Goal: Task Accomplishment & Management: Complete application form

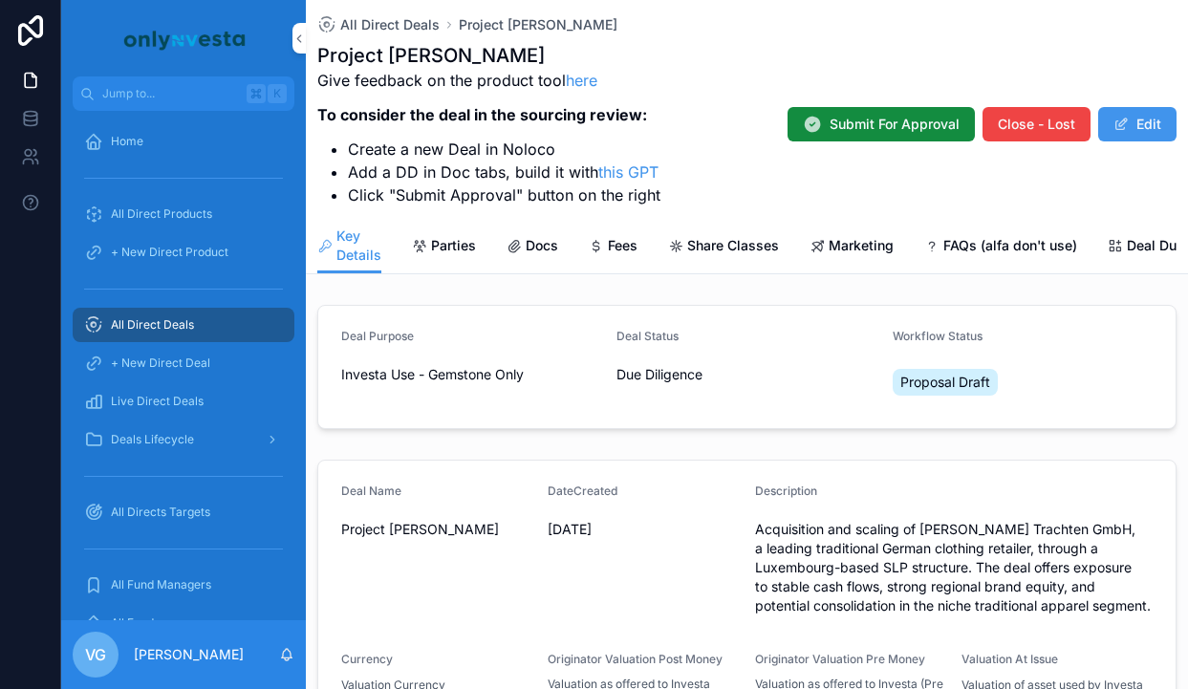
click at [427, 26] on span "All Direct Deals" at bounding box center [389, 24] width 99 height 19
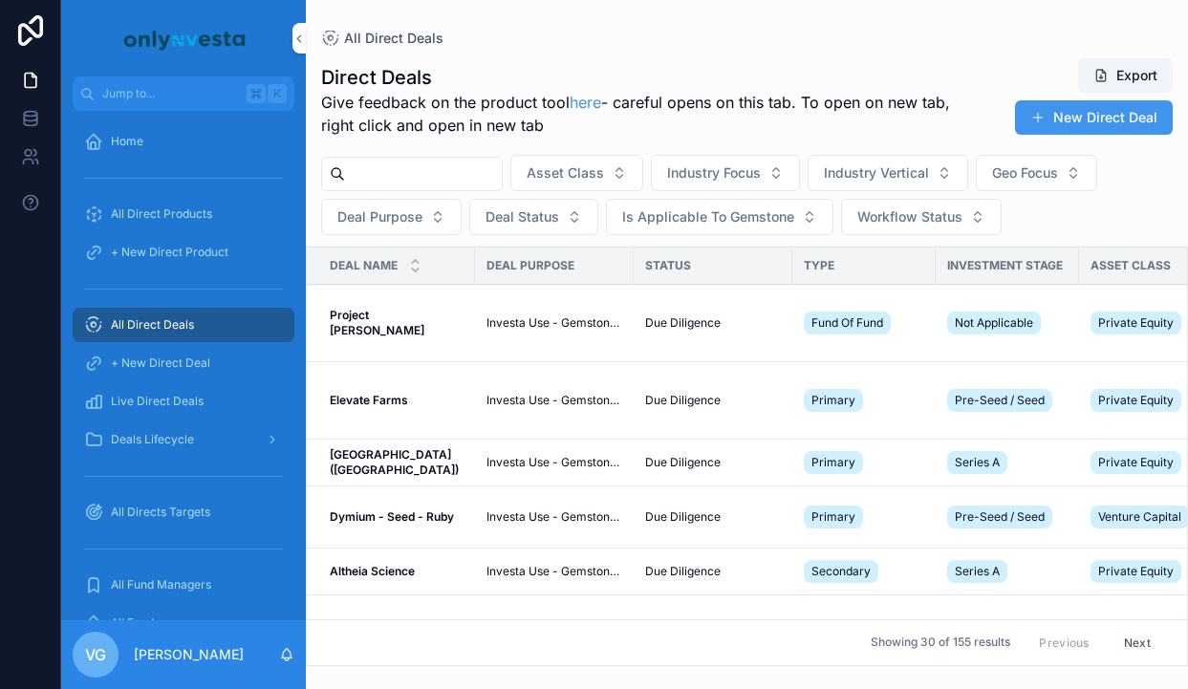
click at [456, 183] on input "scrollable content" at bounding box center [423, 174] width 157 height 27
type input "***"
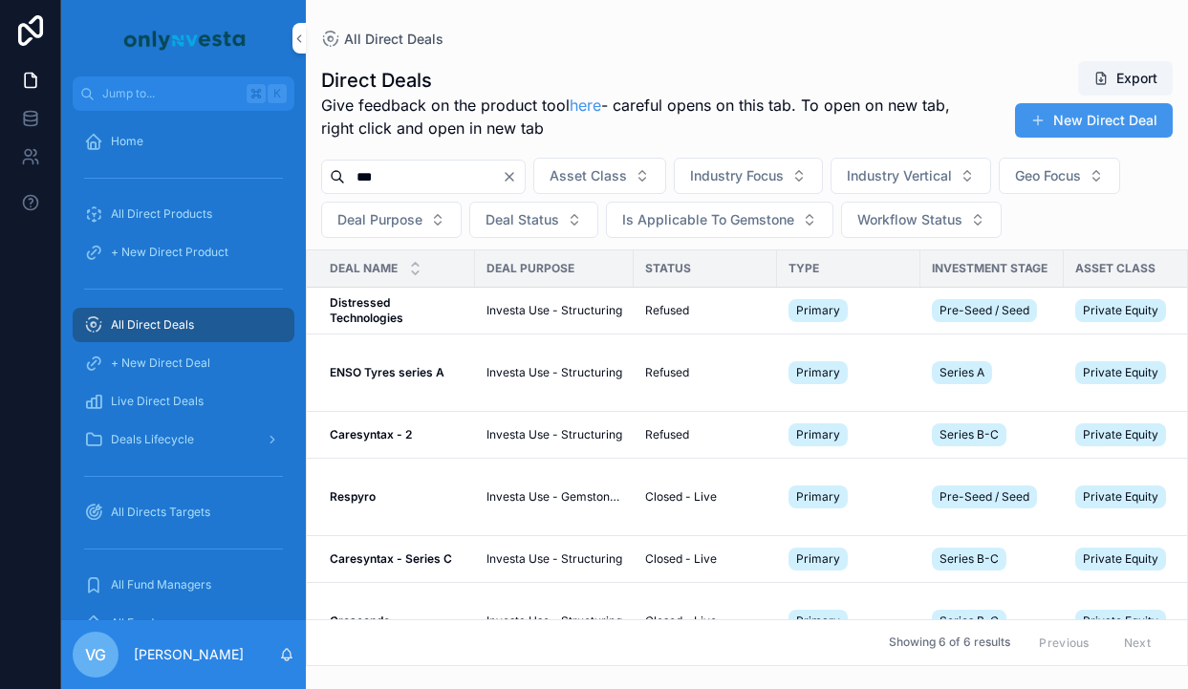
click at [400, 481] on td "Respyro Respyro" at bounding box center [391, 496] width 168 height 77
click at [366, 490] on strong "Respyro" at bounding box center [353, 496] width 46 height 14
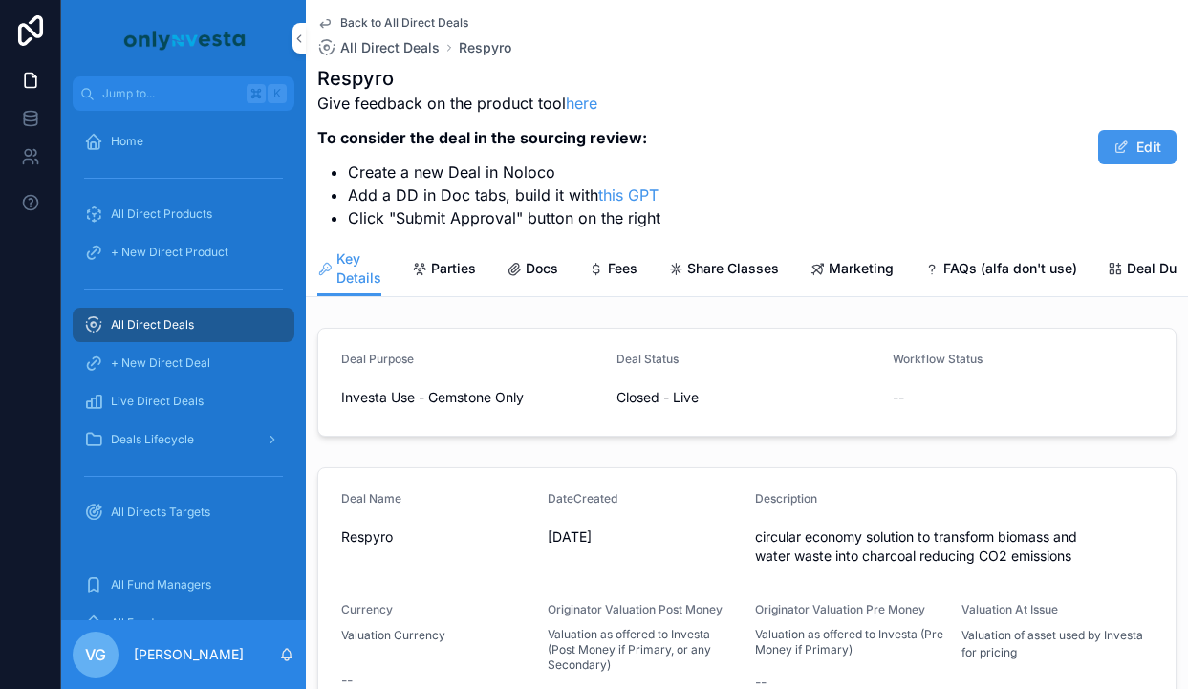
click at [537, 272] on span "Docs" at bounding box center [542, 268] width 32 height 19
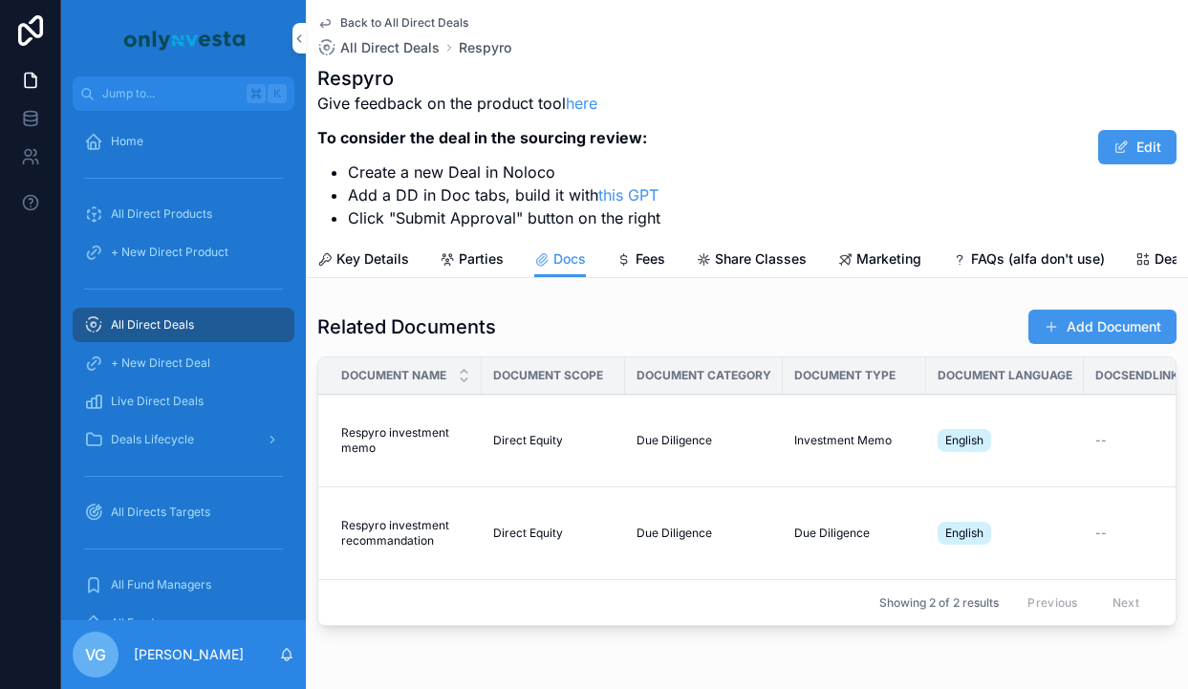
click at [1048, 332] on span "scrollable content" at bounding box center [1051, 326] width 15 height 15
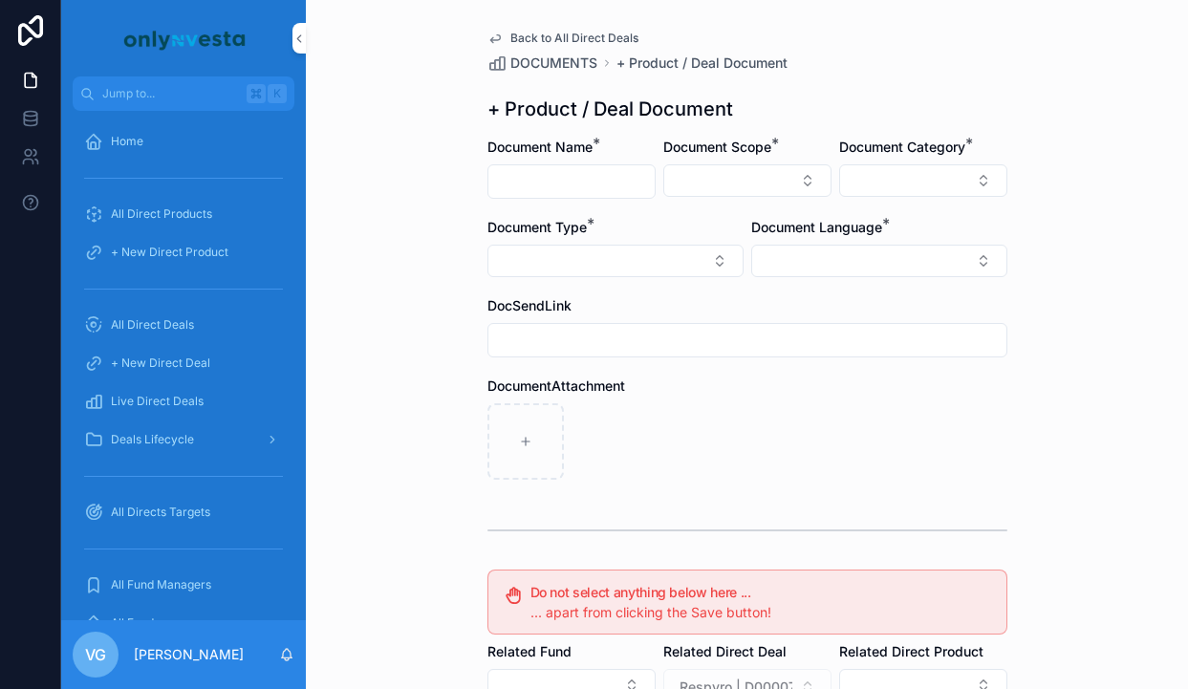
click at [636, 175] on input "scrollable content" at bounding box center [571, 181] width 166 height 27
type input "**********"
click at [775, 184] on button "Select Button" at bounding box center [747, 180] width 168 height 32
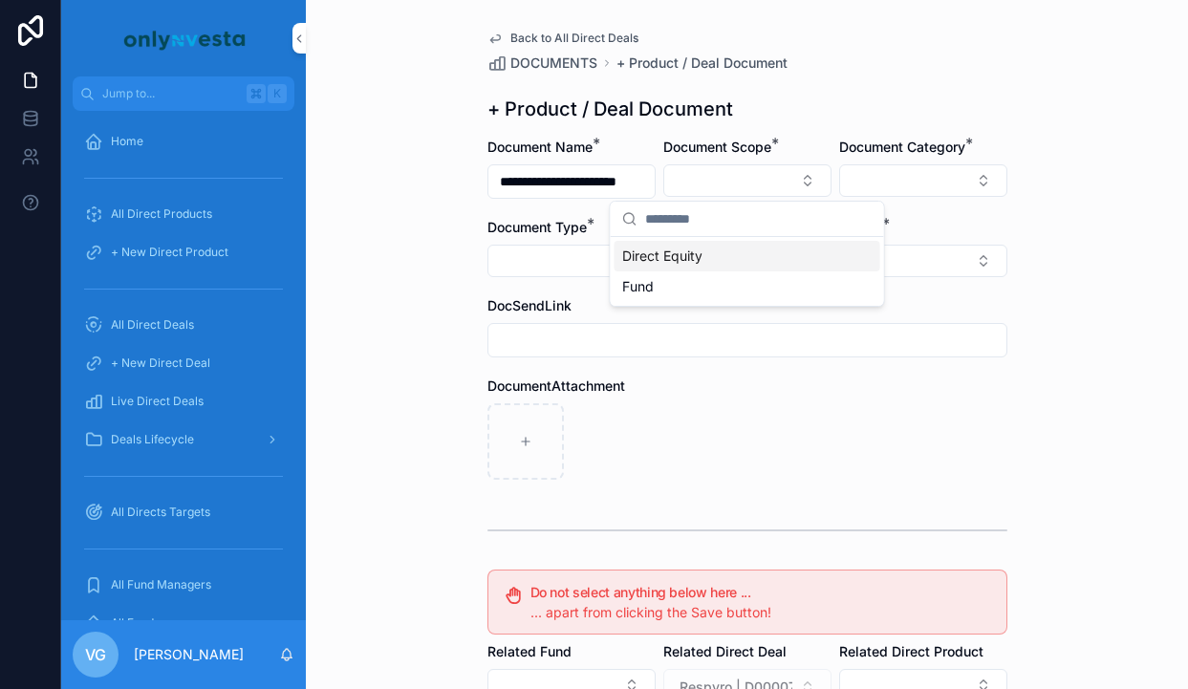
click at [746, 246] on div "Direct Equity" at bounding box center [748, 256] width 266 height 31
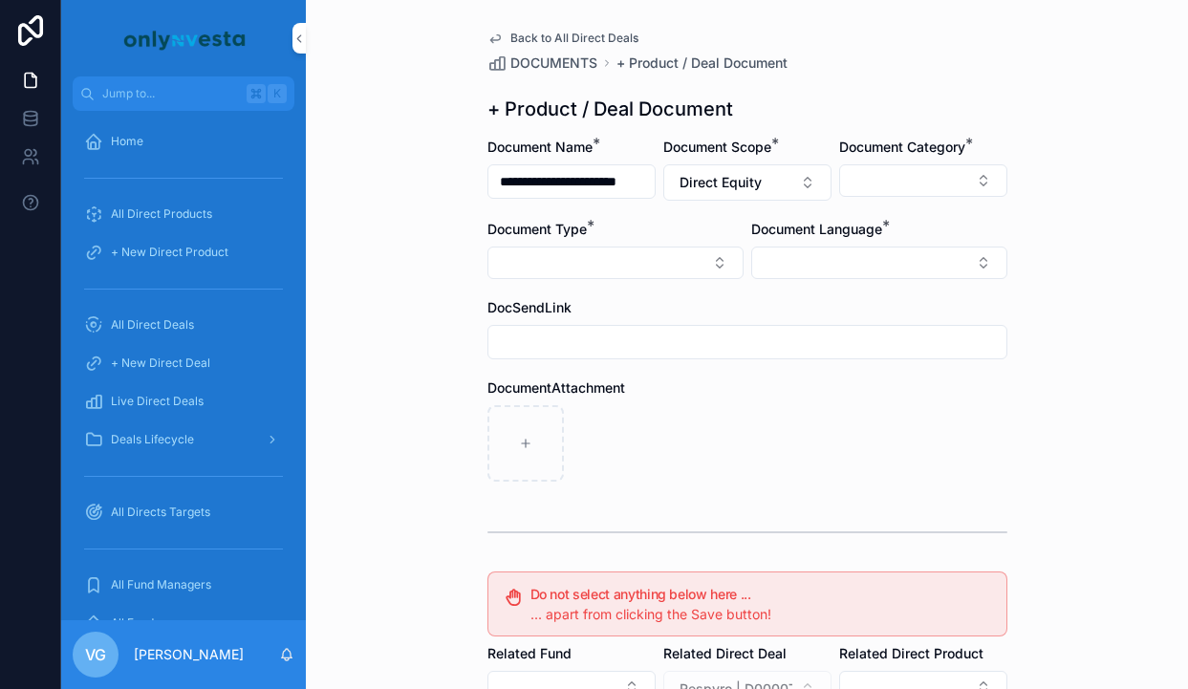
click at [852, 167] on button "Select Button" at bounding box center [923, 180] width 168 height 32
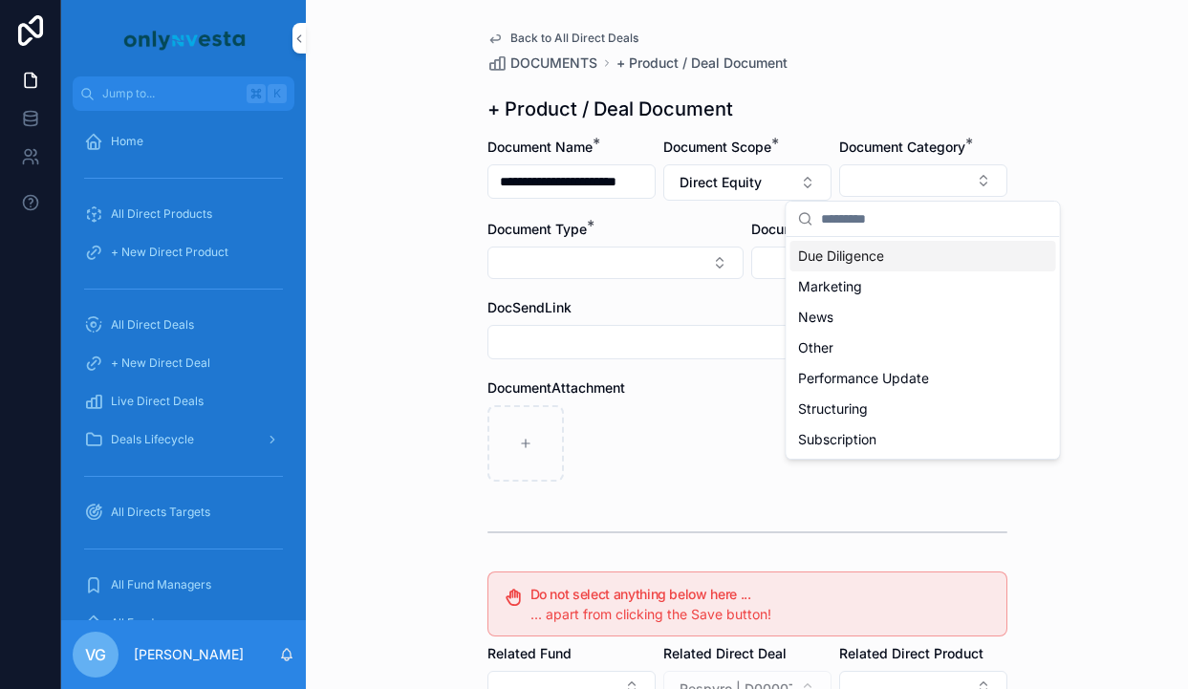
click at [852, 254] on span "Due Diligence" at bounding box center [841, 256] width 86 height 19
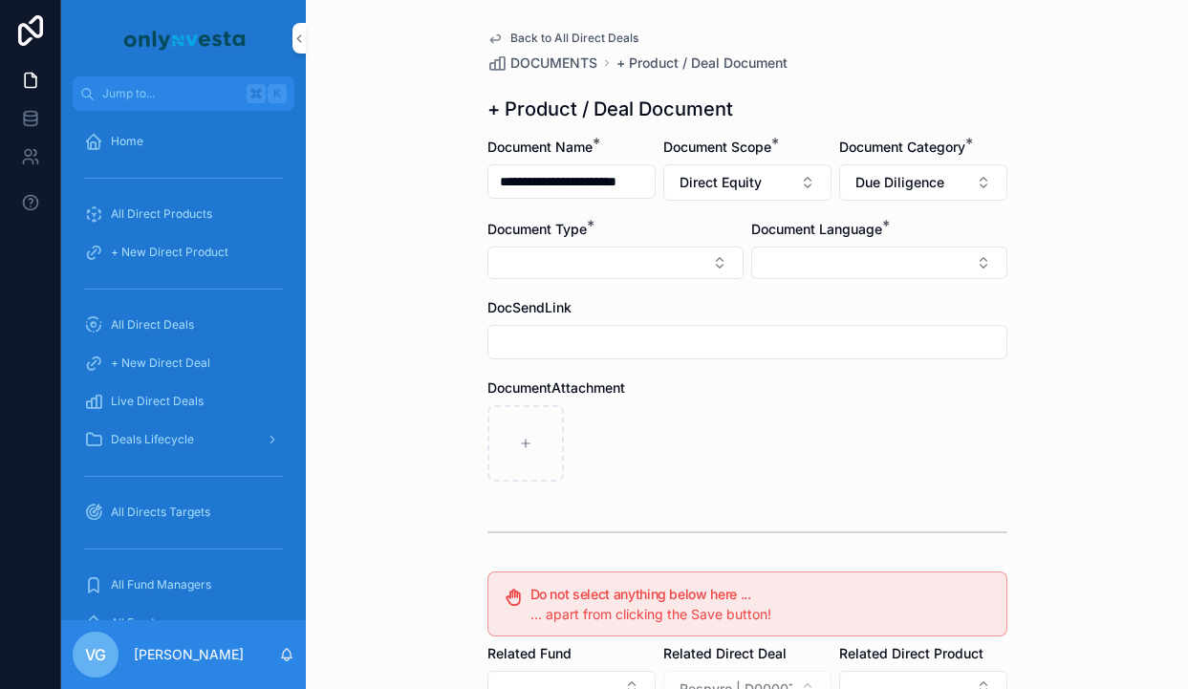
click at [899, 179] on span "Due Diligence" at bounding box center [899, 182] width 89 height 19
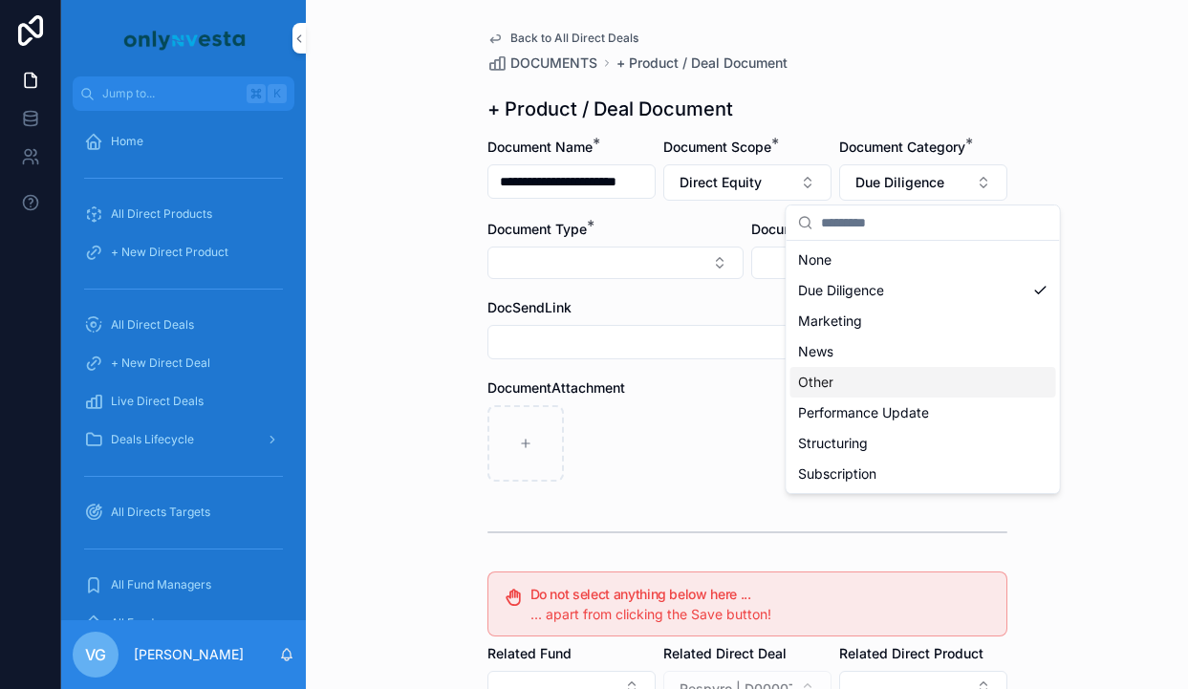
click at [855, 381] on div "Other" at bounding box center [923, 382] width 266 height 31
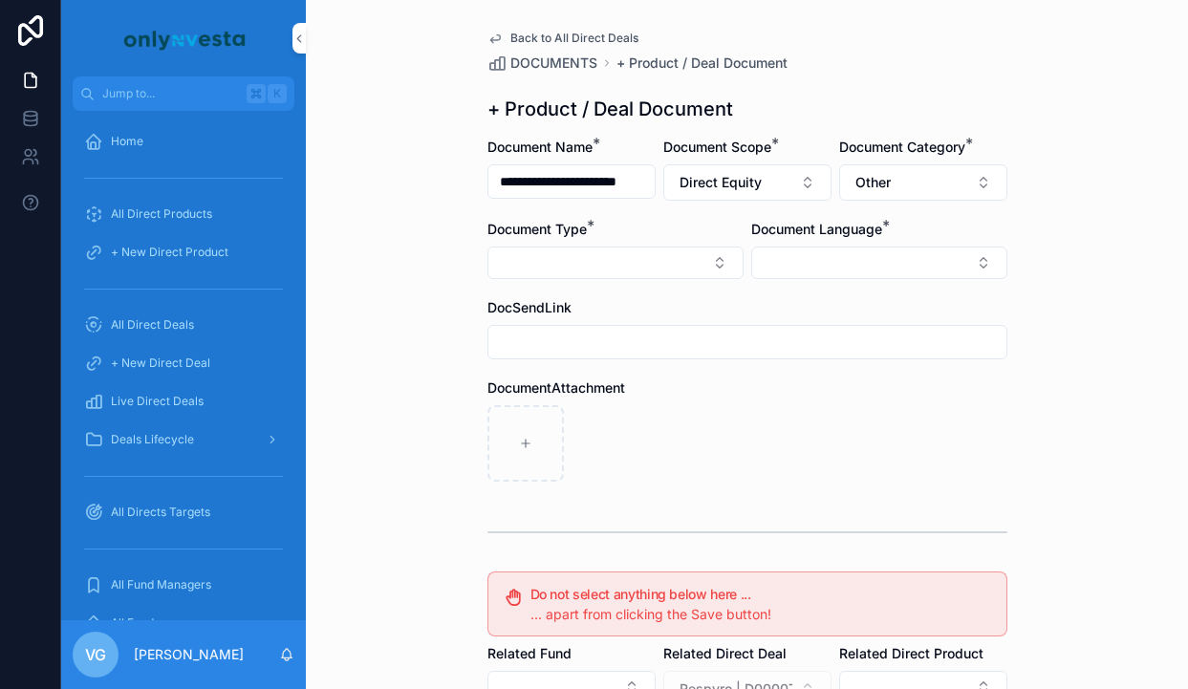
click at [735, 270] on button "Select Button" at bounding box center [615, 263] width 256 height 32
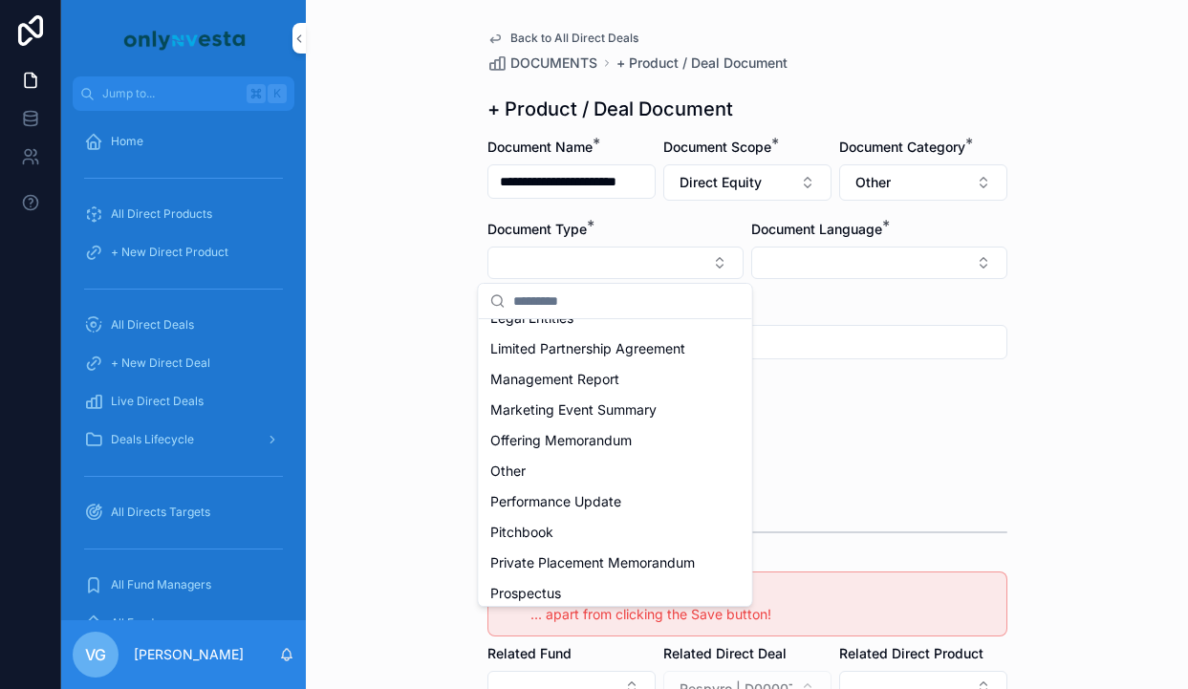
scroll to position [559, 0]
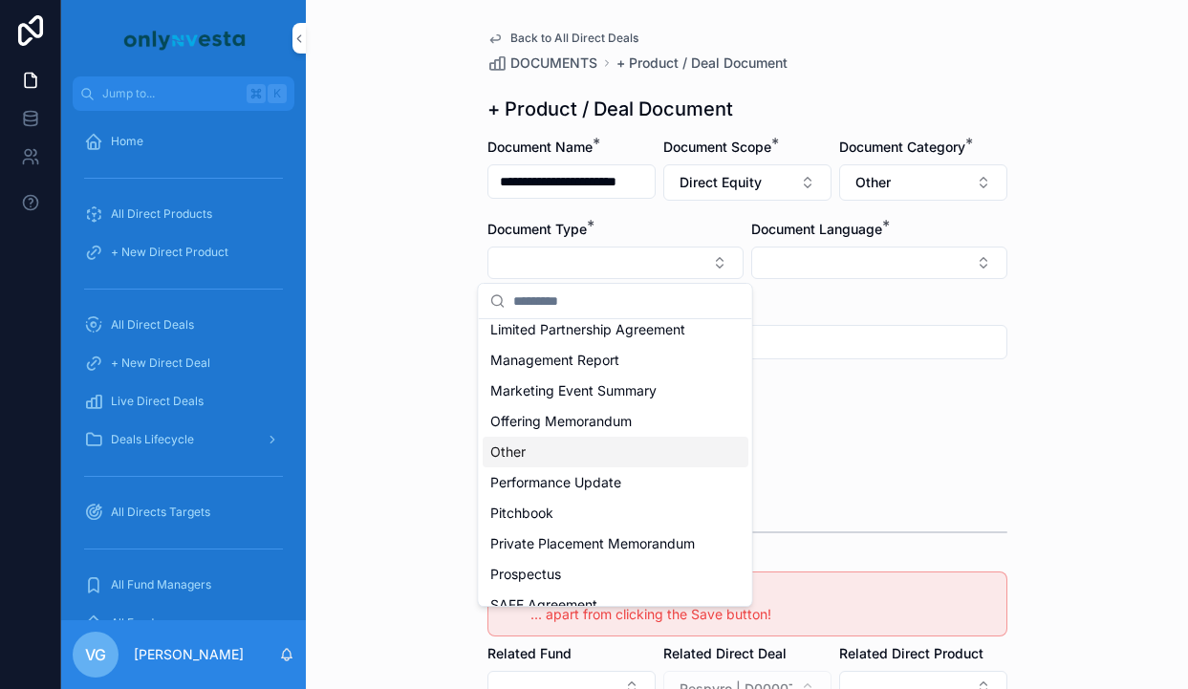
click at [649, 448] on div "Other" at bounding box center [616, 452] width 266 height 31
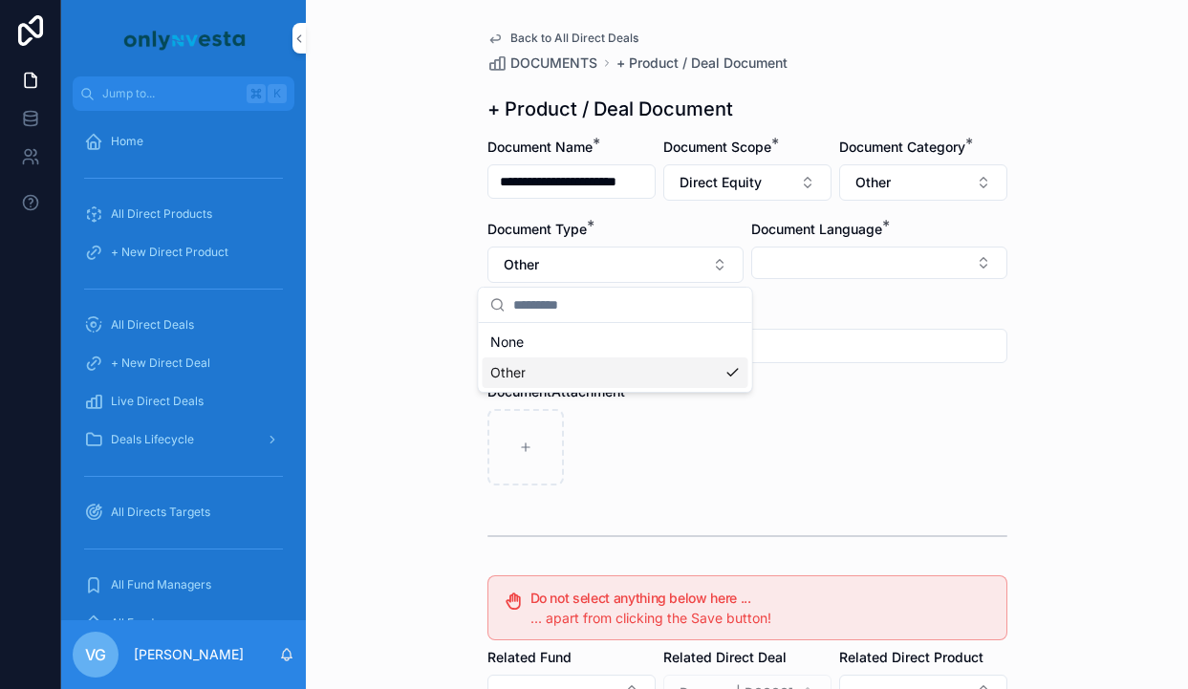
scroll to position [0, 0]
click at [885, 252] on button "Select Button" at bounding box center [879, 263] width 256 height 32
drag, startPoint x: 848, startPoint y: 387, endPoint x: 848, endPoint y: 398, distance: 10.5
click at [848, 387] on div "English" at bounding box center [879, 399] width 266 height 31
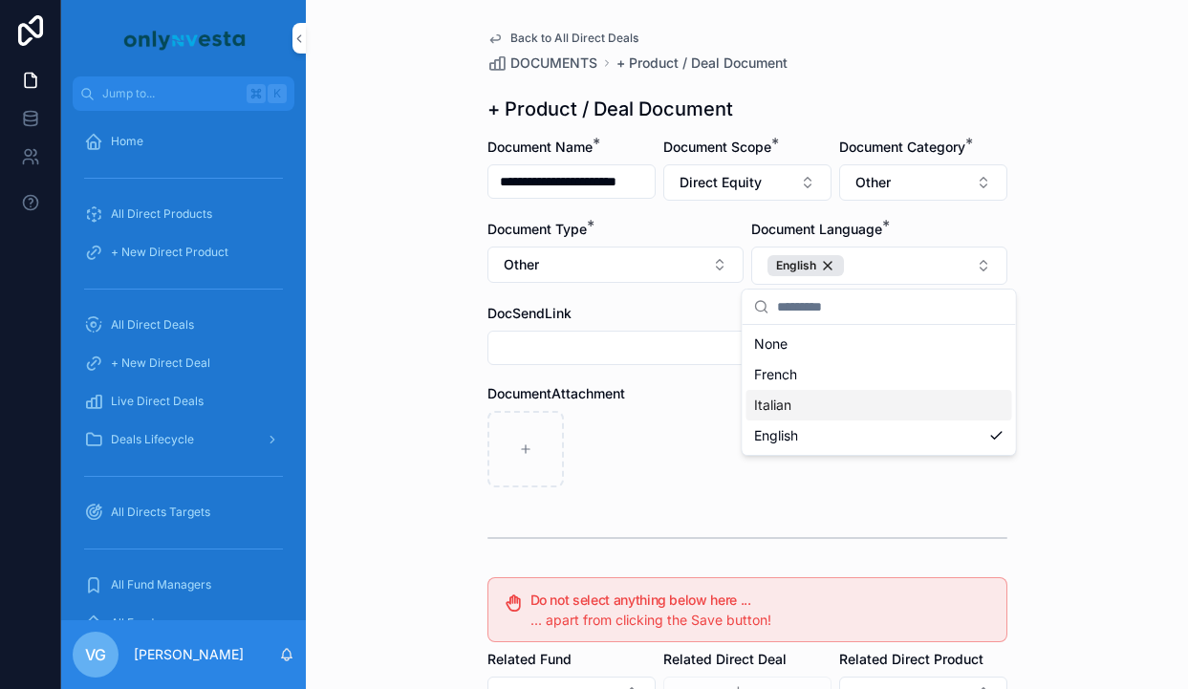
click at [704, 408] on div "DocumentAttachment" at bounding box center [747, 435] width 520 height 103
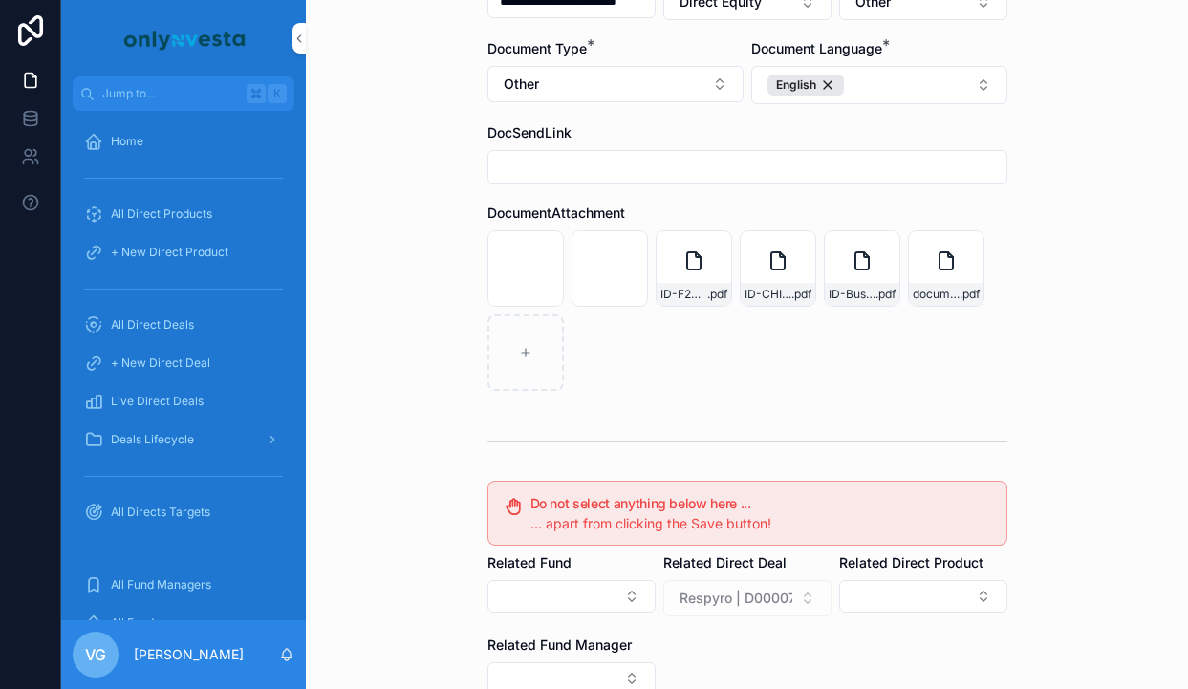
scroll to position [437, 0]
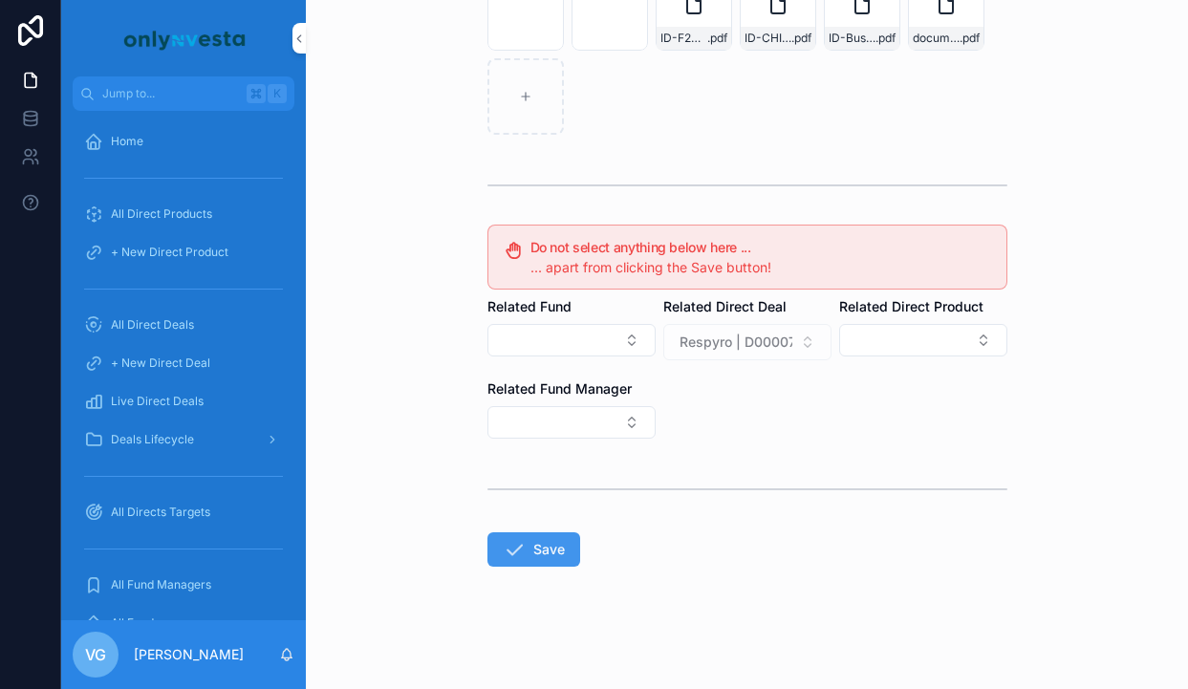
click at [514, 550] on icon "scrollable content" at bounding box center [514, 549] width 23 height 23
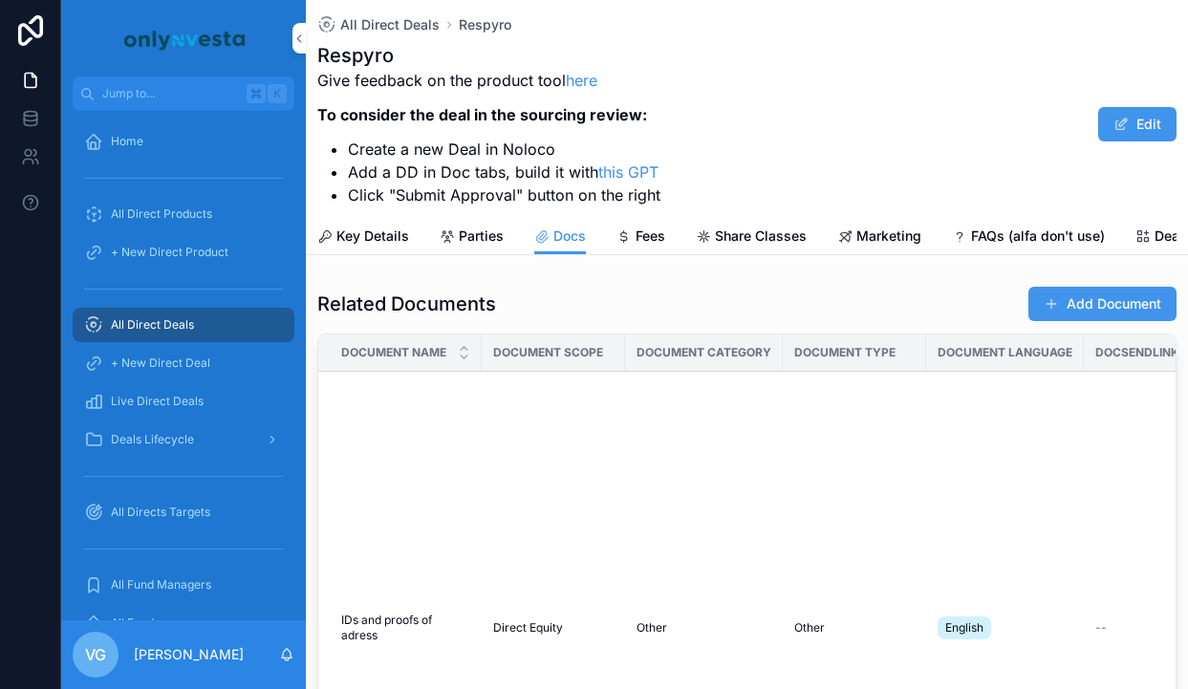
click at [1096, 304] on button "Add Document" at bounding box center [1102, 304] width 148 height 34
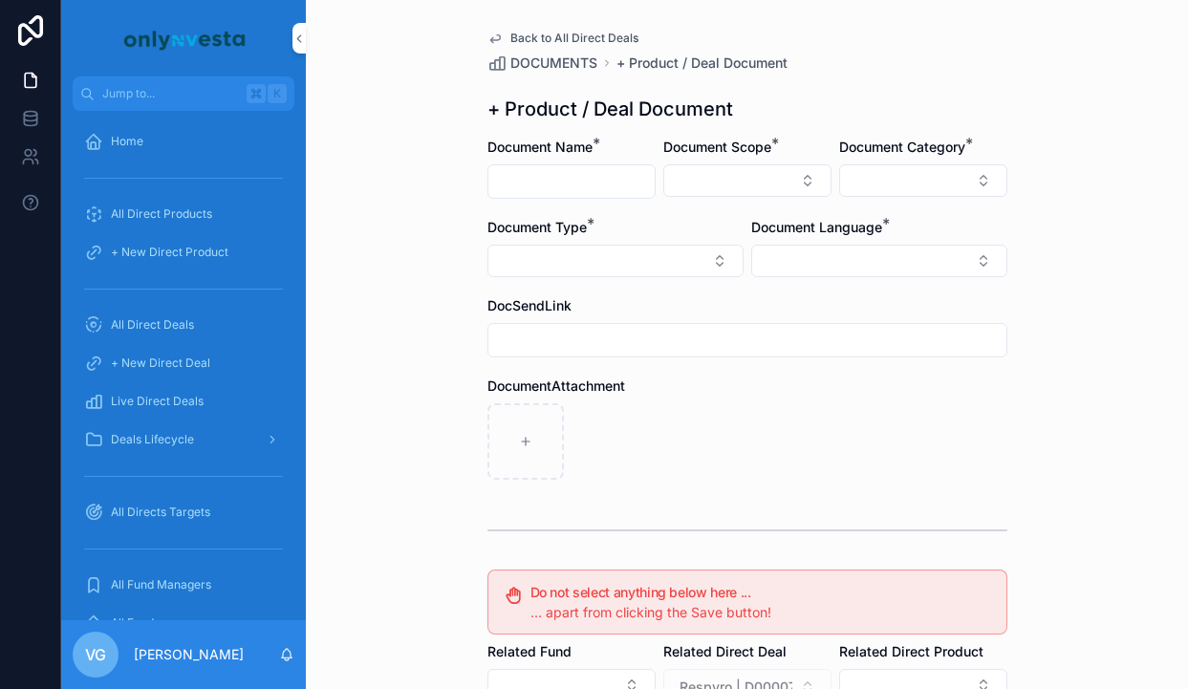
click at [618, 178] on input "scrollable content" at bounding box center [571, 181] width 166 height 27
paste input "**********"
type input "**********"
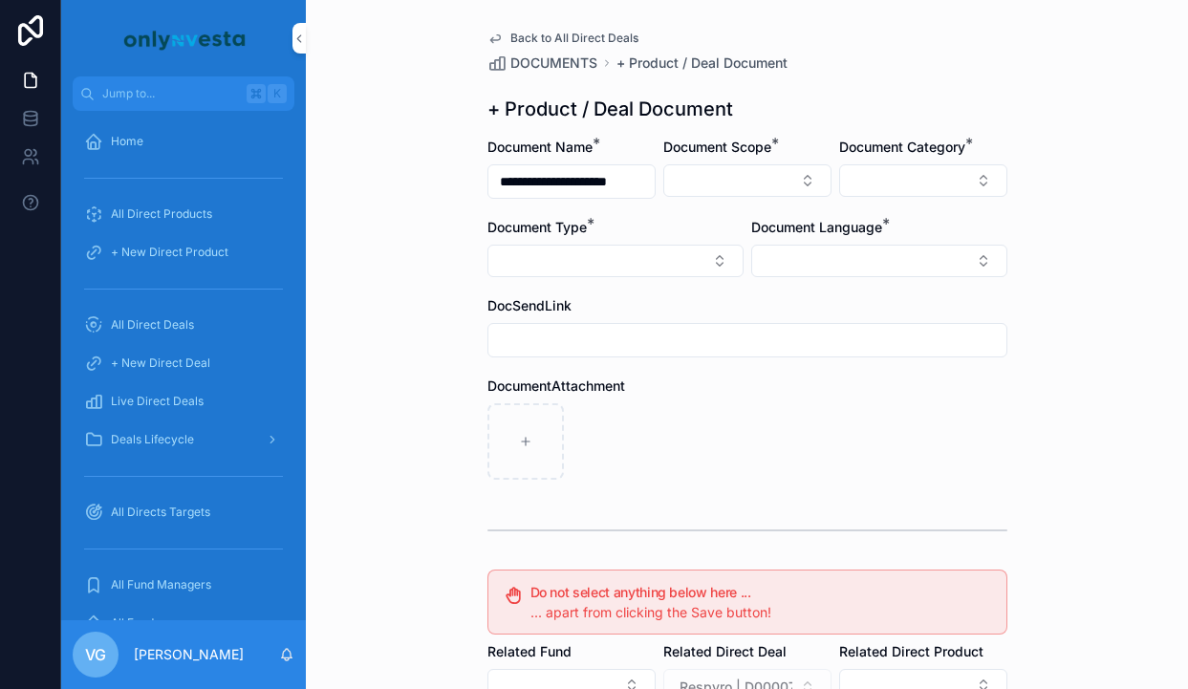
click at [725, 198] on div "Document Scope *" at bounding box center [747, 168] width 168 height 61
click at [733, 180] on button "Select Button" at bounding box center [747, 180] width 168 height 32
click at [687, 262] on span "Direct Equity" at bounding box center [662, 256] width 80 height 19
click at [960, 165] on button "Select Button" at bounding box center [923, 180] width 168 height 32
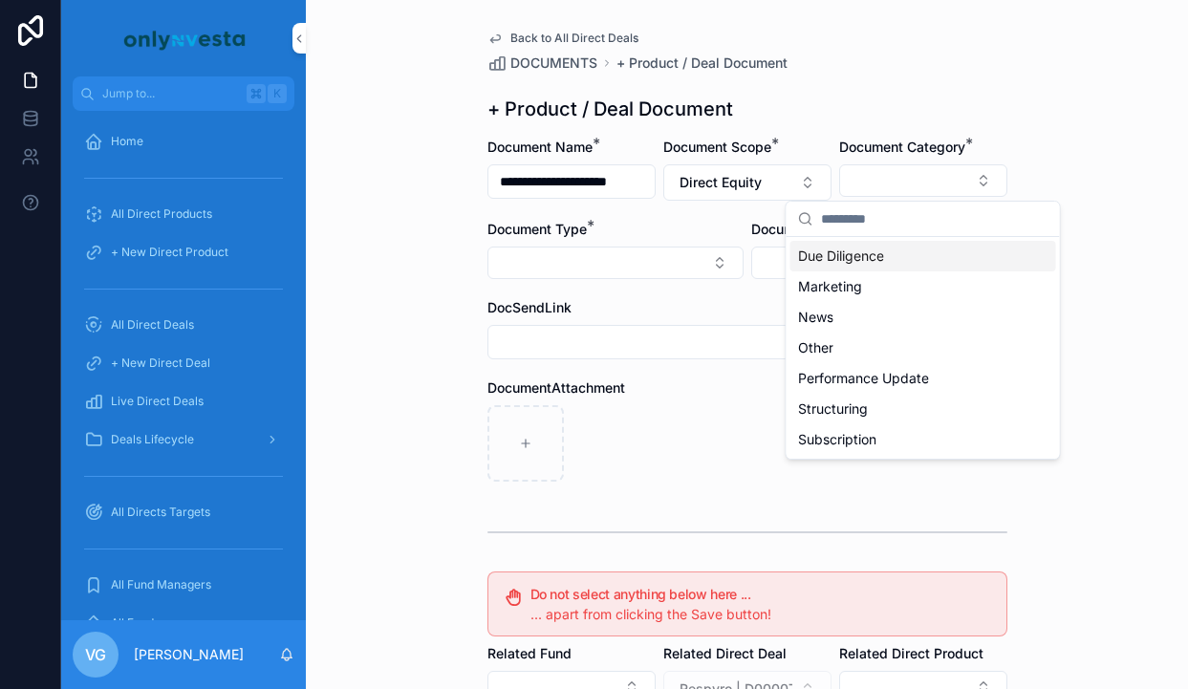
click at [960, 78] on div "**********" at bounding box center [747, 518] width 550 height 1036
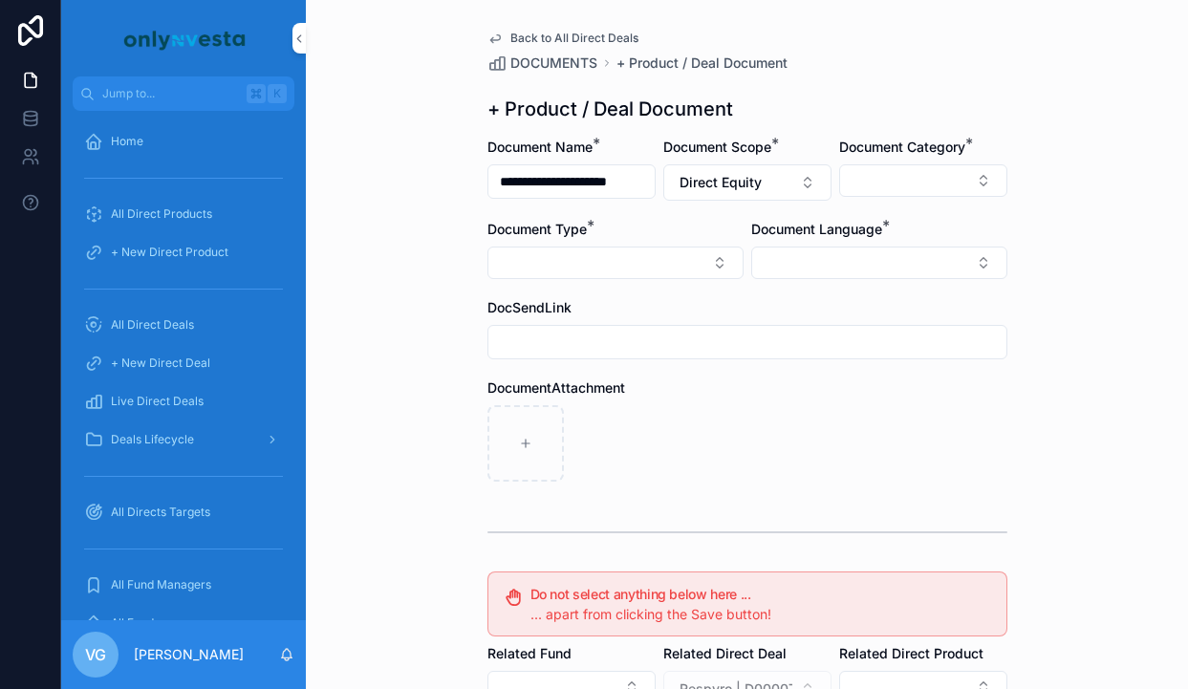
click at [866, 258] on button "Select Button" at bounding box center [879, 263] width 256 height 32
click at [805, 397] on div "English" at bounding box center [879, 399] width 266 height 31
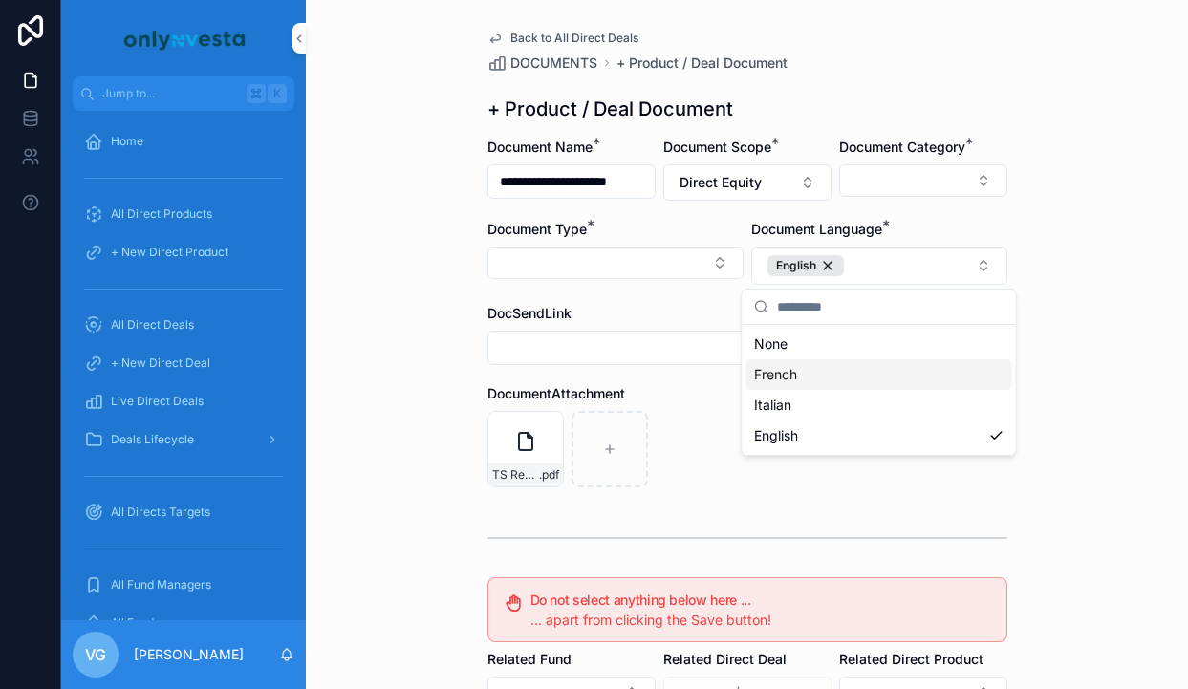
click at [721, 484] on div "TS Re-Cord rev3_signed .pdf" at bounding box center [747, 449] width 520 height 76
click at [907, 181] on button "Select Button" at bounding box center [923, 180] width 168 height 32
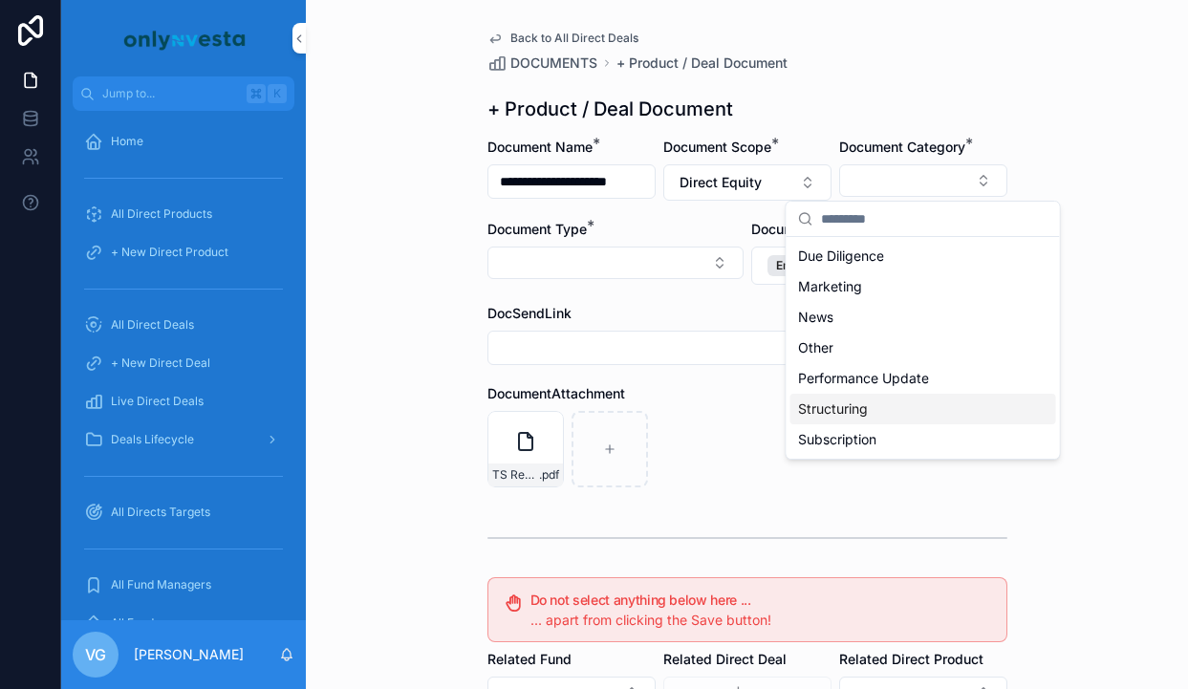
click at [878, 409] on div "Structuring" at bounding box center [923, 409] width 266 height 31
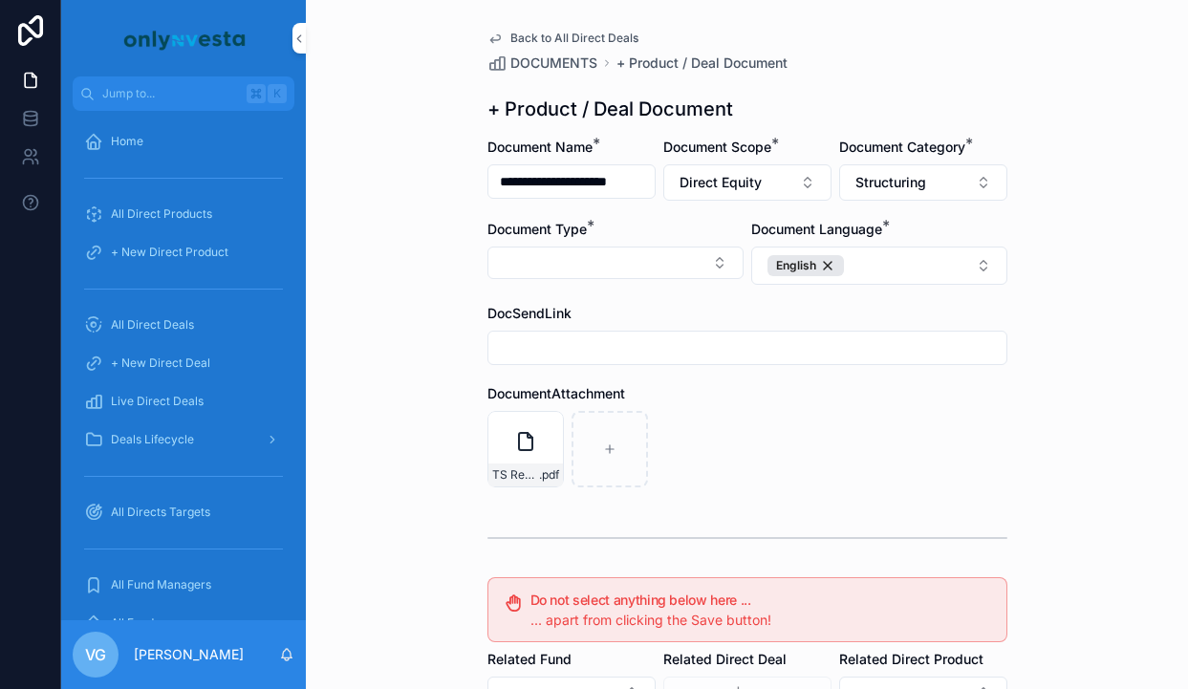
click at [617, 268] on button "Select Button" at bounding box center [615, 263] width 256 height 32
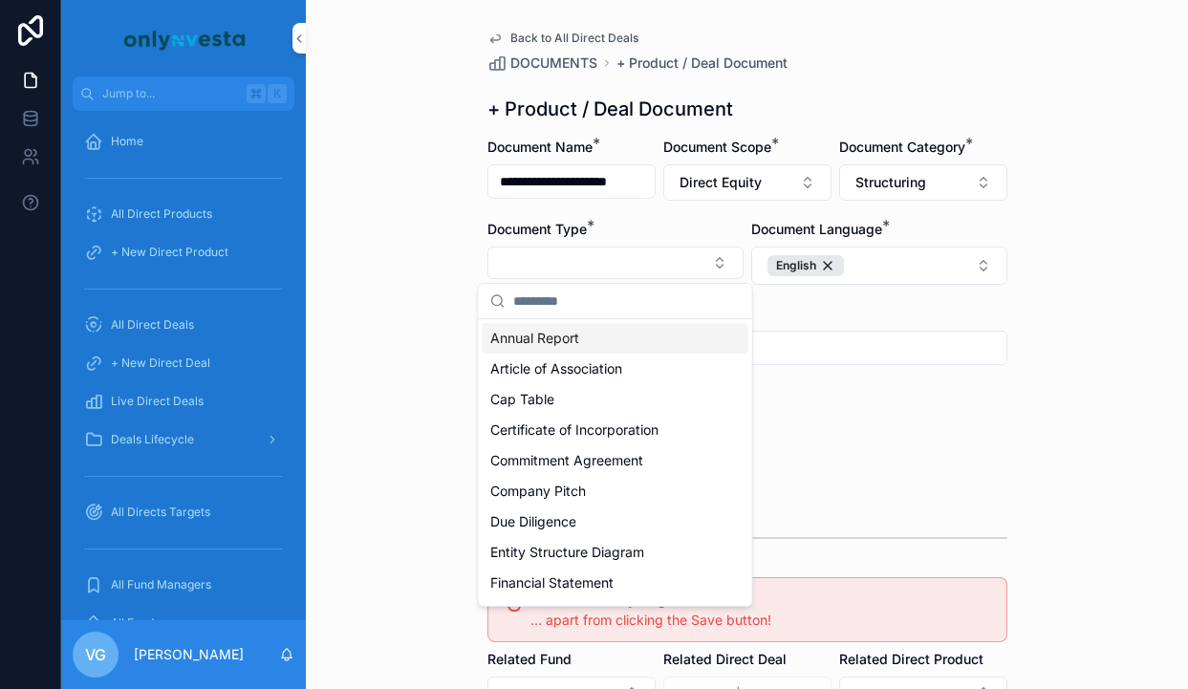
type input "*"
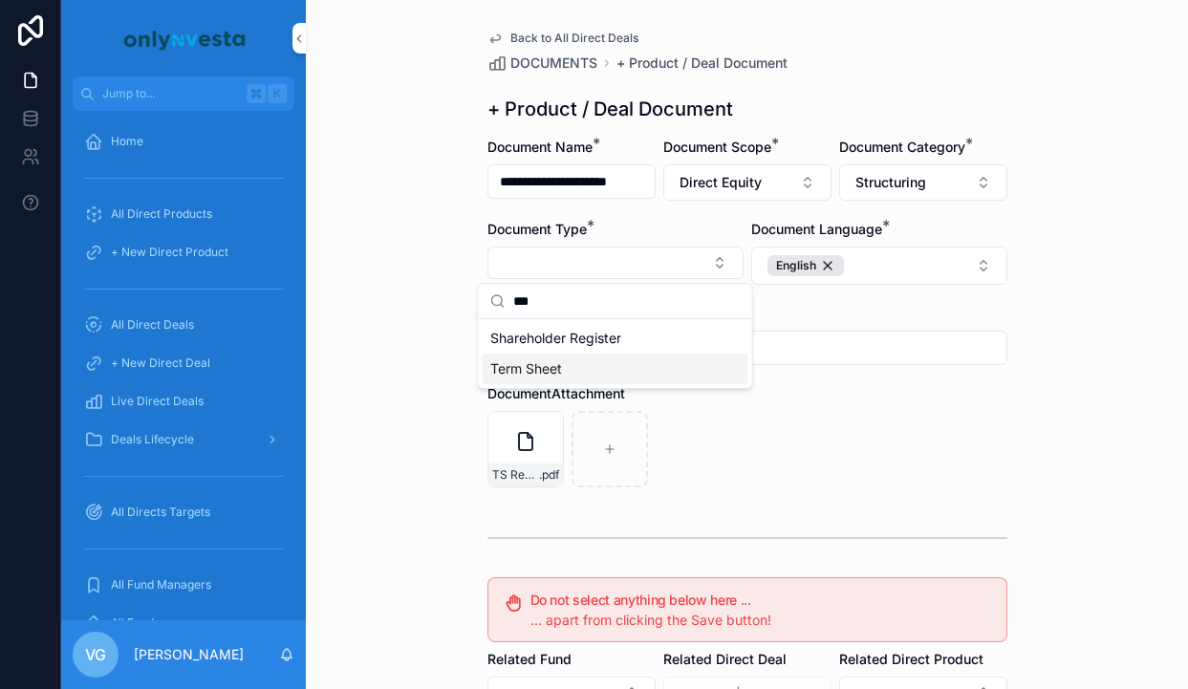
type input "***"
click at [545, 369] on span "Term Sheet" at bounding box center [526, 368] width 72 height 19
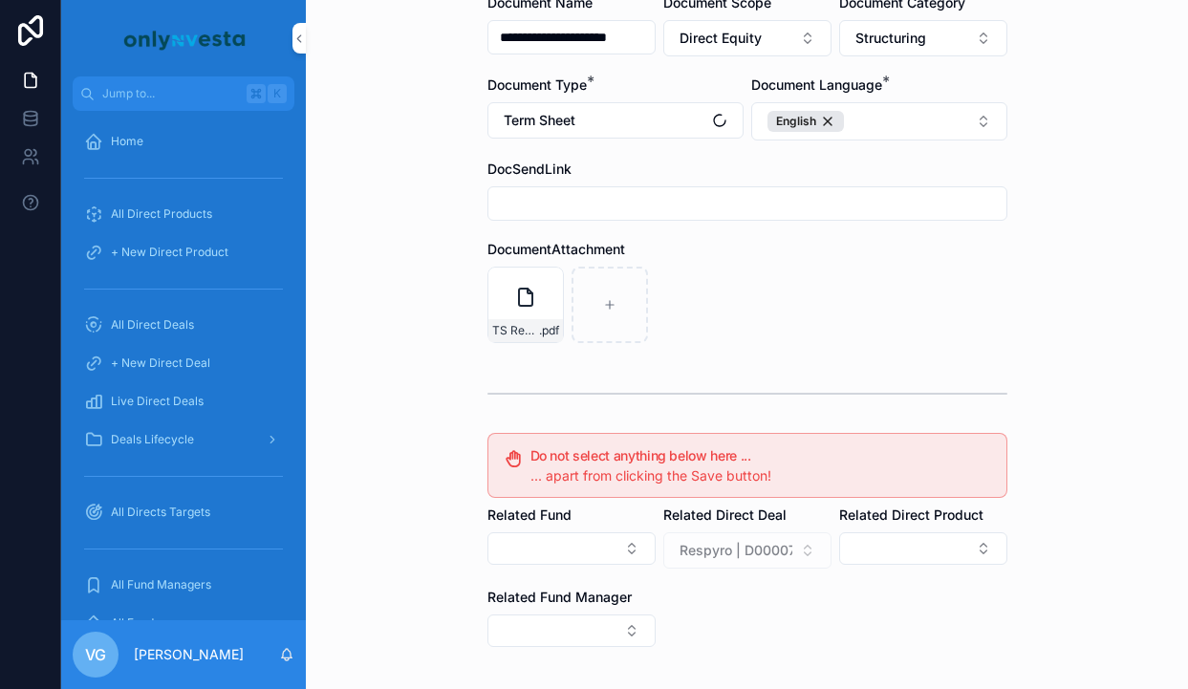
scroll to position [353, 0]
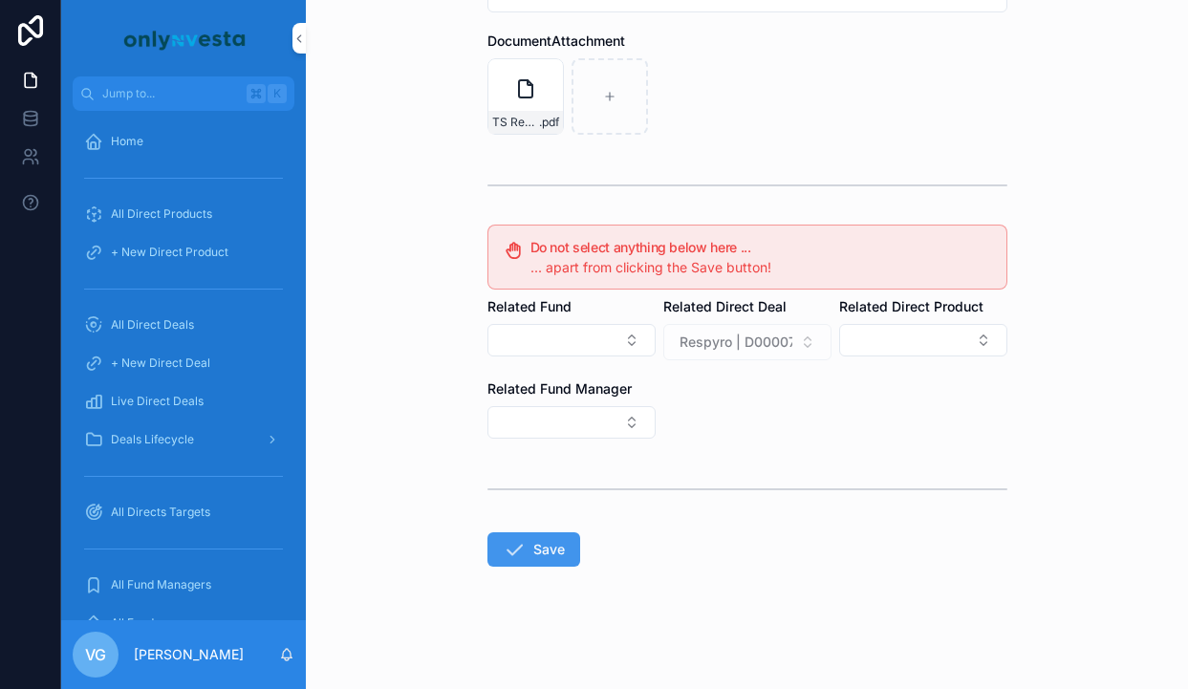
click at [550, 547] on button "Save" at bounding box center [533, 549] width 93 height 34
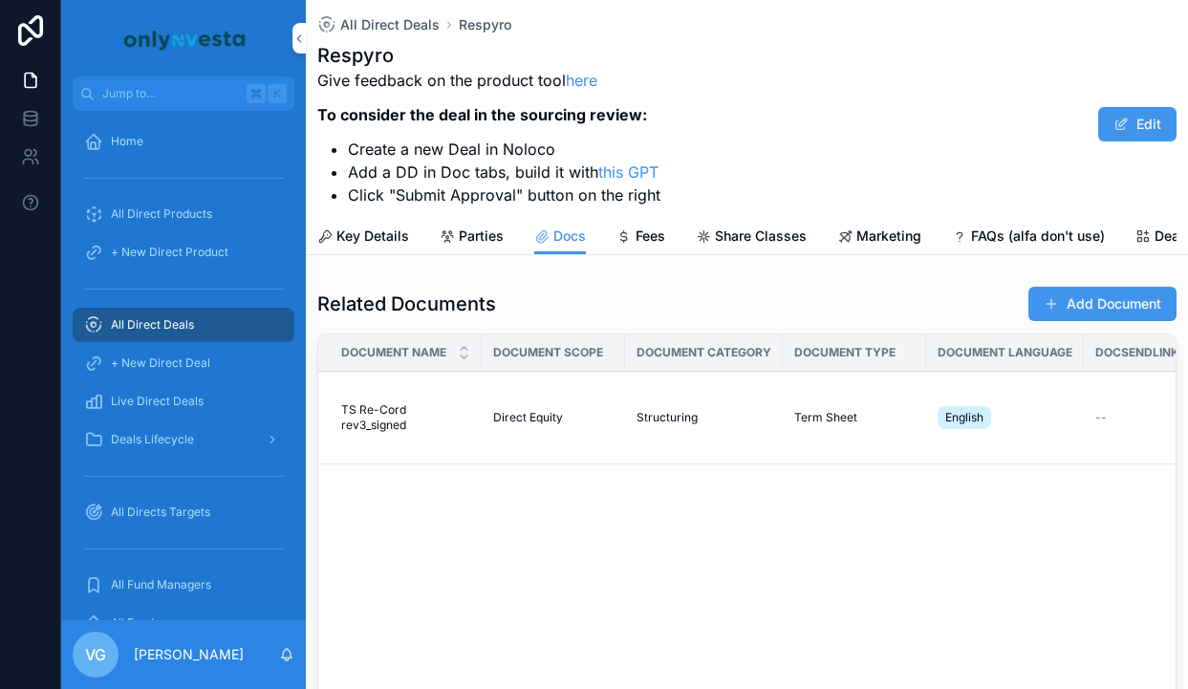
click at [1090, 310] on button "Add Document" at bounding box center [1102, 304] width 148 height 34
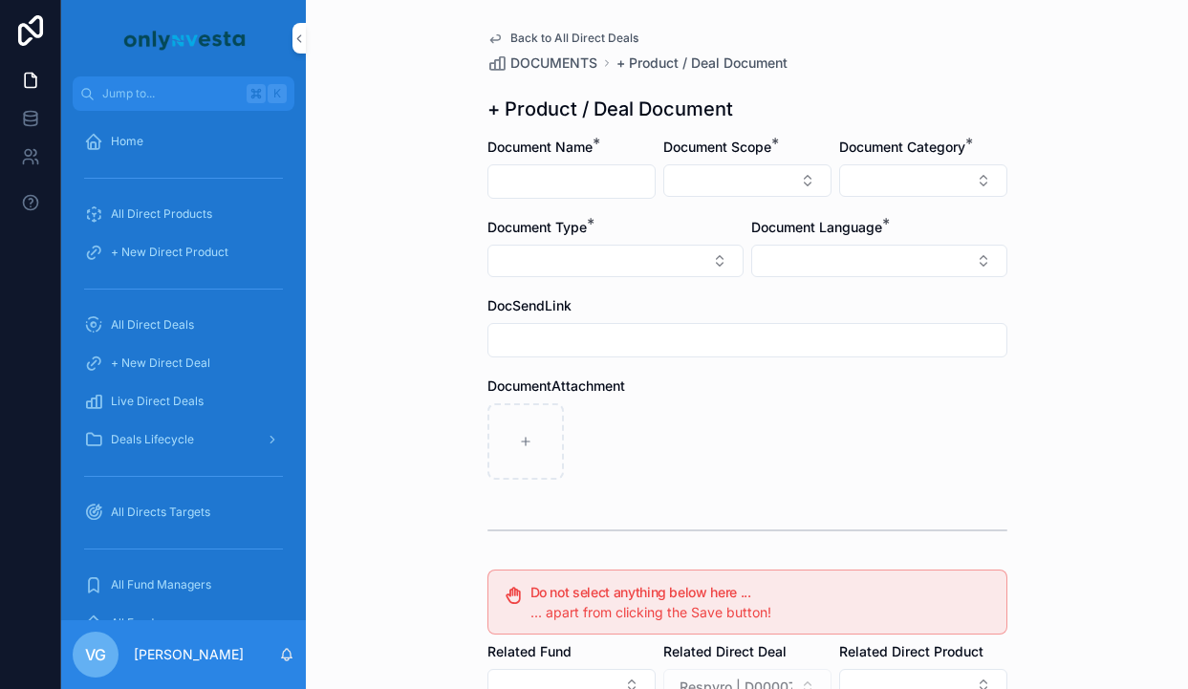
click at [591, 190] on input "scrollable content" at bounding box center [571, 181] width 166 height 27
paste input "**********"
type input "**********"
click at [692, 190] on button "Select Button" at bounding box center [747, 180] width 168 height 32
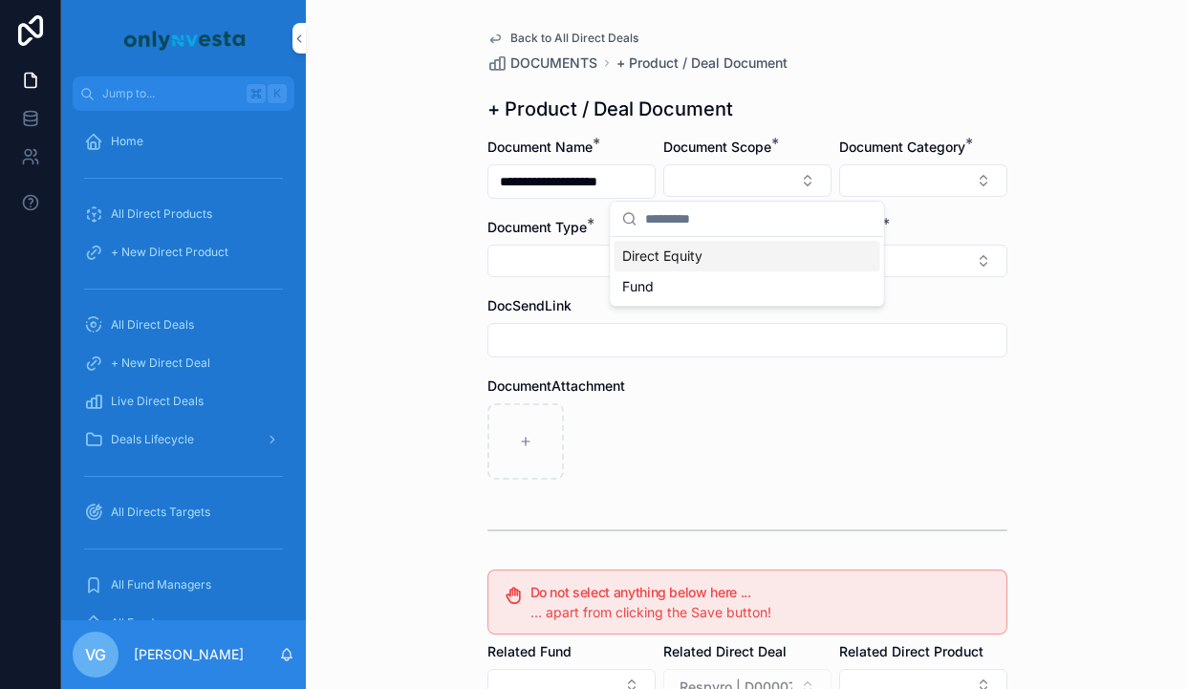
click at [701, 248] on span "Direct Equity" at bounding box center [662, 256] width 80 height 19
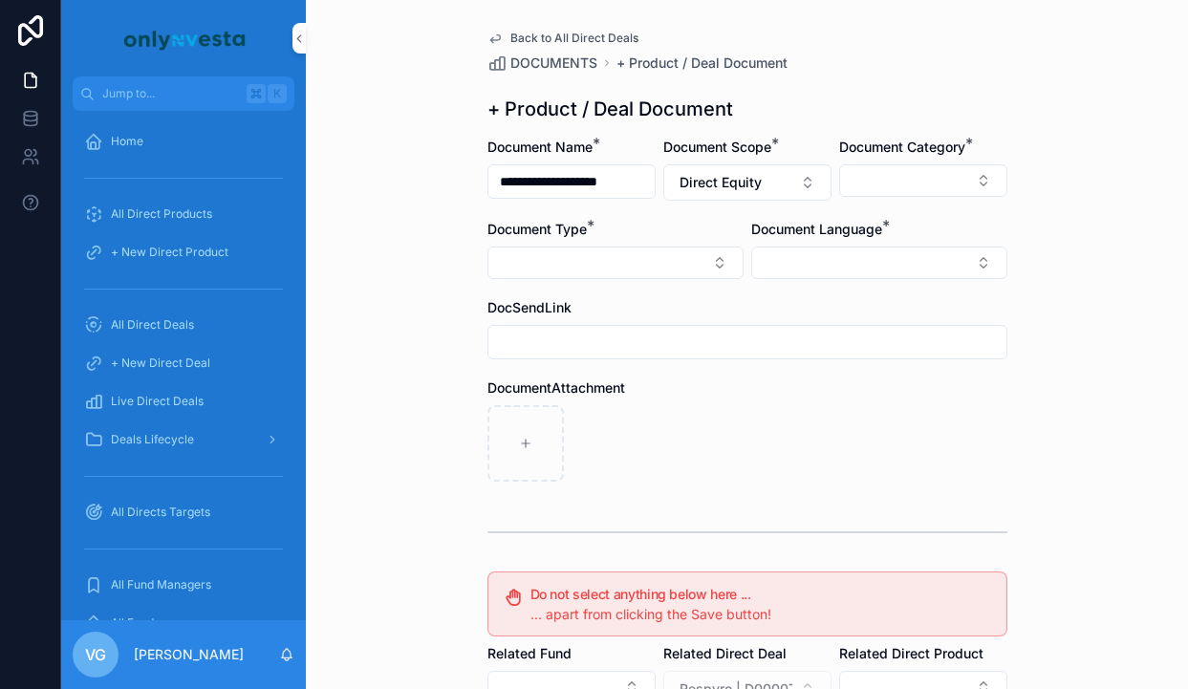
click at [805, 251] on button "Select Button" at bounding box center [879, 263] width 256 height 32
click at [847, 364] on div "Italian" at bounding box center [879, 369] width 266 height 31
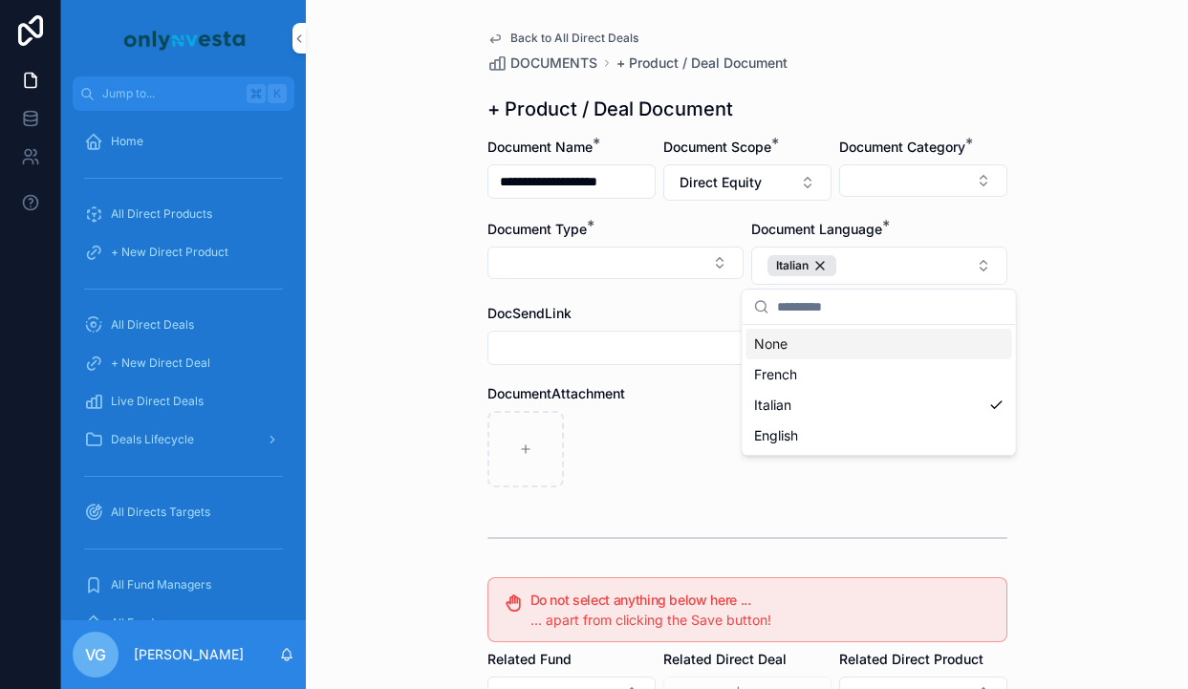
click at [1061, 170] on div "**********" at bounding box center [747, 344] width 882 height 689
click at [1124, 208] on div "**********" at bounding box center [747, 344] width 882 height 689
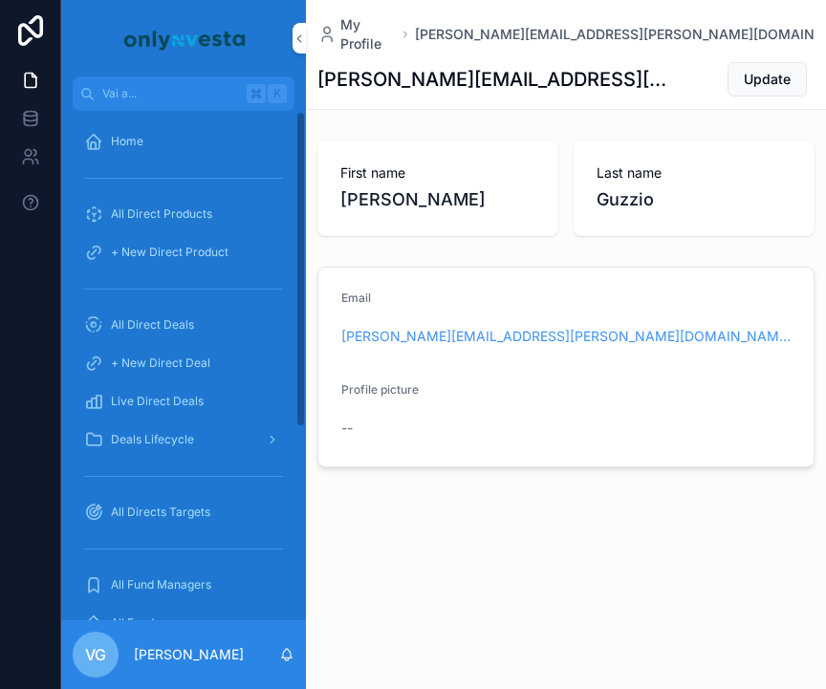
click at [172, 216] on span "All Direct Products" at bounding box center [161, 213] width 101 height 15
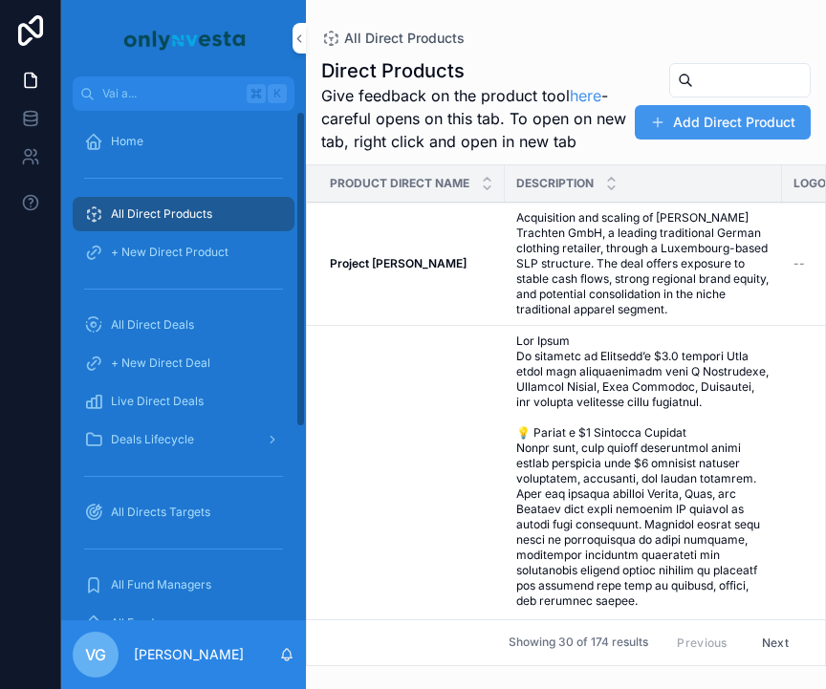
click at [150, 331] on span "All Direct Deals" at bounding box center [152, 324] width 83 height 15
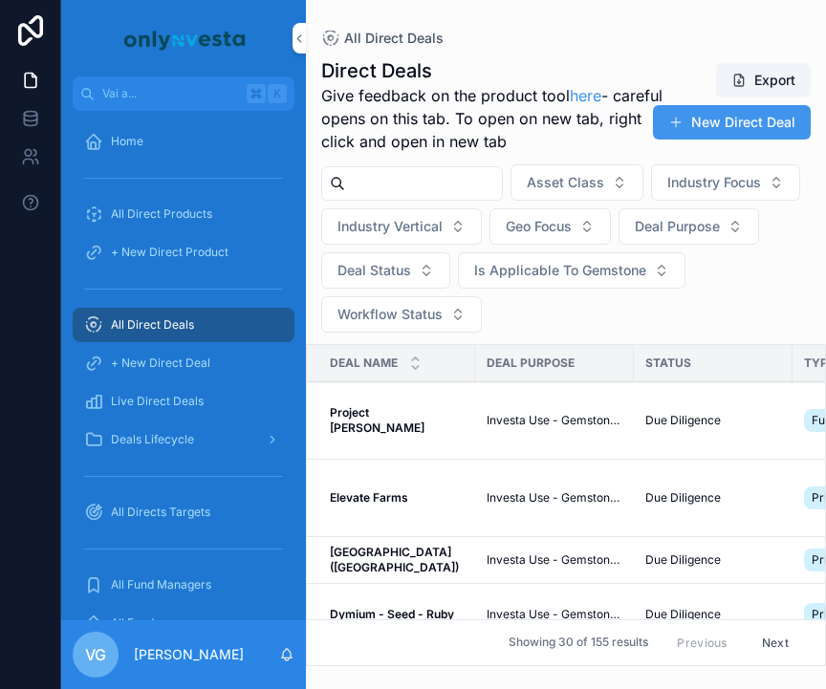
click at [421, 184] on input "contenuto scorrevole" at bounding box center [423, 183] width 157 height 27
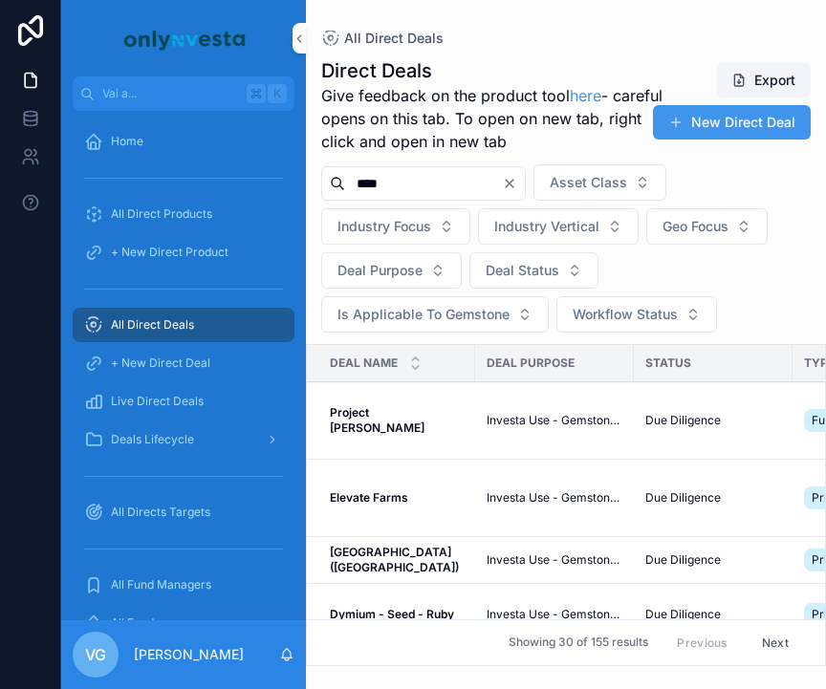
type input "****"
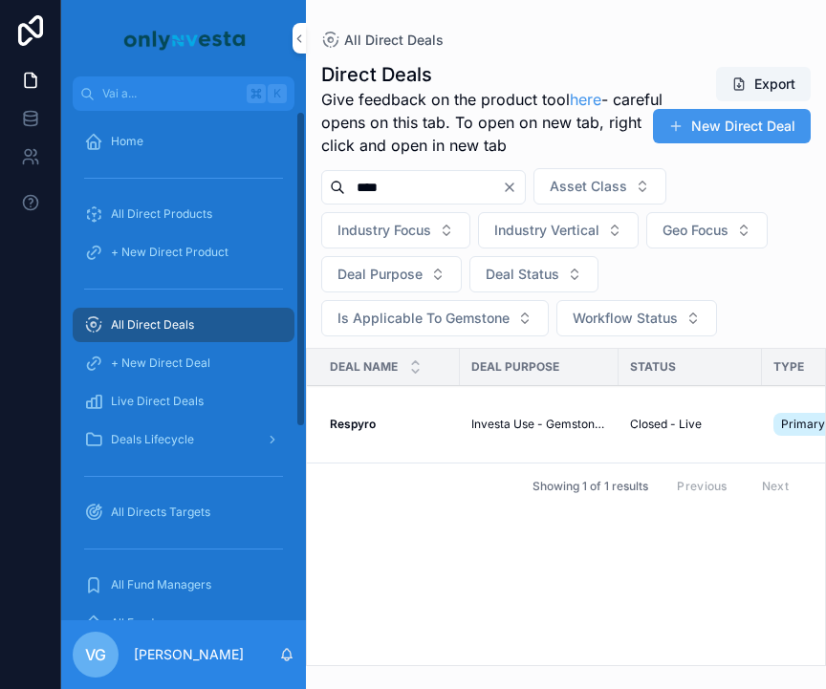
click at [367, 421] on strong "Respyro" at bounding box center [353, 424] width 46 height 14
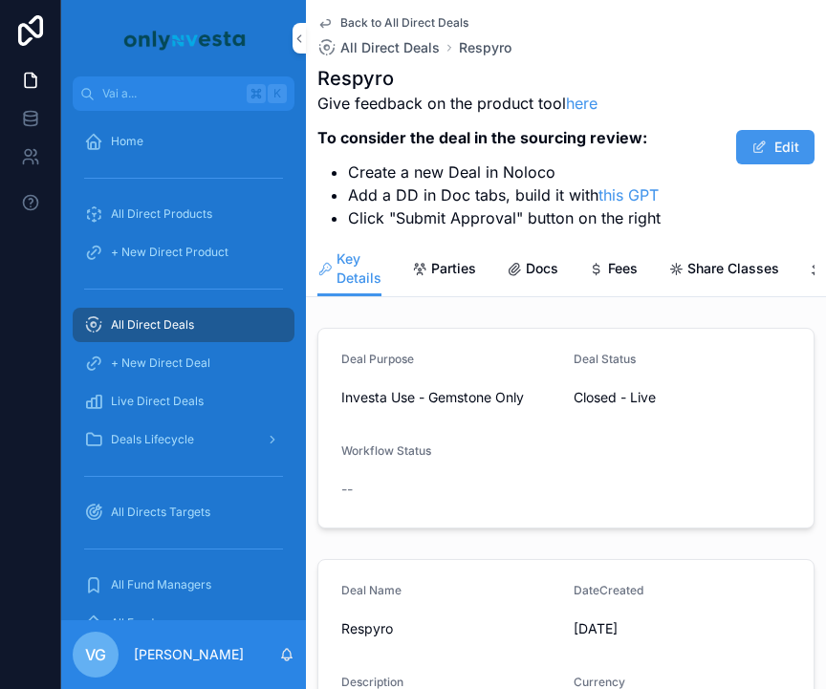
click at [526, 254] on link "Docs" at bounding box center [533, 270] width 52 height 38
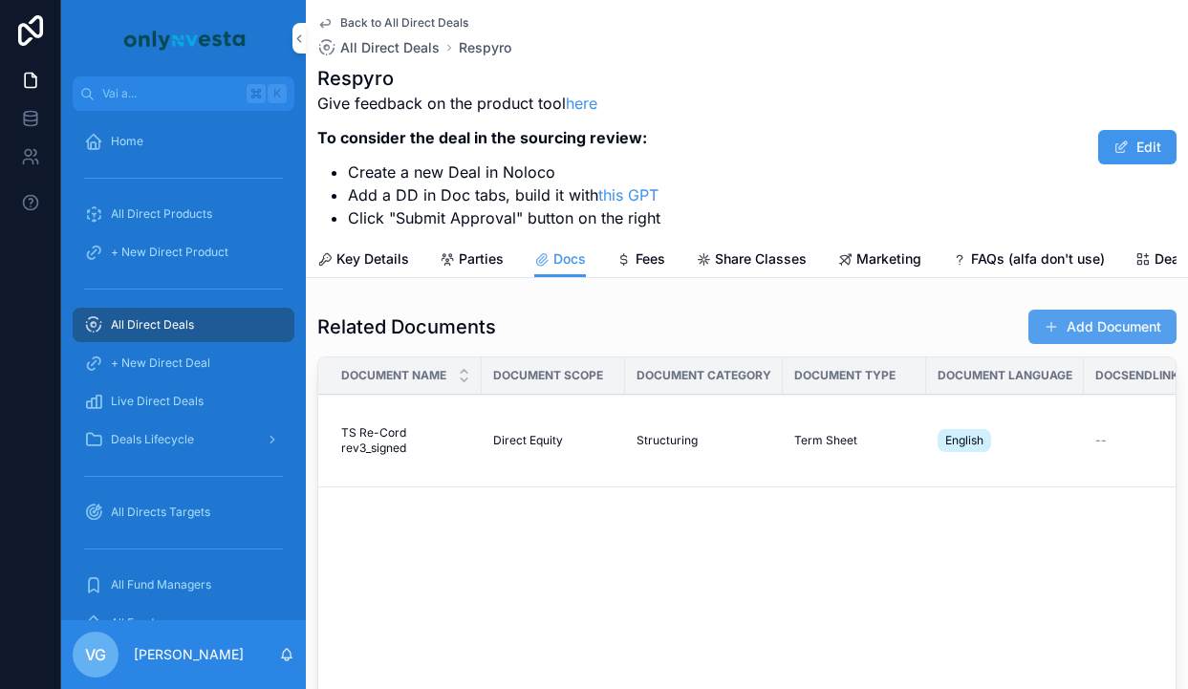
click at [1099, 331] on button "Add Document" at bounding box center [1102, 327] width 148 height 34
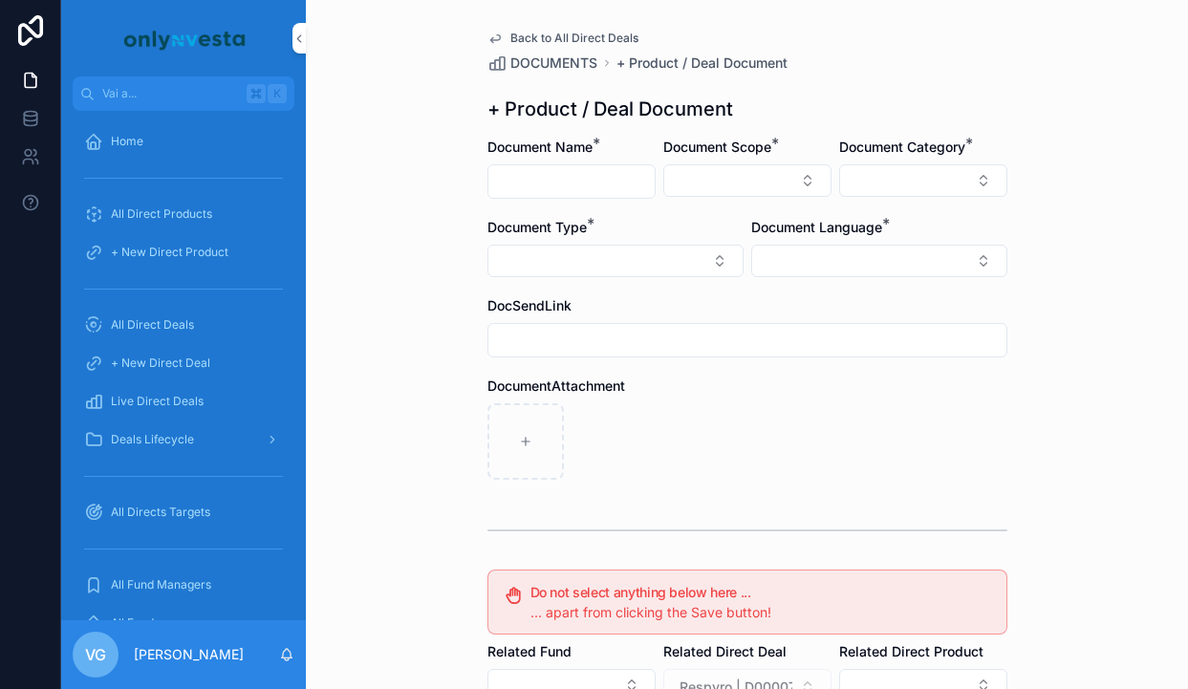
click at [546, 170] on input "contenuto scorrevole" at bounding box center [571, 181] width 166 height 27
click at [537, 194] on input "contenuto scorrevole" at bounding box center [571, 181] width 166 height 27
click at [518, 182] on input "contenuto scorrevole" at bounding box center [571, 181] width 166 height 27
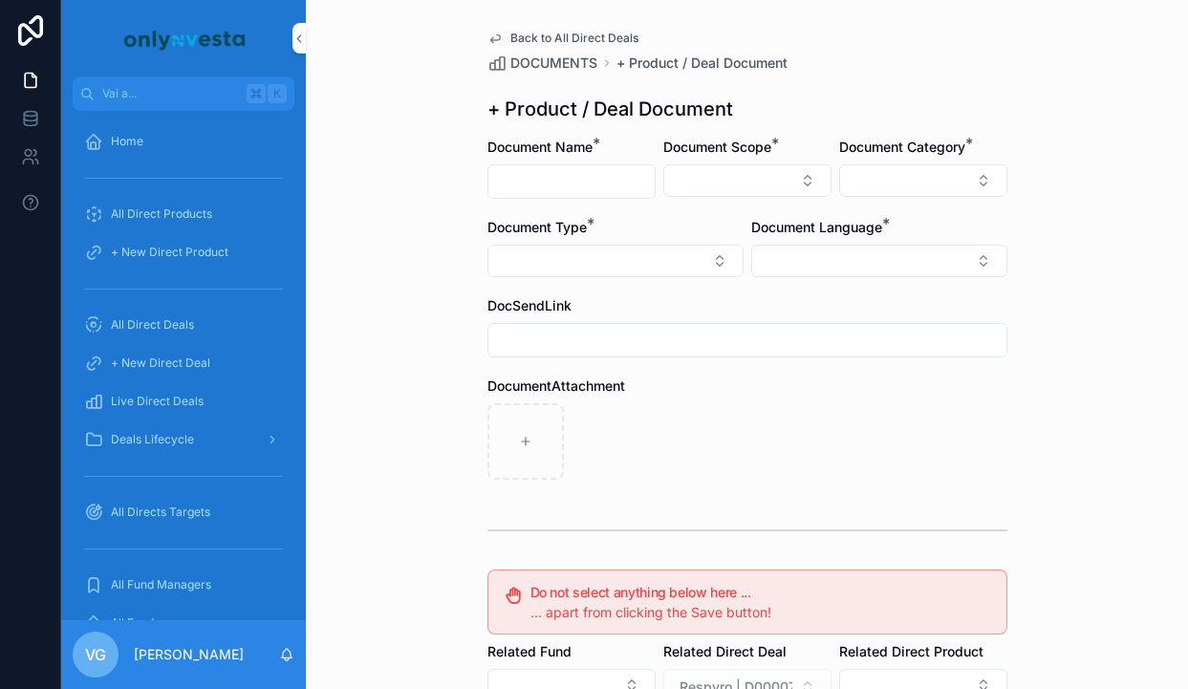
click at [518, 182] on input "contenuto scorrevole" at bounding box center [571, 181] width 166 height 27
click at [732, 182] on button "Select Button" at bounding box center [747, 180] width 168 height 32
click at [809, 248] on div "Direct Equity" at bounding box center [748, 256] width 266 height 31
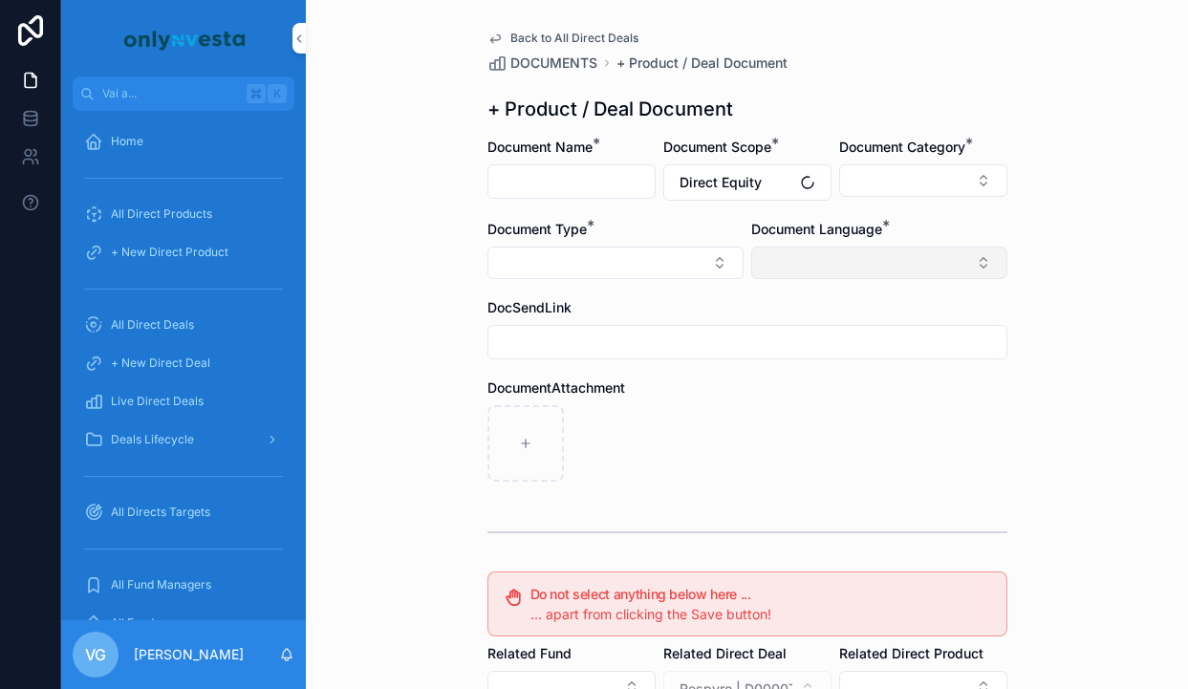
click at [902, 251] on button "Select Button" at bounding box center [879, 263] width 256 height 32
click at [845, 366] on div "Italian" at bounding box center [879, 369] width 266 height 31
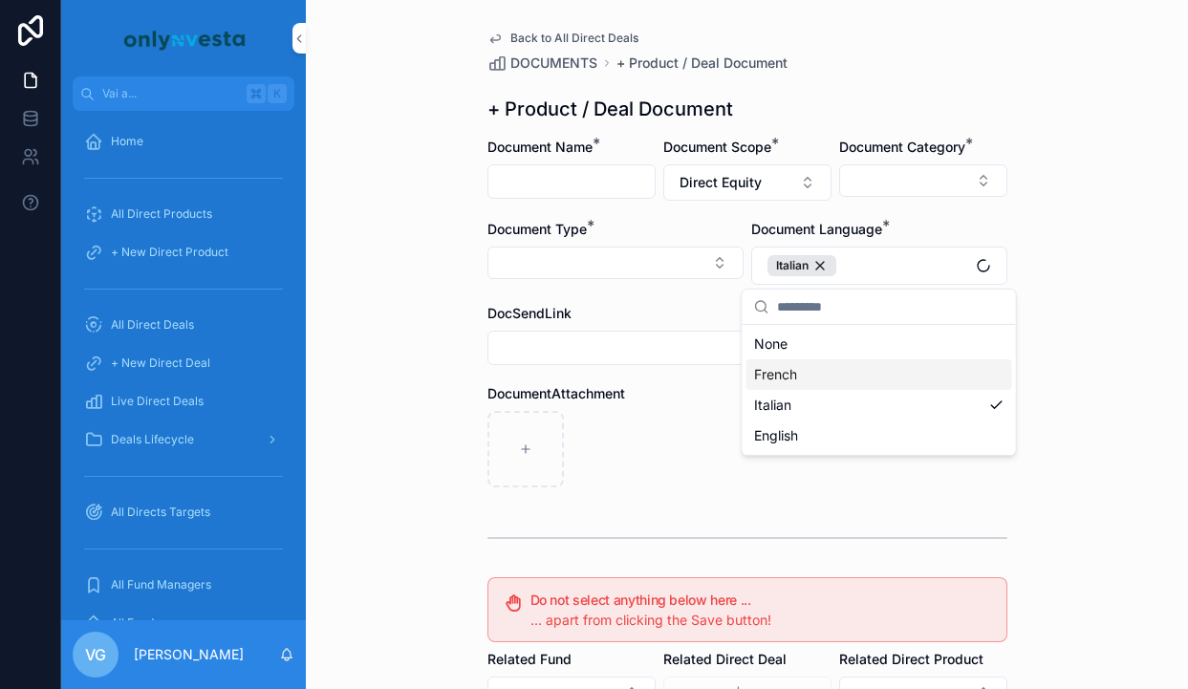
click at [654, 420] on div "contenuto scorrevole" at bounding box center [747, 449] width 520 height 76
click at [576, 174] on input "contenuto scorrevole" at bounding box center [571, 181] width 166 height 27
paste input "**********"
type input "**********"
click at [832, 28] on div "**********" at bounding box center [747, 521] width 550 height 1042
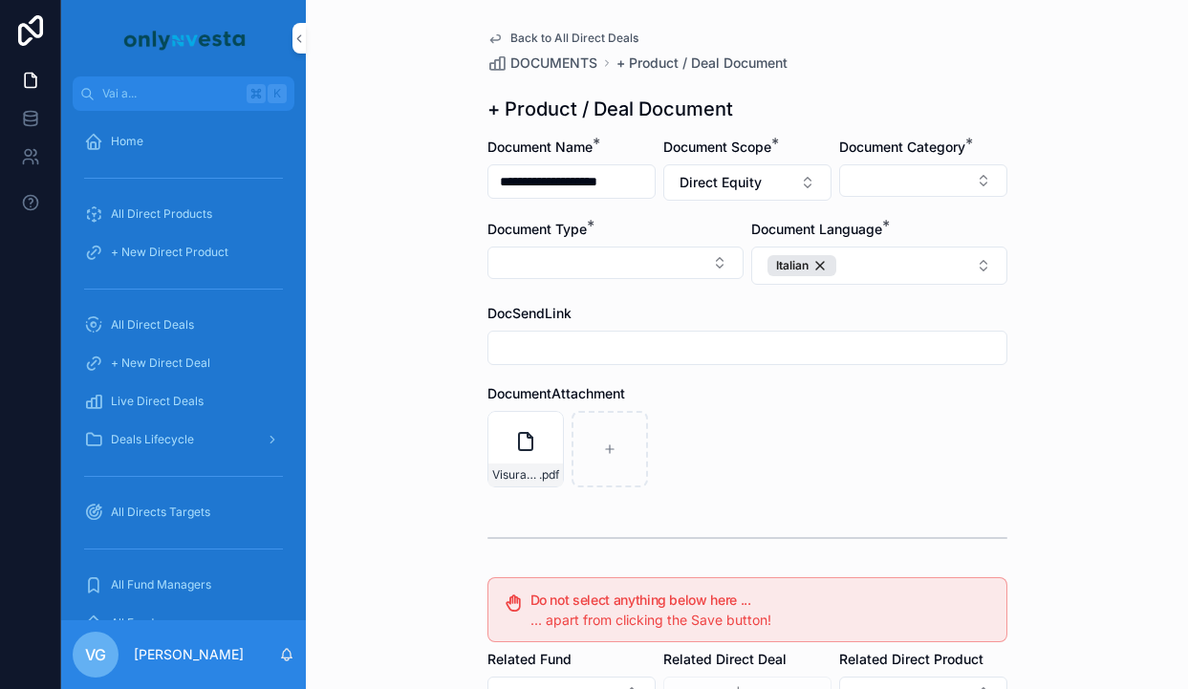
click at [915, 159] on div "Document Category *" at bounding box center [923, 169] width 168 height 63
click at [914, 180] on button "Select Button" at bounding box center [923, 180] width 168 height 32
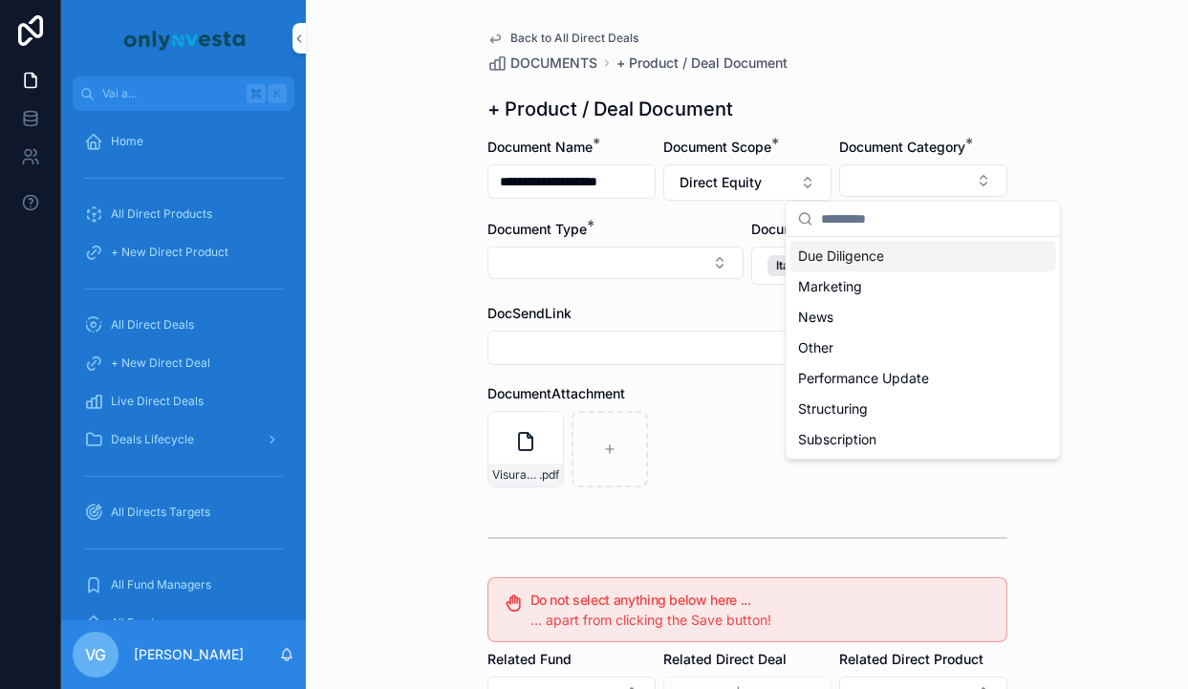
click at [863, 252] on span "Due Diligence" at bounding box center [841, 256] width 86 height 19
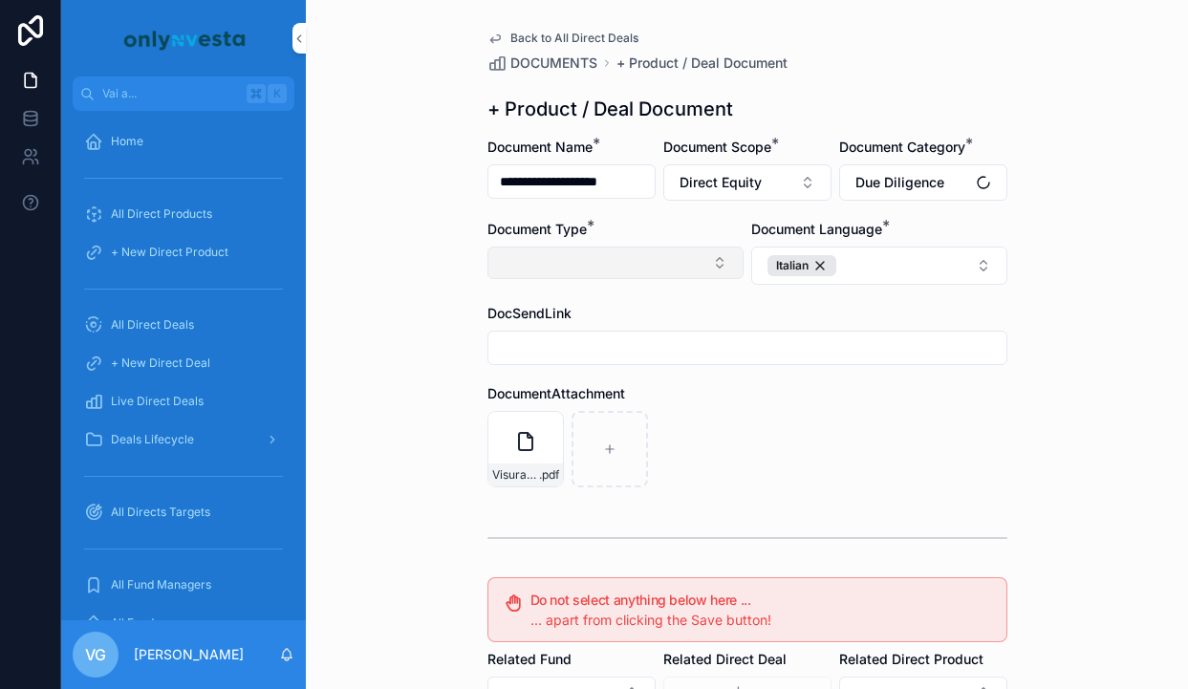
click at [629, 261] on button "Select Button" at bounding box center [615, 263] width 256 height 32
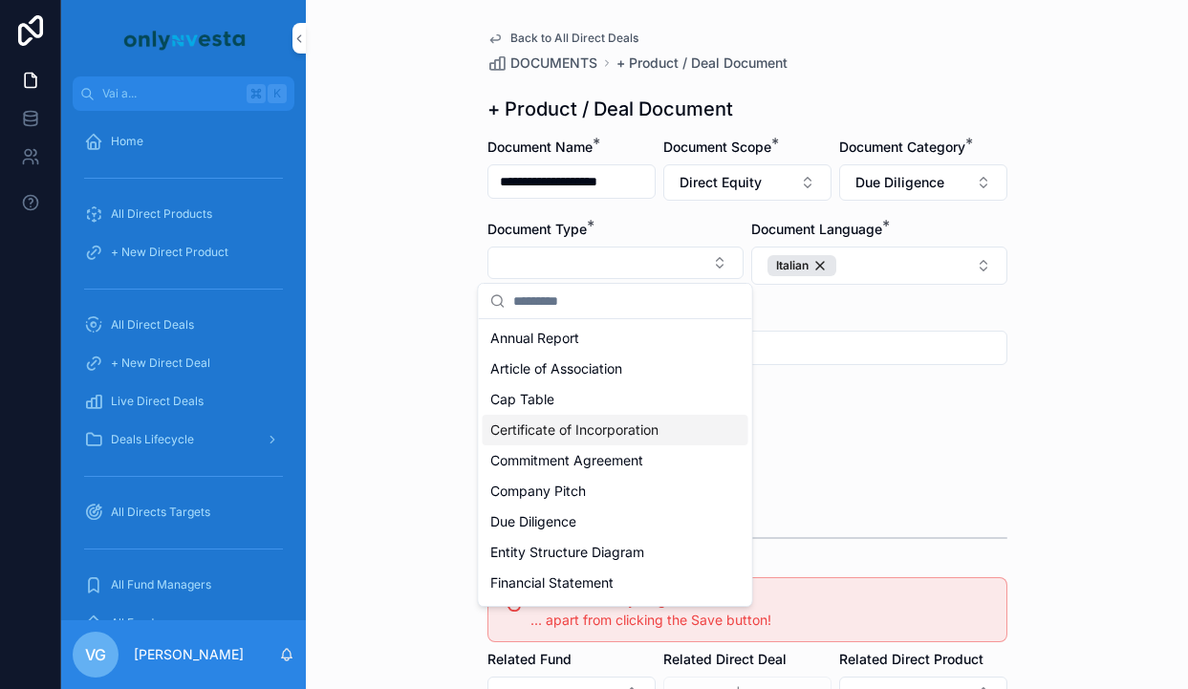
click at [599, 427] on span "Certificate of Incorporation" at bounding box center [574, 430] width 168 height 19
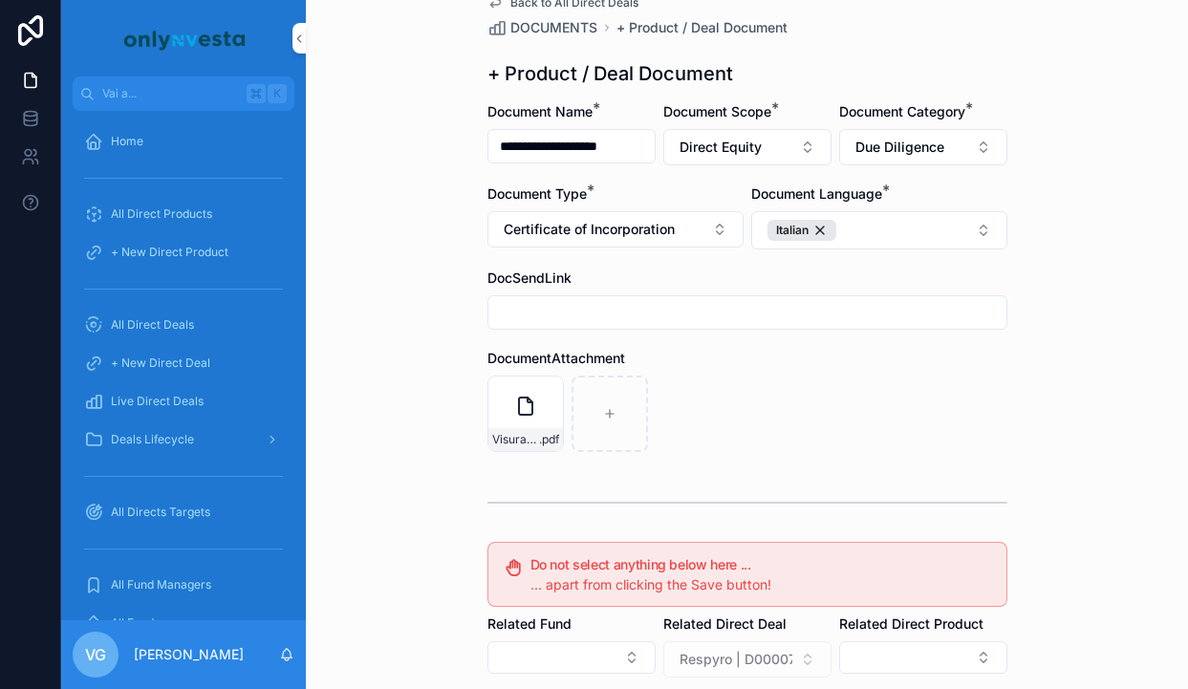
scroll to position [353, 0]
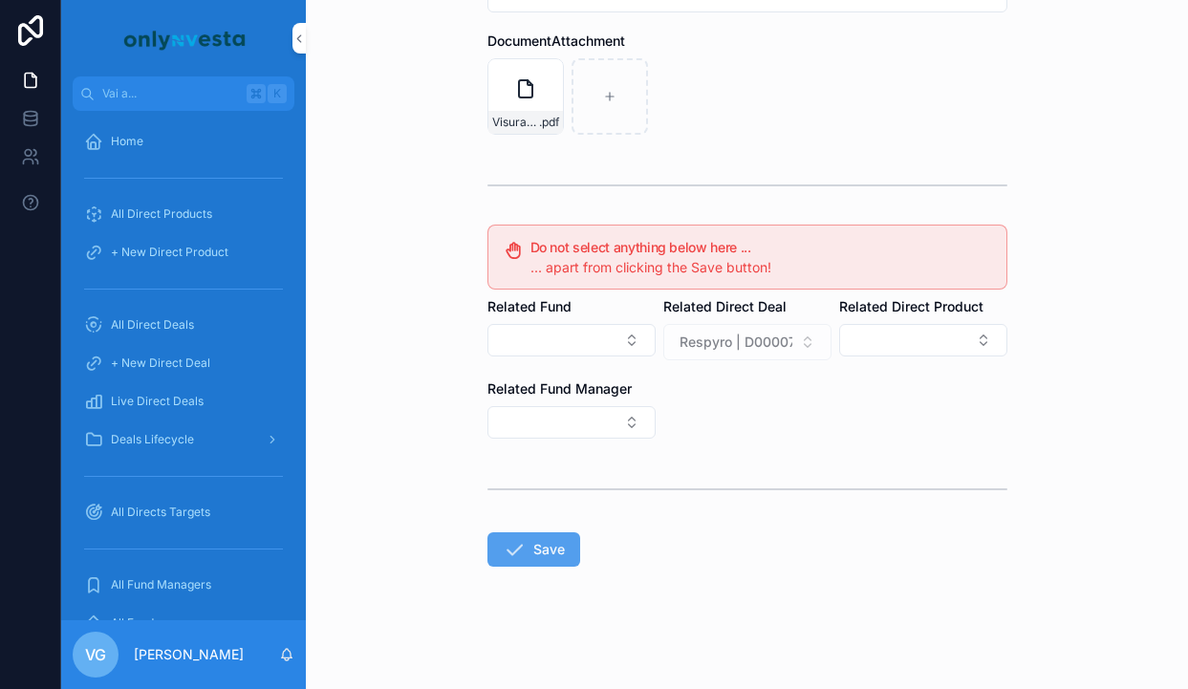
click at [554, 551] on button "Save" at bounding box center [533, 549] width 93 height 34
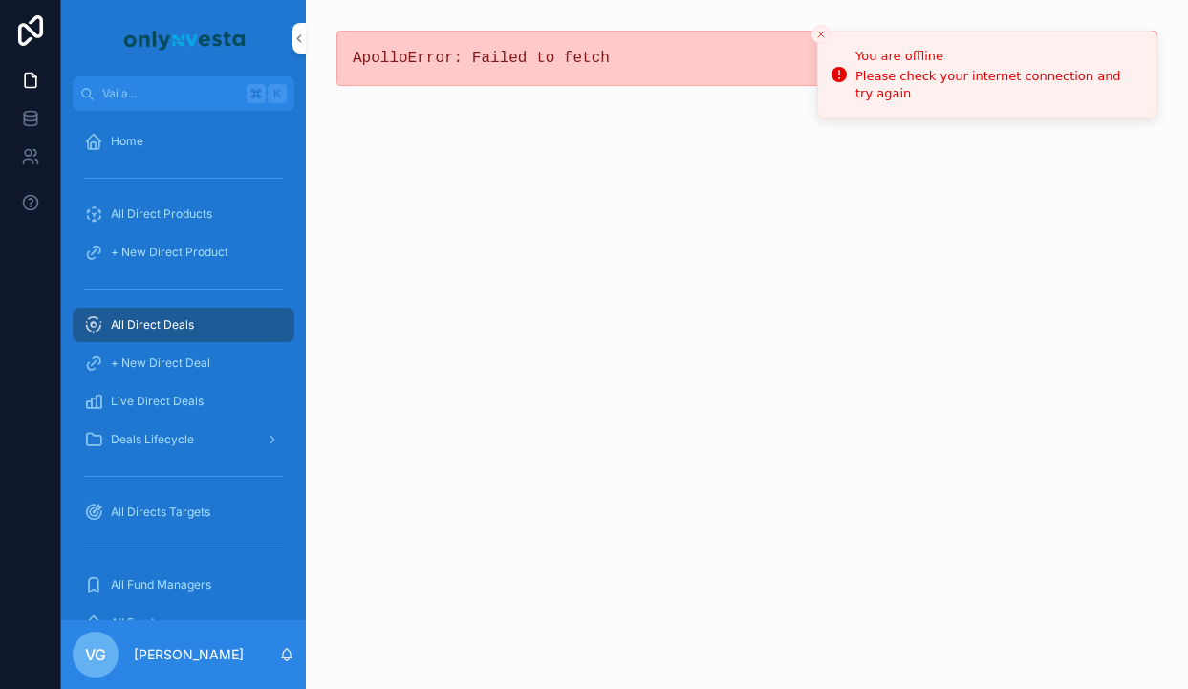
click at [727, 269] on div "ApolloError: Failed to fetch" at bounding box center [747, 344] width 882 height 689
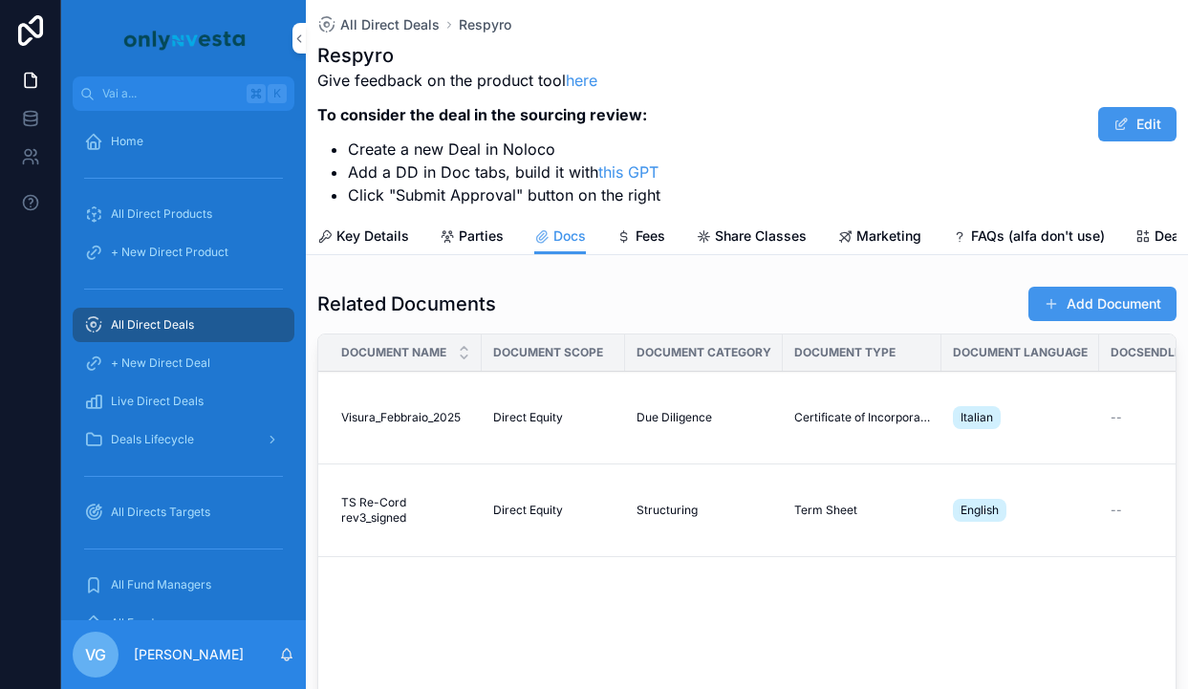
click at [797, 108] on div "Respyro Give feedback on the product tool here To consider the deal in the sour…" at bounding box center [746, 124] width 859 height 164
click at [411, 28] on span "All Direct Deals" at bounding box center [389, 24] width 99 height 19
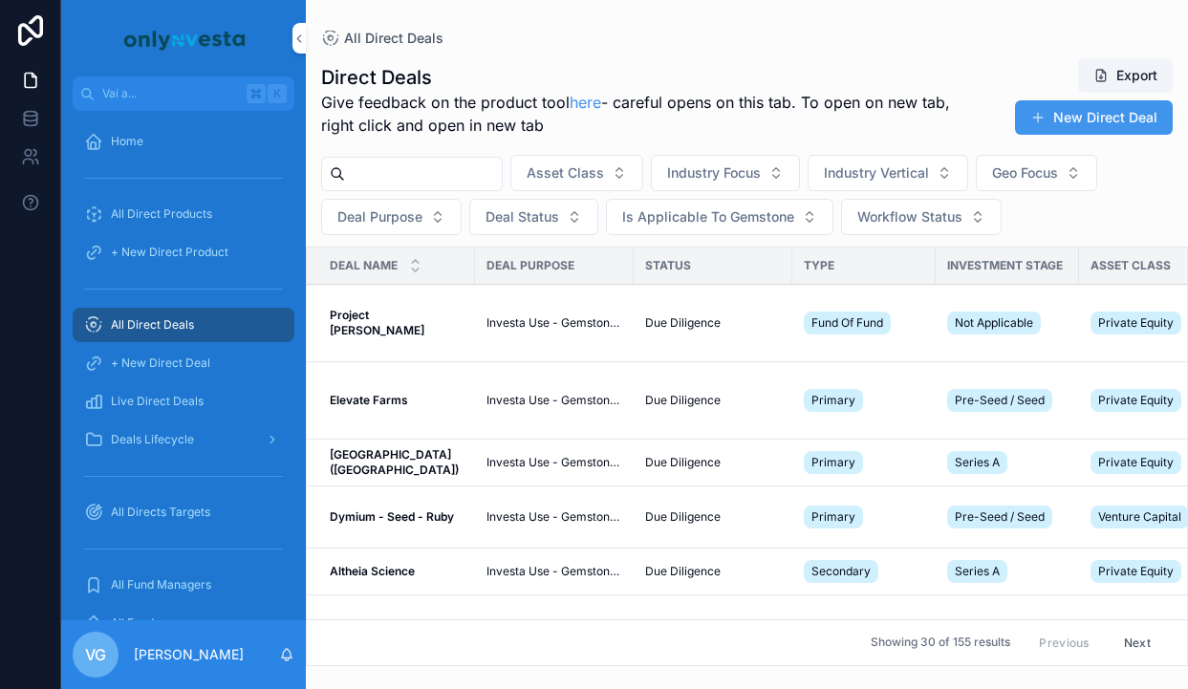
click at [385, 182] on input "contenuto scorrevole" at bounding box center [423, 174] width 157 height 27
type input "****"
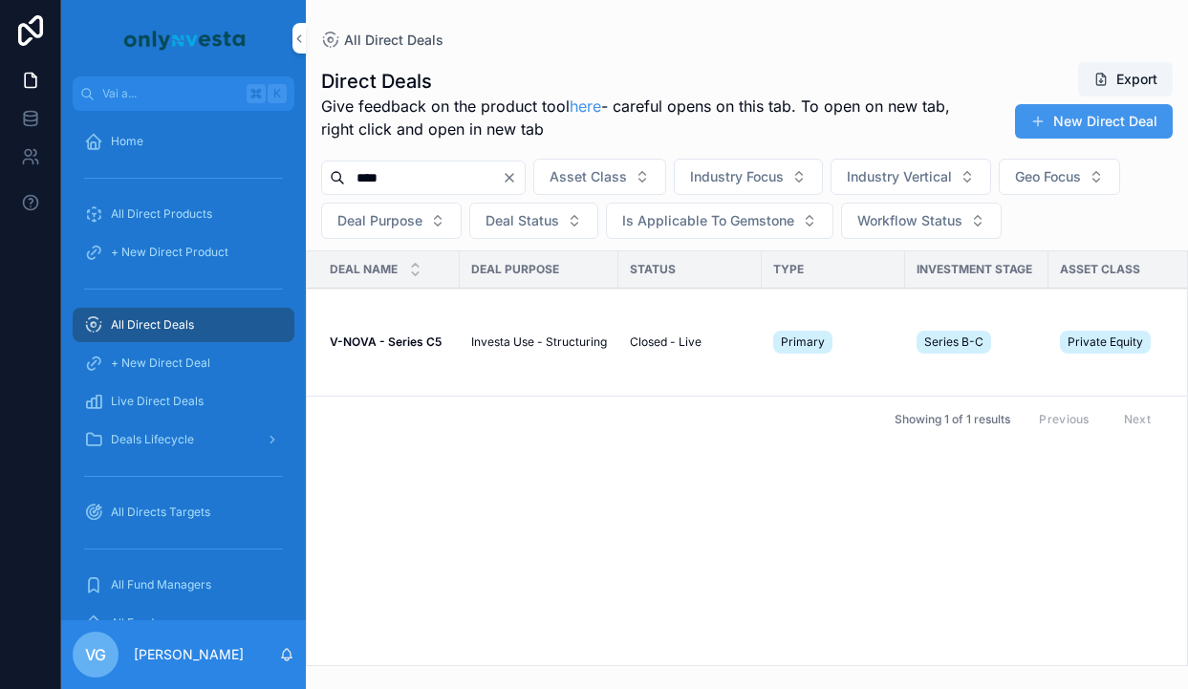
click at [387, 336] on strong "V-NOVA - Series C5" at bounding box center [386, 341] width 112 height 14
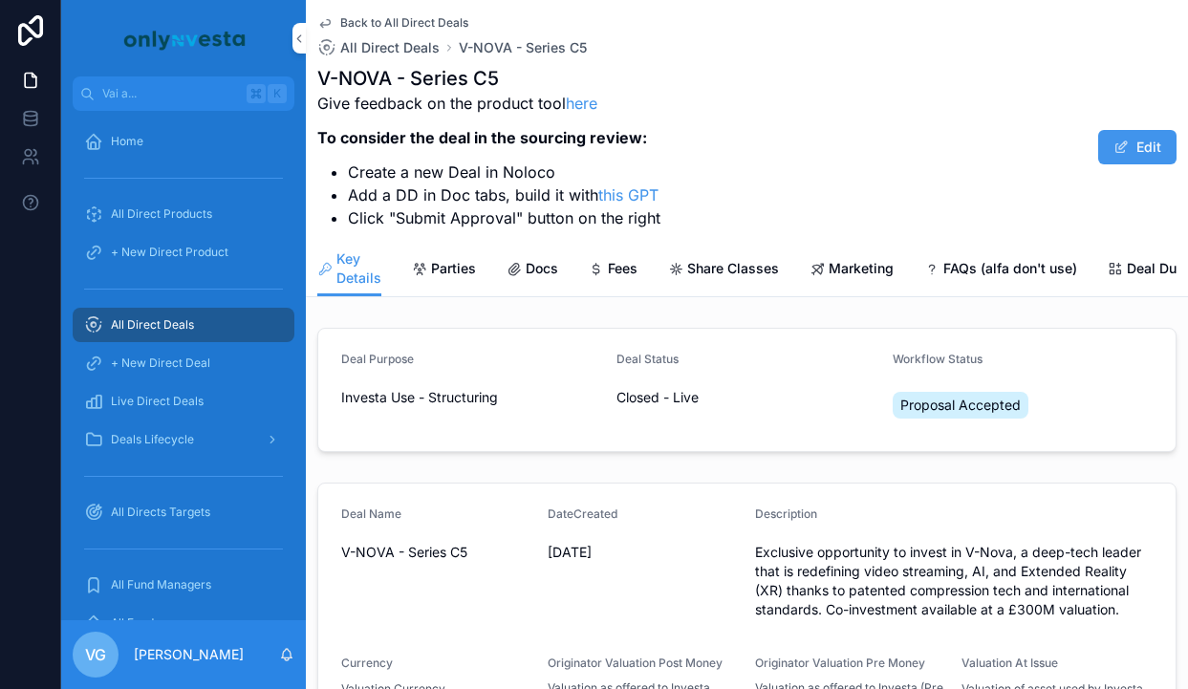
click at [536, 283] on link "Docs" at bounding box center [533, 270] width 52 height 38
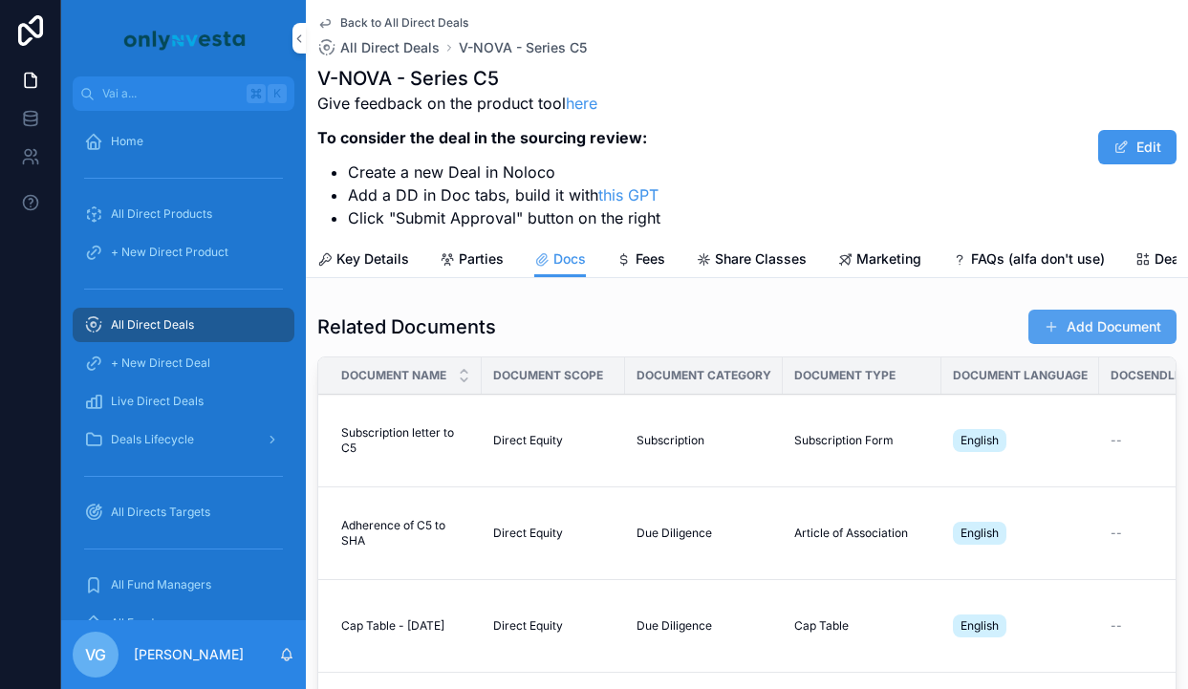
click at [1083, 342] on button "Add Document" at bounding box center [1102, 327] width 148 height 34
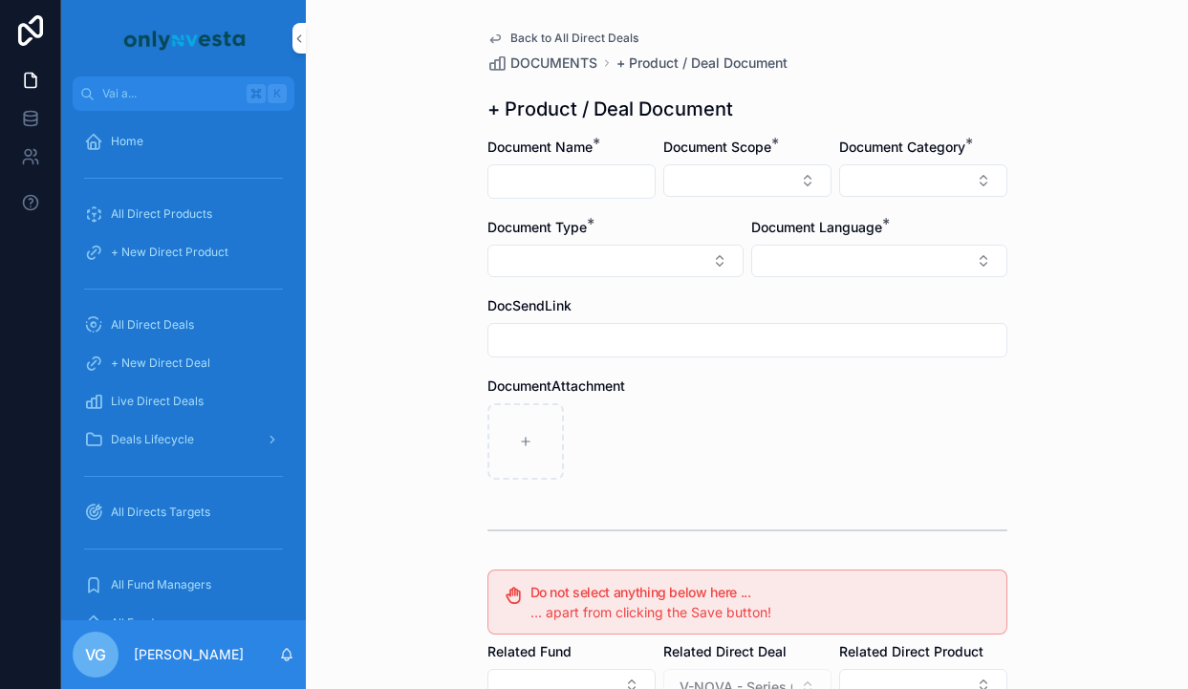
click at [547, 182] on input "contenuto scorrevole" at bounding box center [571, 181] width 166 height 27
type input "**********"
click at [716, 190] on button "Select Button" at bounding box center [747, 180] width 168 height 32
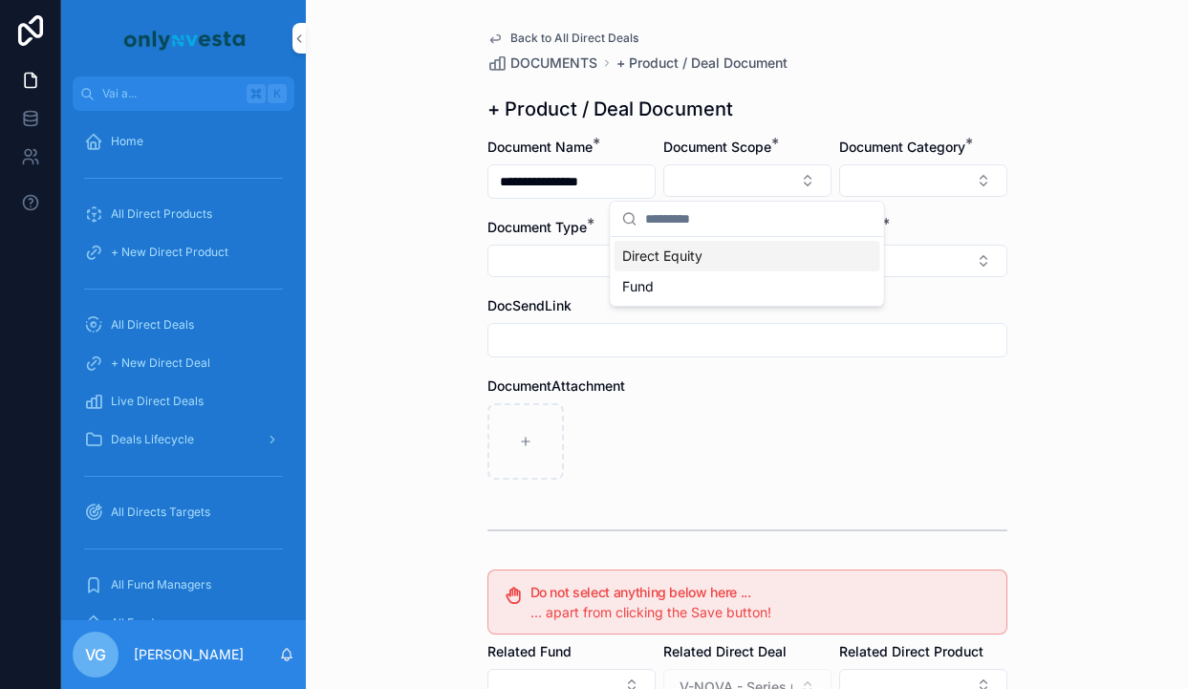
click at [691, 249] on span "Direct Equity" at bounding box center [662, 256] width 80 height 19
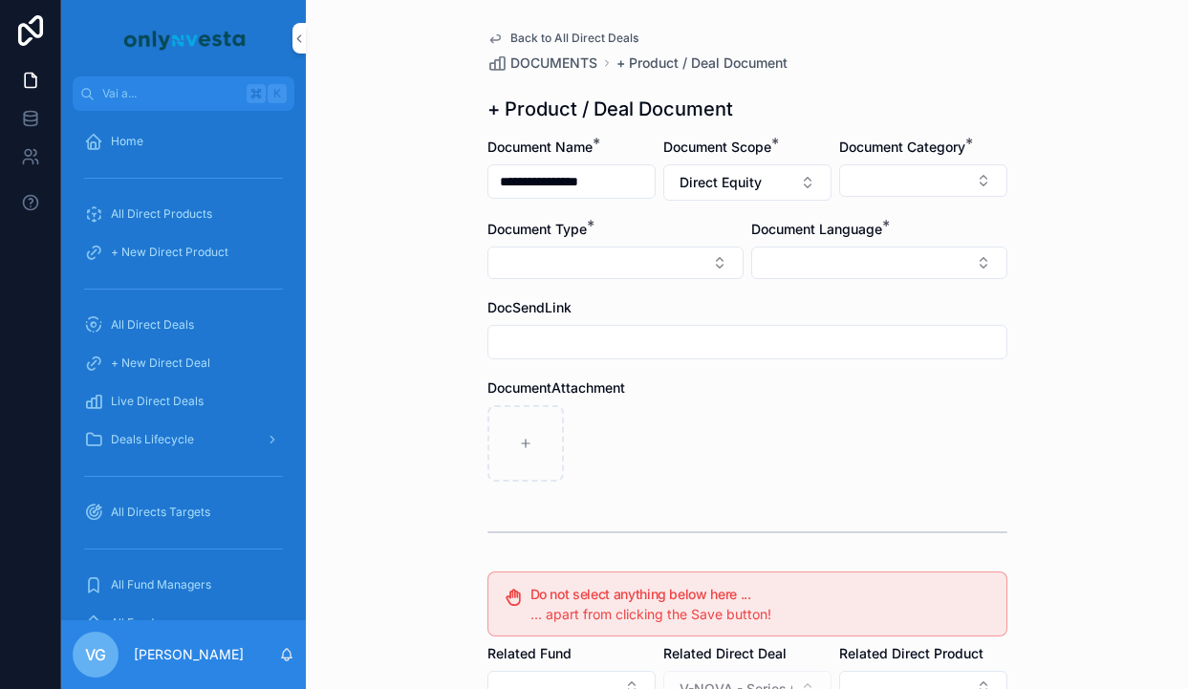
click at [904, 155] on label "Document Category *" at bounding box center [902, 147] width 126 height 19
click at [904, 166] on button "Select Button" at bounding box center [923, 180] width 168 height 32
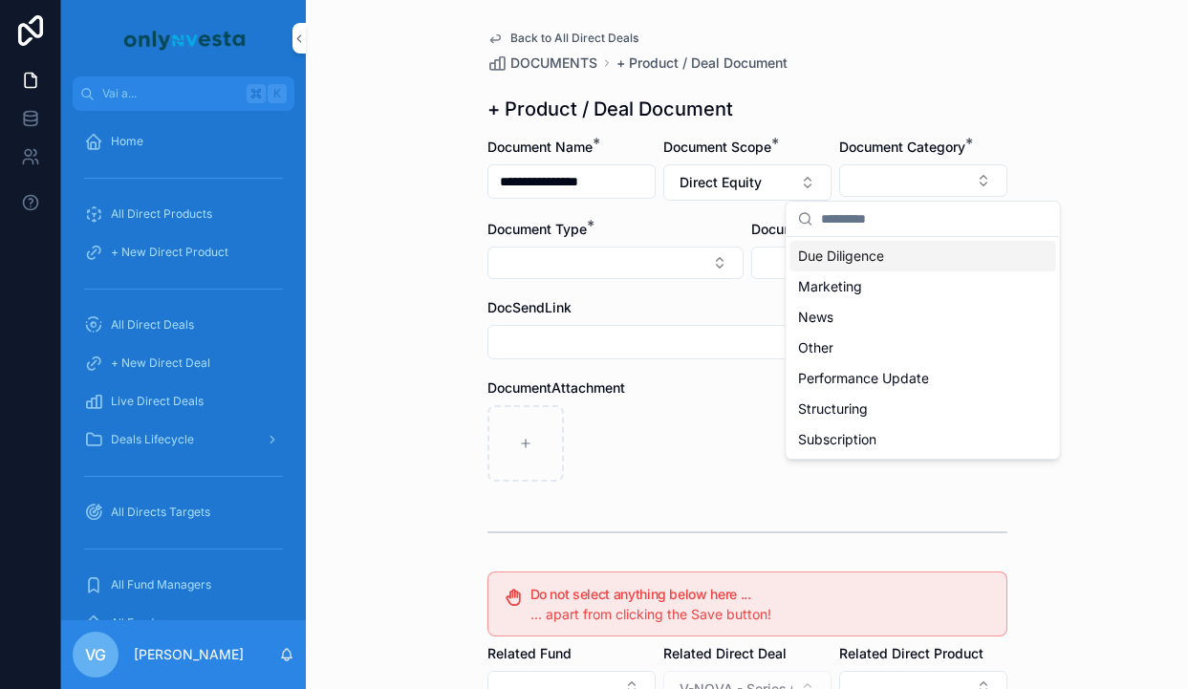
click at [874, 259] on span "Due Diligence" at bounding box center [841, 256] width 86 height 19
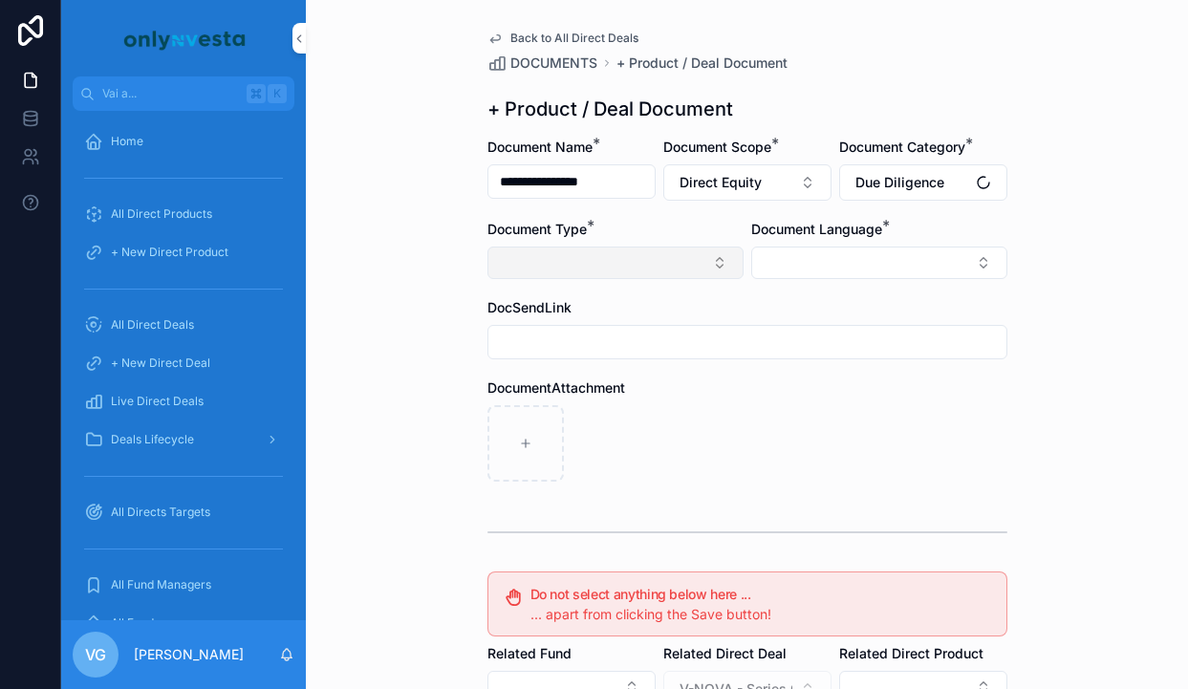
click at [611, 269] on button "Select Button" at bounding box center [615, 263] width 256 height 32
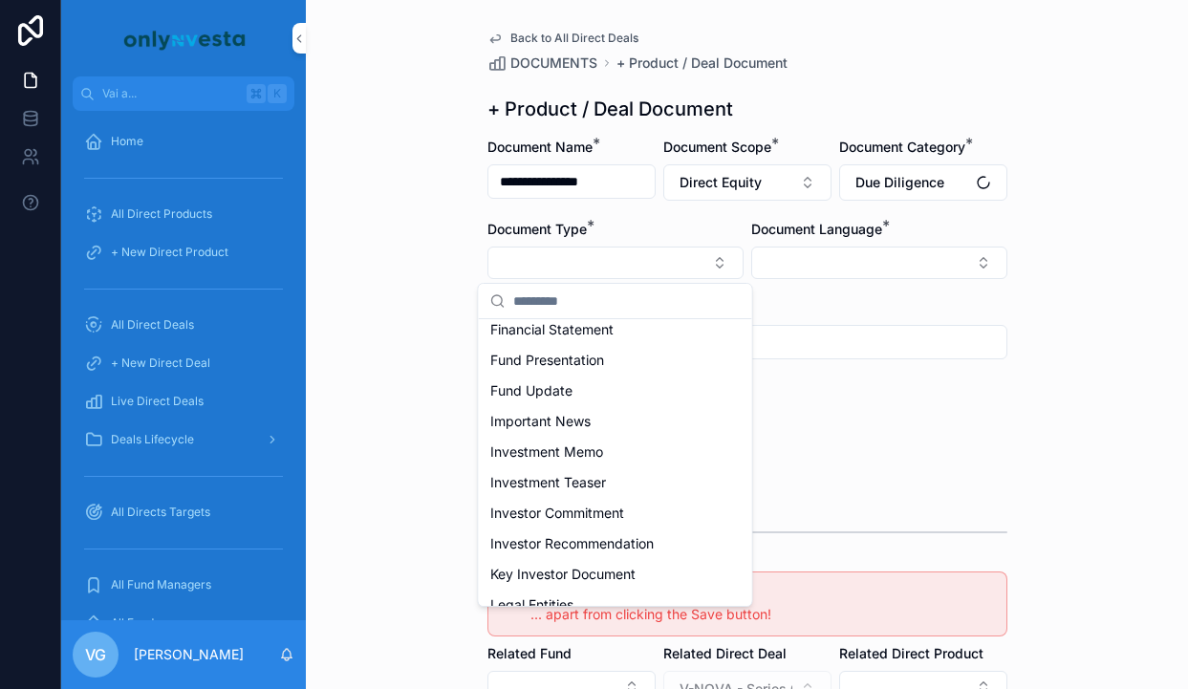
scroll to position [348, 0]
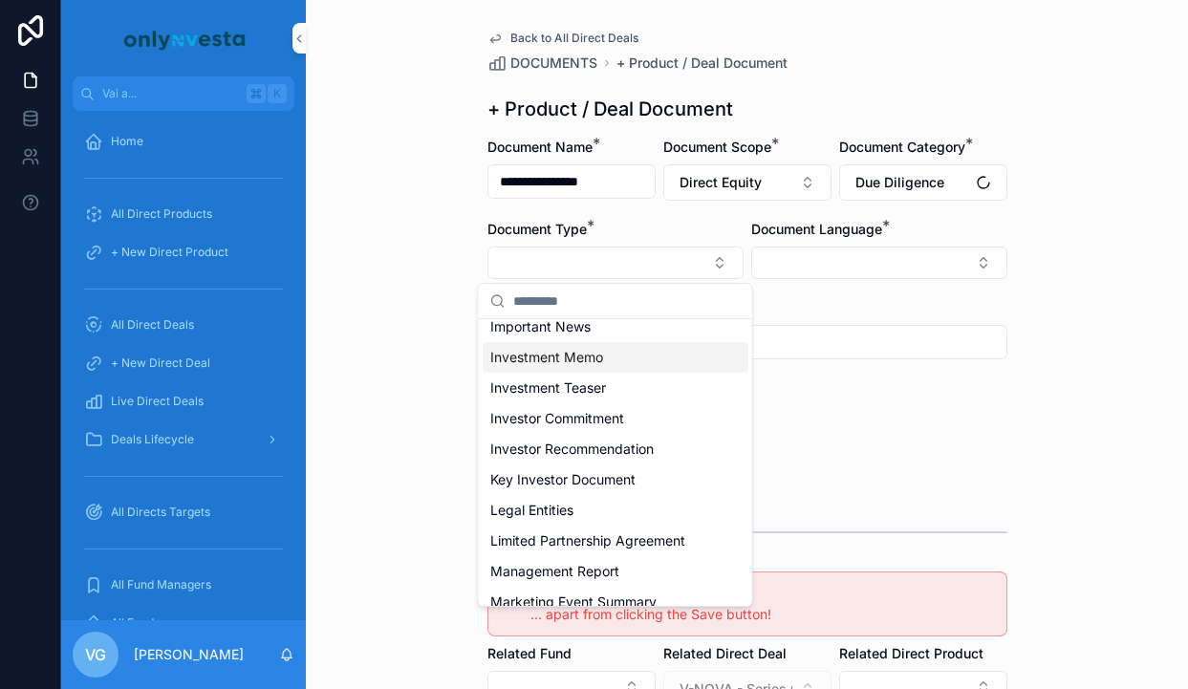
click at [598, 359] on span "Investment Memo" at bounding box center [546, 357] width 113 height 19
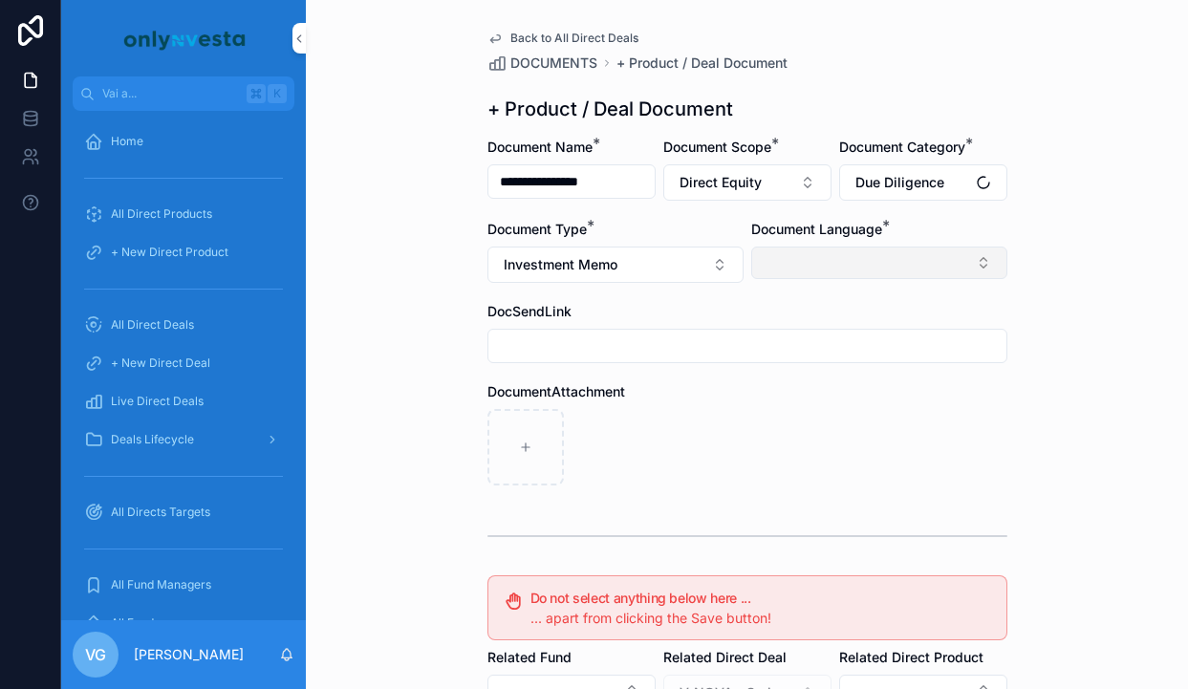
click at [872, 259] on button "Select Button" at bounding box center [879, 263] width 256 height 32
click at [816, 411] on div "English" at bounding box center [879, 399] width 266 height 31
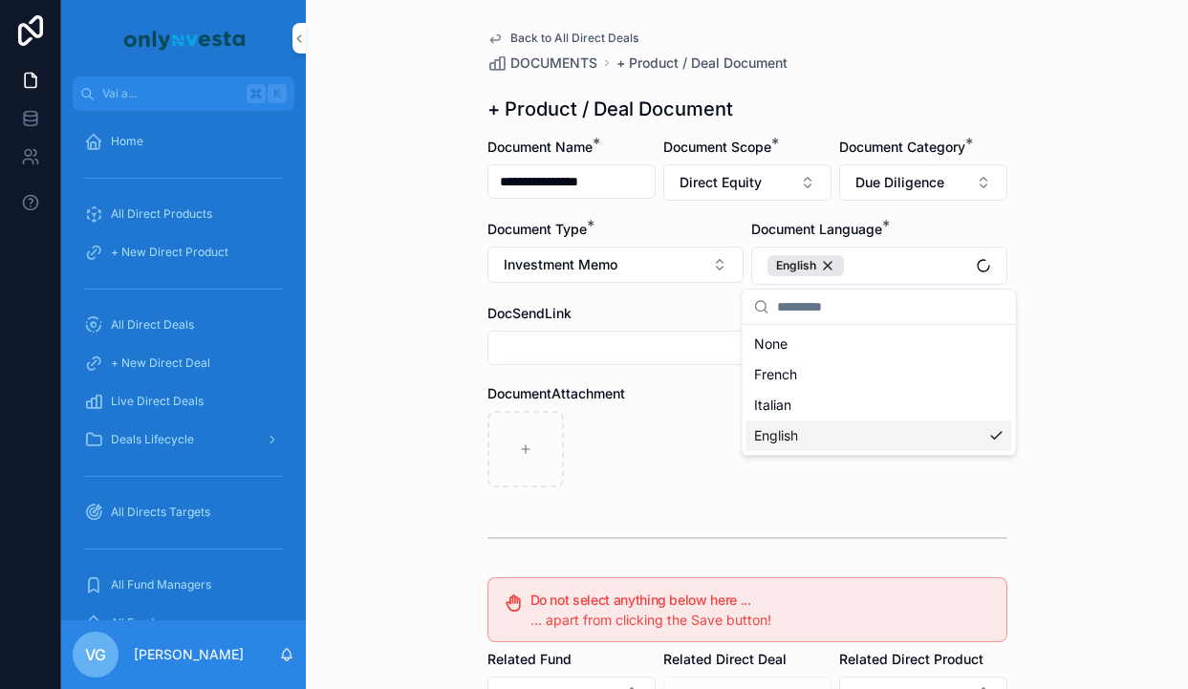
click at [659, 454] on div "contenuto scorrevole" at bounding box center [747, 449] width 520 height 76
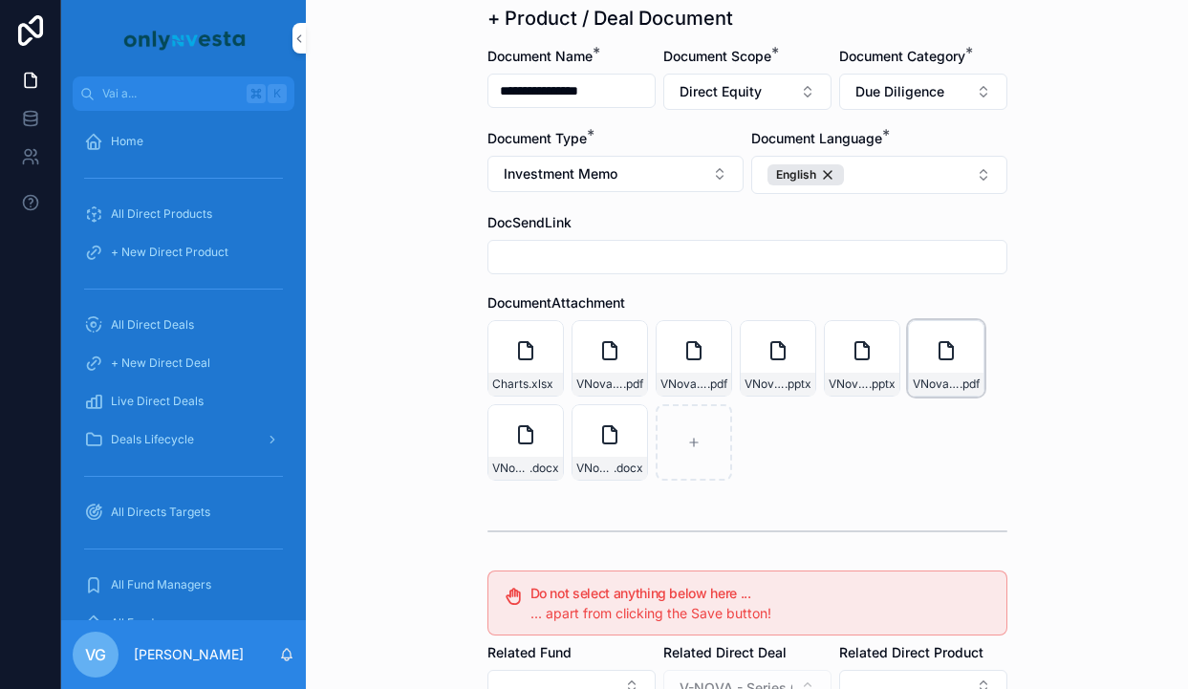
scroll to position [437, 0]
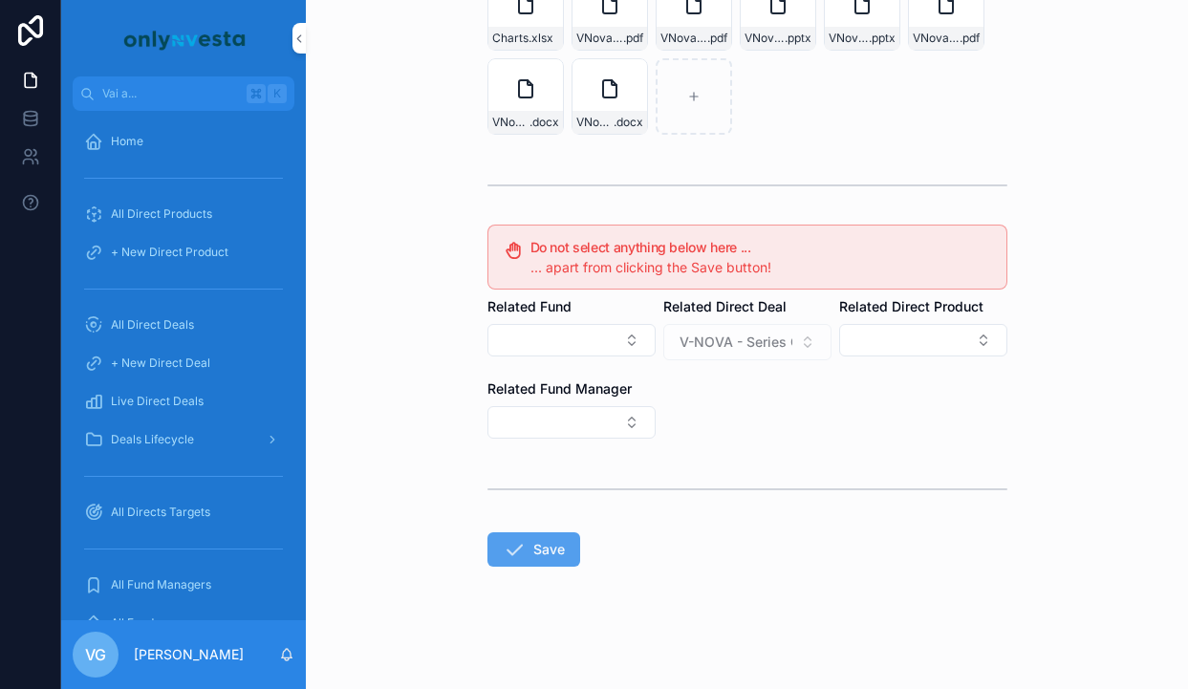
click at [529, 563] on button "Save" at bounding box center [533, 549] width 93 height 34
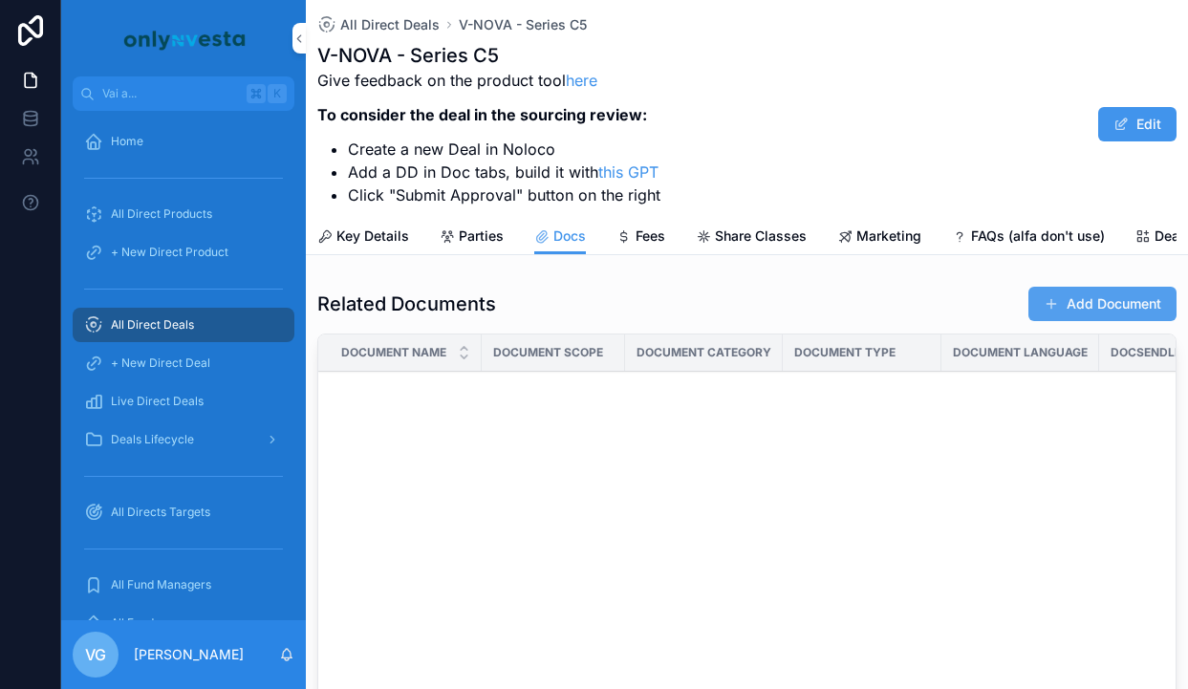
click at [1109, 298] on button "Add Document" at bounding box center [1102, 304] width 148 height 34
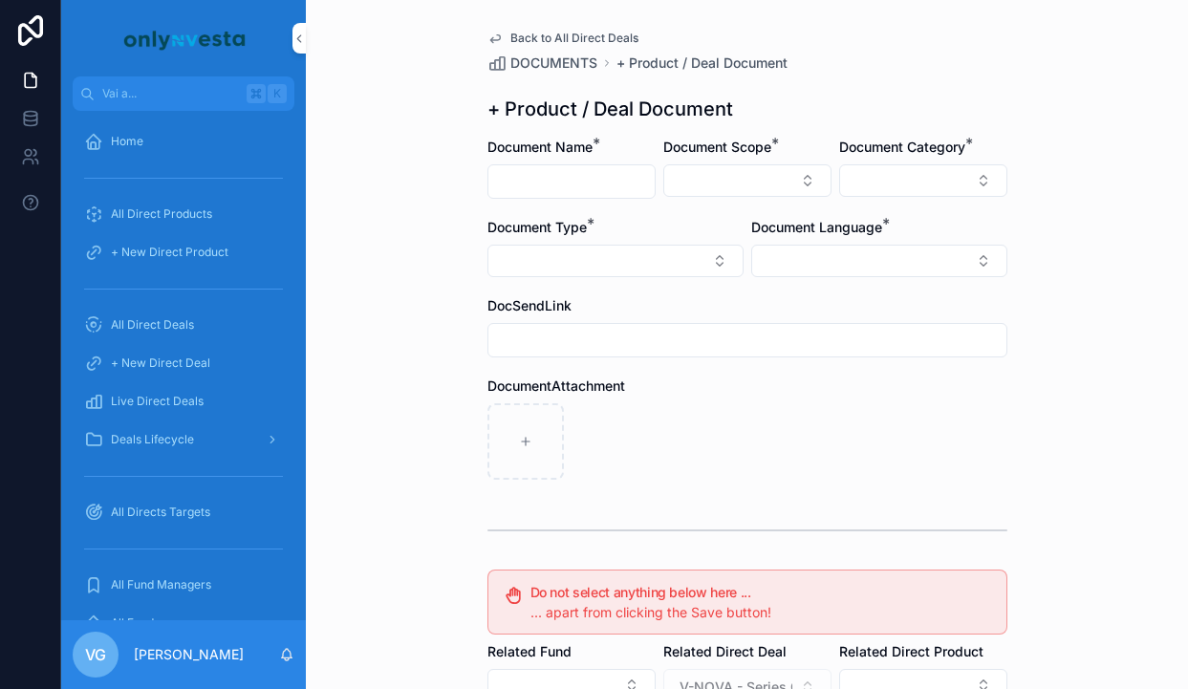
click at [577, 183] on input "contenuto scorrevole" at bounding box center [571, 181] width 166 height 27
paste input "**********"
type input "**********"
click at [728, 172] on button "Select Button" at bounding box center [747, 180] width 168 height 32
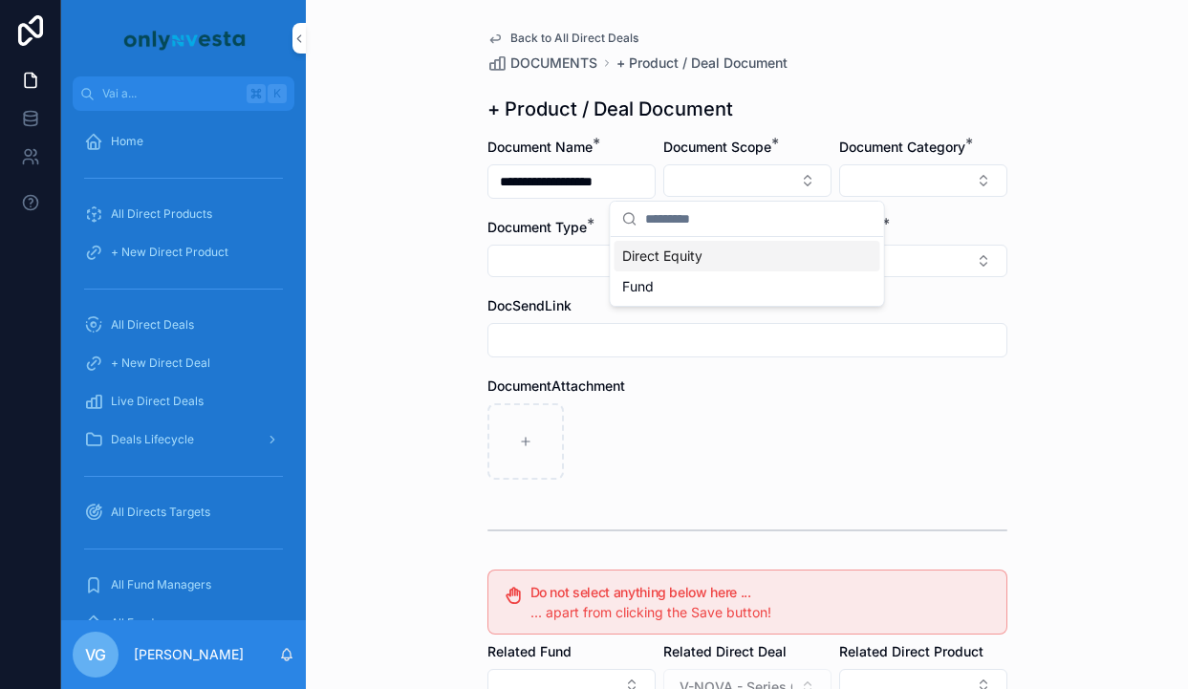
click at [706, 254] on div "Direct Equity" at bounding box center [748, 256] width 266 height 31
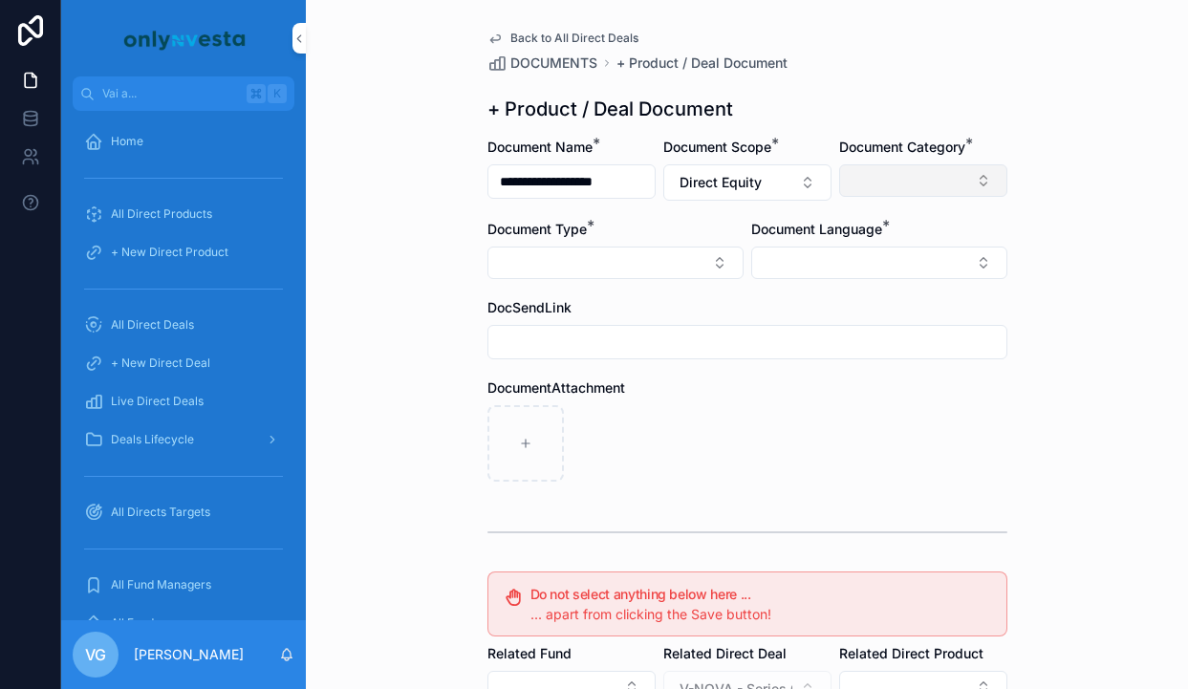
click at [853, 189] on button "Select Button" at bounding box center [923, 180] width 168 height 32
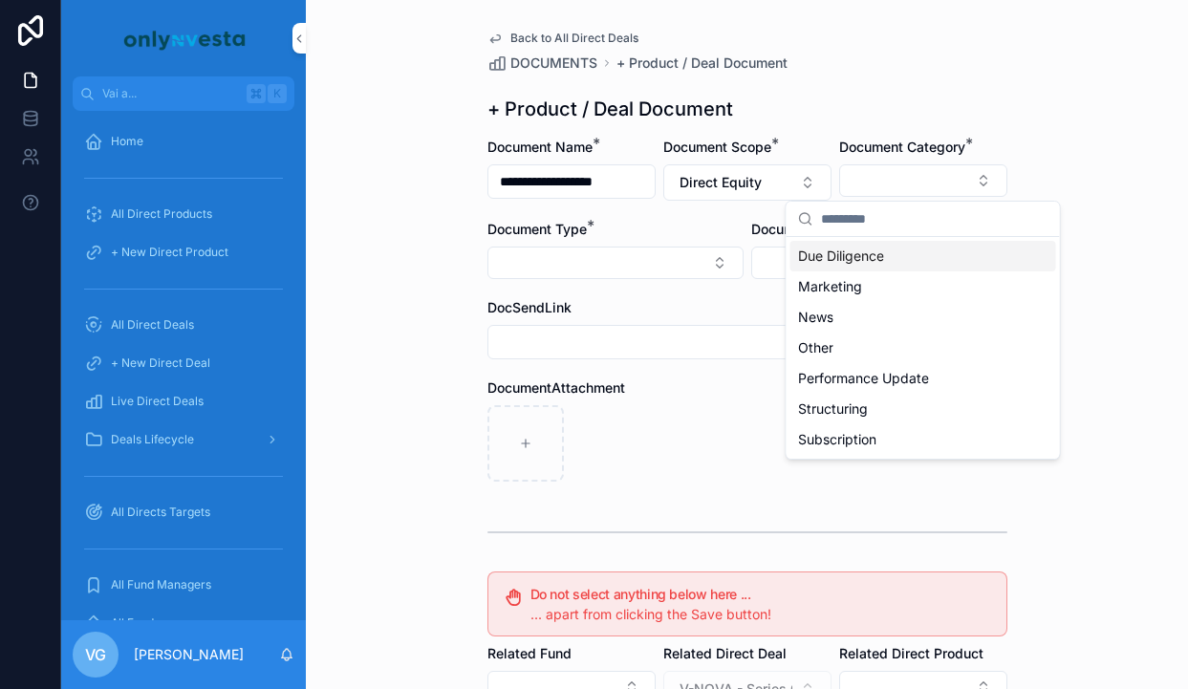
click at [829, 259] on span "Due Diligence" at bounding box center [841, 256] width 86 height 19
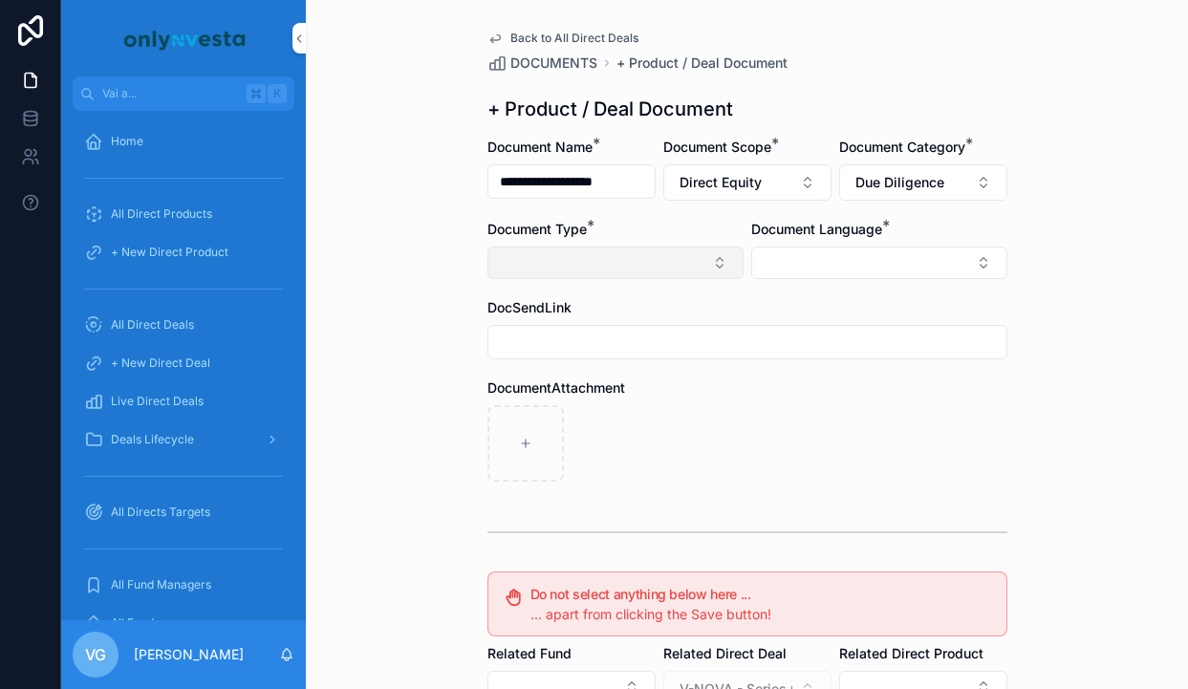
click at [684, 259] on button "Select Button" at bounding box center [615, 263] width 256 height 32
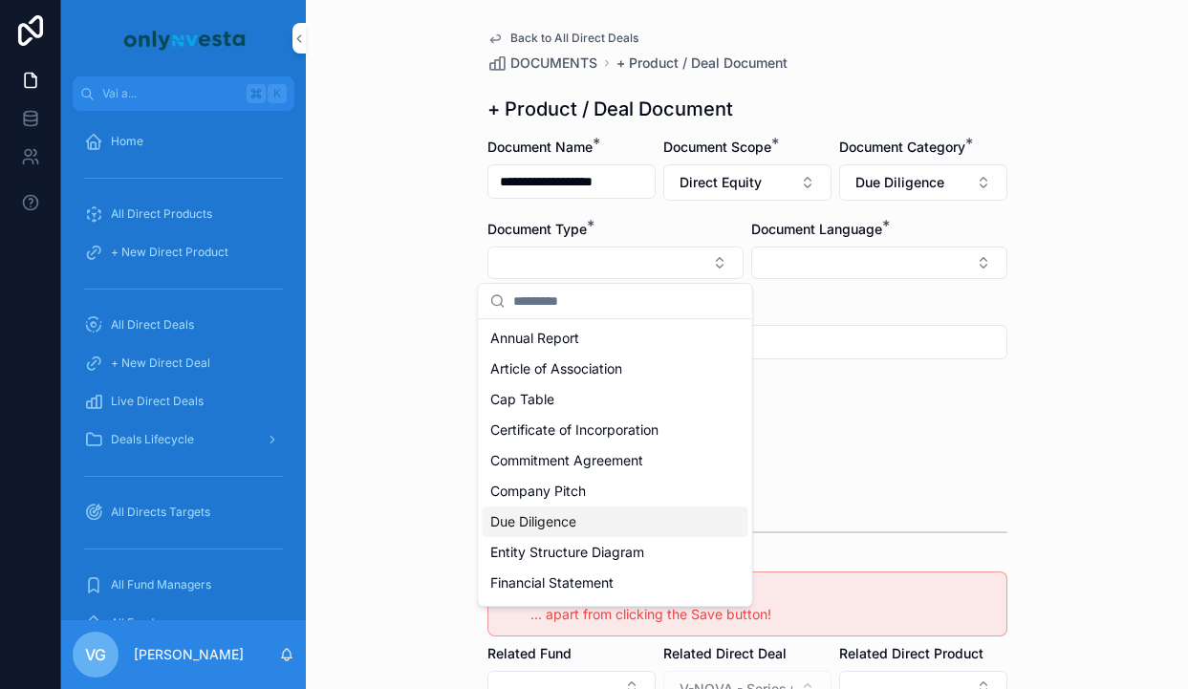
click at [572, 509] on div "Due Diligence" at bounding box center [616, 522] width 266 height 31
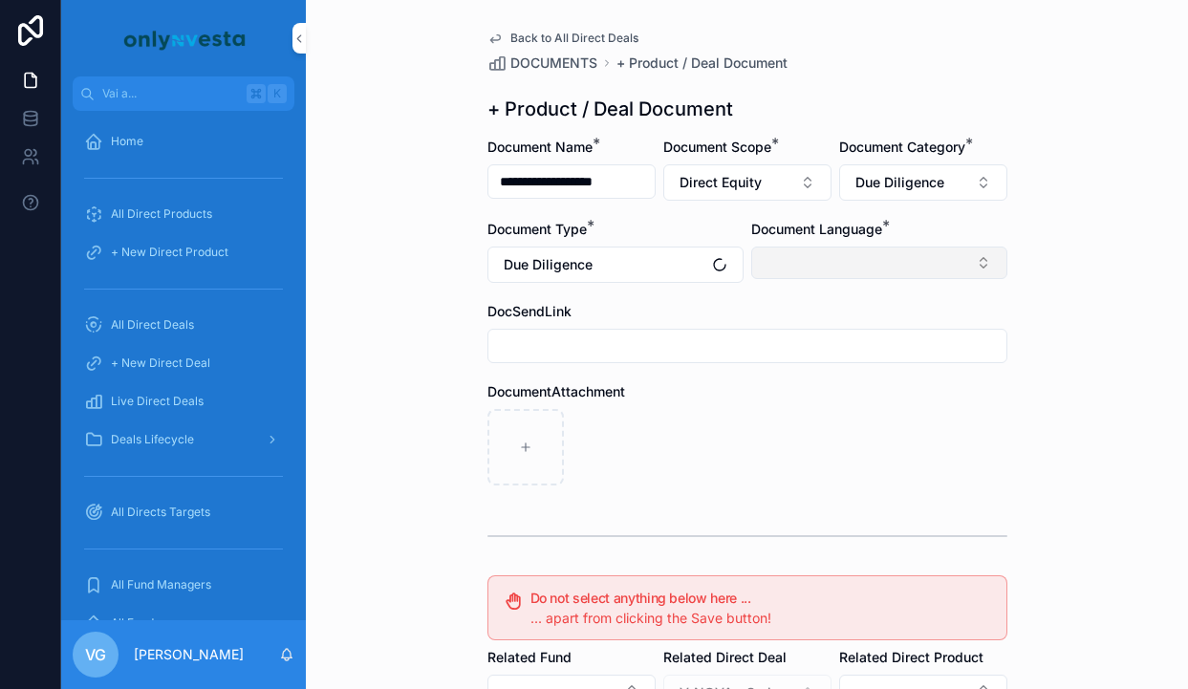
click at [841, 260] on button "Select Button" at bounding box center [879, 263] width 256 height 32
click at [812, 398] on div "English" at bounding box center [879, 399] width 266 height 31
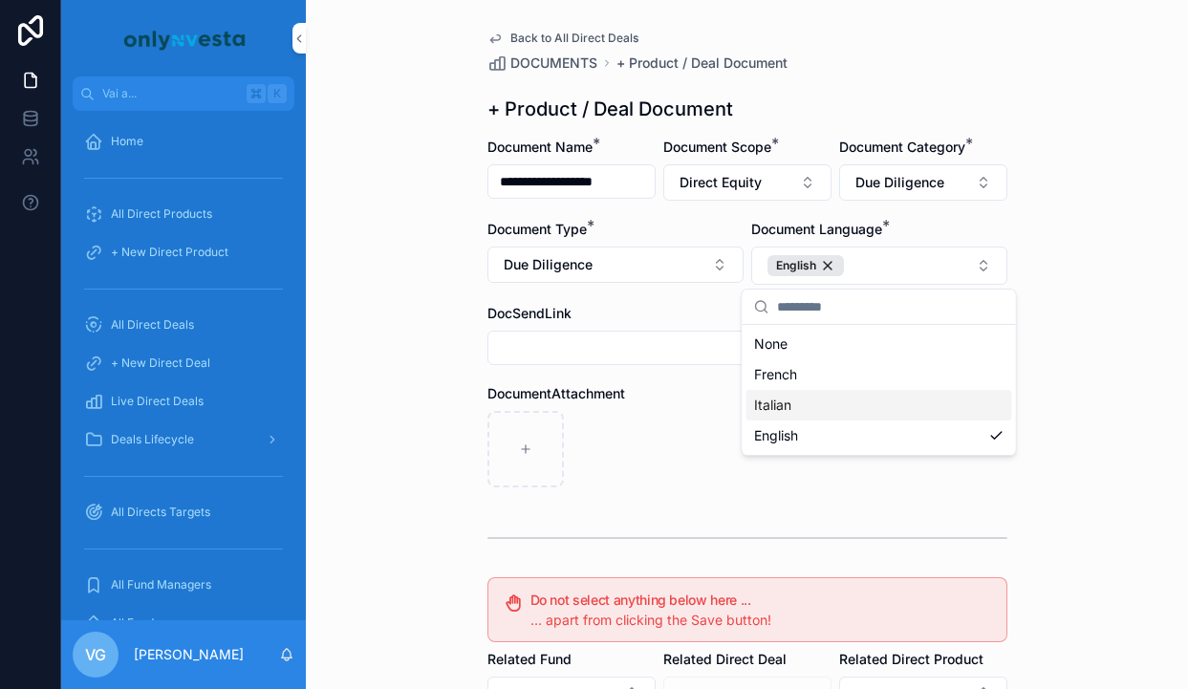
click at [632, 446] on div "contenuto scorrevole" at bounding box center [747, 449] width 520 height 76
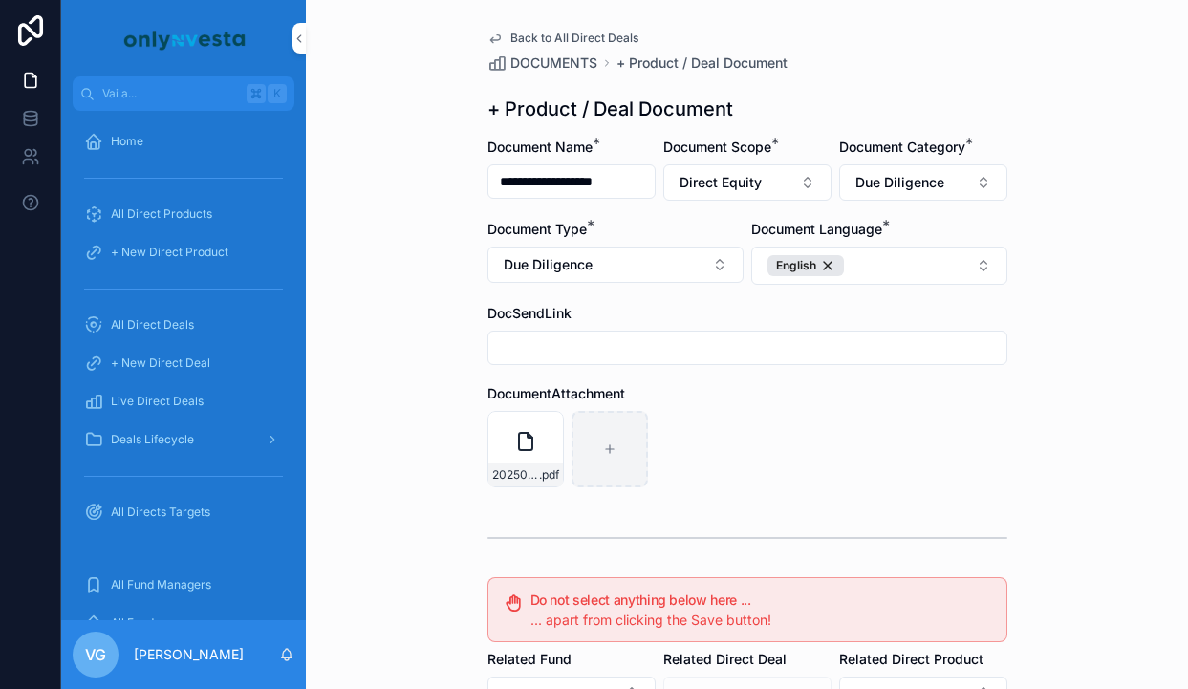
scroll to position [353, 0]
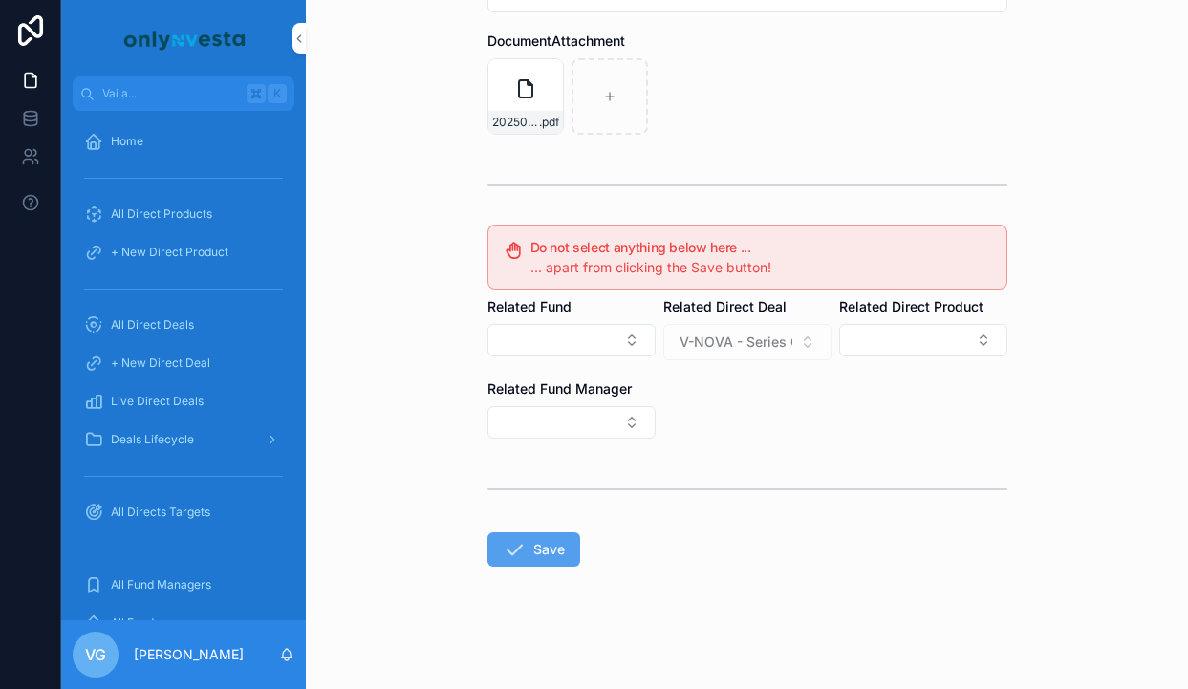
click at [535, 539] on button "Save" at bounding box center [533, 549] width 93 height 34
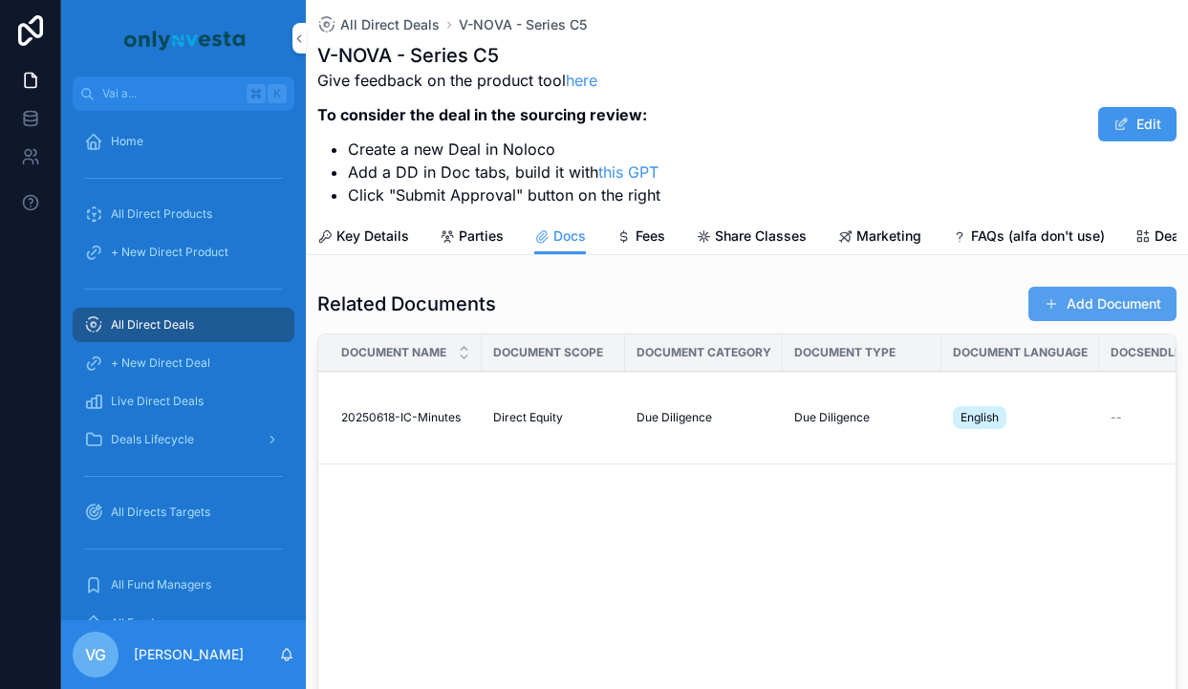
click at [1060, 313] on button "Add Document" at bounding box center [1102, 304] width 148 height 34
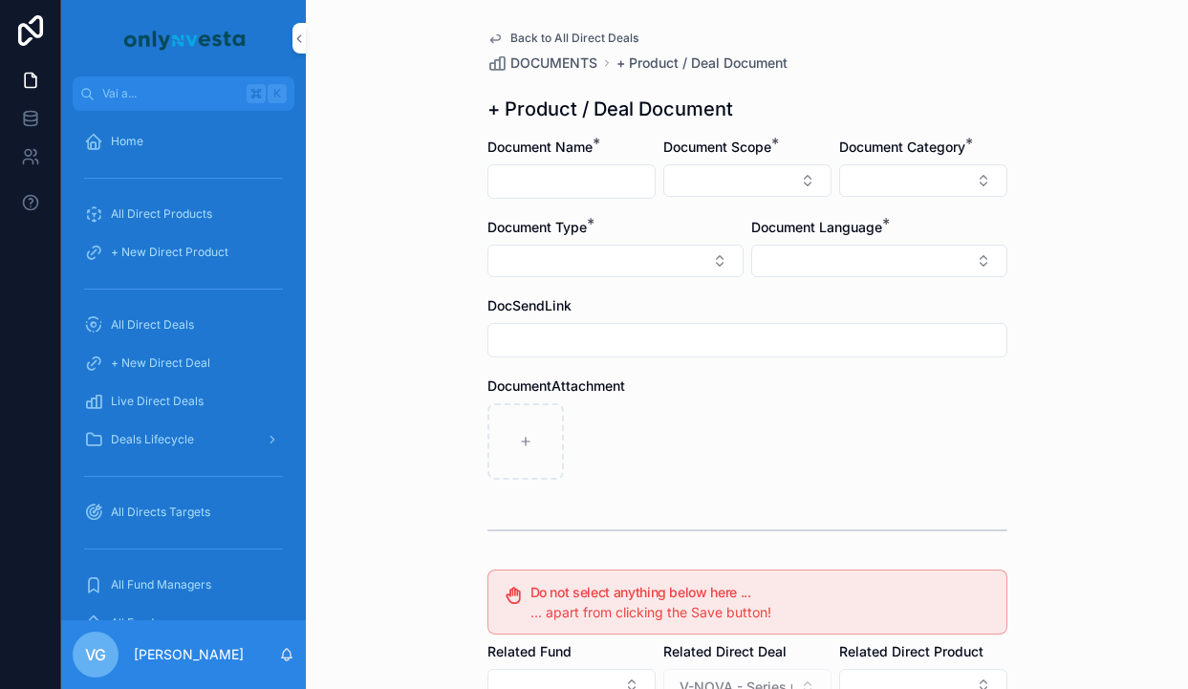
click at [554, 186] on input "contenuto scorrevole" at bounding box center [571, 181] width 166 height 27
paste input "**********"
type input "**********"
click at [742, 175] on button "Select Button" at bounding box center [747, 180] width 168 height 32
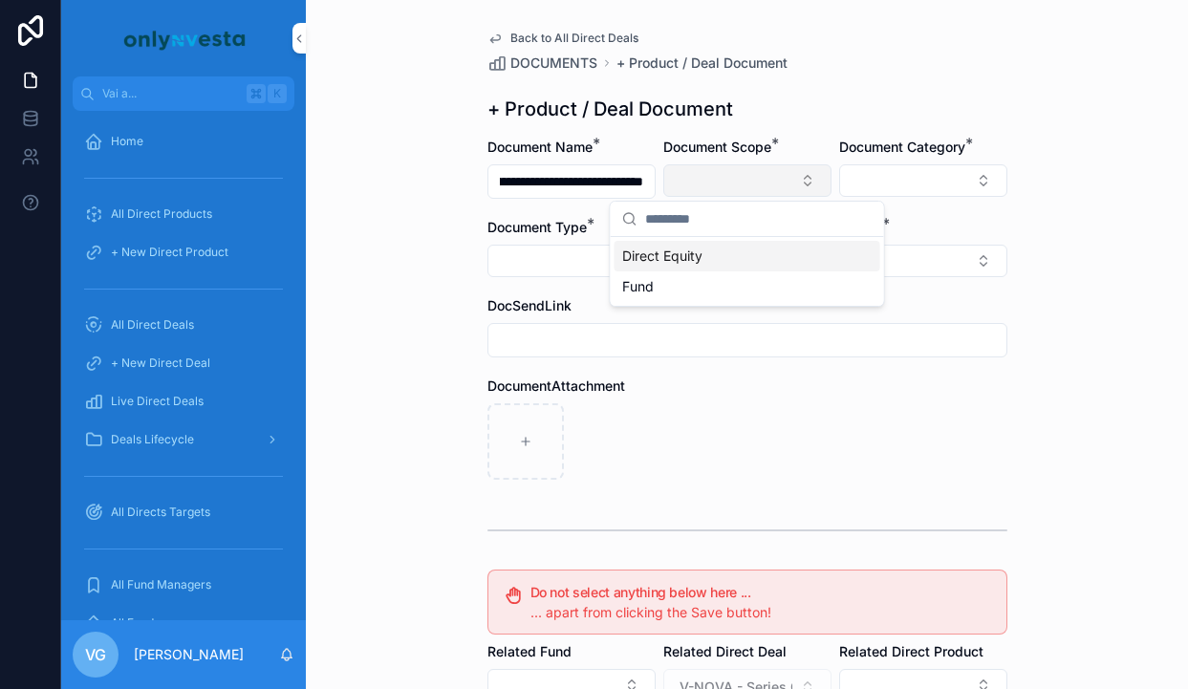
scroll to position [0, 0]
click at [731, 247] on div "Direct Equity" at bounding box center [748, 256] width 266 height 31
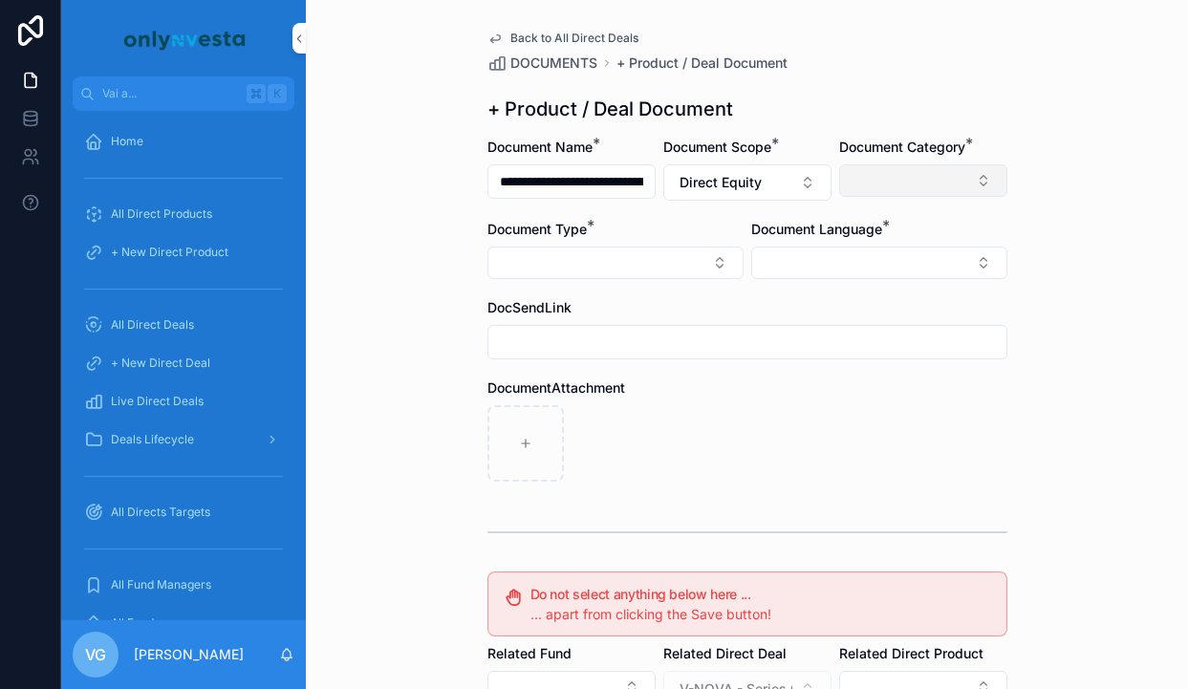
click at [886, 172] on button "Select Button" at bounding box center [923, 180] width 168 height 32
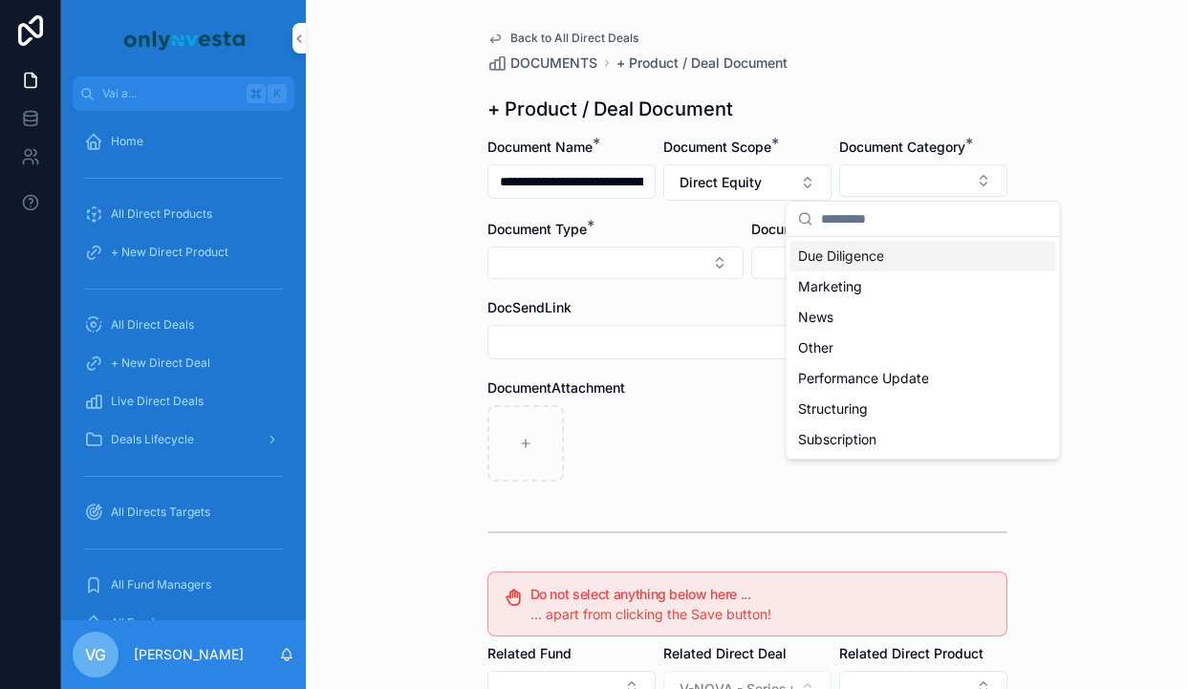
click at [857, 248] on span "Due Diligence" at bounding box center [841, 256] width 86 height 19
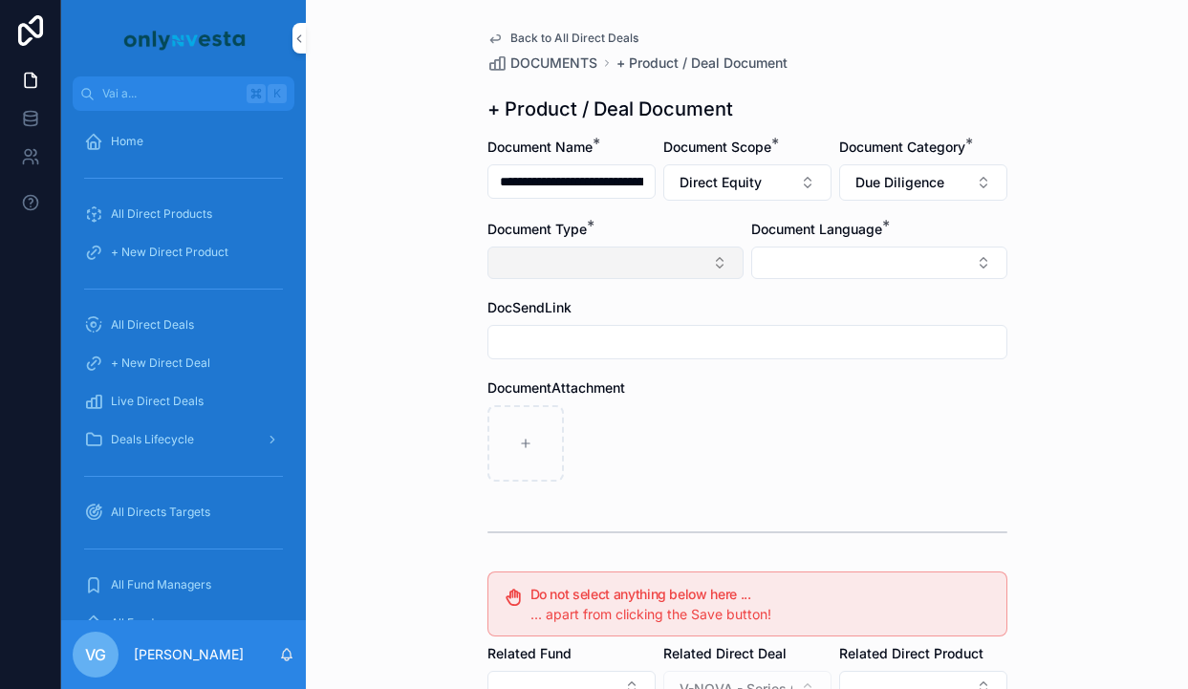
click at [668, 269] on button "Select Button" at bounding box center [615, 263] width 256 height 32
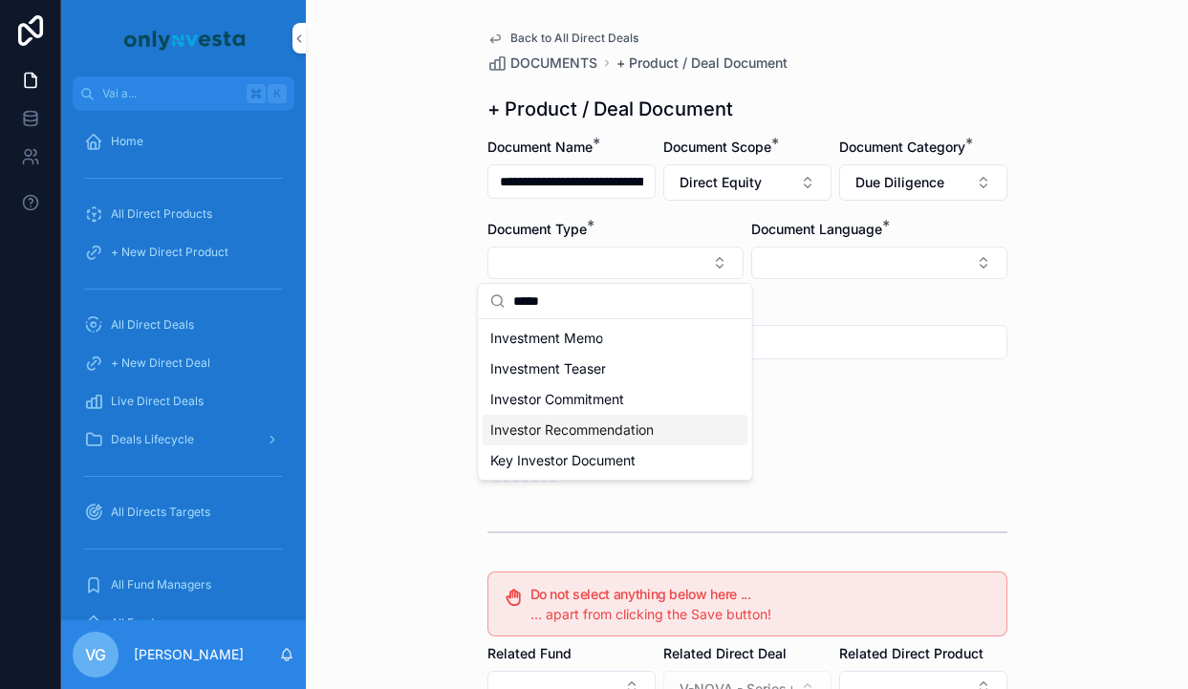
type input "*****"
click at [614, 430] on span "Investor Recommendation" at bounding box center [571, 430] width 163 height 19
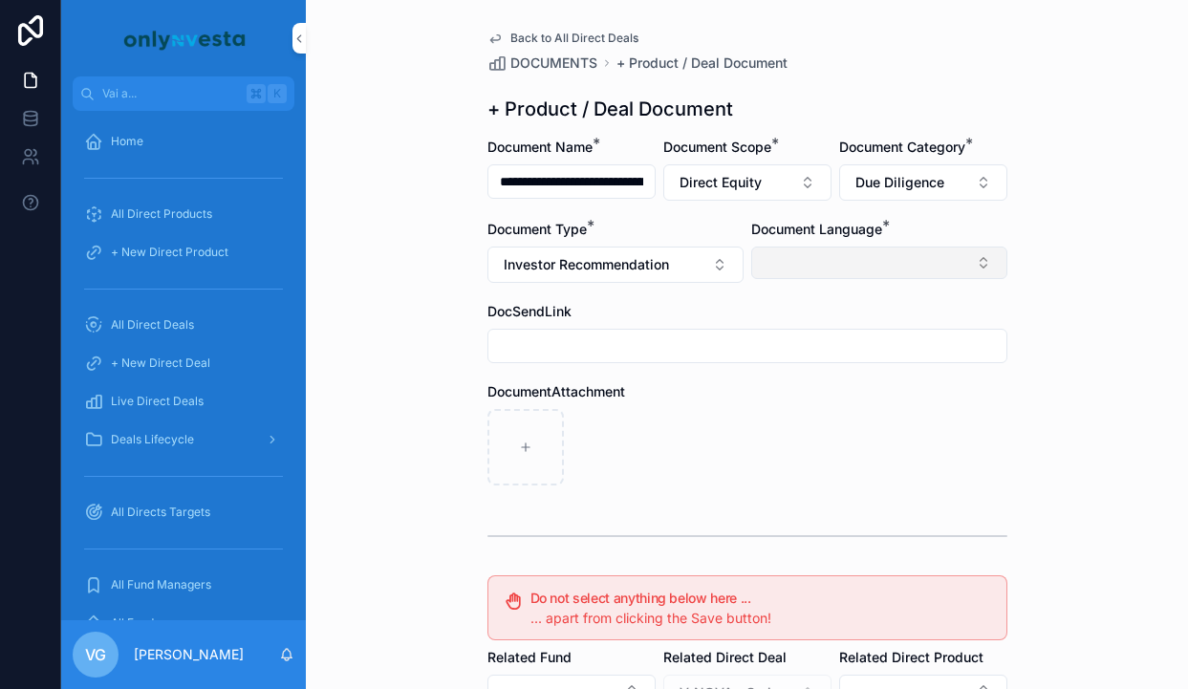
click at [913, 270] on button "Select Button" at bounding box center [879, 263] width 256 height 32
click at [831, 390] on div "English" at bounding box center [879, 399] width 266 height 31
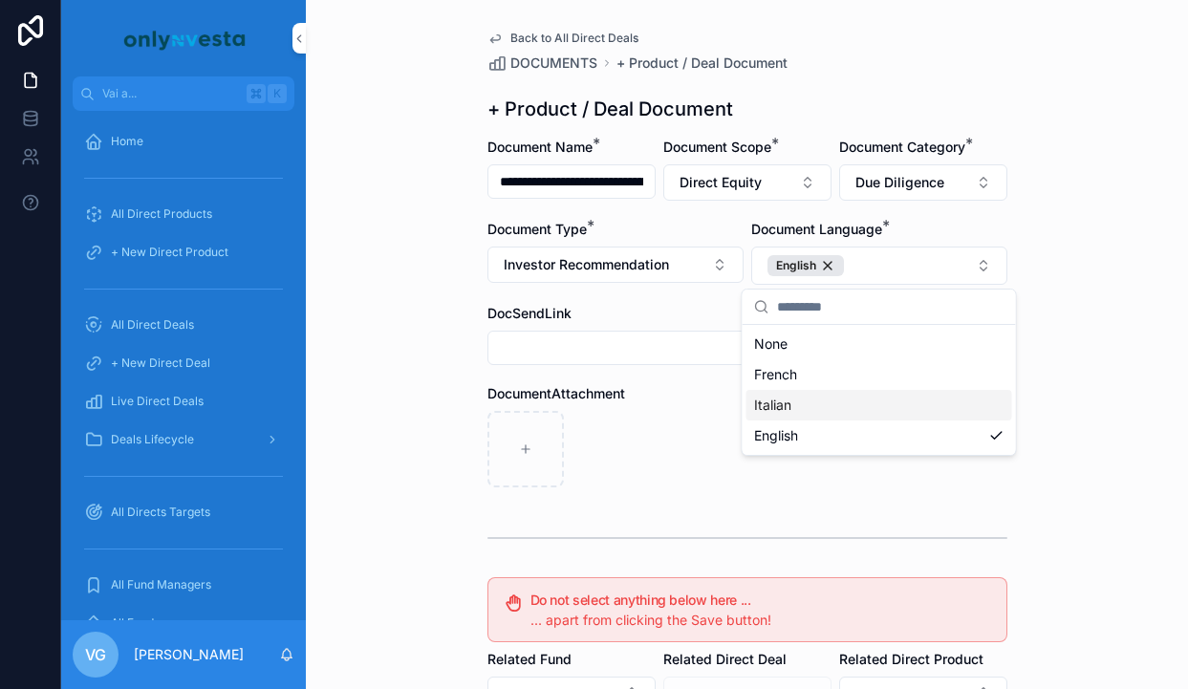
click at [681, 431] on div "contenuto scorrevole" at bounding box center [747, 449] width 520 height 76
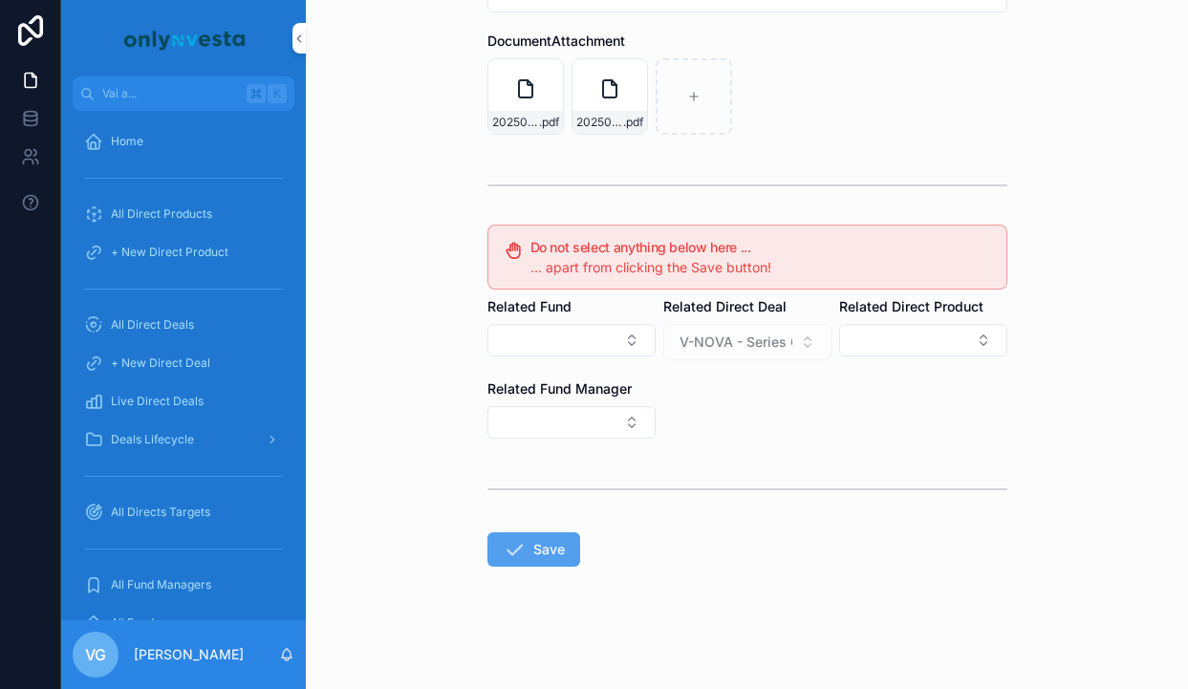
click at [556, 552] on button "Save" at bounding box center [533, 549] width 93 height 34
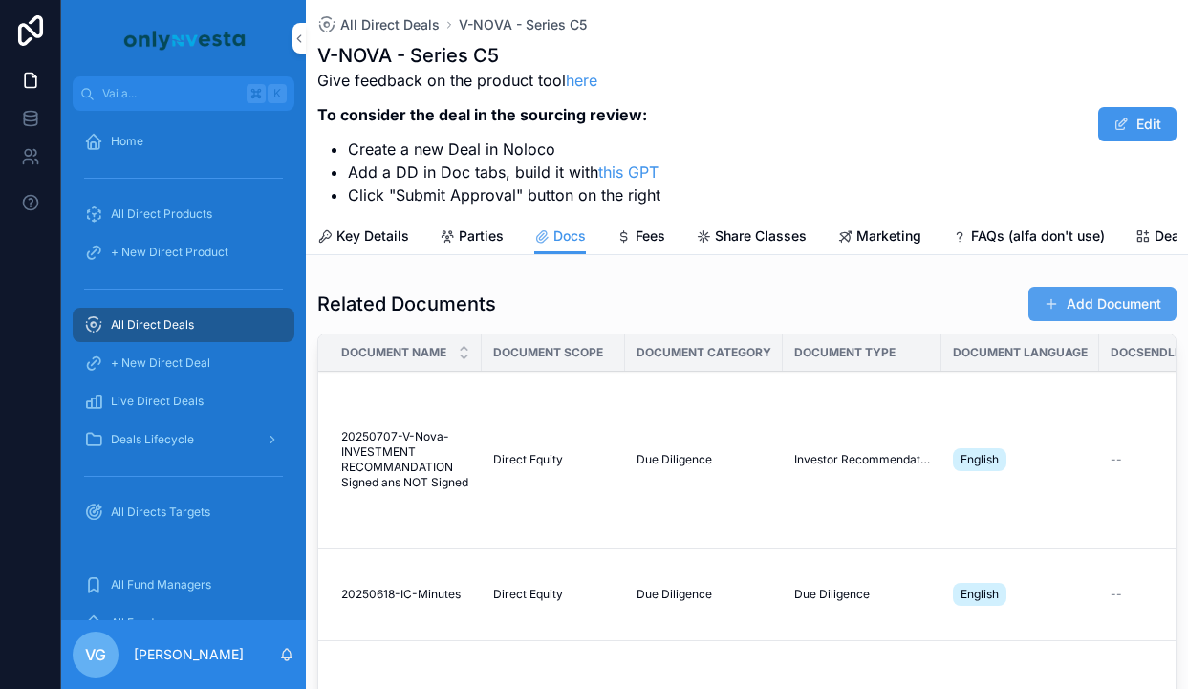
click at [1094, 300] on button "Add Document" at bounding box center [1102, 304] width 148 height 34
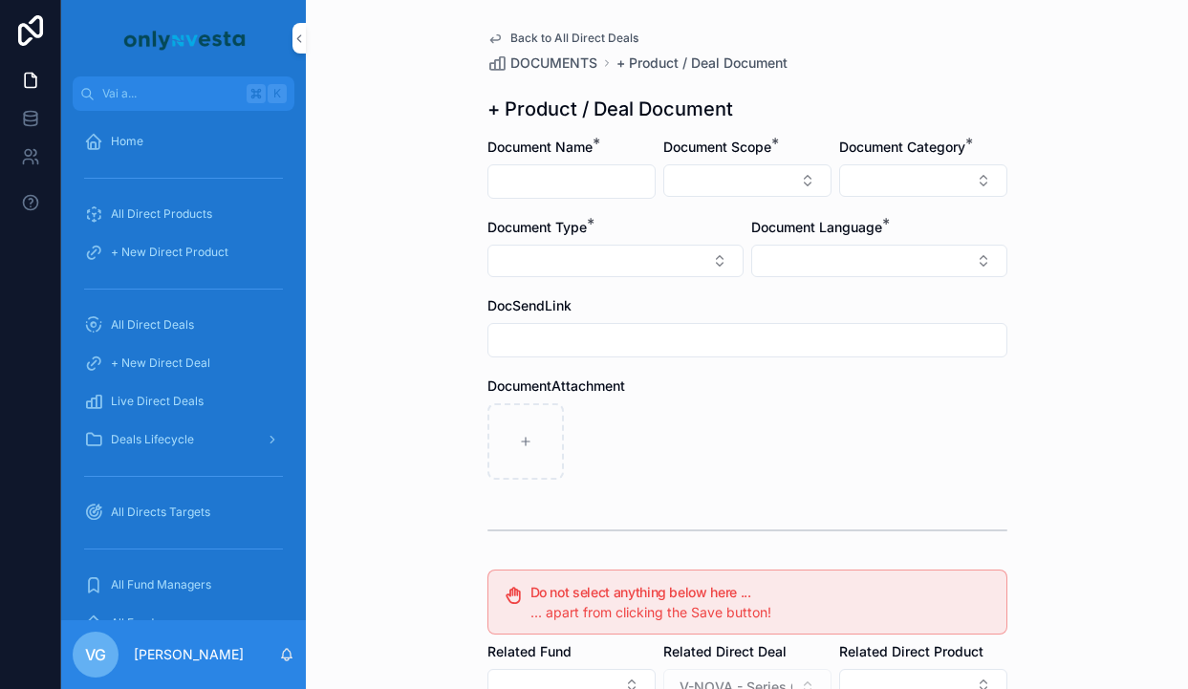
click at [587, 196] on div "contenuto scorrevole" at bounding box center [571, 181] width 168 height 34
click at [587, 189] on input "contenuto scorrevole" at bounding box center [571, 181] width 166 height 27
paste input "**********"
type input "**********"
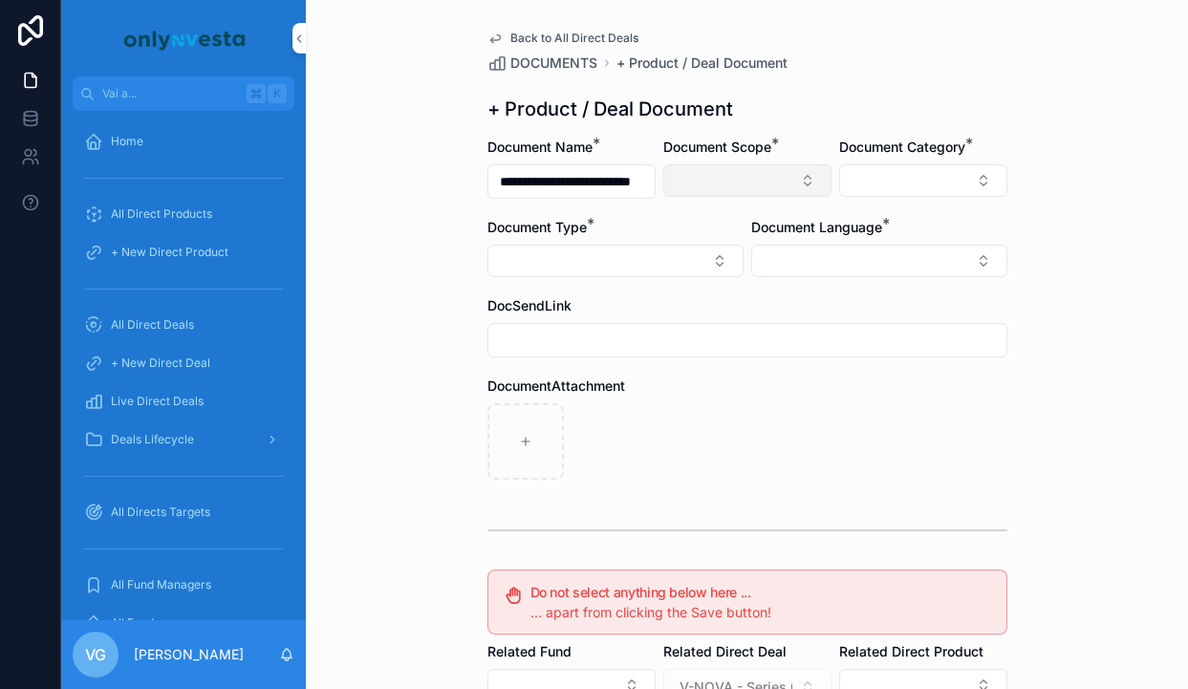
click at [676, 175] on button "Select Button" at bounding box center [747, 180] width 168 height 32
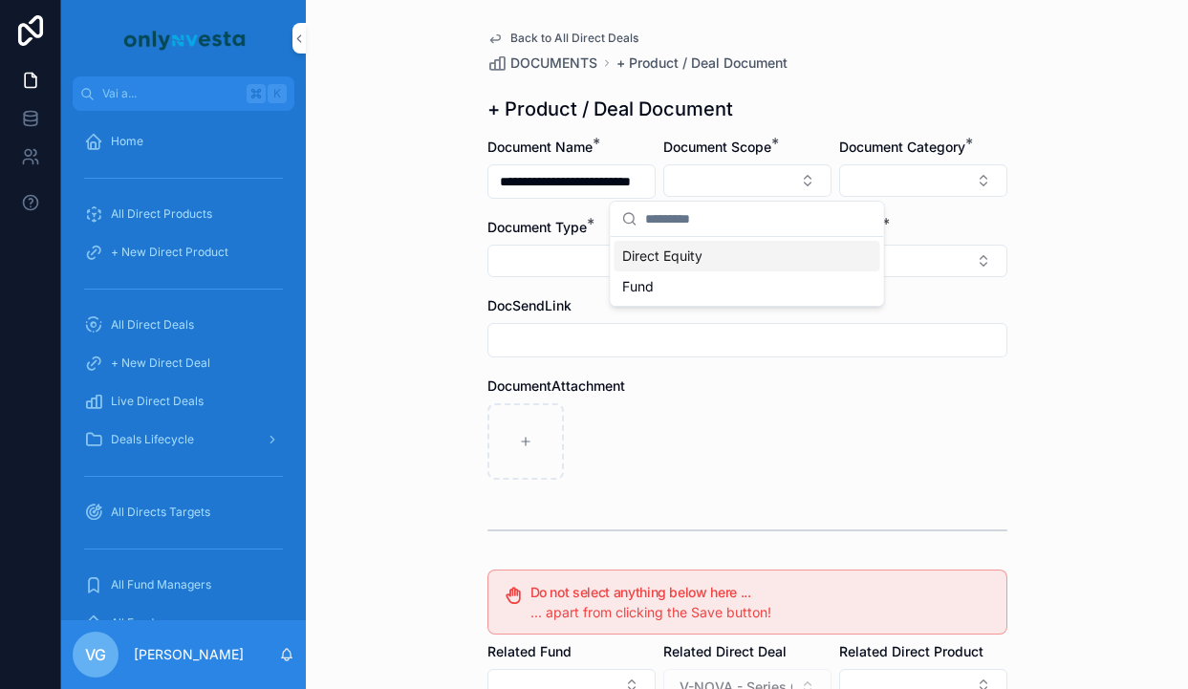
click at [679, 259] on span "Direct Equity" at bounding box center [662, 256] width 80 height 19
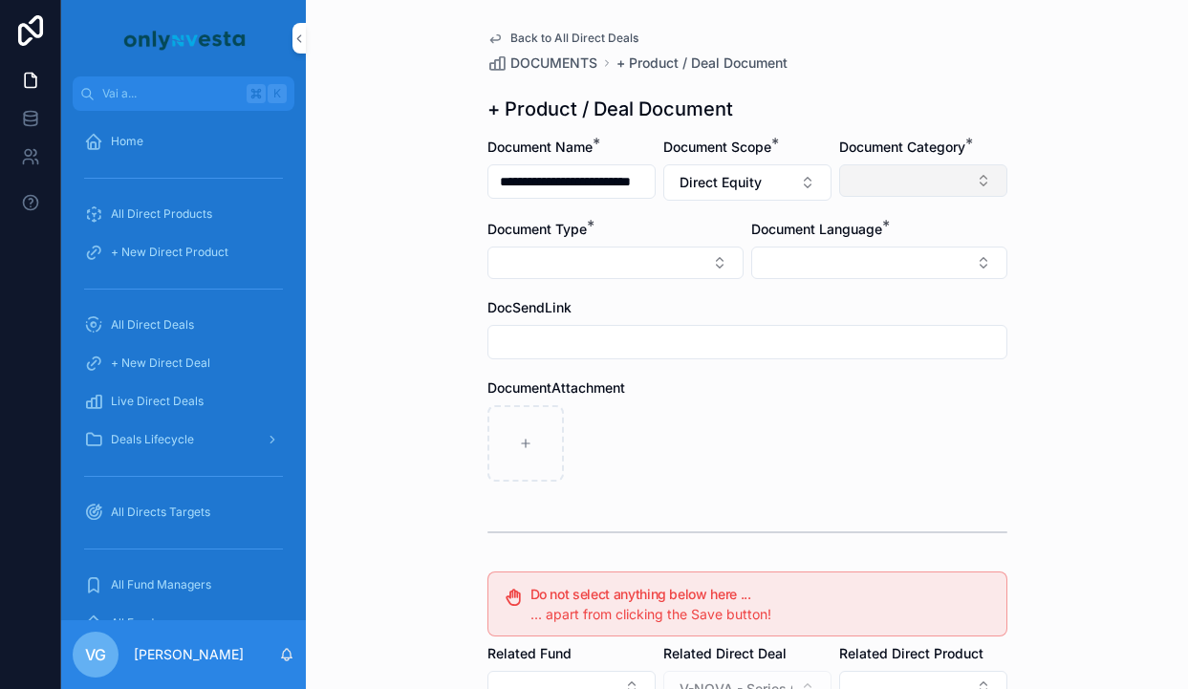
click at [886, 178] on button "Select Button" at bounding box center [923, 180] width 168 height 32
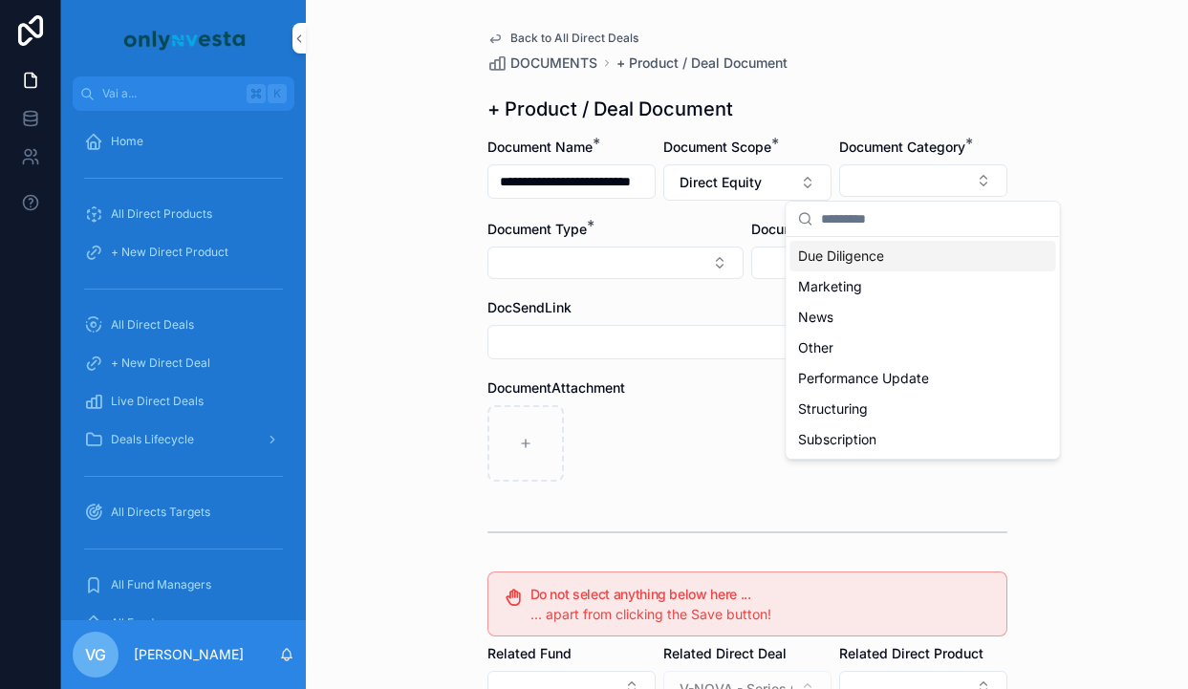
click at [828, 263] on span "Due Diligence" at bounding box center [841, 256] width 86 height 19
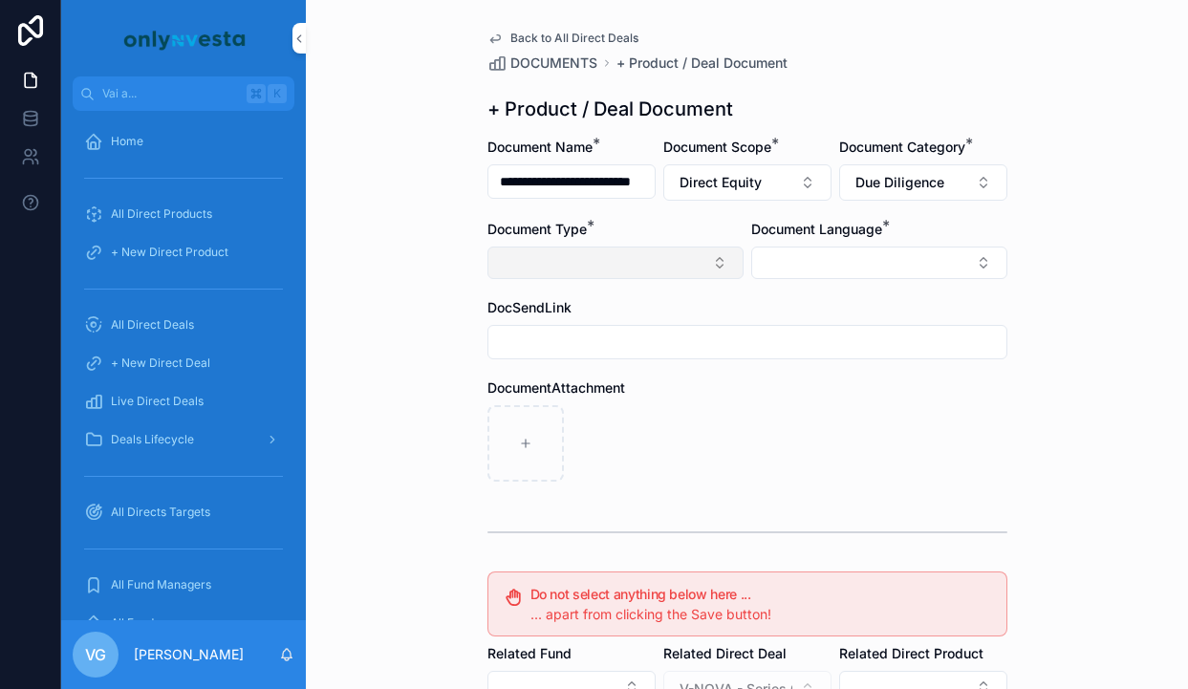
click at [649, 249] on button "Select Button" at bounding box center [615, 263] width 256 height 32
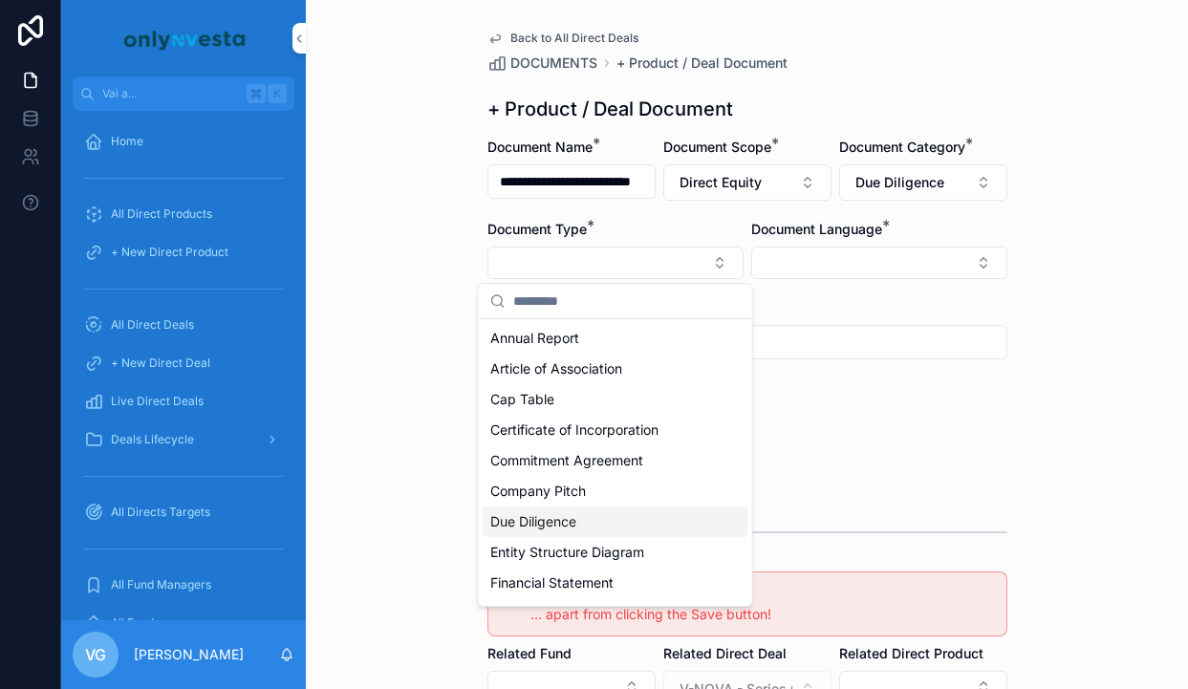
drag, startPoint x: 565, startPoint y: 537, endPoint x: 572, endPoint y: 526, distance: 13.8
click at [572, 526] on span "Due Diligence" at bounding box center [533, 521] width 86 height 19
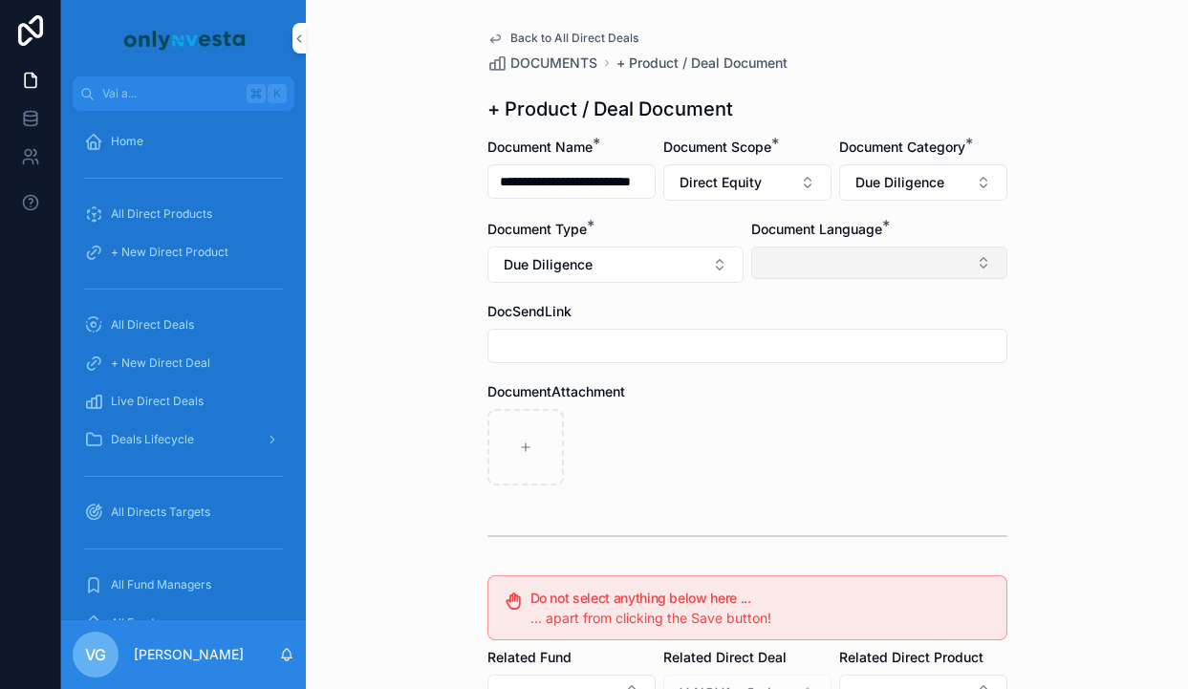
click at [861, 257] on button "Select Button" at bounding box center [879, 263] width 256 height 32
click at [791, 405] on span "English" at bounding box center [776, 399] width 44 height 19
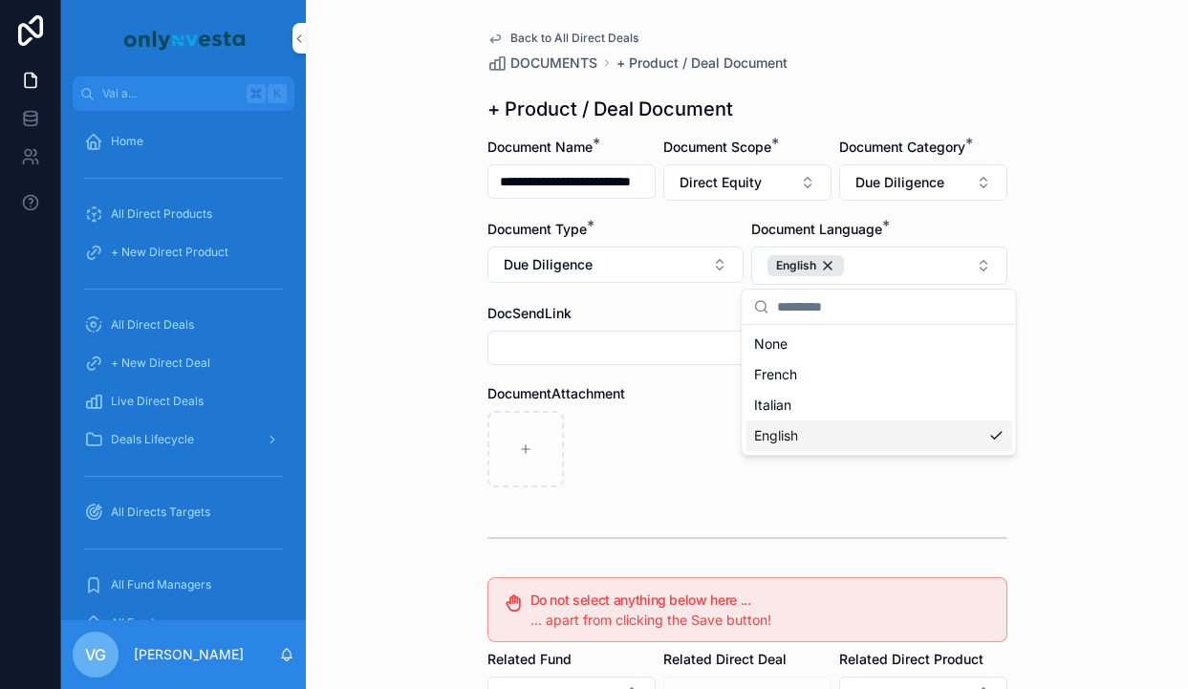
click at [690, 459] on div "contenuto scorrevole" at bounding box center [747, 449] width 520 height 76
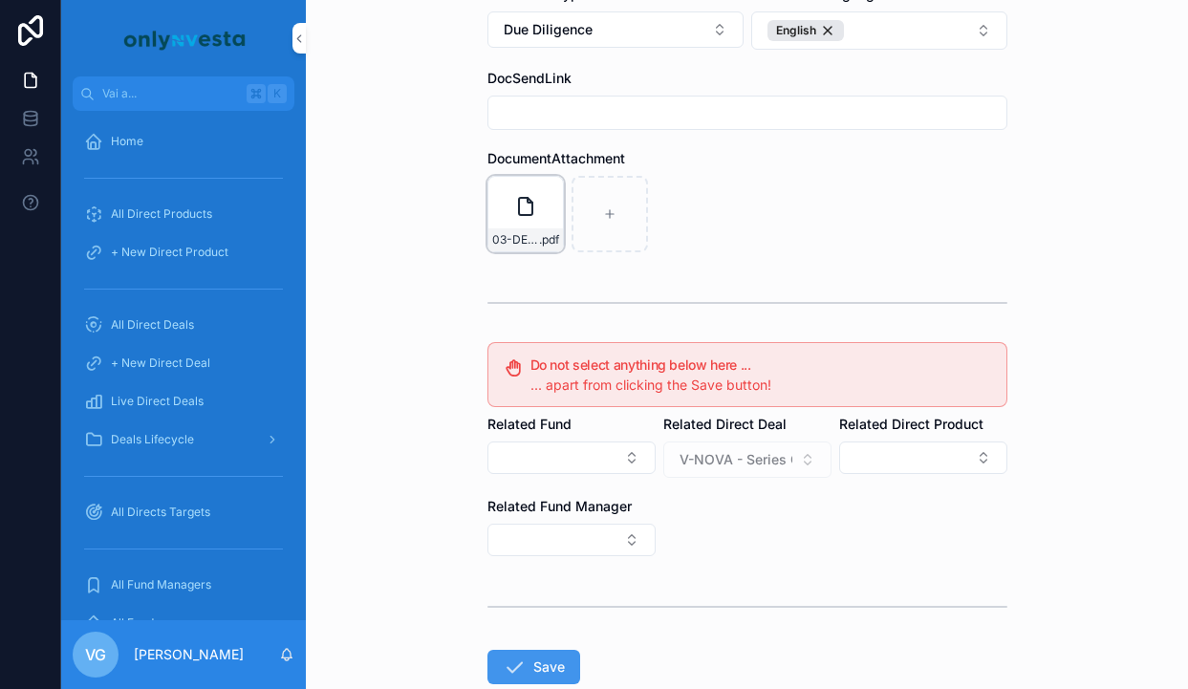
scroll to position [353, 0]
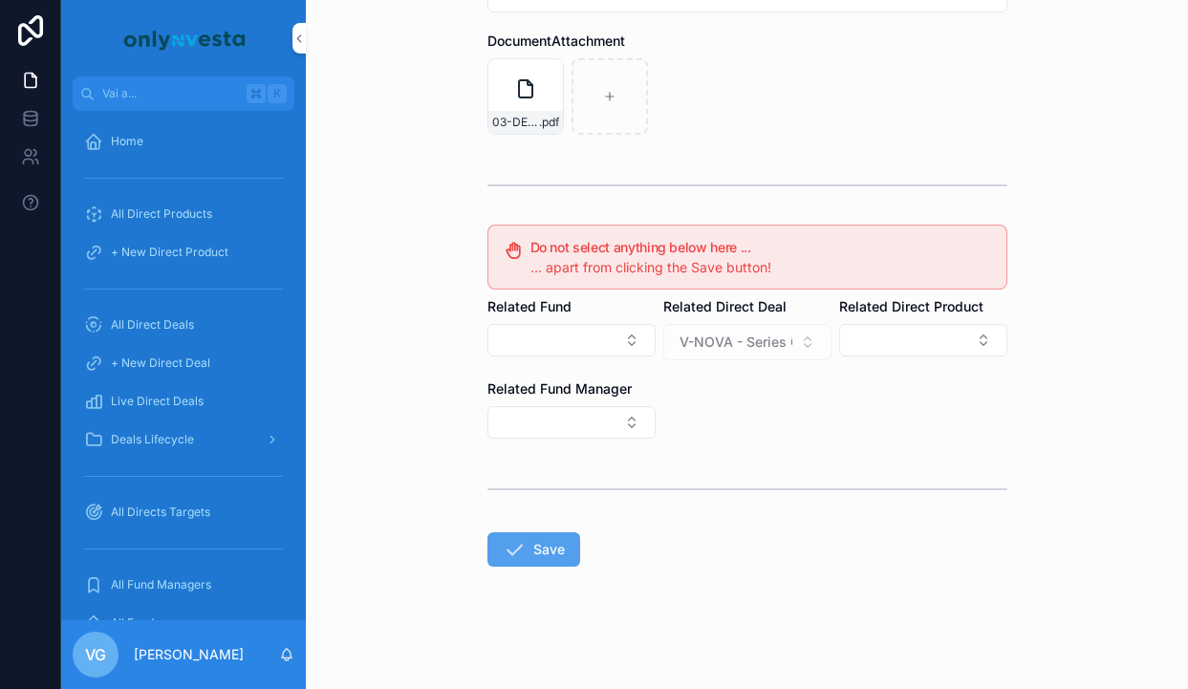
click at [546, 553] on button "Save" at bounding box center [533, 549] width 93 height 34
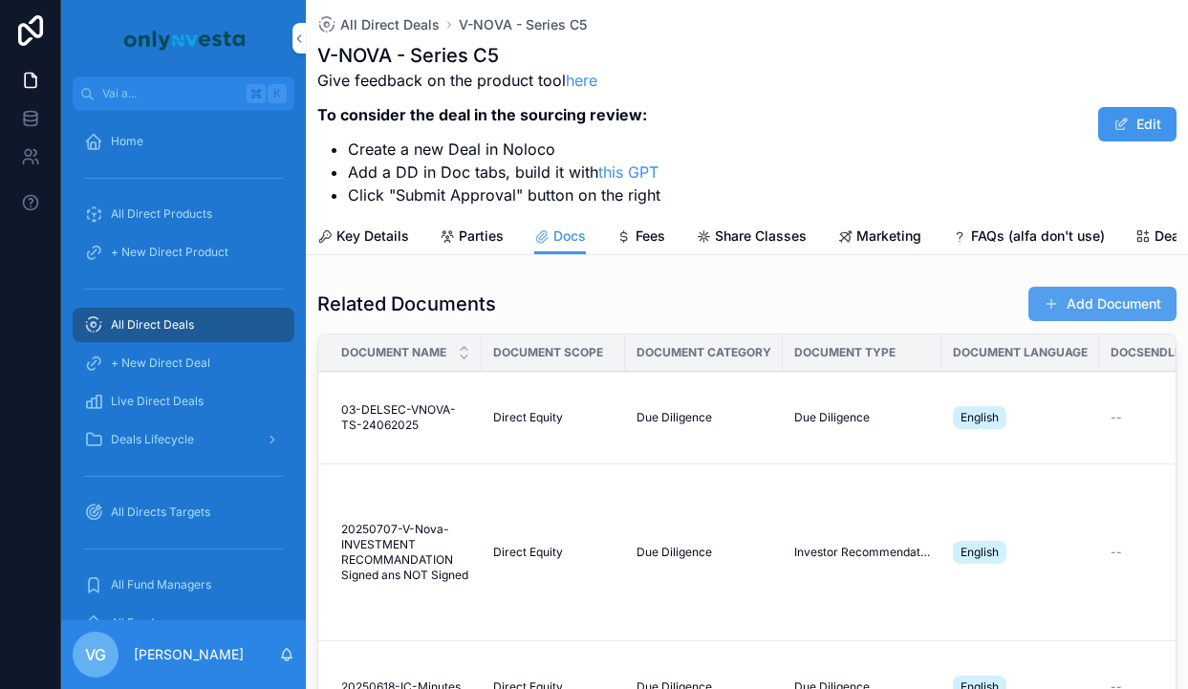
click at [1101, 300] on button "Add Document" at bounding box center [1102, 304] width 148 height 34
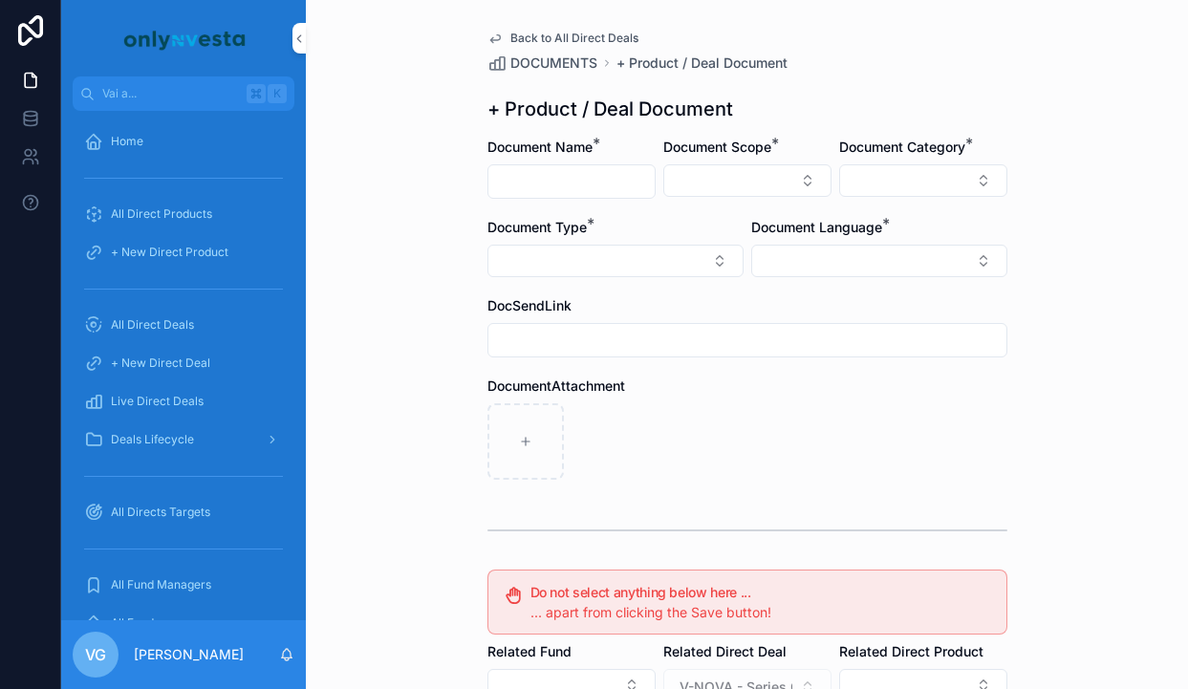
click at [558, 191] on input "contenuto scorrevole" at bounding box center [571, 181] width 166 height 27
paste input "**********"
type input "**********"
click at [727, 187] on button "Select Button" at bounding box center [747, 180] width 168 height 32
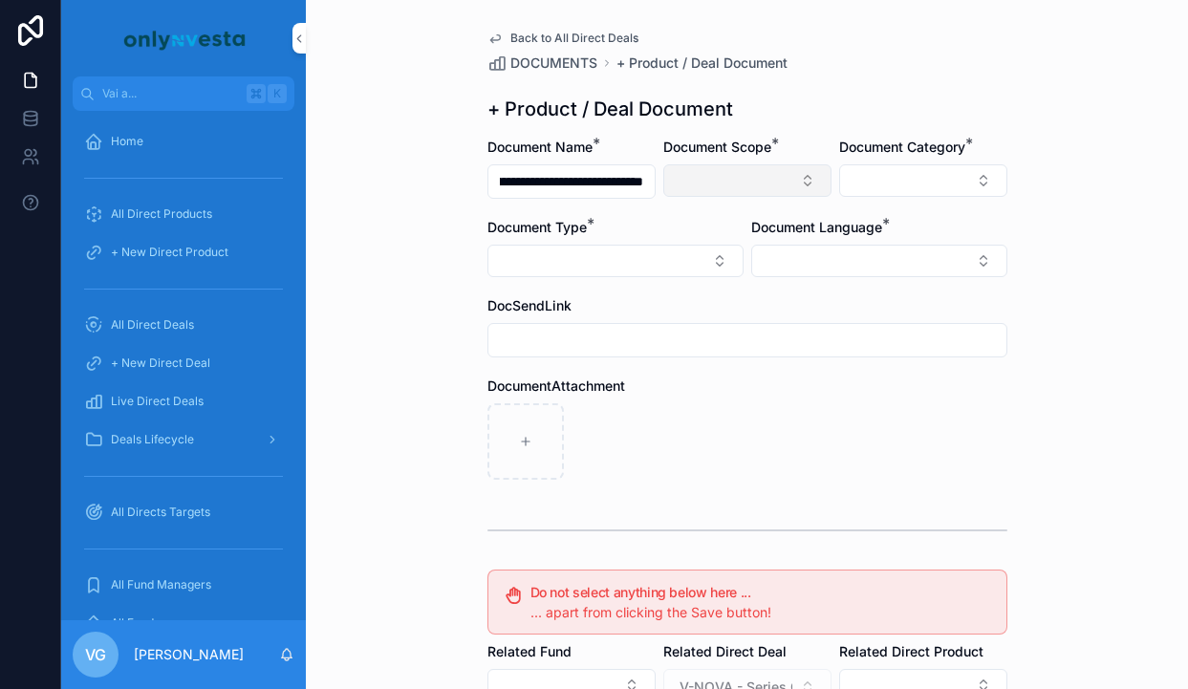
scroll to position [0, 0]
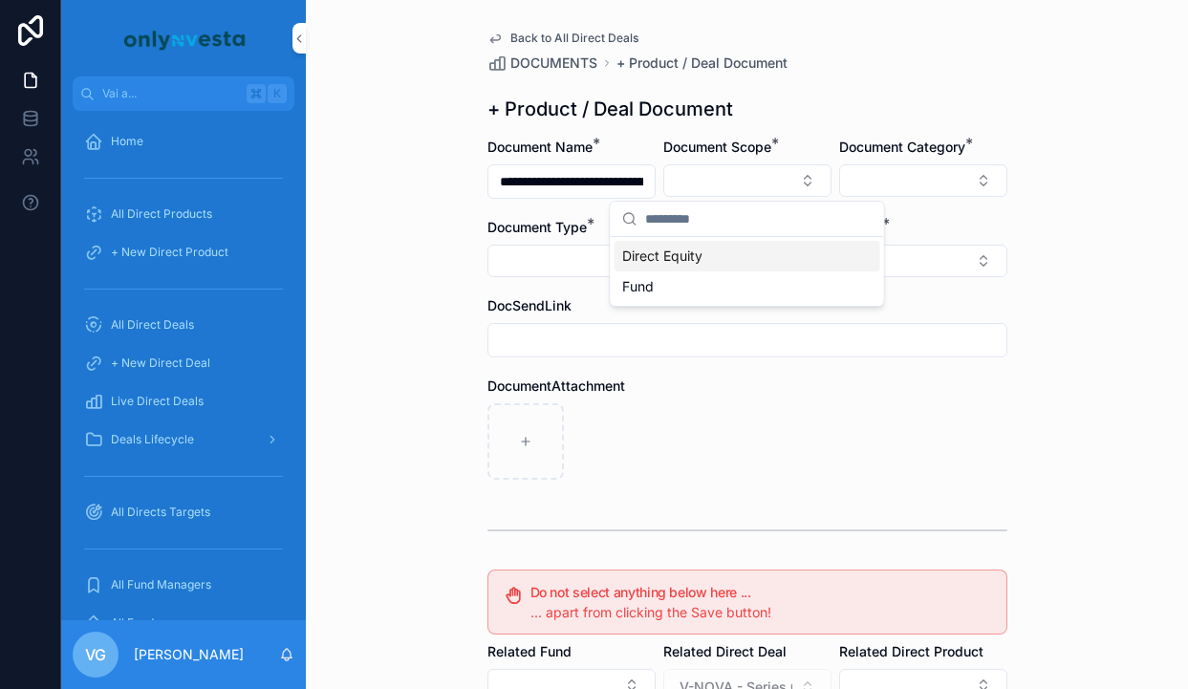
click at [713, 248] on div "Direct Equity" at bounding box center [748, 256] width 266 height 31
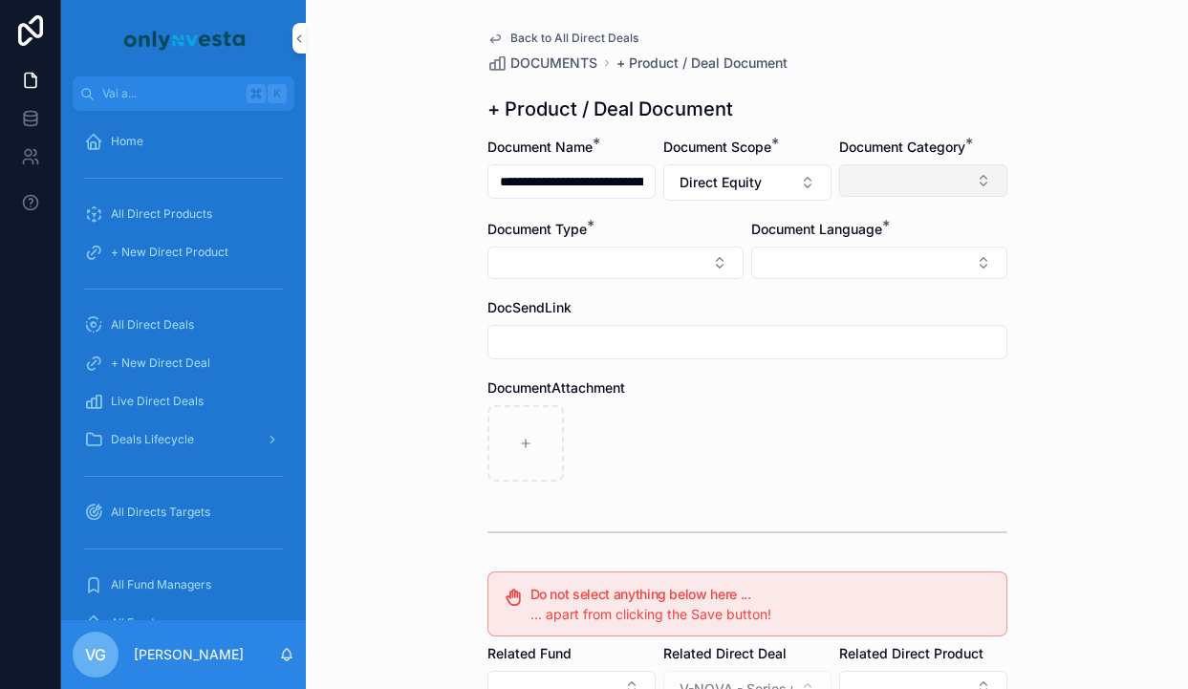
click at [889, 189] on button "Select Button" at bounding box center [923, 180] width 168 height 32
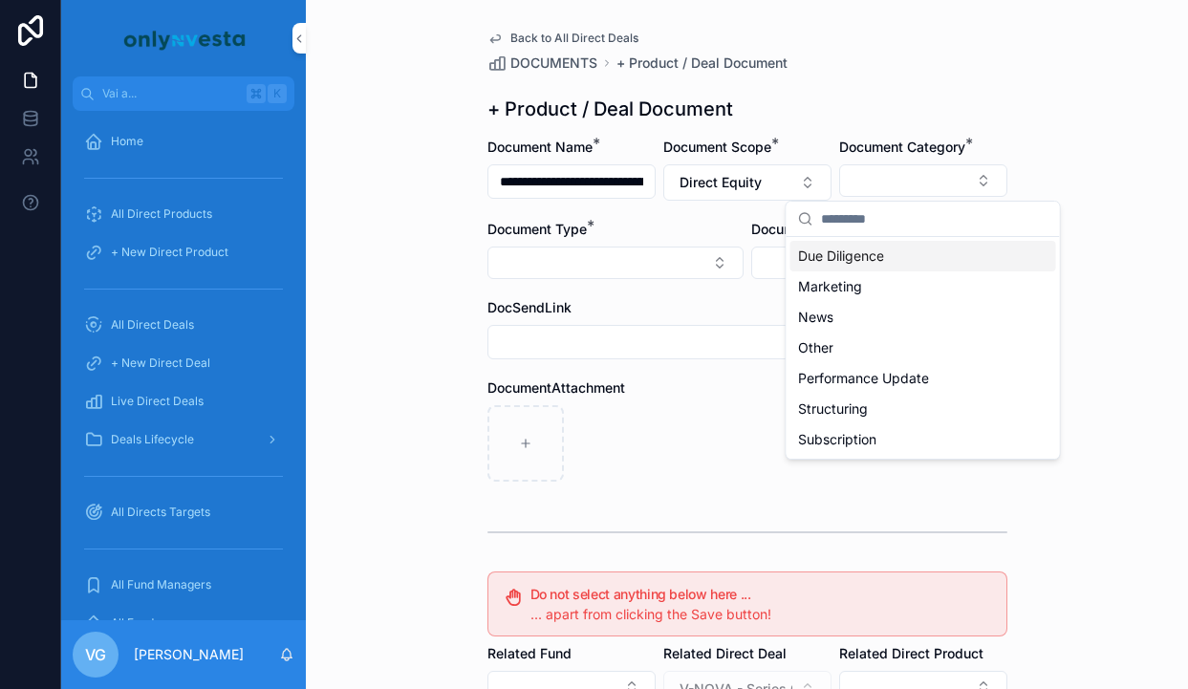
click at [854, 254] on span "Due Diligence" at bounding box center [841, 256] width 86 height 19
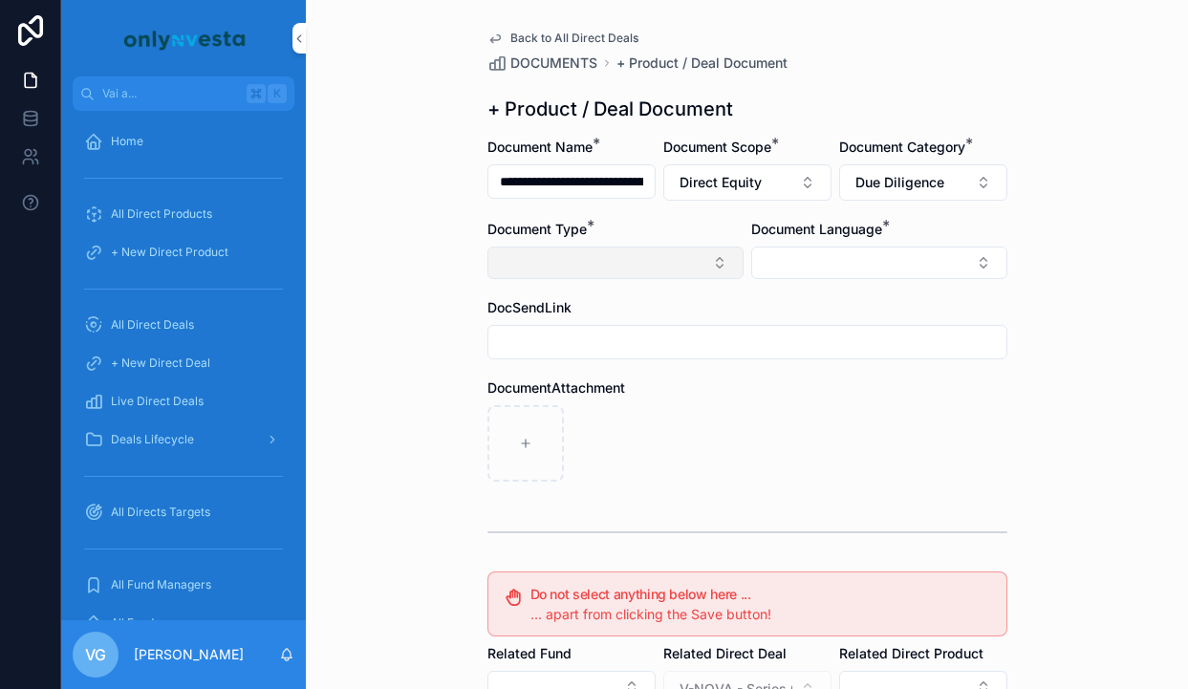
click at [656, 259] on button "Select Button" at bounding box center [615, 263] width 256 height 32
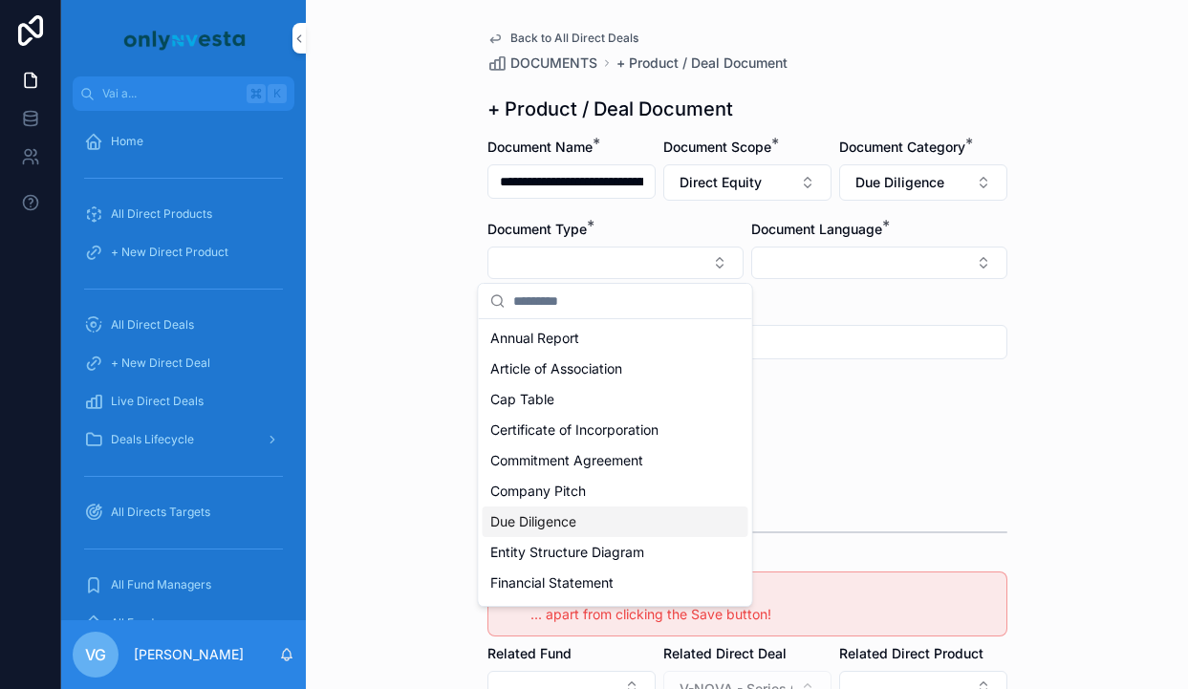
click at [572, 531] on div "Due Diligence" at bounding box center [616, 522] width 266 height 31
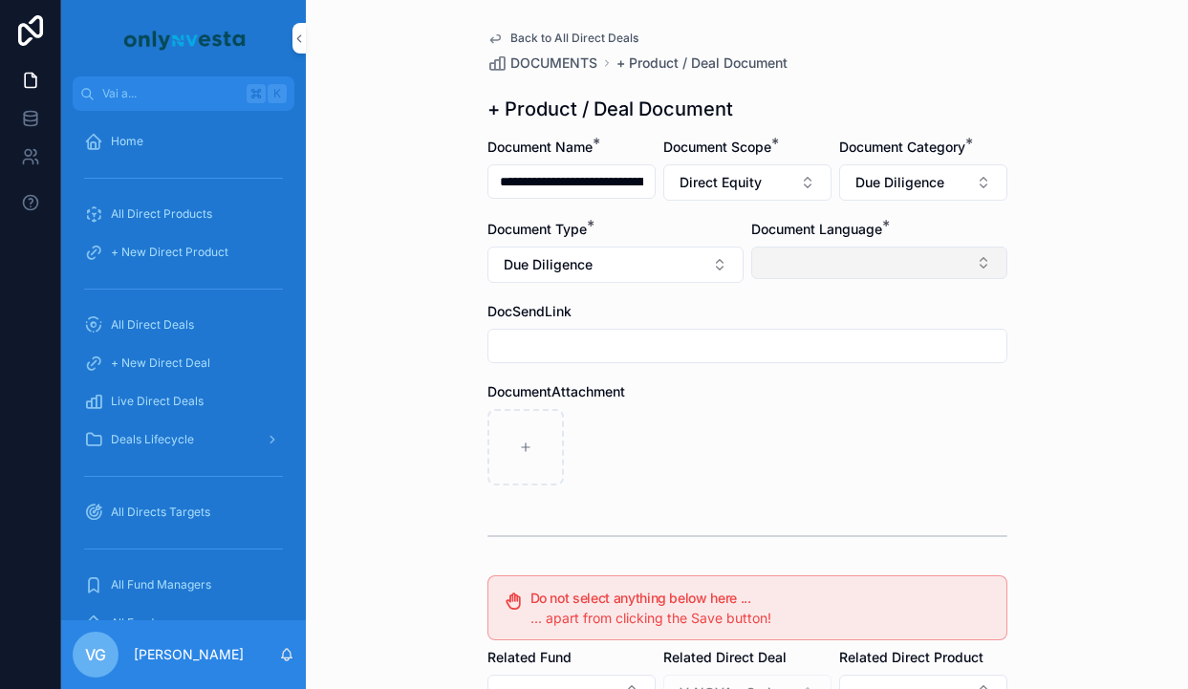
click at [877, 257] on button "Select Button" at bounding box center [879, 263] width 256 height 32
click at [812, 402] on div "English" at bounding box center [879, 399] width 266 height 31
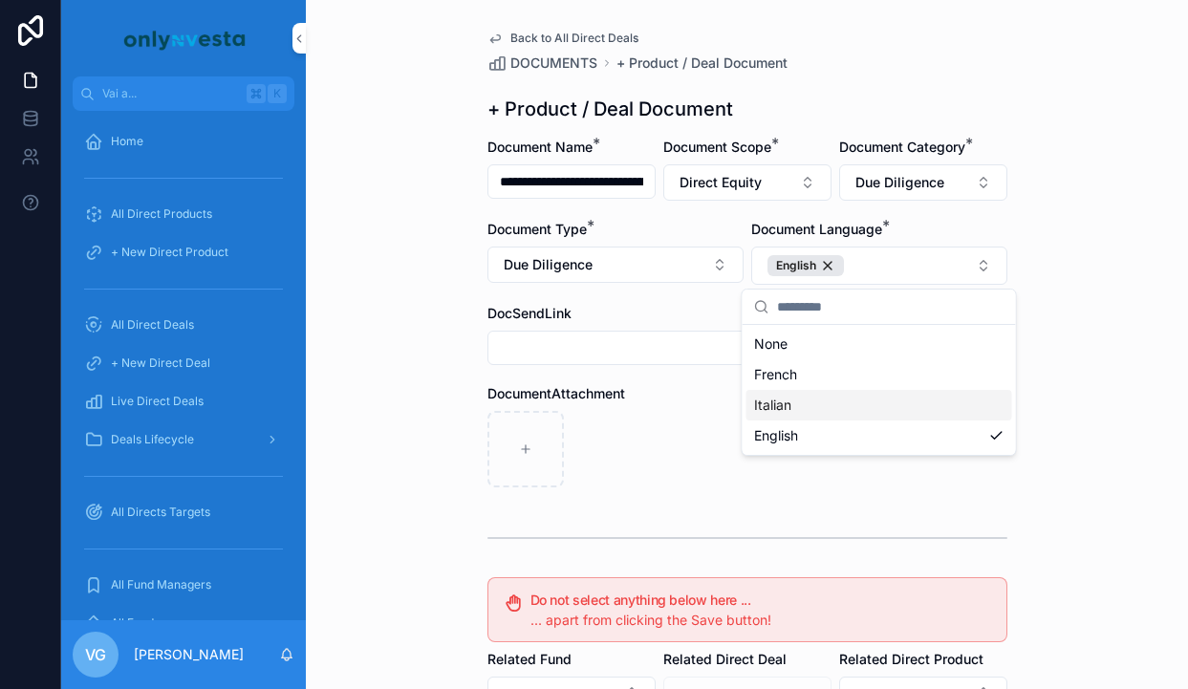
click at [687, 395] on div "DocumentAttachment" at bounding box center [747, 393] width 520 height 19
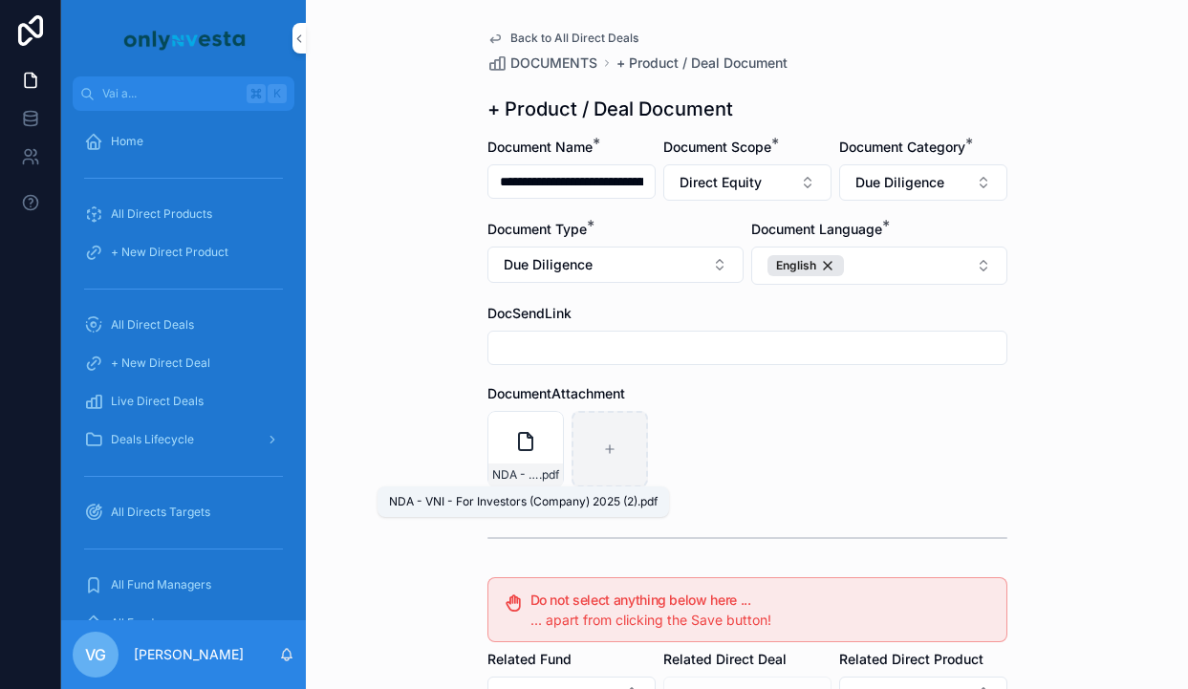
scroll to position [353, 0]
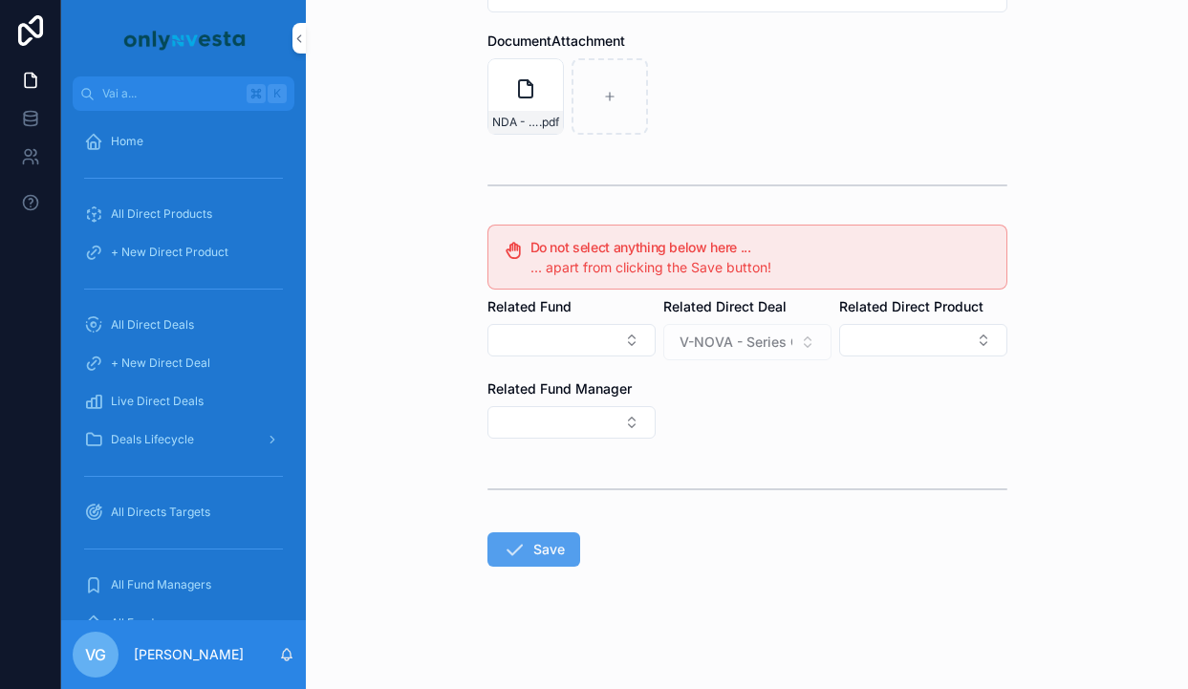
click at [515, 561] on button "Save" at bounding box center [533, 549] width 93 height 34
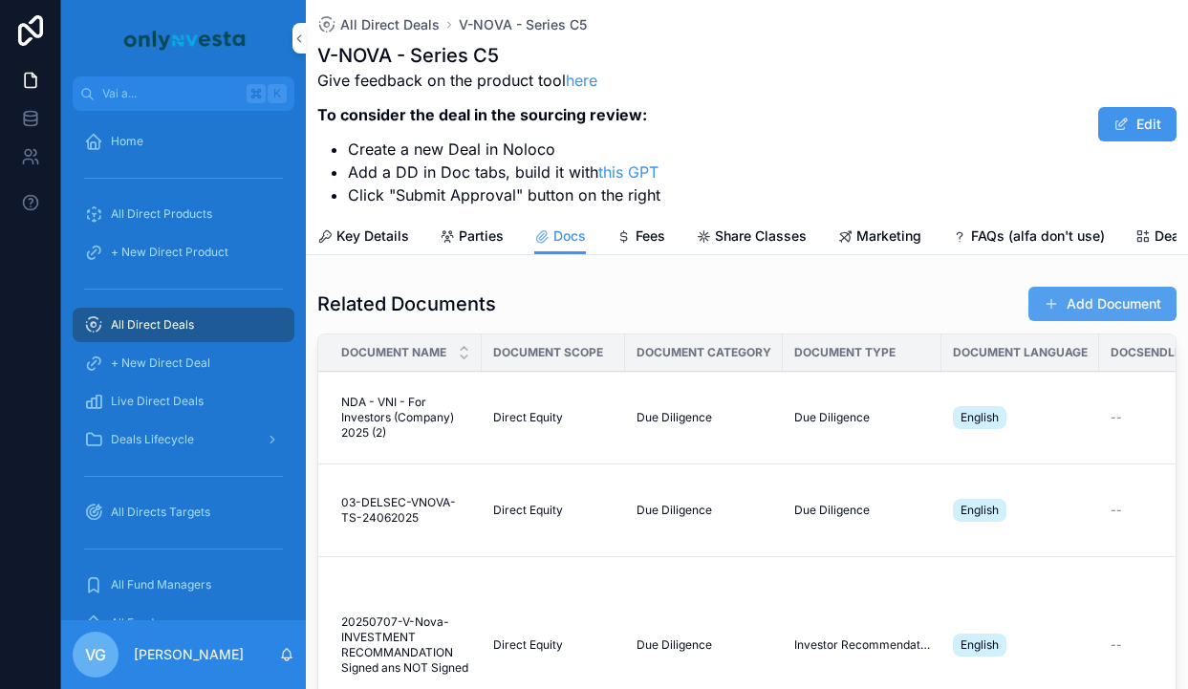
click at [1107, 306] on button "Add Document" at bounding box center [1102, 304] width 148 height 34
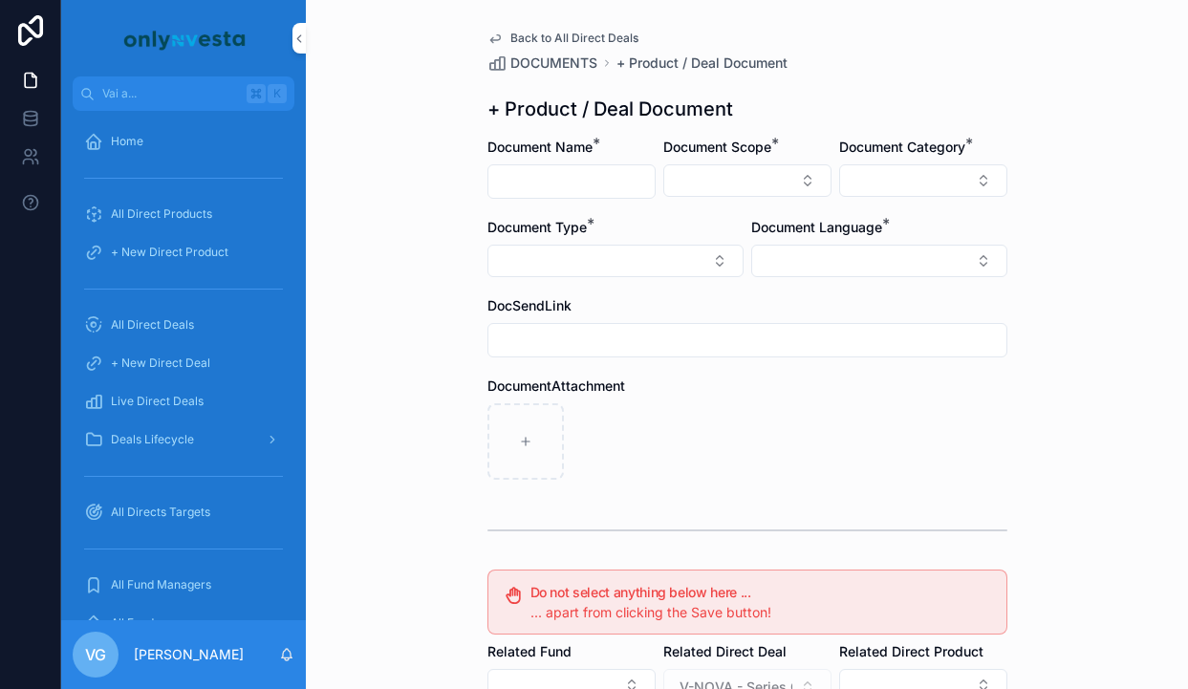
click at [571, 178] on input "contenuto scorrevole" at bounding box center [571, 181] width 166 height 27
paste input "**********"
type input "**********"
drag, startPoint x: 646, startPoint y: 179, endPoint x: 463, endPoint y: 176, distance: 183.5
click at [463, 176] on div "**********" at bounding box center [747, 344] width 882 height 689
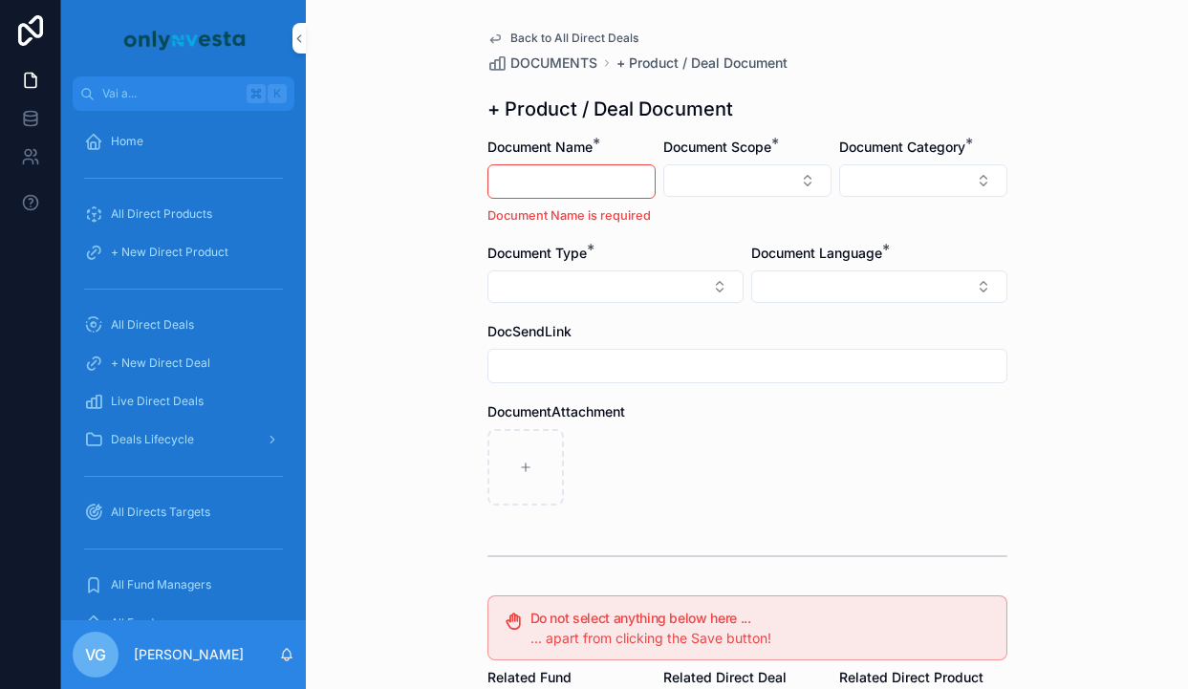
paste input "**********"
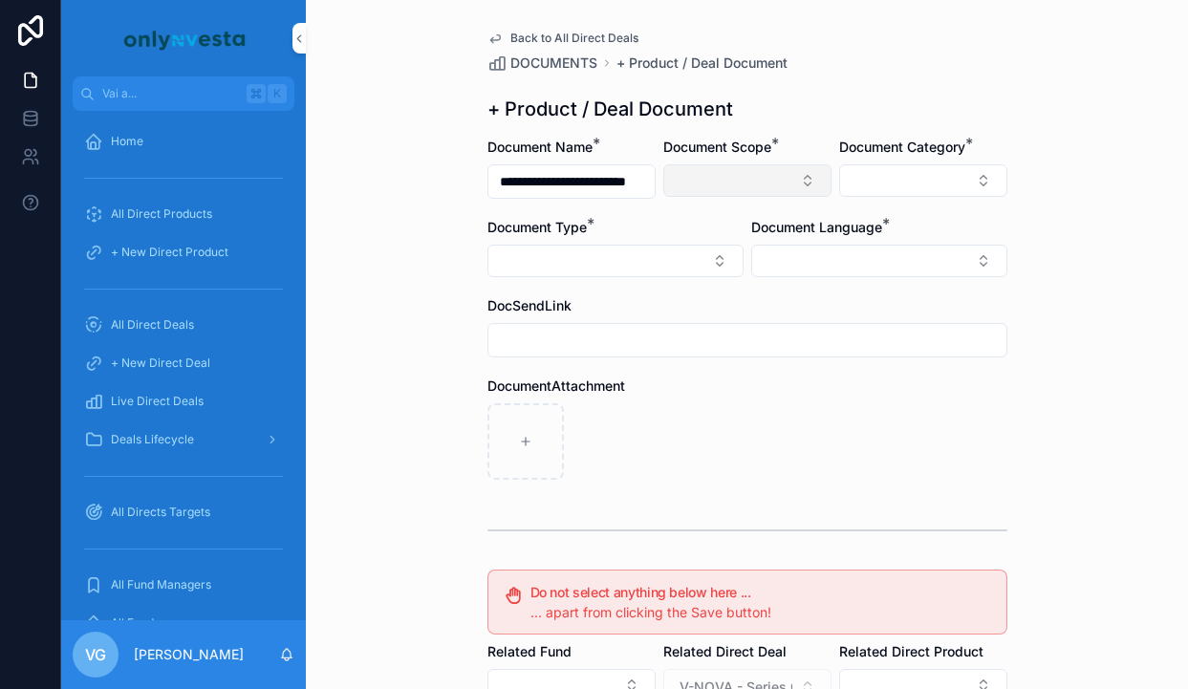
type input "**********"
click at [770, 171] on button "Select Button" at bounding box center [747, 180] width 168 height 32
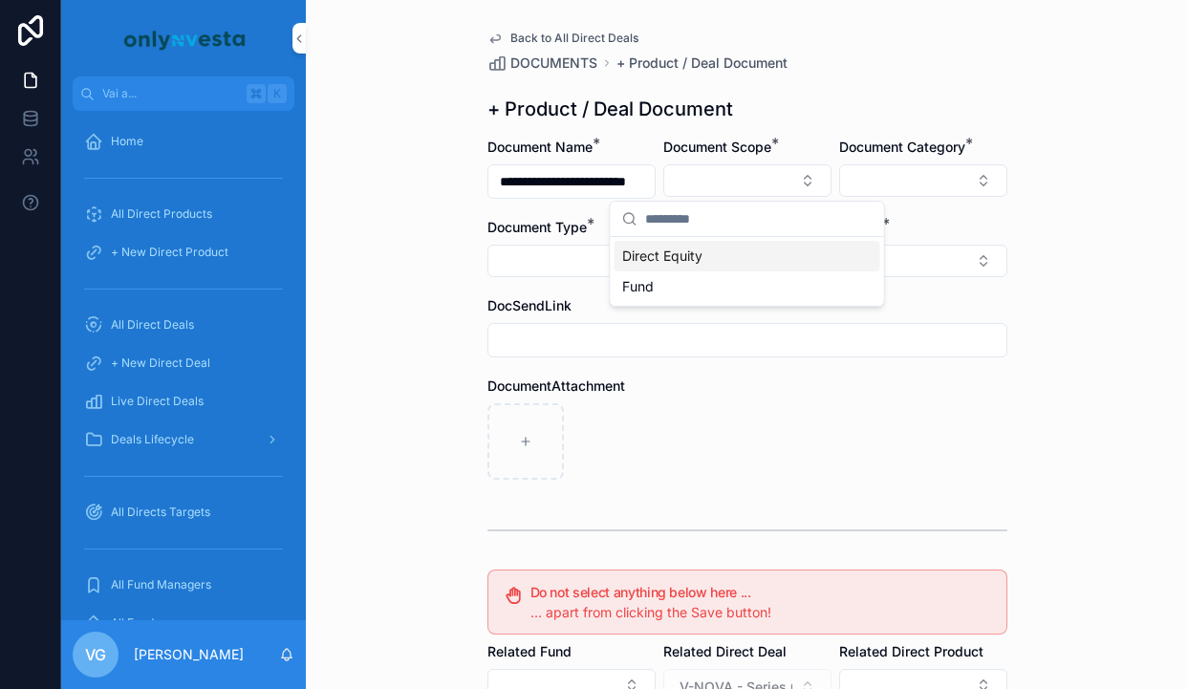
click at [705, 248] on div "Direct Equity" at bounding box center [748, 256] width 266 height 31
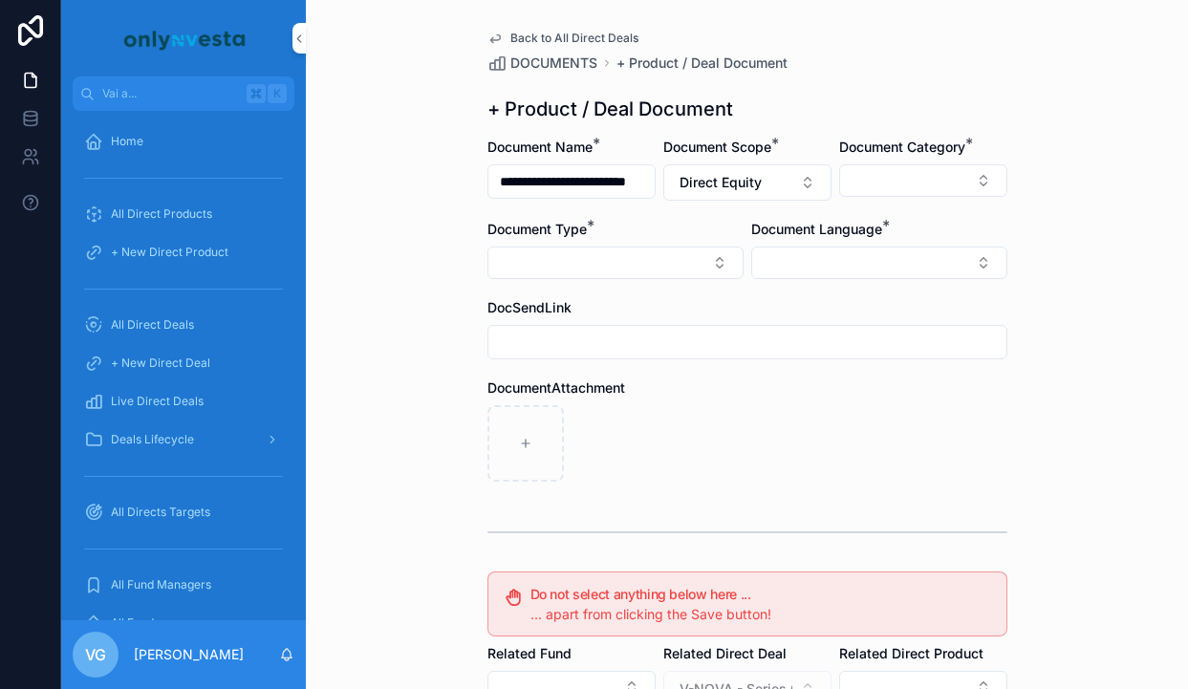
click at [898, 198] on div "Document Category *" at bounding box center [923, 169] width 168 height 63
click at [898, 190] on button "Select Button" at bounding box center [923, 180] width 168 height 32
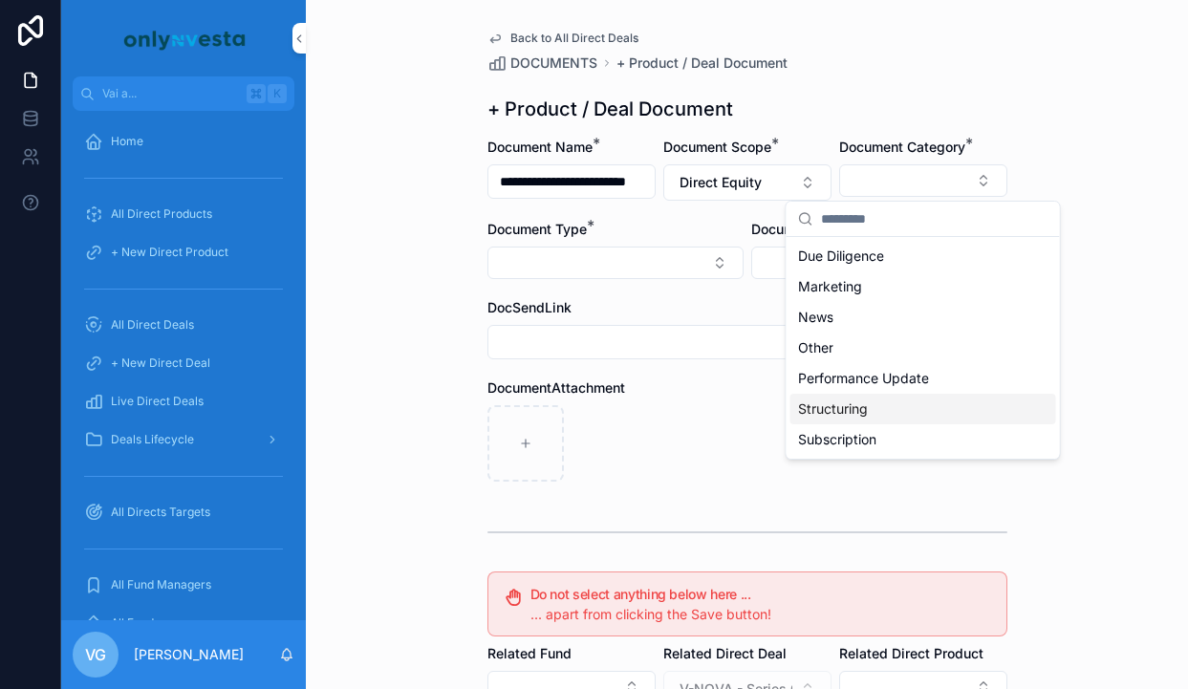
click at [853, 419] on div "Structuring" at bounding box center [923, 409] width 266 height 31
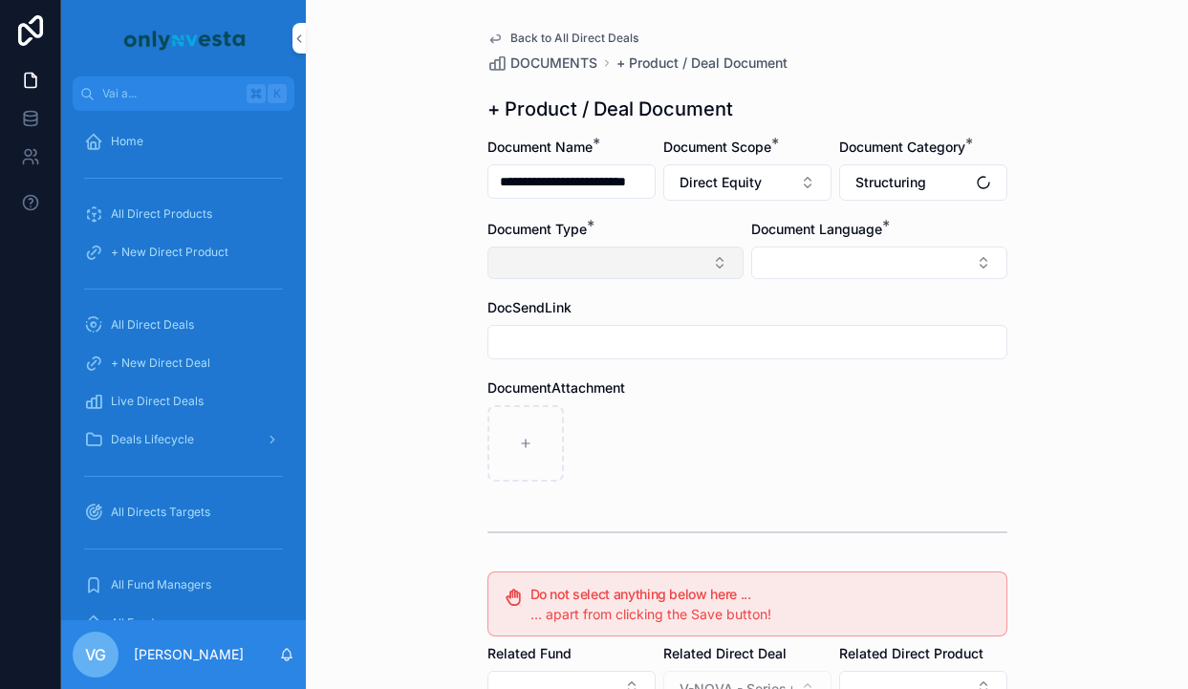
click at [628, 271] on button "Select Button" at bounding box center [615, 263] width 256 height 32
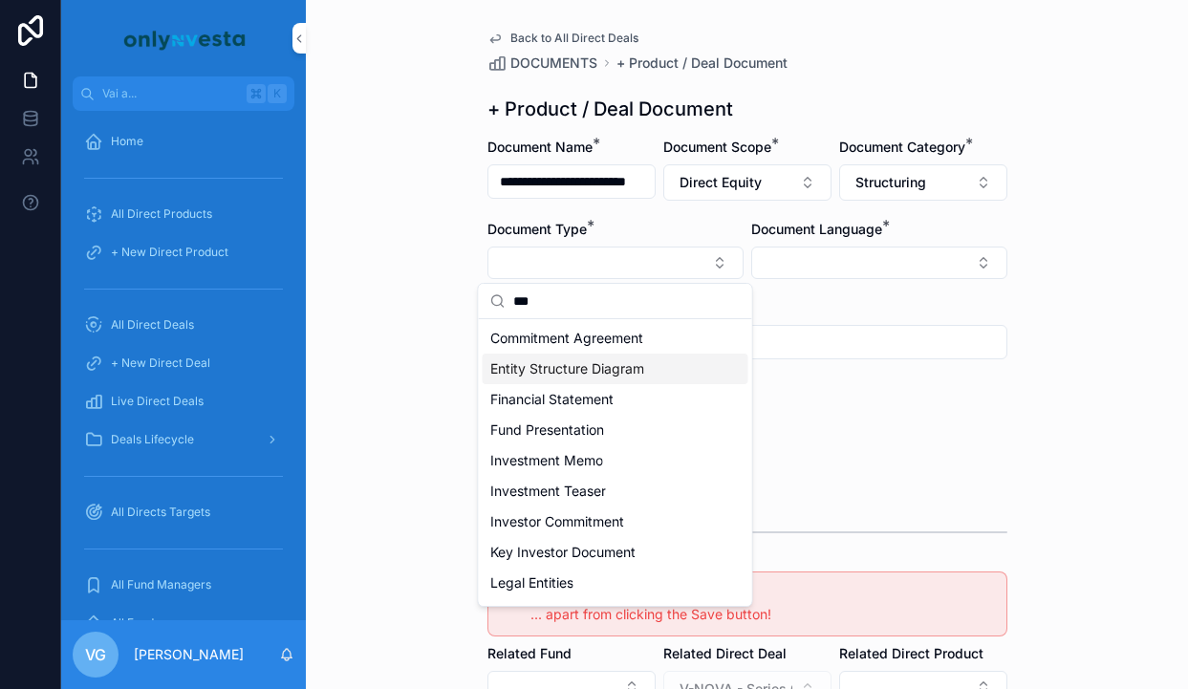
type input "***"
click at [572, 363] on span "Entity Structure Diagram" at bounding box center [567, 368] width 154 height 19
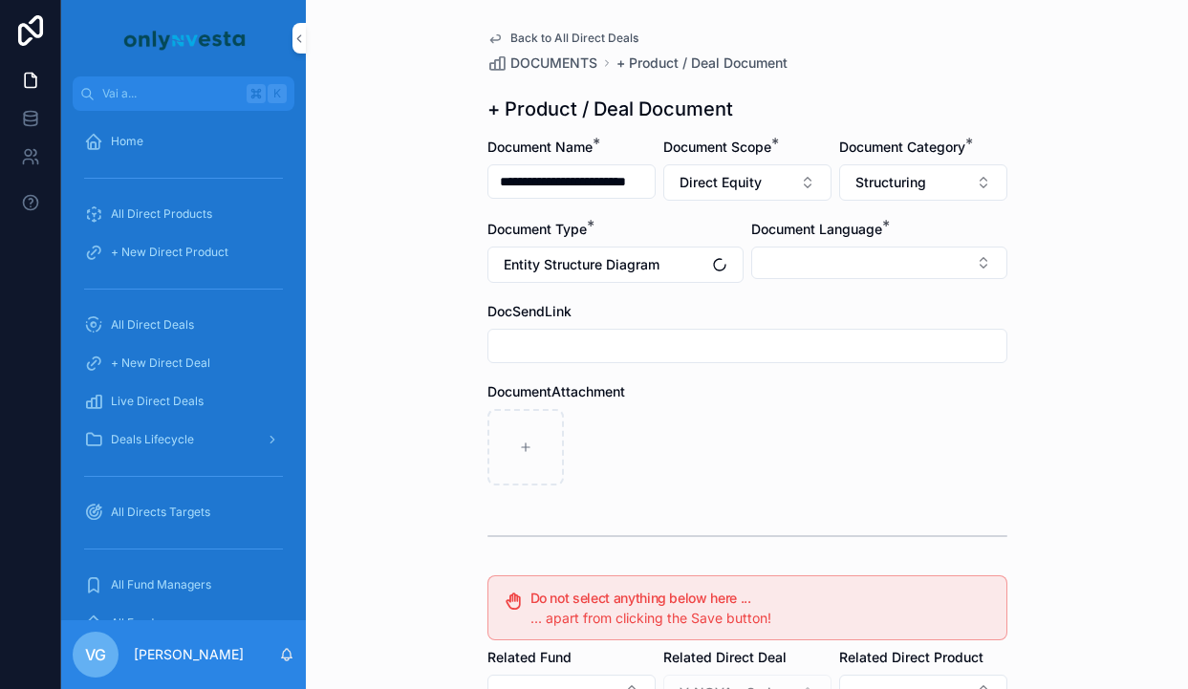
click at [824, 279] on div "Document Language *" at bounding box center [879, 251] width 256 height 63
click at [830, 248] on button "Select Button" at bounding box center [879, 263] width 256 height 32
click at [792, 398] on span "English" at bounding box center [776, 399] width 44 height 19
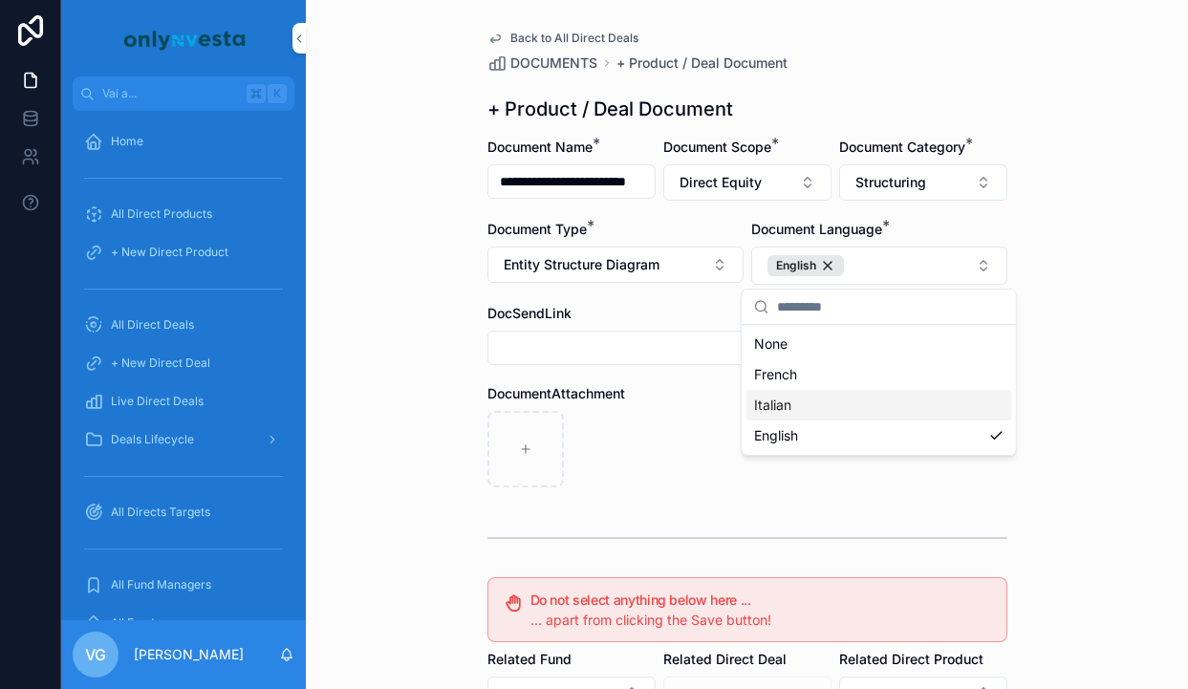
click at [672, 416] on div "contenuto scorrevole" at bounding box center [747, 449] width 520 height 76
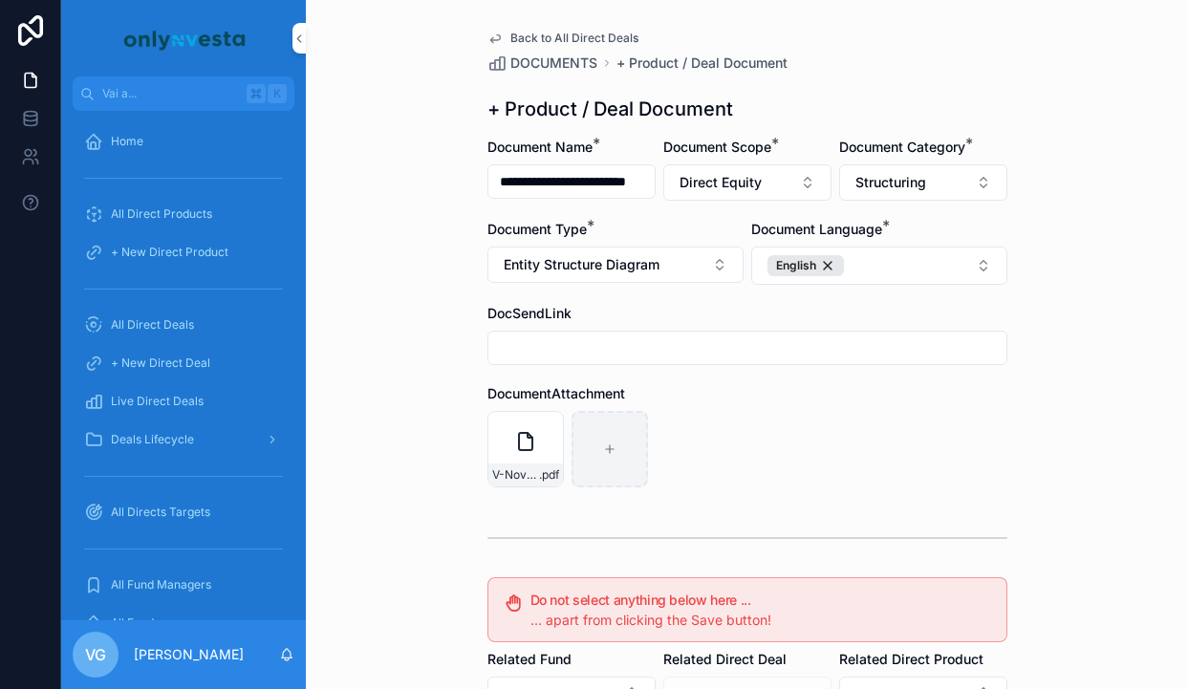
scroll to position [353, 0]
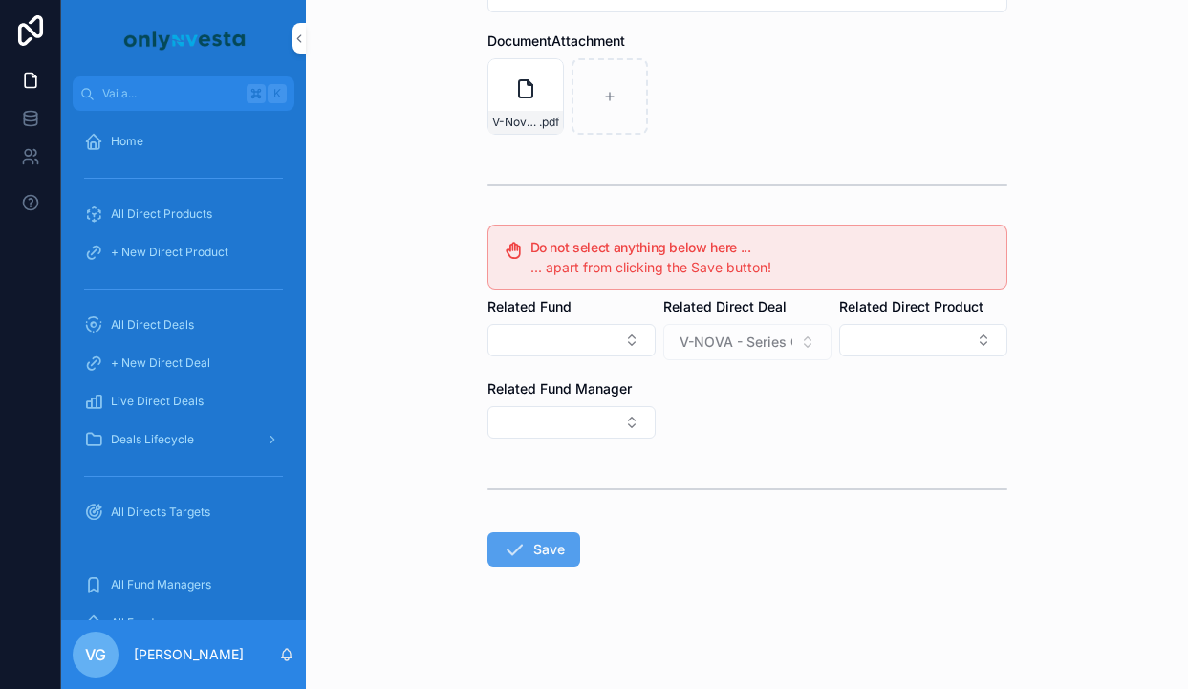
click at [513, 533] on button "Save" at bounding box center [533, 549] width 93 height 34
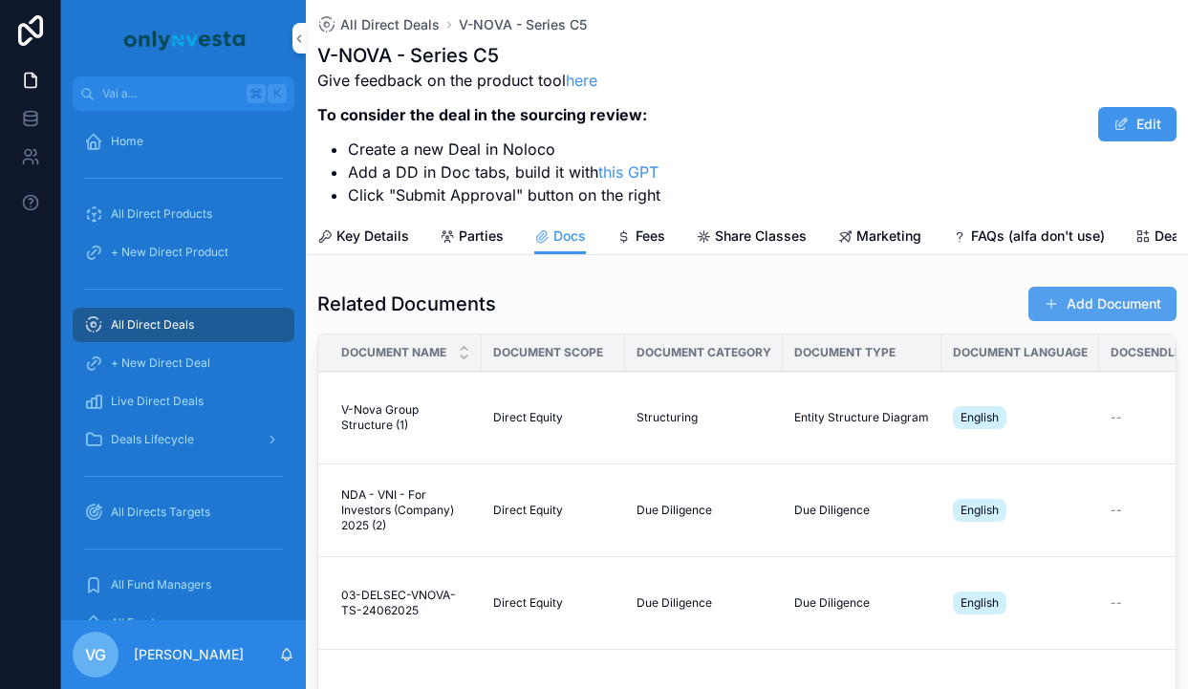
click at [1091, 293] on button "Add Document" at bounding box center [1102, 304] width 148 height 34
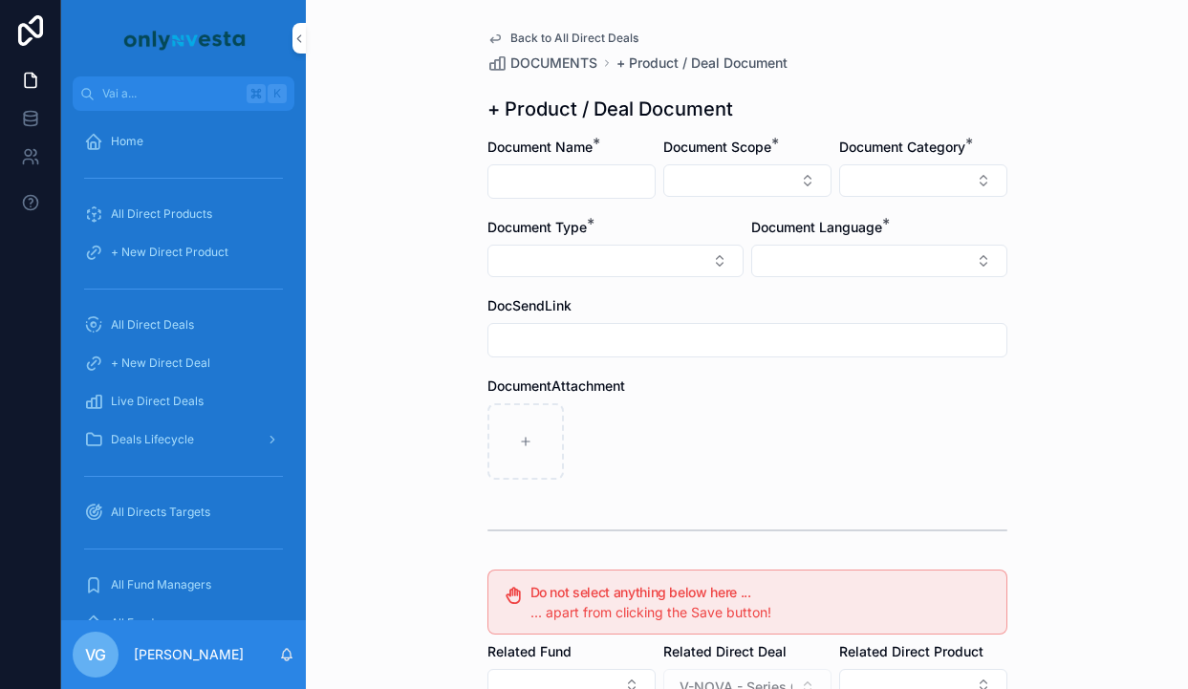
click at [538, 174] on input "contenuto scorrevole" at bounding box center [571, 181] width 166 height 27
paste input "**********"
type input "**********"
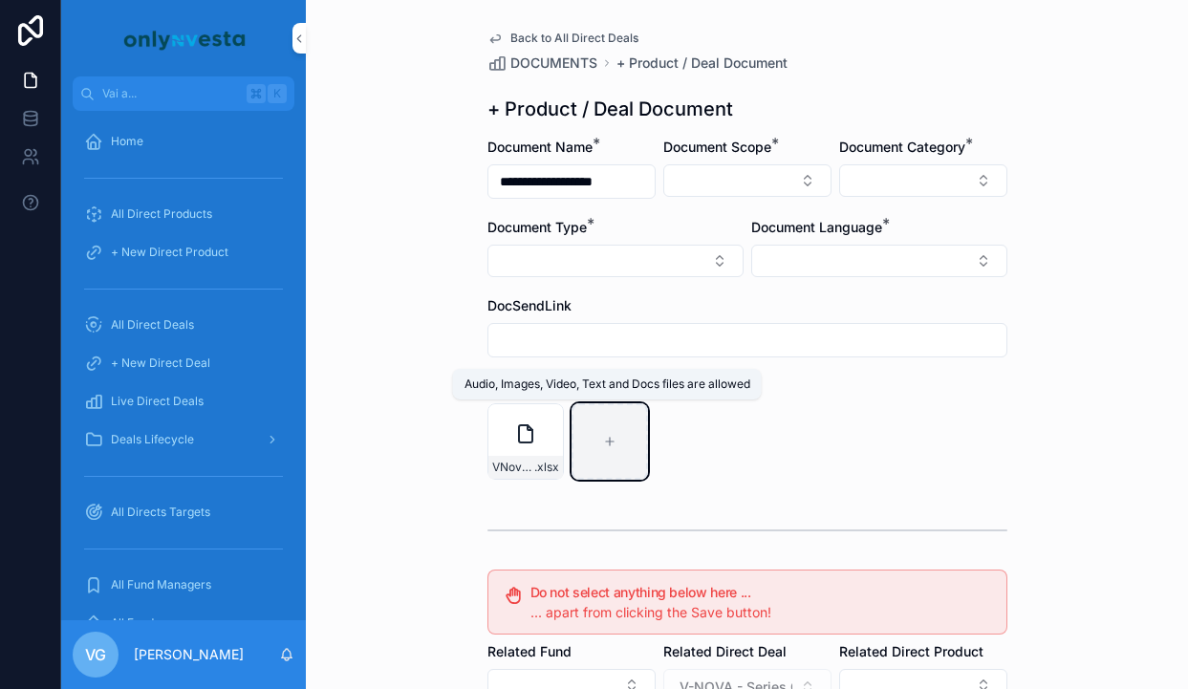
click at [606, 417] on div "contenuto scorrevole" at bounding box center [610, 441] width 76 height 76
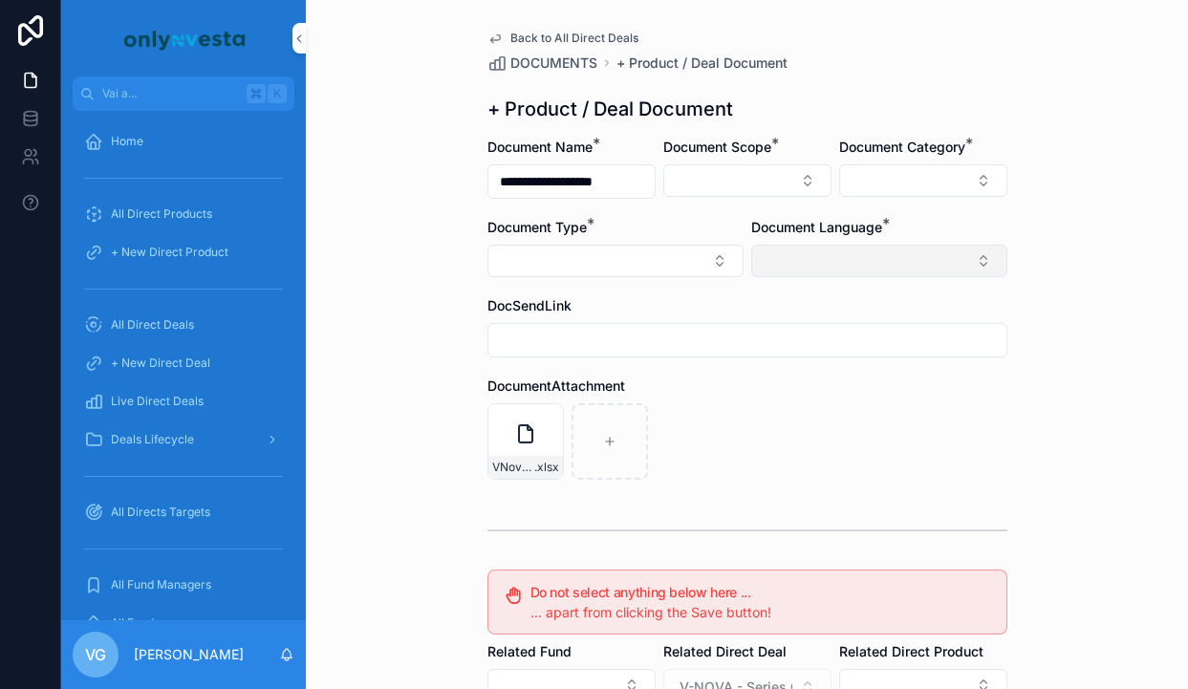
click at [861, 270] on button "Select Button" at bounding box center [879, 261] width 256 height 32
click at [801, 392] on div "English" at bounding box center [879, 397] width 266 height 31
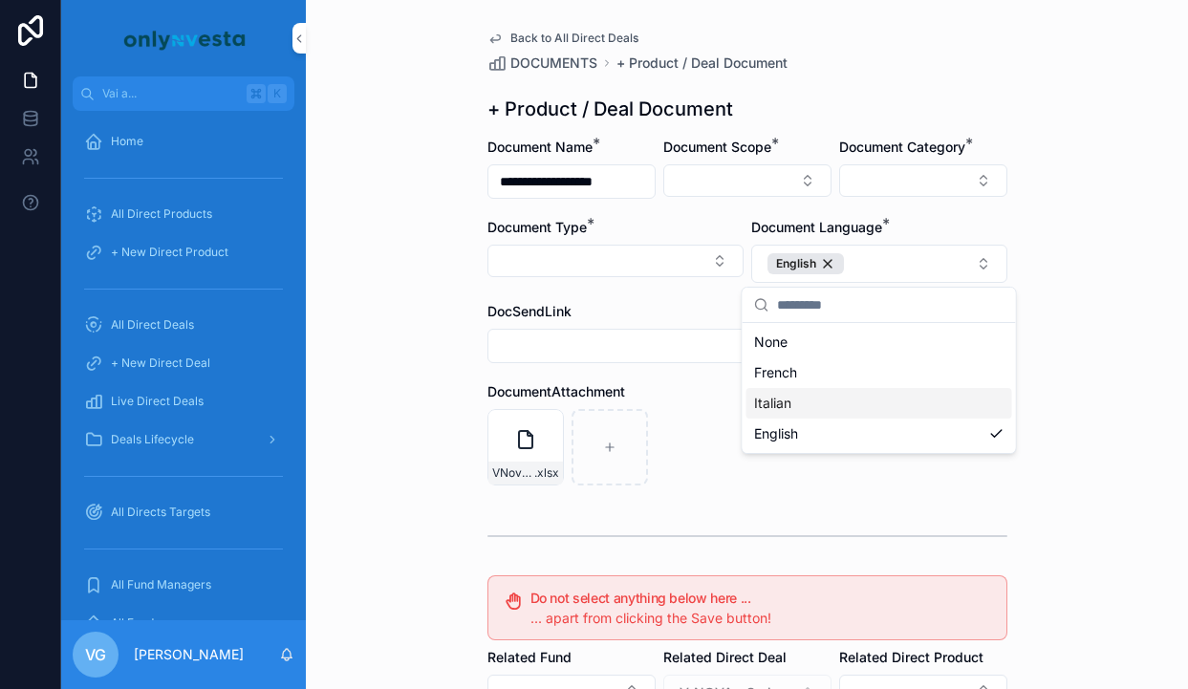
click at [684, 426] on div "VNova Sales Tracker .xlsx" at bounding box center [747, 447] width 520 height 76
click at [748, 166] on button "Select Button" at bounding box center [747, 180] width 168 height 32
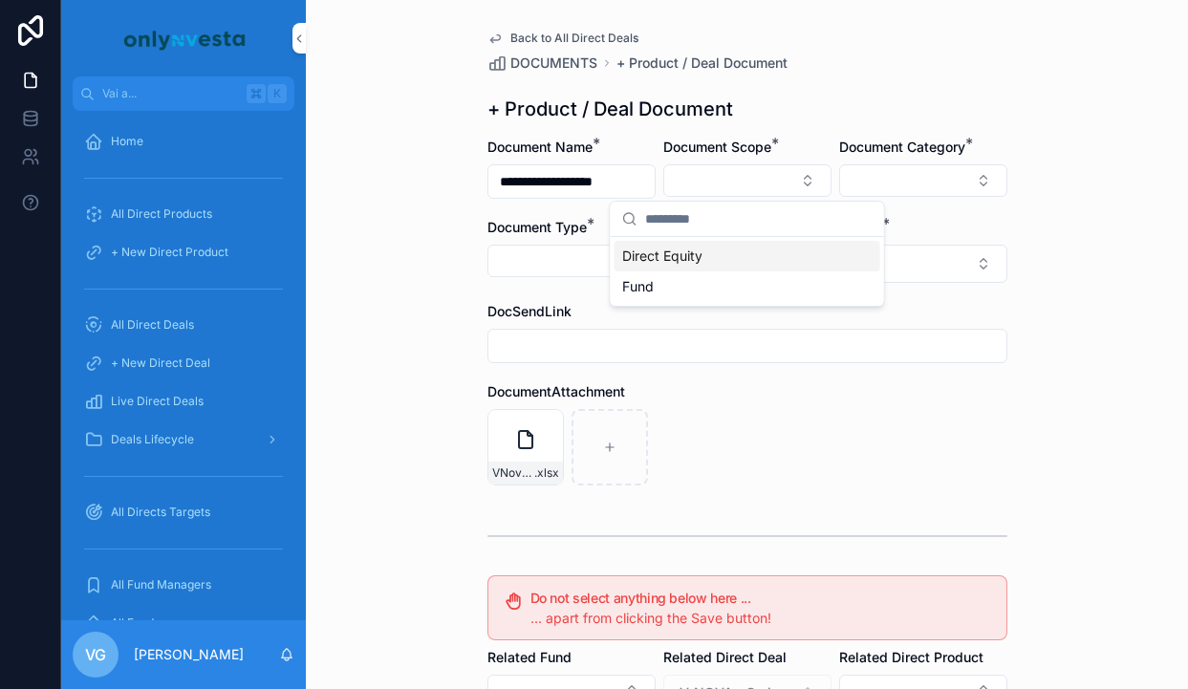
click at [730, 250] on div "Direct Equity" at bounding box center [748, 256] width 266 height 31
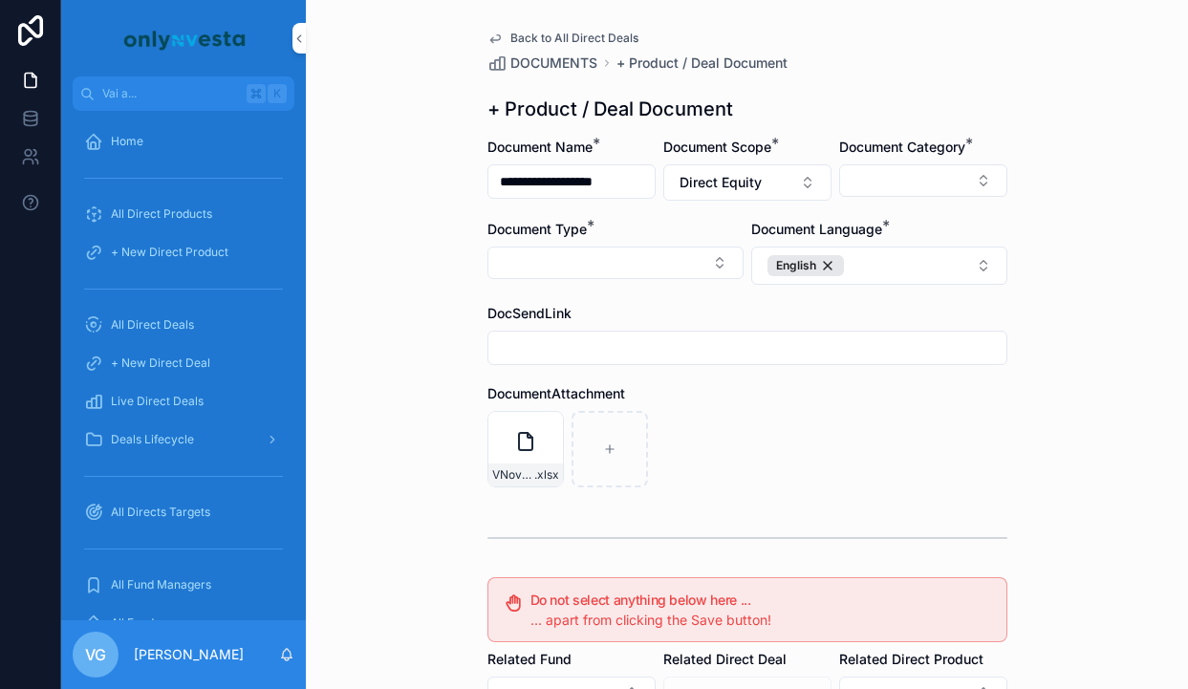
click at [934, 197] on div "Document Category *" at bounding box center [923, 169] width 168 height 63
click at [913, 193] on button "Select Button" at bounding box center [923, 180] width 168 height 32
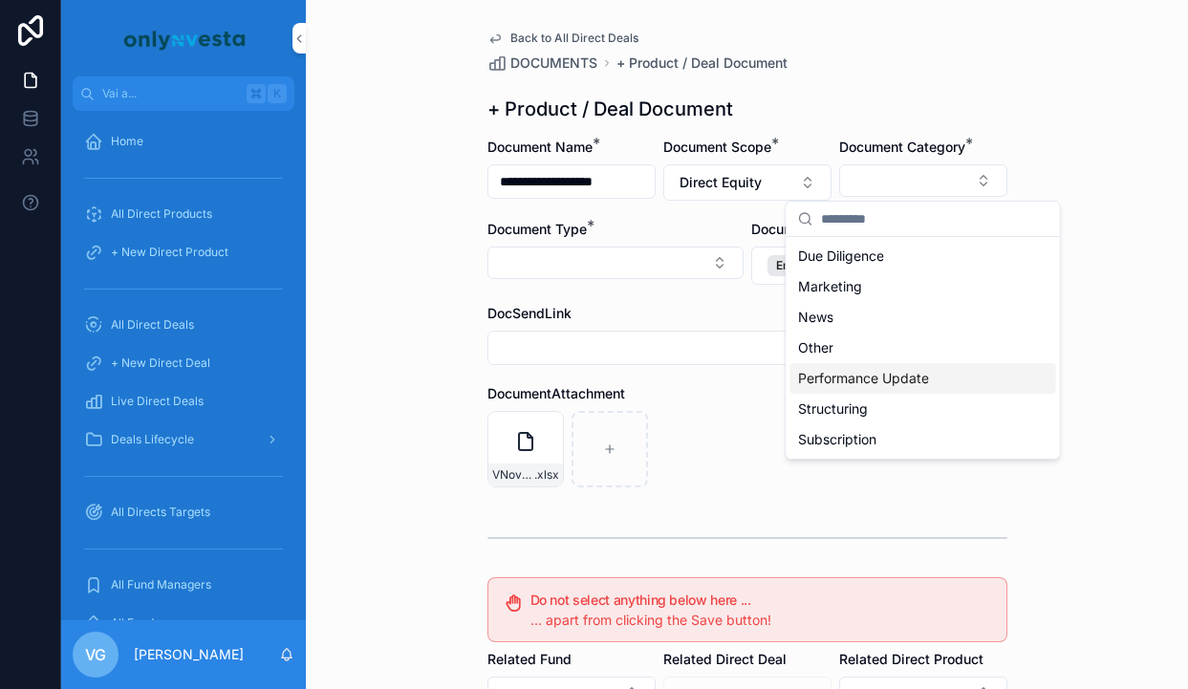
click at [875, 370] on span "Performance Update" at bounding box center [863, 378] width 131 height 19
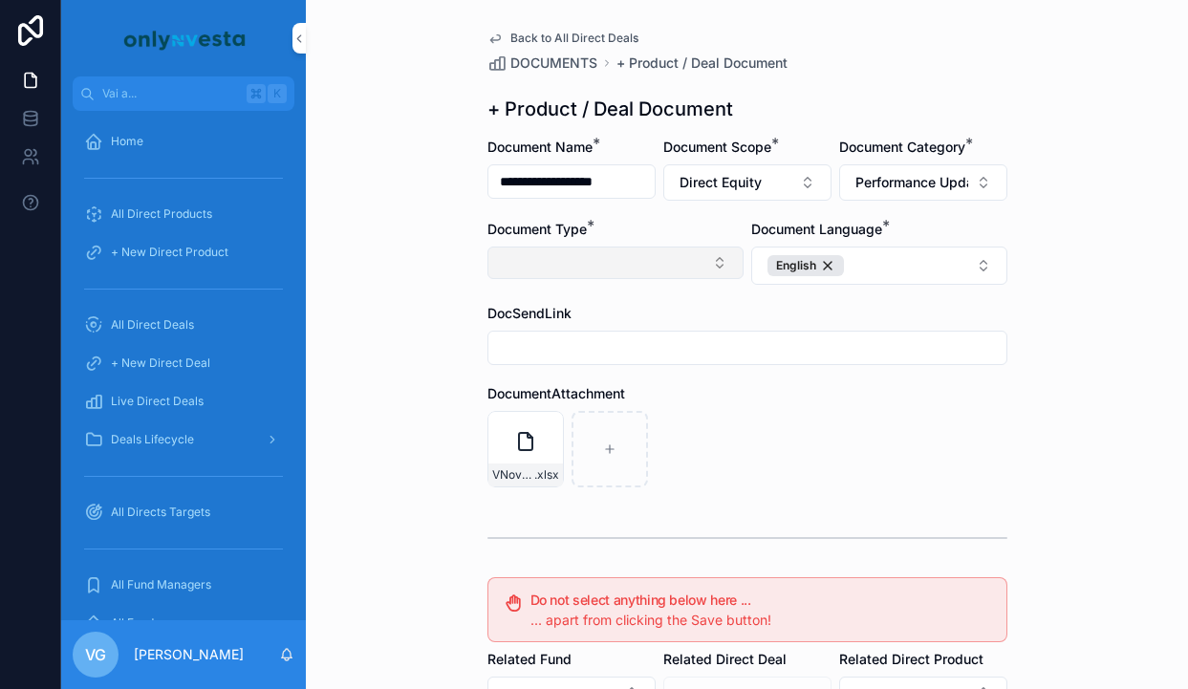
click at [670, 270] on button "Select Button" at bounding box center [615, 263] width 256 height 32
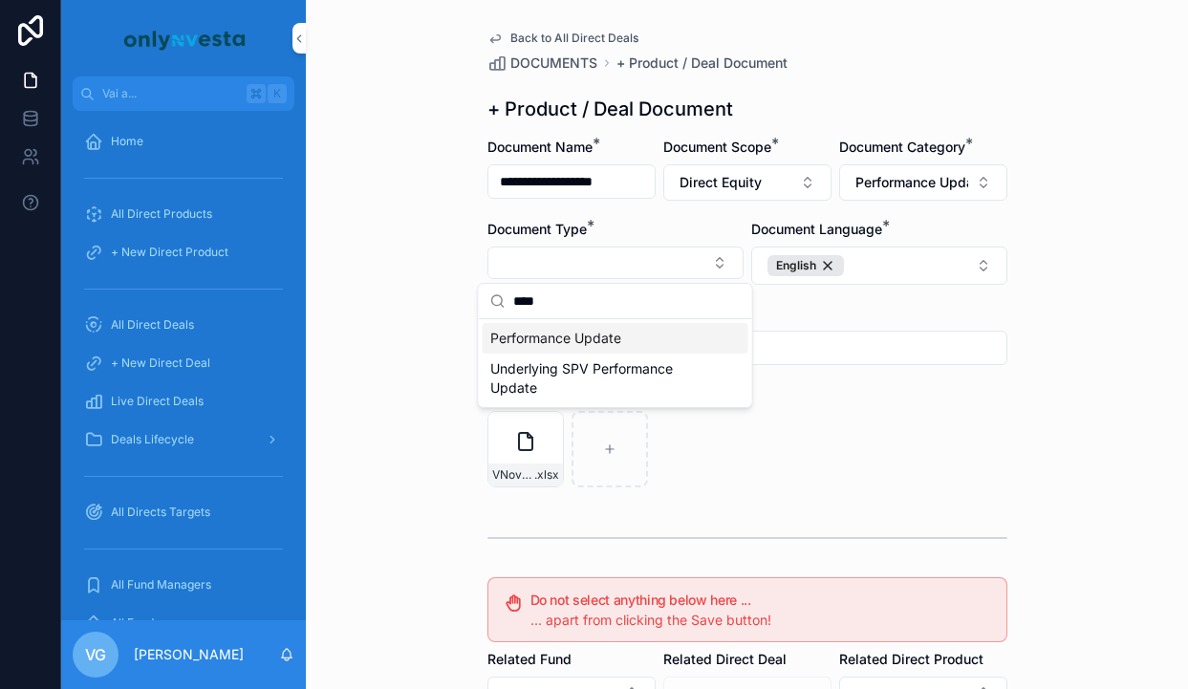
type input "****"
click at [582, 346] on span "Performance Update" at bounding box center [555, 338] width 131 height 19
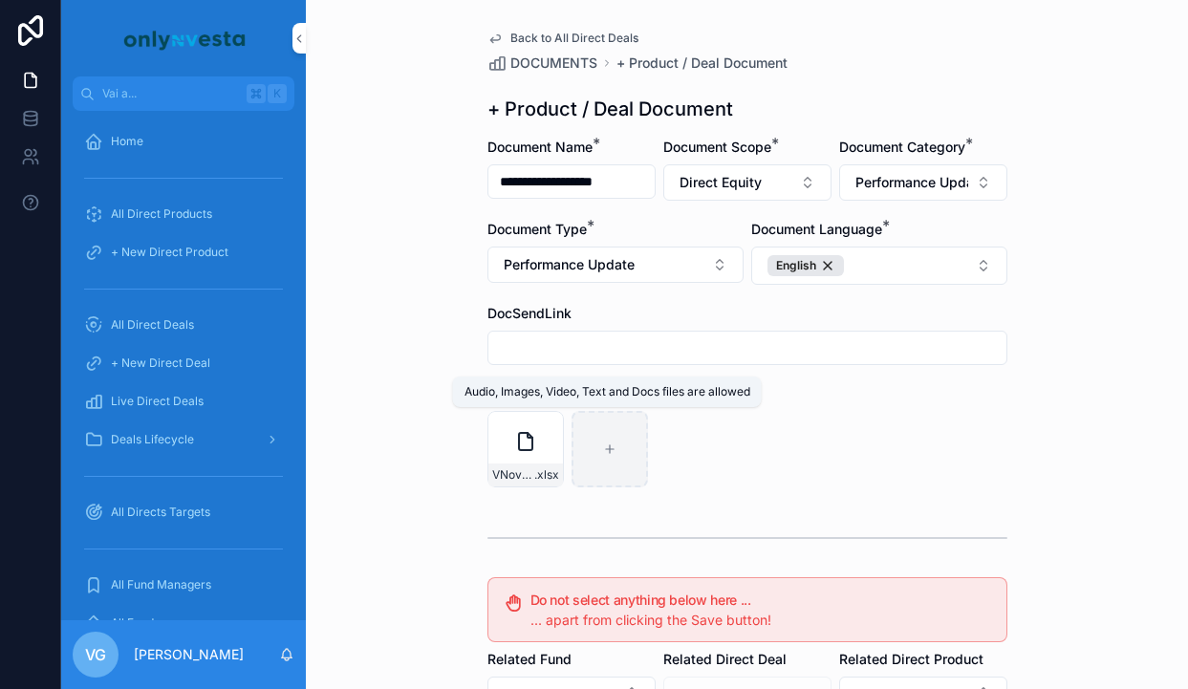
scroll to position [353, 0]
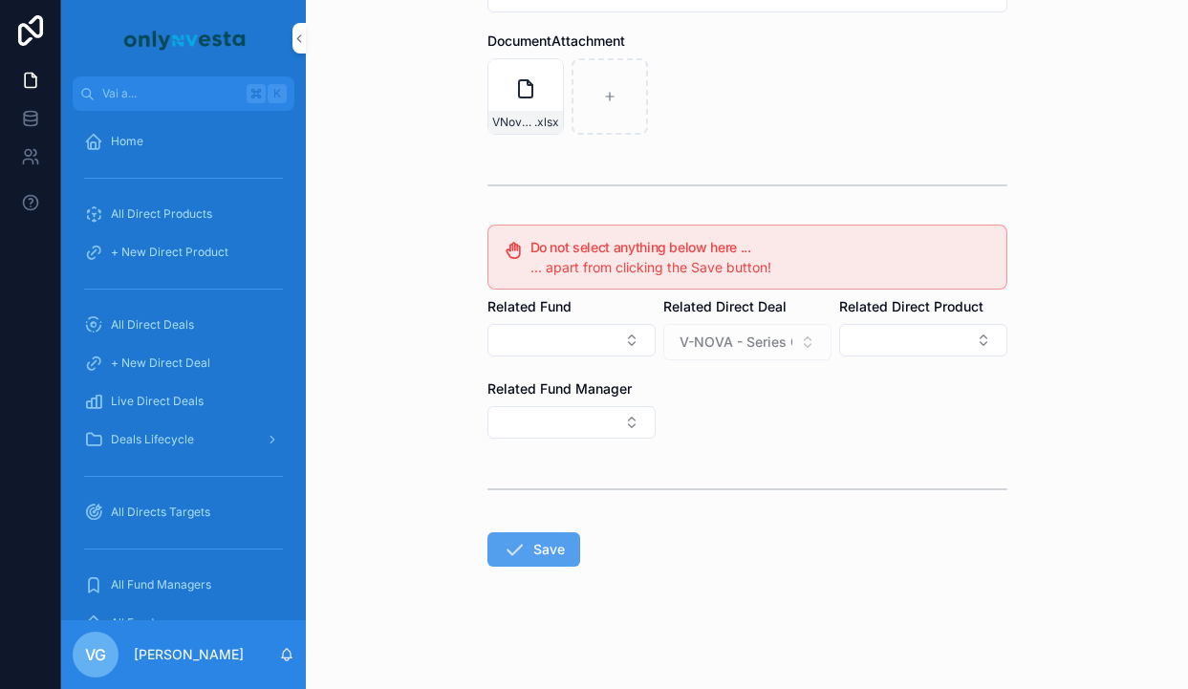
click at [537, 551] on button "Save" at bounding box center [533, 549] width 93 height 34
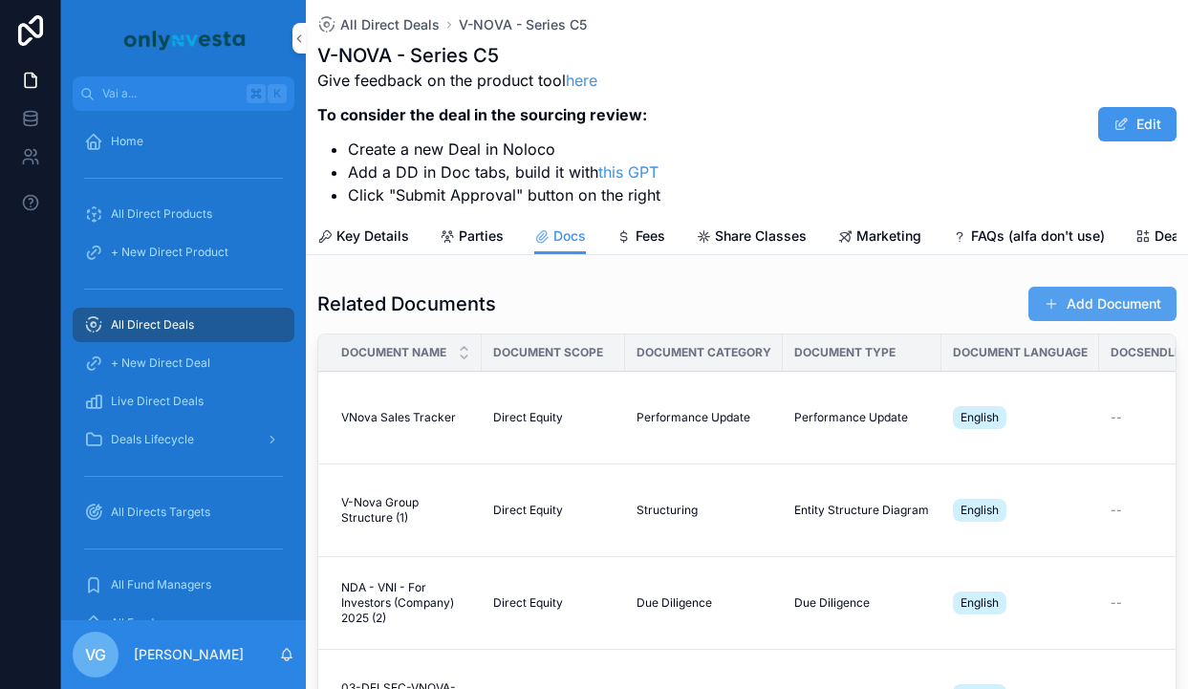
click at [1132, 290] on button "Add Document" at bounding box center [1102, 304] width 148 height 34
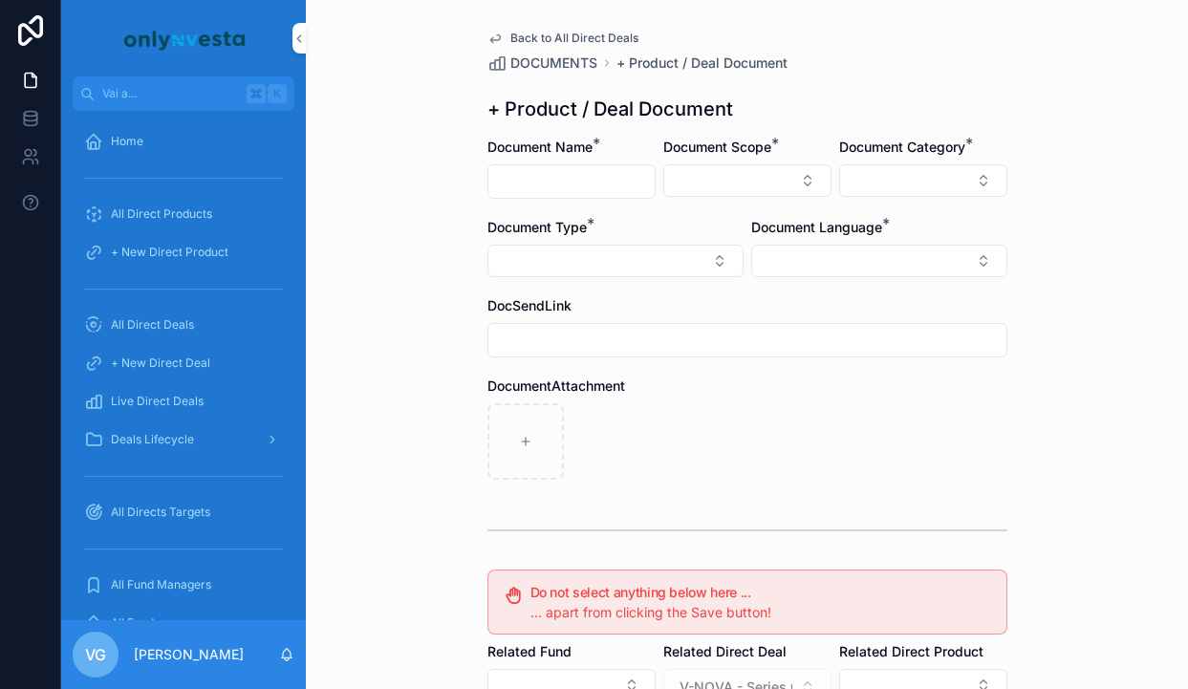
click at [578, 165] on div "contenuto scorrevole" at bounding box center [571, 181] width 168 height 34
click at [552, 174] on input "contenuto scorrevole" at bounding box center [571, 181] width 166 height 27
type input "**********"
click at [714, 171] on button "Select Button" at bounding box center [747, 180] width 168 height 32
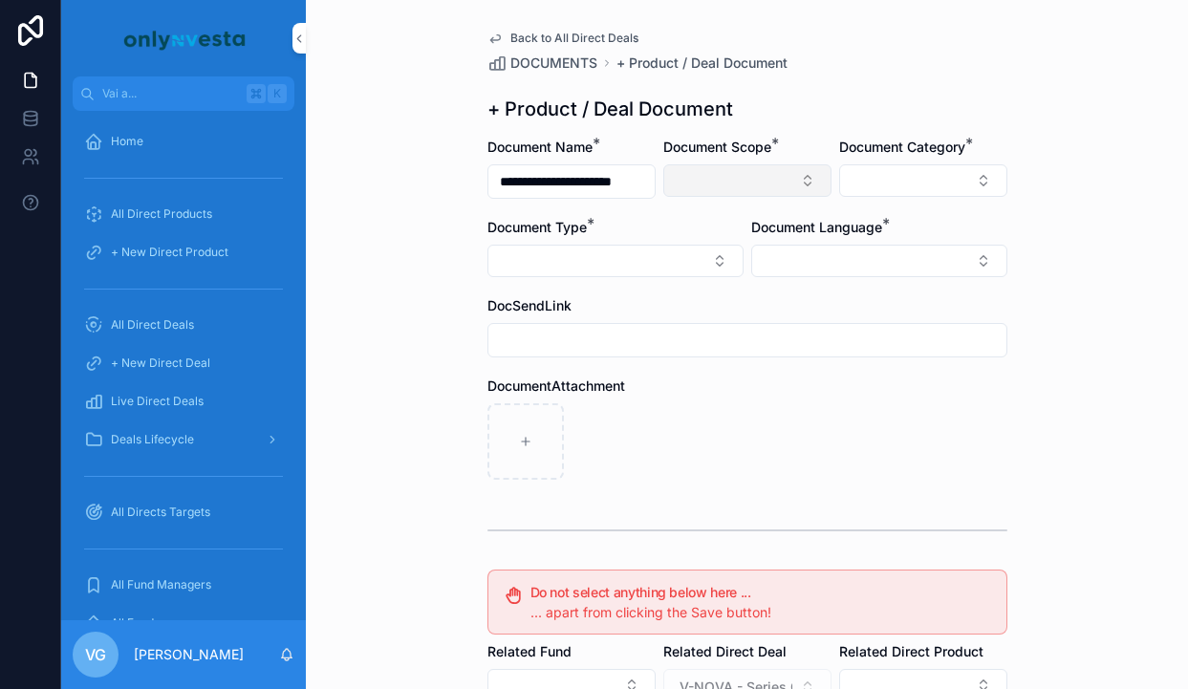
scroll to position [0, 0]
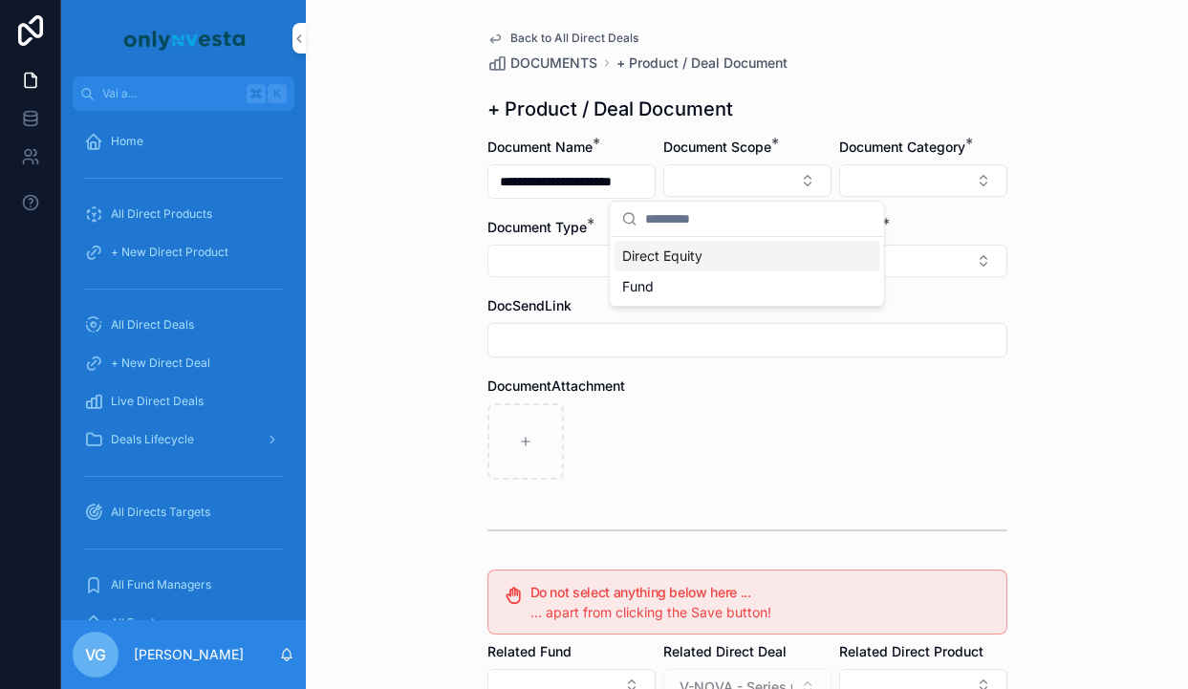
click at [695, 250] on span "Direct Equity" at bounding box center [662, 256] width 80 height 19
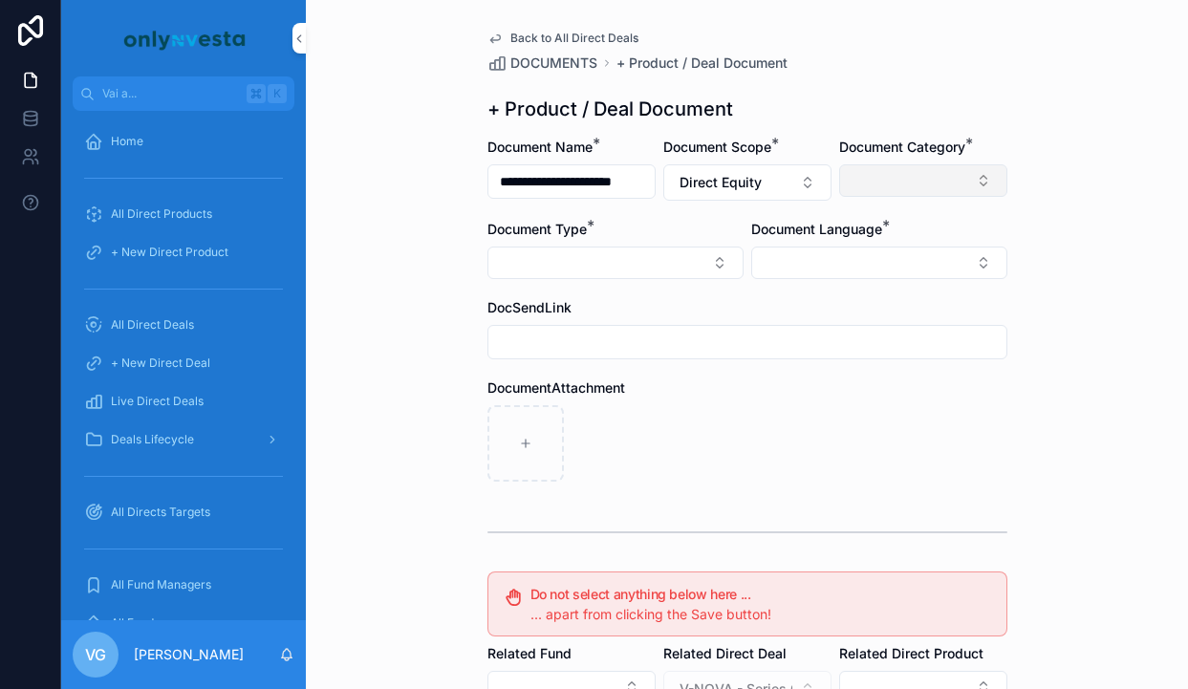
click at [950, 185] on button "Select Button" at bounding box center [923, 180] width 168 height 32
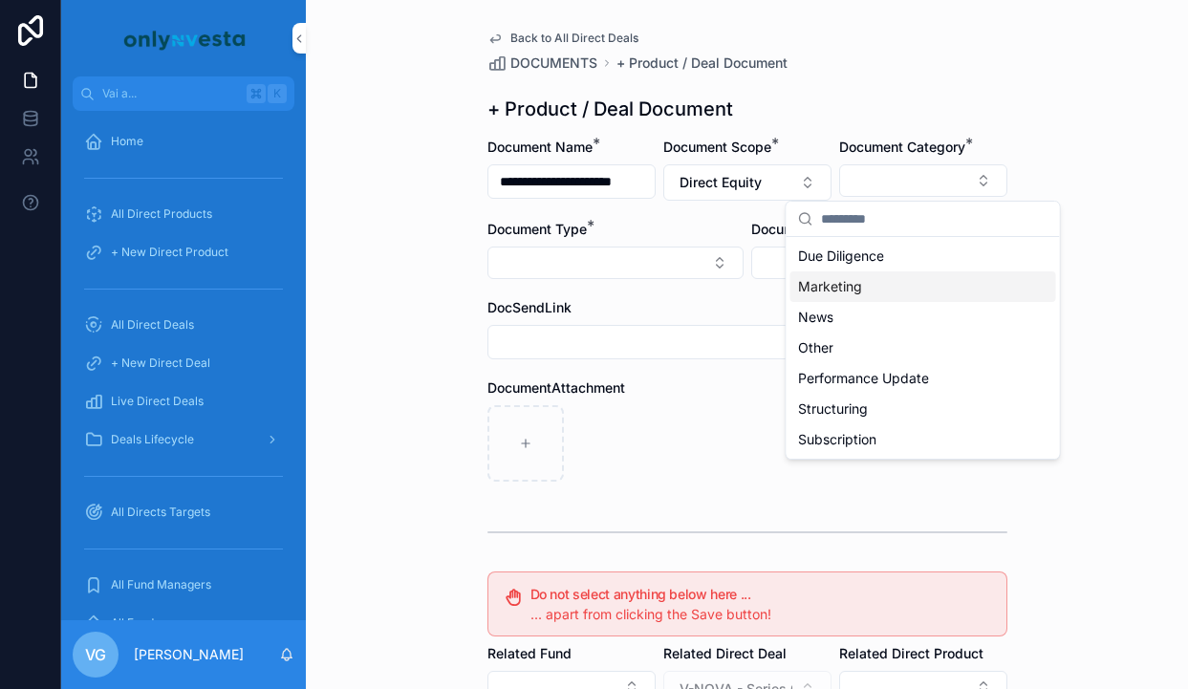
click at [880, 289] on div "Marketing" at bounding box center [923, 286] width 266 height 31
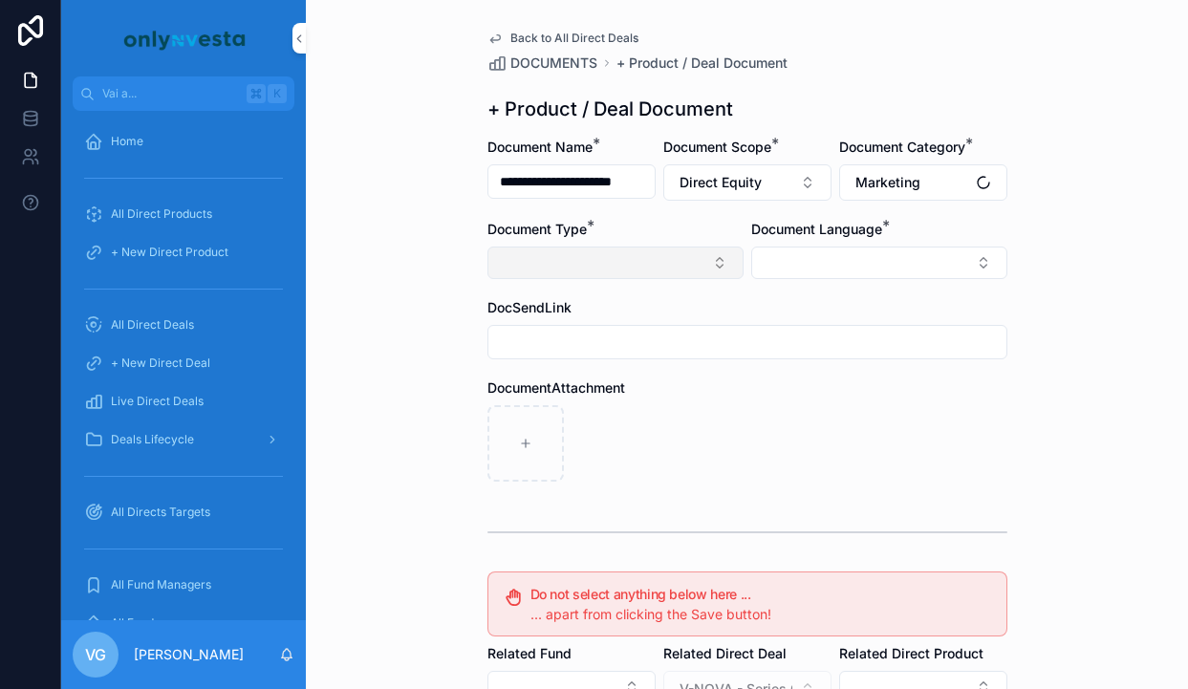
click at [647, 268] on button "Select Button" at bounding box center [615, 263] width 256 height 32
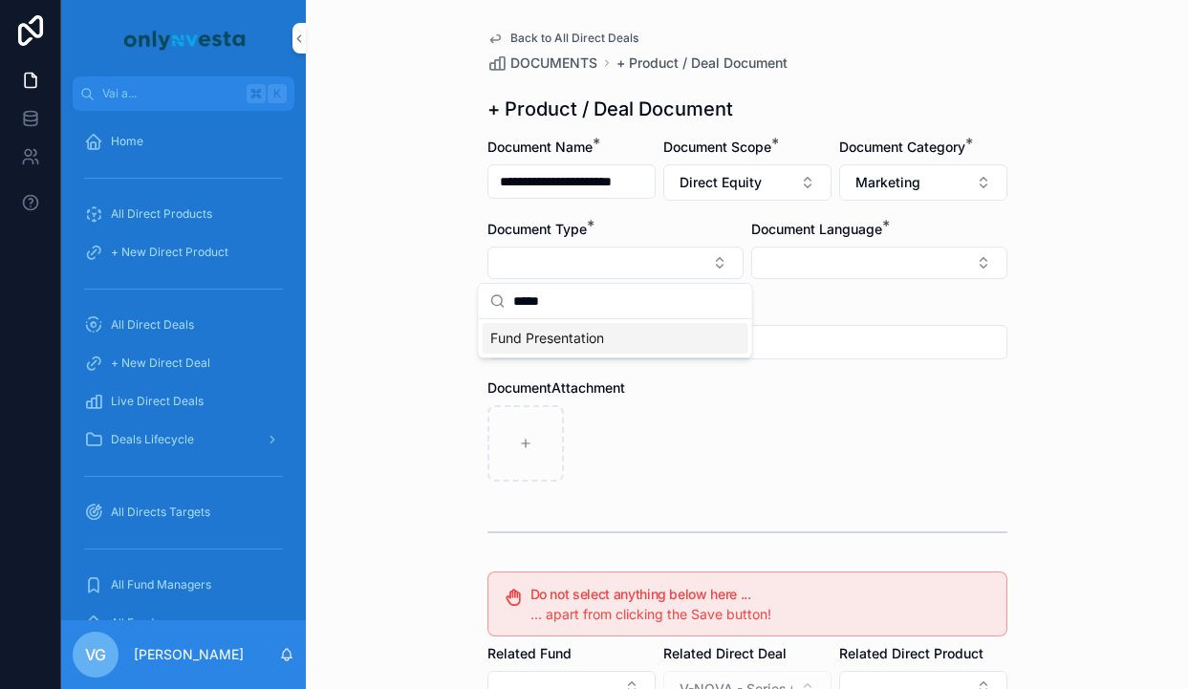
type input "*****"
click at [621, 348] on input "contenuto scorrevole" at bounding box center [747, 342] width 518 height 27
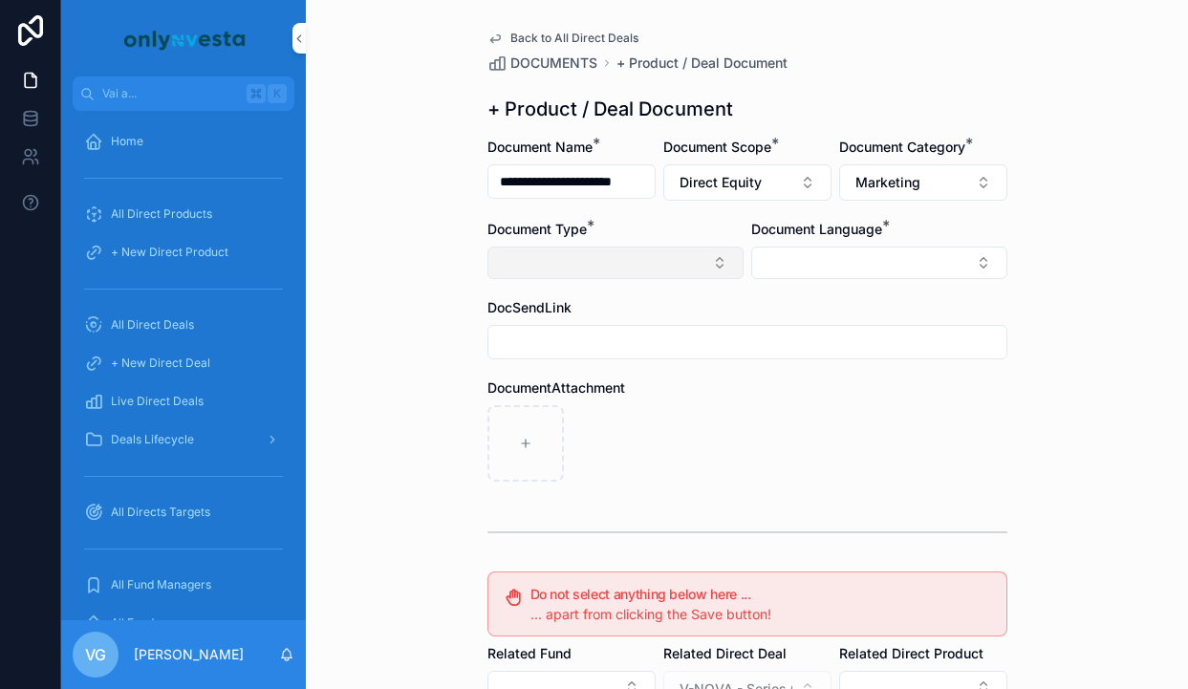
click at [632, 265] on button "Select Button" at bounding box center [615, 263] width 256 height 32
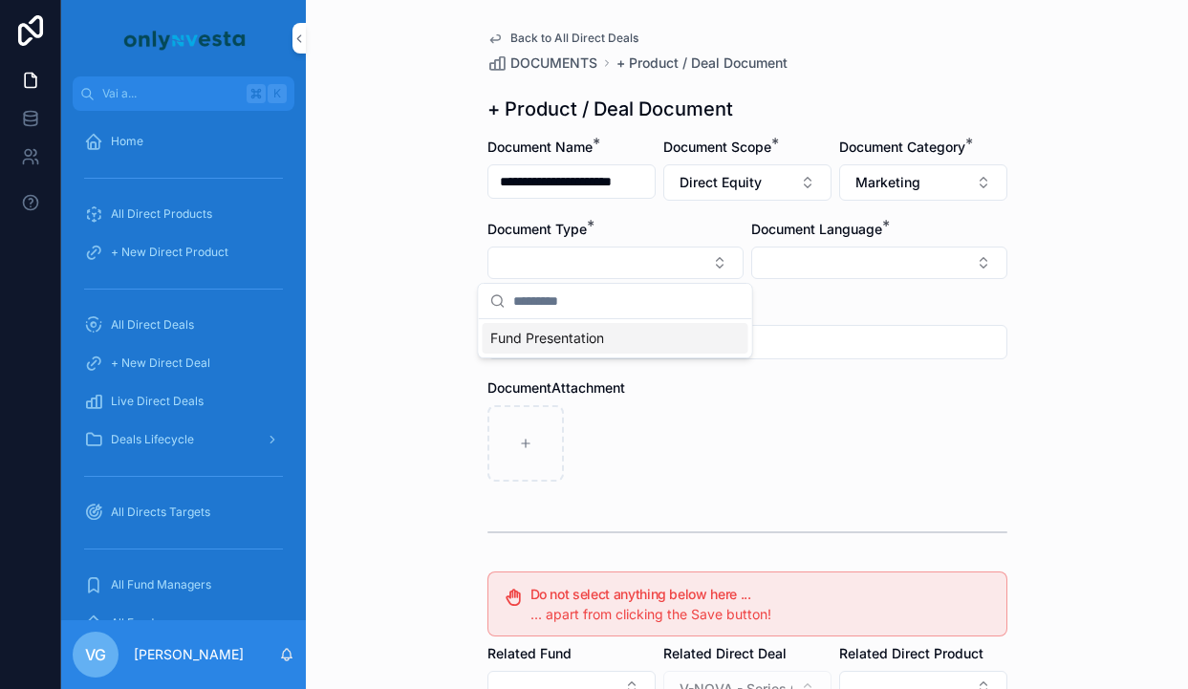
click at [616, 338] on div "Fund Presentation" at bounding box center [616, 338] width 266 height 31
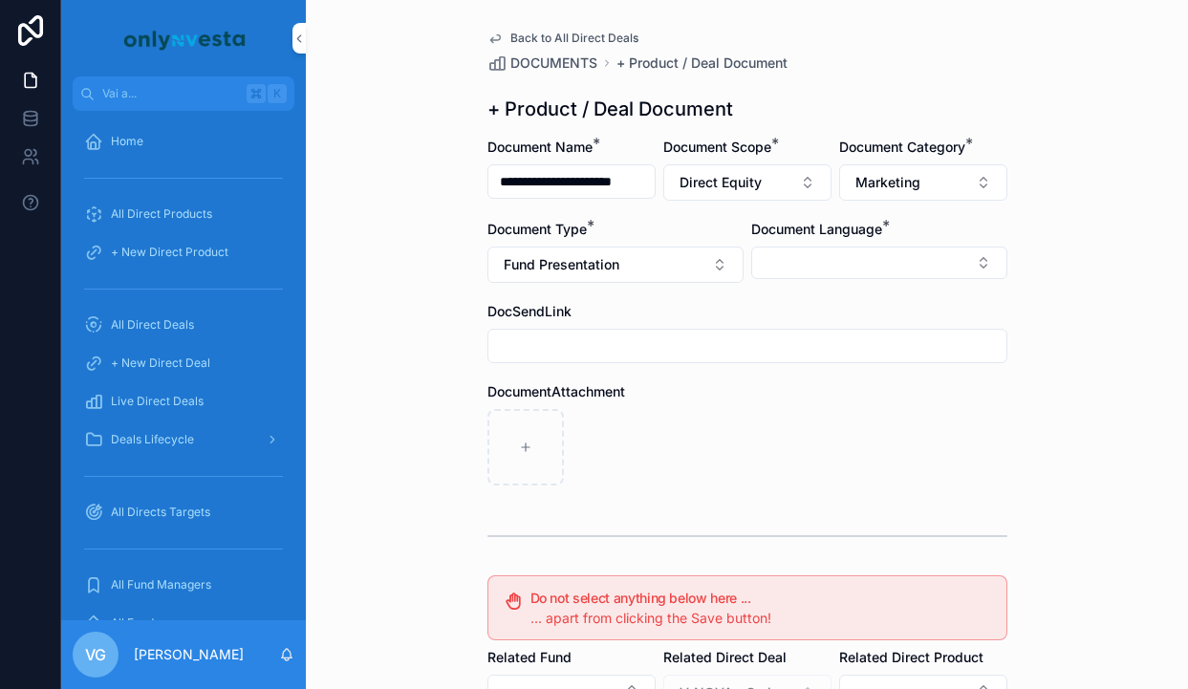
click at [779, 242] on div "Document Language *" at bounding box center [879, 251] width 256 height 63
click at [785, 252] on button "Select Button" at bounding box center [879, 263] width 256 height 32
click at [779, 393] on span "English" at bounding box center [776, 399] width 44 height 19
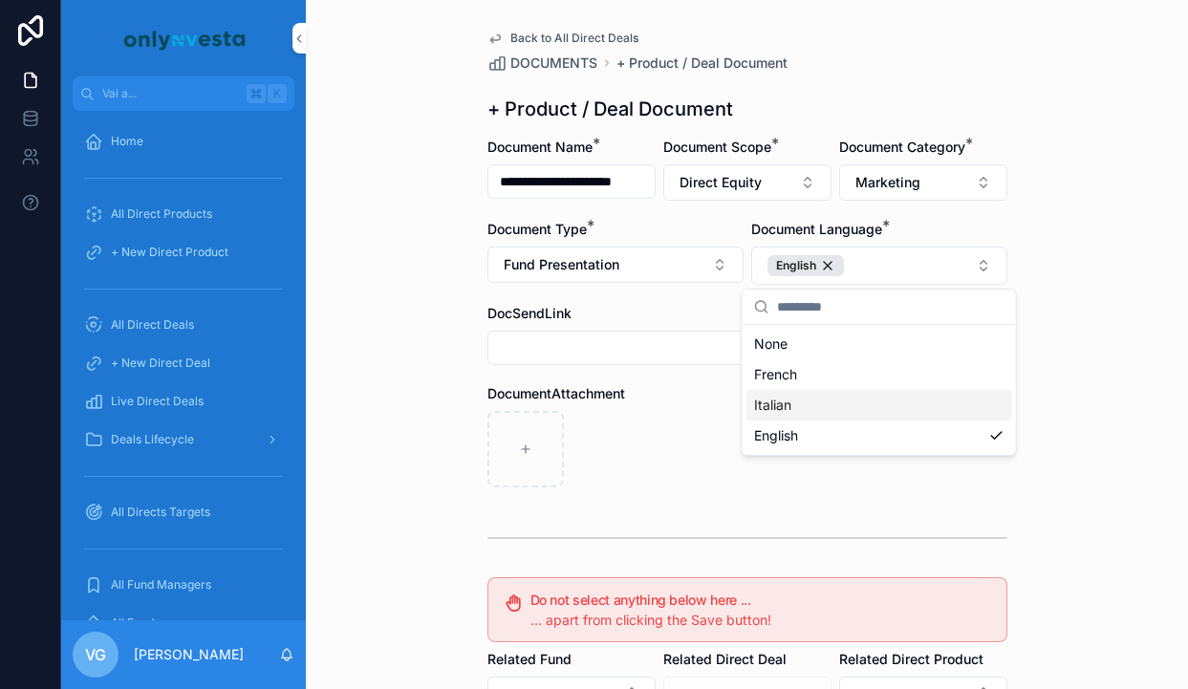
click at [683, 400] on div "DocumentAttachment" at bounding box center [747, 393] width 520 height 19
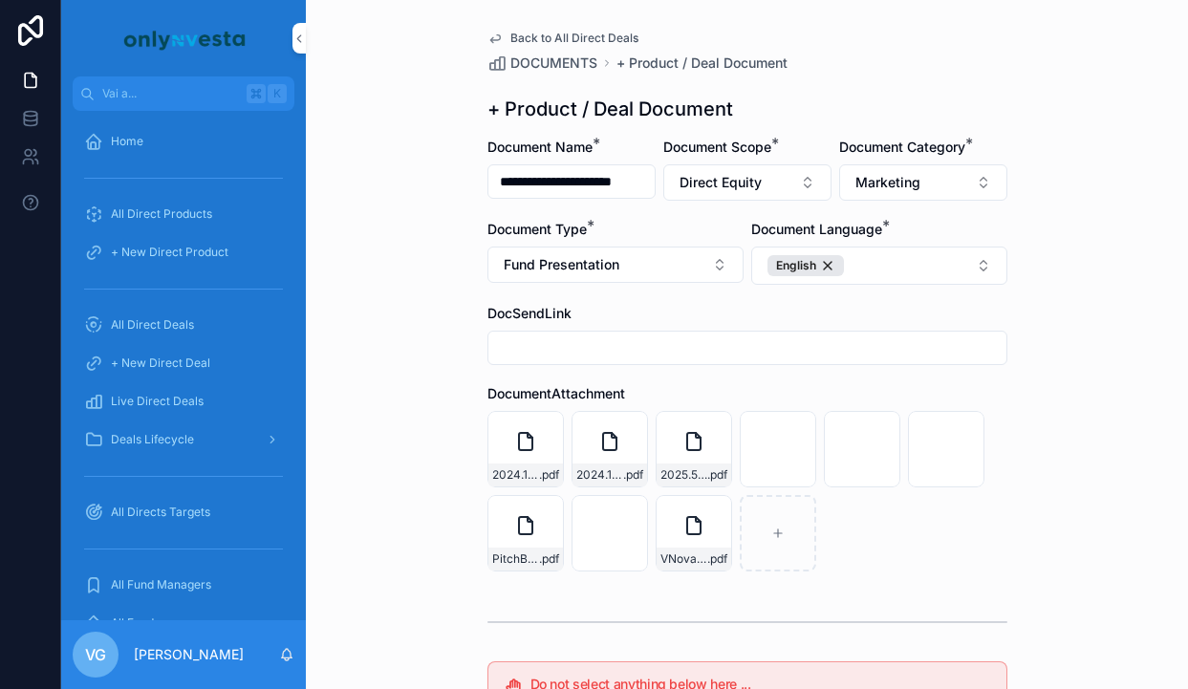
scroll to position [437, 0]
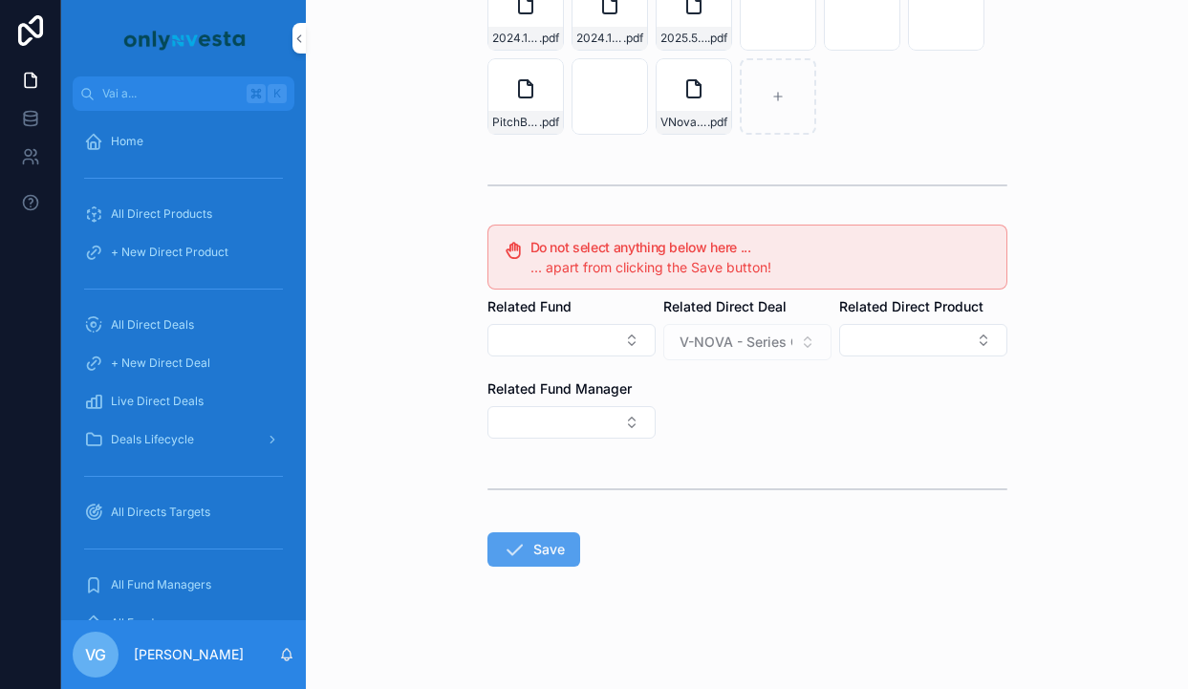
click at [503, 543] on icon "contenuto scorrevole" at bounding box center [514, 549] width 23 height 23
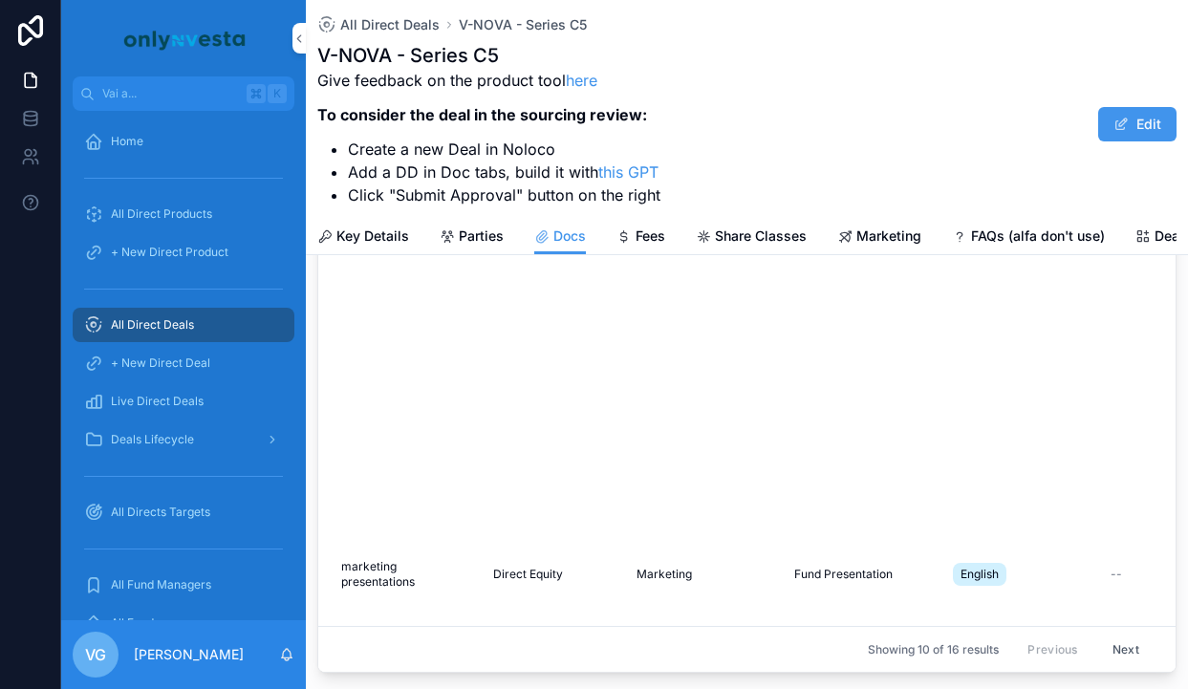
scroll to position [301, 0]
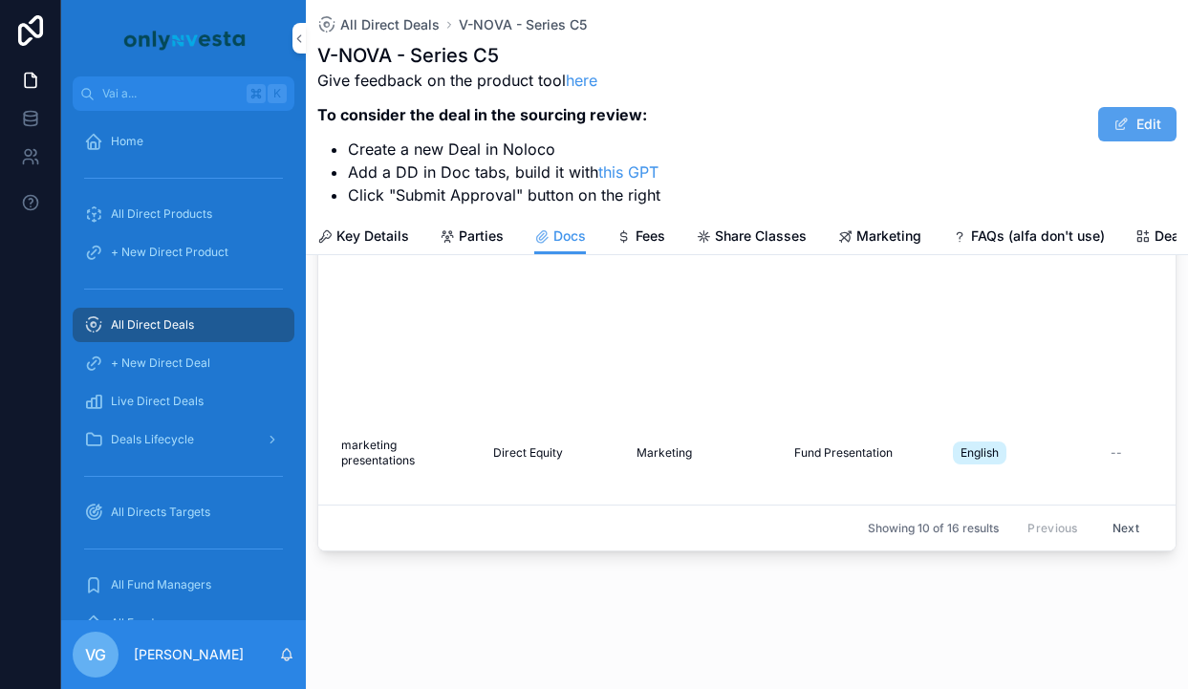
click at [1160, 112] on button "Edit" at bounding box center [1137, 124] width 78 height 34
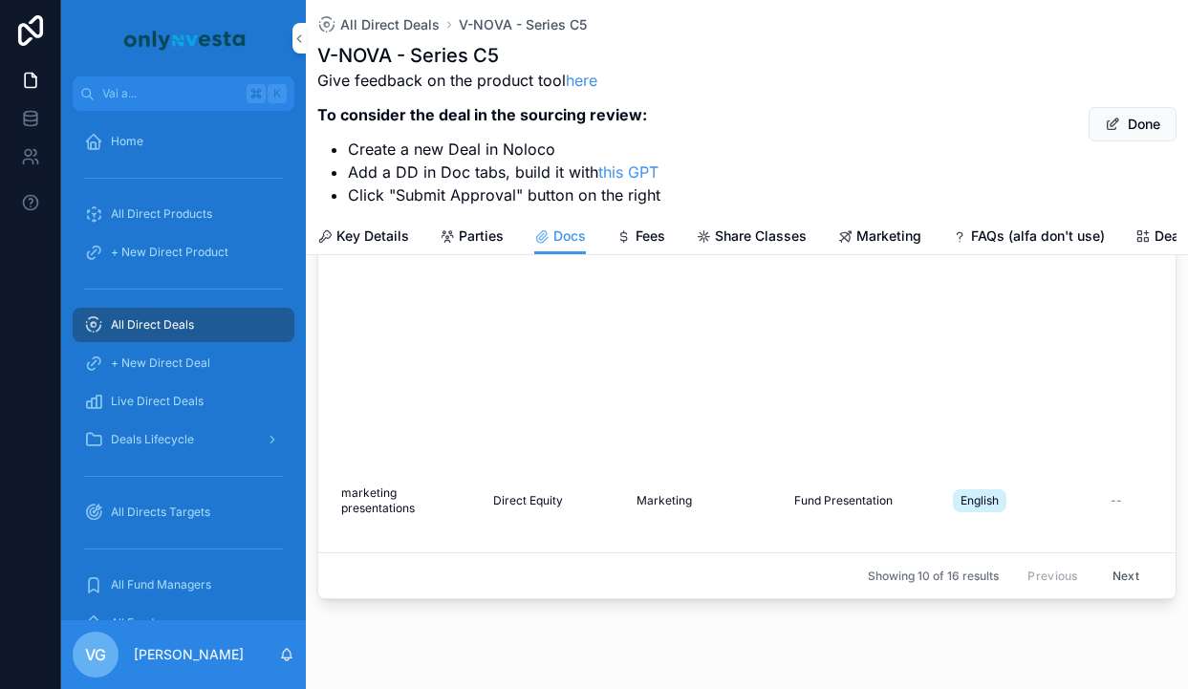
scroll to position [258, 0]
click at [1131, 125] on button "Done" at bounding box center [1133, 124] width 88 height 34
click at [426, 487] on span "marketing presentations" at bounding box center [405, 496] width 129 height 31
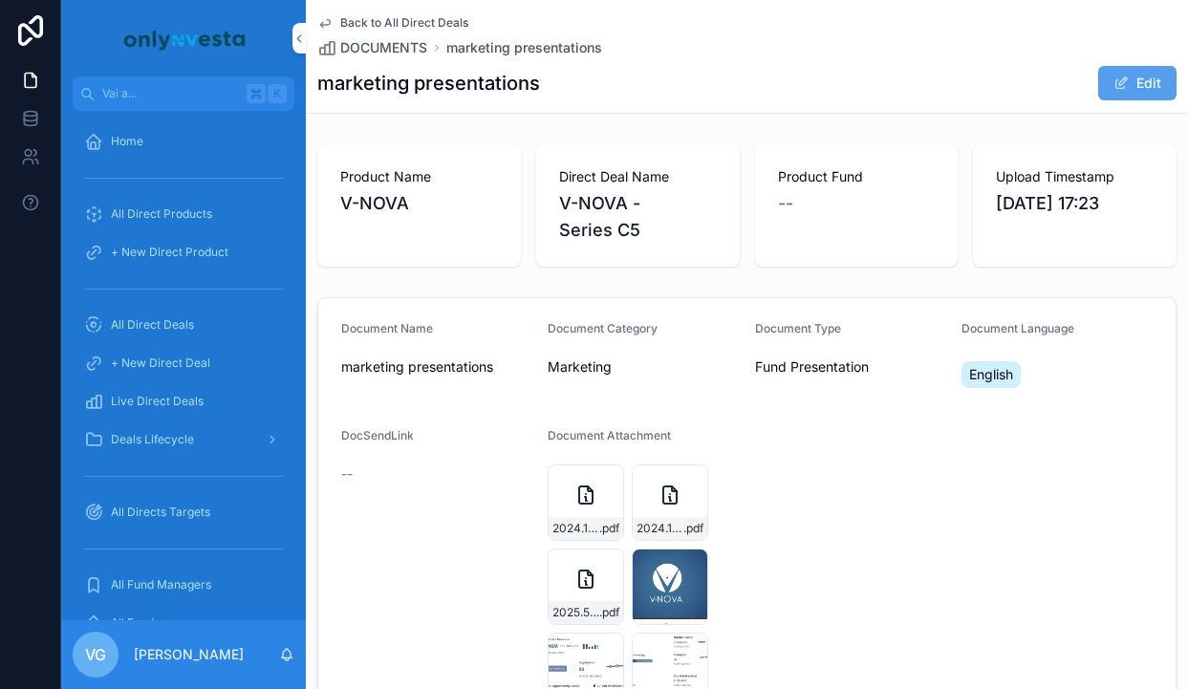
click at [1130, 94] on button "Edit" at bounding box center [1137, 83] width 78 height 34
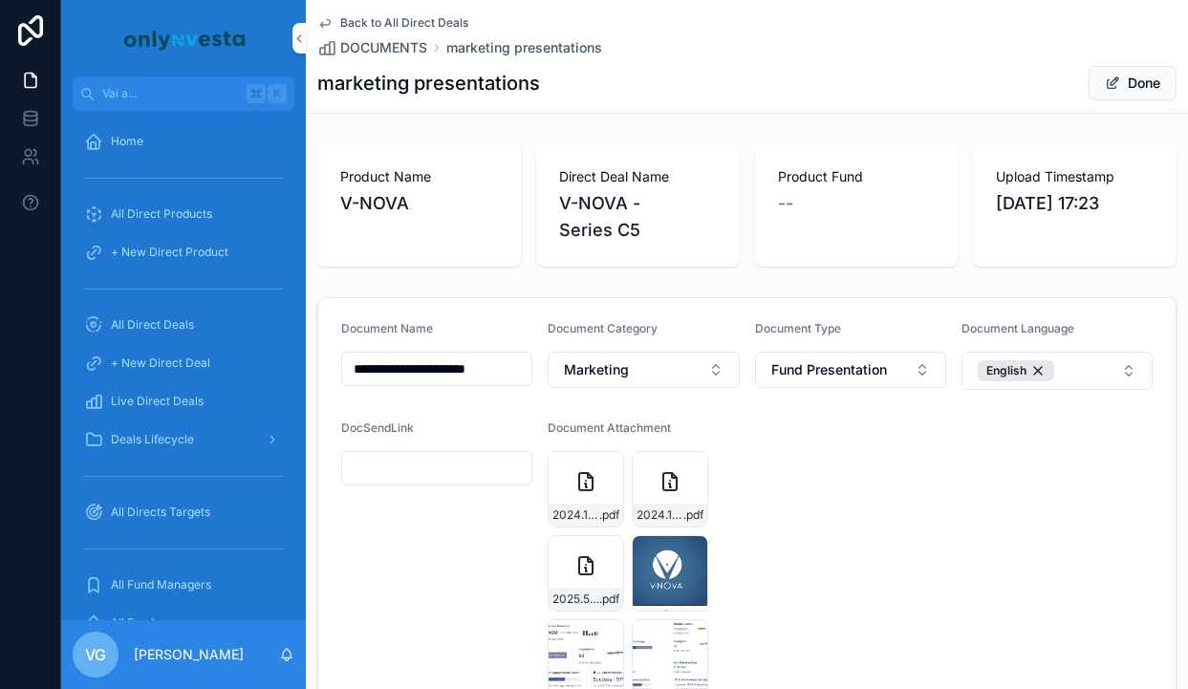
click at [1143, 79] on button "Done" at bounding box center [1133, 83] width 88 height 34
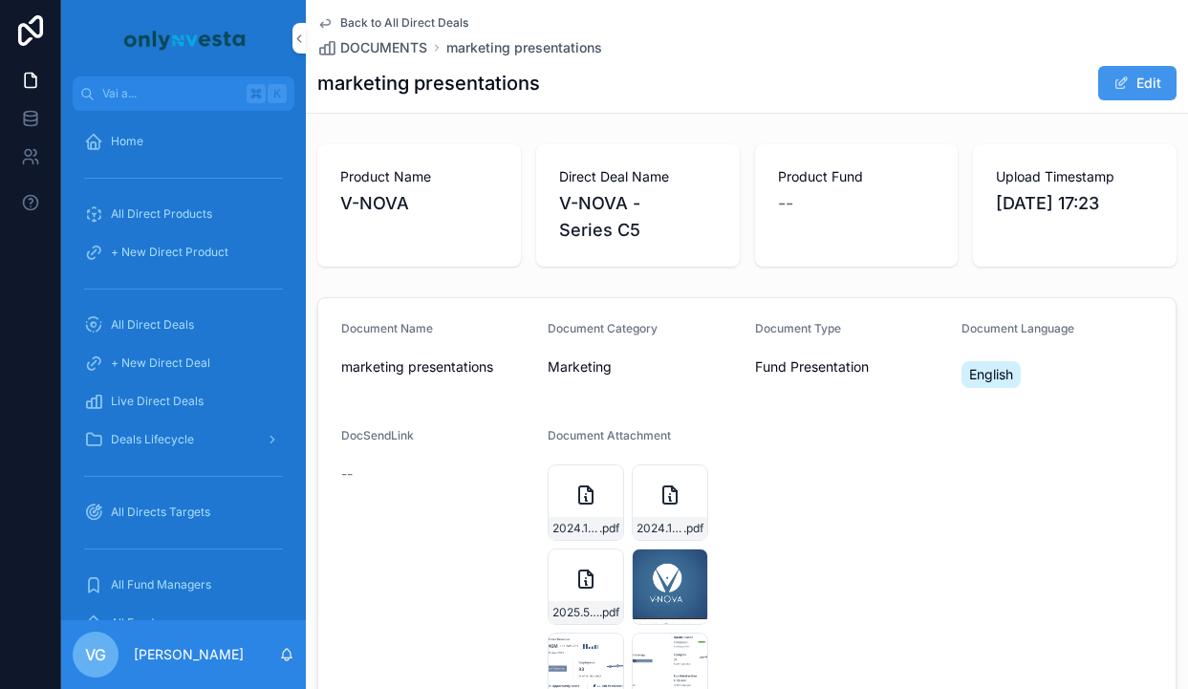
click at [385, 15] on span "Back to All Direct Deals" at bounding box center [404, 22] width 128 height 15
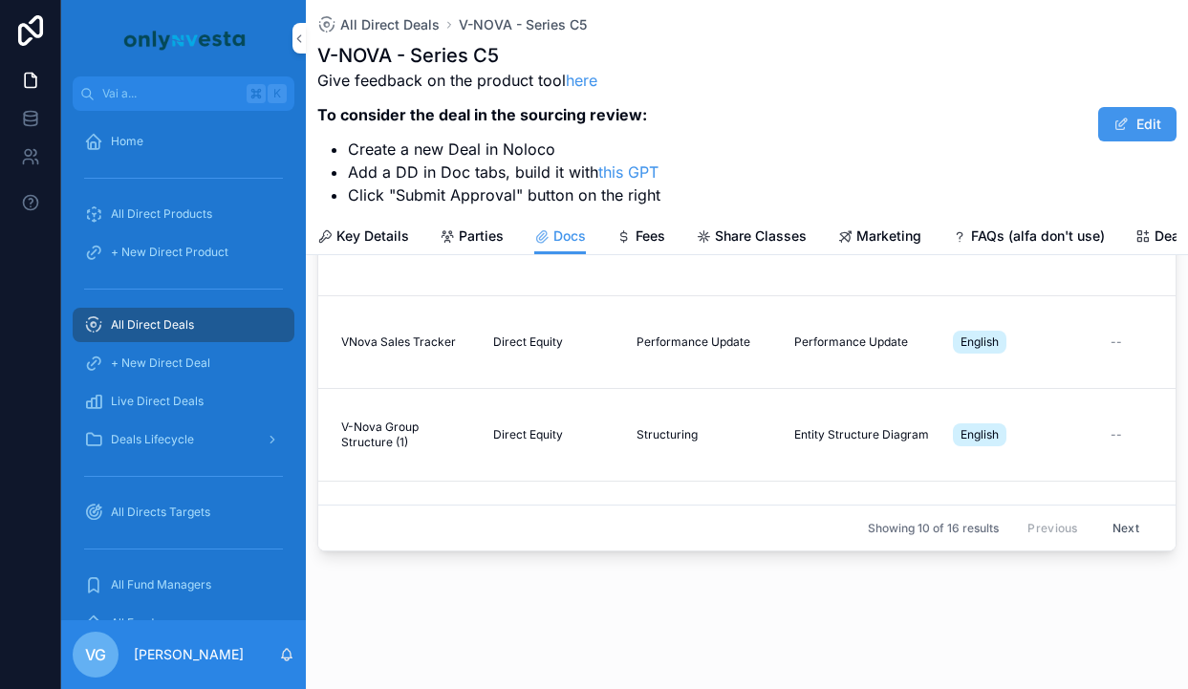
scroll to position [645, 0]
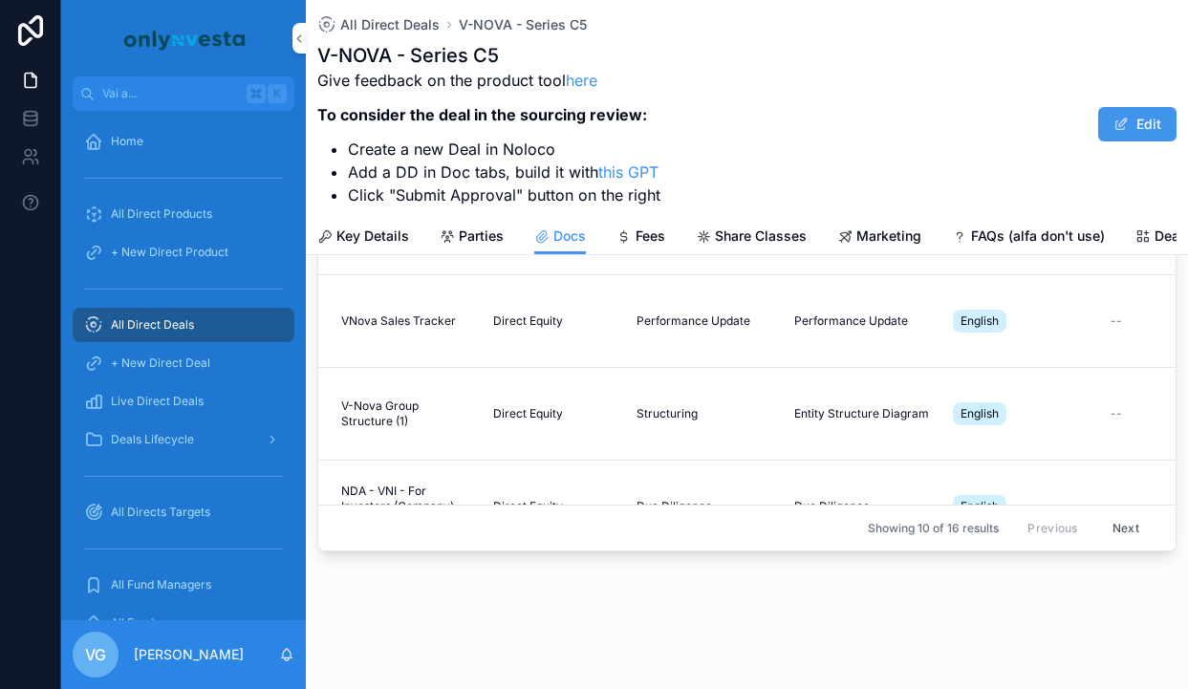
click at [849, 415] on span "Entity Structure Diagram" at bounding box center [861, 413] width 135 height 15
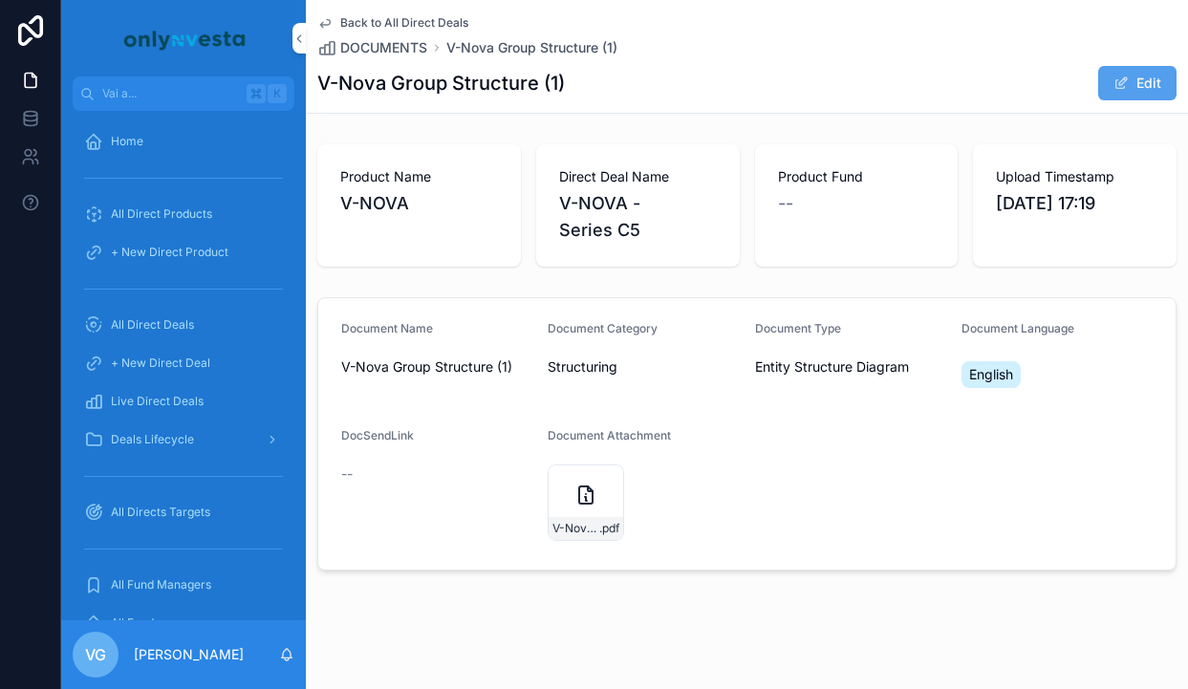
click at [1139, 89] on button "Edit" at bounding box center [1137, 83] width 78 height 34
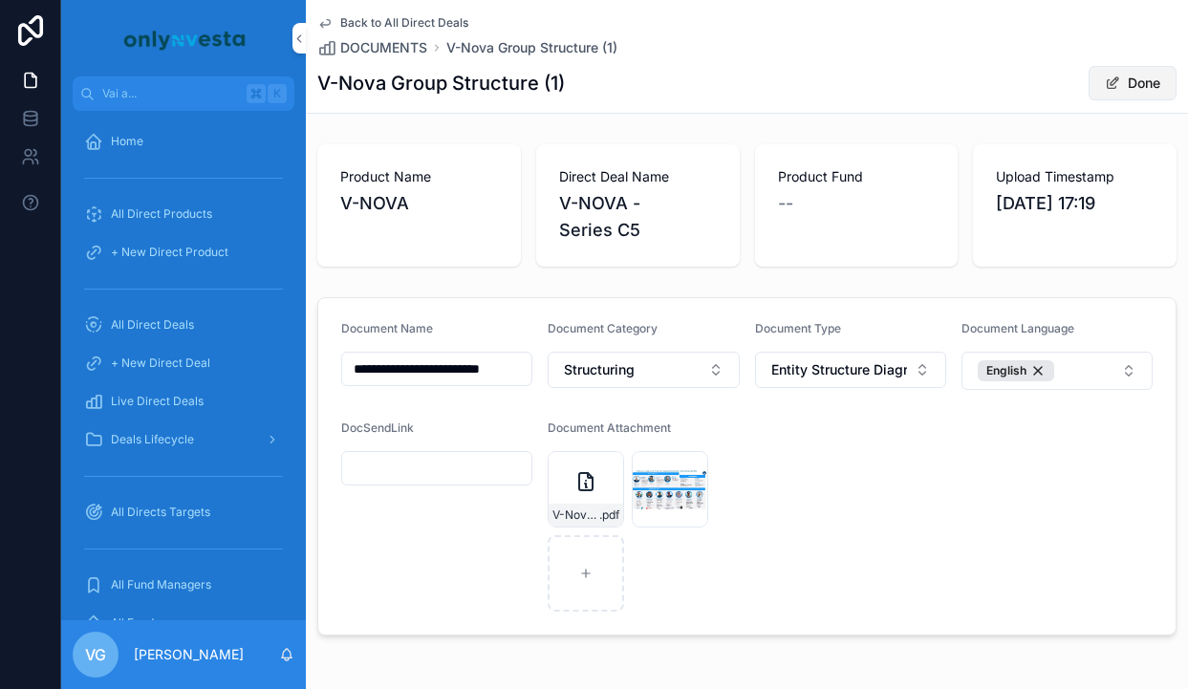
click at [1093, 69] on button "Done" at bounding box center [1133, 83] width 88 height 34
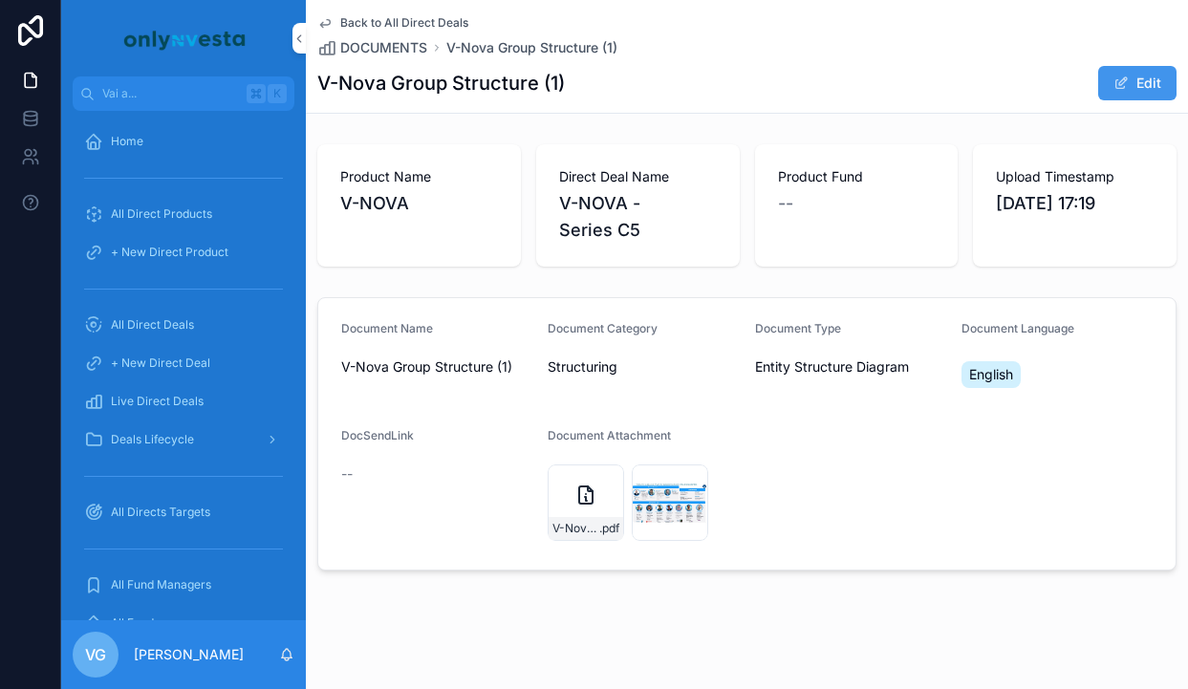
click at [379, 15] on span "Back to All Direct Deals" at bounding box center [404, 22] width 128 height 15
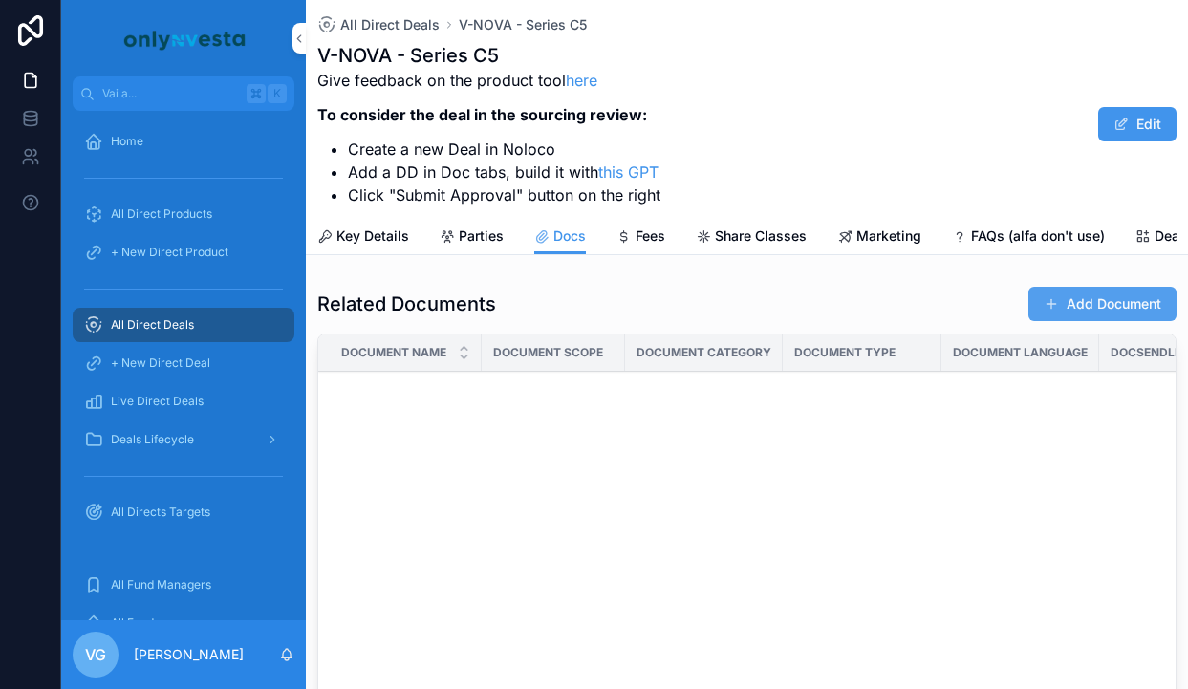
click at [1075, 306] on button "Add Document" at bounding box center [1102, 304] width 148 height 34
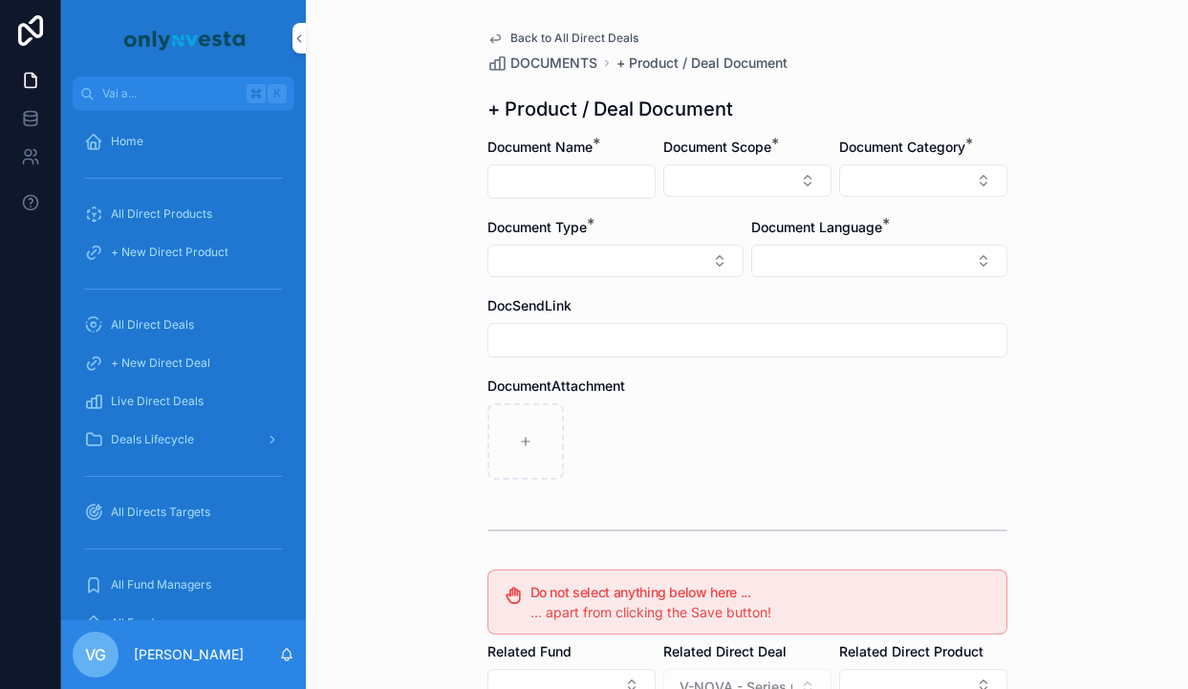
click at [564, 173] on input "contenuto scorrevole" at bounding box center [571, 181] width 166 height 27
type input "********"
click at [743, 164] on button "Select Button" at bounding box center [747, 180] width 168 height 32
click at [689, 247] on span "Direct Equity" at bounding box center [662, 256] width 80 height 19
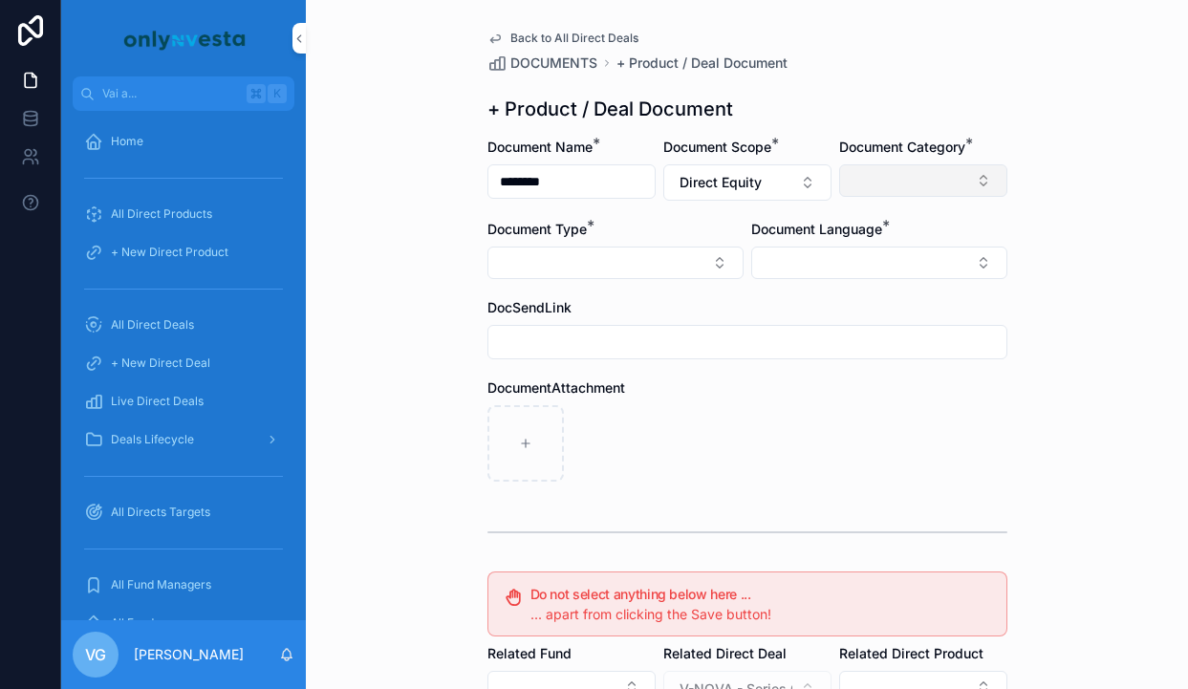
click at [882, 192] on button "Select Button" at bounding box center [923, 180] width 168 height 32
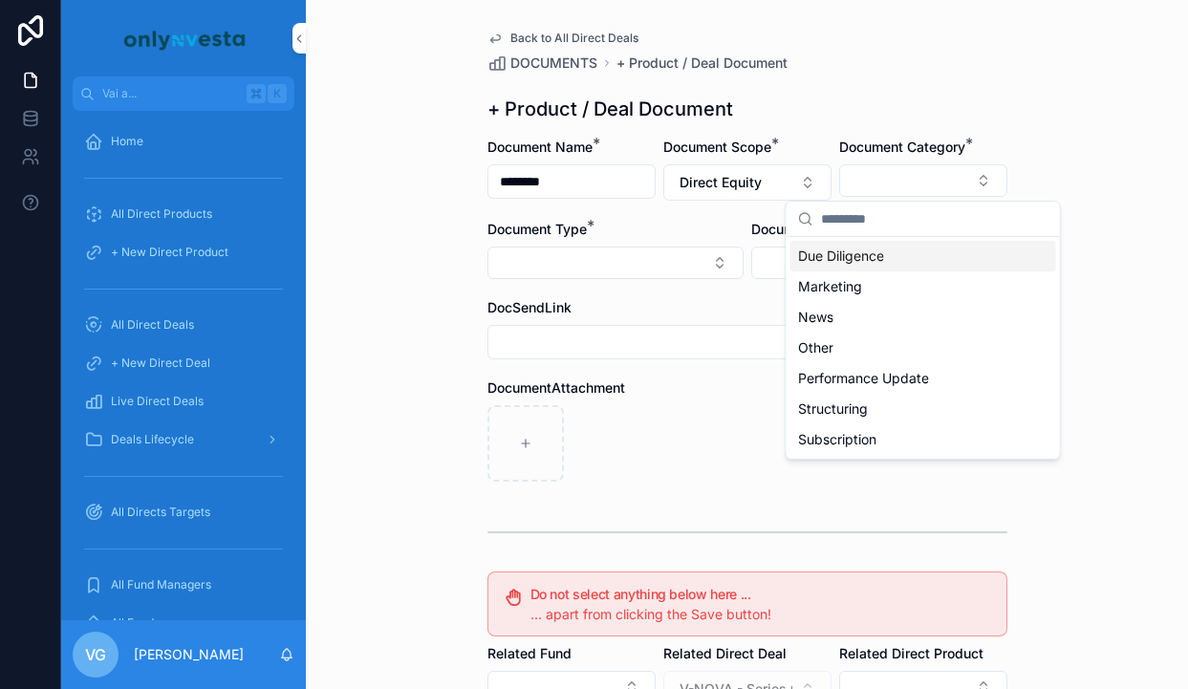
click at [854, 264] on span "Due Diligence" at bounding box center [841, 256] width 86 height 19
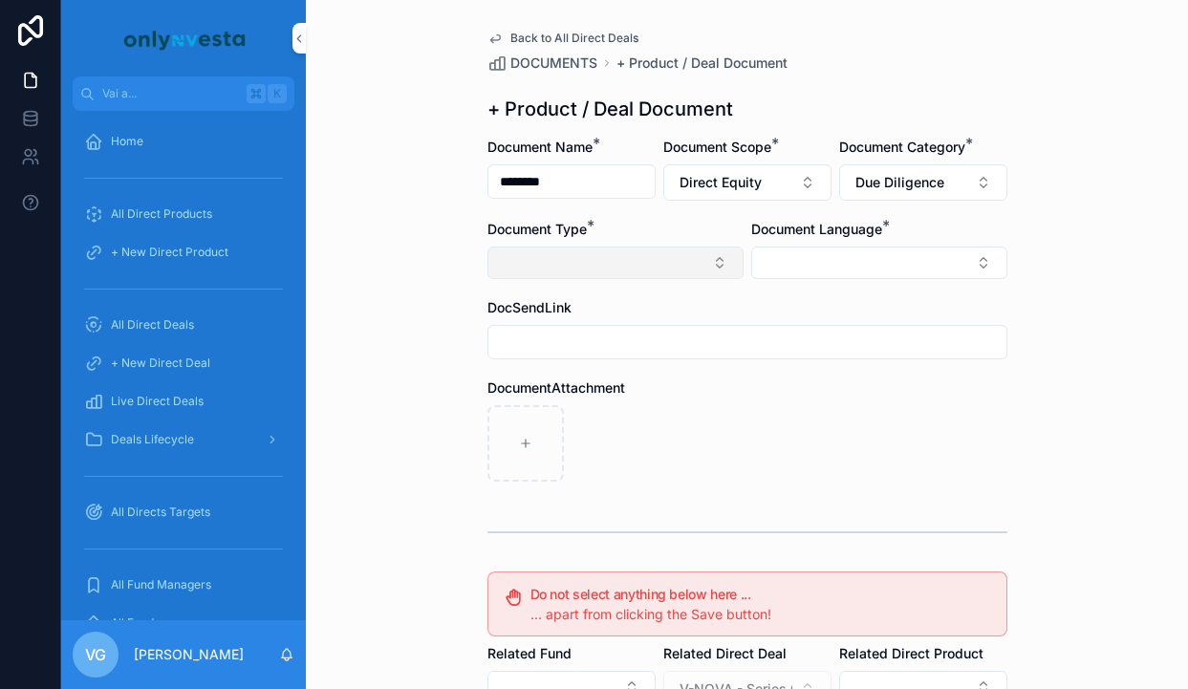
click at [667, 267] on button "Select Button" at bounding box center [615, 263] width 256 height 32
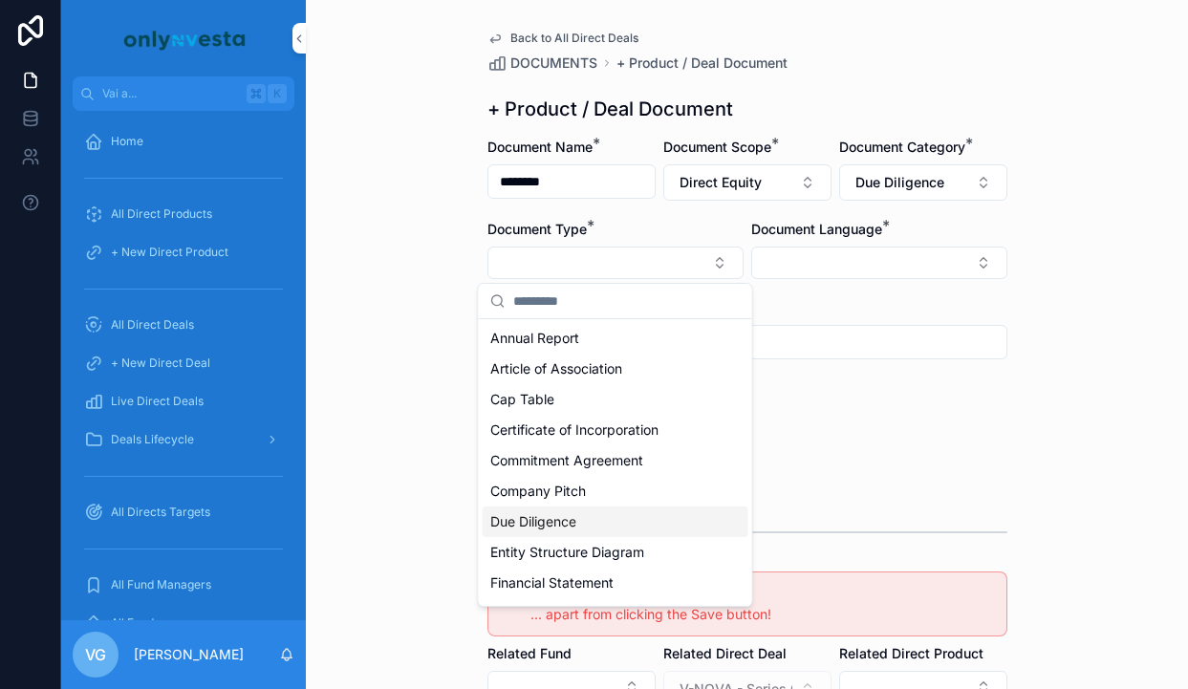
click at [549, 519] on span "Due Diligence" at bounding box center [533, 521] width 86 height 19
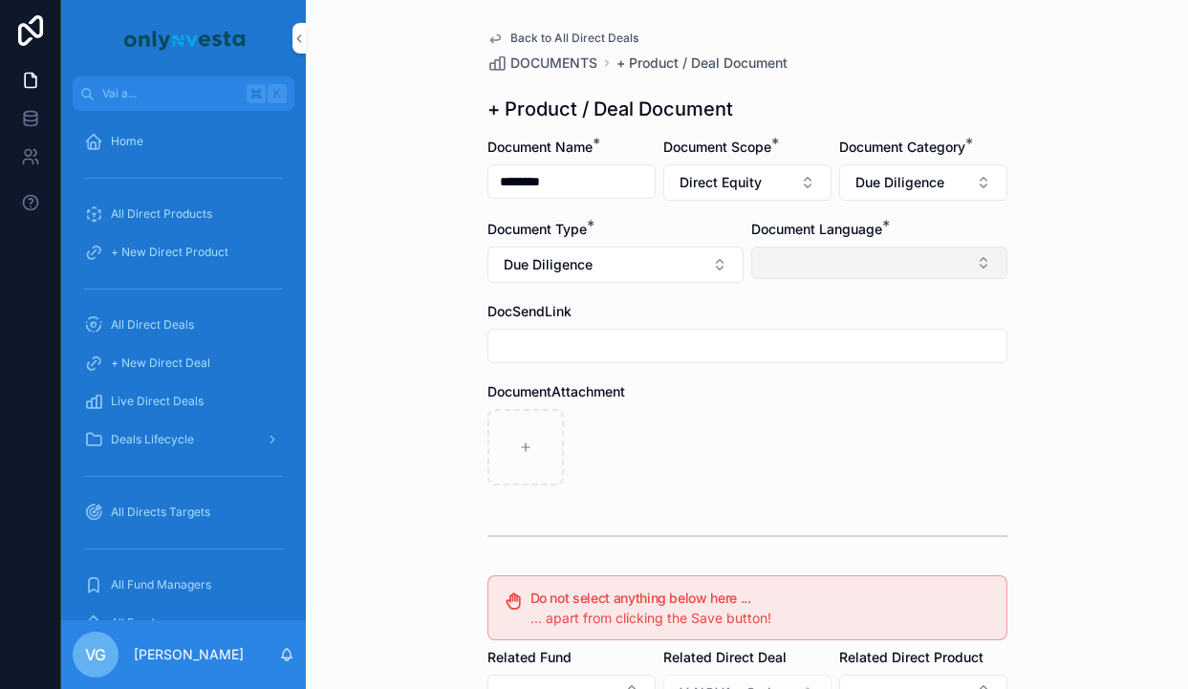
click at [852, 255] on button "Select Button" at bounding box center [879, 263] width 256 height 32
click at [811, 406] on div "English" at bounding box center [879, 399] width 266 height 31
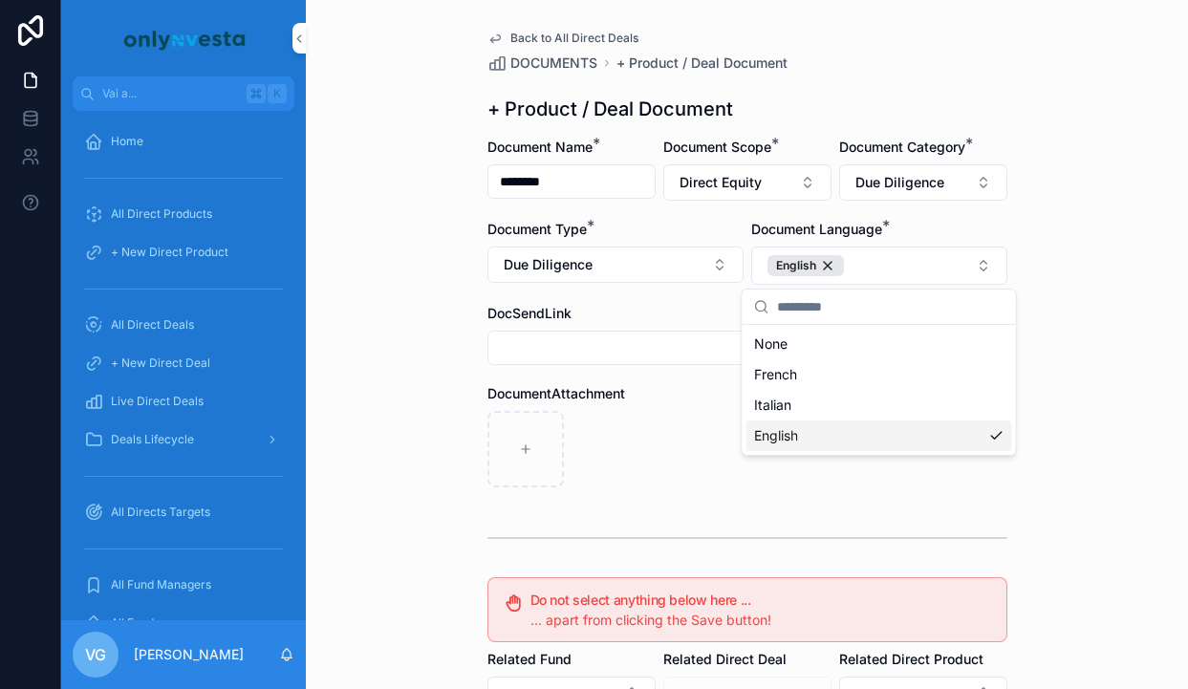
click at [670, 493] on form "Document Name * ******** Document Scope * Direct Equity Document Category * Due…" at bounding box center [747, 590] width 520 height 904
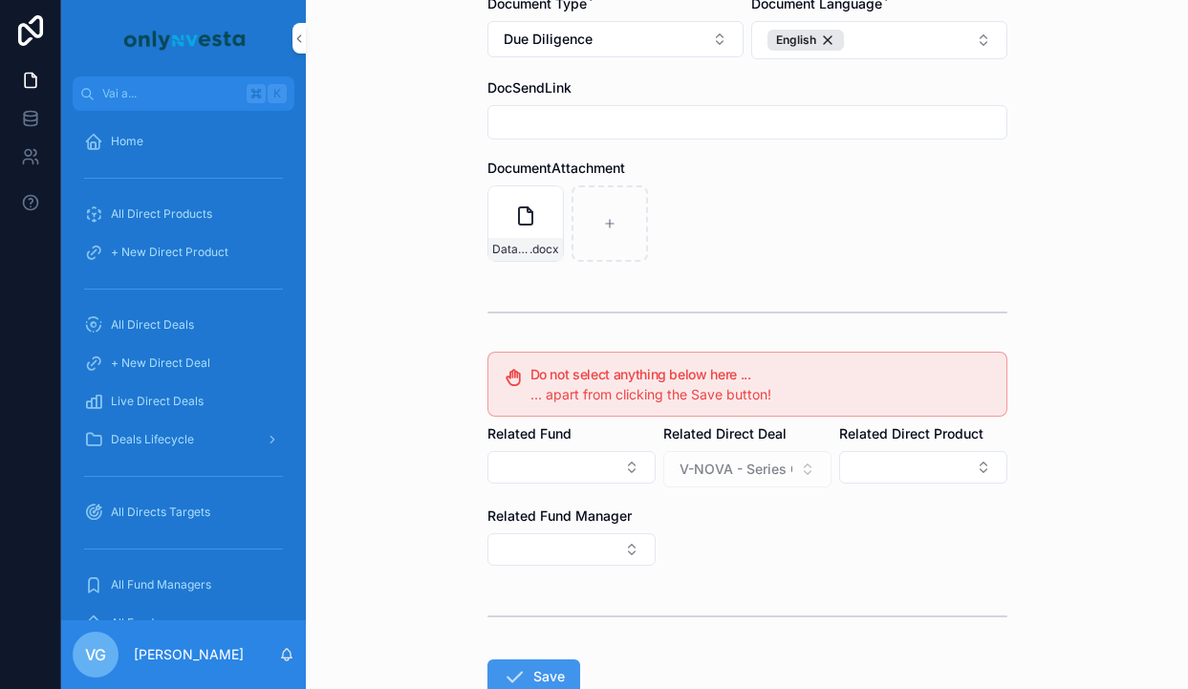
scroll to position [353, 0]
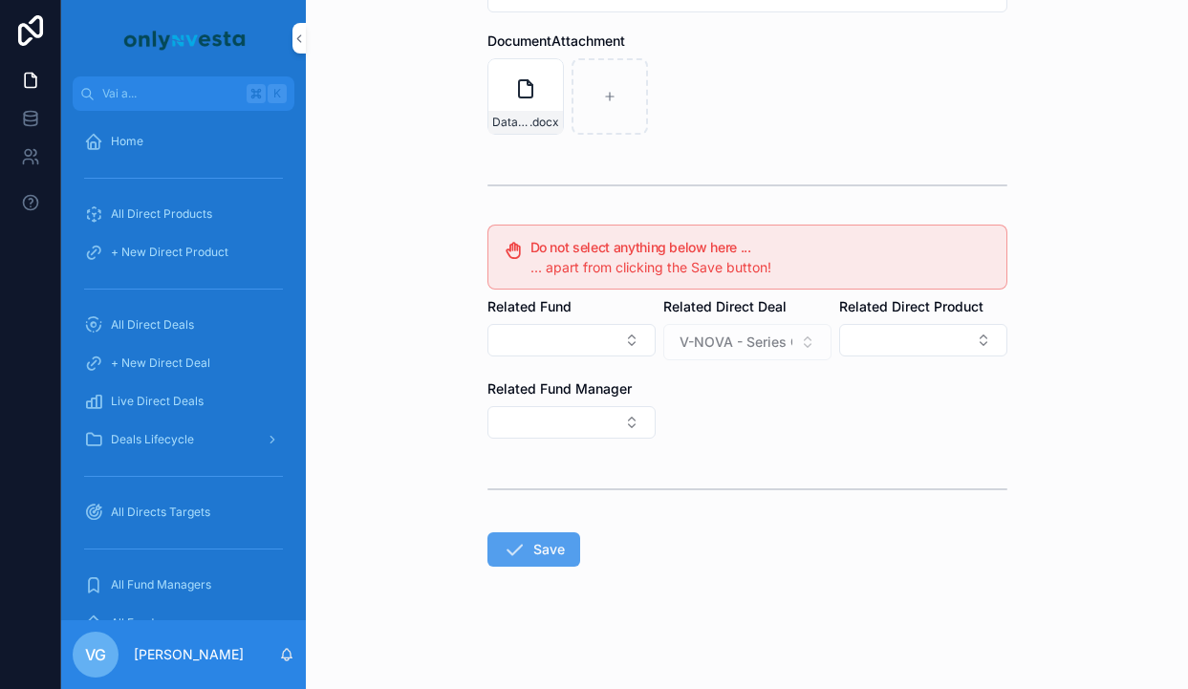
click at [514, 534] on button "Save" at bounding box center [533, 549] width 93 height 34
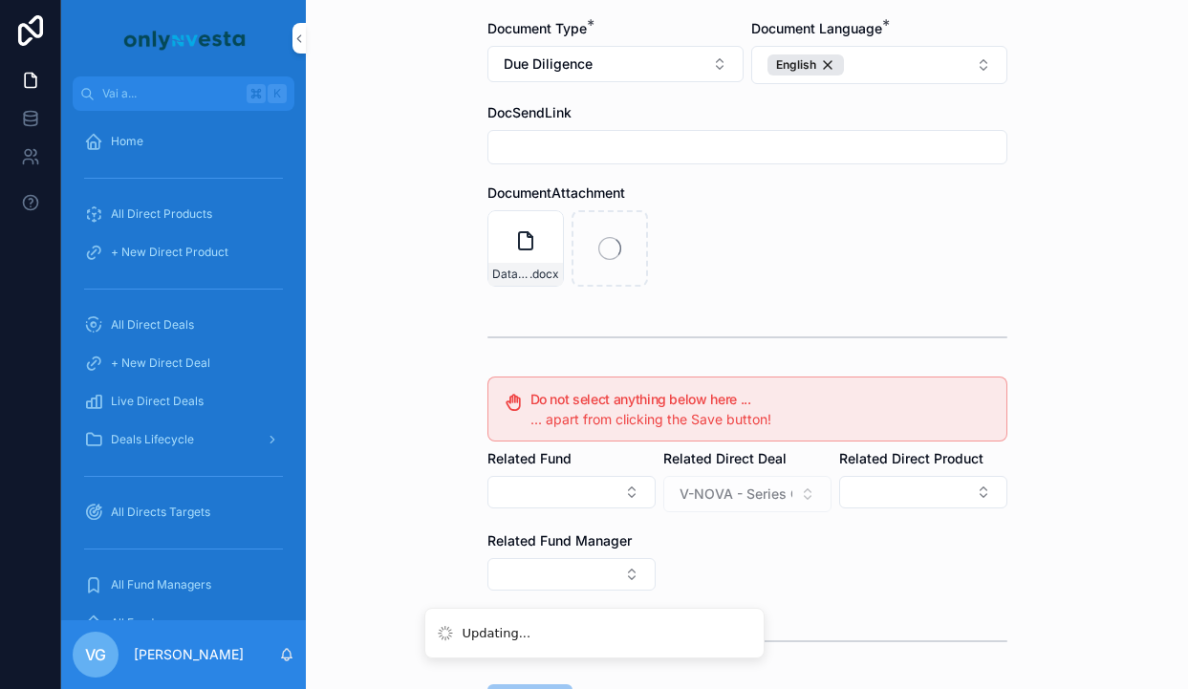
scroll to position [200, 0]
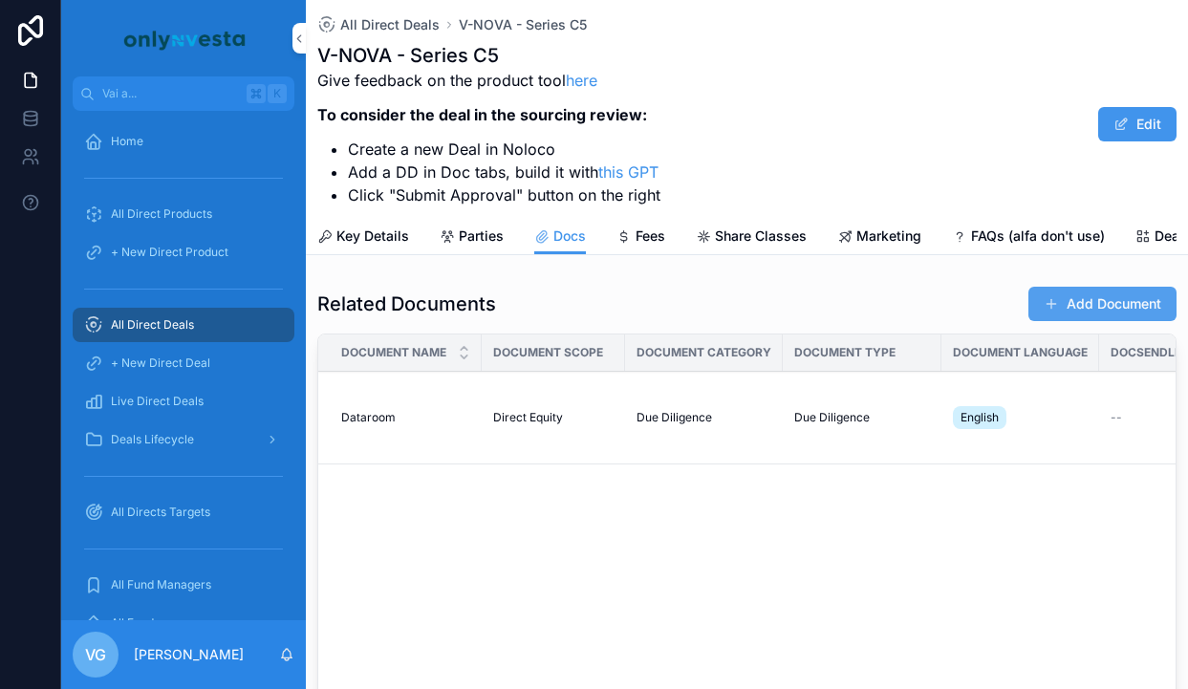
click at [1111, 295] on button "Add Document" at bounding box center [1102, 304] width 148 height 34
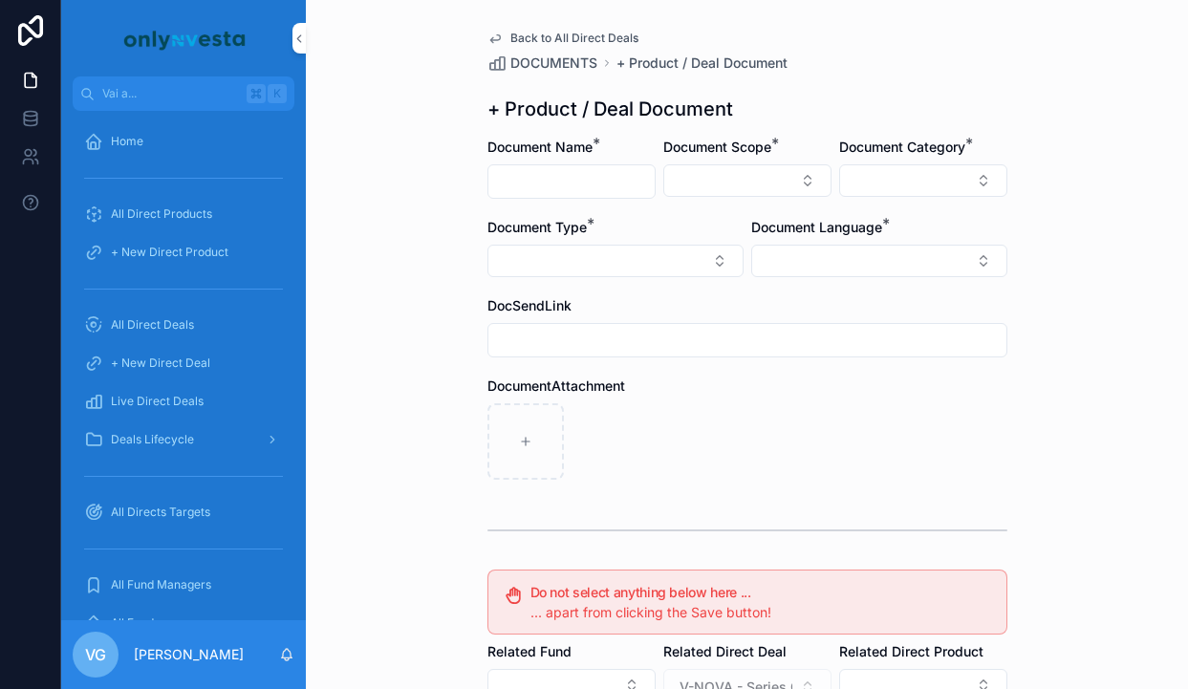
click at [627, 183] on input "contenuto scorrevole" at bounding box center [571, 181] width 166 height 27
type input "**********"
click at [745, 173] on button "Select Button" at bounding box center [747, 180] width 168 height 32
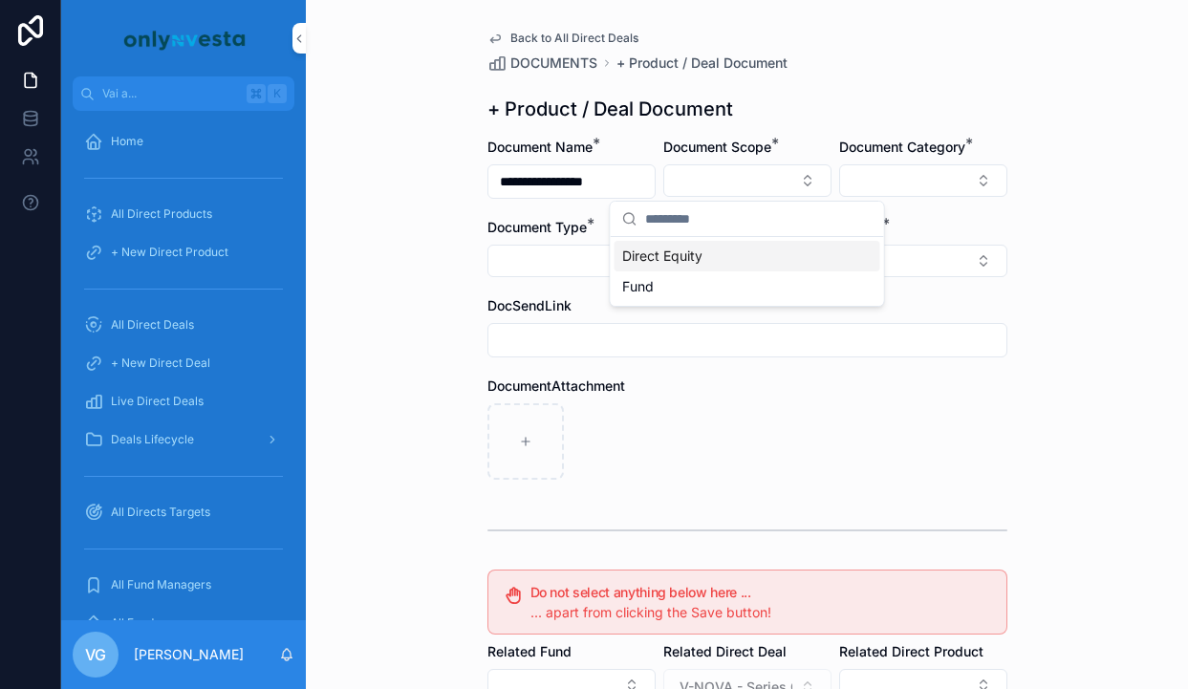
click at [725, 258] on div "Direct Equity" at bounding box center [748, 256] width 266 height 31
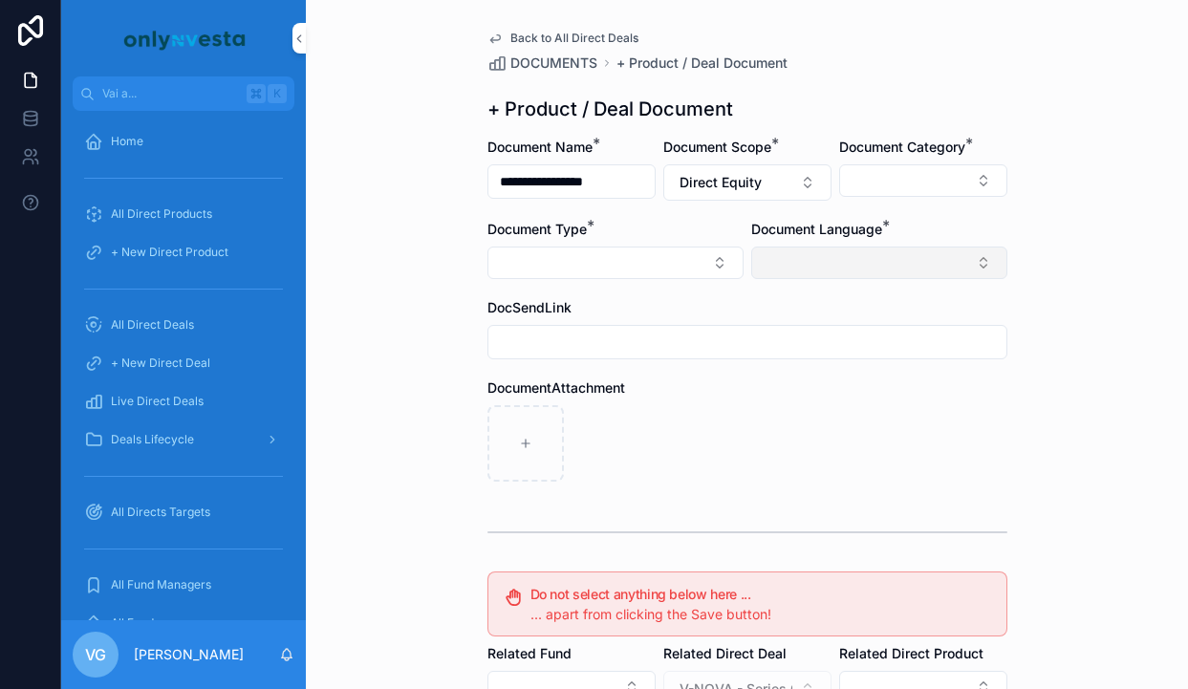
click at [846, 258] on button "Select Button" at bounding box center [879, 263] width 256 height 32
click at [791, 398] on span "English" at bounding box center [776, 399] width 44 height 19
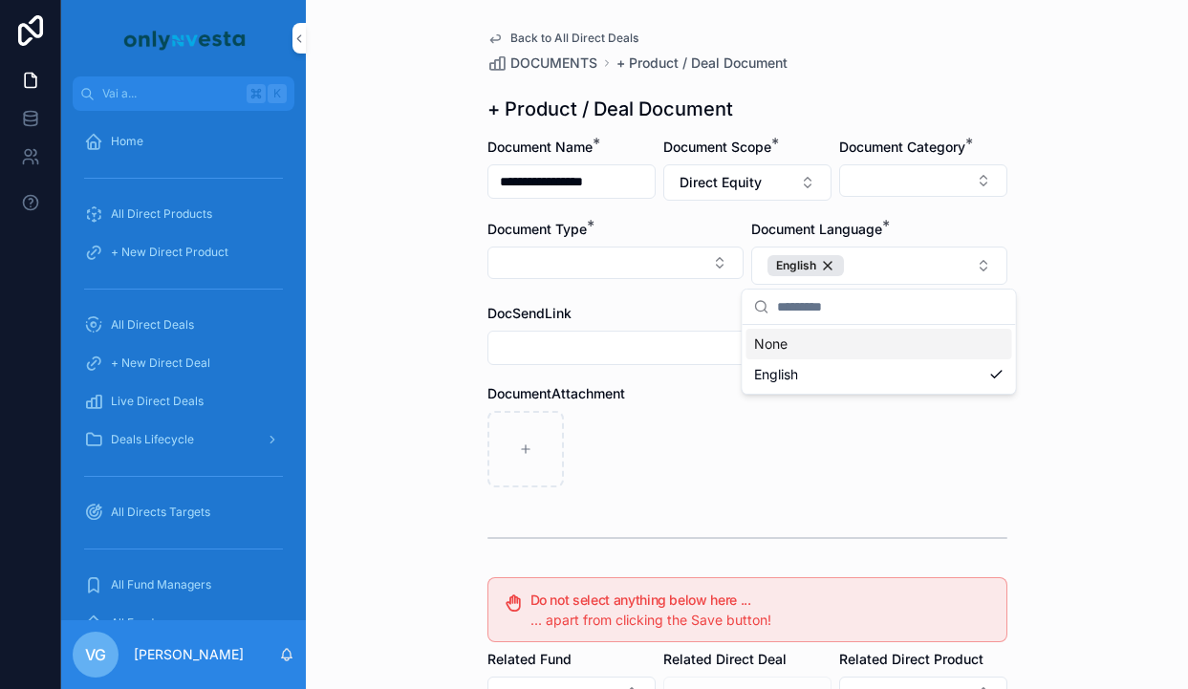
click at [682, 408] on div "DocumentAttachment" at bounding box center [747, 435] width 520 height 103
click at [665, 279] on div "Document Type *" at bounding box center [615, 252] width 256 height 65
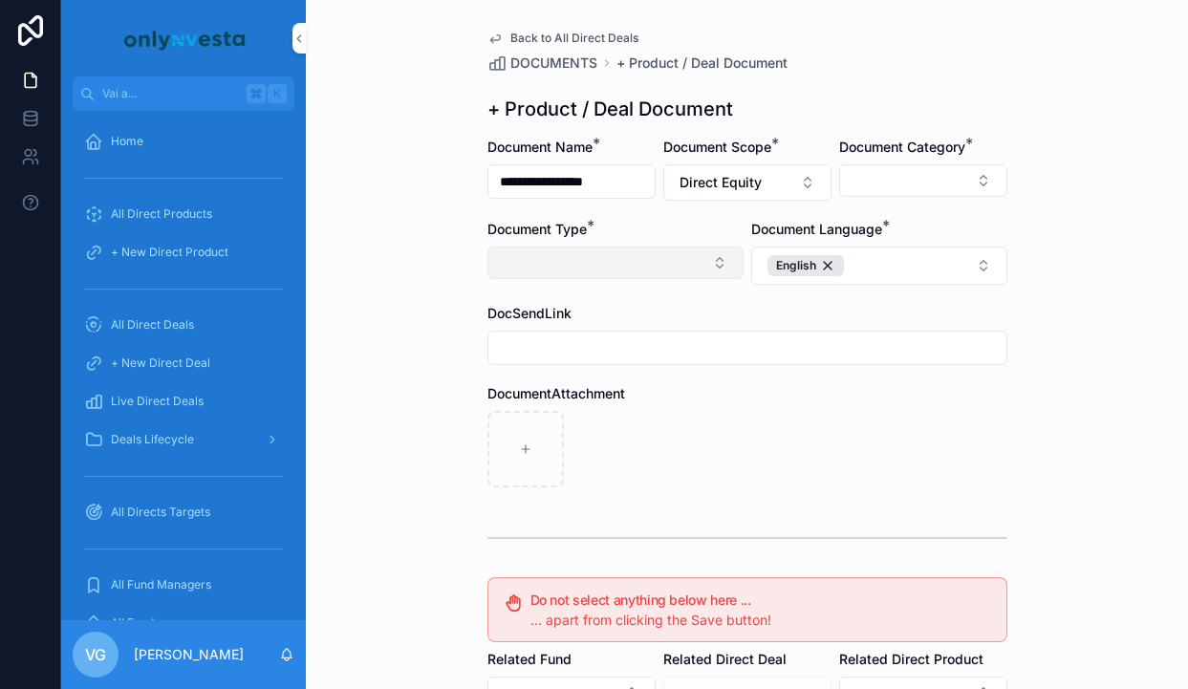
click at [675, 255] on button "Select Button" at bounding box center [615, 263] width 256 height 32
click at [911, 436] on div "contenuto scorrevole" at bounding box center [747, 449] width 520 height 76
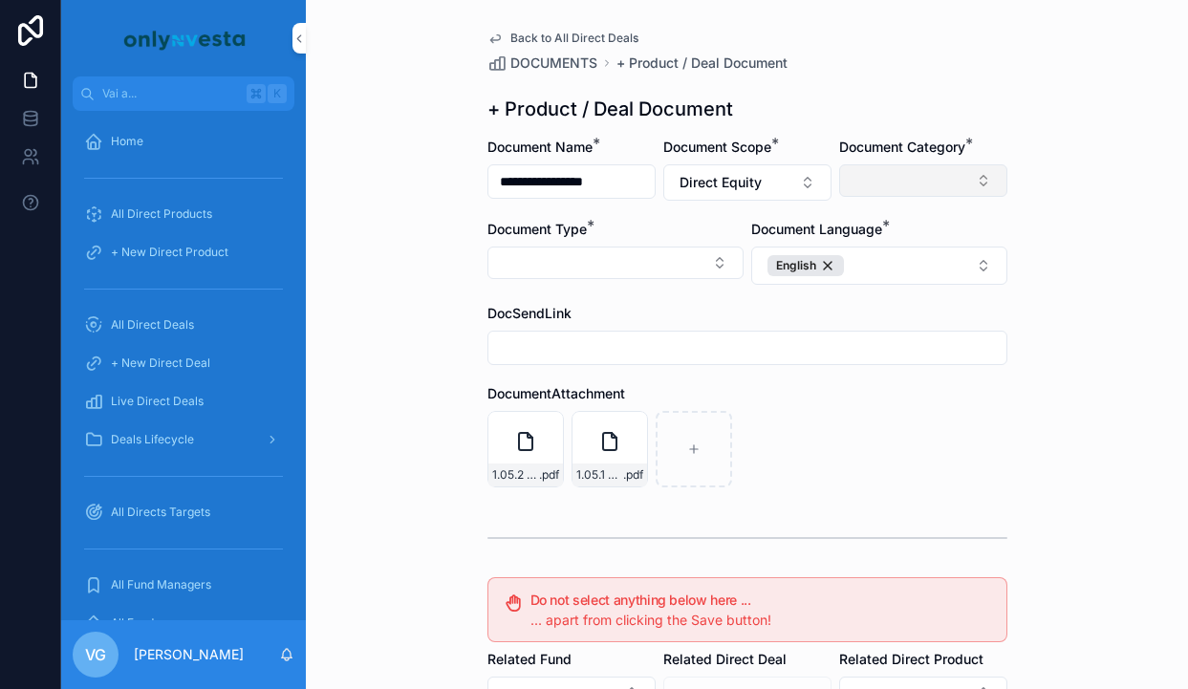
click at [885, 178] on button "Select Button" at bounding box center [923, 180] width 168 height 32
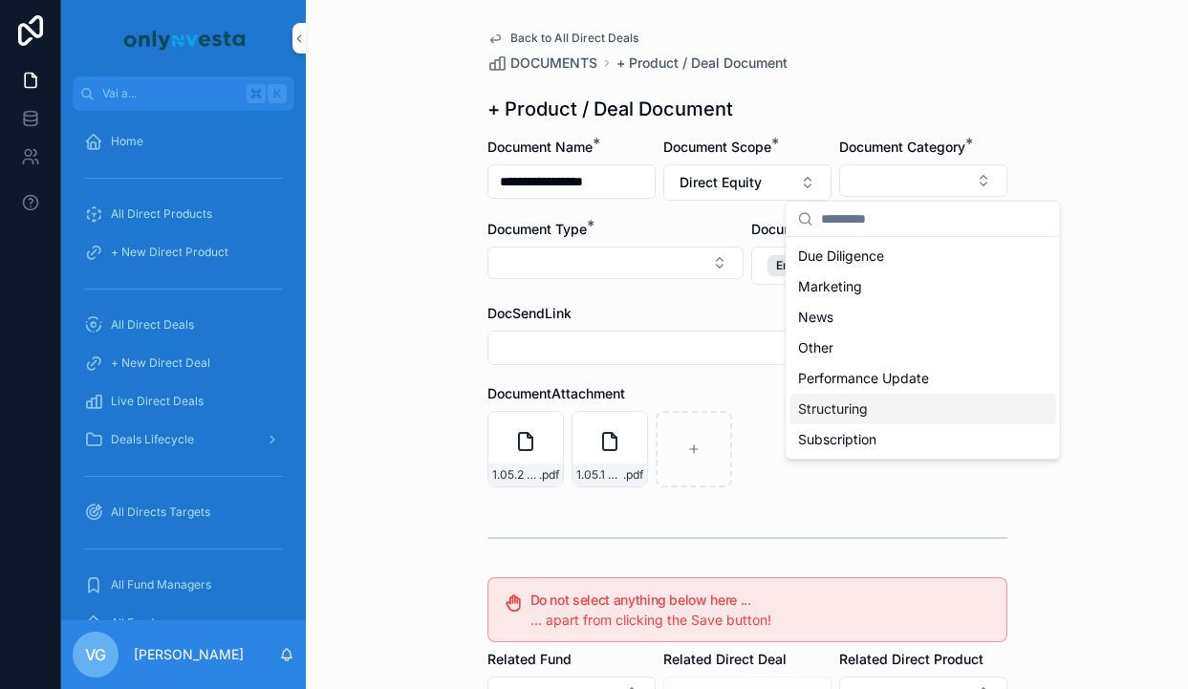
click at [826, 408] on span "Structuring" at bounding box center [833, 408] width 70 height 19
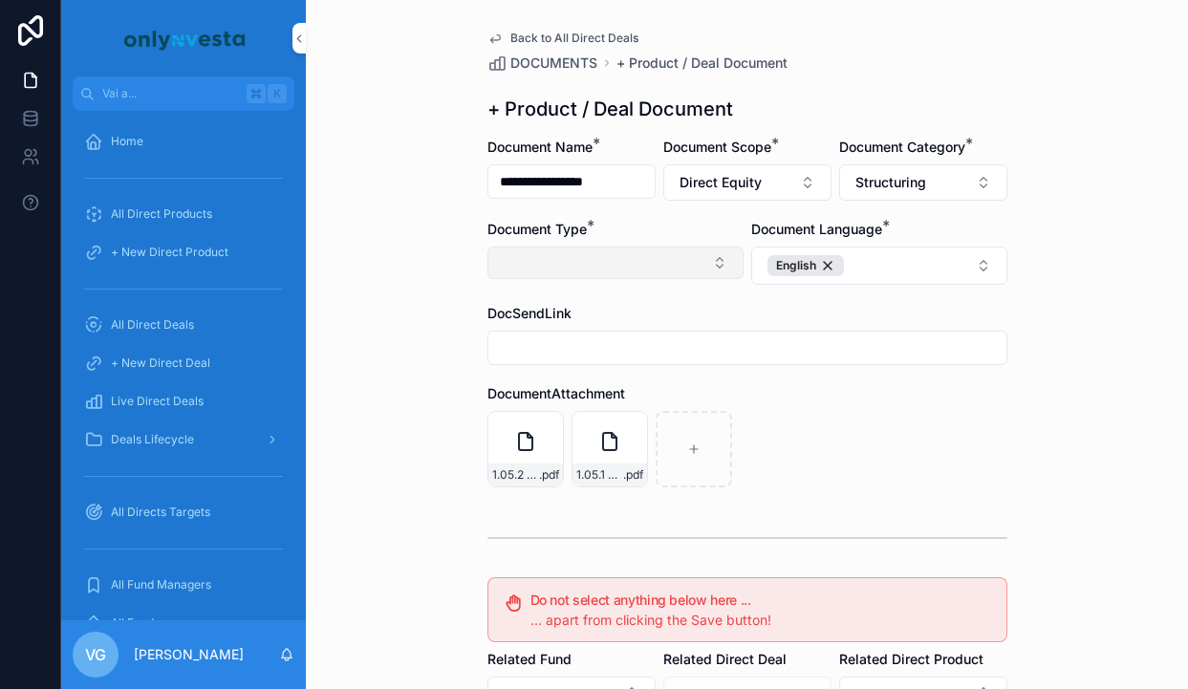
click at [582, 260] on button "Select Button" at bounding box center [615, 263] width 256 height 32
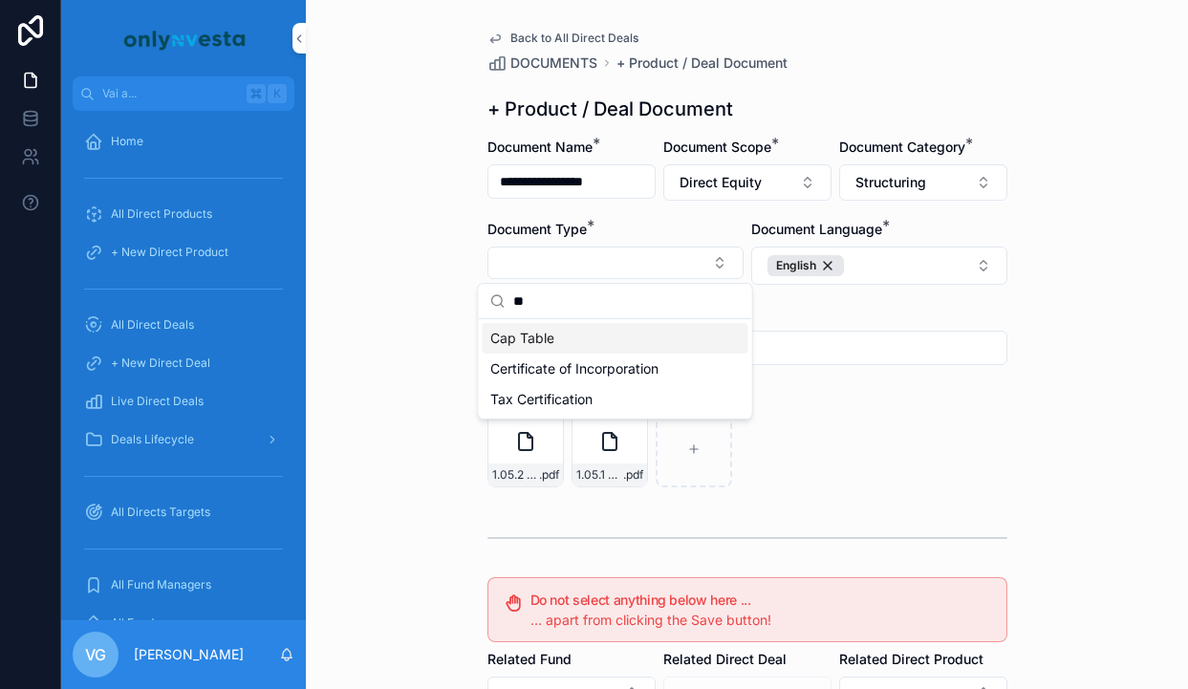
type input "**"
click at [544, 329] on span "Cap Table" at bounding box center [522, 338] width 64 height 19
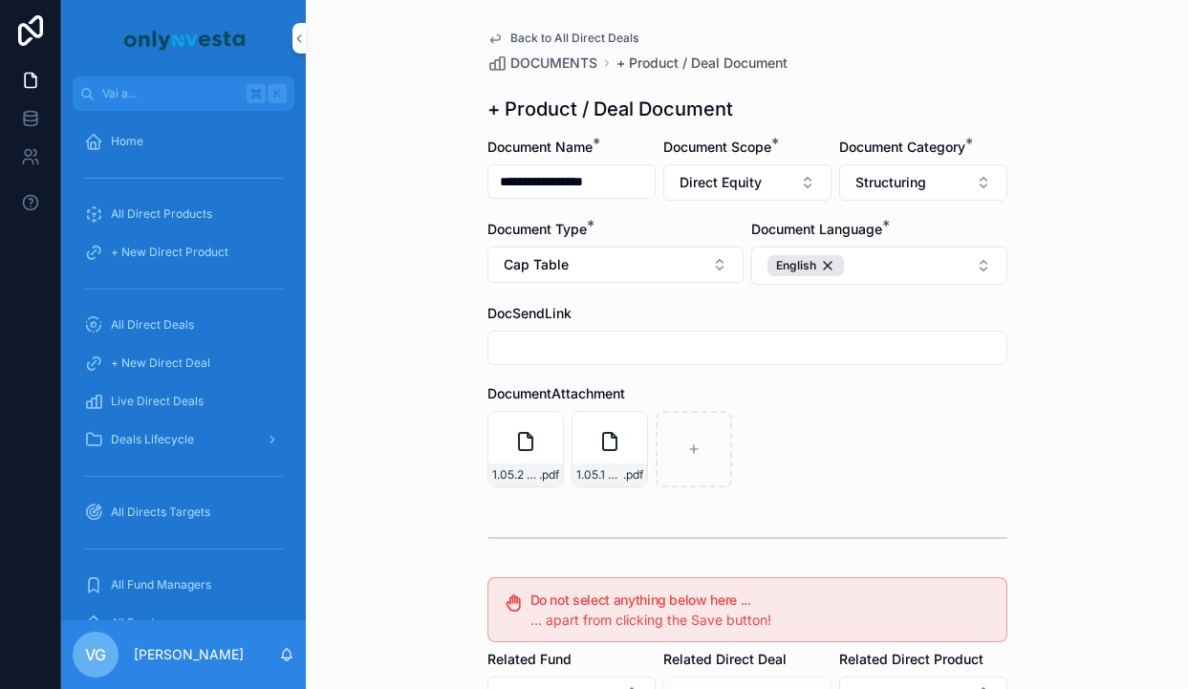
scroll to position [353, 0]
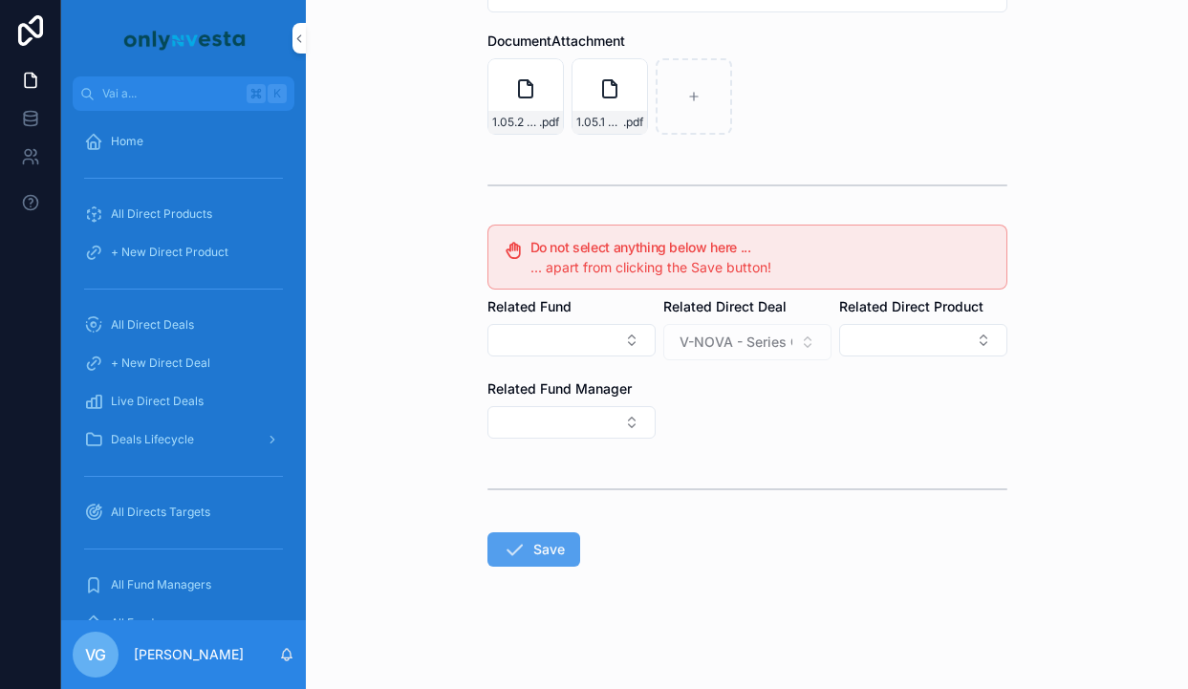
click at [548, 558] on button "Save" at bounding box center [533, 549] width 93 height 34
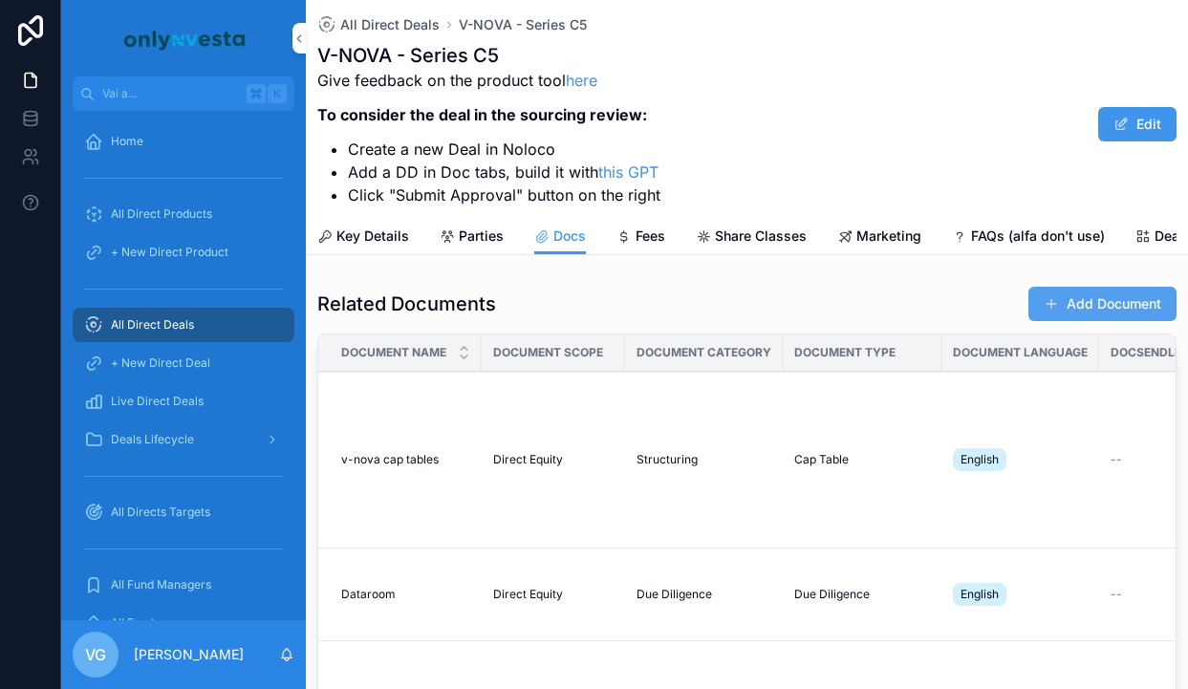
click at [1091, 311] on button "Add Document" at bounding box center [1102, 304] width 148 height 34
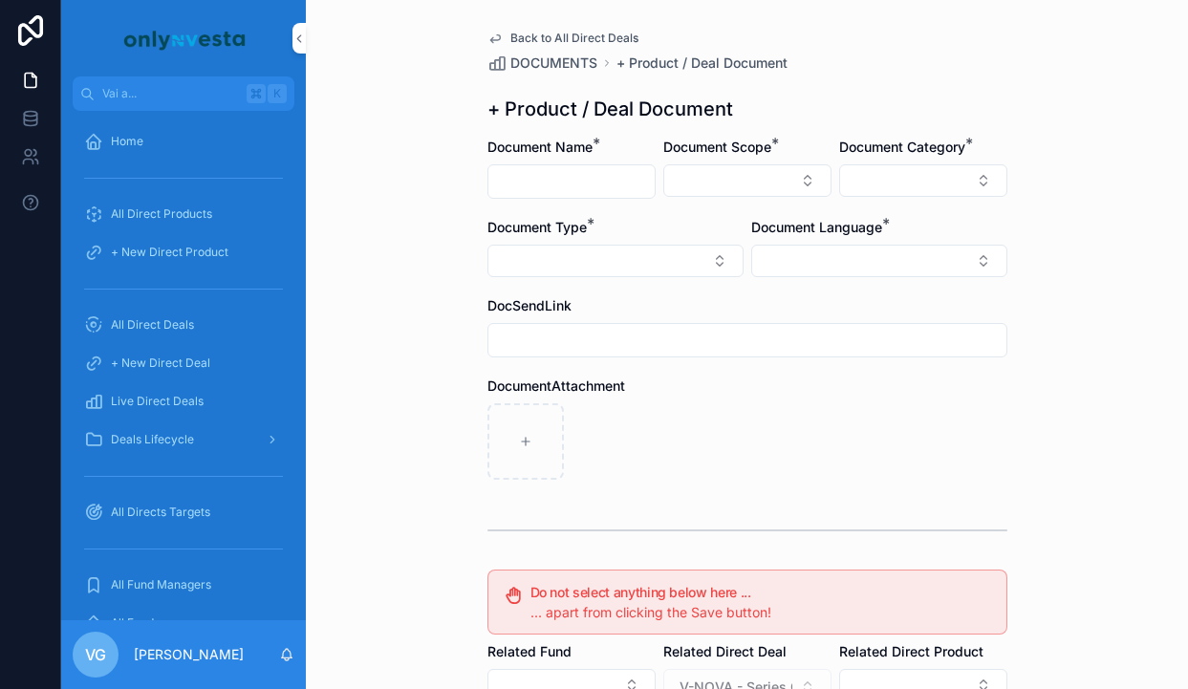
click at [599, 182] on input "contenuto scorrevole" at bounding box center [571, 181] width 166 height 27
paste input "**********"
type input "**********"
click at [703, 177] on button "Select Button" at bounding box center [747, 180] width 168 height 32
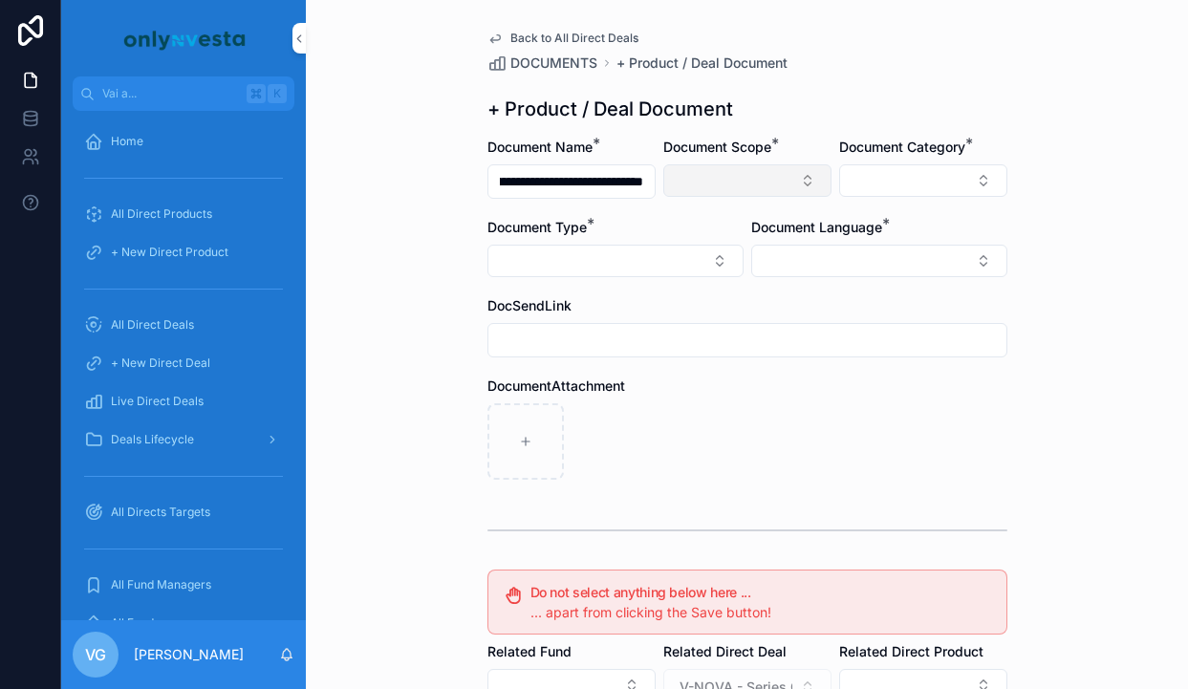
scroll to position [0, 0]
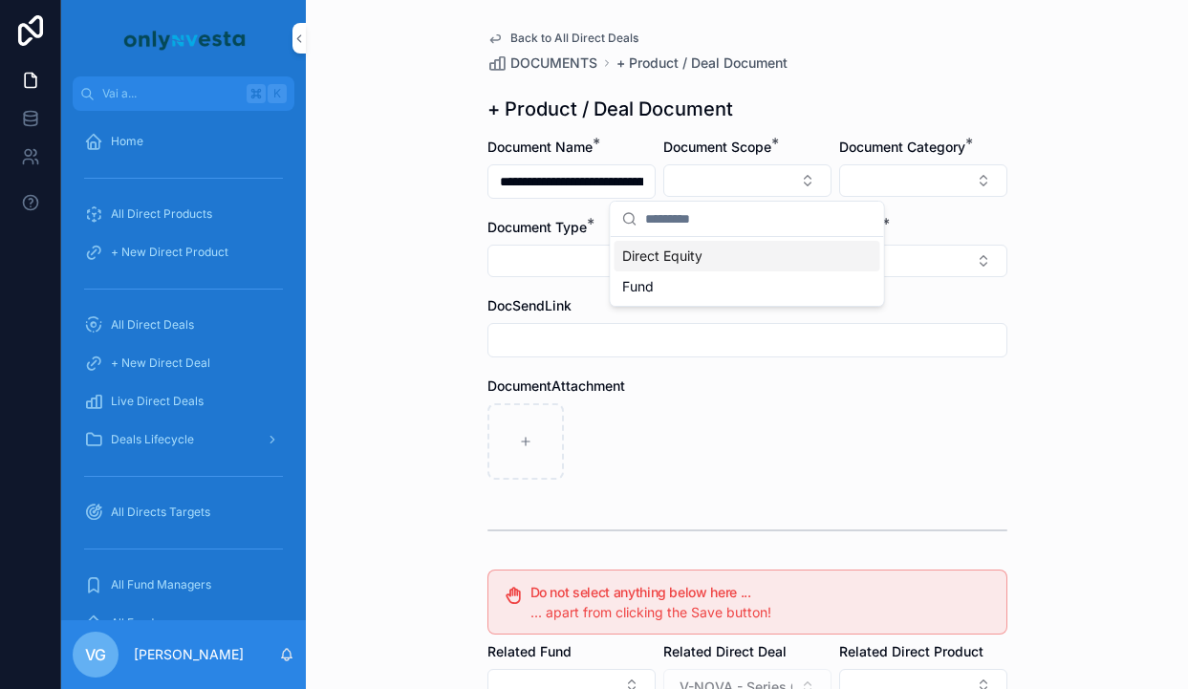
click at [673, 259] on span "Direct Equity" at bounding box center [662, 256] width 80 height 19
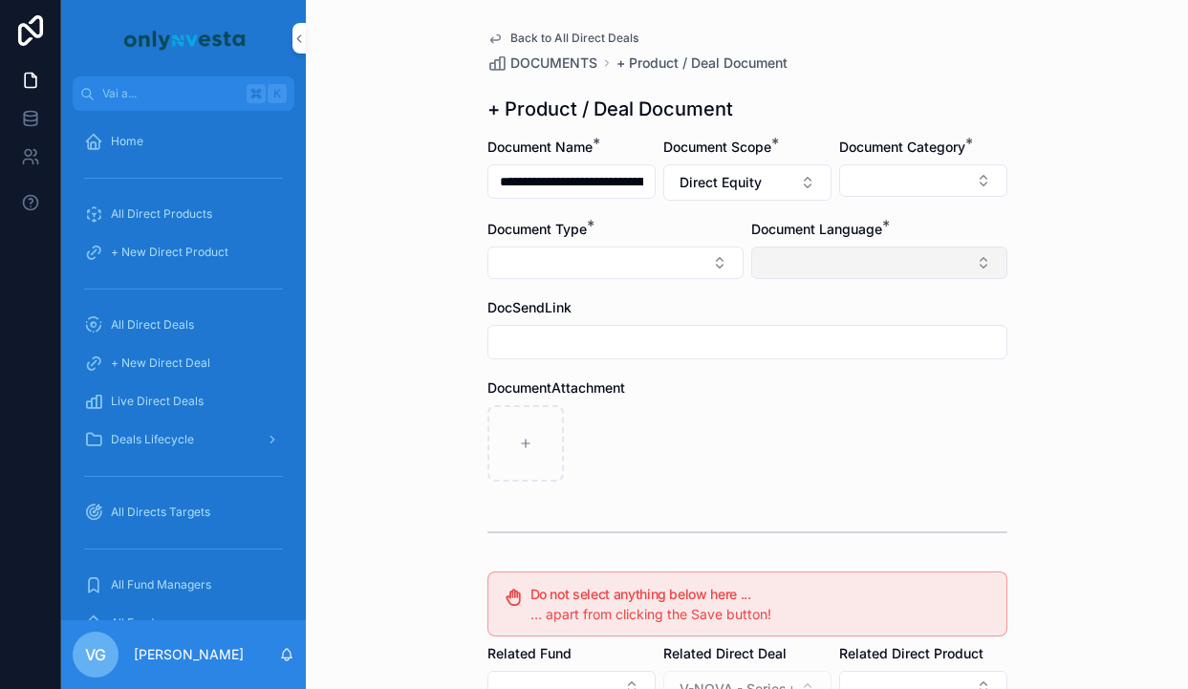
click at [845, 266] on button "Select Button" at bounding box center [879, 263] width 256 height 32
click at [801, 396] on div "English" at bounding box center [879, 399] width 266 height 31
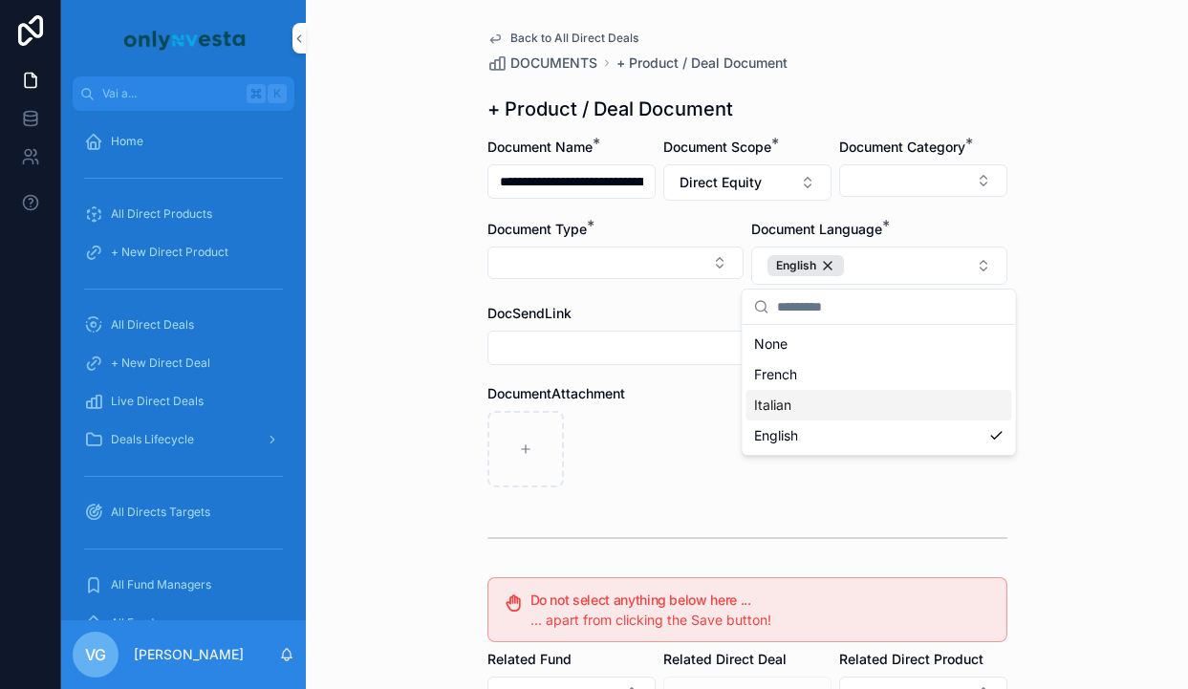
click at [690, 432] on div "contenuto scorrevole" at bounding box center [747, 449] width 520 height 76
click at [905, 166] on button "Select Button" at bounding box center [923, 180] width 168 height 32
click at [664, 456] on div "contenuto scorrevole" at bounding box center [747, 449] width 520 height 76
click at [934, 212] on form "**********" at bounding box center [747, 590] width 520 height 904
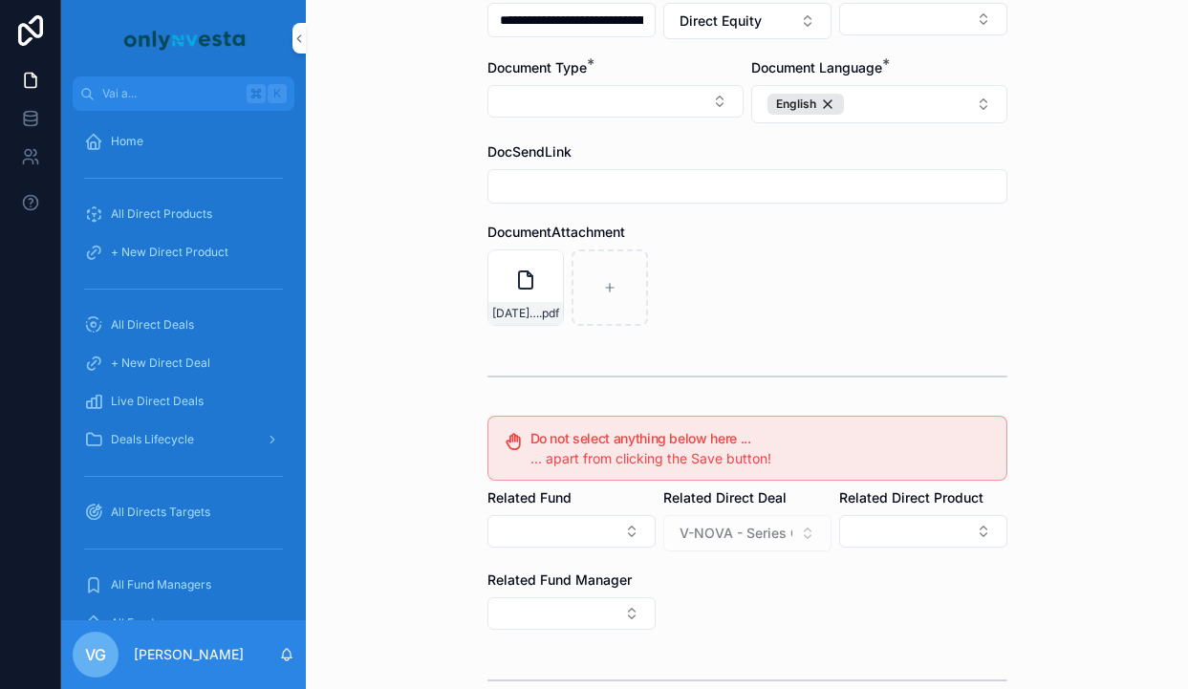
scroll to position [195, 0]
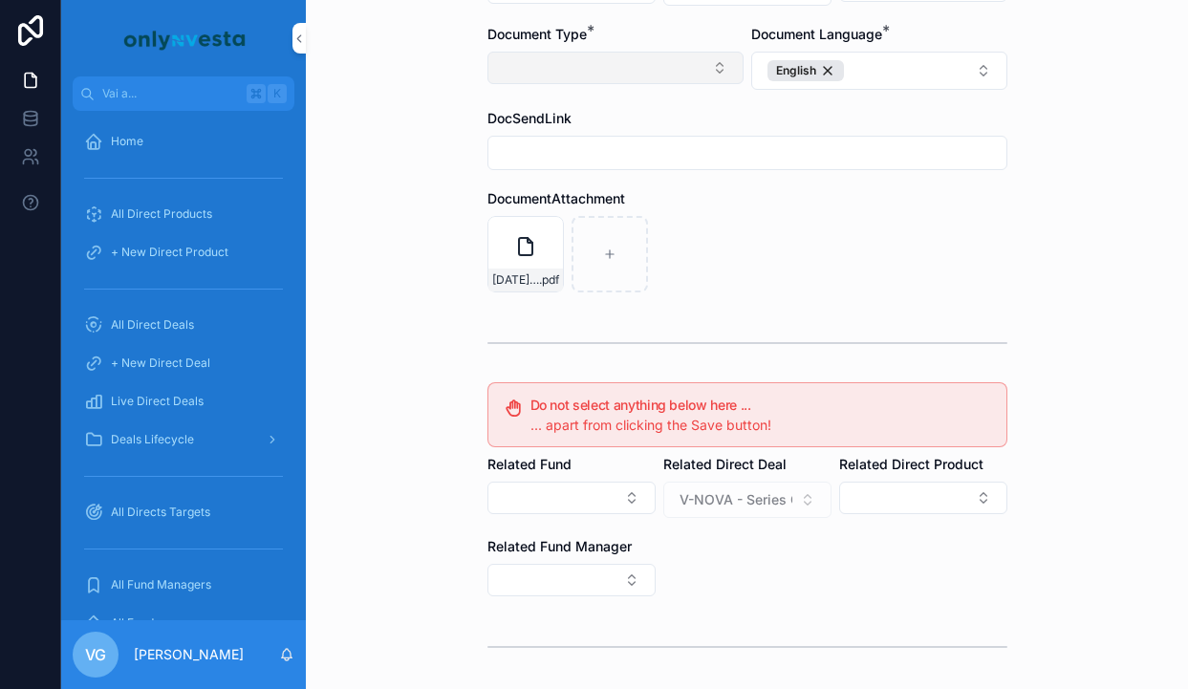
click at [692, 70] on button "Select Button" at bounding box center [615, 68] width 256 height 32
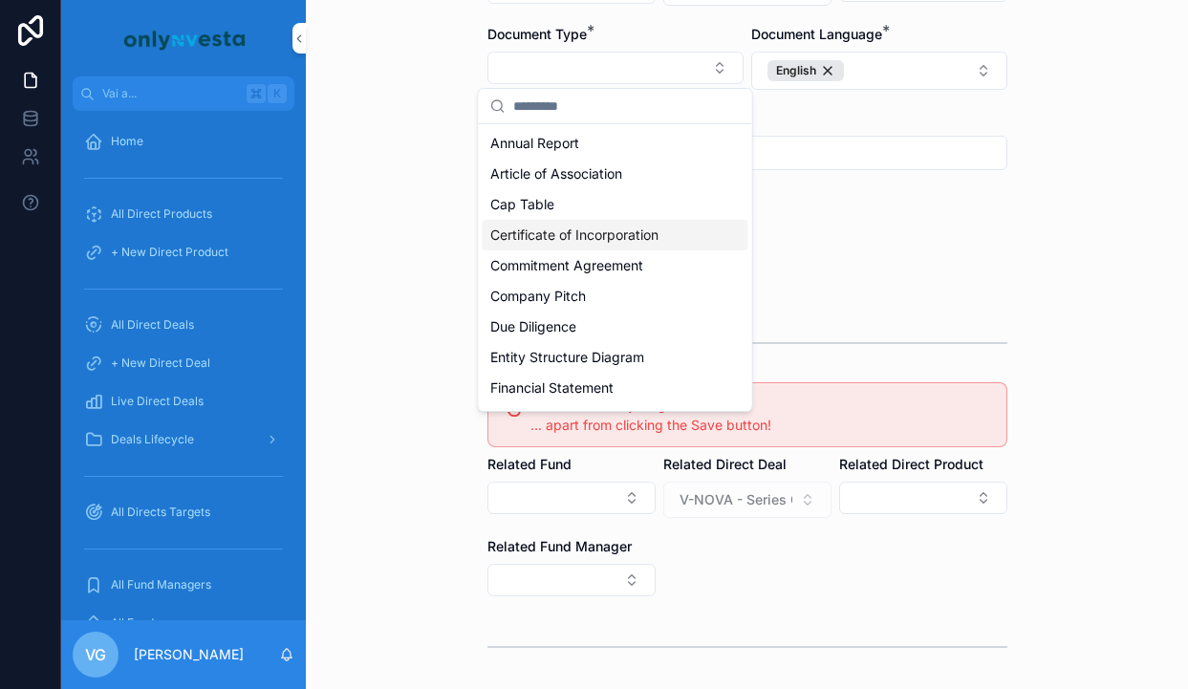
click at [588, 229] on span "Certificate of Incorporation" at bounding box center [574, 235] width 168 height 19
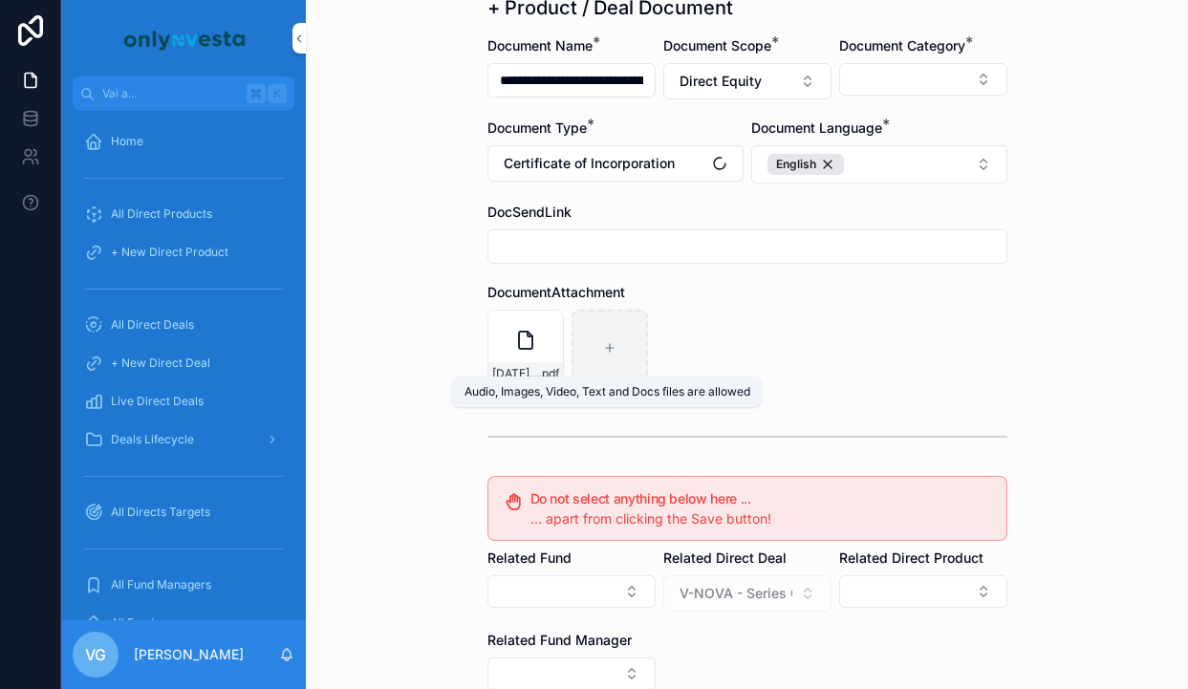
scroll to position [0, 0]
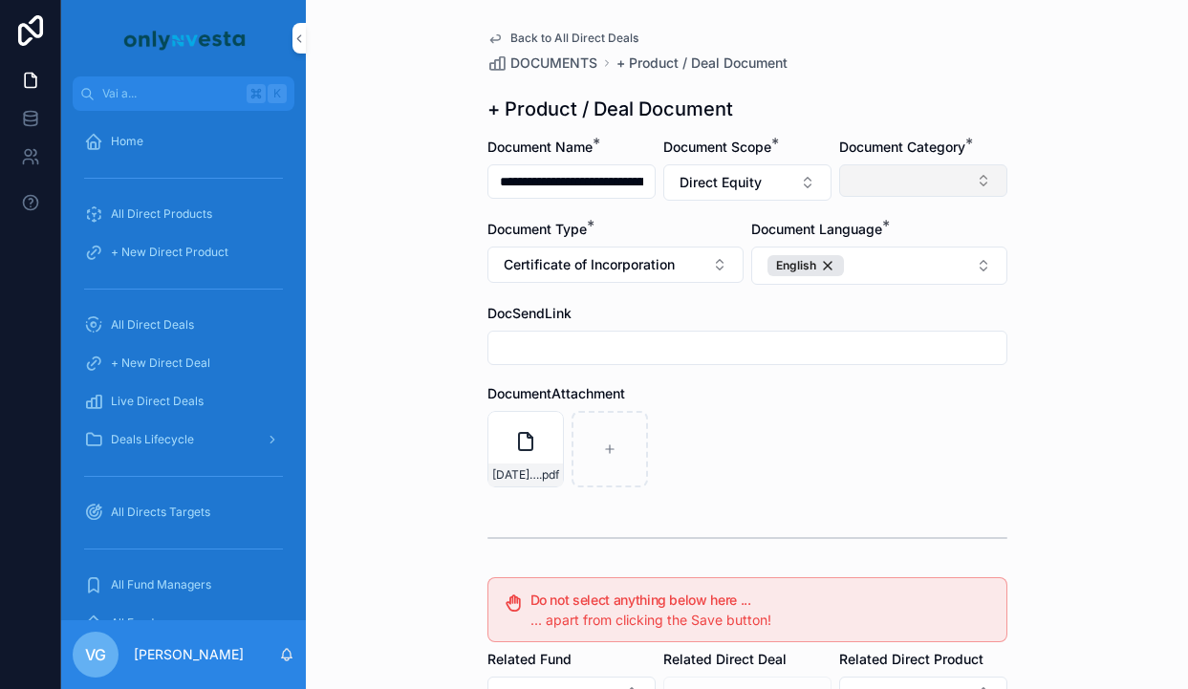
click at [849, 191] on button "Select Button" at bounding box center [923, 180] width 168 height 32
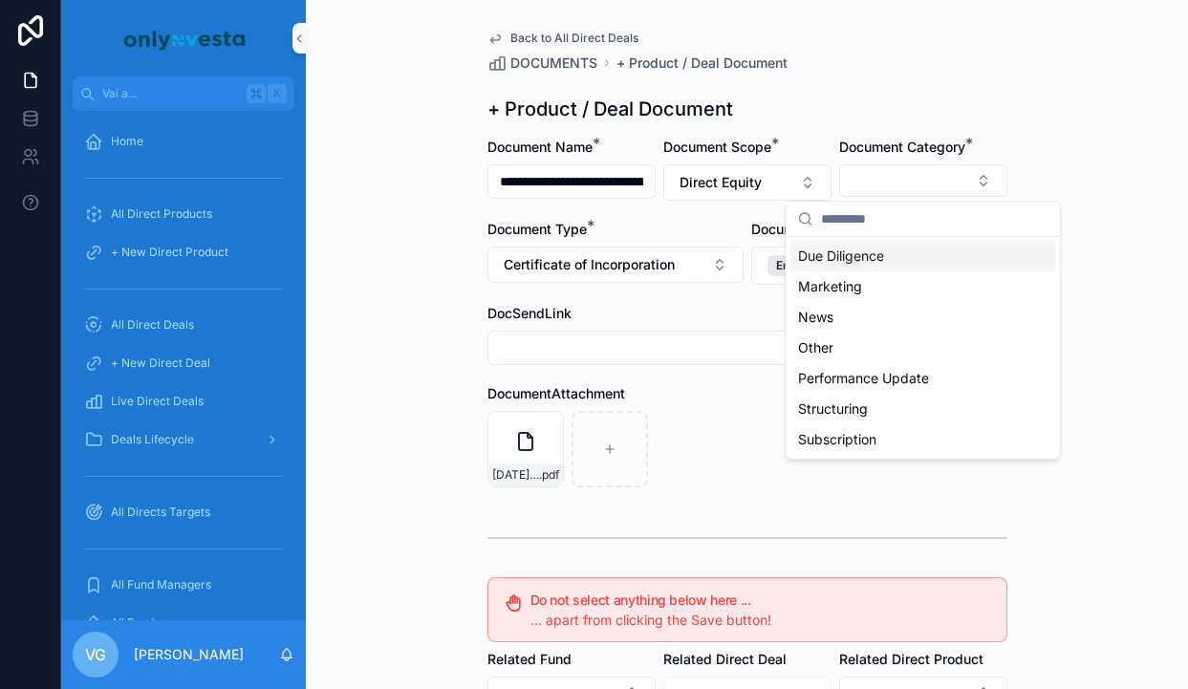
click at [844, 258] on span "Due Diligence" at bounding box center [841, 256] width 86 height 19
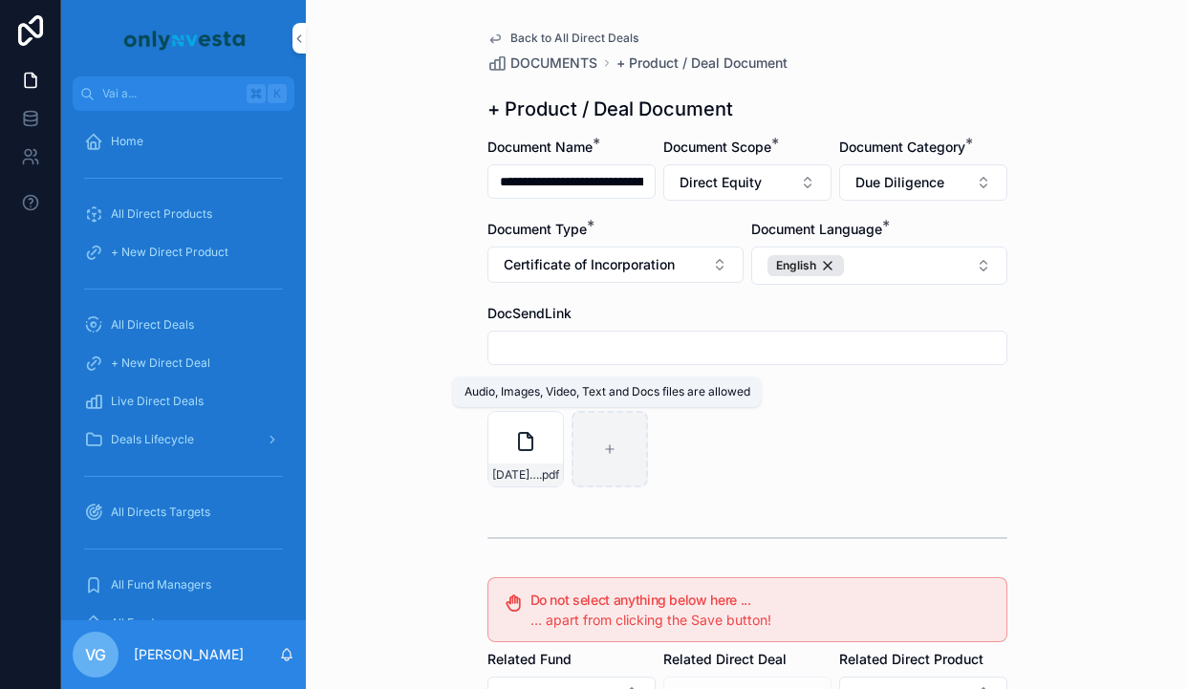
scroll to position [353, 0]
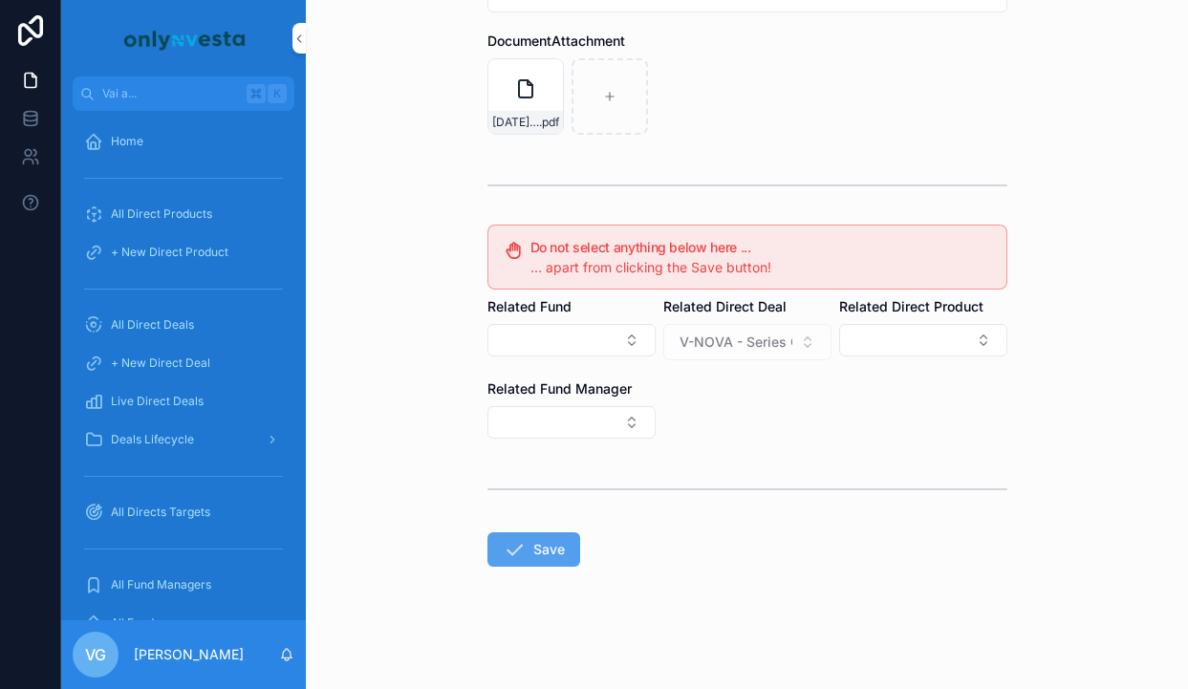
click at [546, 546] on button "Save" at bounding box center [533, 549] width 93 height 34
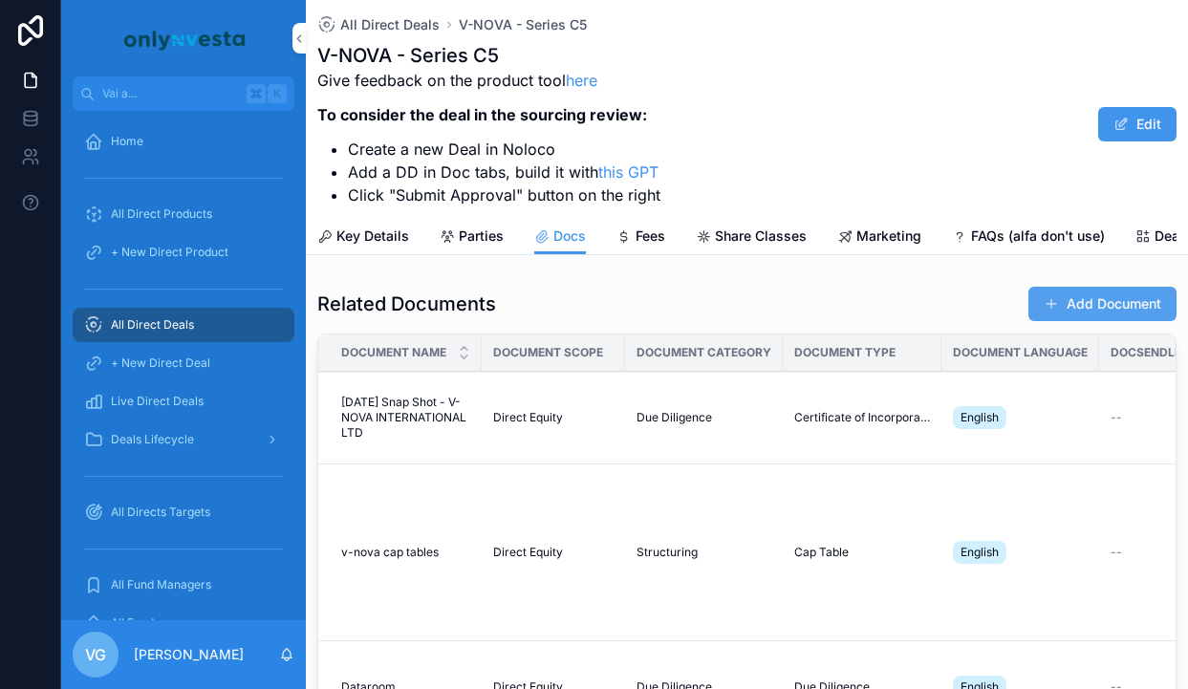
click at [1038, 303] on button "Add Document" at bounding box center [1102, 304] width 148 height 34
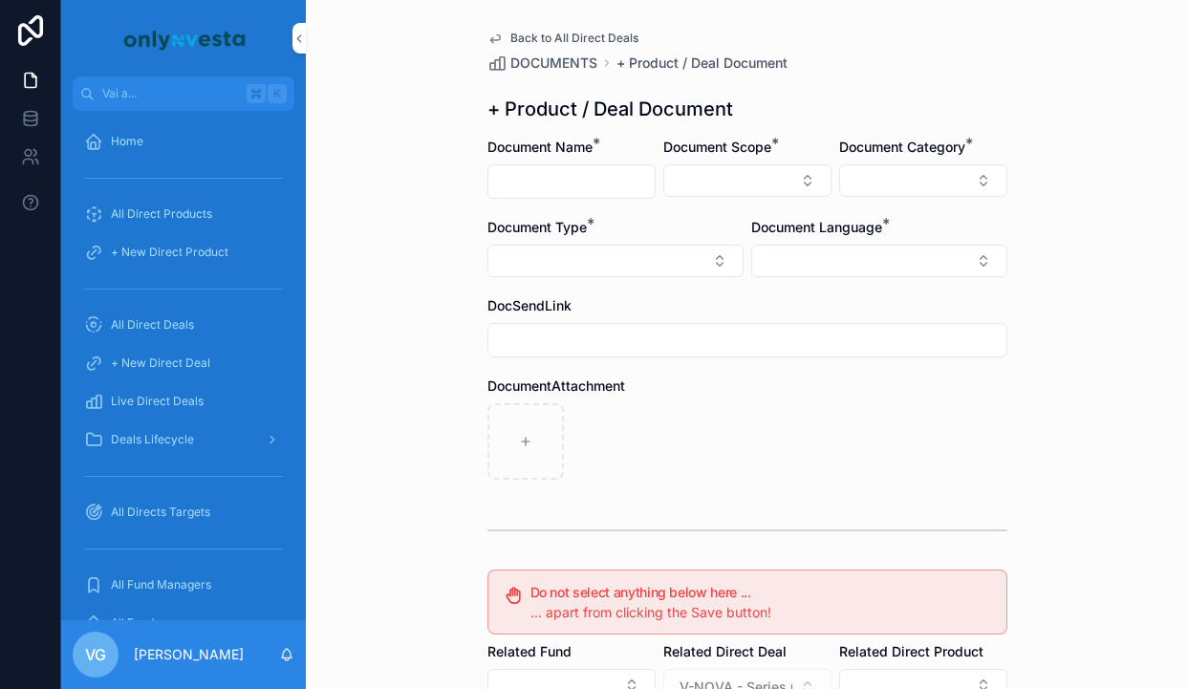
click at [574, 187] on input "contenuto scorrevole" at bounding box center [571, 181] width 166 height 27
paste input "**********"
type input "**********"
click at [692, 188] on button "Select Button" at bounding box center [747, 180] width 168 height 32
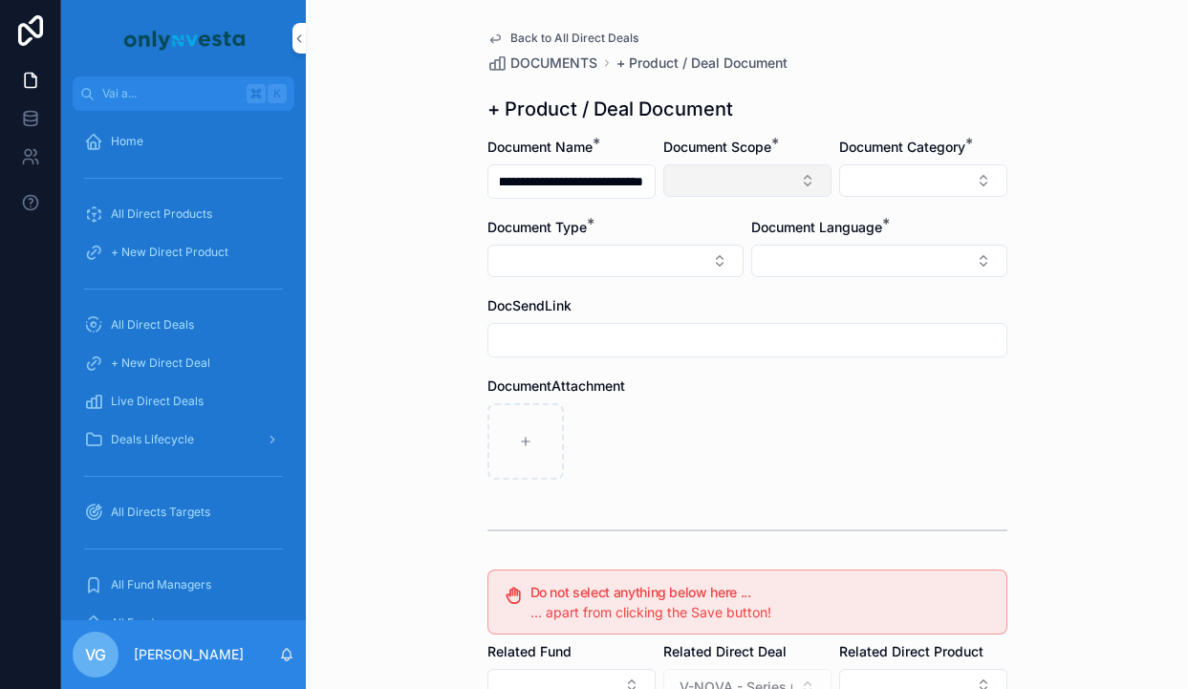
scroll to position [0, 0]
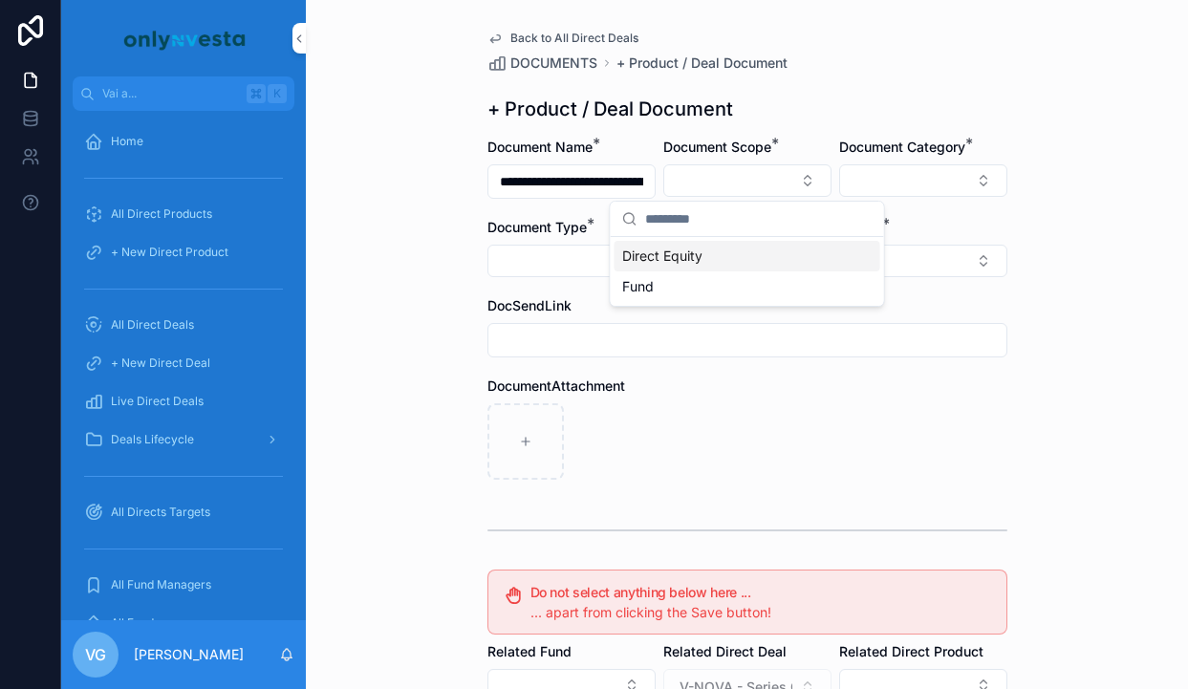
click at [683, 251] on span "Direct Equity" at bounding box center [662, 256] width 80 height 19
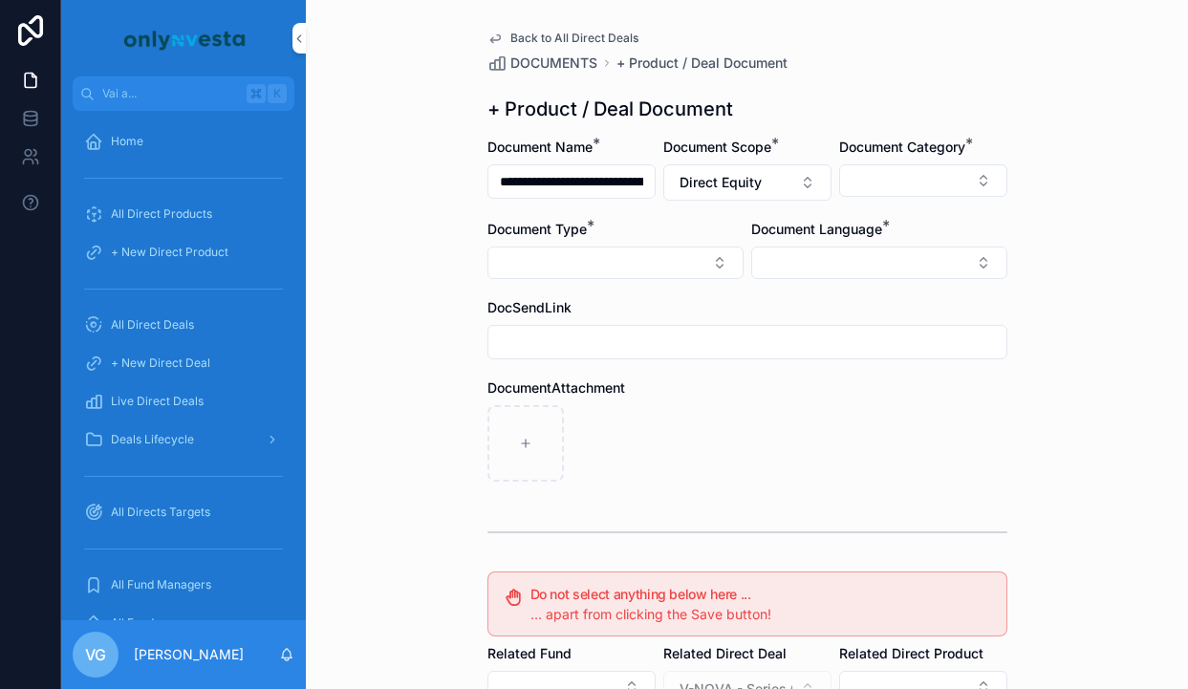
click at [840, 196] on div "contenuto scorrevole" at bounding box center [923, 180] width 168 height 32
click at [879, 191] on button "Select Button" at bounding box center [923, 180] width 168 height 32
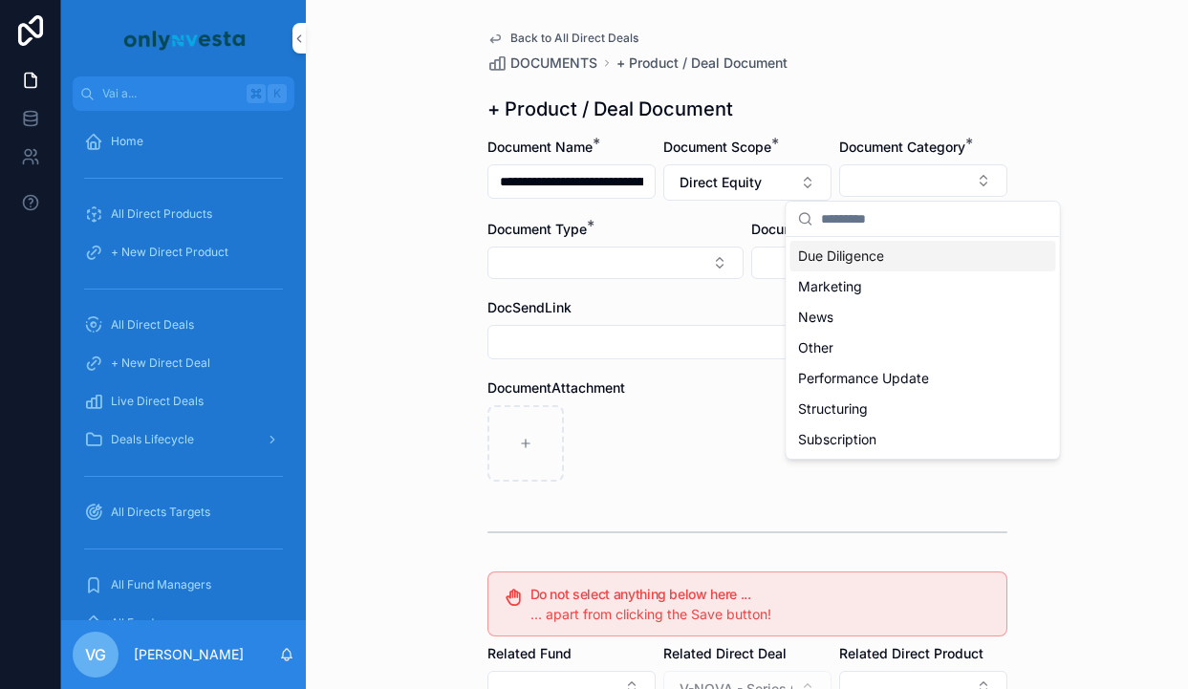
click at [859, 256] on span "Due Diligence" at bounding box center [841, 256] width 86 height 19
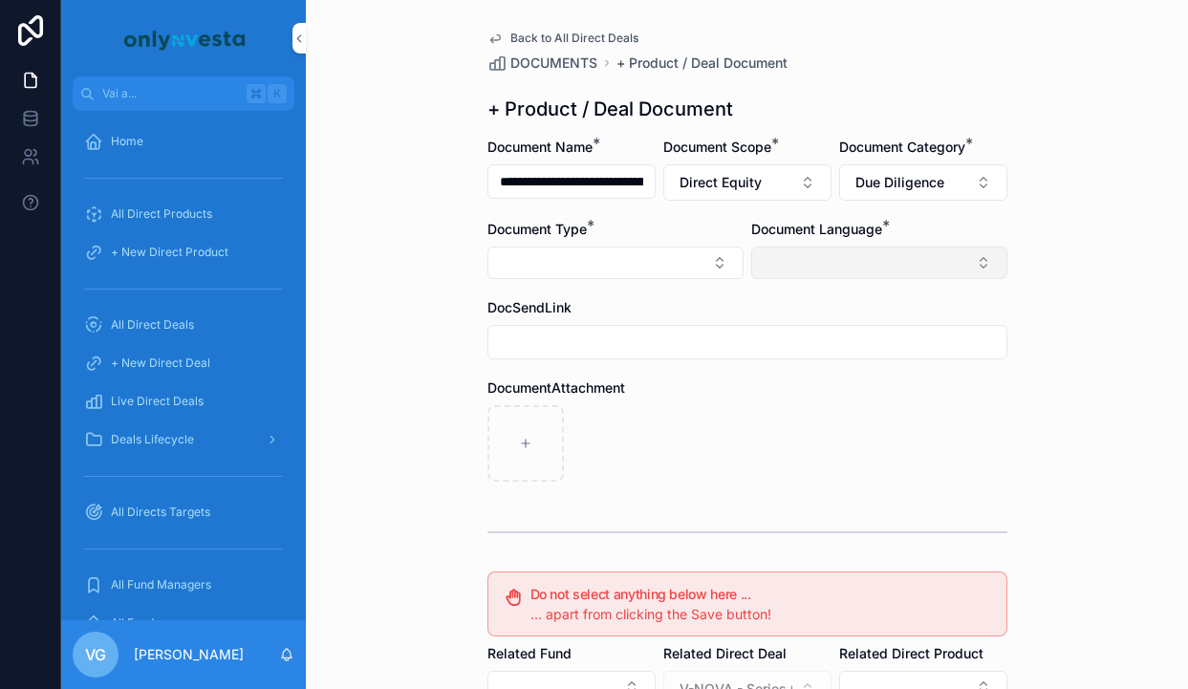
click at [838, 256] on button "Select Button" at bounding box center [879, 263] width 256 height 32
click at [792, 410] on div "English" at bounding box center [879, 399] width 266 height 31
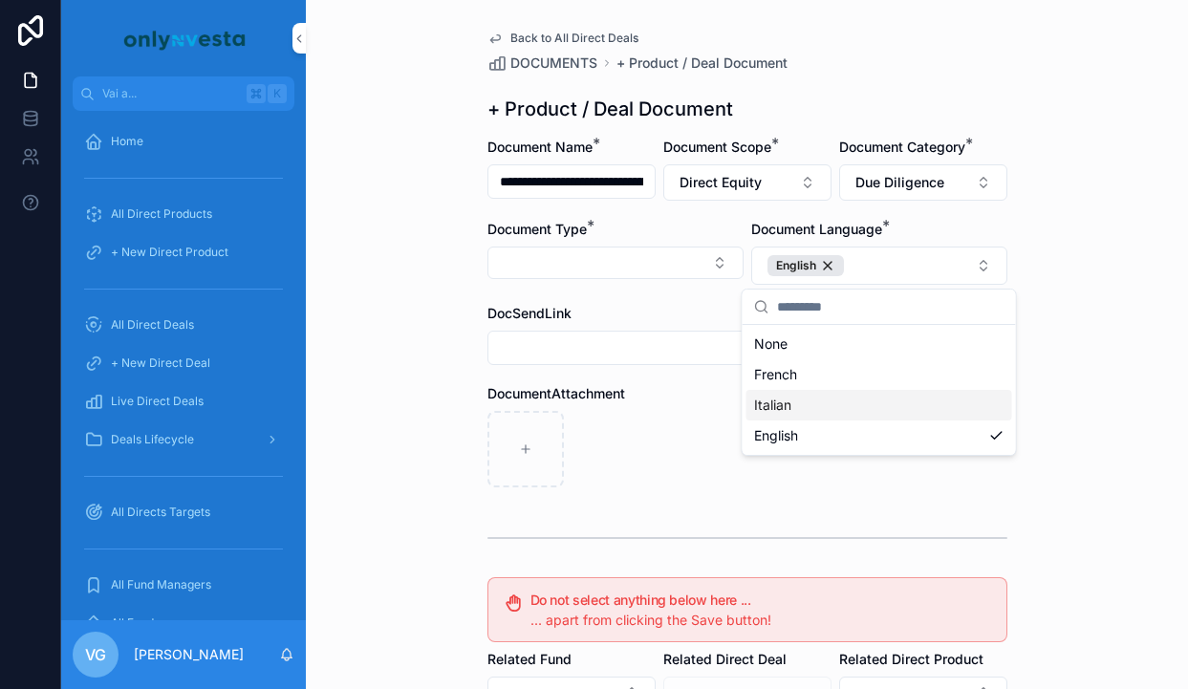
click at [644, 439] on div "contenuto scorrevole" at bounding box center [747, 449] width 520 height 76
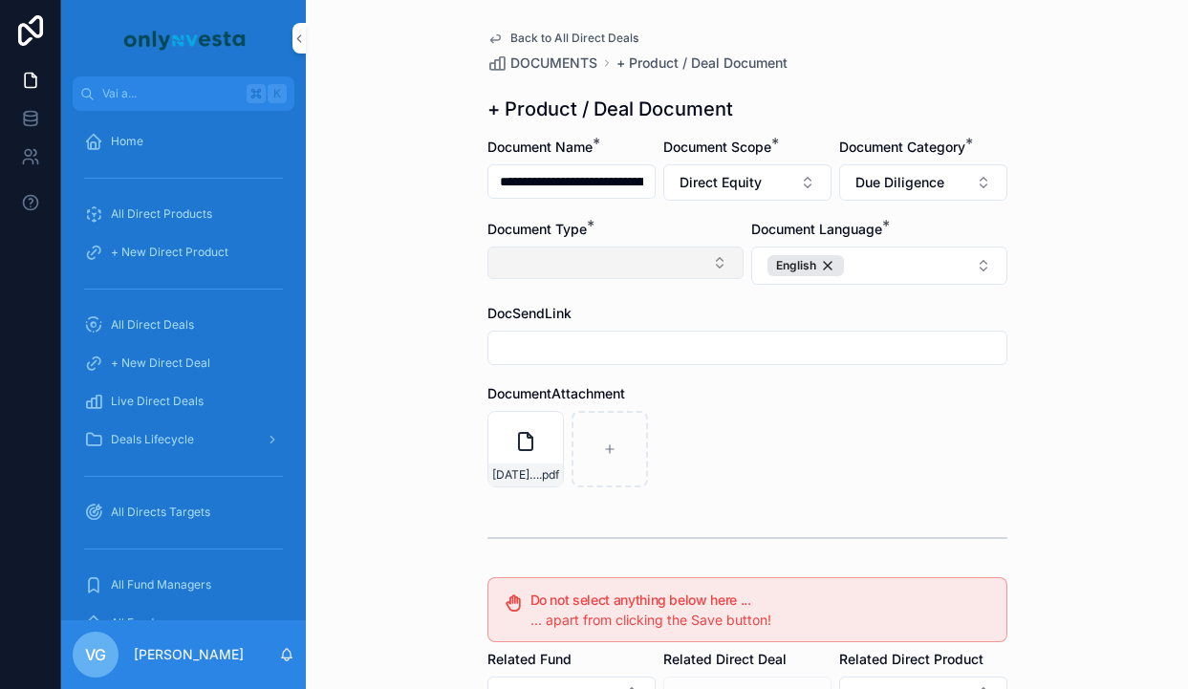
click at [639, 259] on button "Select Button" at bounding box center [615, 263] width 256 height 32
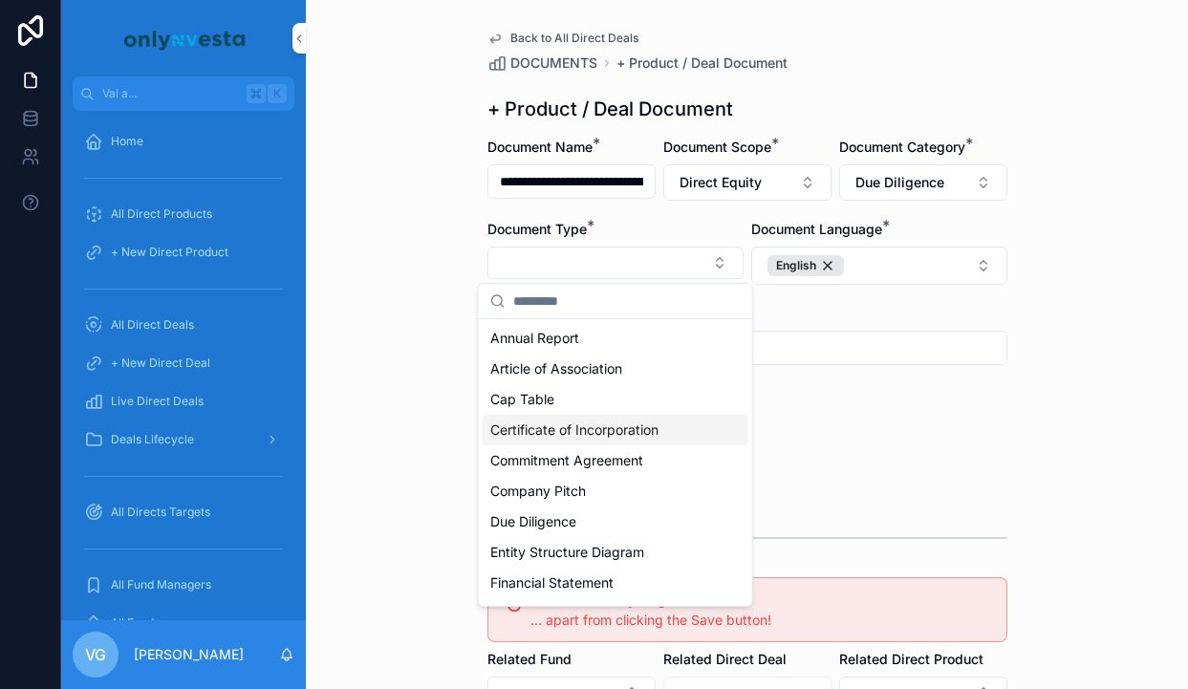
click at [588, 427] on span "Certificate of Incorporation" at bounding box center [574, 430] width 168 height 19
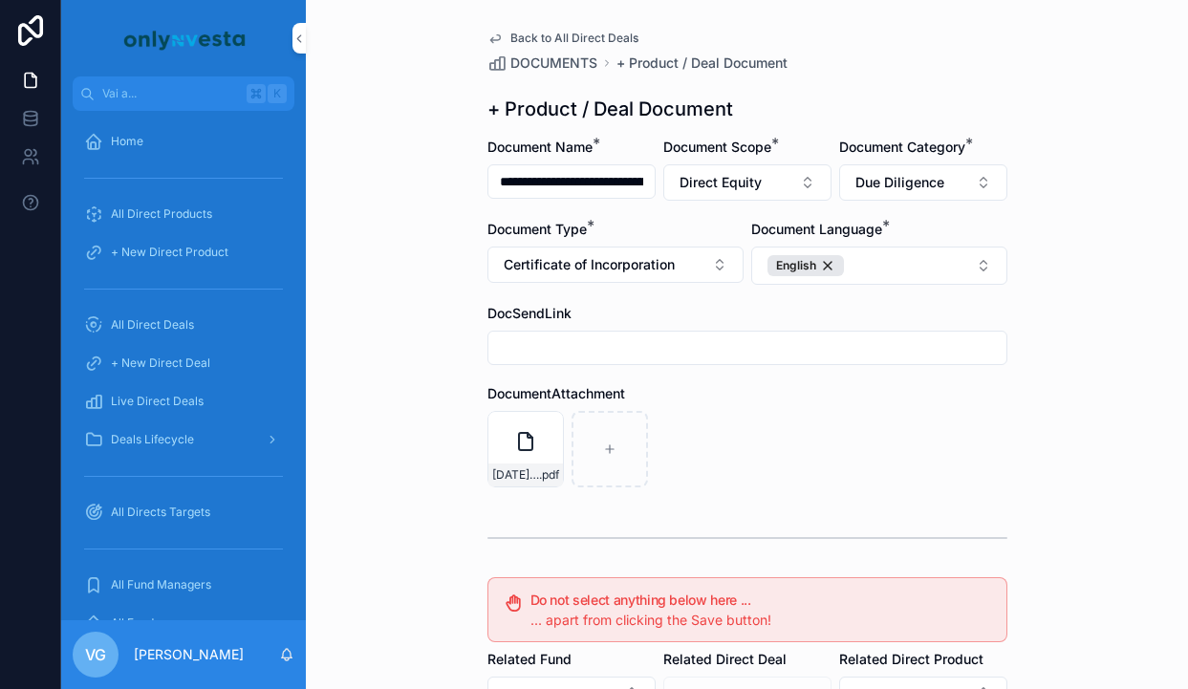
scroll to position [353, 0]
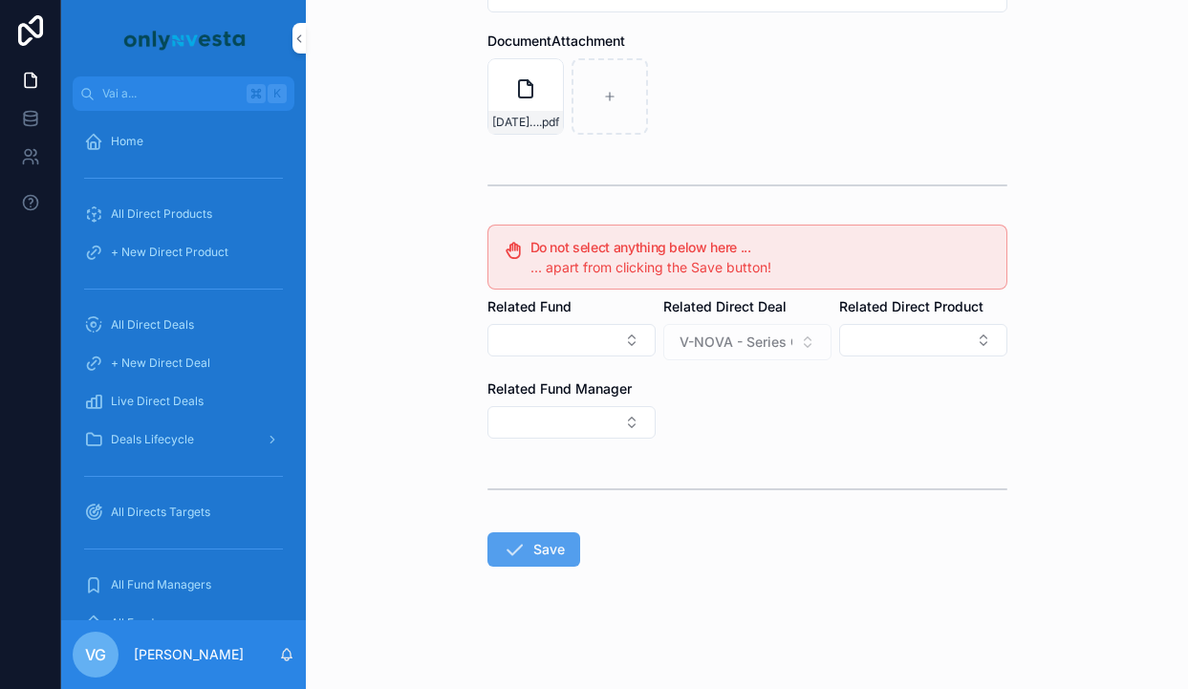
click at [546, 554] on button "Save" at bounding box center [533, 549] width 93 height 34
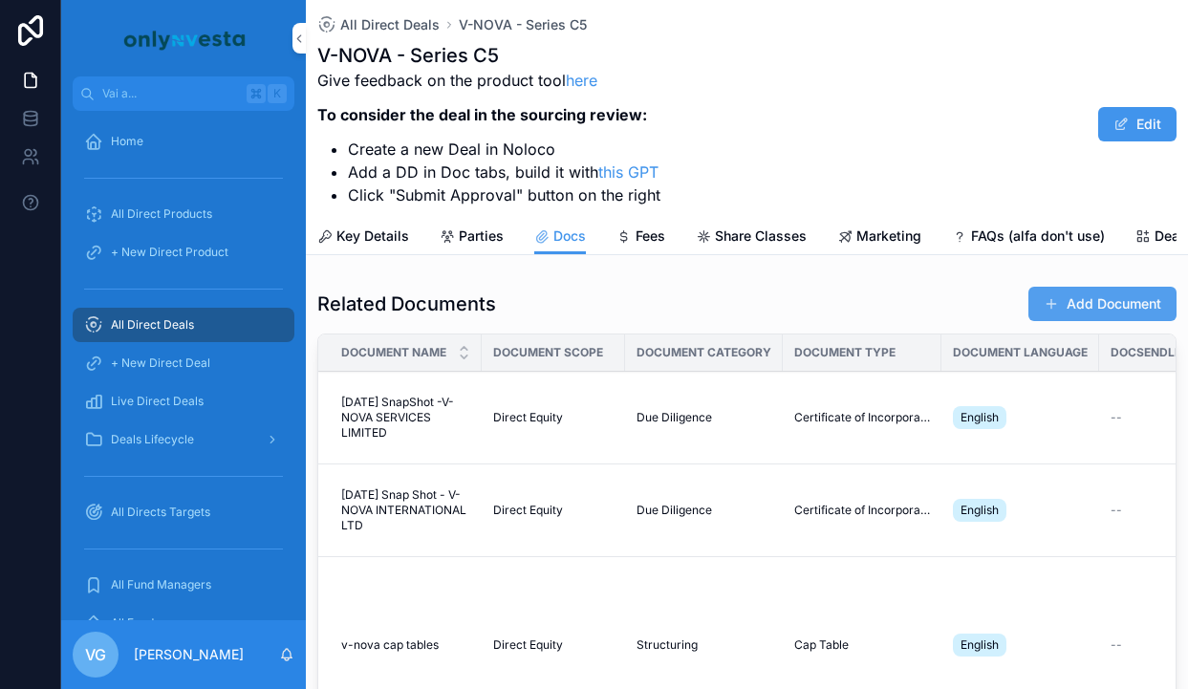
click at [1078, 288] on button "Add Document" at bounding box center [1102, 304] width 148 height 34
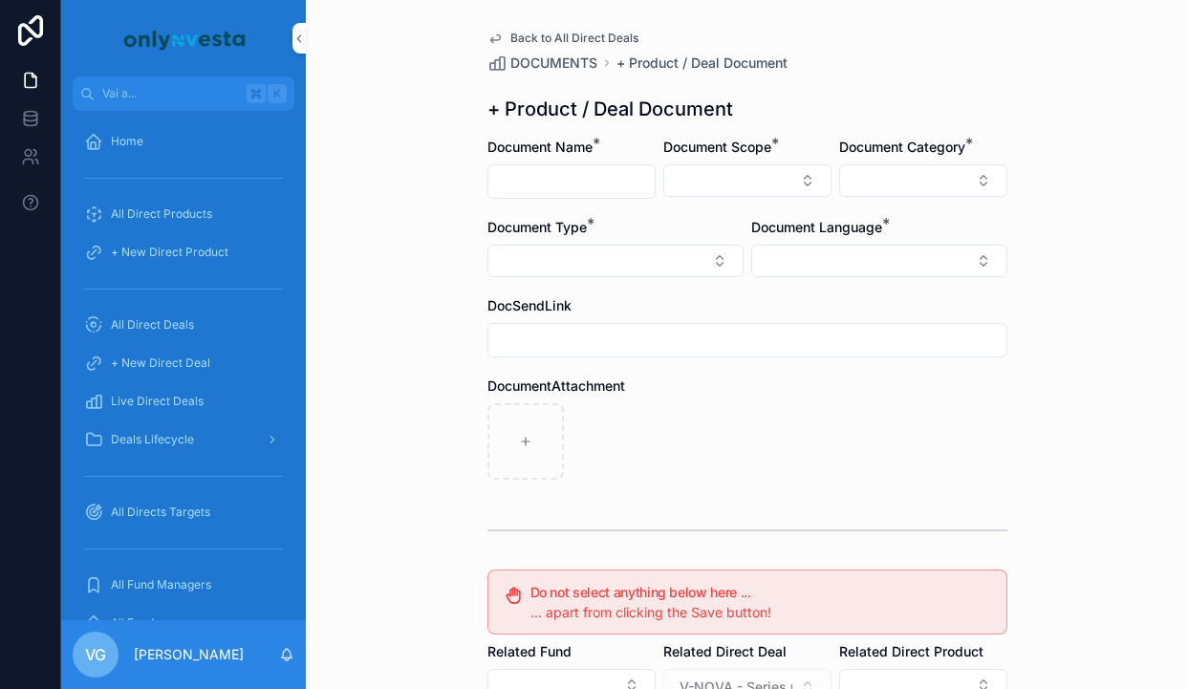
click at [507, 183] on input "contenuto scorrevole" at bounding box center [571, 181] width 166 height 27
paste input "**********"
type input "**********"
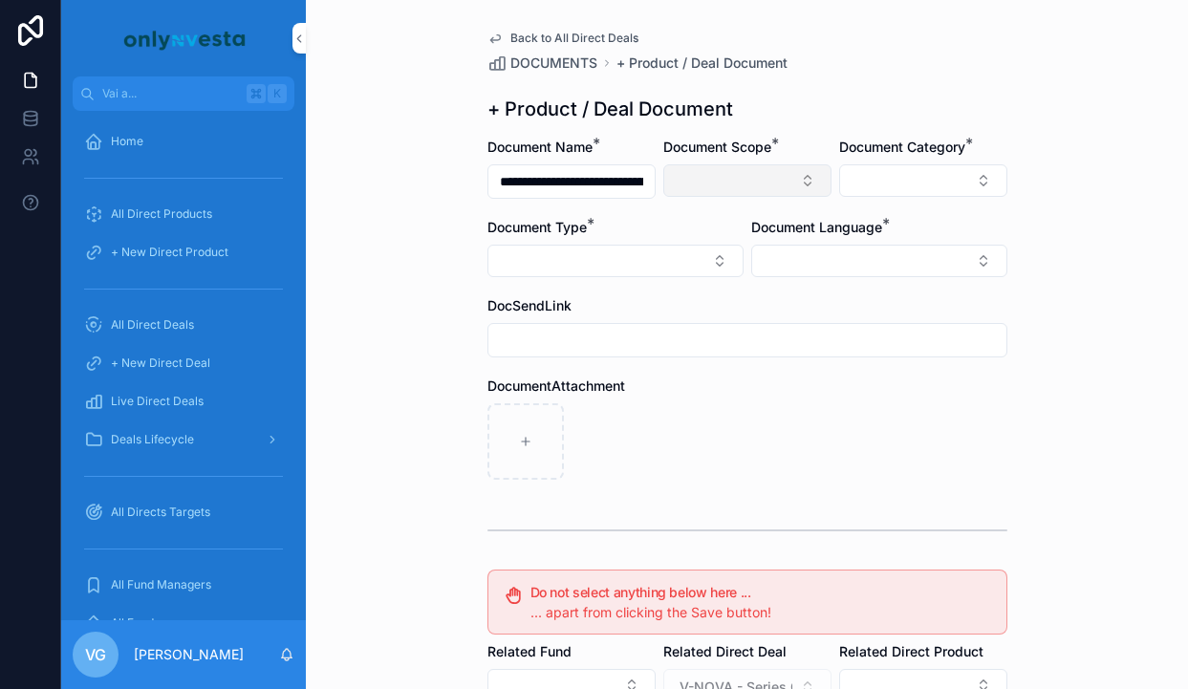
click at [755, 180] on button "Select Button" at bounding box center [747, 180] width 168 height 32
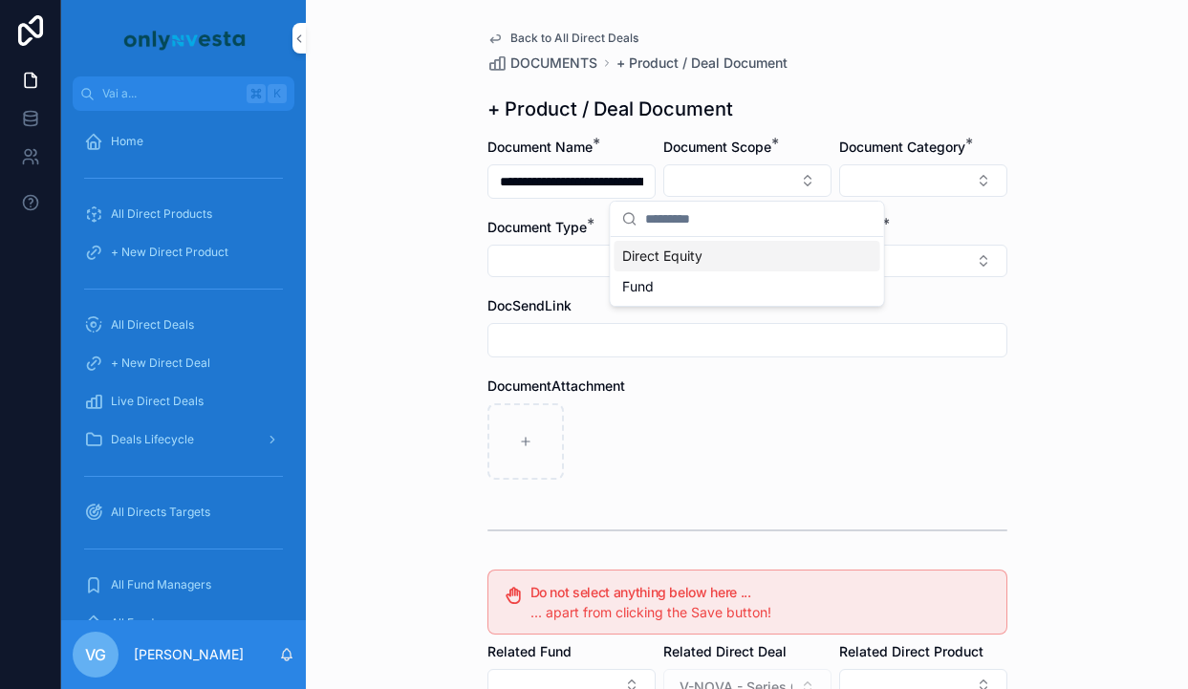
click at [728, 250] on div "Direct Equity" at bounding box center [748, 256] width 266 height 31
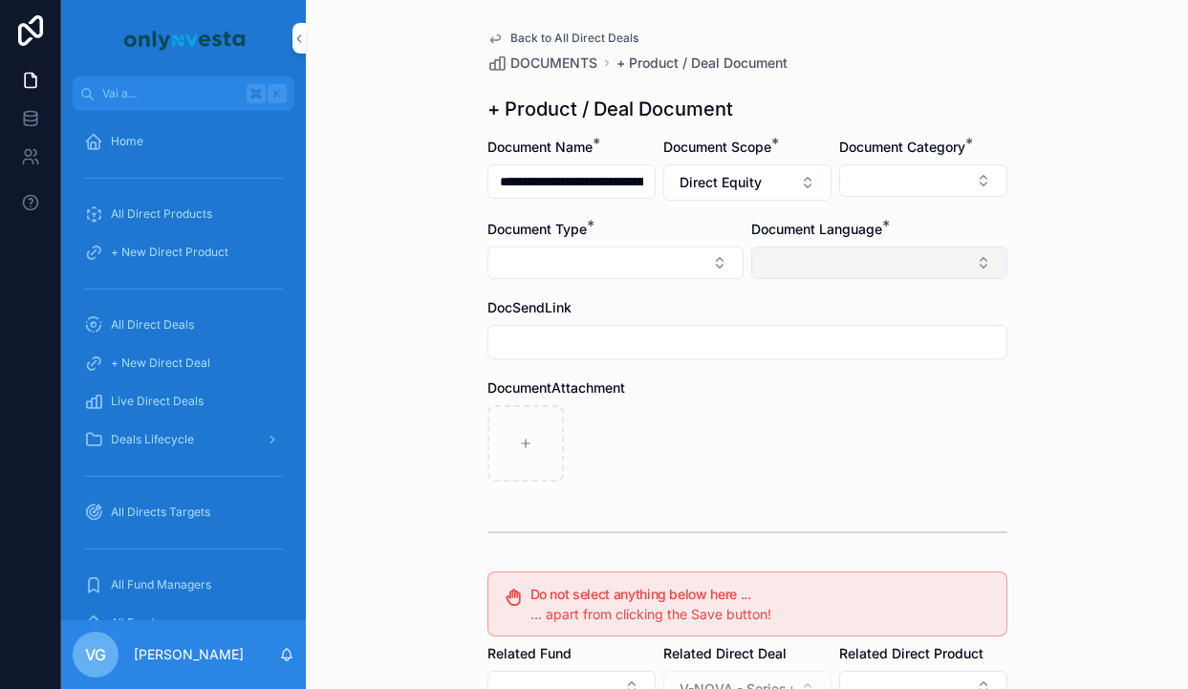
click at [821, 270] on button "Select Button" at bounding box center [879, 263] width 256 height 32
click at [768, 399] on span "English" at bounding box center [776, 399] width 44 height 19
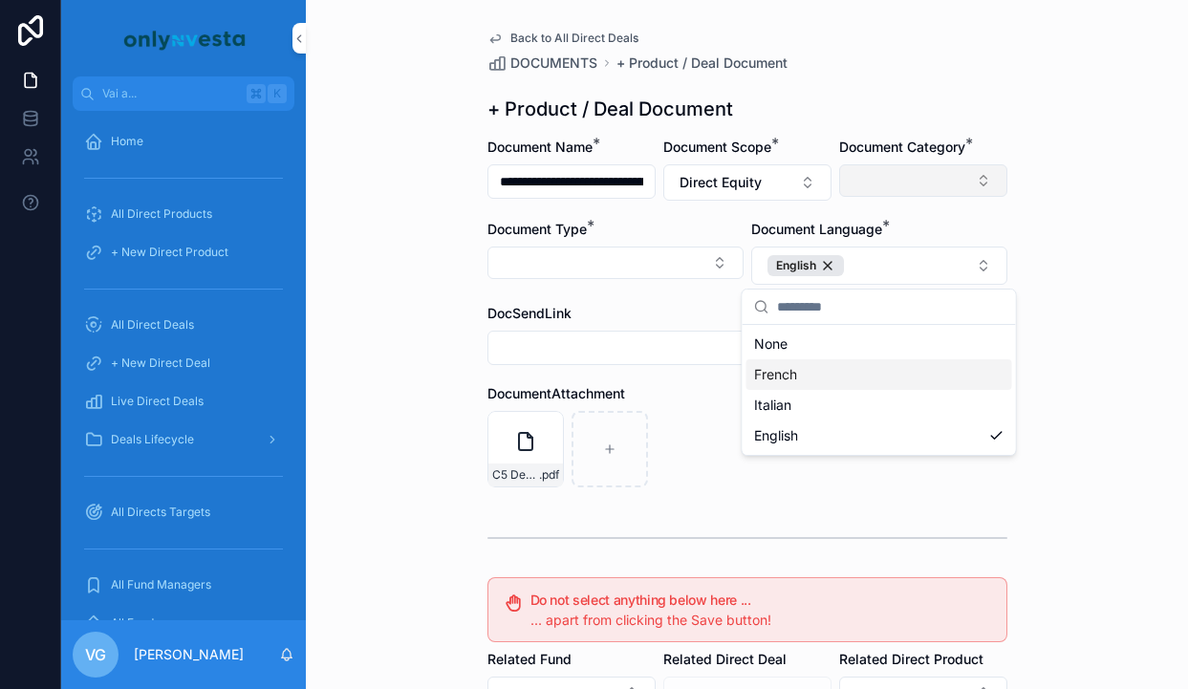
click at [950, 173] on button "Select Button" at bounding box center [923, 180] width 168 height 32
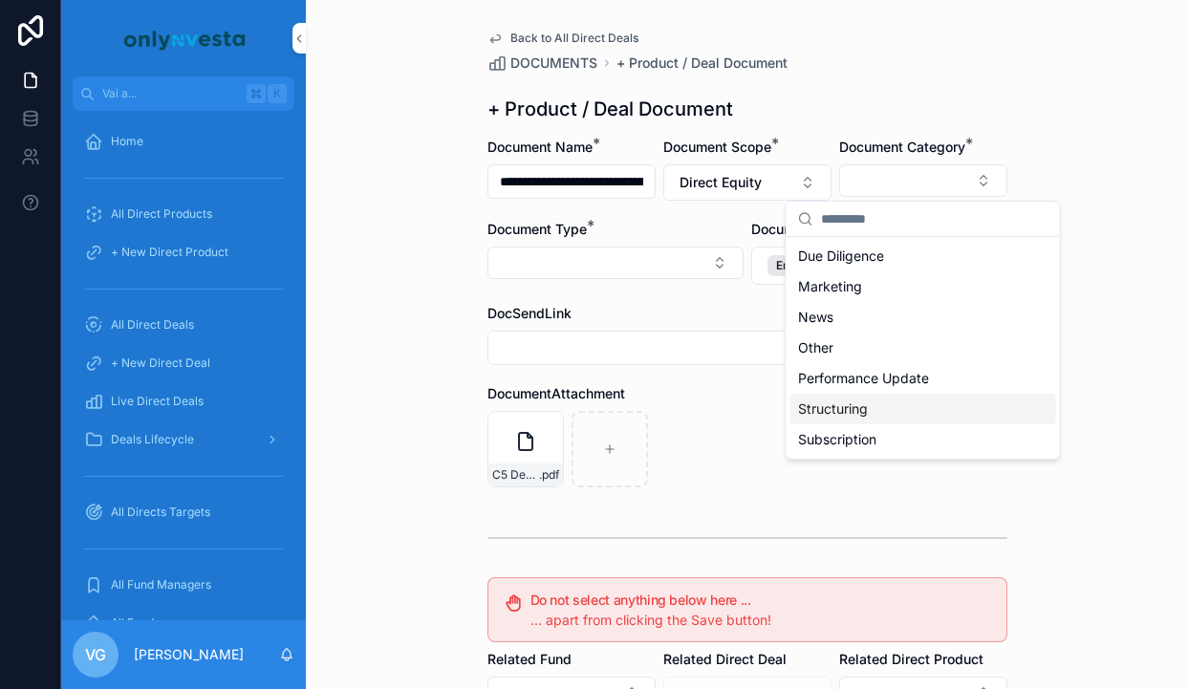
click at [869, 412] on div "Structuring" at bounding box center [923, 409] width 266 height 31
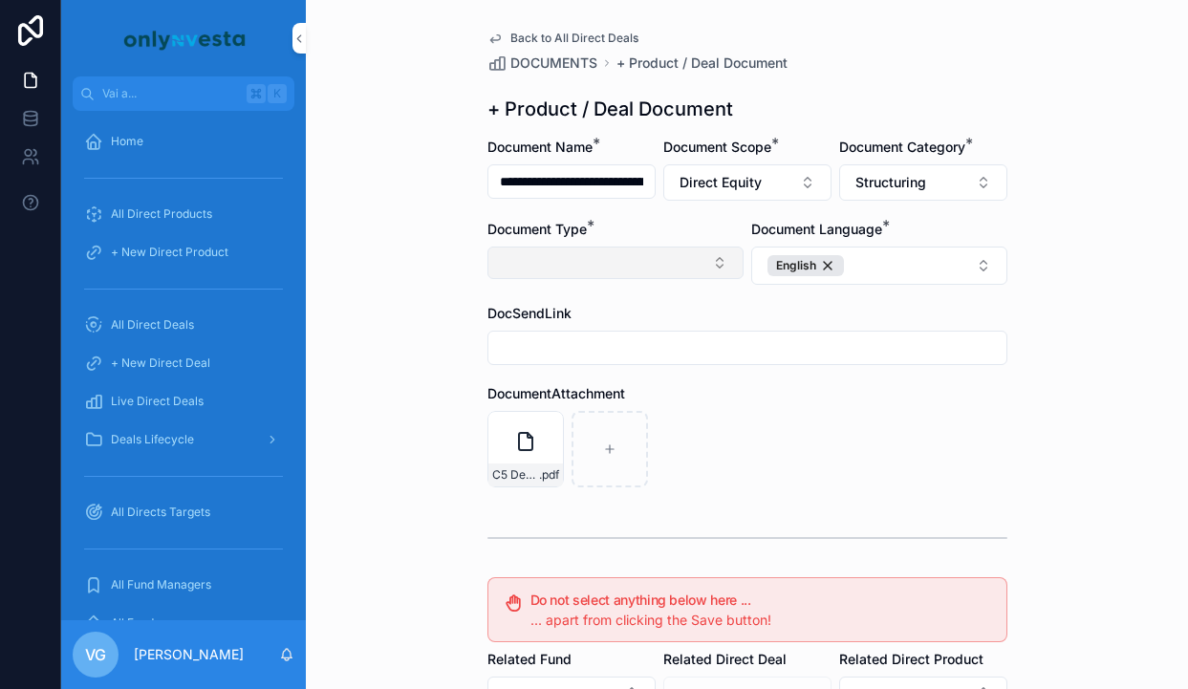
click at [595, 276] on button "Select Button" at bounding box center [615, 263] width 256 height 32
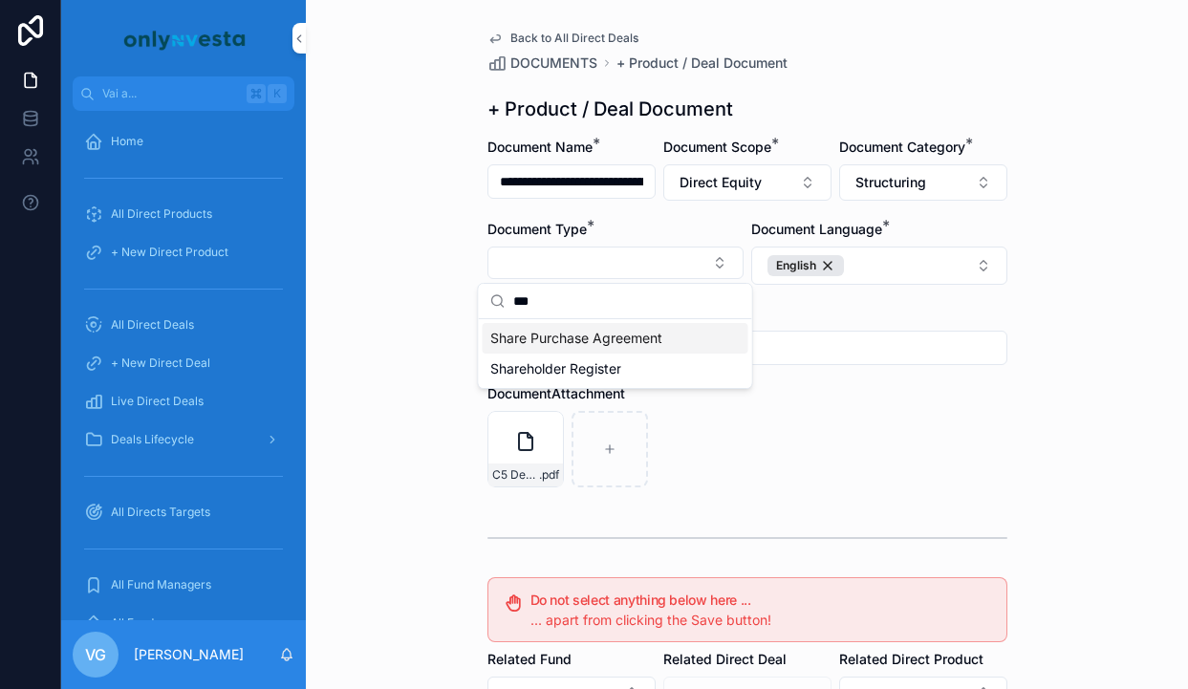
type input "***"
click at [557, 343] on span "Share Purchase Agreement" at bounding box center [576, 338] width 172 height 19
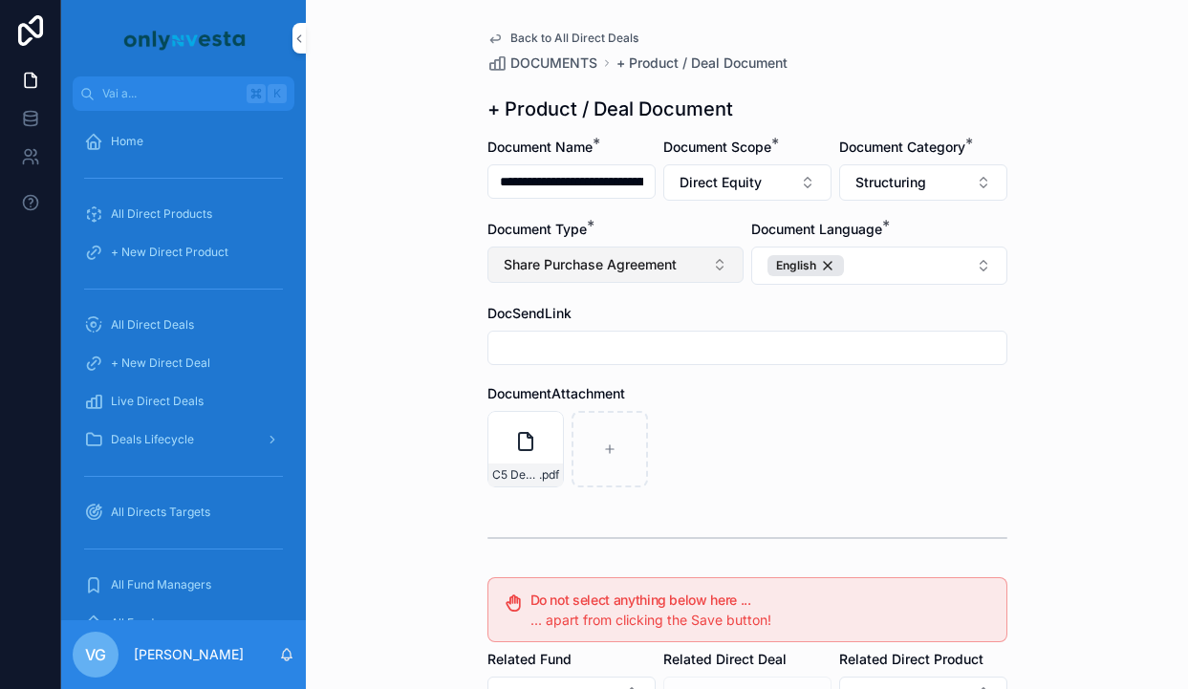
click at [612, 275] on button "Share Purchase Agreement" at bounding box center [615, 265] width 256 height 36
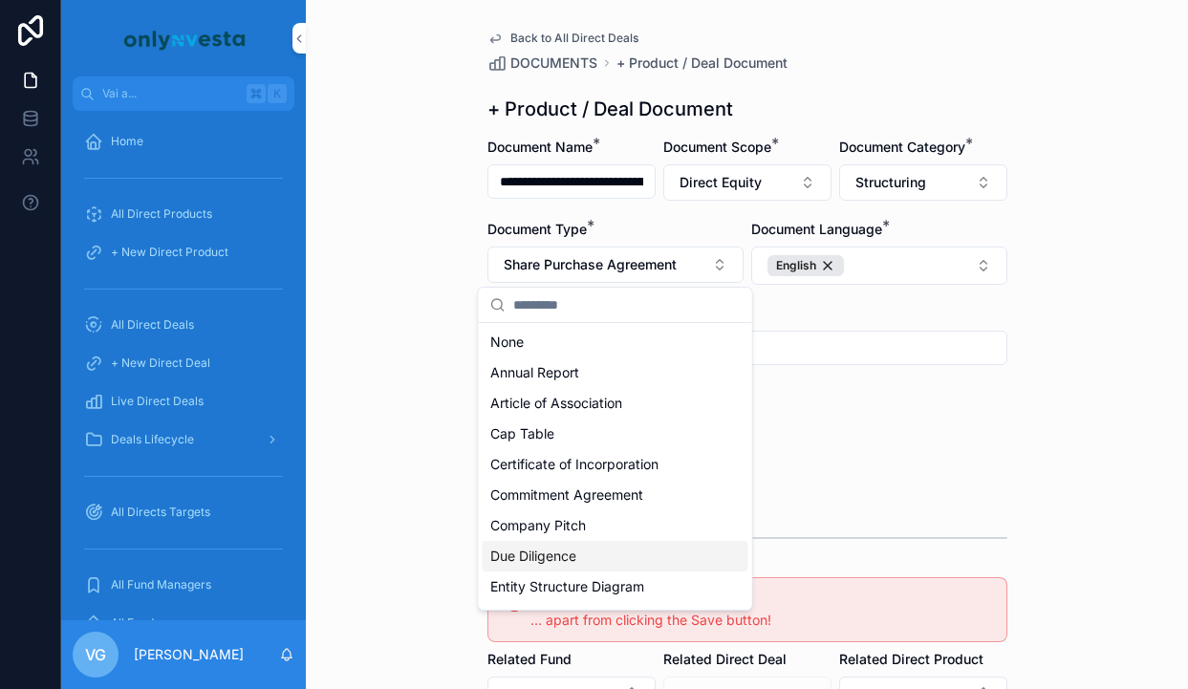
click at [547, 549] on span "Due Diligence" at bounding box center [533, 556] width 86 height 19
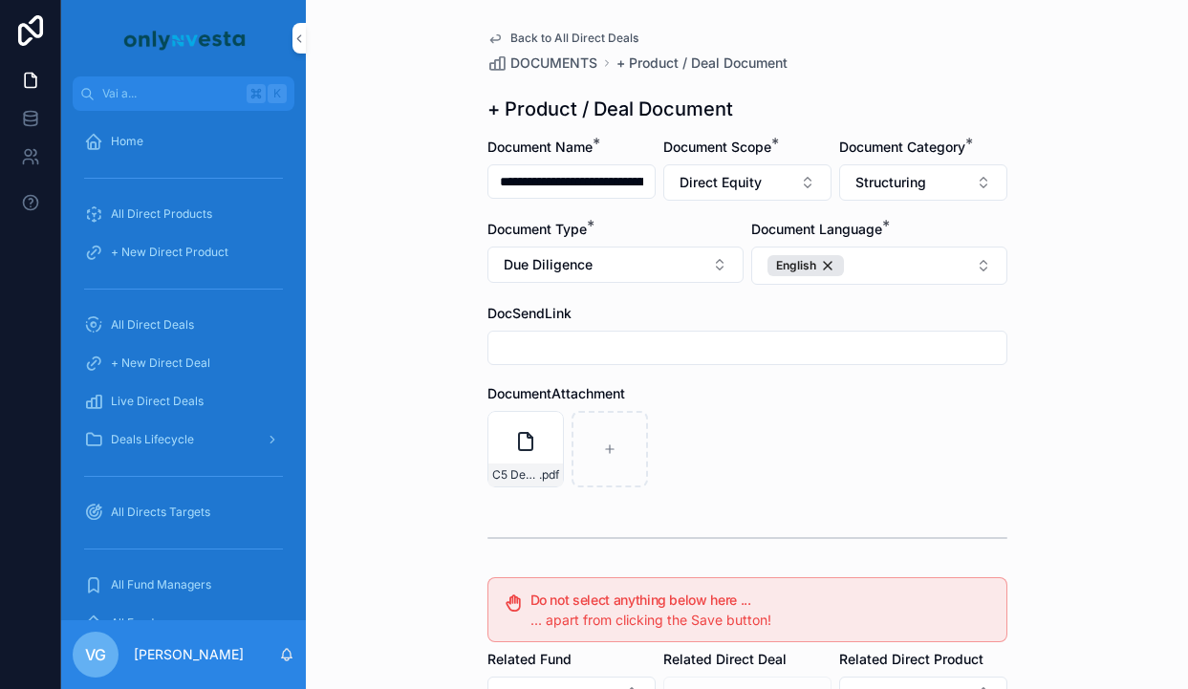
scroll to position [353, 0]
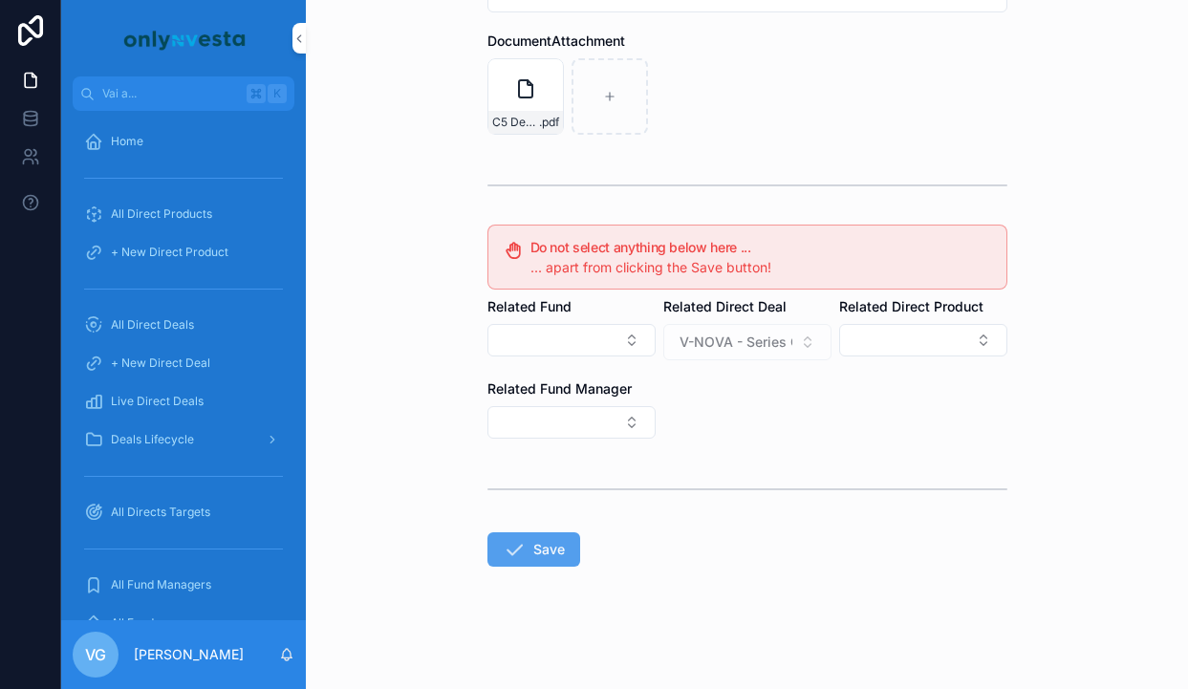
click at [541, 564] on button "Save" at bounding box center [533, 549] width 93 height 34
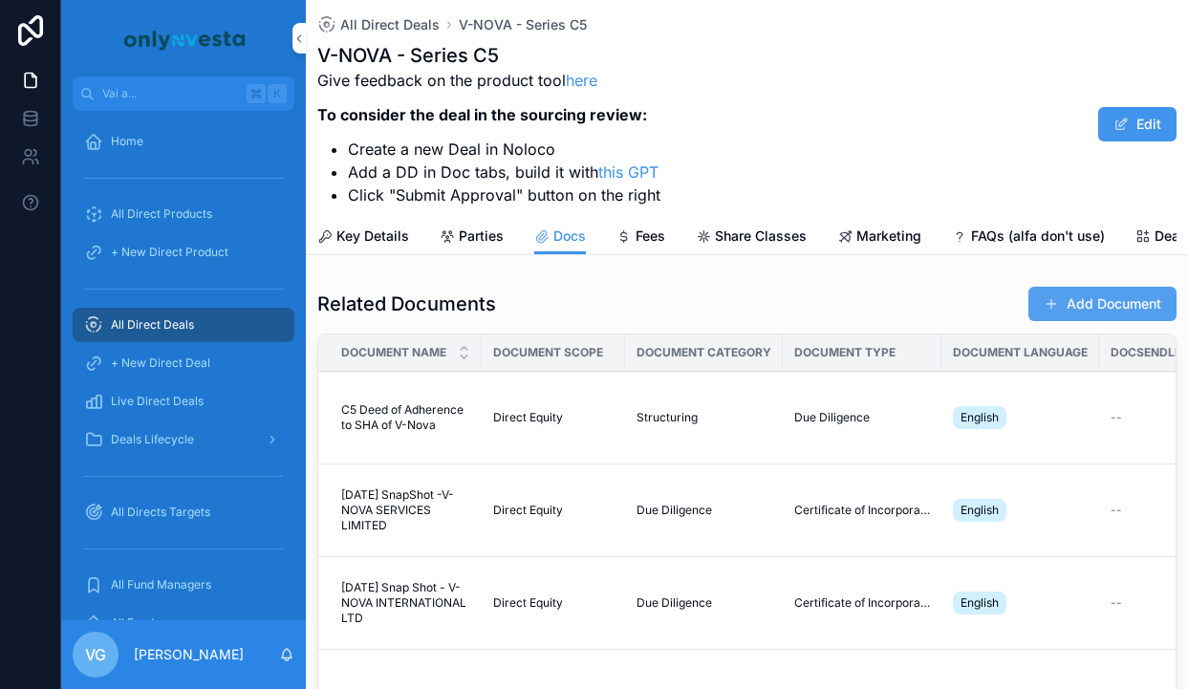
click at [1097, 303] on button "Add Document" at bounding box center [1102, 304] width 148 height 34
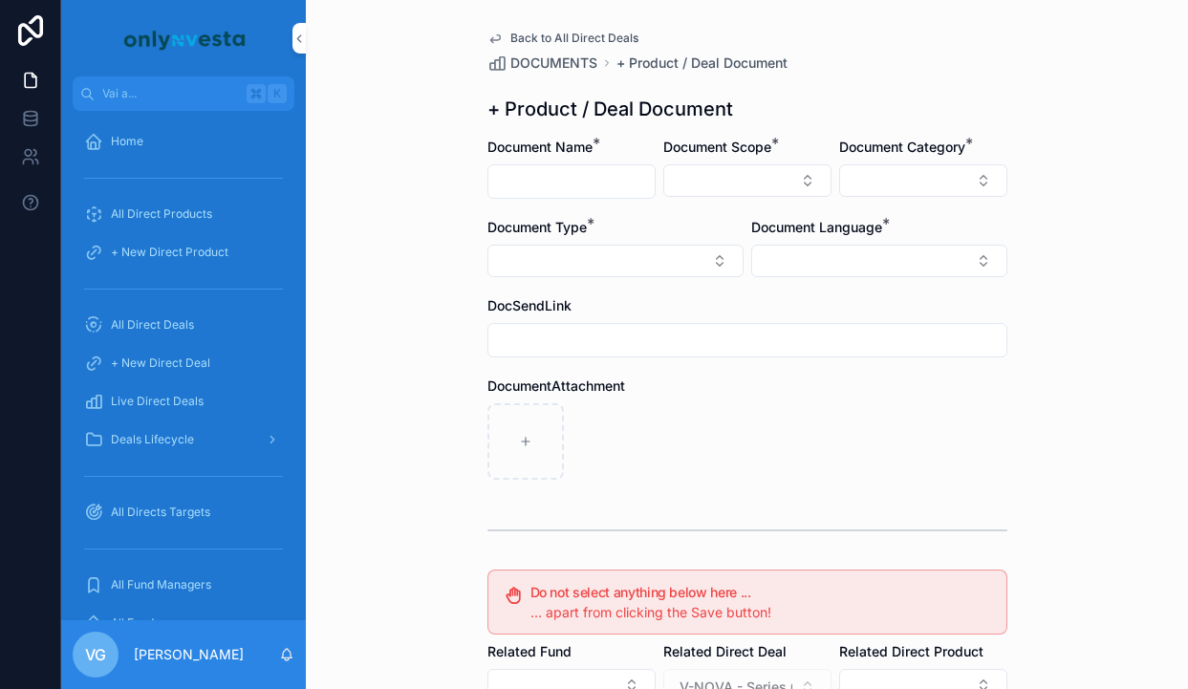
click at [587, 185] on input "contenuto scorrevole" at bounding box center [571, 181] width 166 height 27
paste input "**********"
type input "**********"
click at [695, 177] on button "Select Button" at bounding box center [747, 180] width 168 height 32
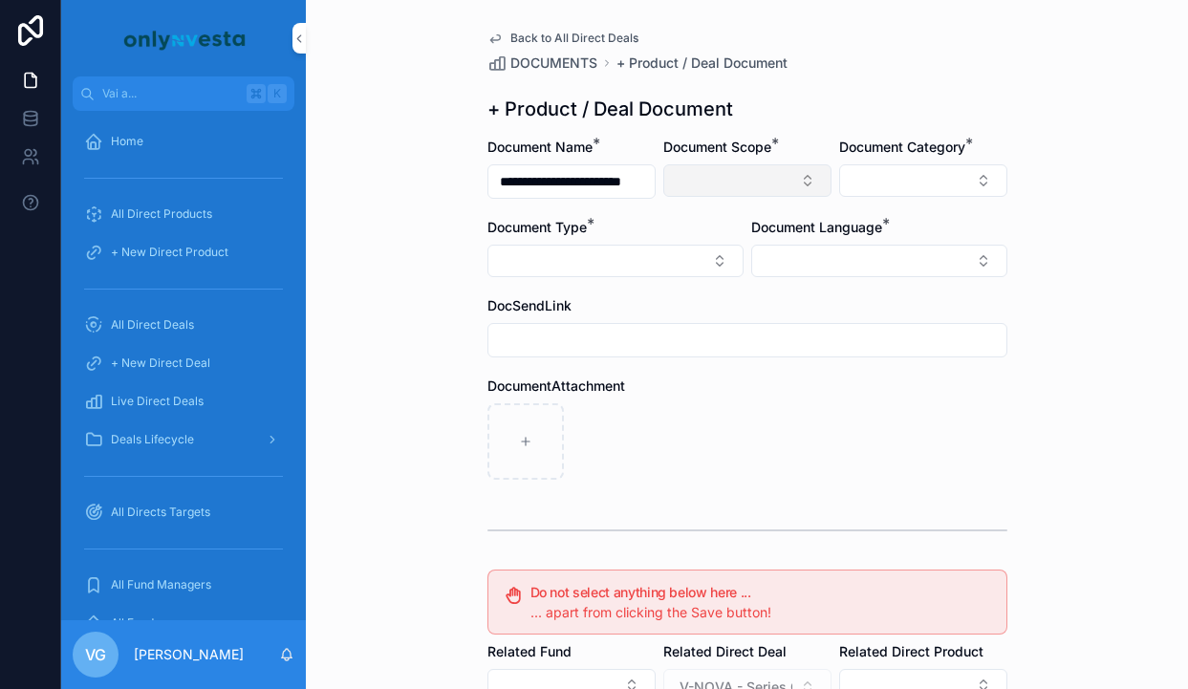
scroll to position [0, 0]
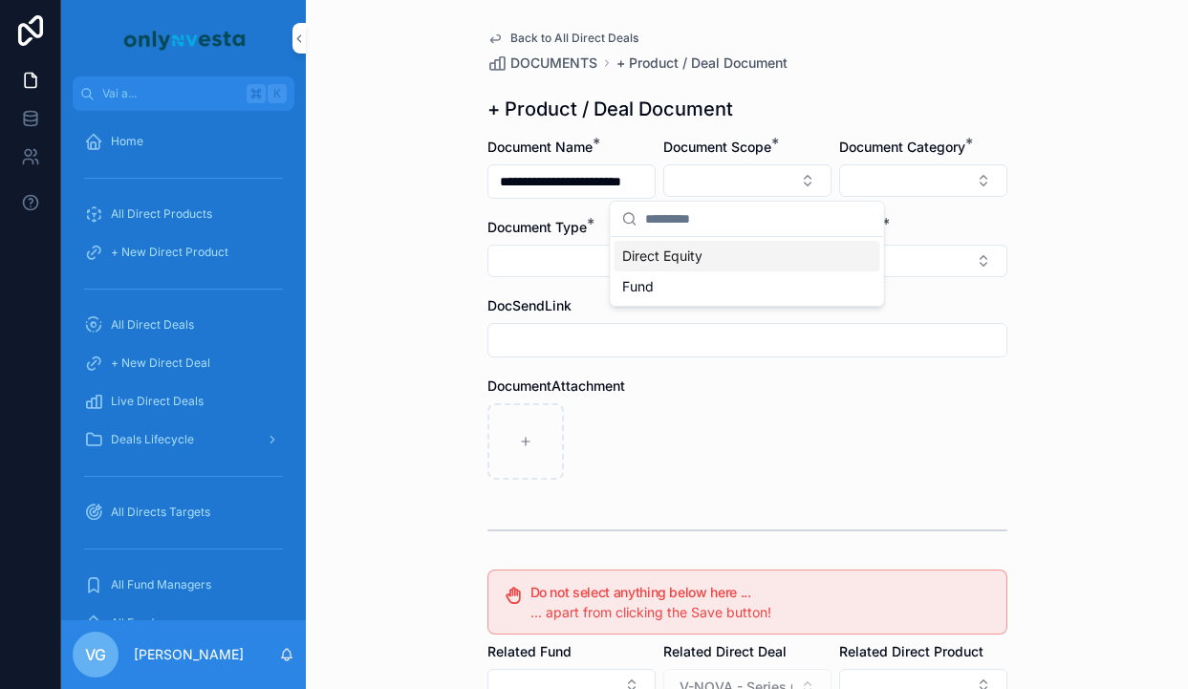
click at [704, 255] on div "Direct Equity" at bounding box center [748, 256] width 266 height 31
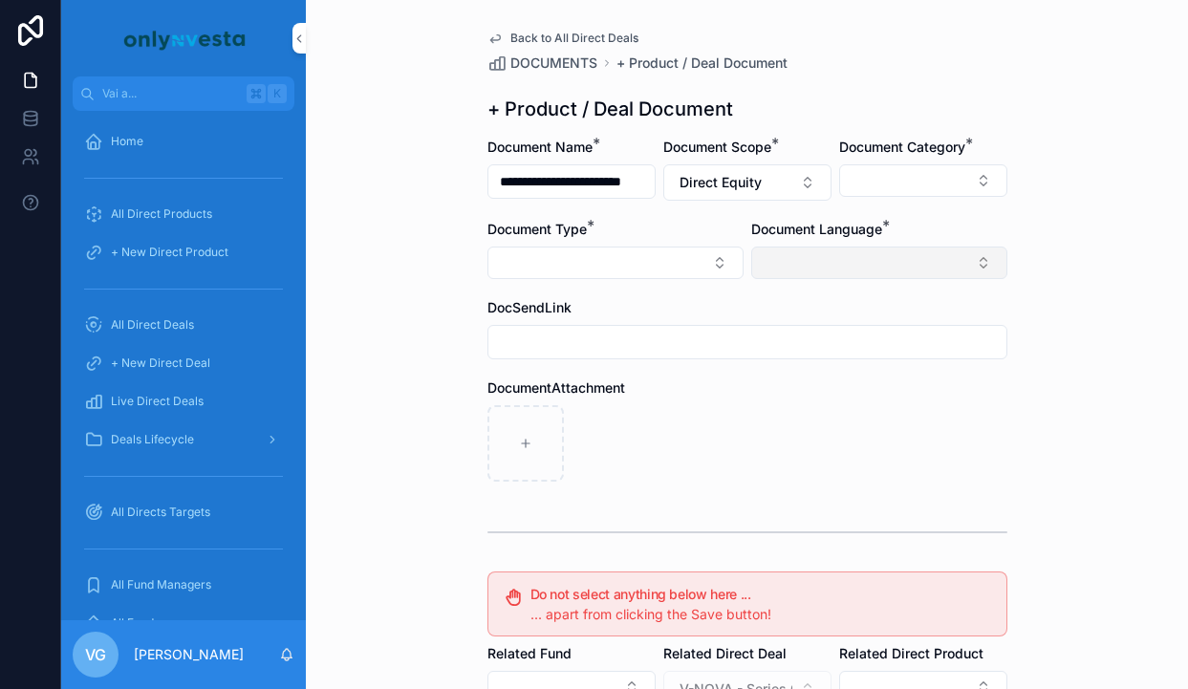
click at [769, 256] on button "Select Button" at bounding box center [879, 263] width 256 height 32
click at [779, 402] on span "English" at bounding box center [776, 399] width 44 height 19
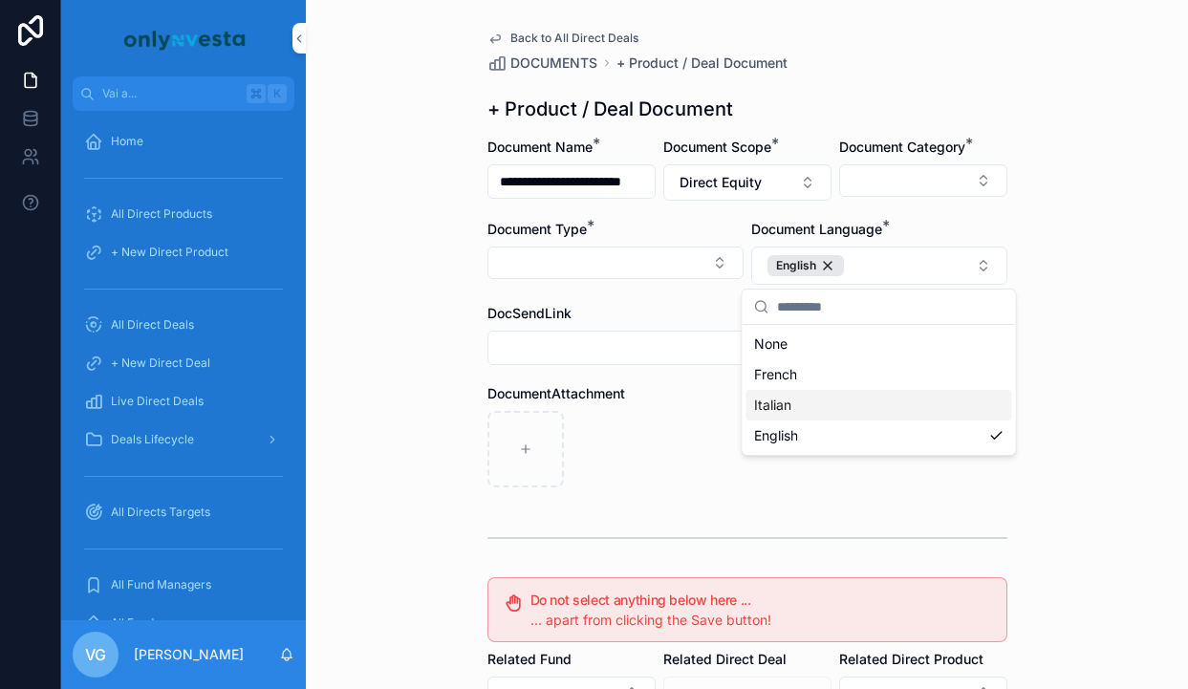
click at [702, 414] on div "contenuto scorrevole" at bounding box center [747, 449] width 520 height 76
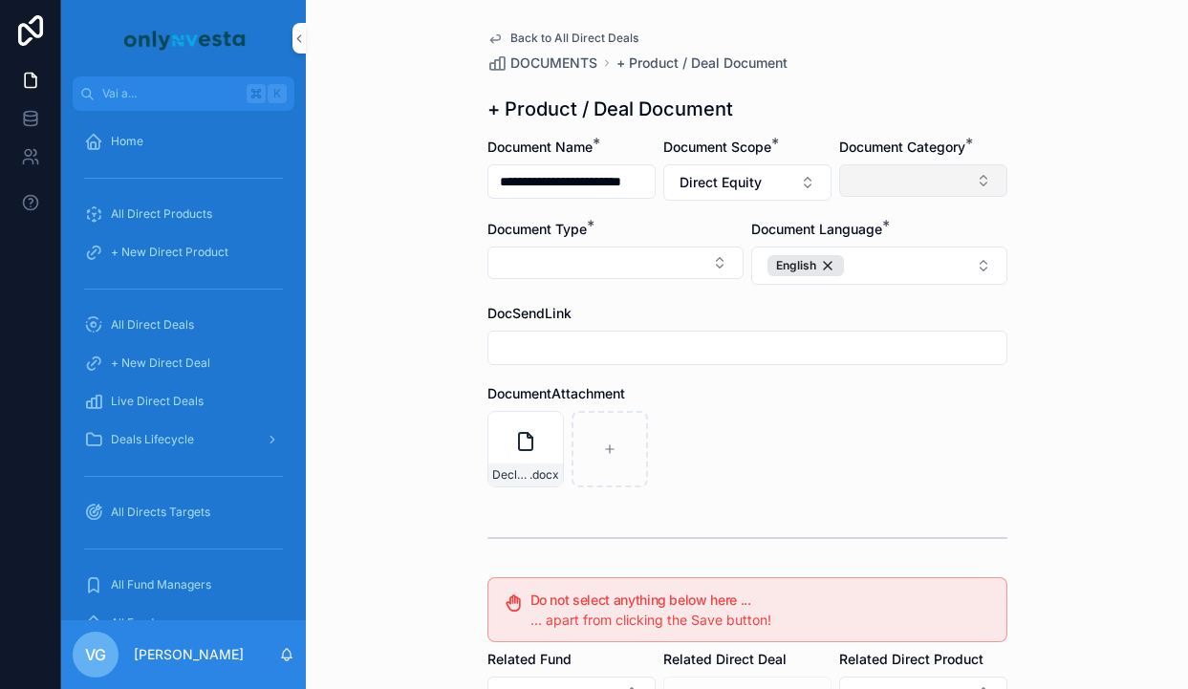
click at [965, 186] on button "Select Button" at bounding box center [923, 180] width 168 height 32
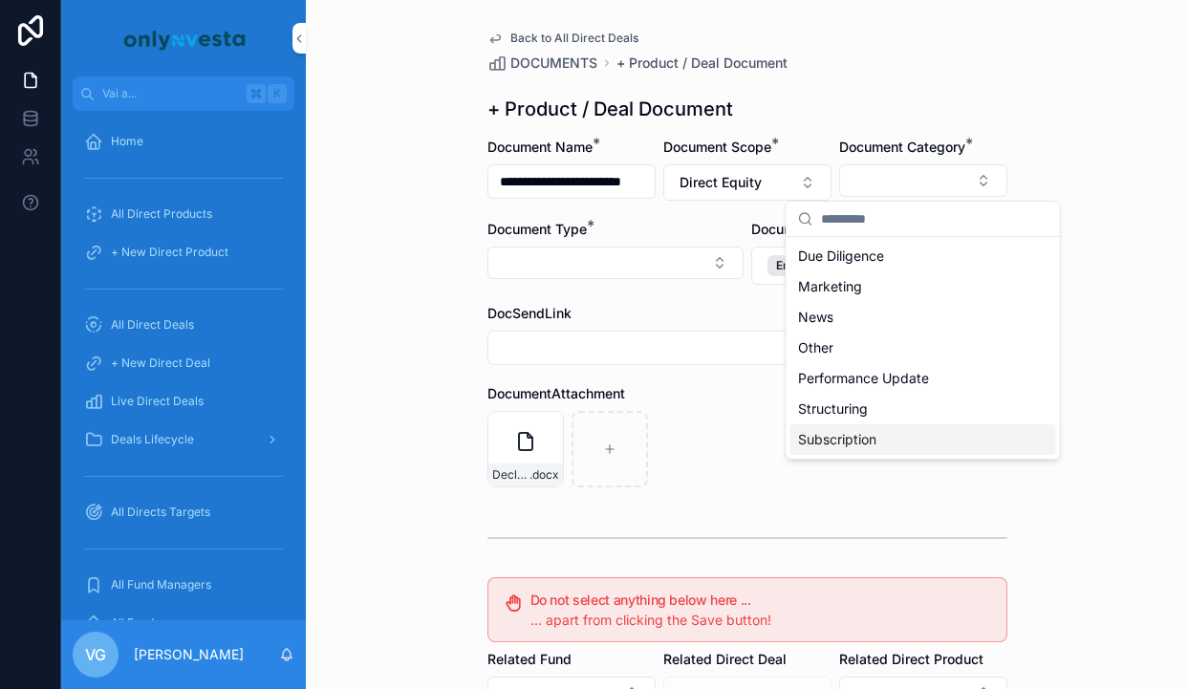
click at [850, 430] on span "Subscription" at bounding box center [837, 439] width 78 height 19
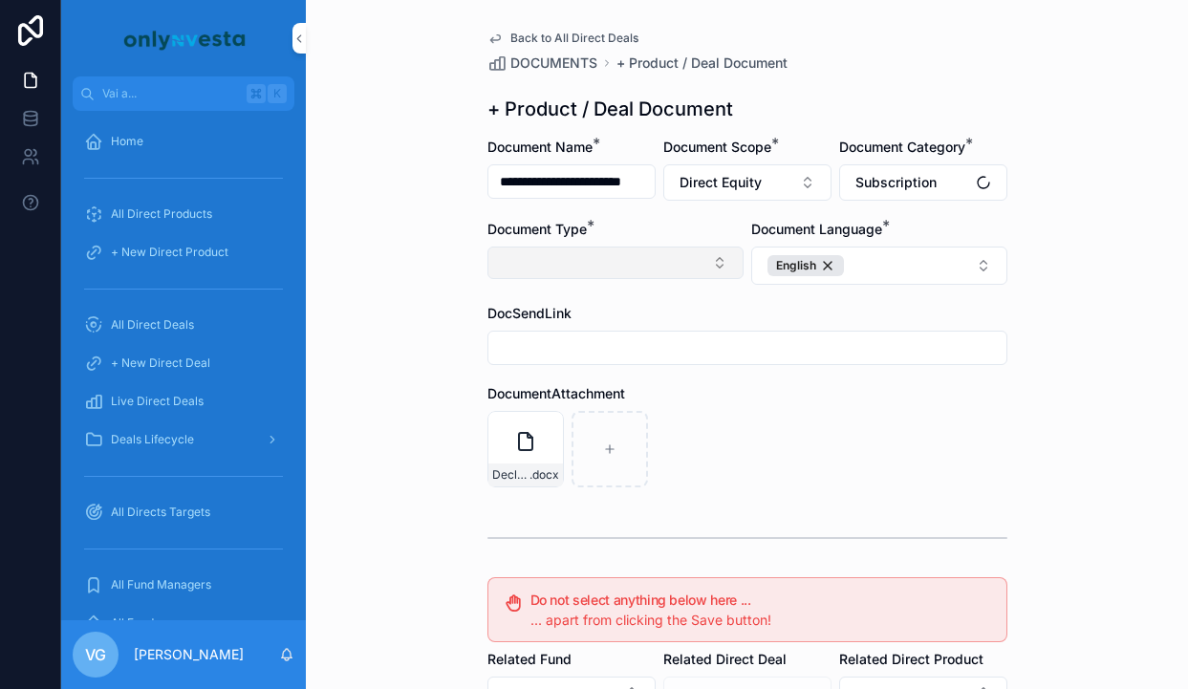
click at [675, 266] on button "Select Button" at bounding box center [615, 263] width 256 height 32
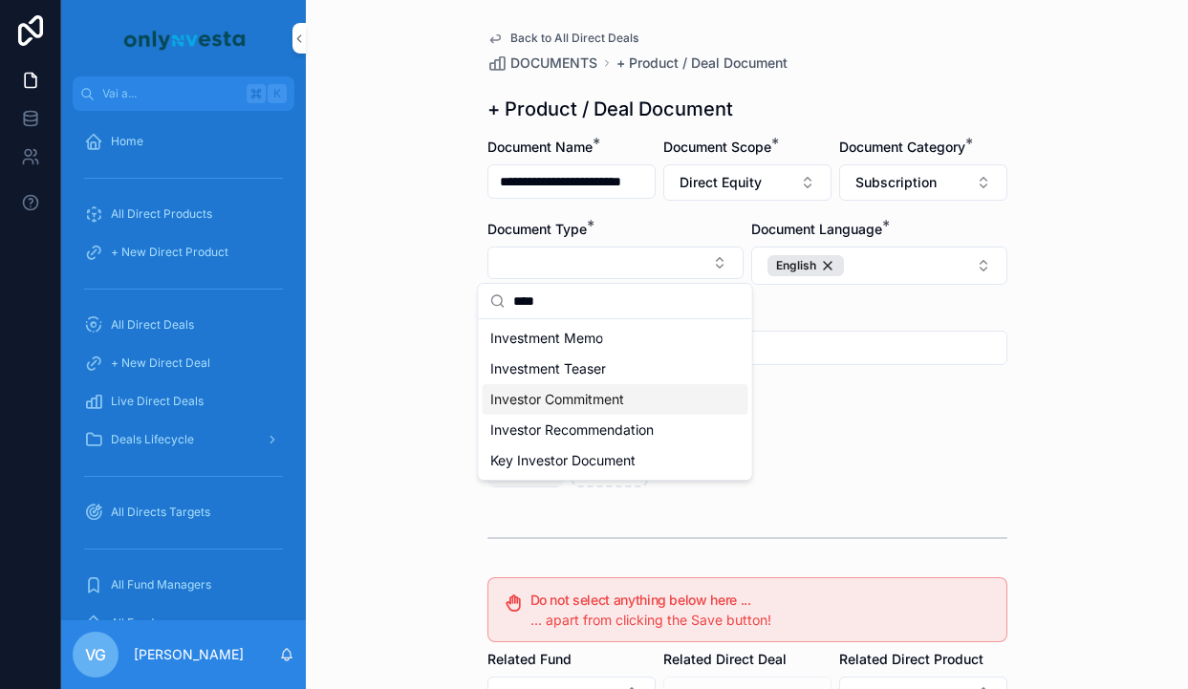
type input "****"
click at [614, 397] on span "Investor Commitment" at bounding box center [557, 399] width 134 height 19
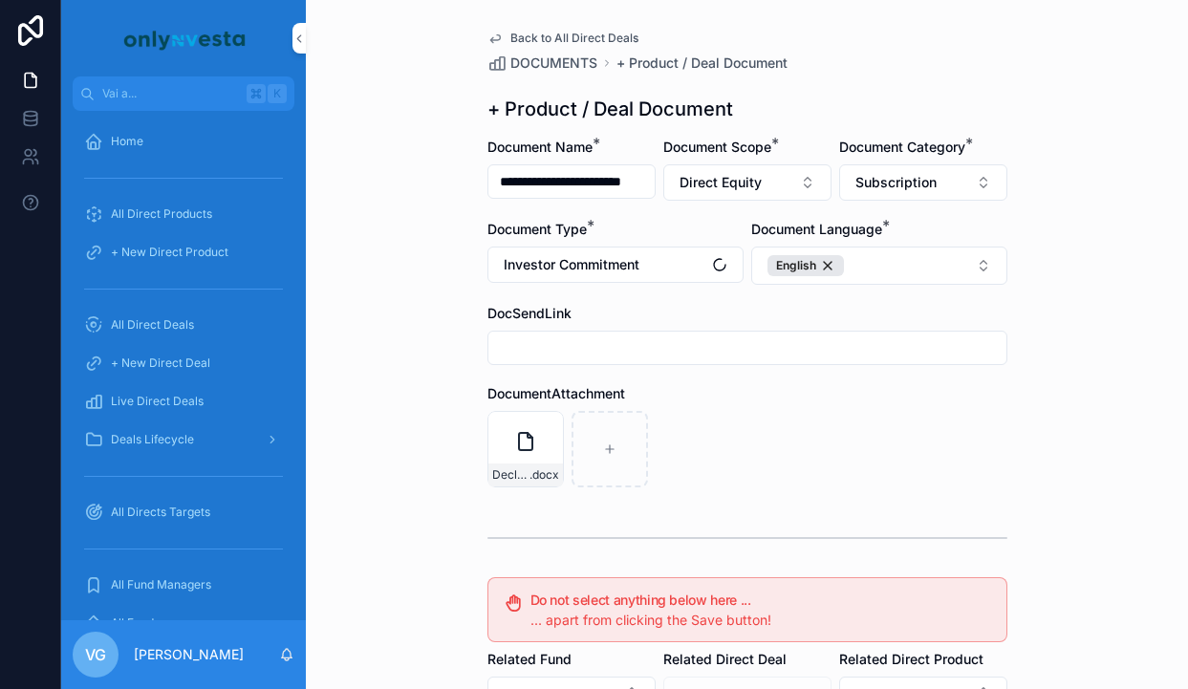
scroll to position [353, 0]
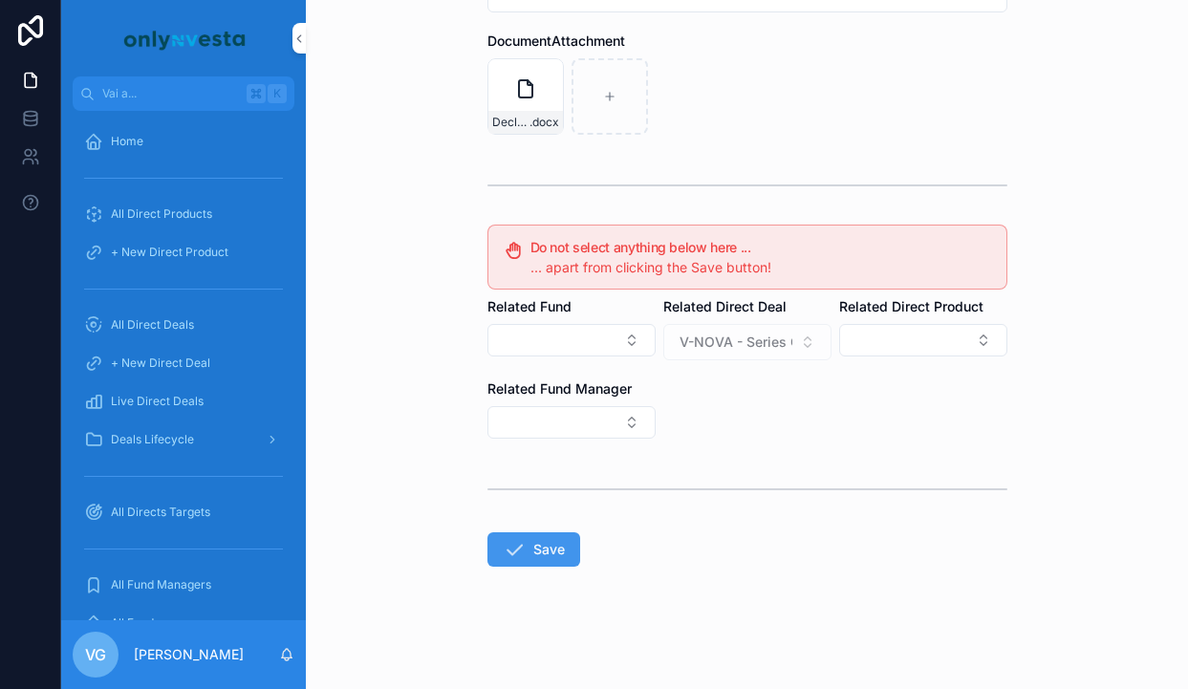
click at [520, 571] on form "**********" at bounding box center [747, 237] width 520 height 904
click at [534, 533] on button "Save" at bounding box center [533, 549] width 93 height 34
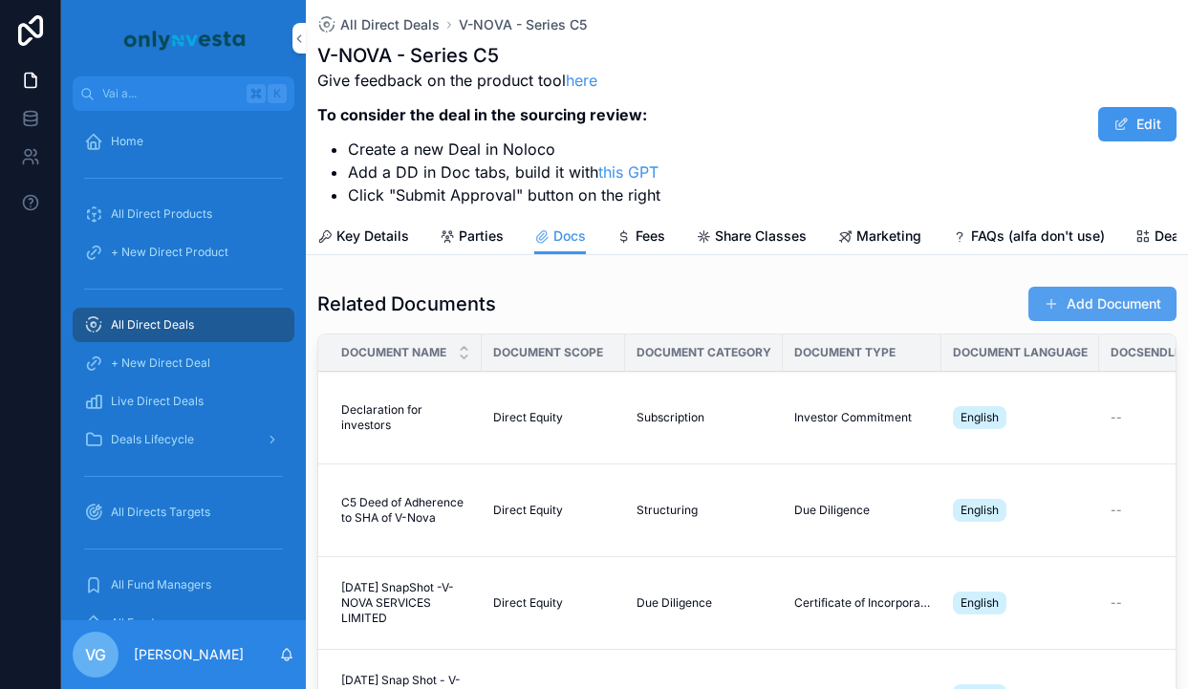
click at [1087, 295] on button "Add Document" at bounding box center [1102, 304] width 148 height 34
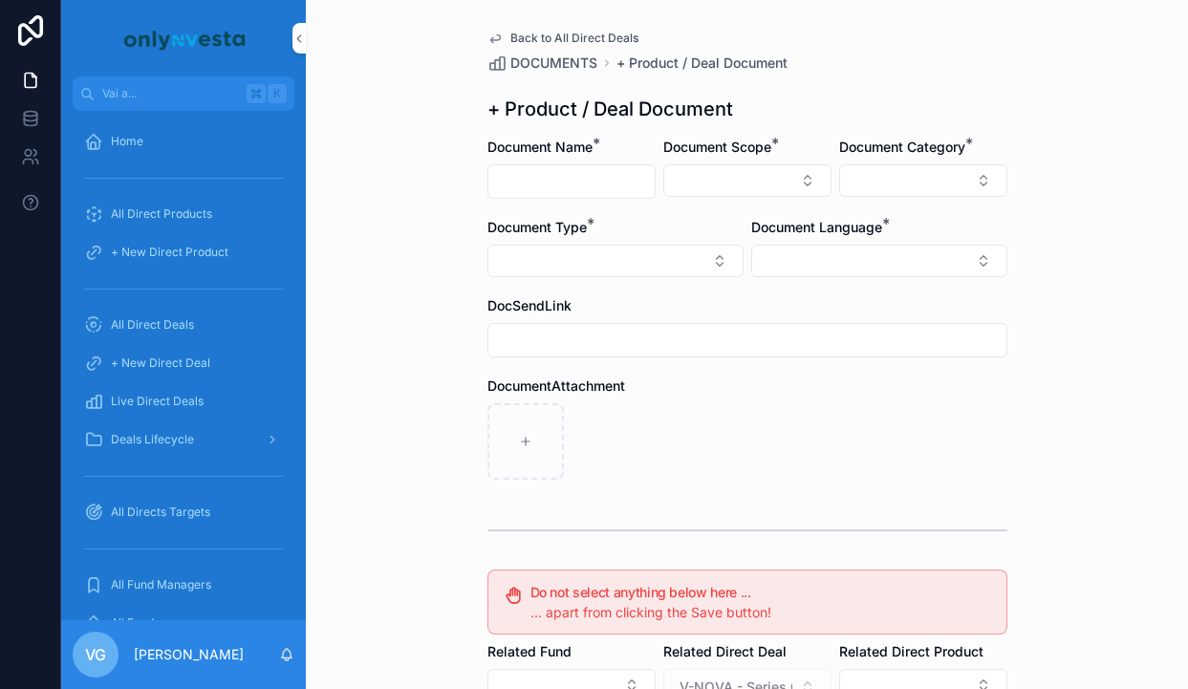
click at [604, 197] on div "contenuto scorrevole" at bounding box center [571, 181] width 168 height 34
click at [601, 183] on input "contenuto scorrevole" at bounding box center [571, 181] width 166 height 27
paste input "**********"
type input "**********"
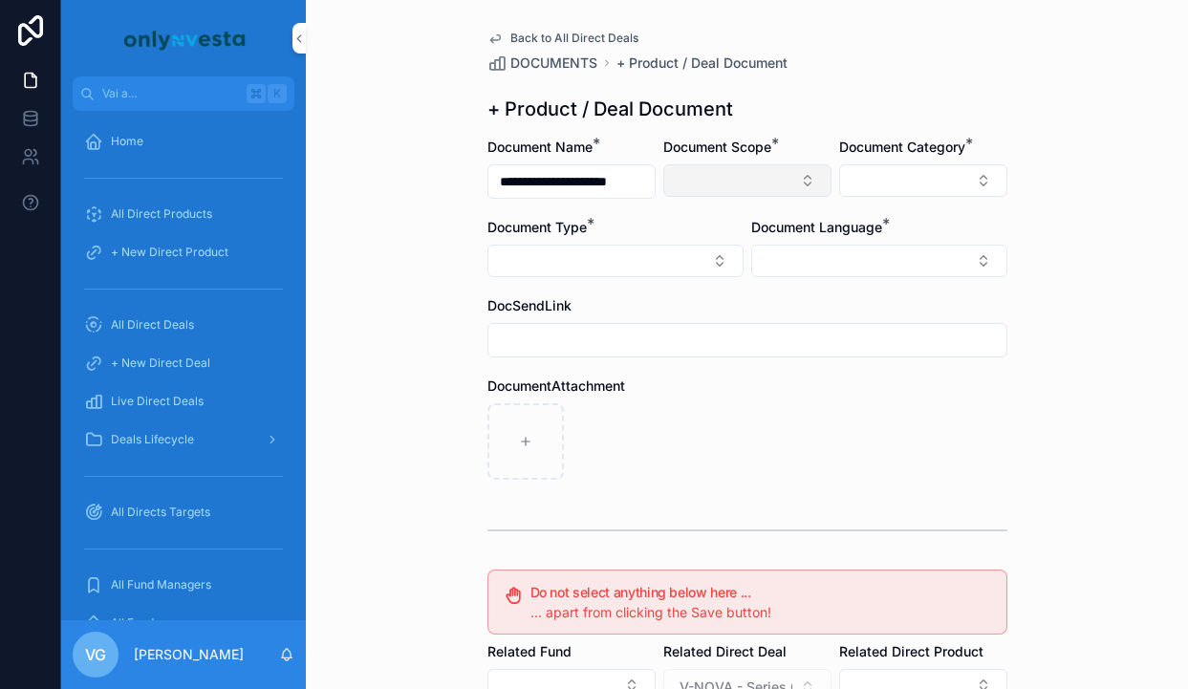
click at [703, 185] on button "Select Button" at bounding box center [747, 180] width 168 height 32
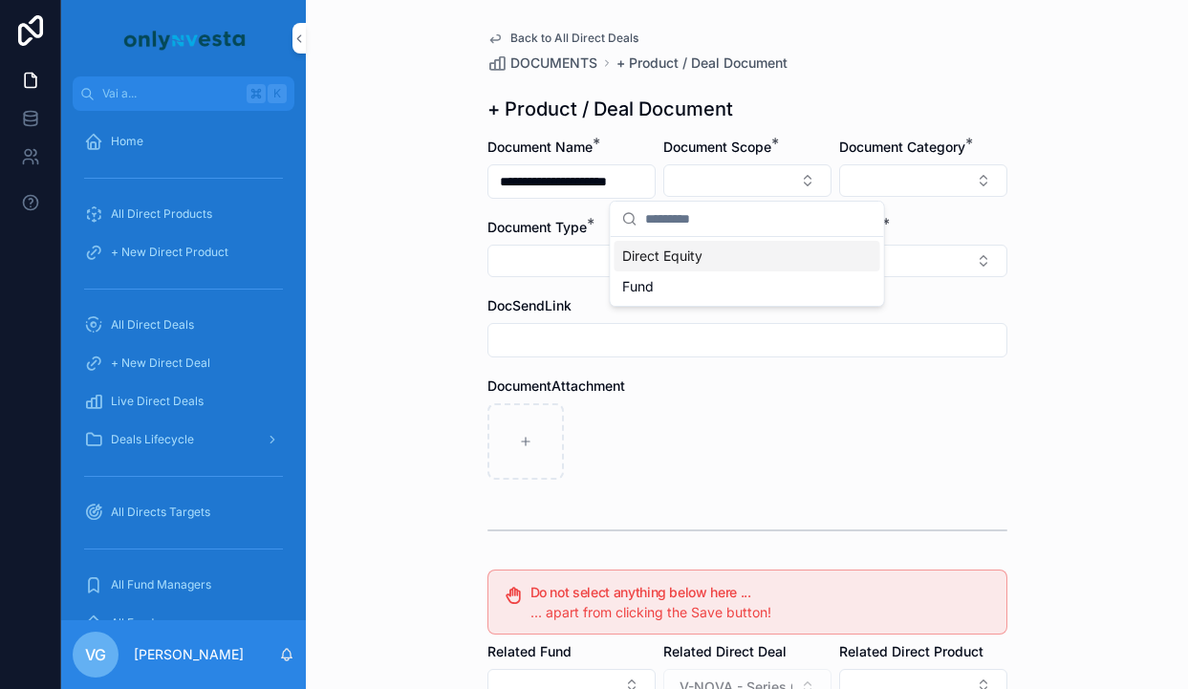
click at [693, 248] on span "Direct Equity" at bounding box center [662, 256] width 80 height 19
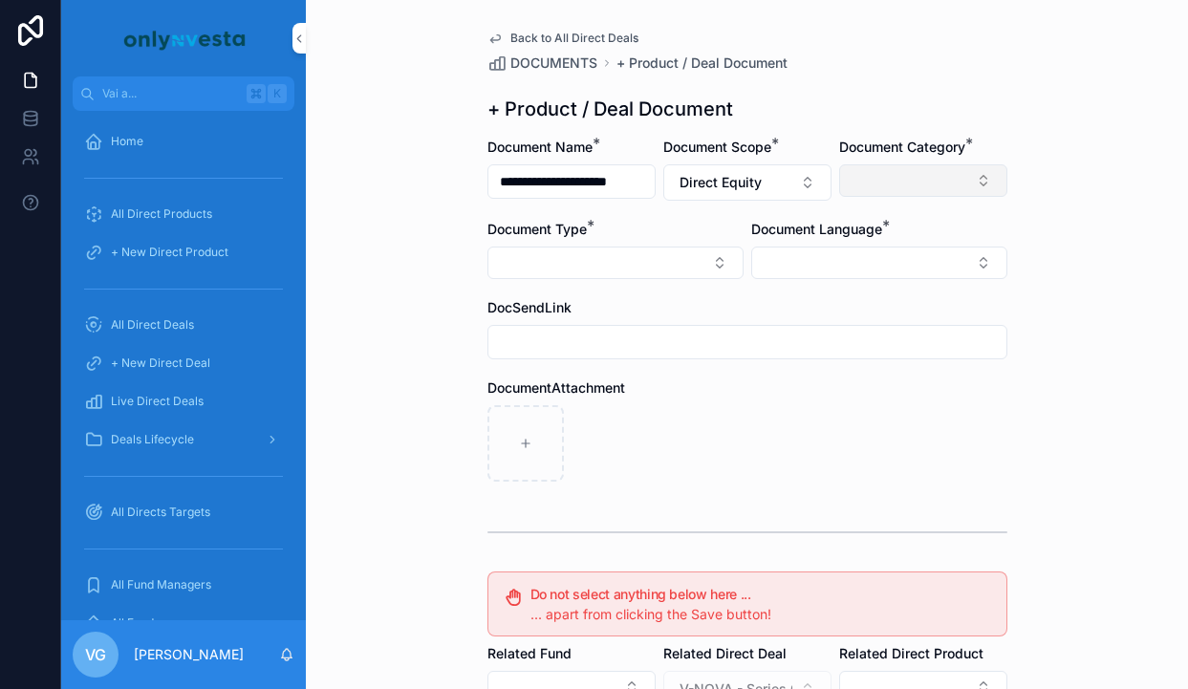
click at [874, 175] on button "Select Button" at bounding box center [923, 180] width 168 height 32
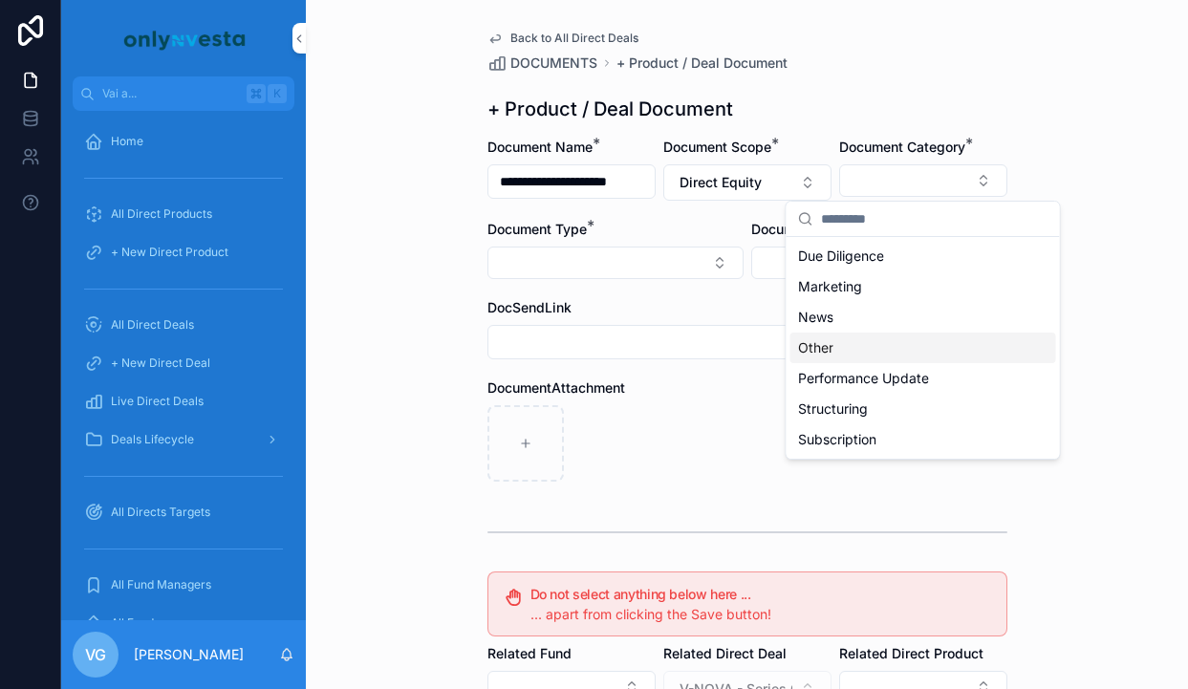
click at [834, 349] on div "Other" at bounding box center [923, 348] width 266 height 31
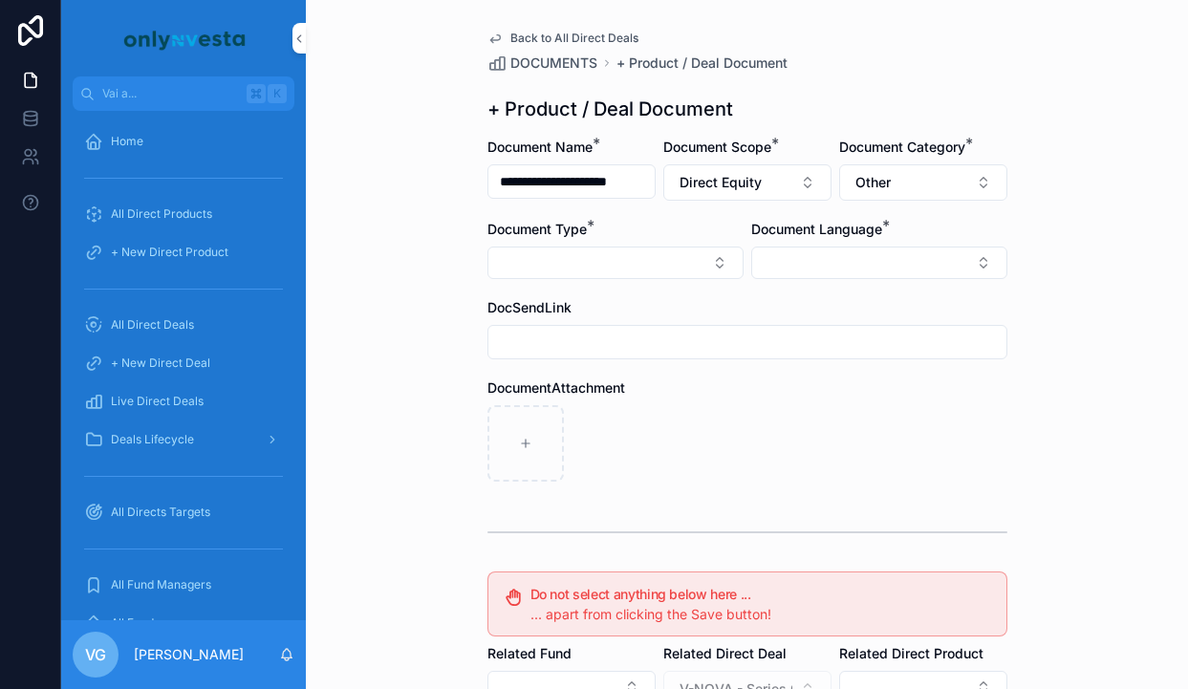
click at [615, 235] on div "Document Type *" at bounding box center [615, 229] width 256 height 19
click at [615, 248] on button "Select Button" at bounding box center [615, 263] width 256 height 32
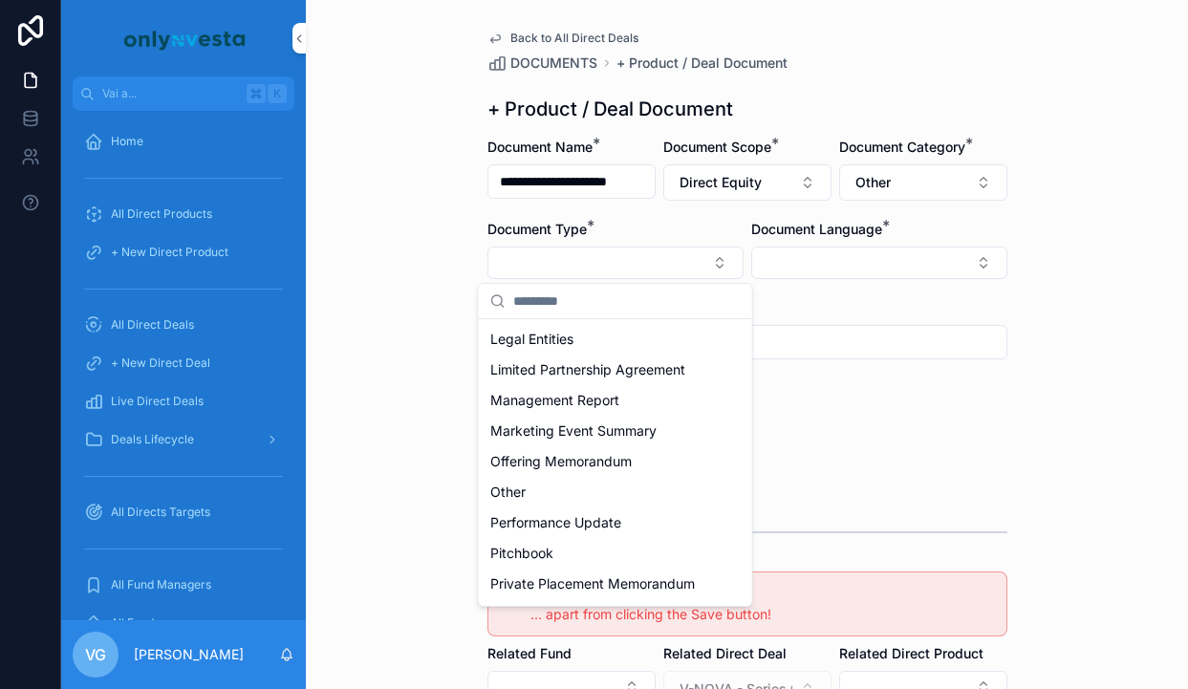
scroll to position [530, 0]
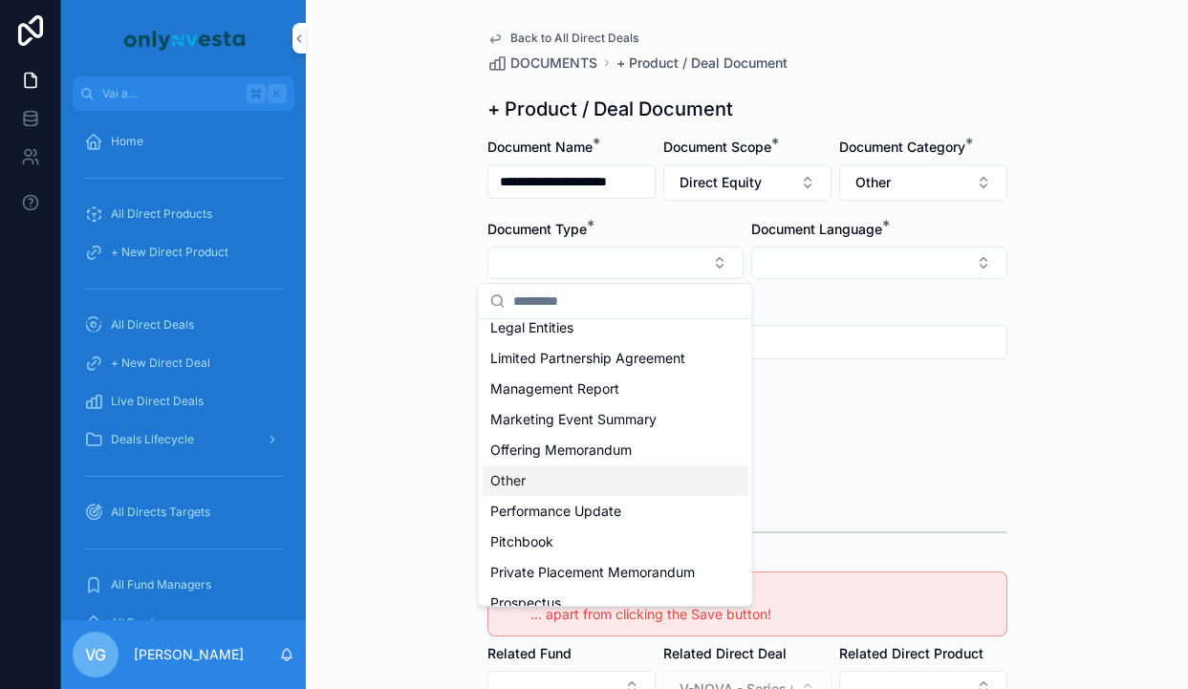
click at [566, 483] on div "Other" at bounding box center [616, 480] width 266 height 31
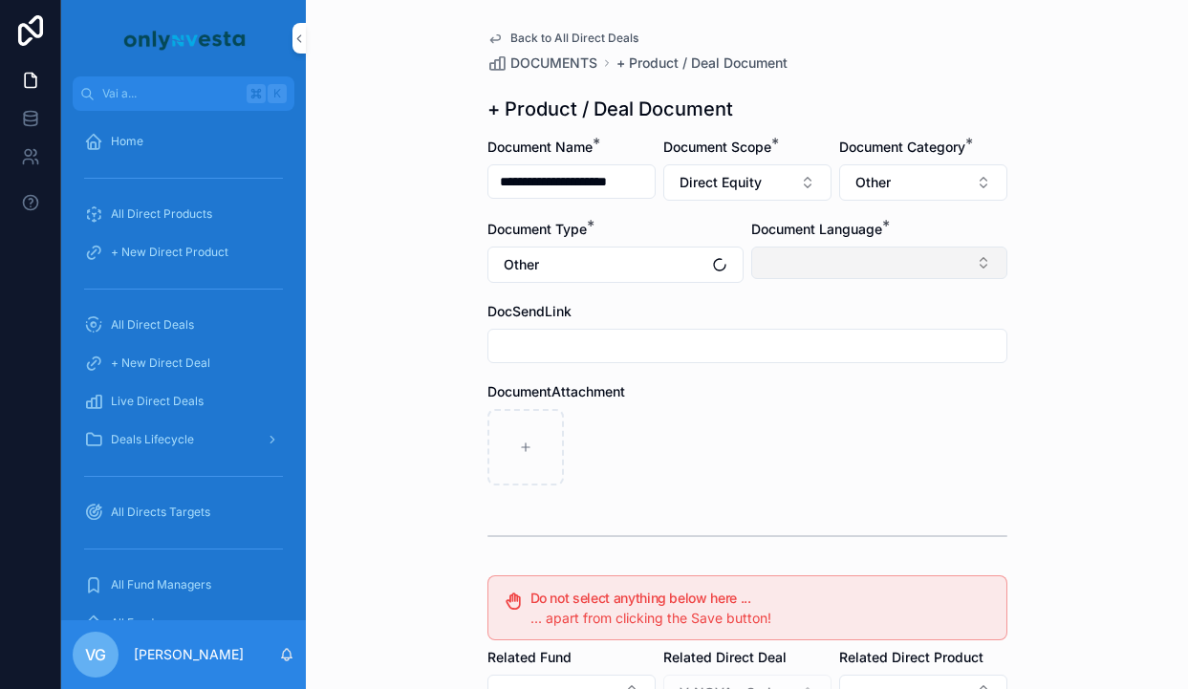
click at [890, 273] on button "Select Button" at bounding box center [879, 263] width 256 height 32
click at [836, 396] on div "English" at bounding box center [879, 399] width 266 height 31
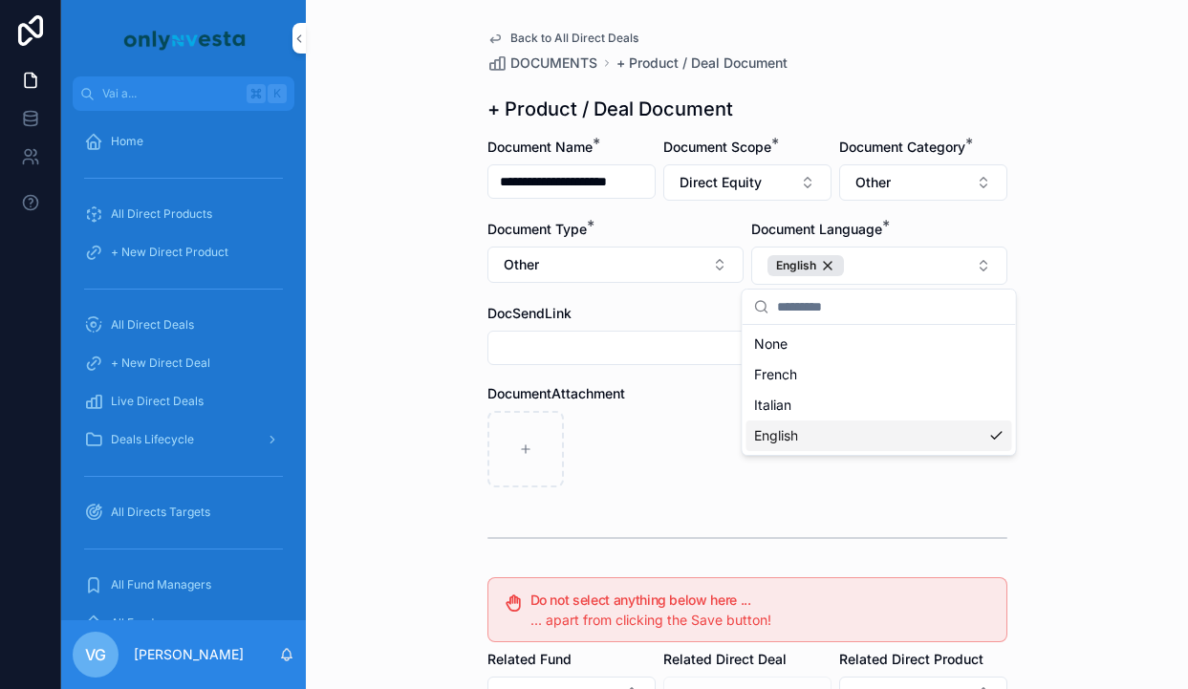
click at [667, 458] on div "contenuto scorrevole" at bounding box center [747, 449] width 520 height 76
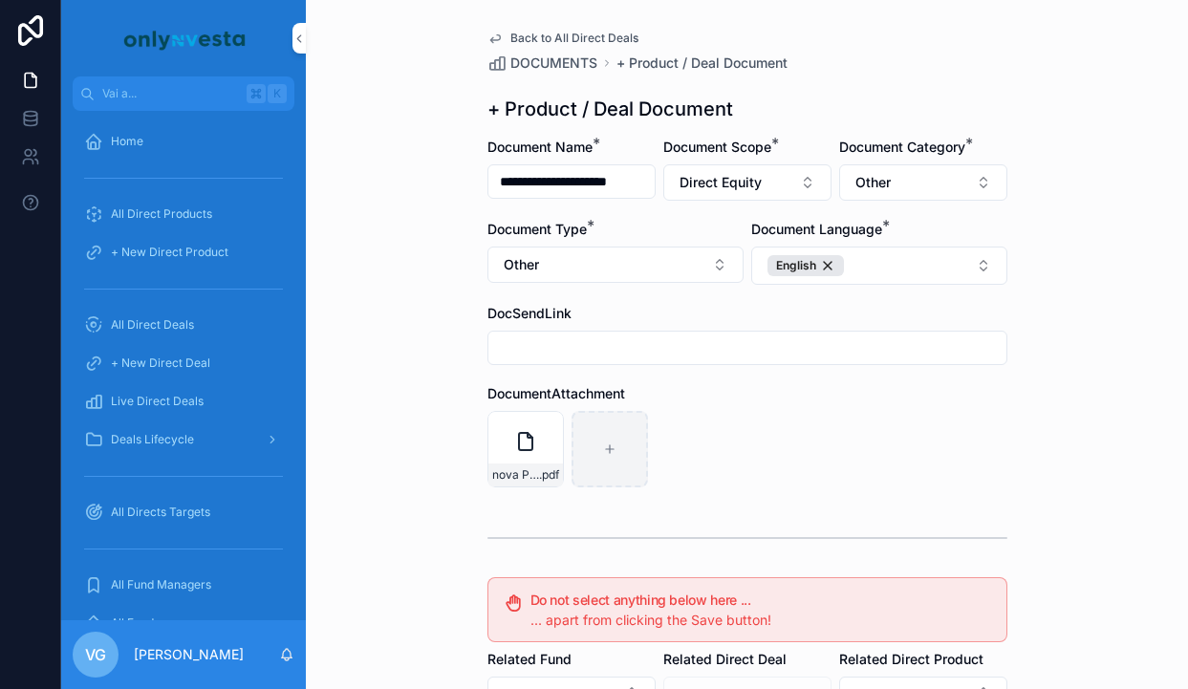
scroll to position [353, 0]
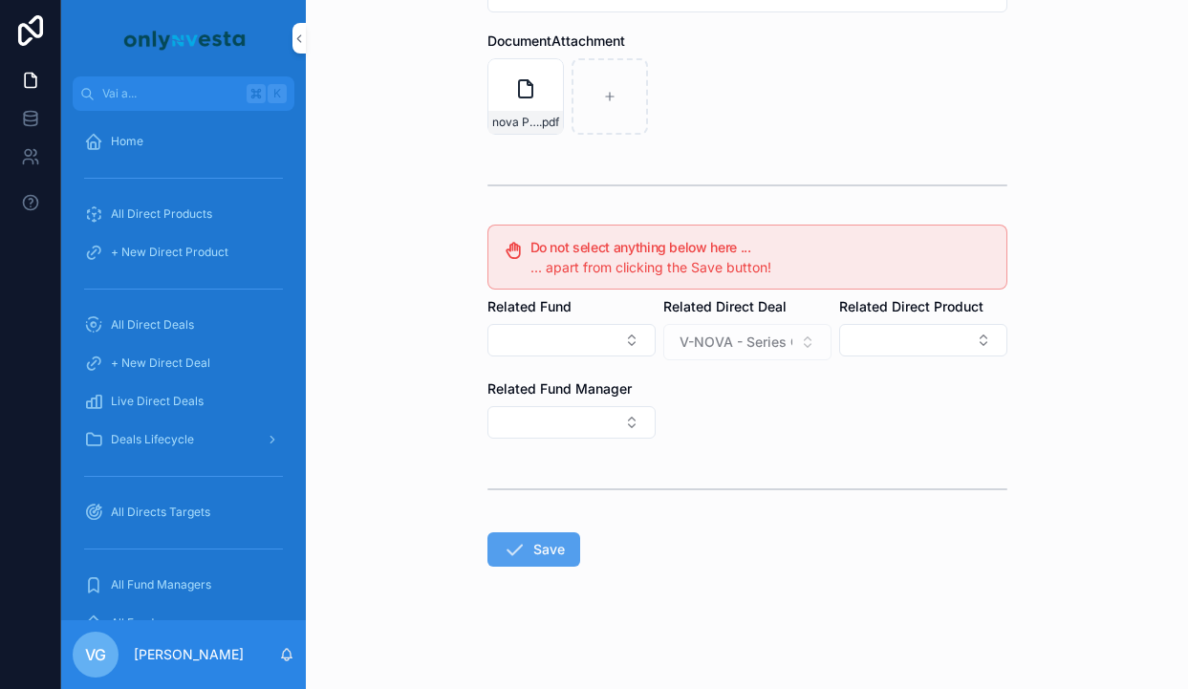
click at [518, 547] on icon "contenuto scorrevole" at bounding box center [514, 549] width 23 height 23
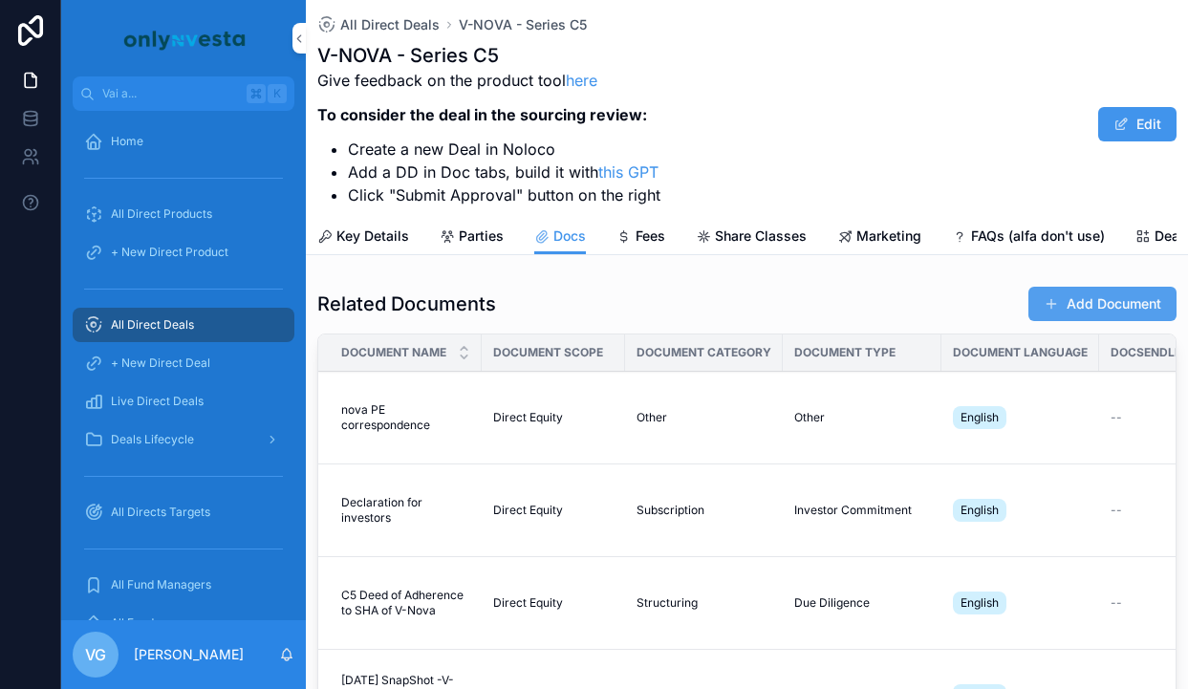
click at [1119, 309] on button "Add Document" at bounding box center [1102, 304] width 148 height 34
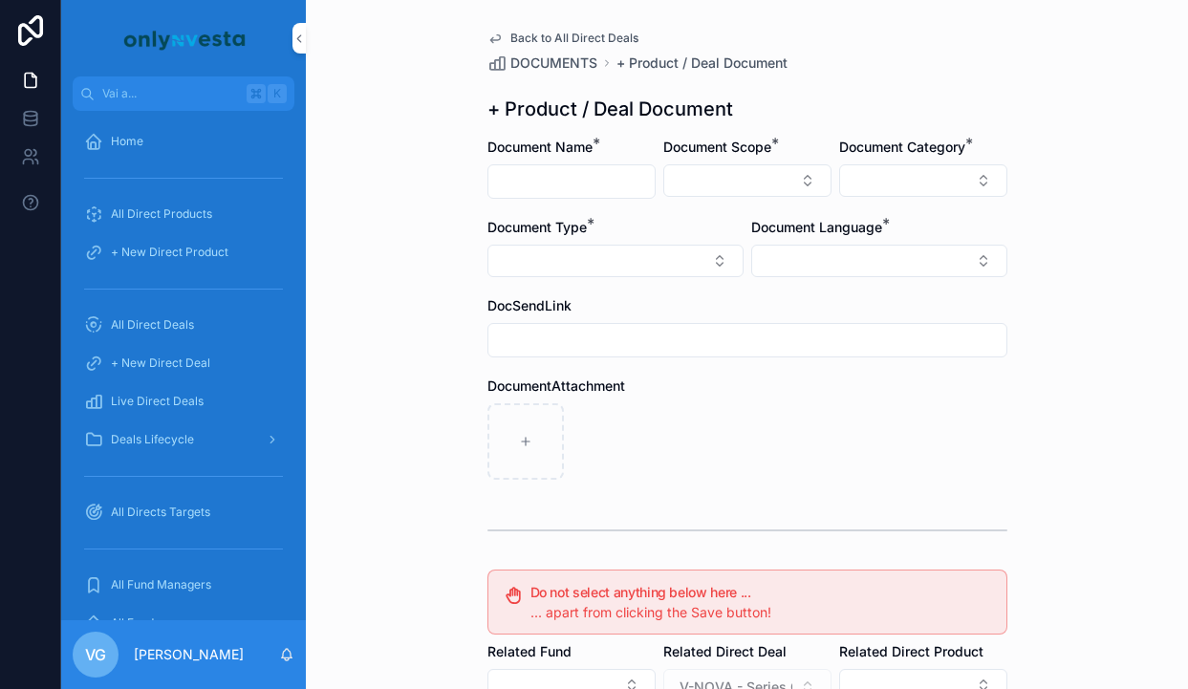
click at [517, 169] on input "contenuto scorrevole" at bounding box center [571, 181] width 166 height 27
paste input "**********"
type input "**********"
click at [751, 182] on button "Select Button" at bounding box center [747, 180] width 168 height 32
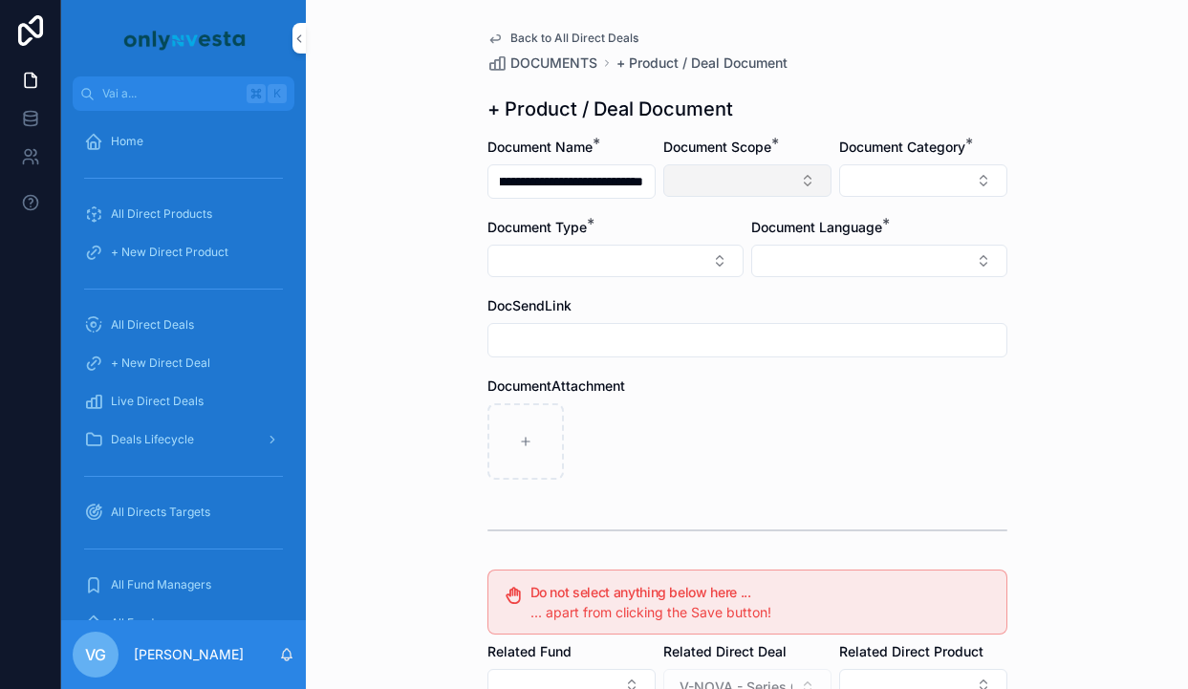
scroll to position [0, 0]
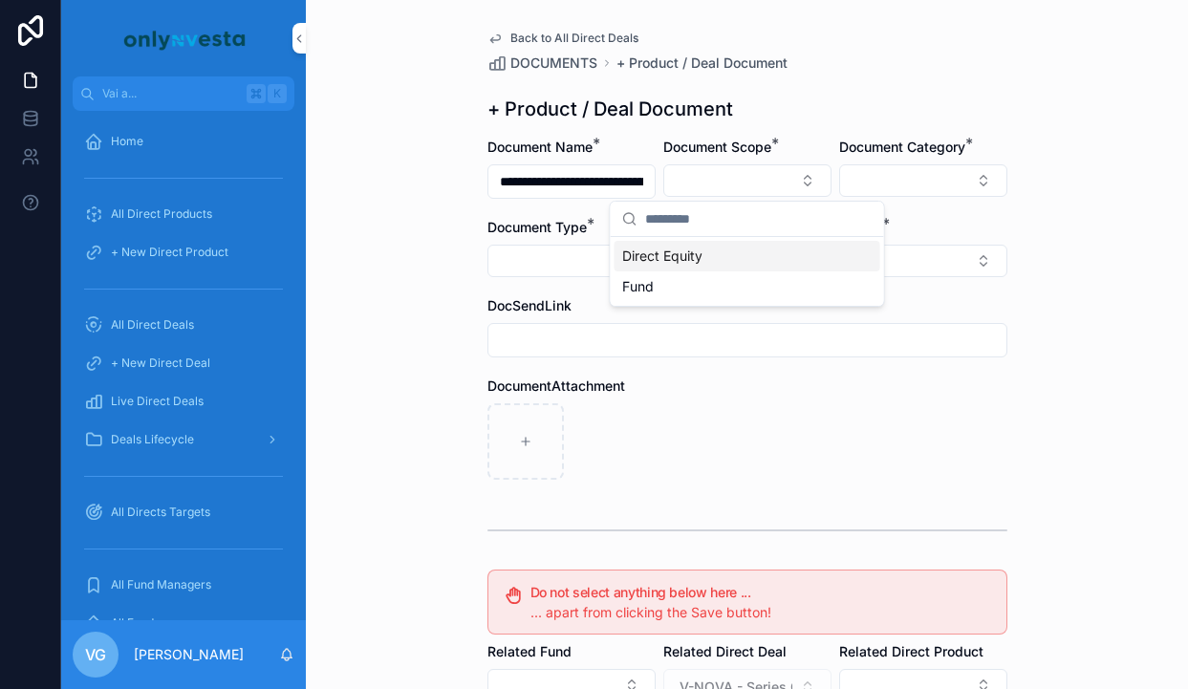
click at [708, 248] on div "Direct Equity" at bounding box center [748, 256] width 266 height 31
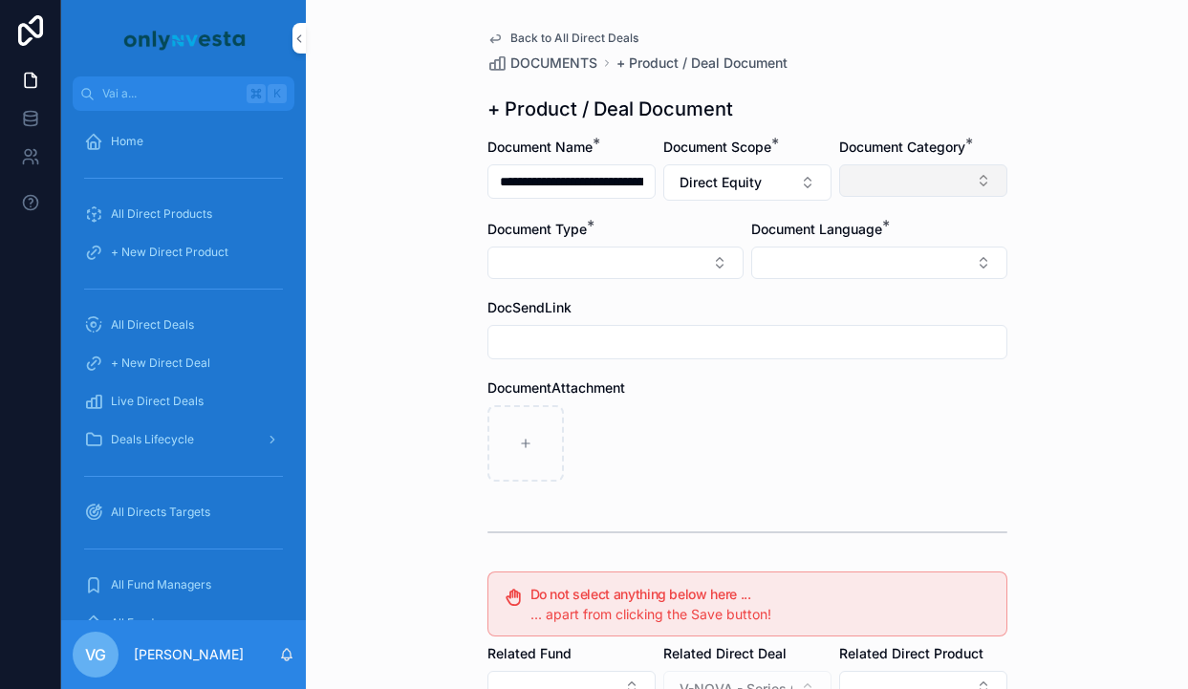
click at [911, 172] on button "Select Button" at bounding box center [923, 180] width 168 height 32
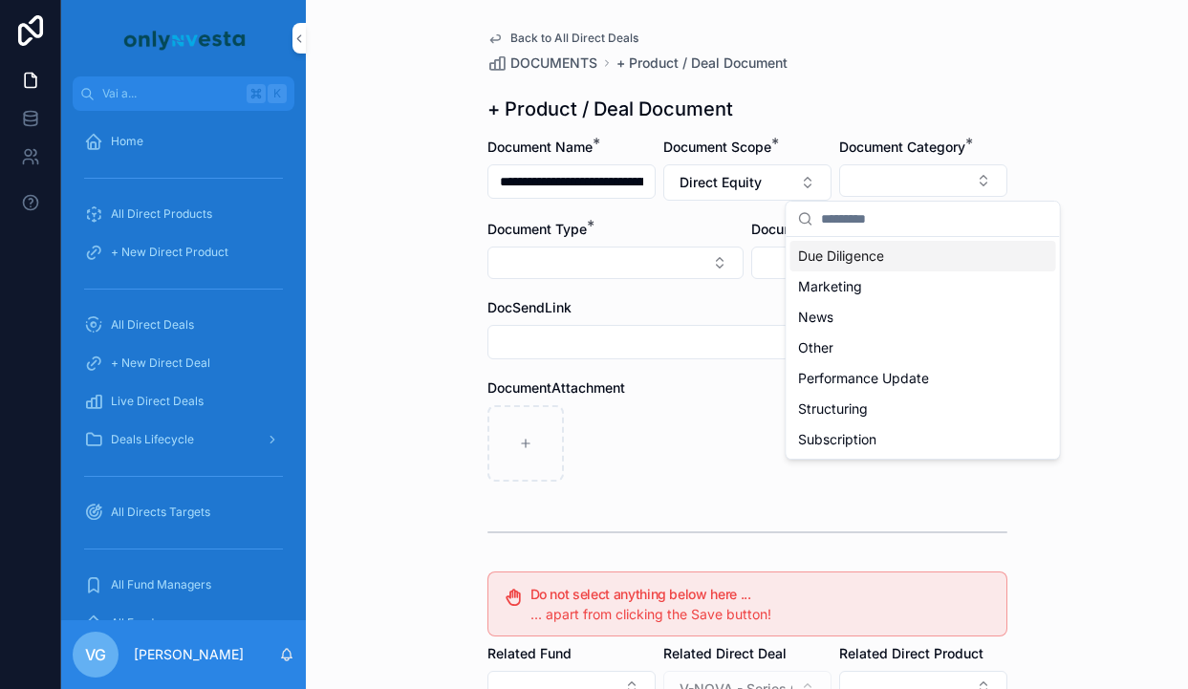
click at [907, 145] on span "Document Category" at bounding box center [902, 147] width 126 height 16
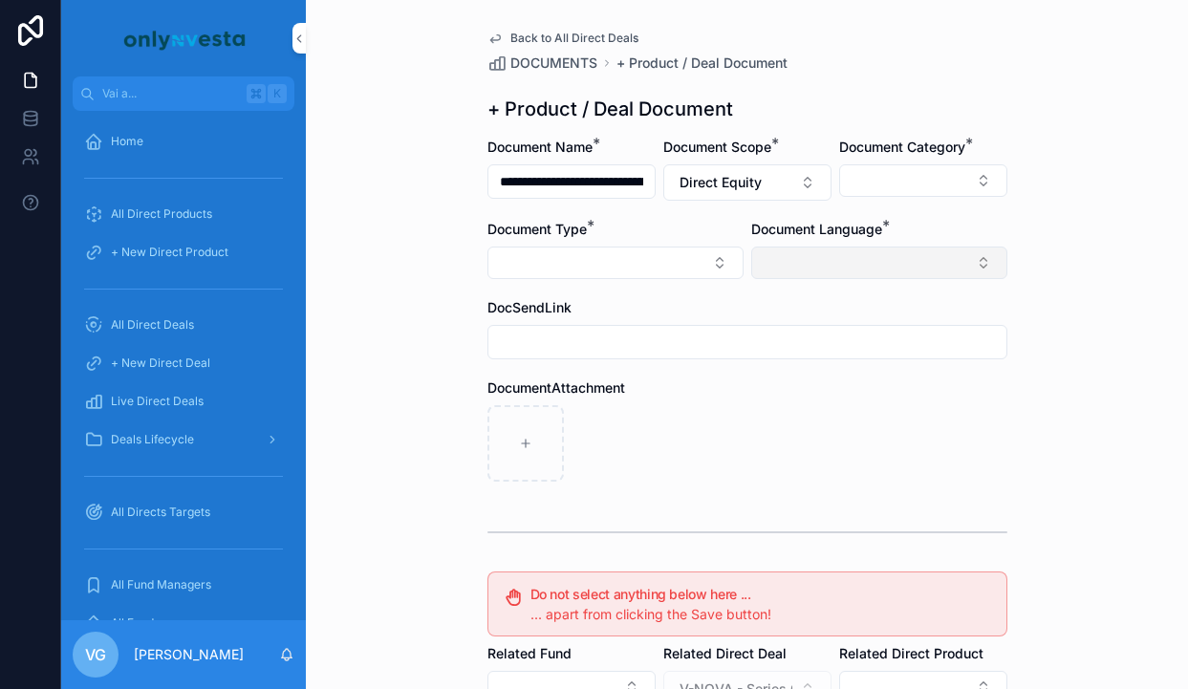
click at [869, 251] on button "Select Button" at bounding box center [879, 263] width 256 height 32
click at [819, 396] on div "English" at bounding box center [879, 399] width 266 height 31
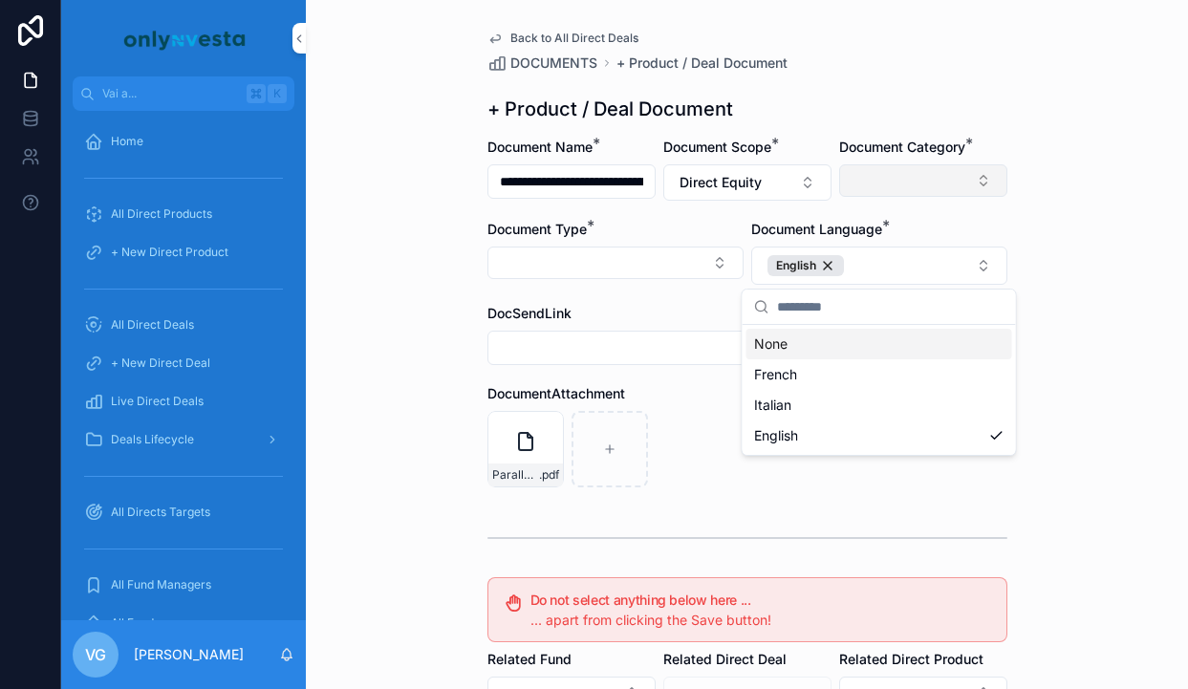
click at [903, 169] on button "Select Button" at bounding box center [923, 180] width 168 height 32
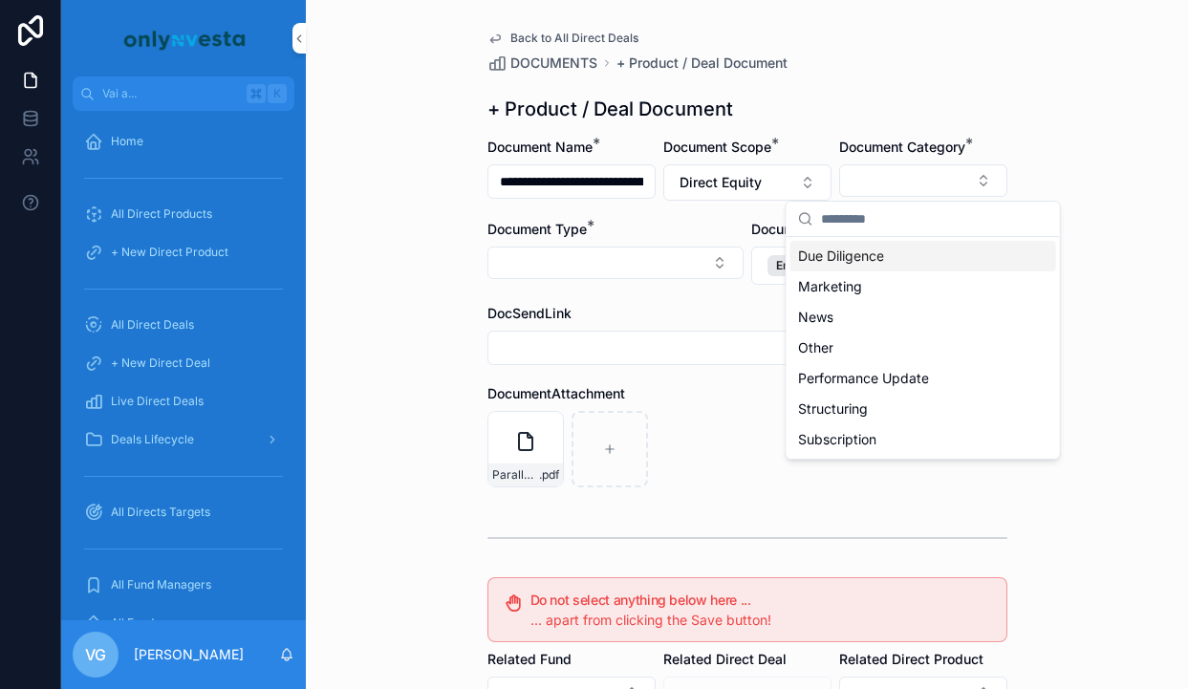
click at [852, 263] on span "Due Diligence" at bounding box center [841, 256] width 86 height 19
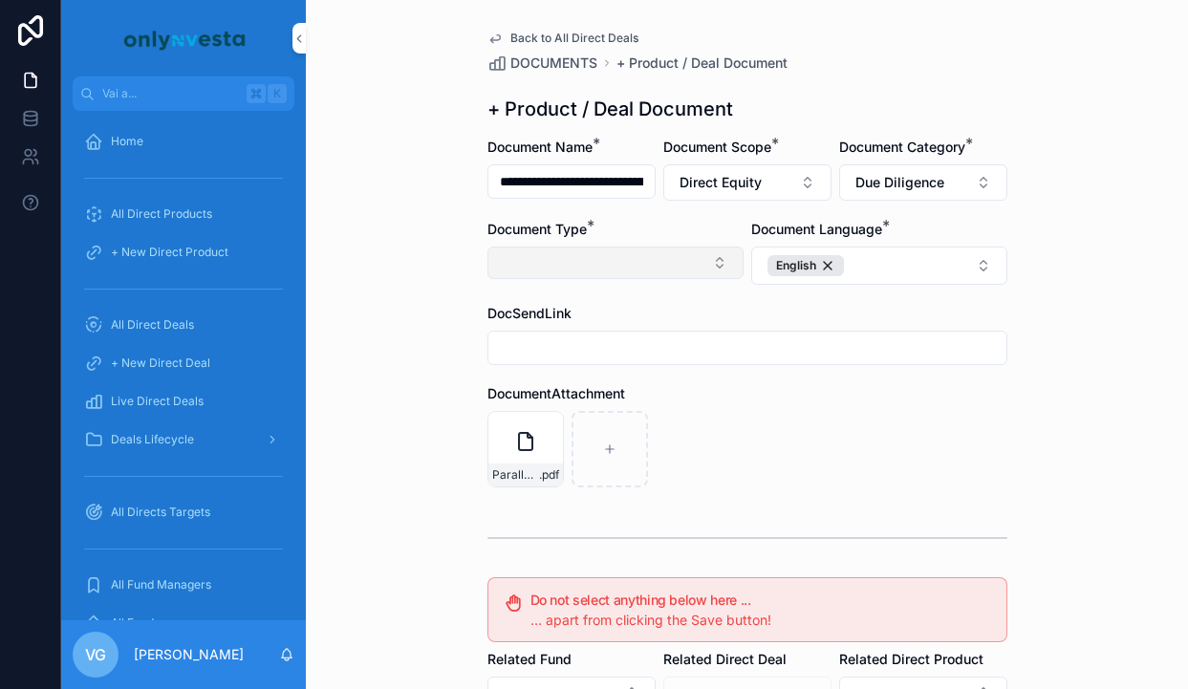
click at [670, 247] on button "Select Button" at bounding box center [615, 263] width 256 height 32
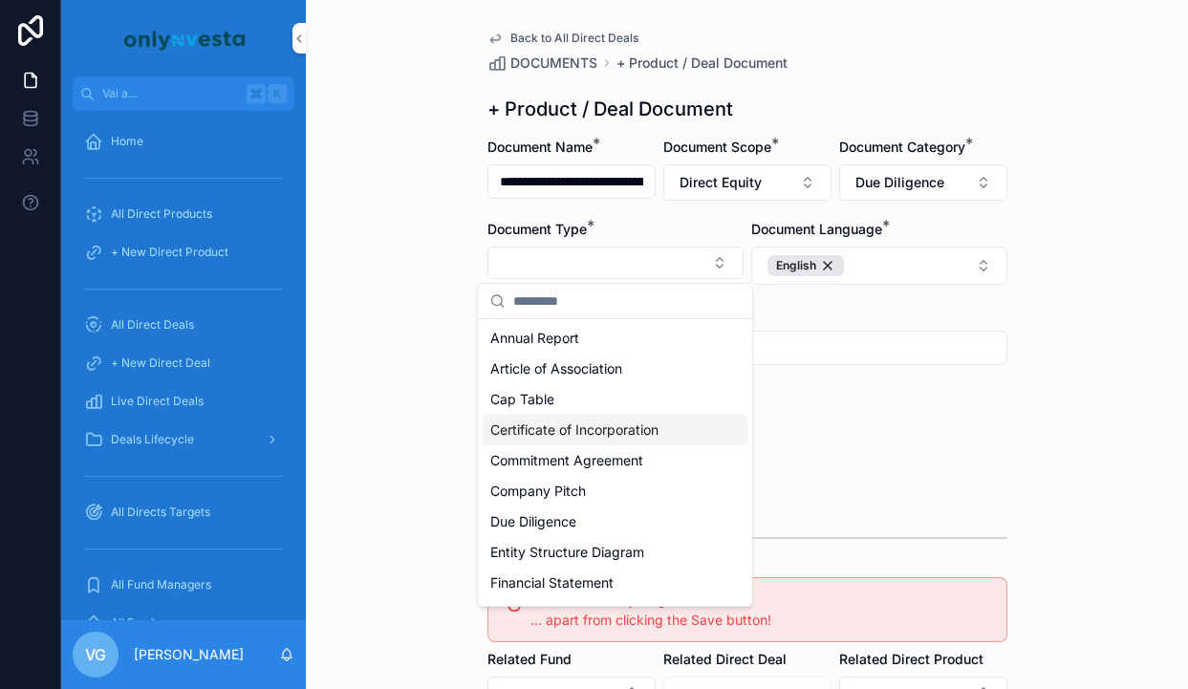
click at [565, 424] on span "Certificate of Incorporation" at bounding box center [574, 430] width 168 height 19
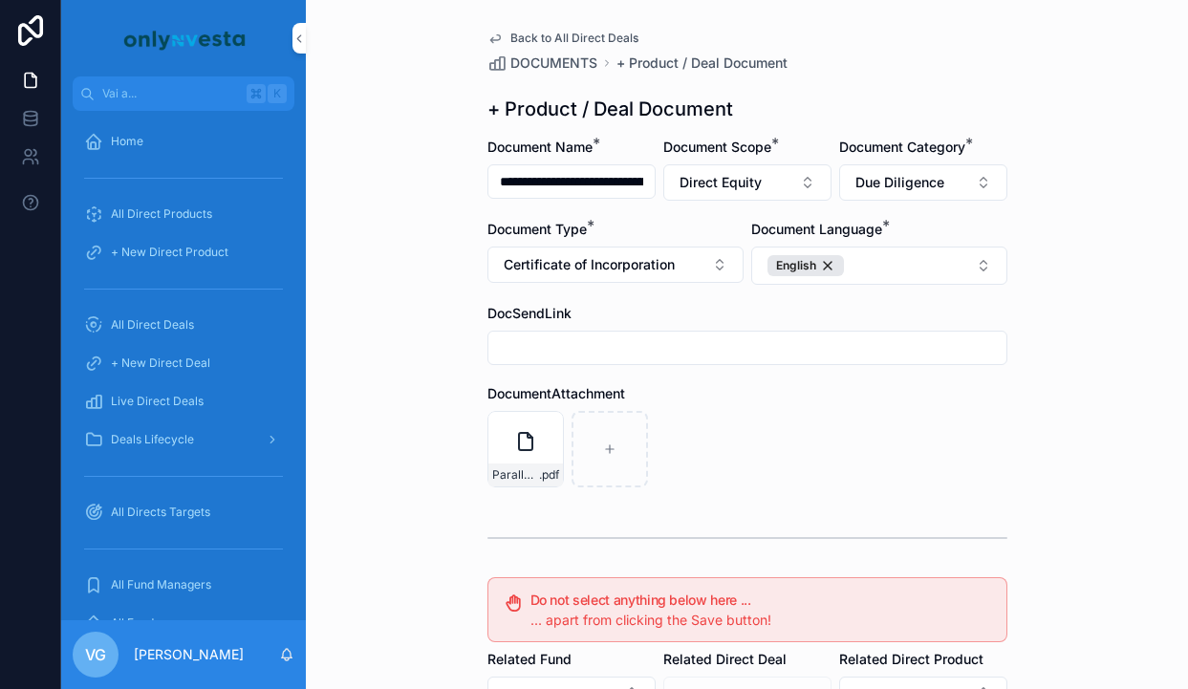
scroll to position [353, 0]
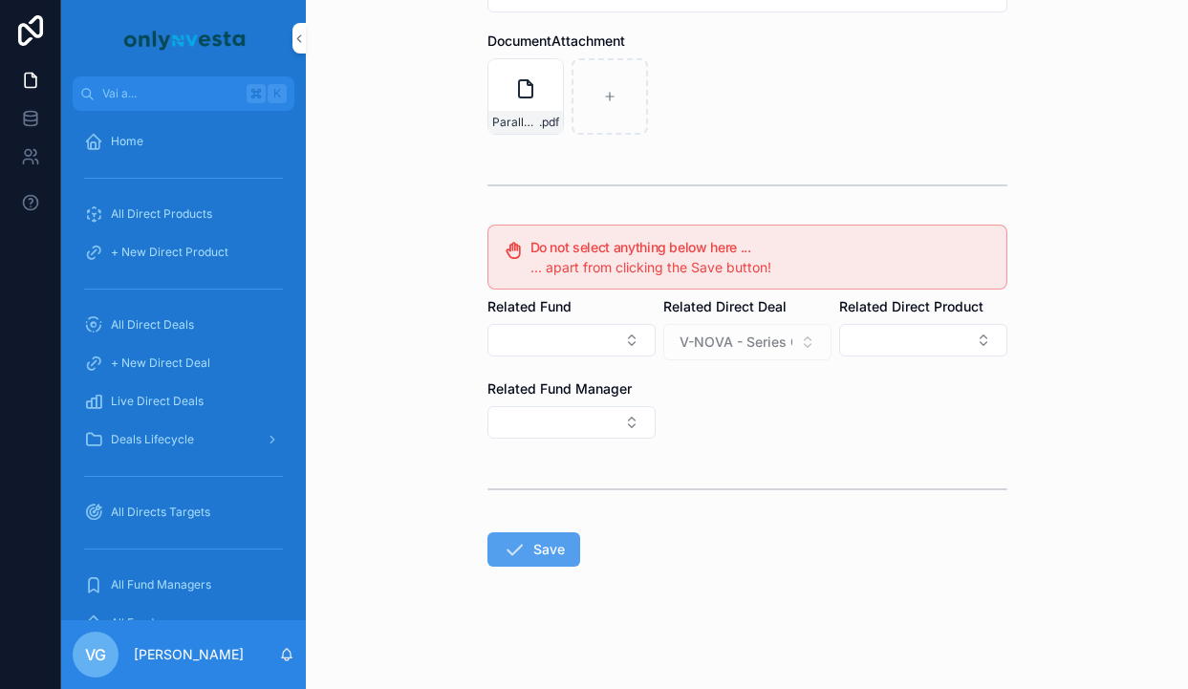
click at [507, 543] on icon "contenuto scorrevole" at bounding box center [514, 549] width 23 height 23
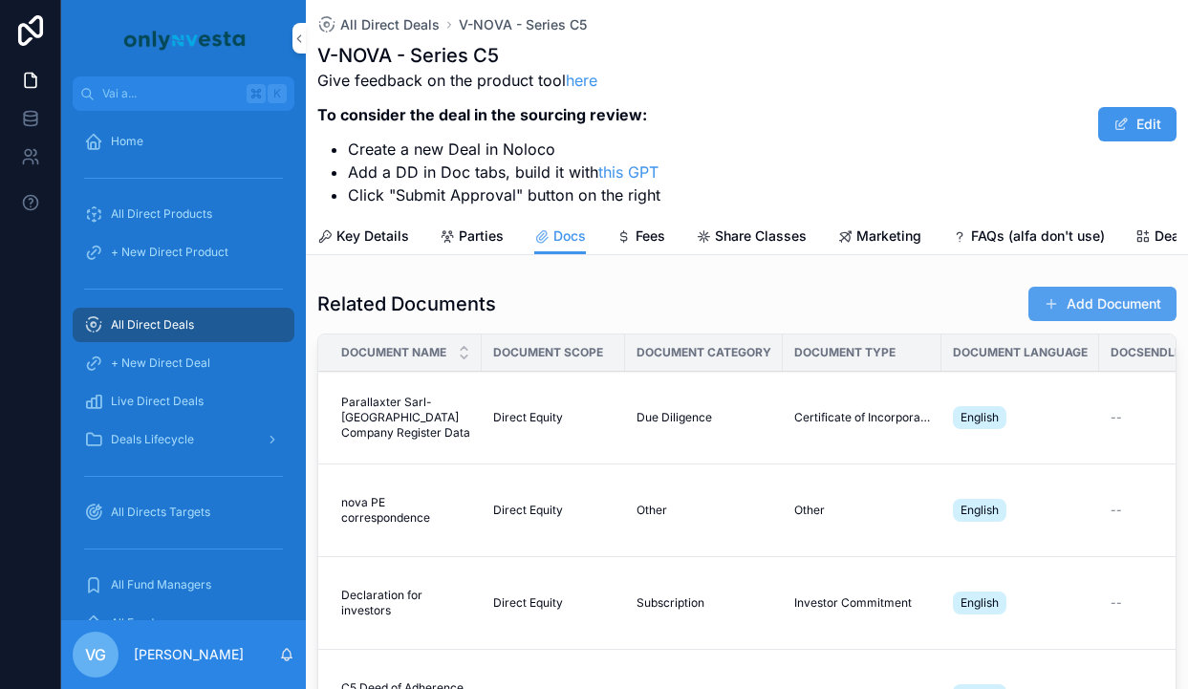
click at [1081, 291] on button "Add Document" at bounding box center [1102, 304] width 148 height 34
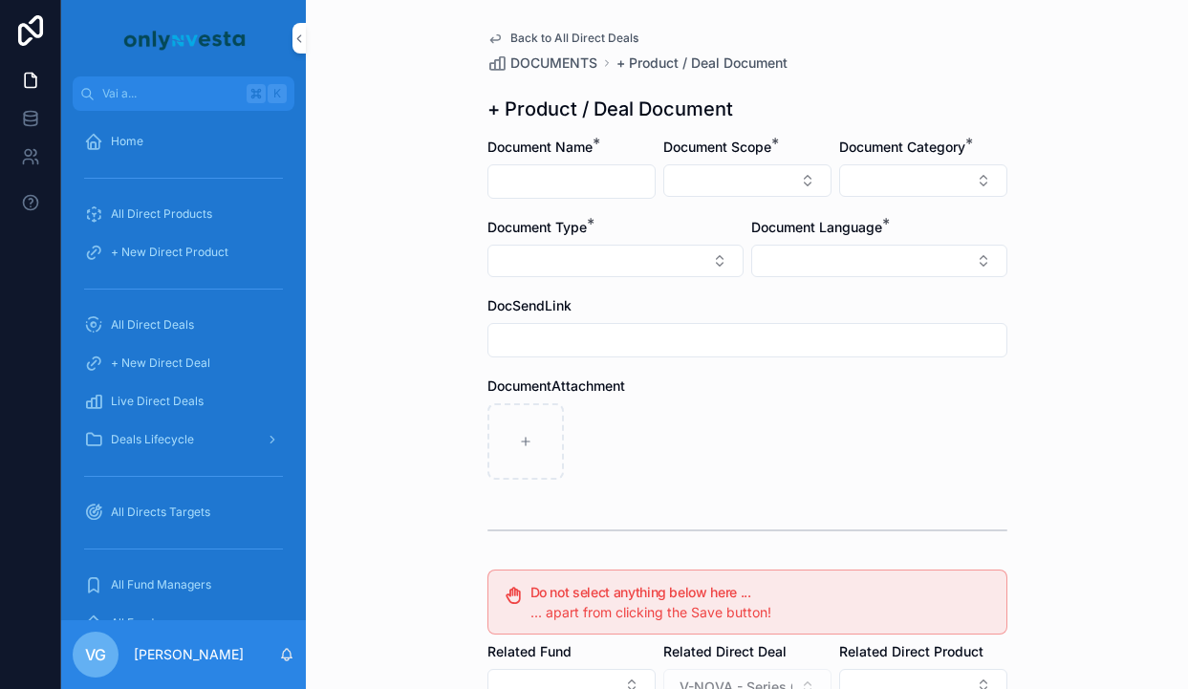
click at [541, 184] on input "contenuto scorrevole" at bounding box center [571, 181] width 166 height 27
paste input "**********"
drag, startPoint x: 645, startPoint y: 181, endPoint x: 395, endPoint y: 181, distance: 250.4
click at [395, 181] on div "**********" at bounding box center [747, 344] width 882 height 689
type input "**********"
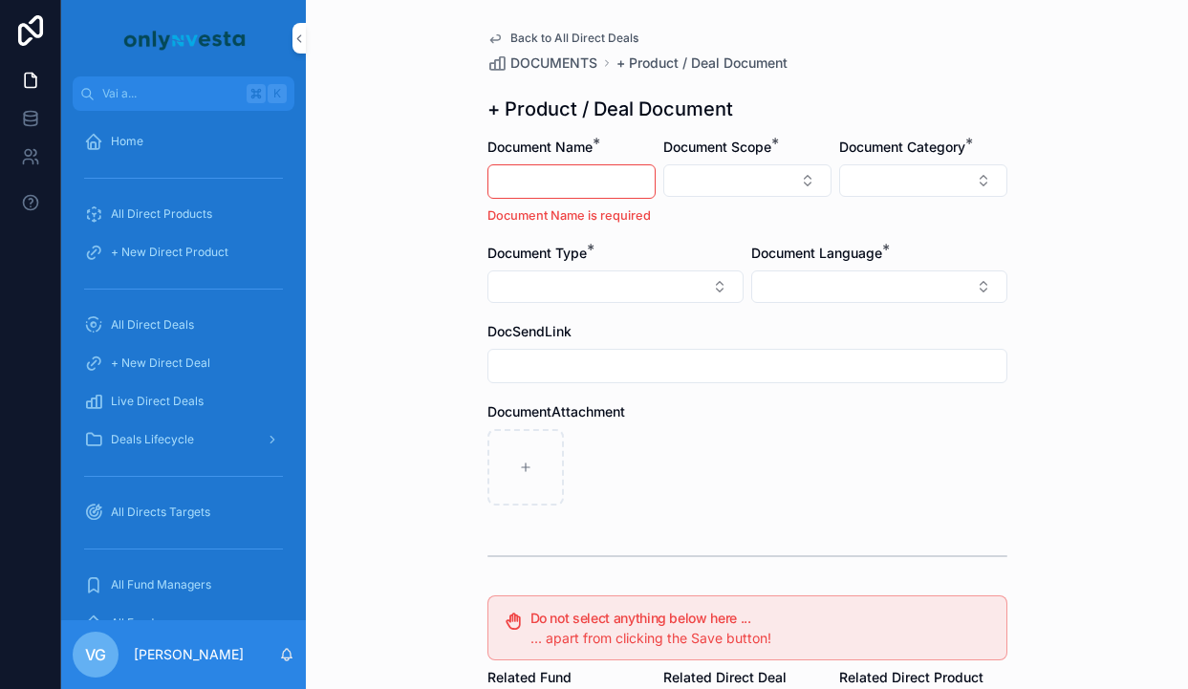
paste input "**********"
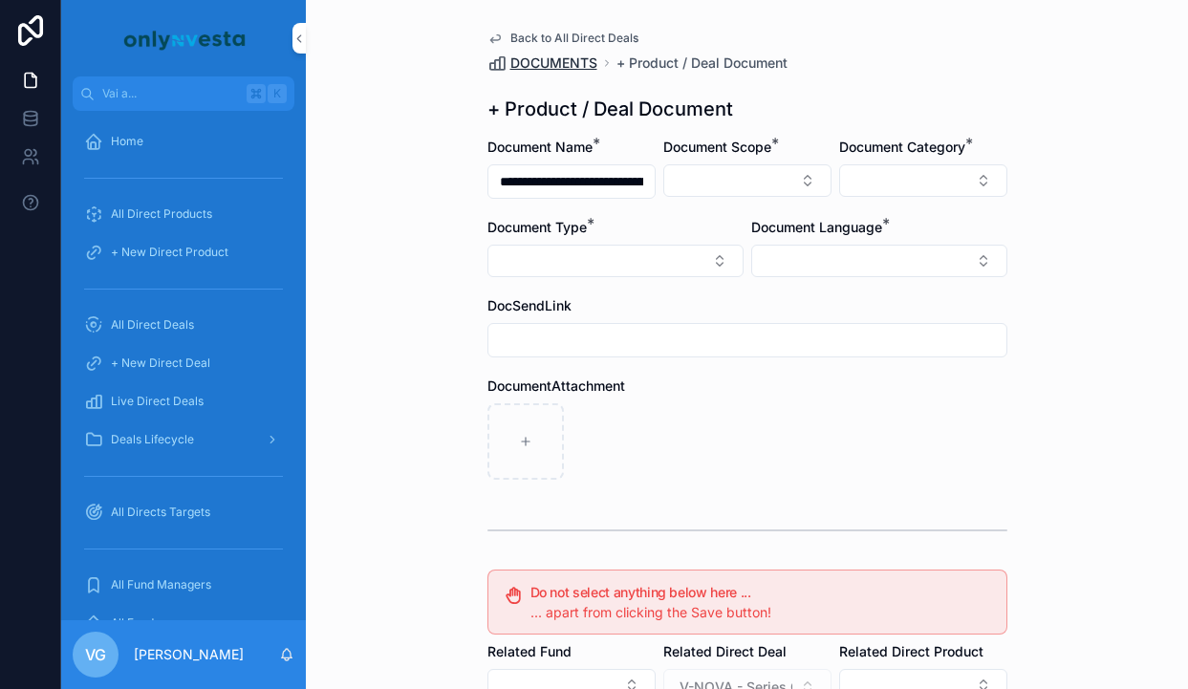
scroll to position [0, 201]
type input "**********"
click at [723, 194] on button "Select Button" at bounding box center [747, 180] width 168 height 32
click at [720, 250] on div "Direct Equity" at bounding box center [748, 256] width 266 height 31
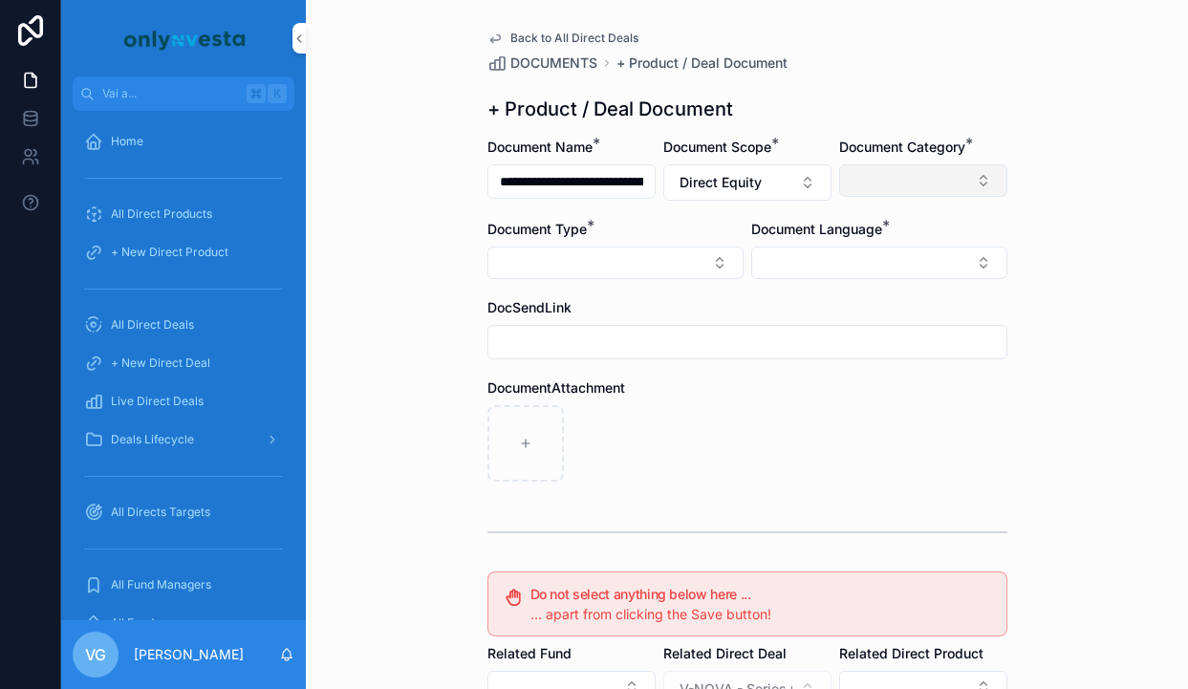
click at [936, 175] on button "Select Button" at bounding box center [923, 180] width 168 height 32
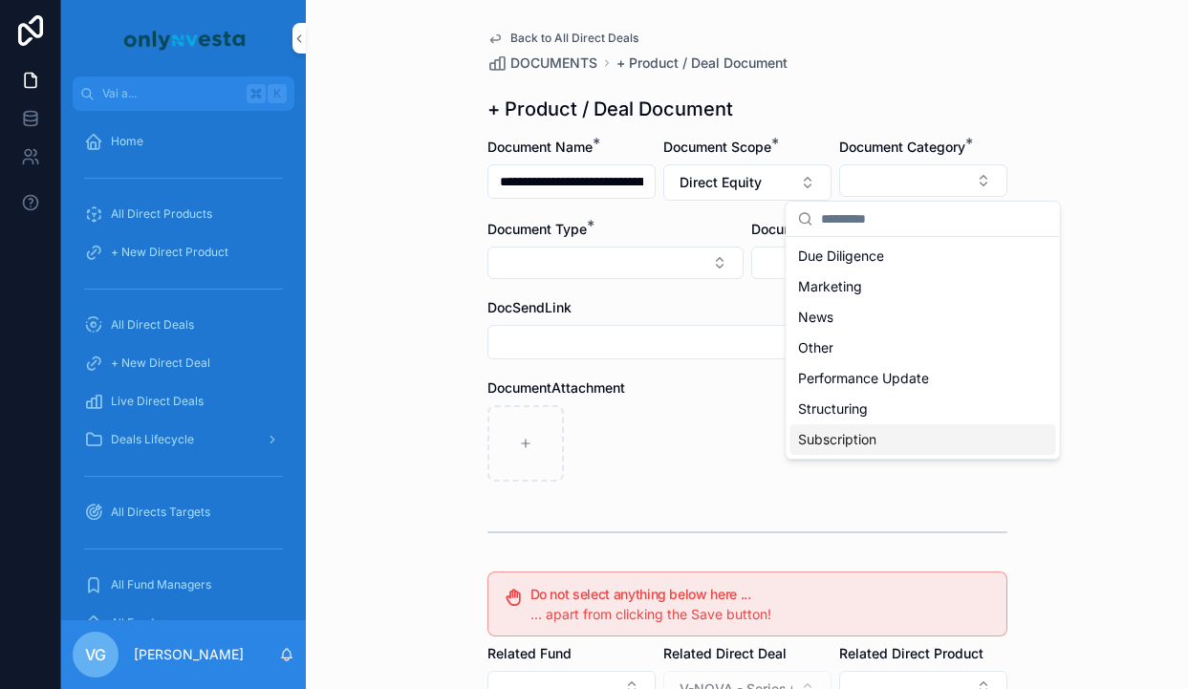
click at [871, 444] on span "Subscription" at bounding box center [837, 439] width 78 height 19
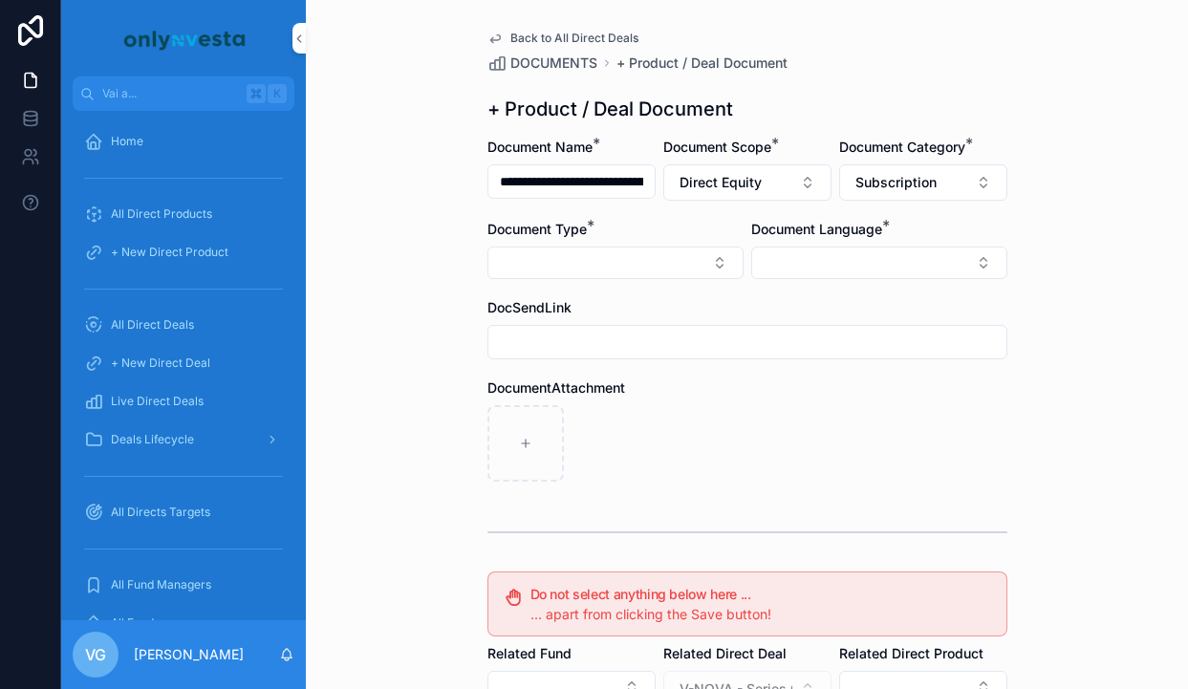
click at [622, 289] on form "**********" at bounding box center [747, 587] width 520 height 898
click at [619, 285] on form "**********" at bounding box center [747, 587] width 520 height 898
click at [613, 263] on button "Select Button" at bounding box center [615, 263] width 256 height 32
type input "***"
click at [597, 366] on span "Subscription Form" at bounding box center [546, 368] width 113 height 19
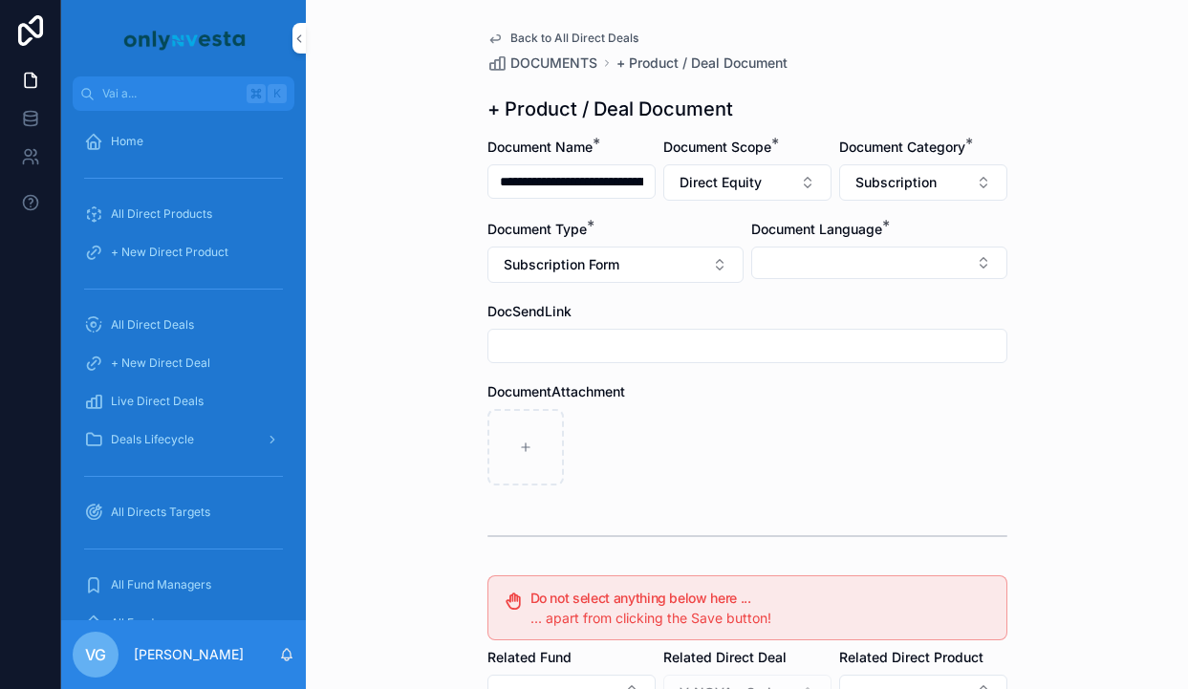
click at [837, 236] on span "Document Language" at bounding box center [816, 229] width 131 height 16
click at [836, 271] on button "Select Button" at bounding box center [879, 263] width 256 height 32
click at [801, 403] on div "English" at bounding box center [879, 399] width 266 height 31
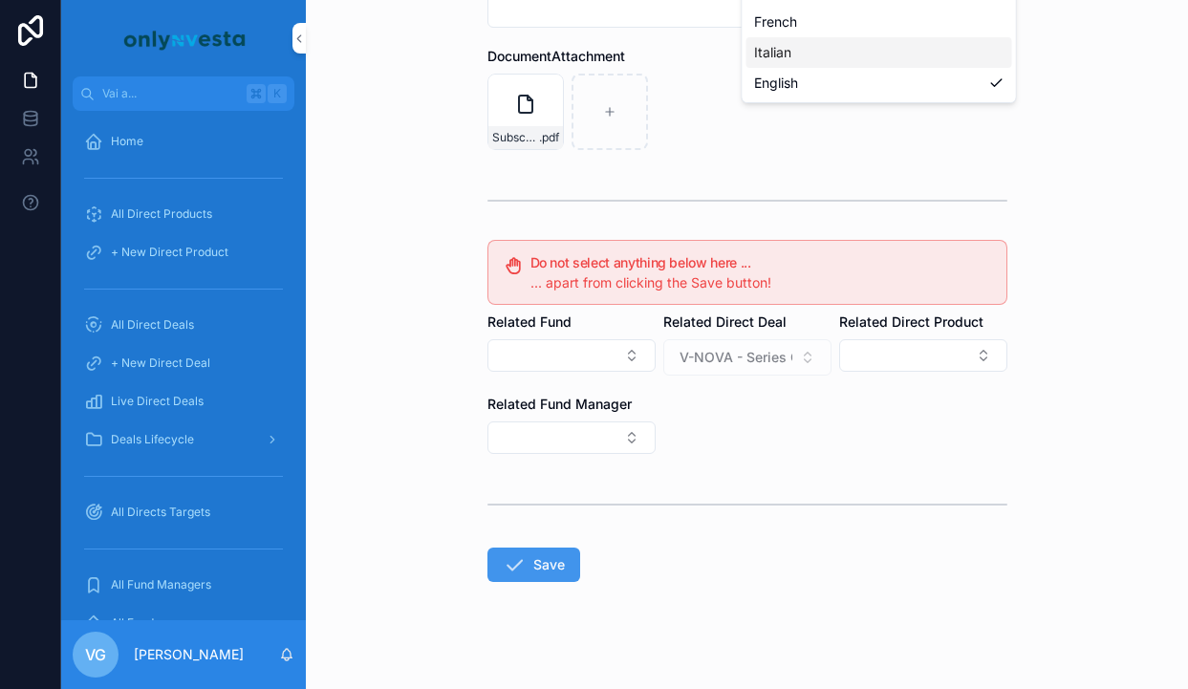
scroll to position [353, 0]
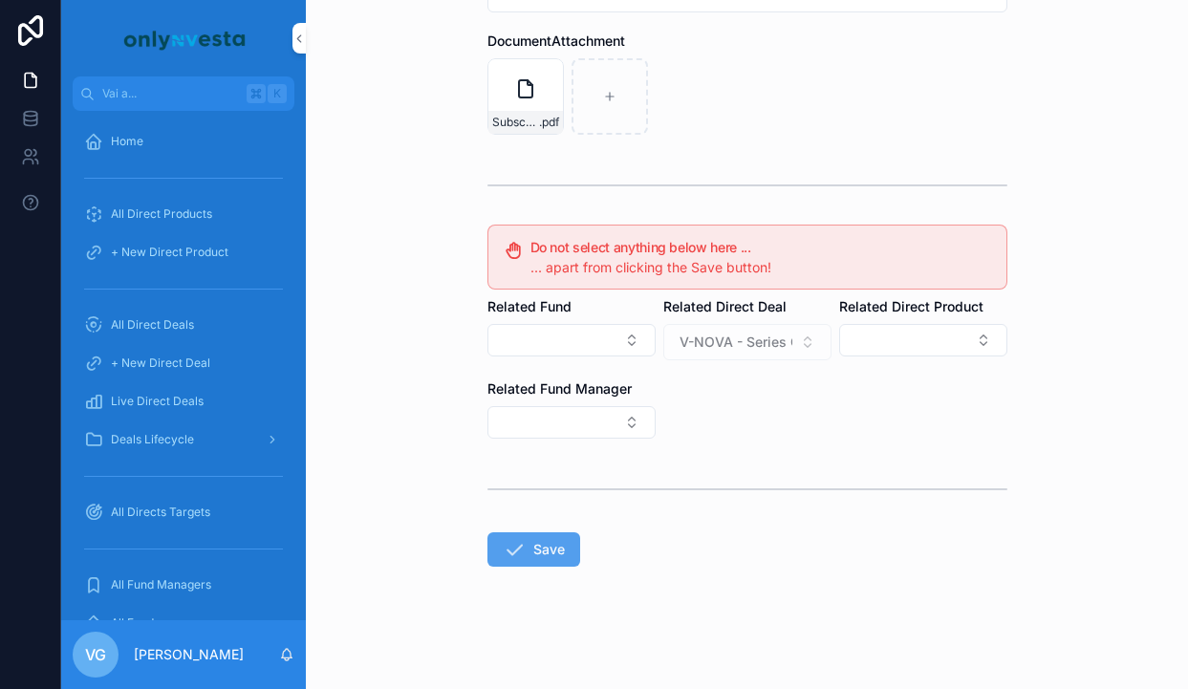
click at [546, 553] on button "Save" at bounding box center [533, 549] width 93 height 34
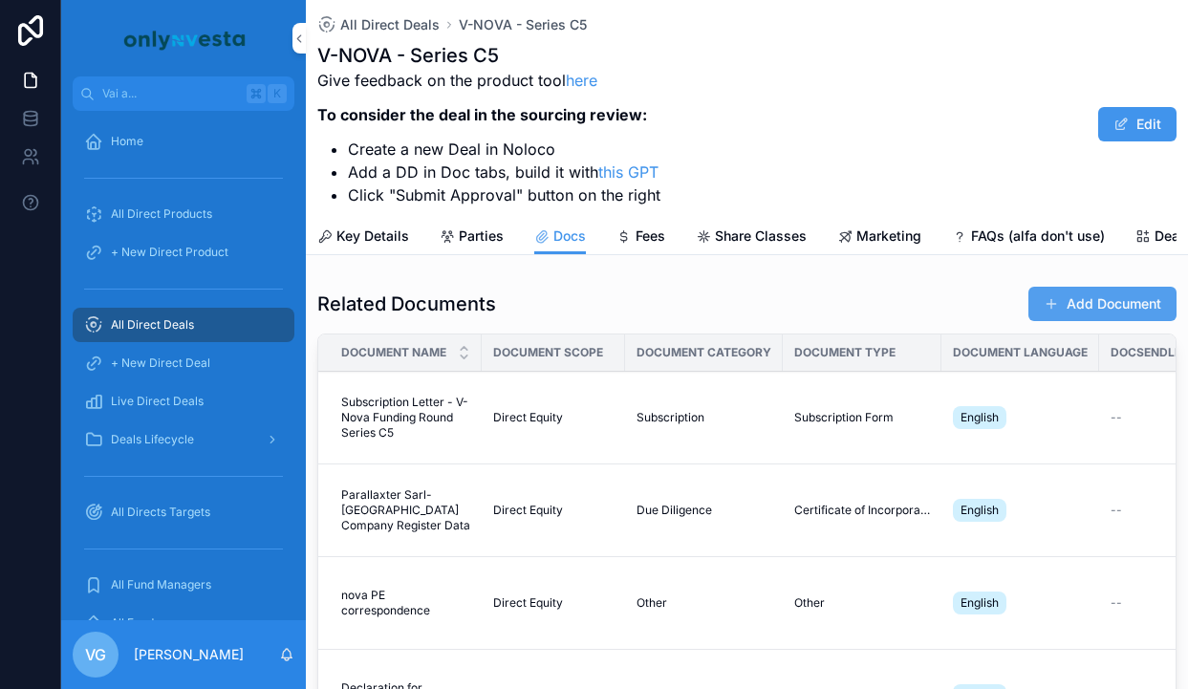
click at [1118, 310] on button "Add Document" at bounding box center [1102, 304] width 148 height 34
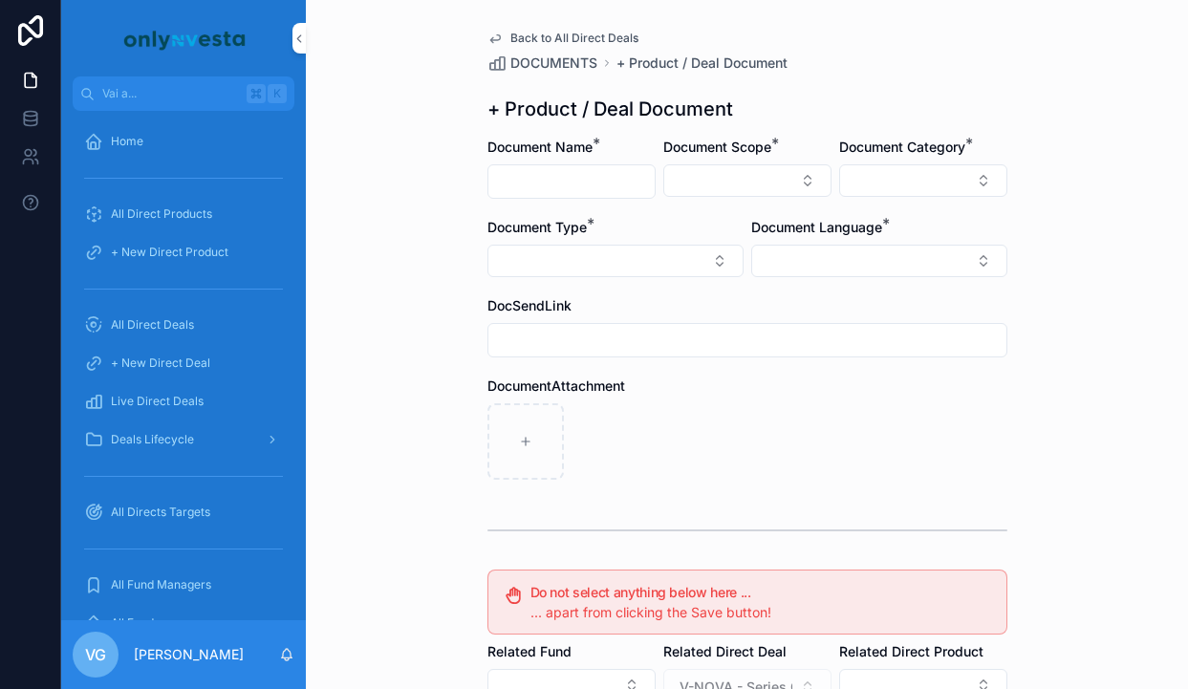
click at [552, 176] on input "contenuto scorrevole" at bounding box center [571, 181] width 166 height 27
paste input "**********"
type input "**********"
click at [739, 171] on button "Select Button" at bounding box center [747, 180] width 168 height 32
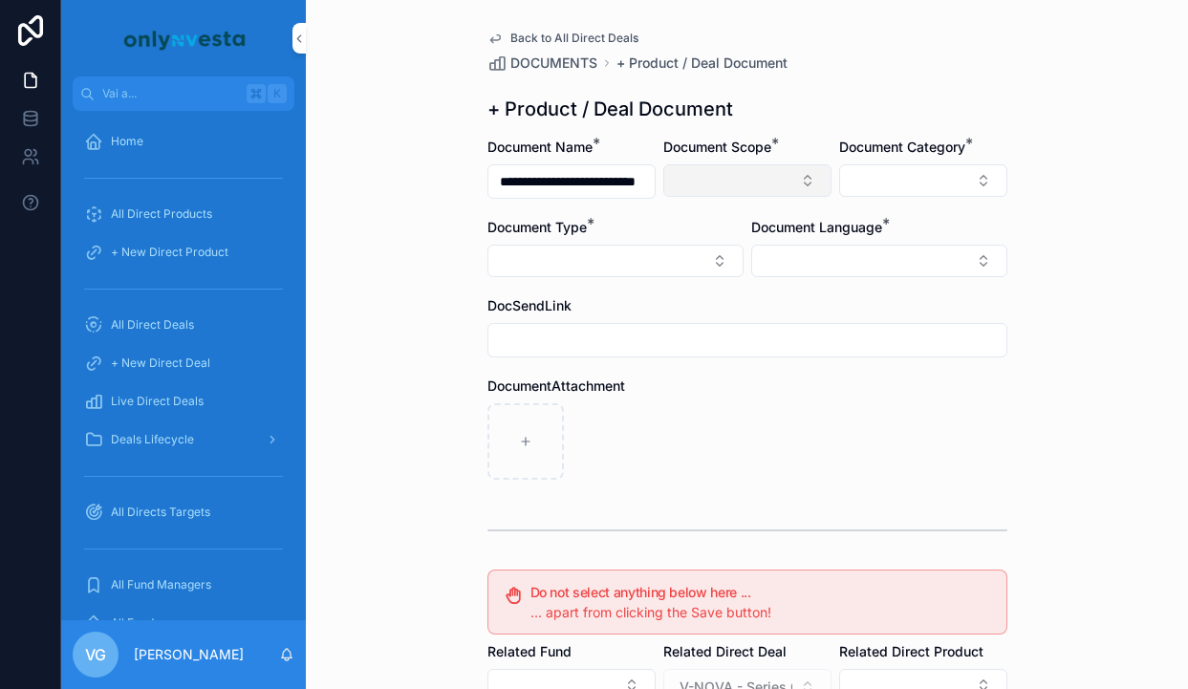
scroll to position [0, 0]
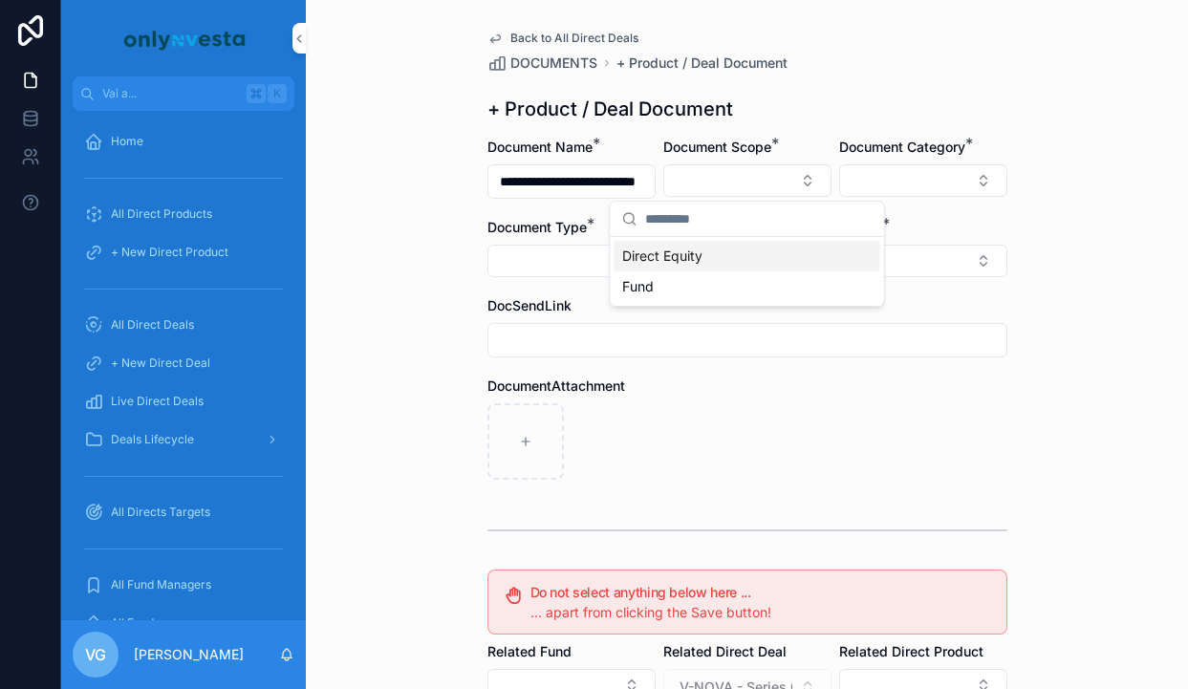
click at [755, 263] on div "Direct Equity" at bounding box center [748, 256] width 266 height 31
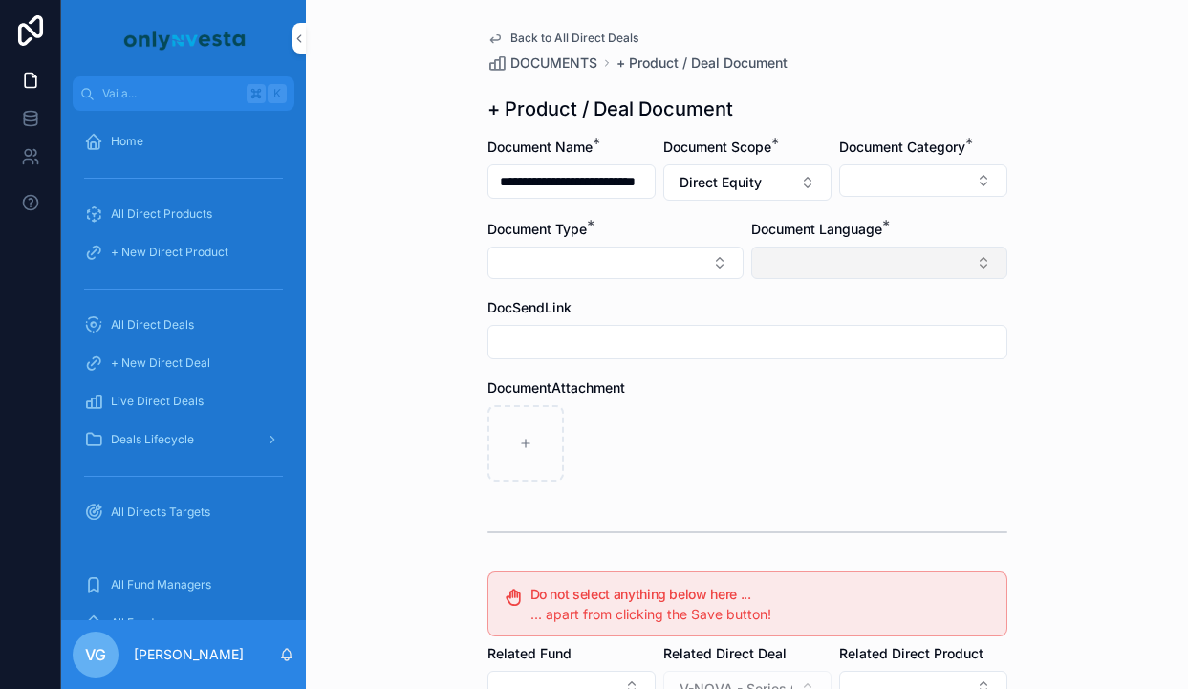
click at [828, 268] on button "Select Button" at bounding box center [879, 263] width 256 height 32
click at [810, 399] on div "English" at bounding box center [879, 399] width 266 height 31
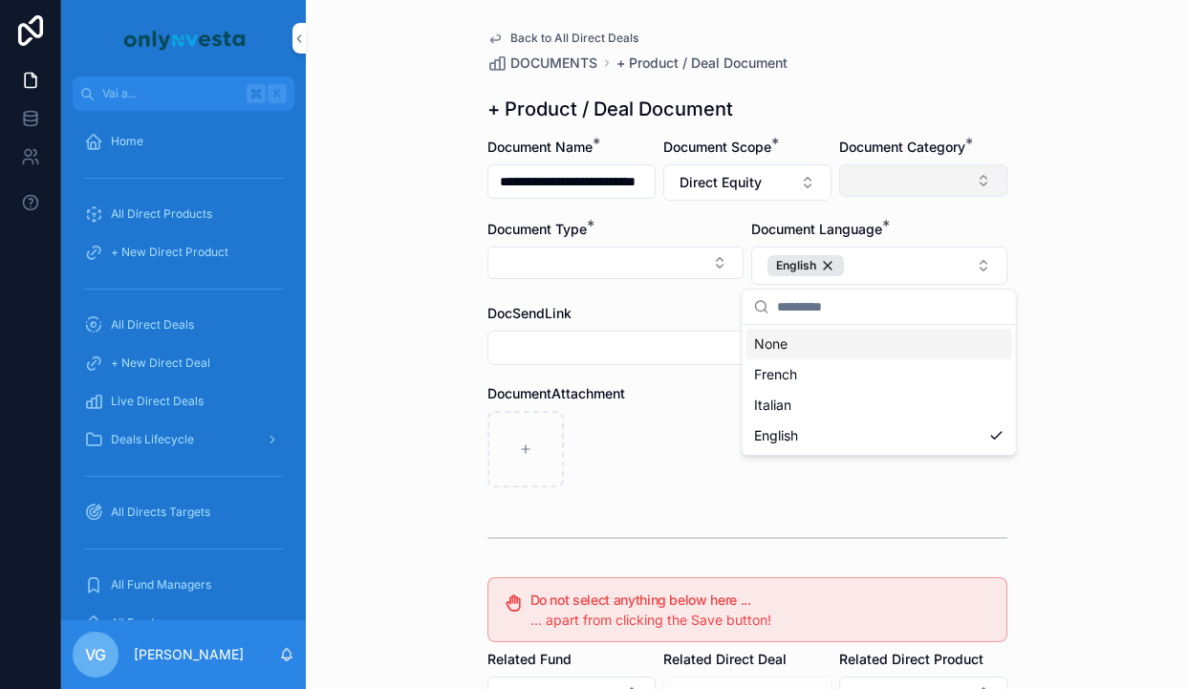
click at [909, 168] on button "Select Button" at bounding box center [923, 180] width 168 height 32
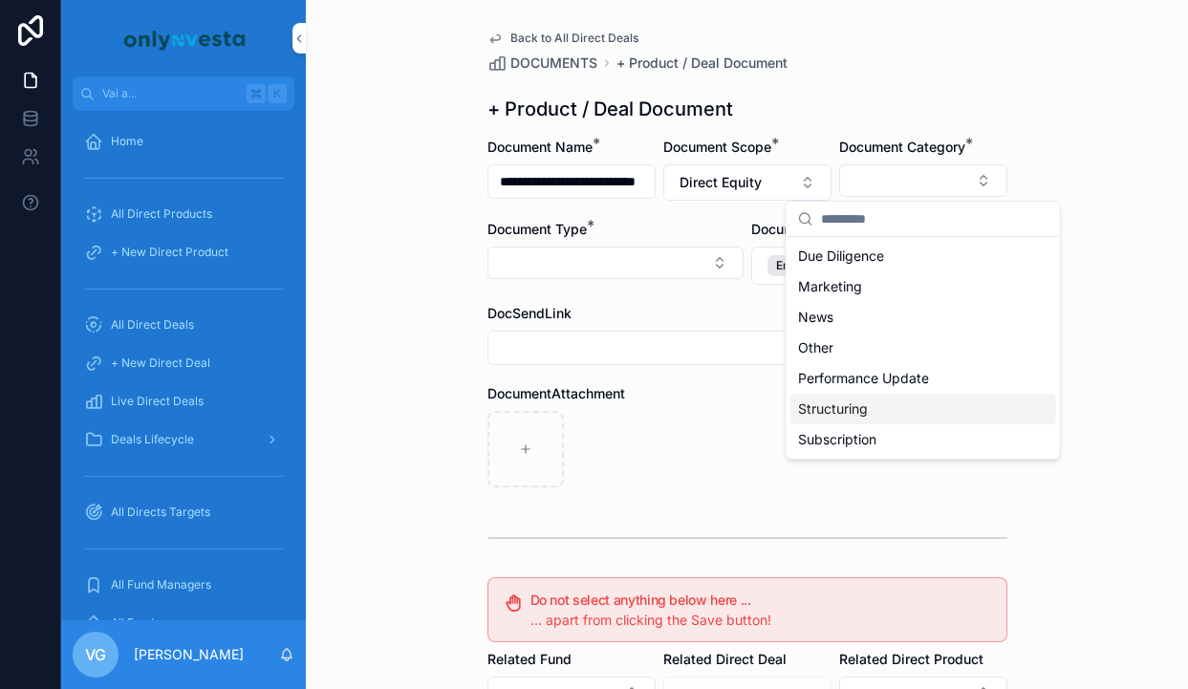
click at [838, 420] on div "Structuring" at bounding box center [923, 409] width 266 height 31
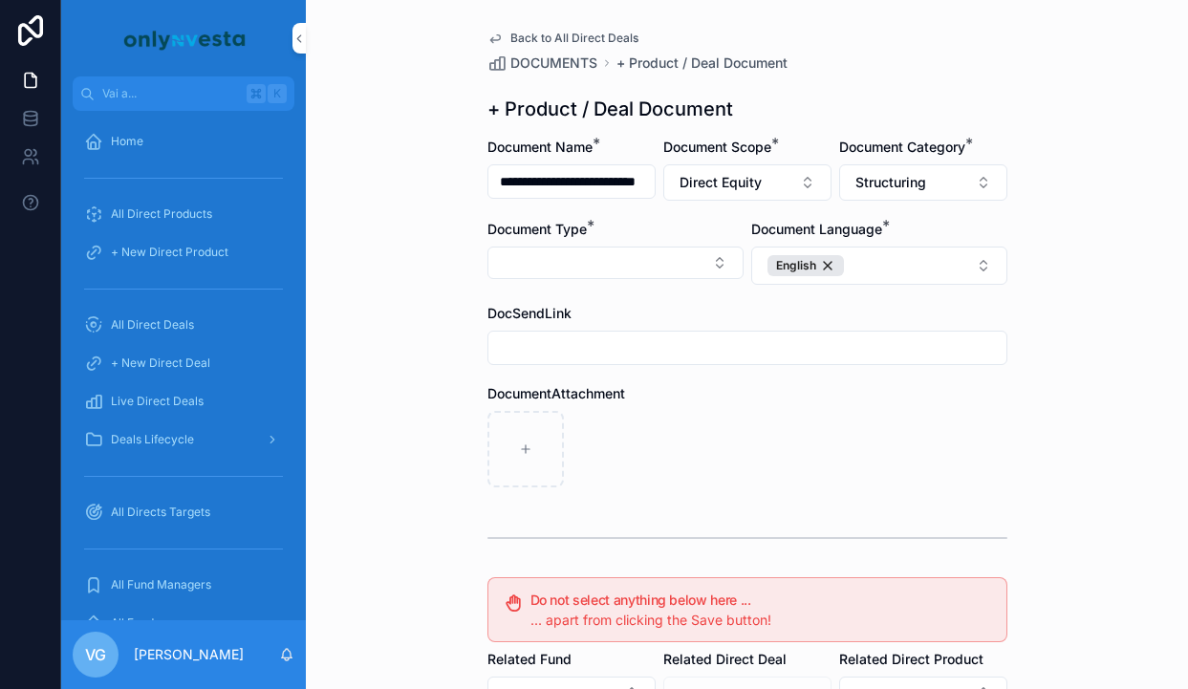
click at [561, 238] on label "Document Type *" at bounding box center [536, 229] width 99 height 19
click at [561, 241] on div "Document Type *" at bounding box center [615, 252] width 256 height 65
click at [566, 257] on button "Select Button" at bounding box center [615, 263] width 256 height 32
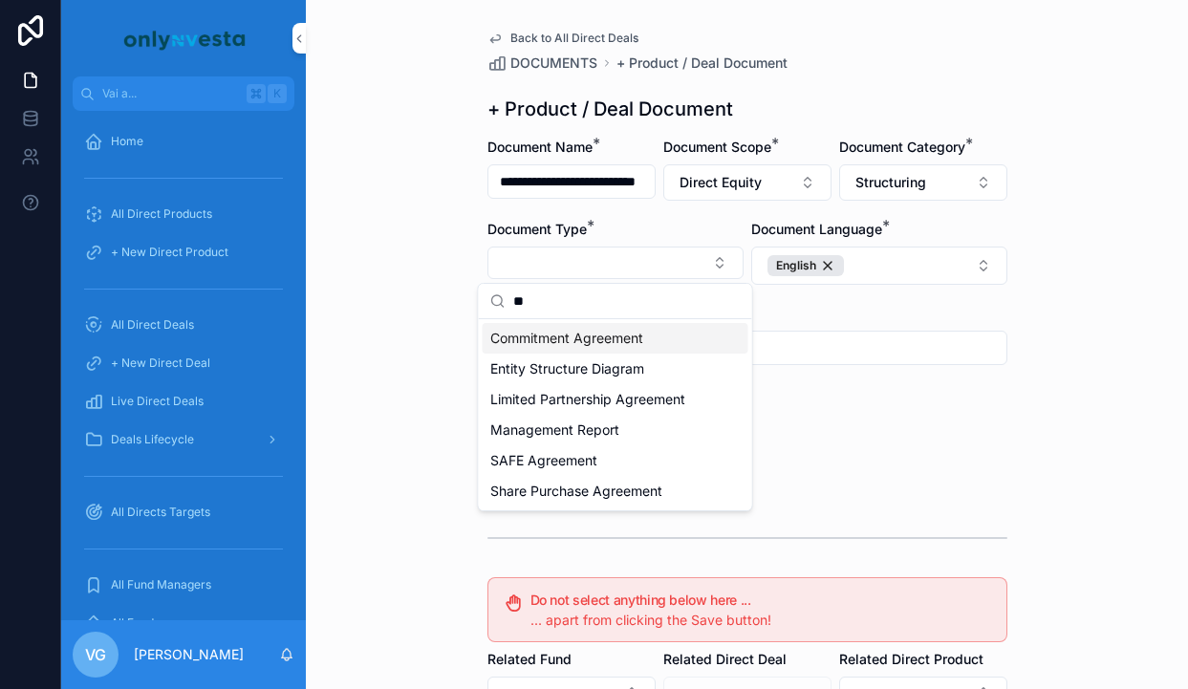
type input "**"
click at [540, 334] on span "Commitment Agreement" at bounding box center [566, 338] width 153 height 19
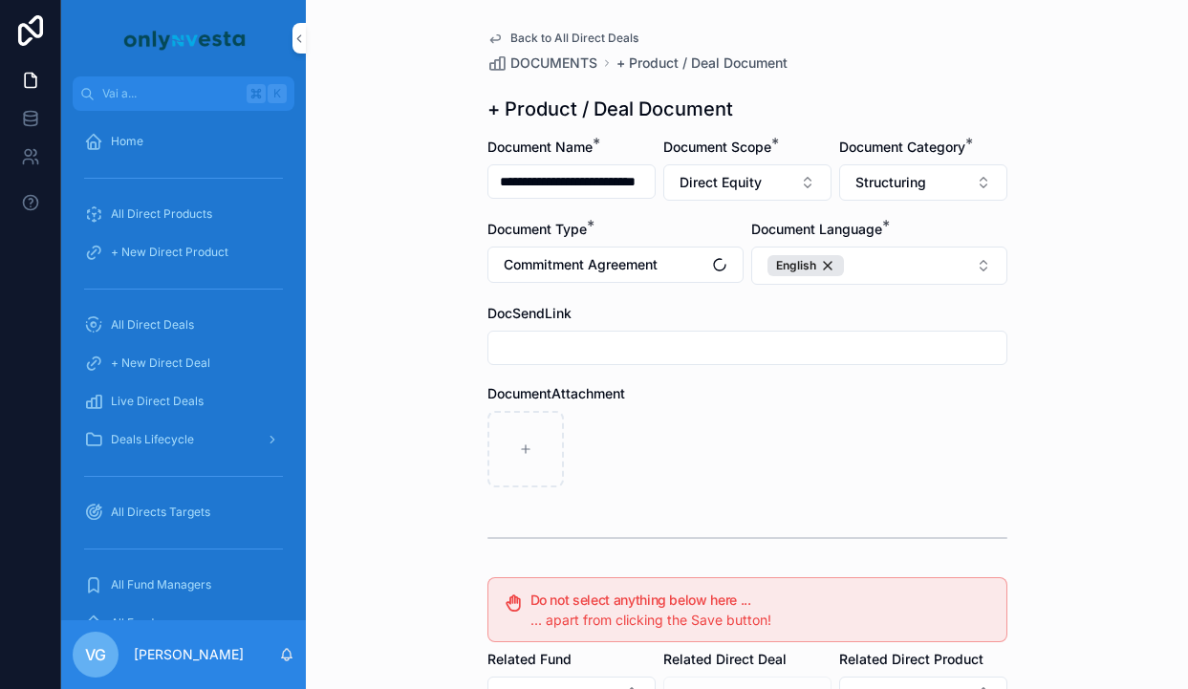
scroll to position [353, 0]
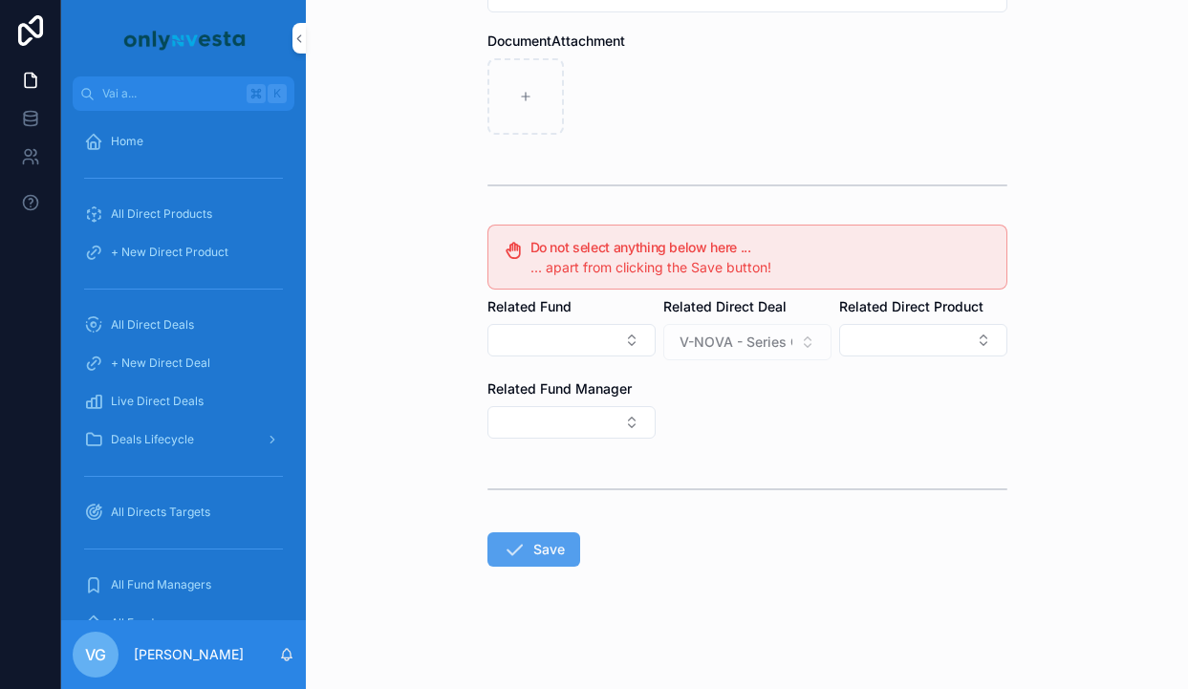
click at [535, 544] on button "Save" at bounding box center [533, 549] width 93 height 34
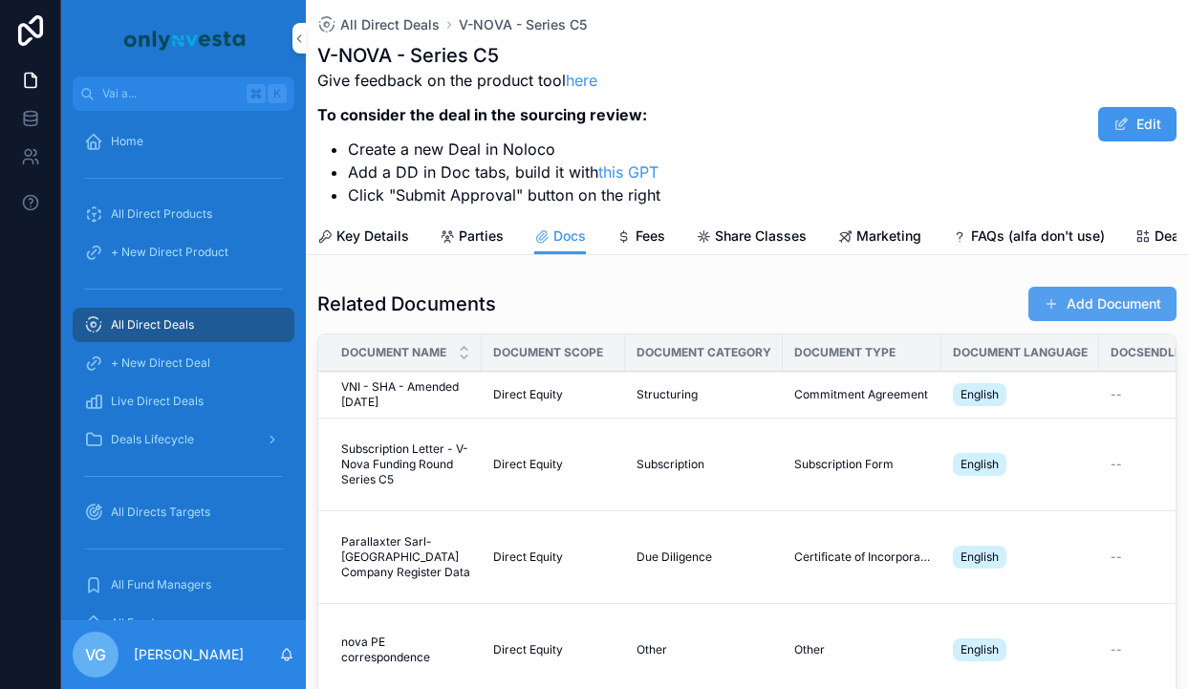
click at [1058, 287] on button "Add Document" at bounding box center [1102, 304] width 148 height 34
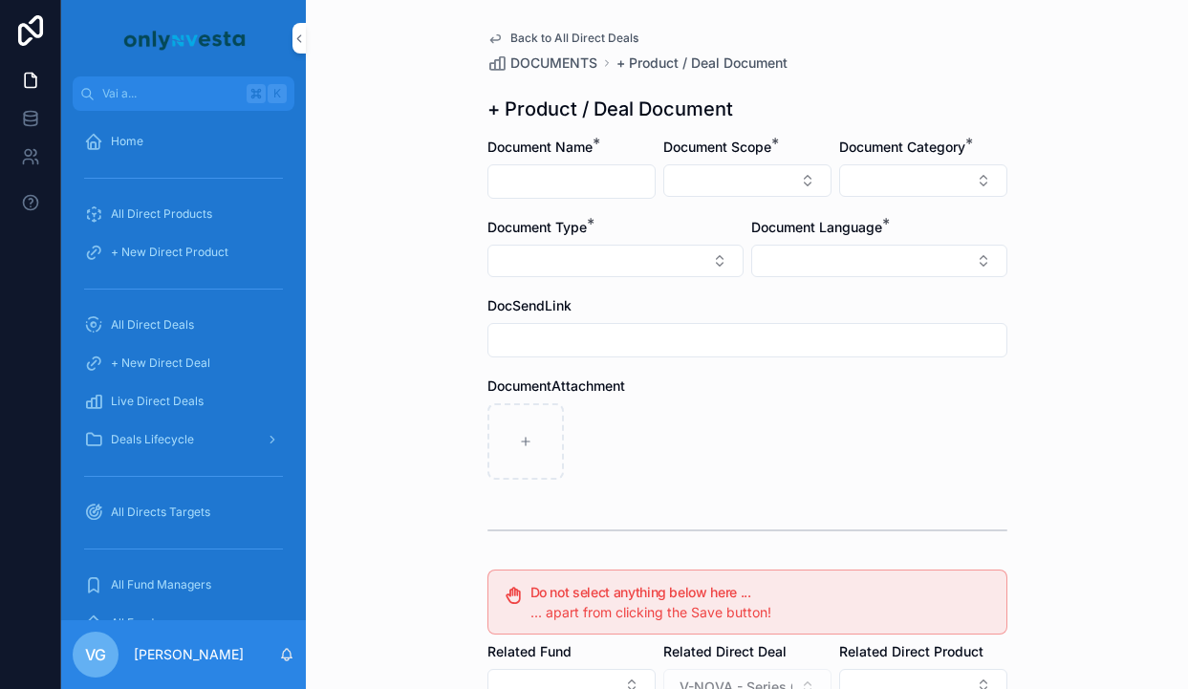
click at [585, 184] on input "contenuto scorrevole" at bounding box center [571, 181] width 166 height 27
paste input "**********"
type input "**********"
click at [754, 186] on button "Select Button" at bounding box center [747, 180] width 168 height 32
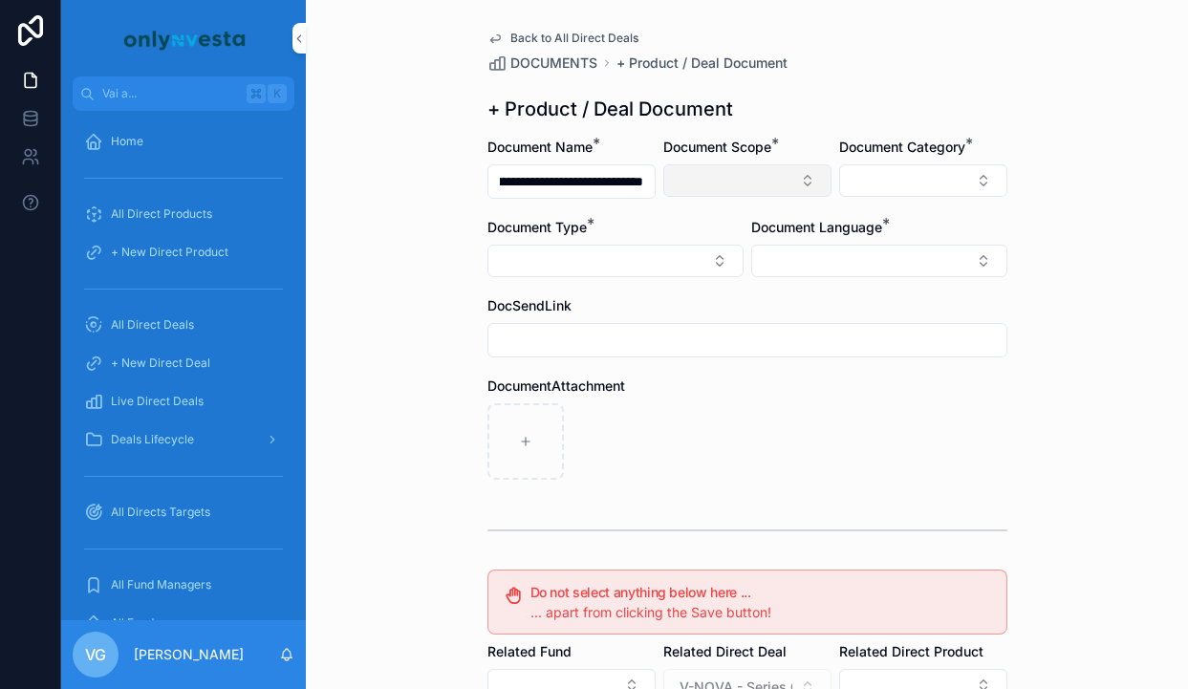
scroll to position [0, 0]
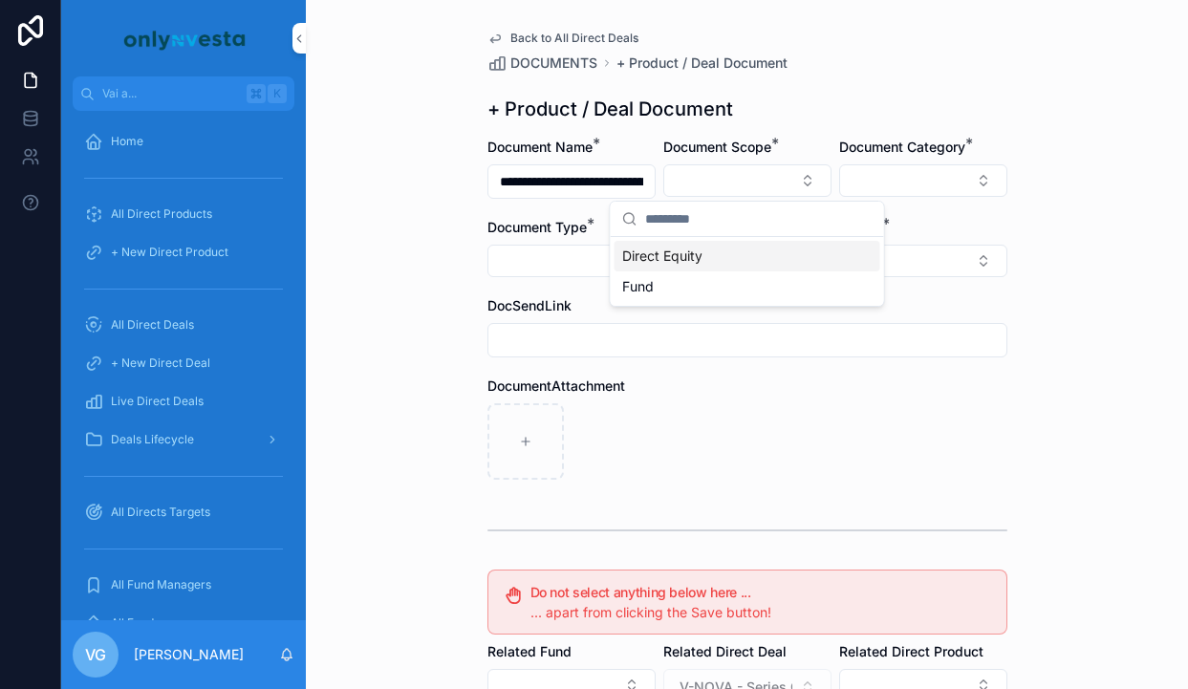
click at [738, 257] on div "Direct Equity" at bounding box center [748, 256] width 266 height 31
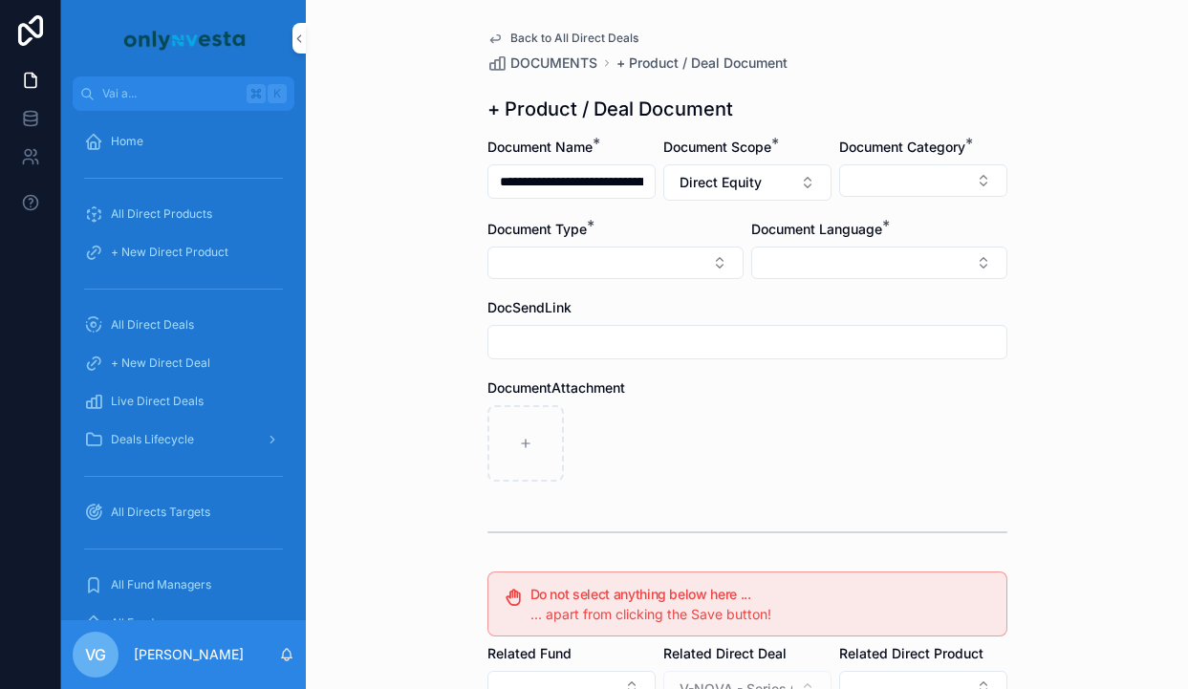
click at [957, 157] on div "Document Category *" at bounding box center [923, 169] width 168 height 63
click at [951, 170] on button "Select Button" at bounding box center [923, 180] width 168 height 32
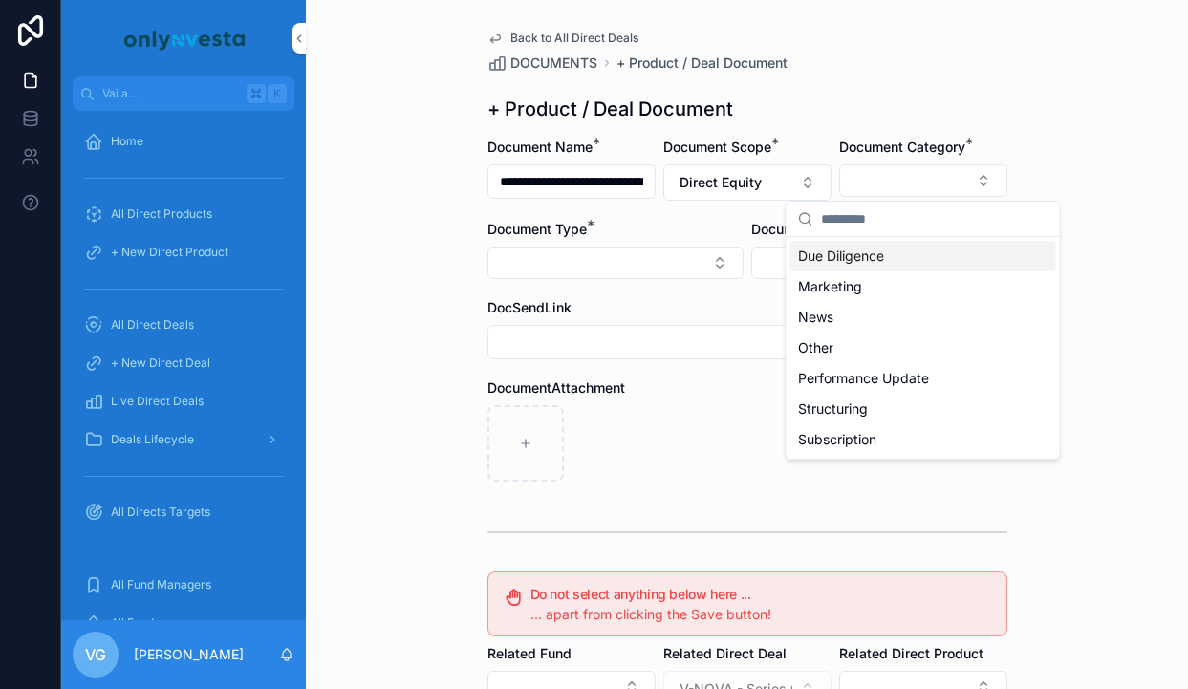
click at [912, 258] on div "Due Diligence" at bounding box center [923, 256] width 266 height 31
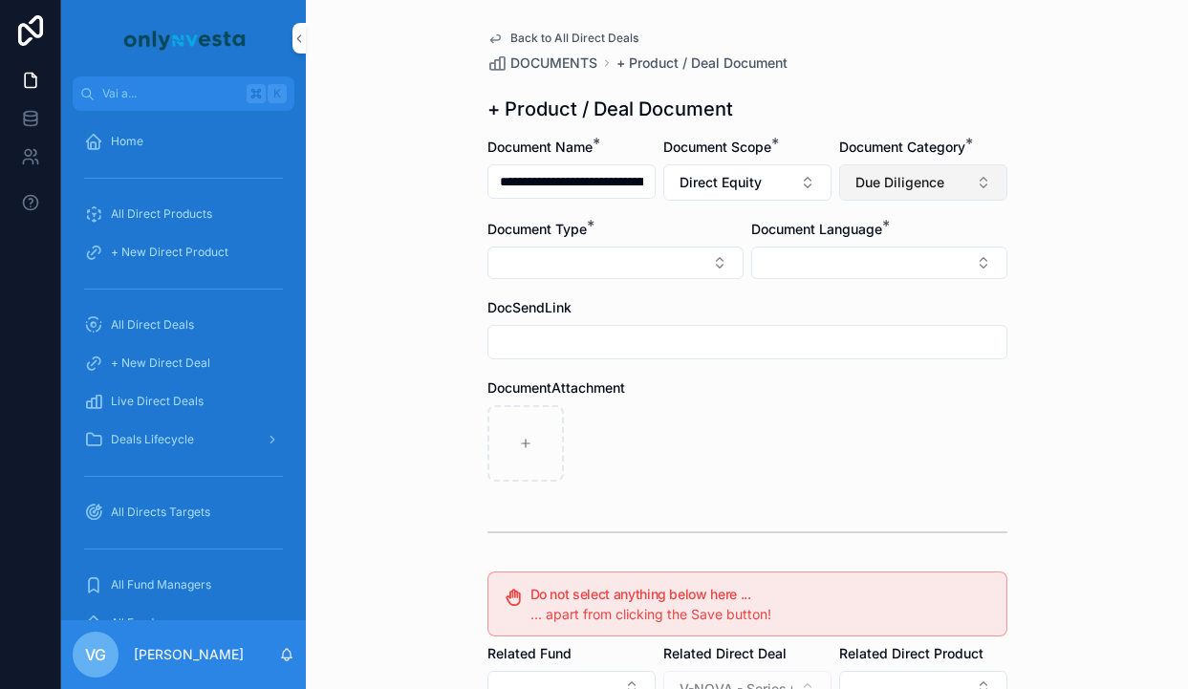
click at [904, 188] on span "Due Diligence" at bounding box center [899, 182] width 89 height 19
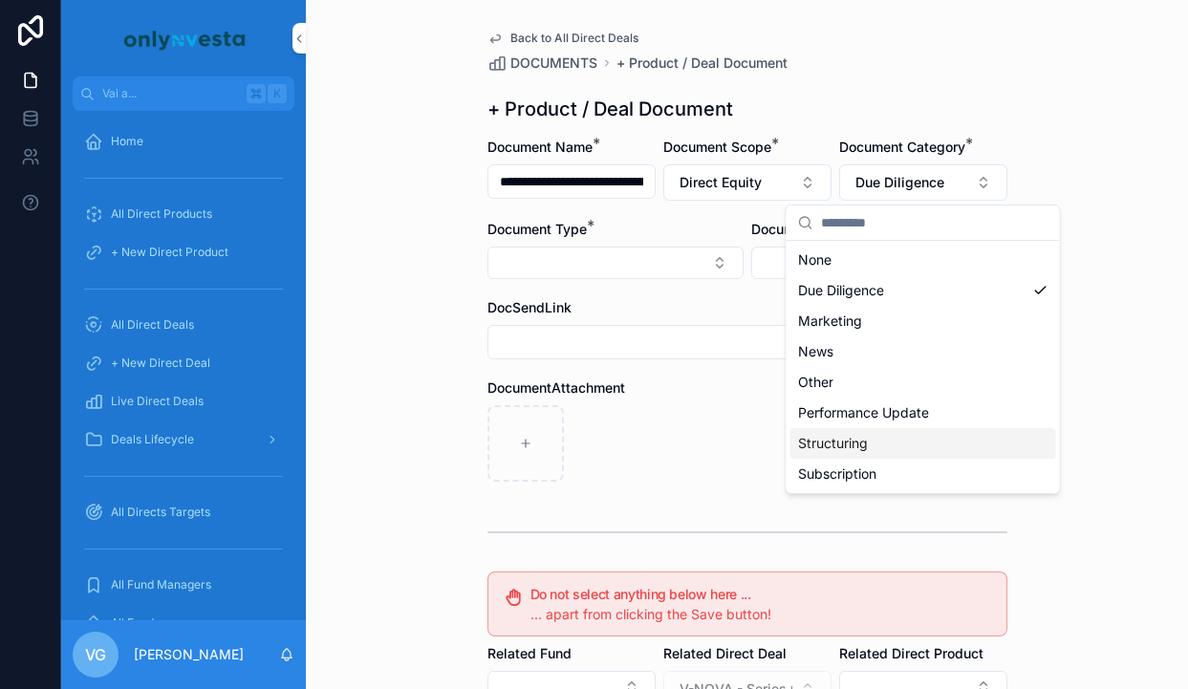
click at [865, 452] on span "Structuring" at bounding box center [833, 443] width 70 height 19
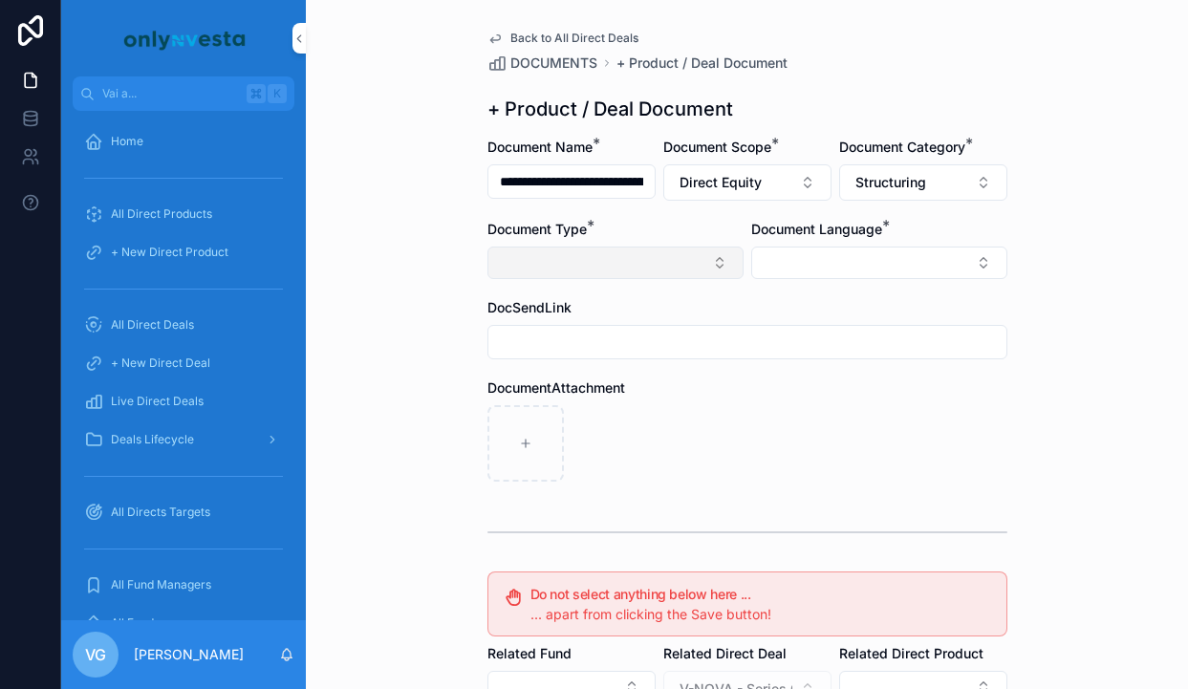
click at [679, 271] on button "Select Button" at bounding box center [615, 263] width 256 height 32
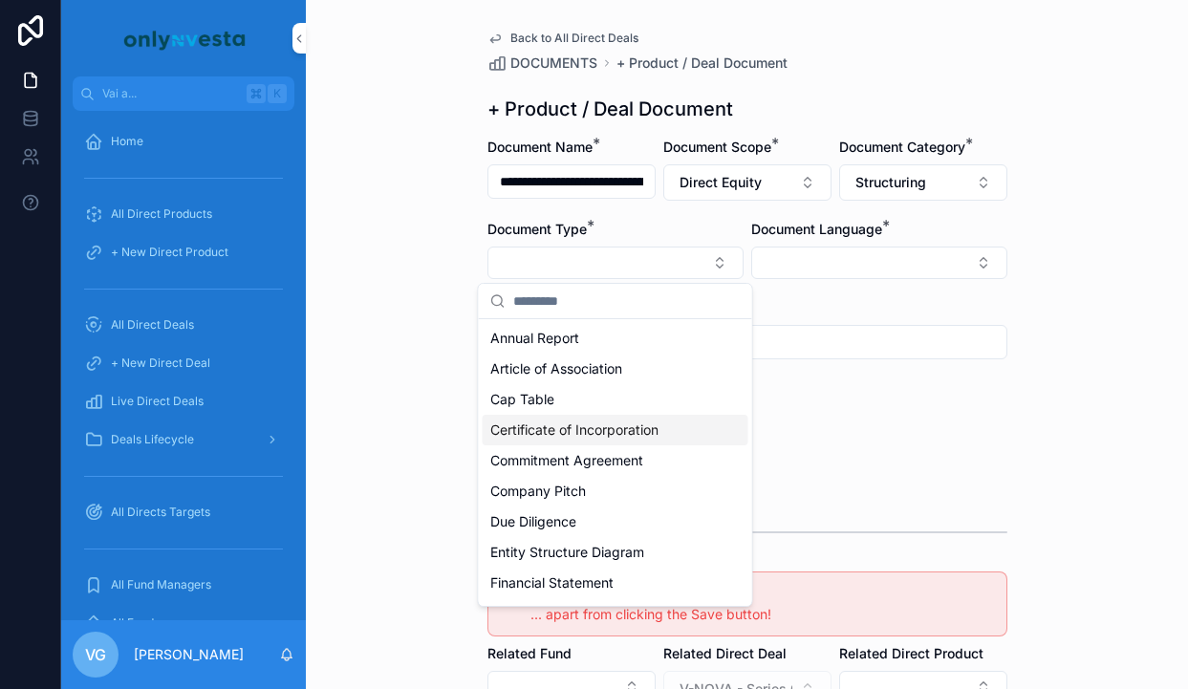
click at [618, 428] on span "Certificate of Incorporation" at bounding box center [574, 430] width 168 height 19
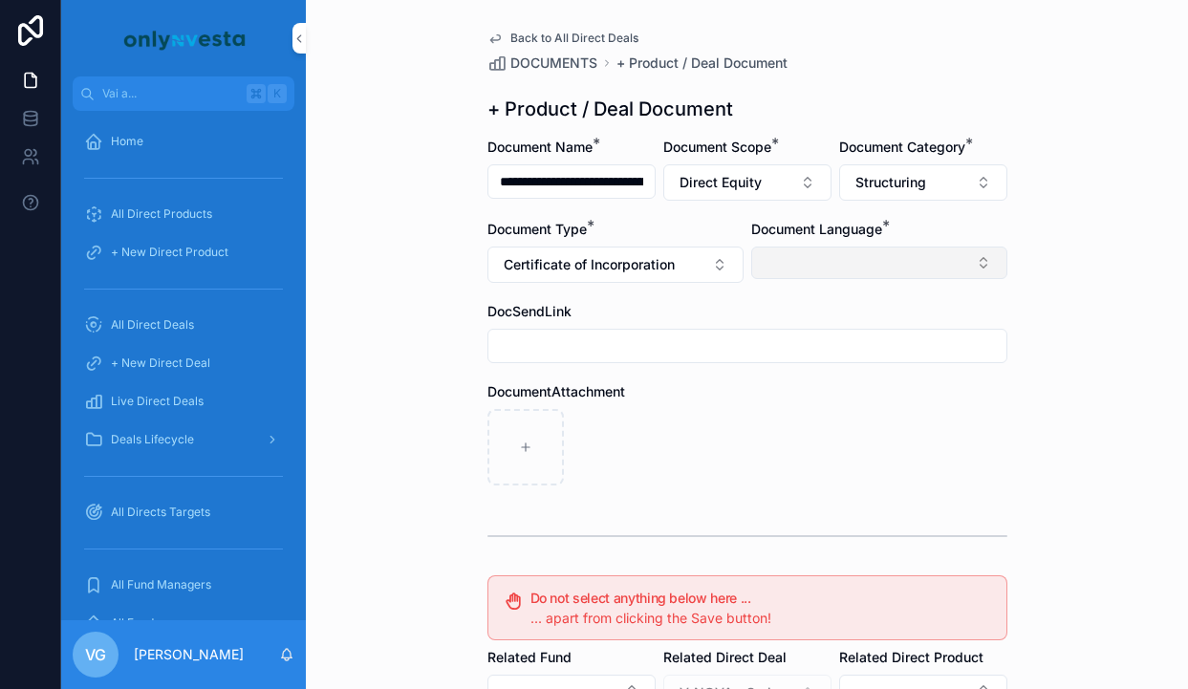
click at [842, 257] on button "Select Button" at bounding box center [879, 263] width 256 height 32
click at [819, 390] on div "English" at bounding box center [879, 399] width 266 height 31
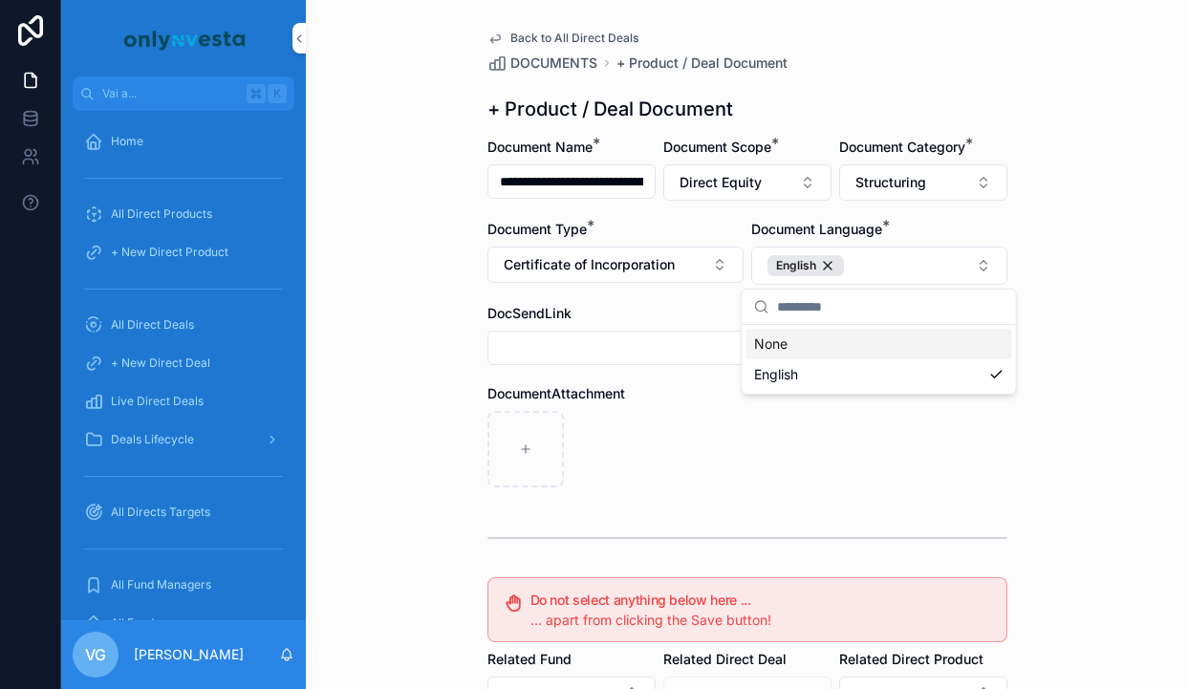
click at [699, 430] on div "contenuto scorrevole" at bounding box center [747, 449] width 520 height 76
click at [599, 366] on form "**********" at bounding box center [747, 590] width 520 height 904
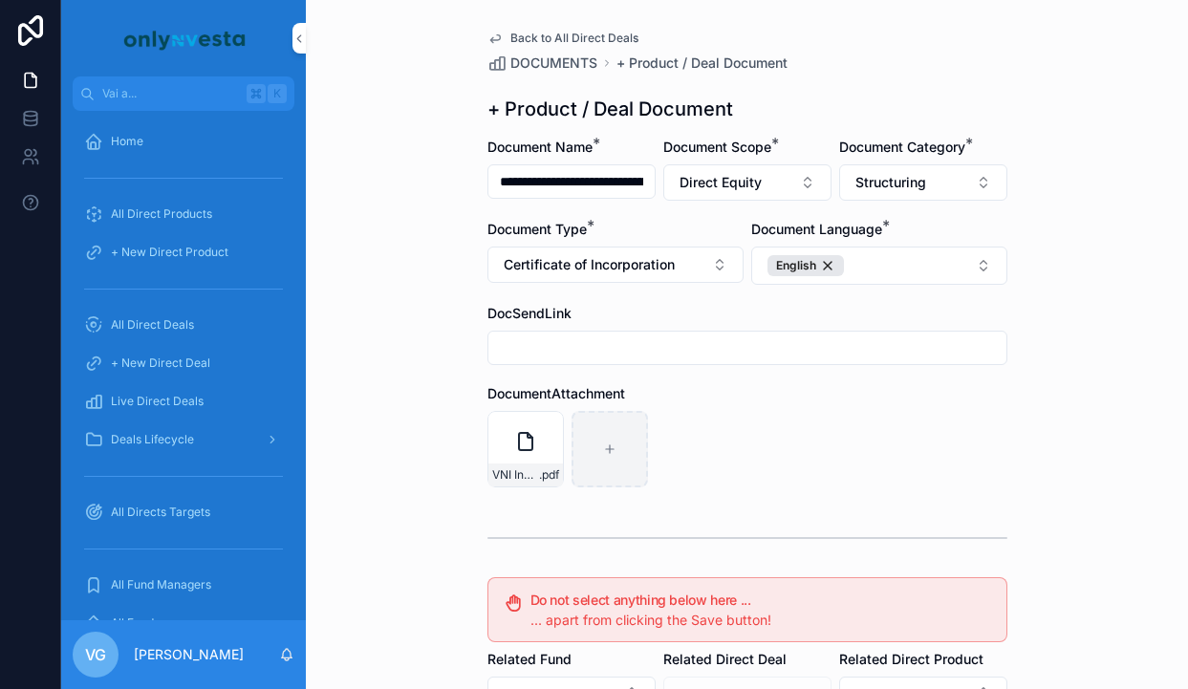
scroll to position [353, 0]
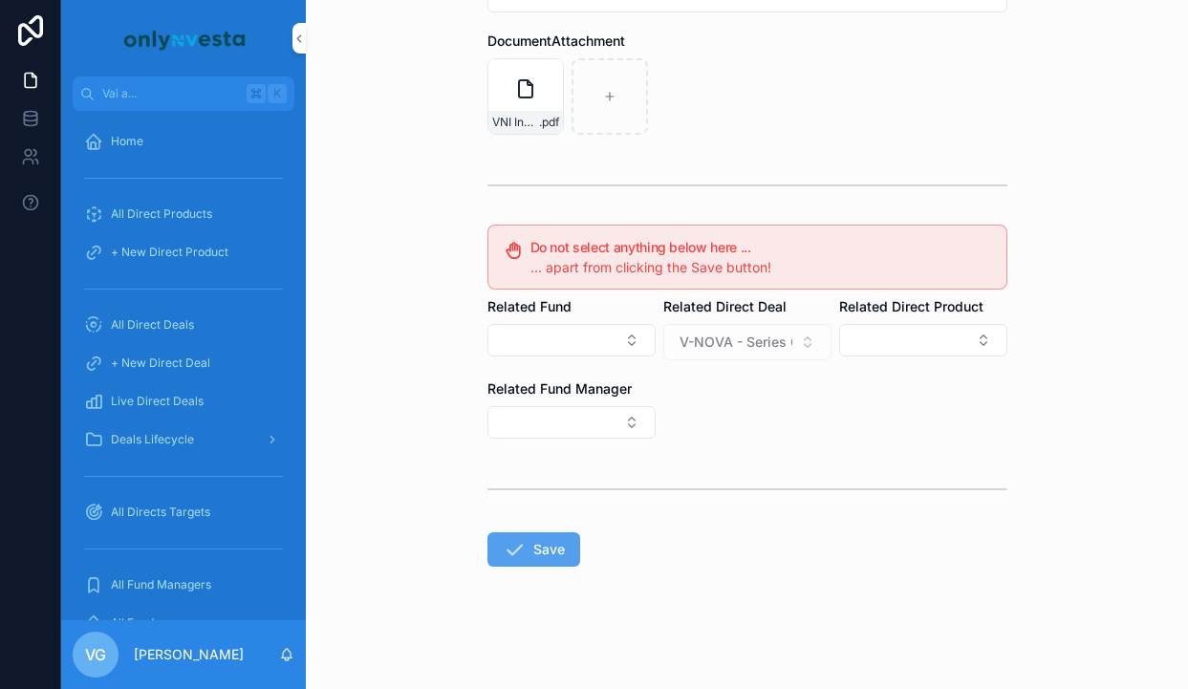
click at [505, 552] on icon "contenuto scorrevole" at bounding box center [514, 549] width 23 height 23
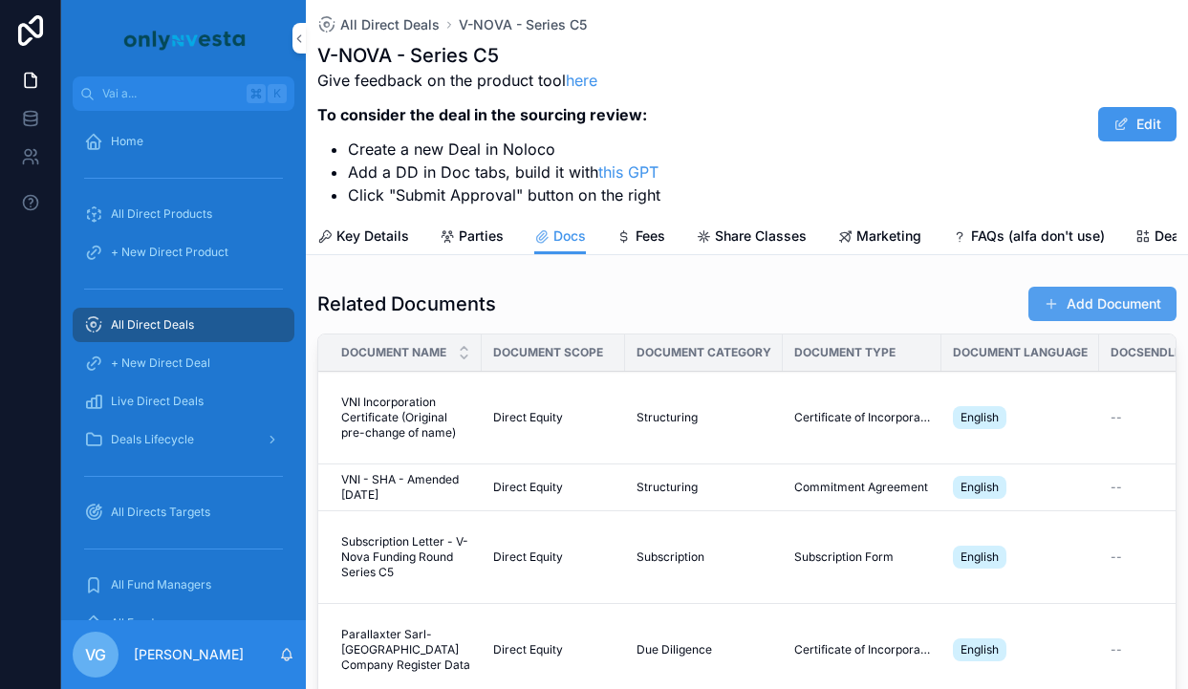
click at [1064, 301] on button "Add Document" at bounding box center [1102, 304] width 148 height 34
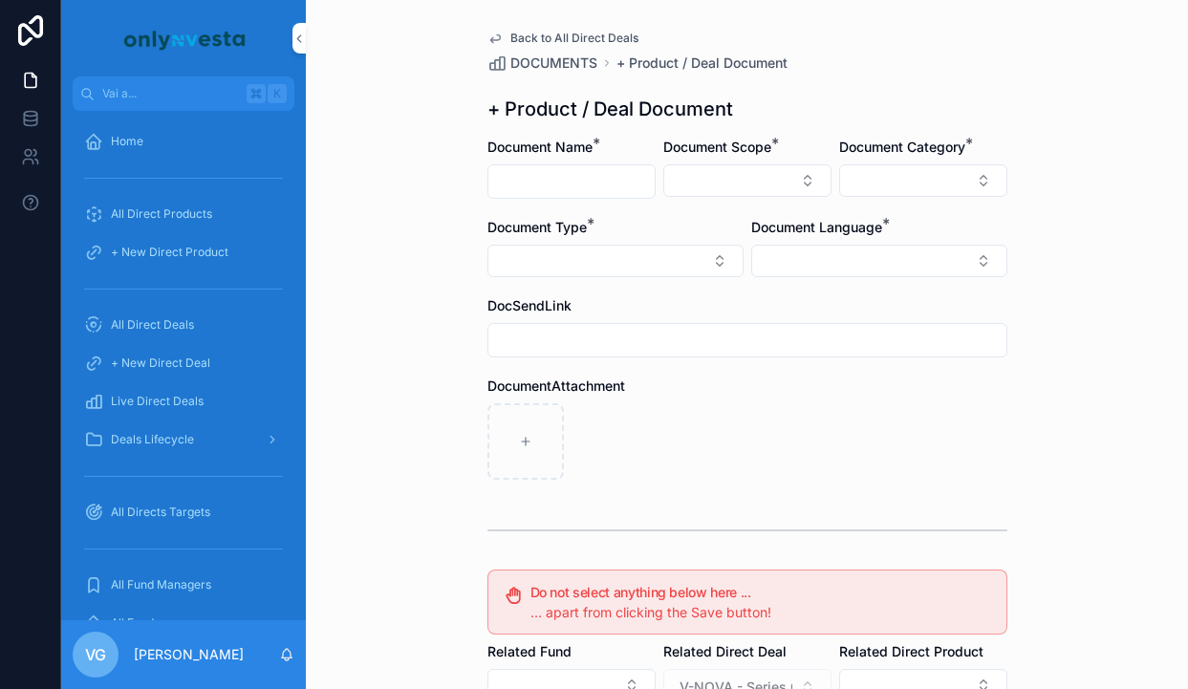
click at [587, 185] on input "contenuto scorrevole" at bounding box center [571, 181] width 166 height 27
paste input "**********"
type input "**********"
click at [754, 185] on button "Select Button" at bounding box center [747, 180] width 168 height 32
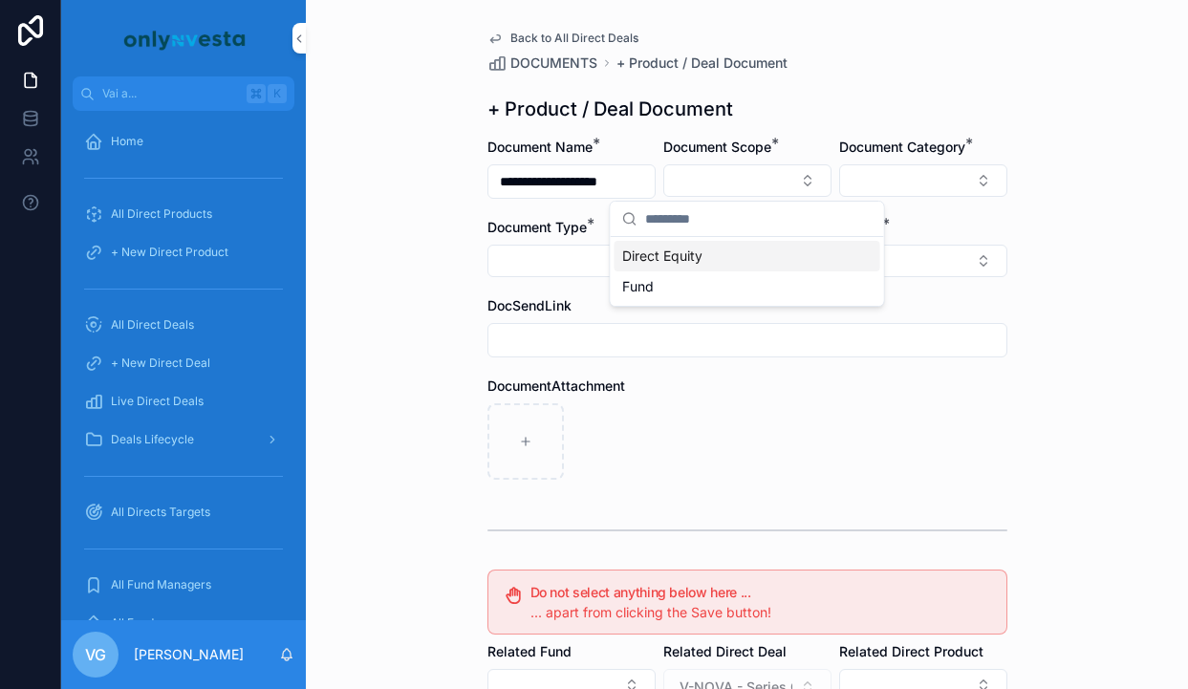
click at [714, 257] on div "Direct Equity" at bounding box center [748, 256] width 266 height 31
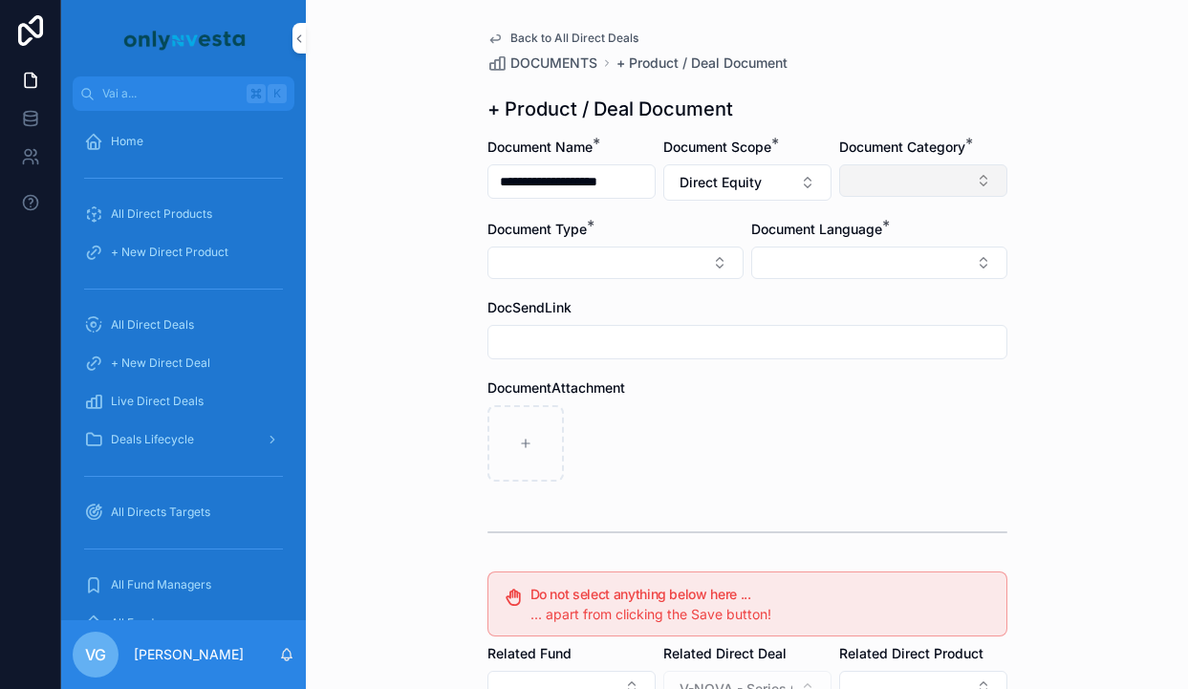
click at [867, 185] on button "Select Button" at bounding box center [923, 180] width 168 height 32
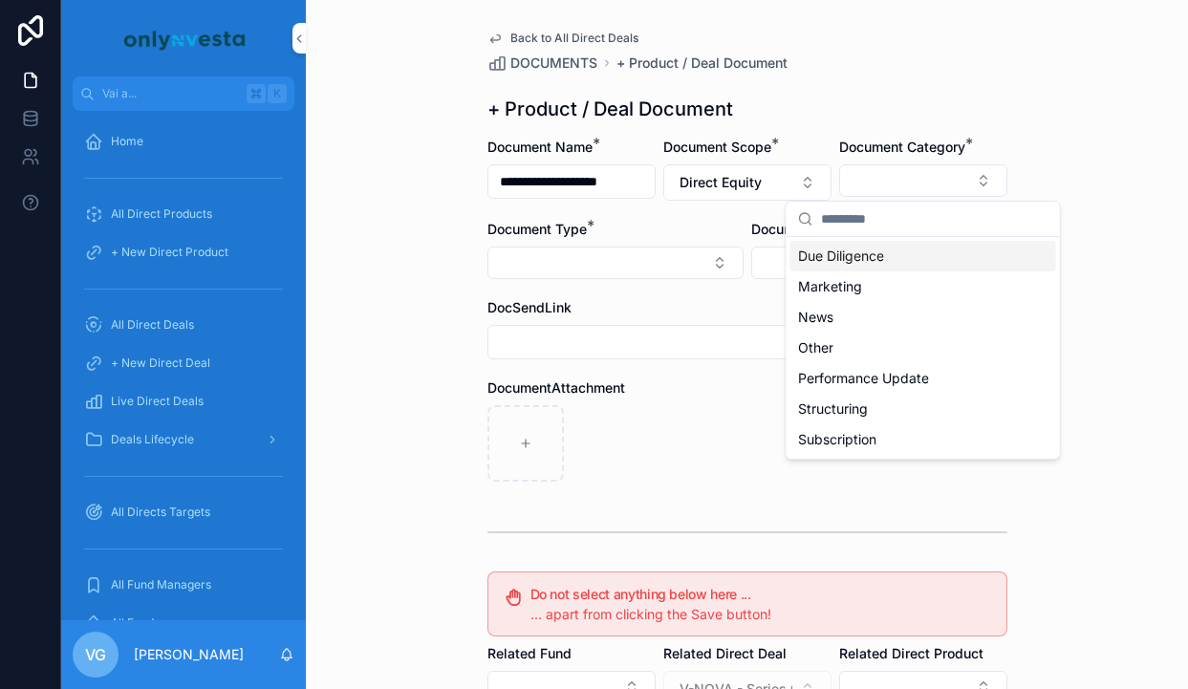
click at [834, 255] on span "Due Diligence" at bounding box center [841, 256] width 86 height 19
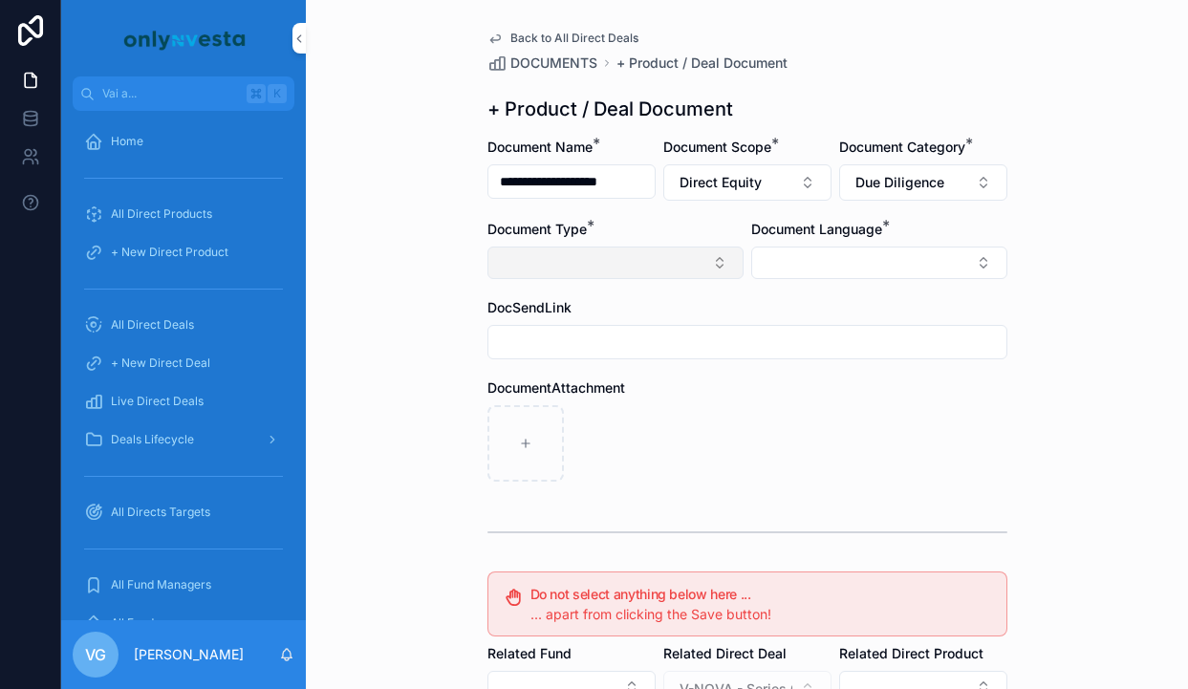
click at [701, 262] on button "Select Button" at bounding box center [615, 263] width 256 height 32
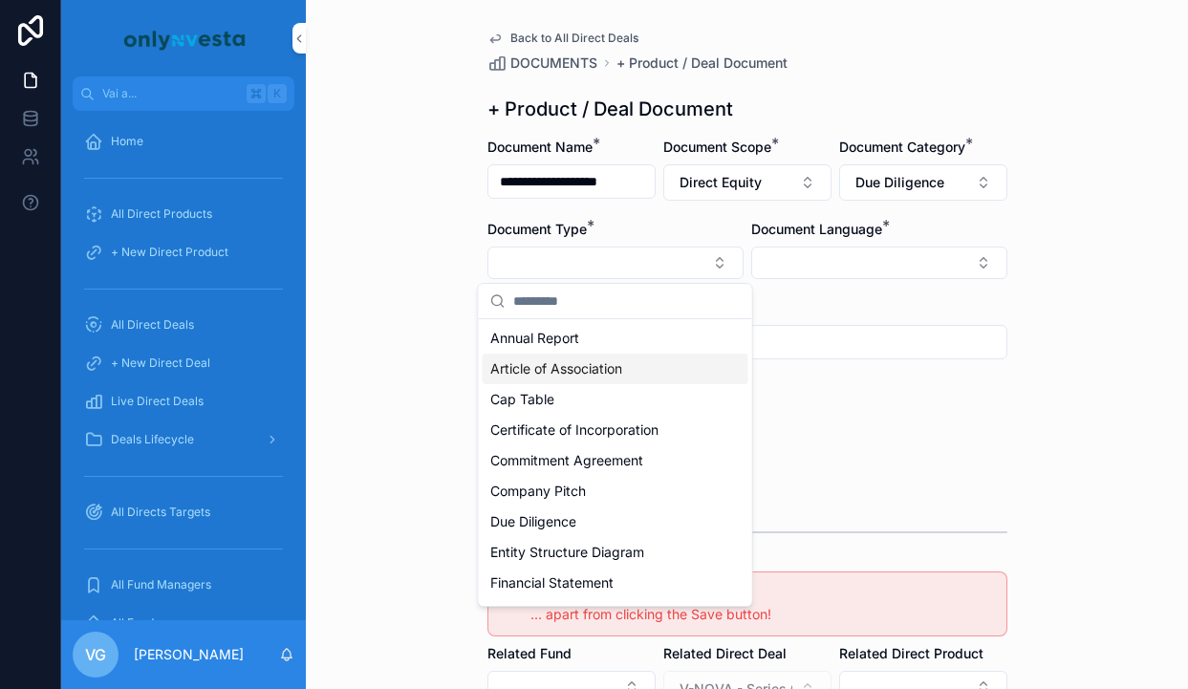
click at [595, 366] on span "Article of Association" at bounding box center [556, 368] width 132 height 19
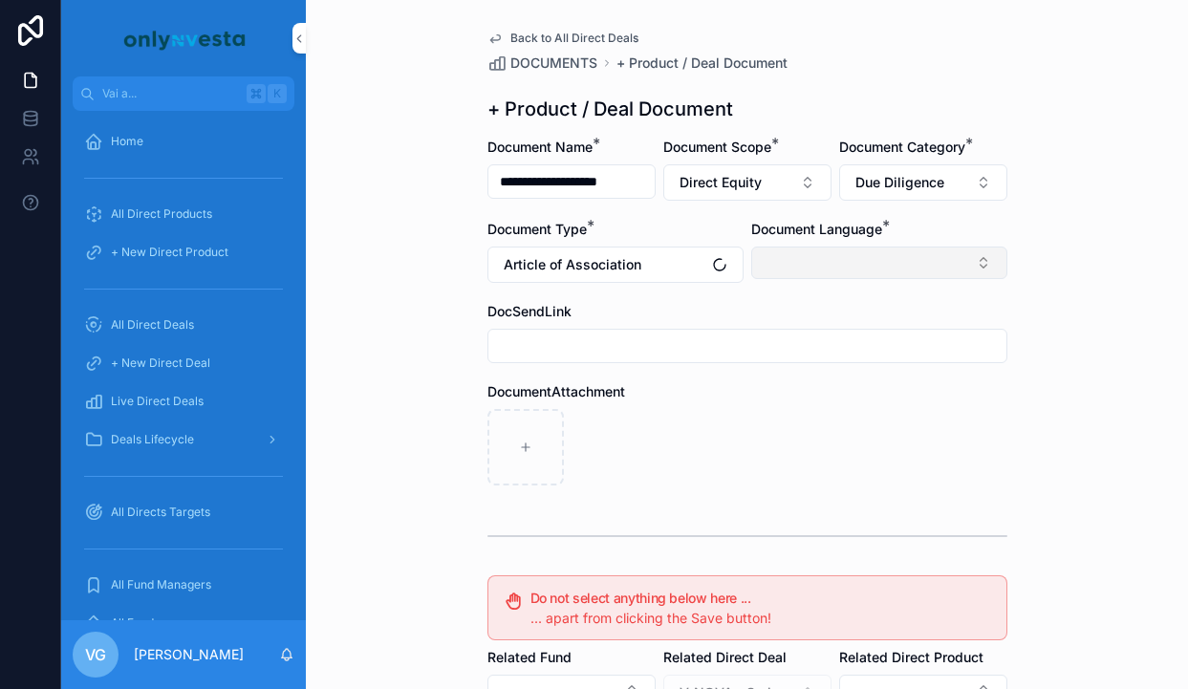
click at [796, 260] on button "Select Button" at bounding box center [879, 263] width 256 height 32
click at [783, 402] on span "English" at bounding box center [776, 399] width 44 height 19
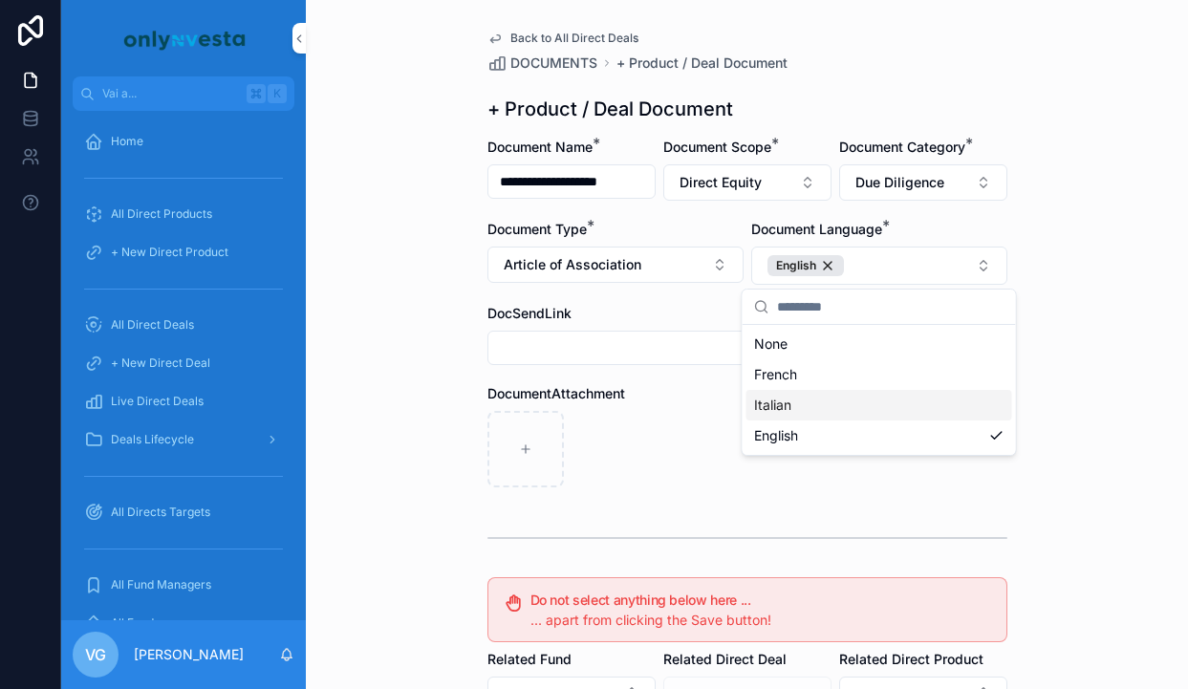
click at [680, 442] on div "contenuto scorrevole" at bounding box center [747, 449] width 520 height 76
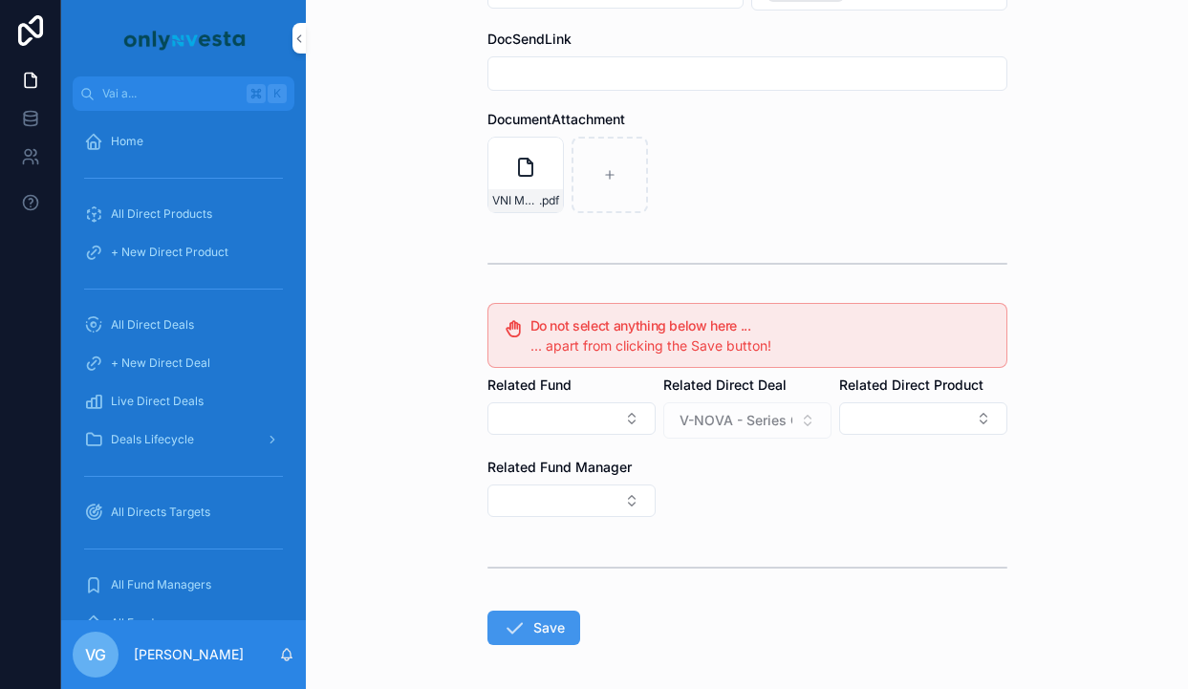
scroll to position [353, 0]
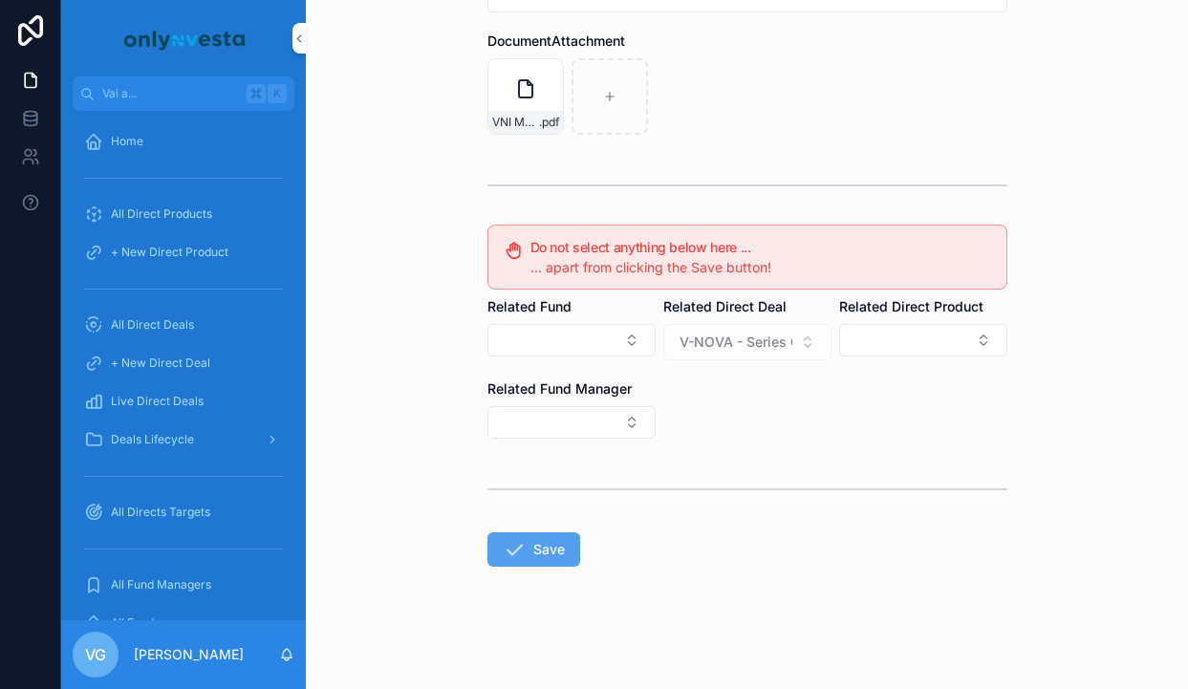
click at [515, 555] on icon "contenuto scorrevole" at bounding box center [514, 549] width 23 height 23
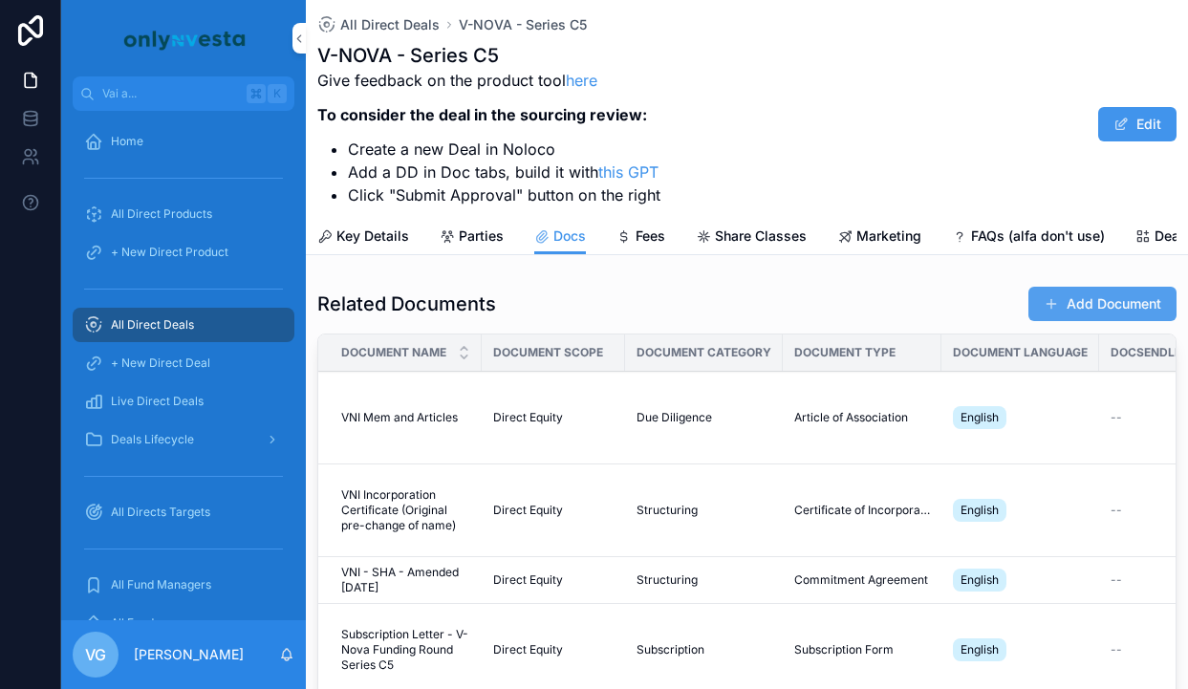
click at [1087, 311] on button "Add Document" at bounding box center [1102, 304] width 148 height 34
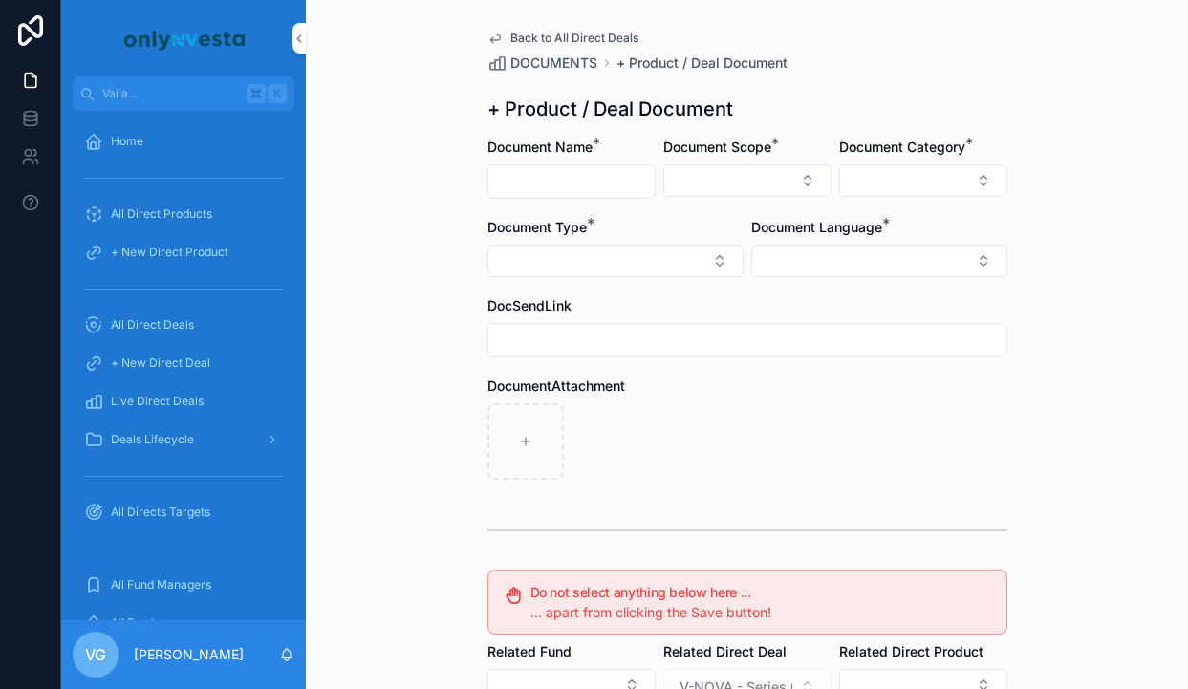
click at [606, 164] on div "contenuto scorrevole" at bounding box center [571, 181] width 168 height 34
click at [605, 187] on input "contenuto scorrevole" at bounding box center [571, 181] width 166 height 27
paste input "**********"
type input "**********"
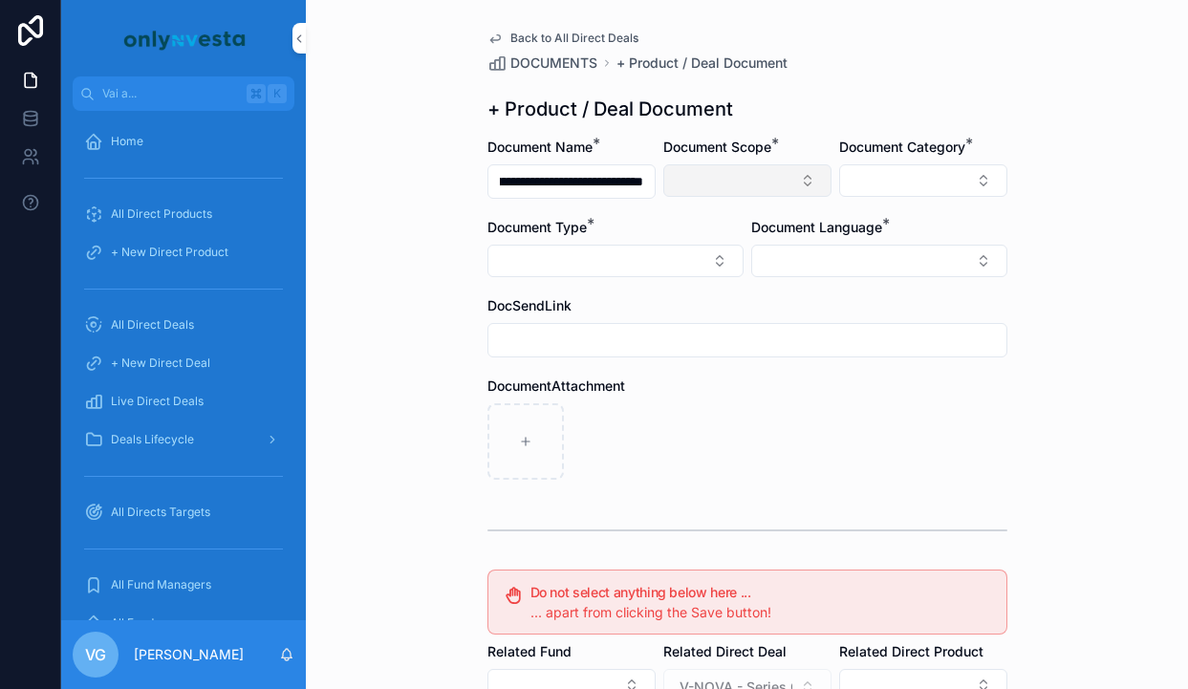
click at [689, 186] on button "Select Button" at bounding box center [747, 180] width 168 height 32
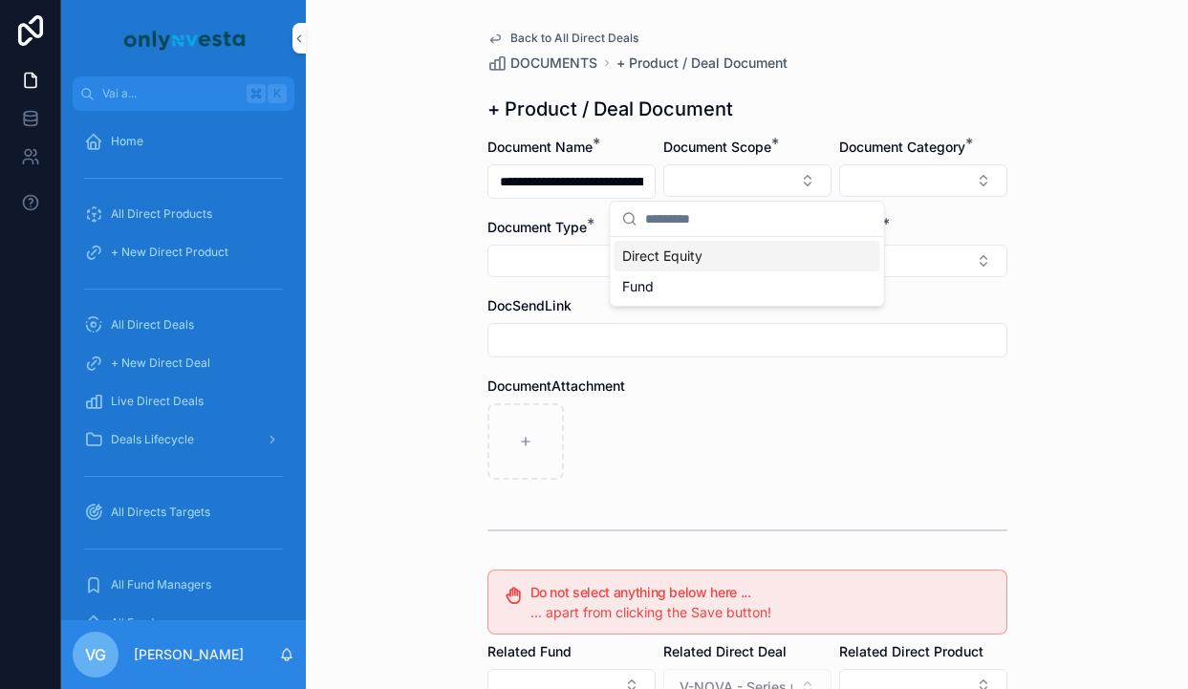
click at [680, 246] on div "Direct Equity" at bounding box center [748, 256] width 266 height 31
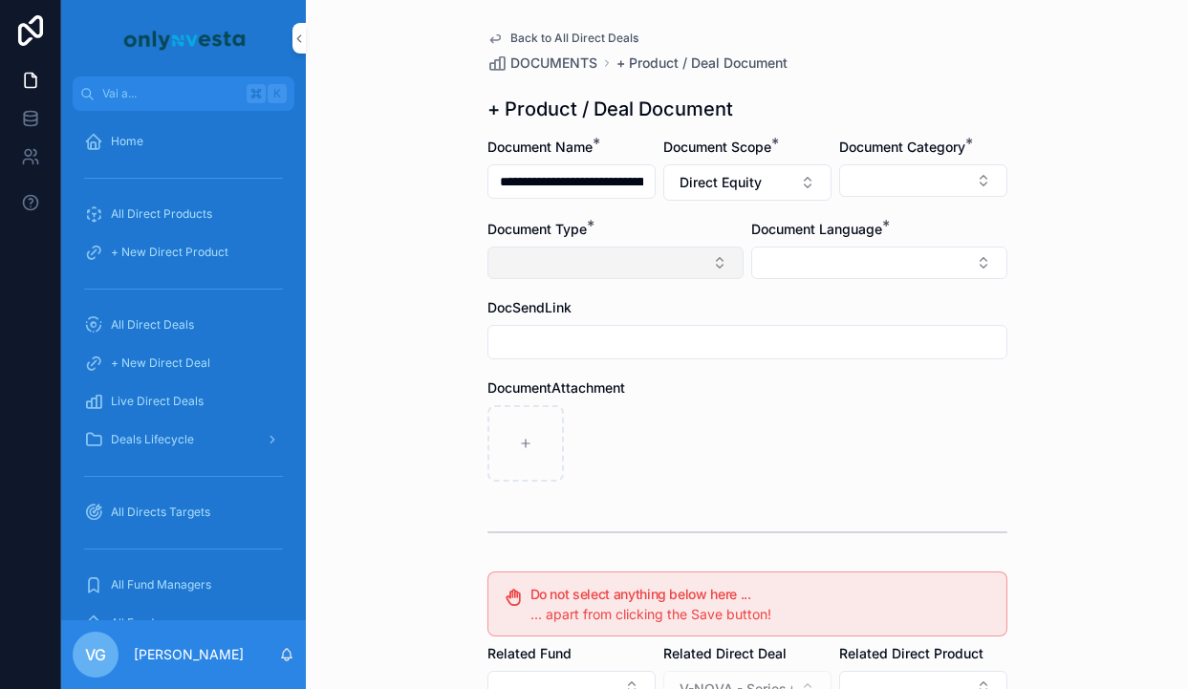
click at [647, 254] on button "Select Button" at bounding box center [615, 263] width 256 height 32
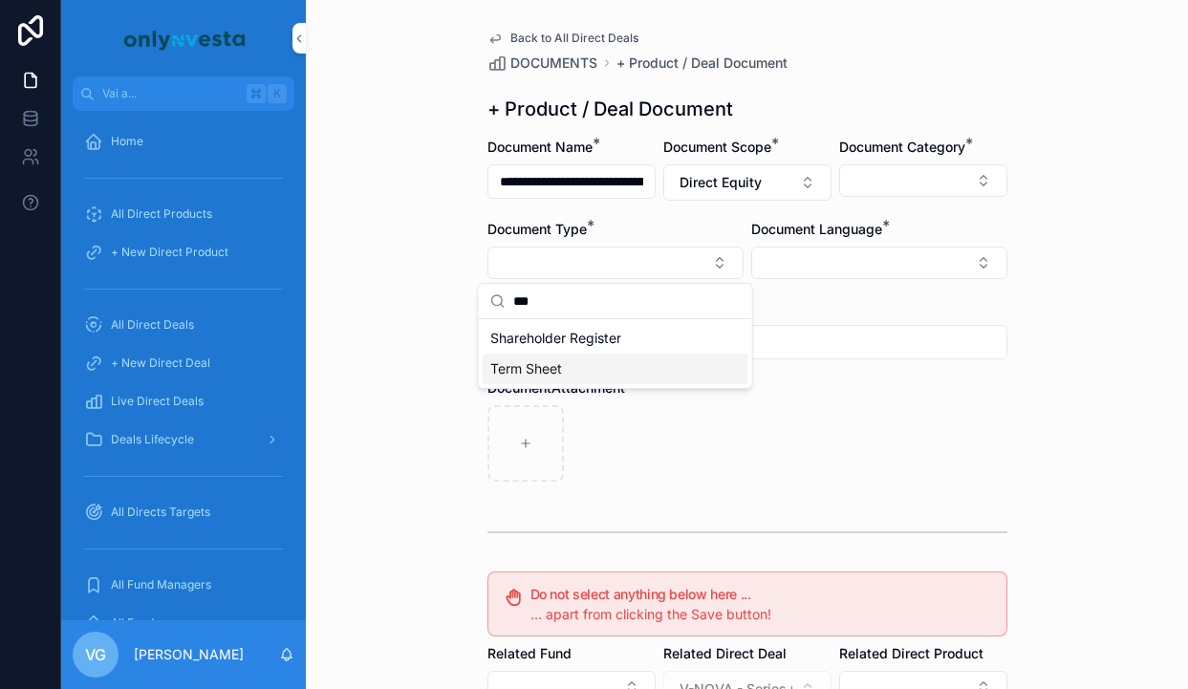
type input "***"
click at [584, 377] on div "Term Sheet" at bounding box center [616, 369] width 266 height 31
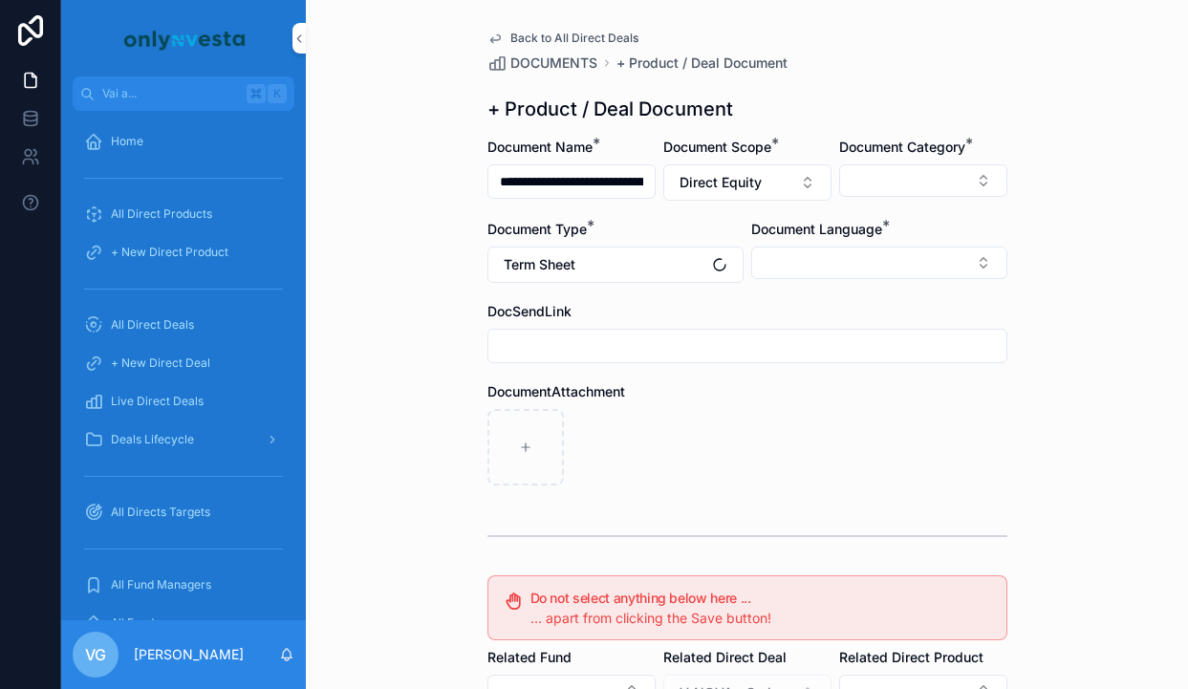
click at [871, 211] on form "**********" at bounding box center [747, 589] width 520 height 902
click at [866, 239] on div "Document Language *" at bounding box center [879, 251] width 256 height 63
click at [916, 179] on button "Select Button" at bounding box center [923, 180] width 168 height 32
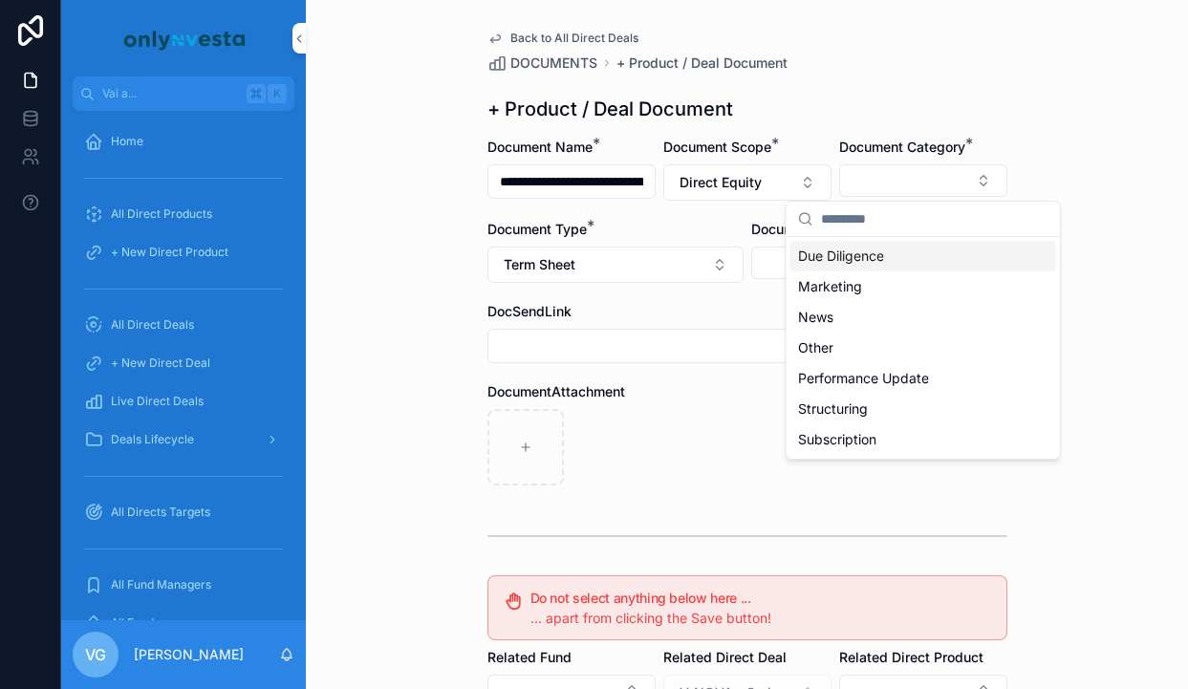
click at [876, 250] on span "Due Diligence" at bounding box center [841, 256] width 86 height 19
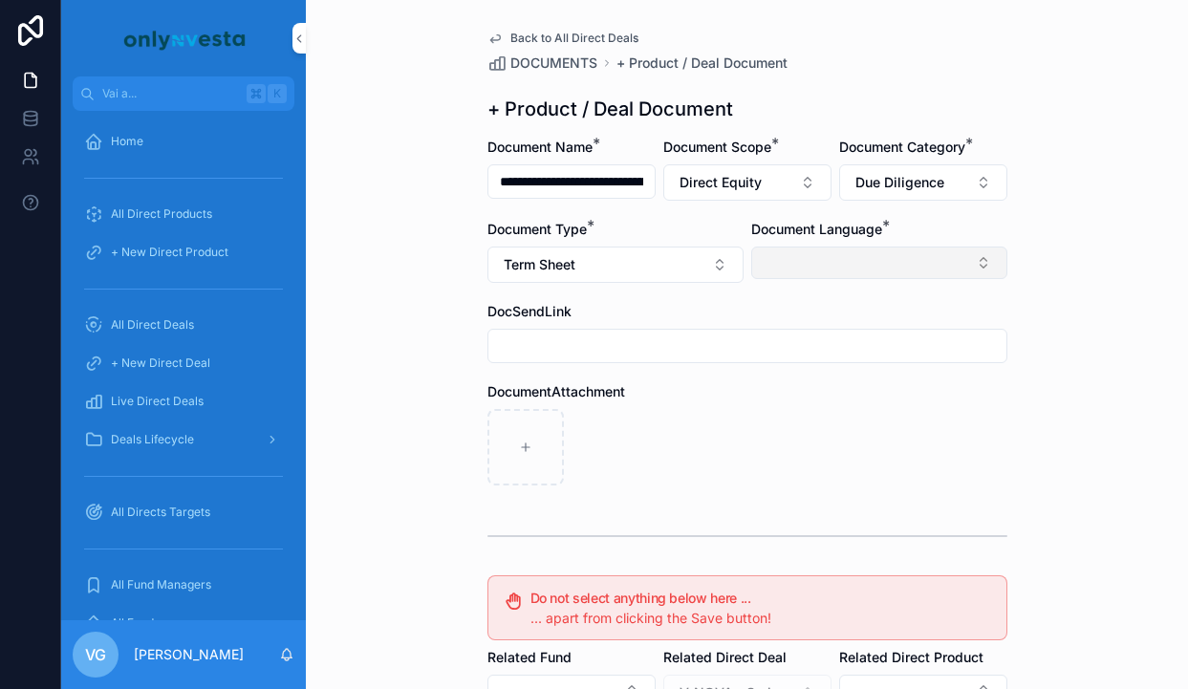
click at [823, 259] on button "Select Button" at bounding box center [879, 263] width 256 height 32
click at [794, 402] on span "English" at bounding box center [776, 399] width 44 height 19
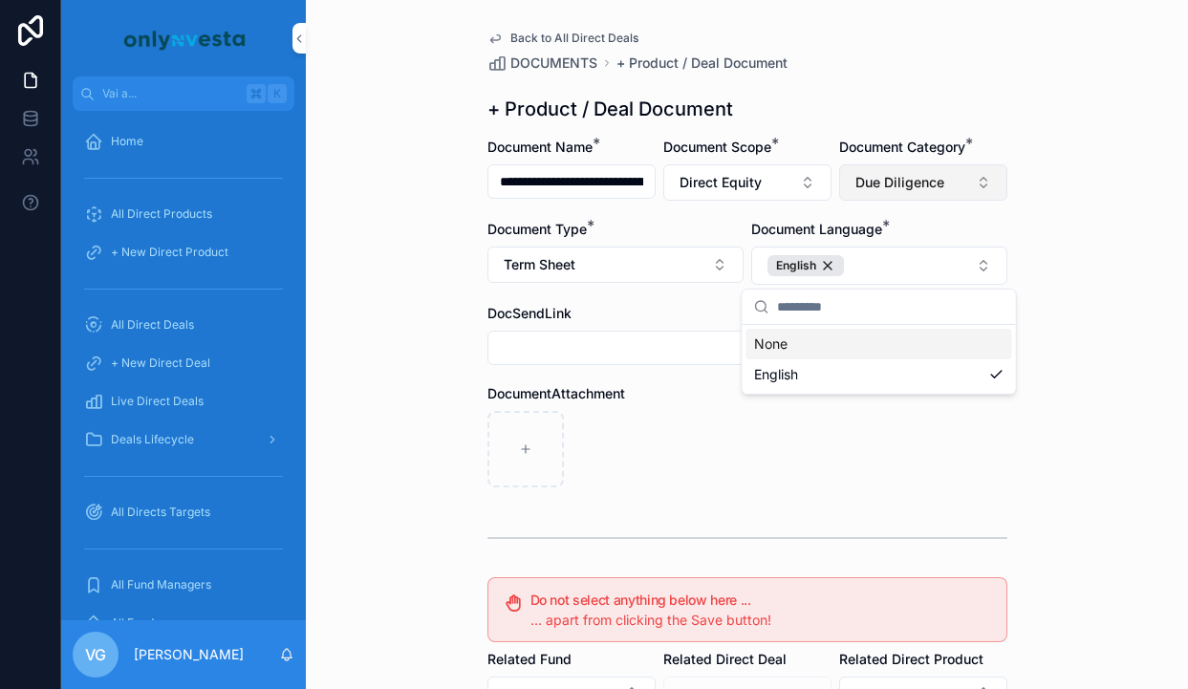
click at [937, 188] on span "Due Diligence" at bounding box center [899, 182] width 89 height 19
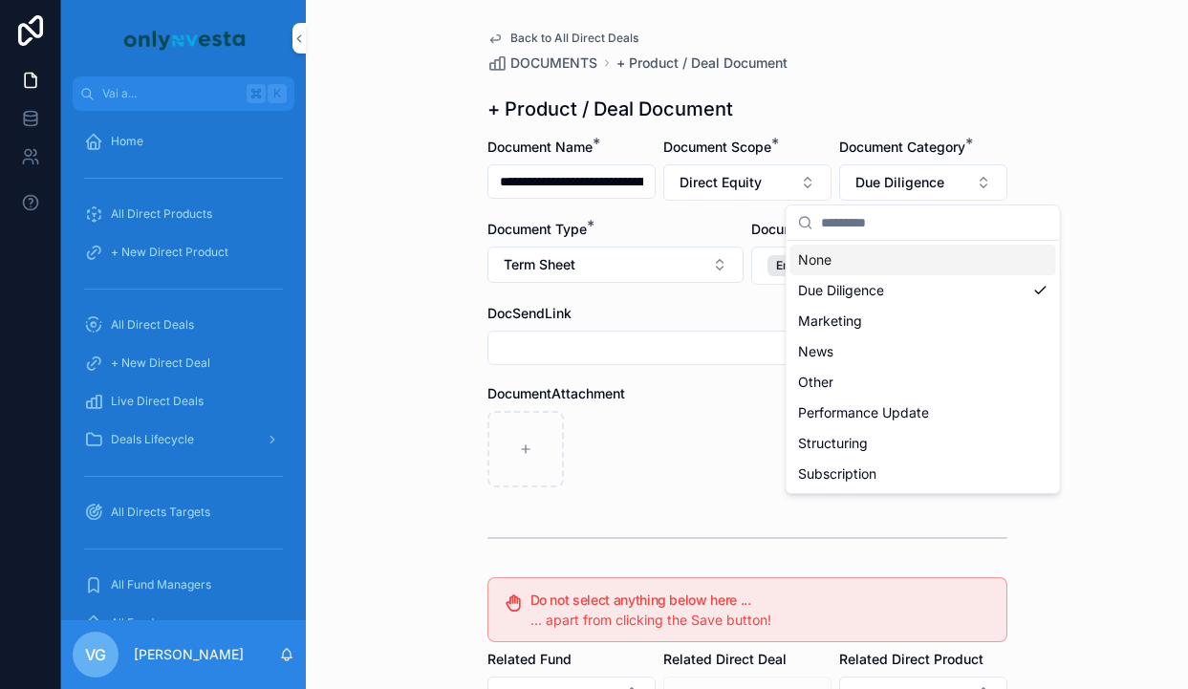
click at [953, 111] on div "+ Product / Deal Document" at bounding box center [747, 109] width 520 height 27
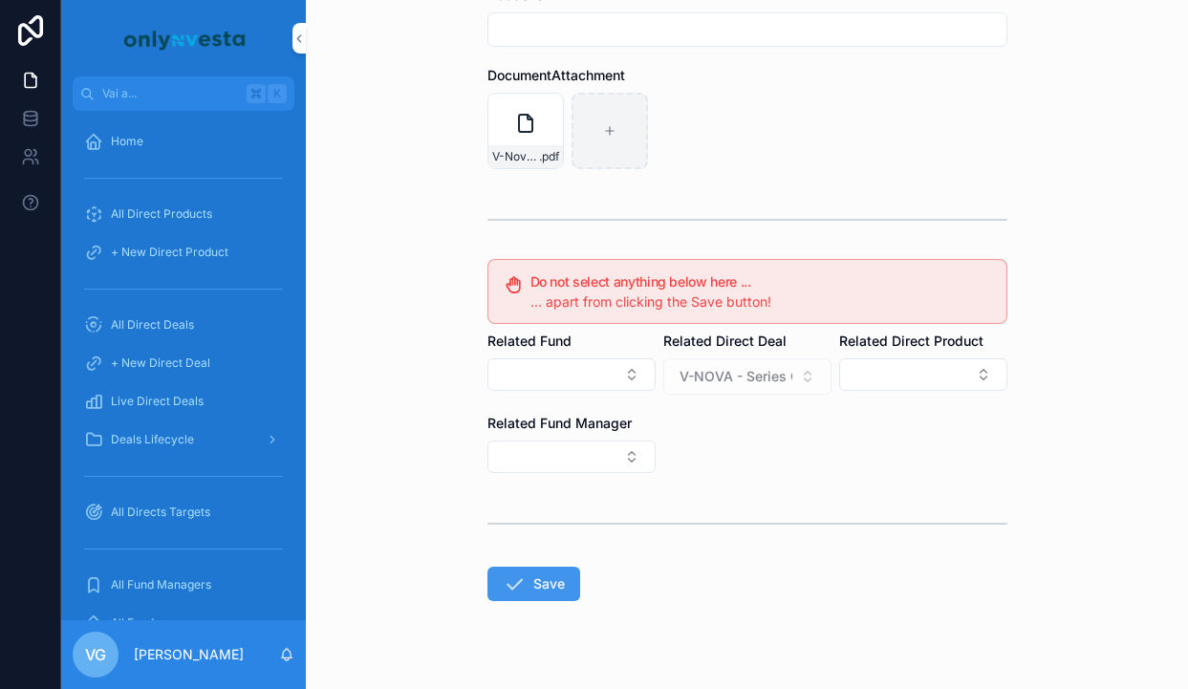
scroll to position [353, 0]
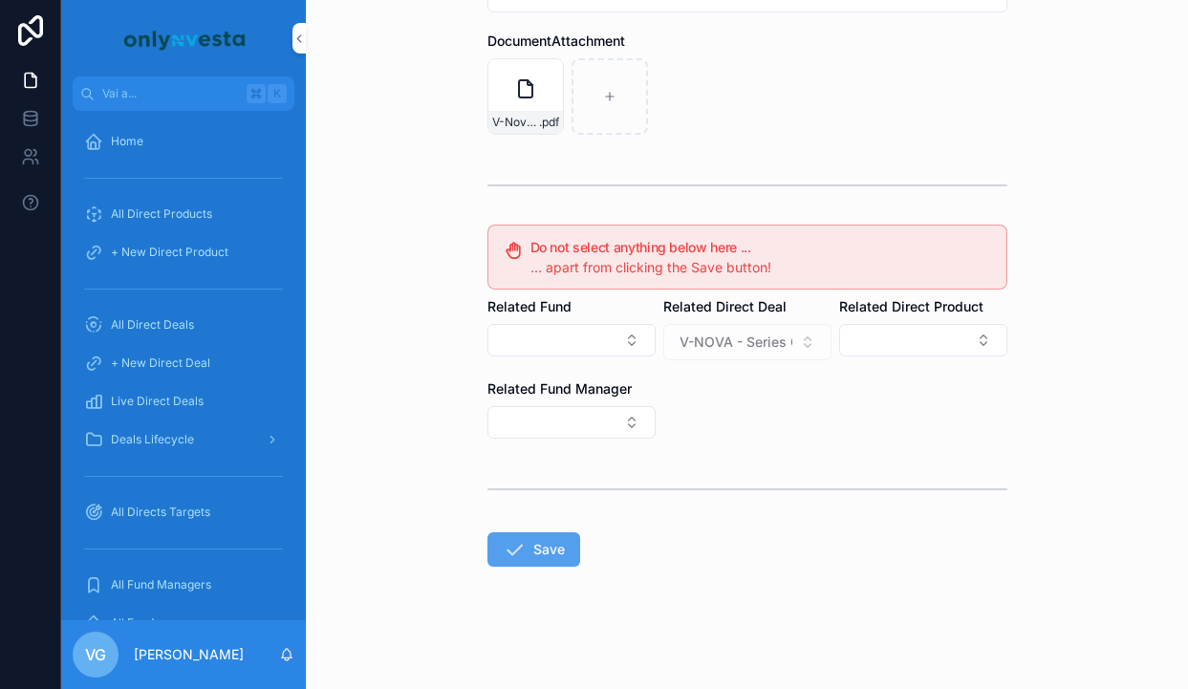
click at [517, 539] on icon "contenuto scorrevole" at bounding box center [514, 549] width 23 height 23
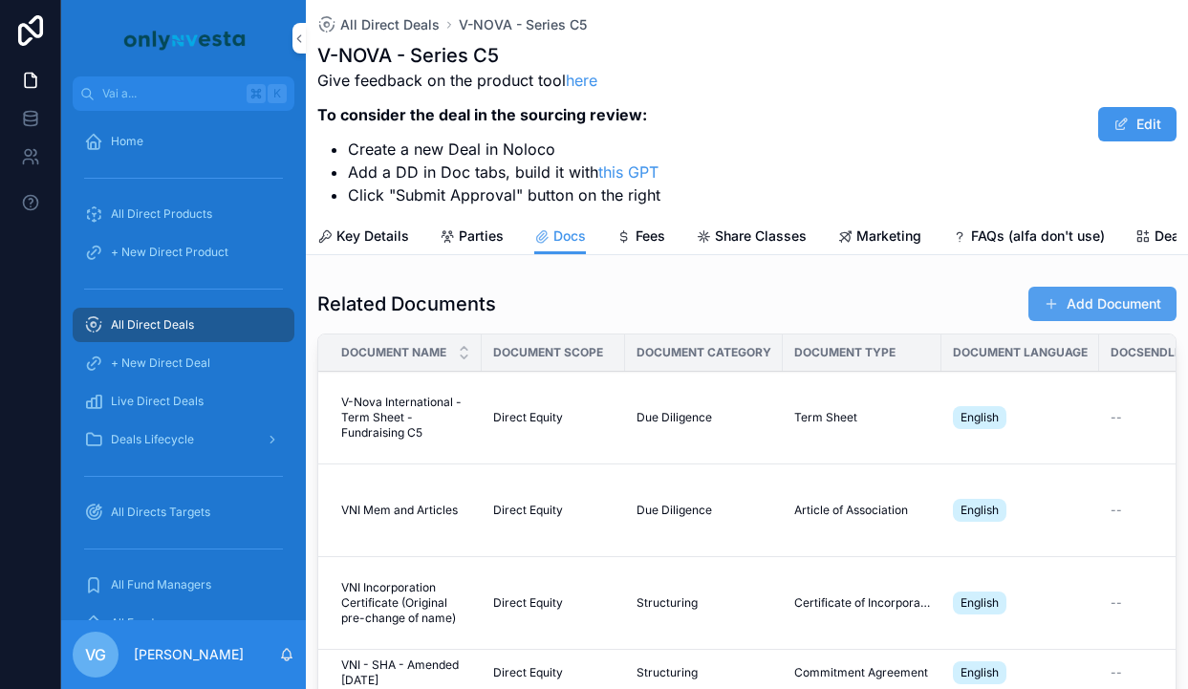
click at [1072, 293] on button "Add Document" at bounding box center [1102, 304] width 148 height 34
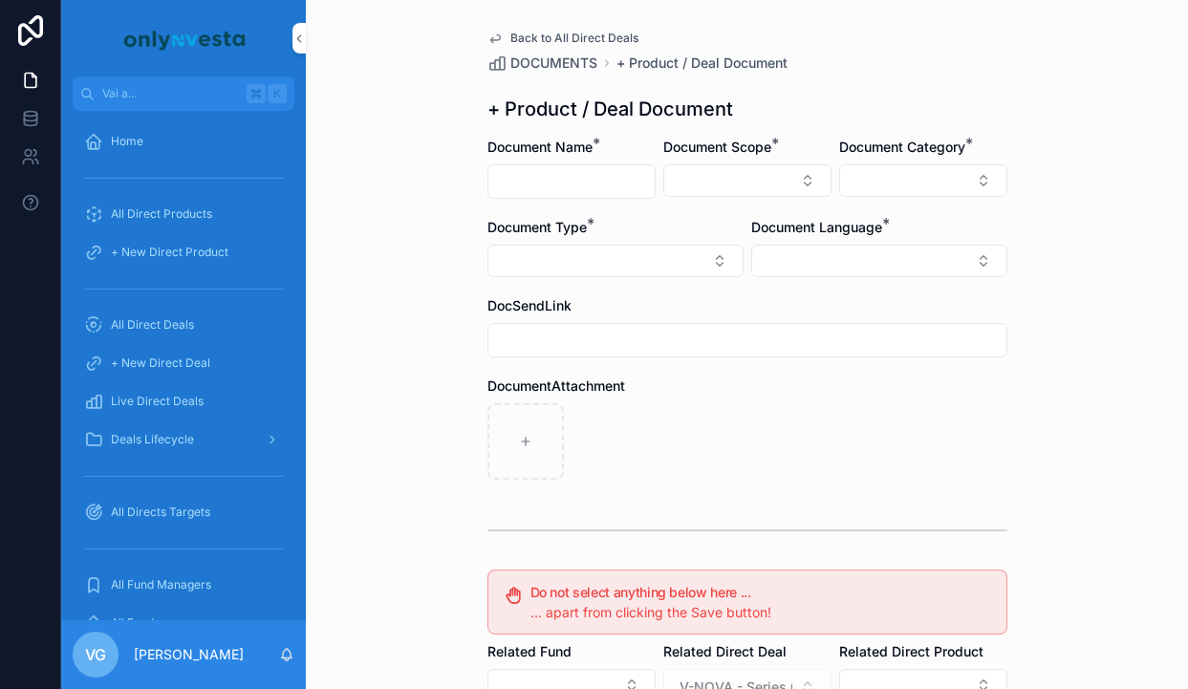
click at [583, 176] on input "contenuto scorrevole" at bounding box center [571, 181] width 166 height 27
paste input "**********"
type input "**********"
click at [681, 184] on button "Select Button" at bounding box center [747, 180] width 168 height 32
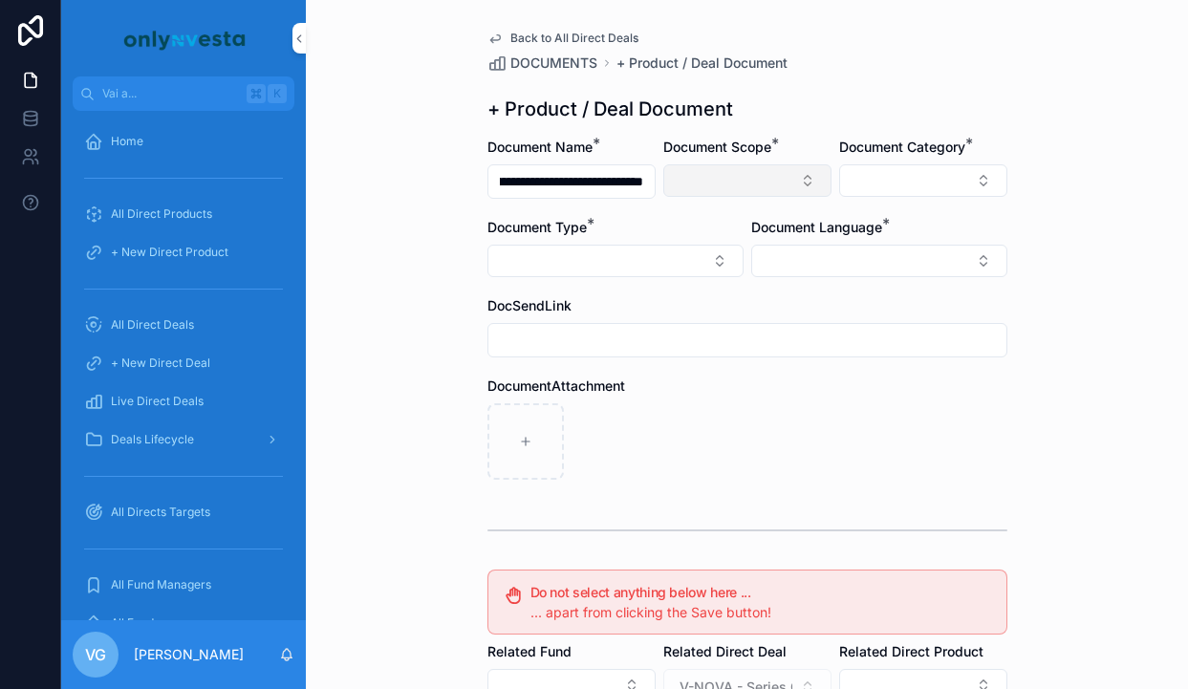
scroll to position [0, 0]
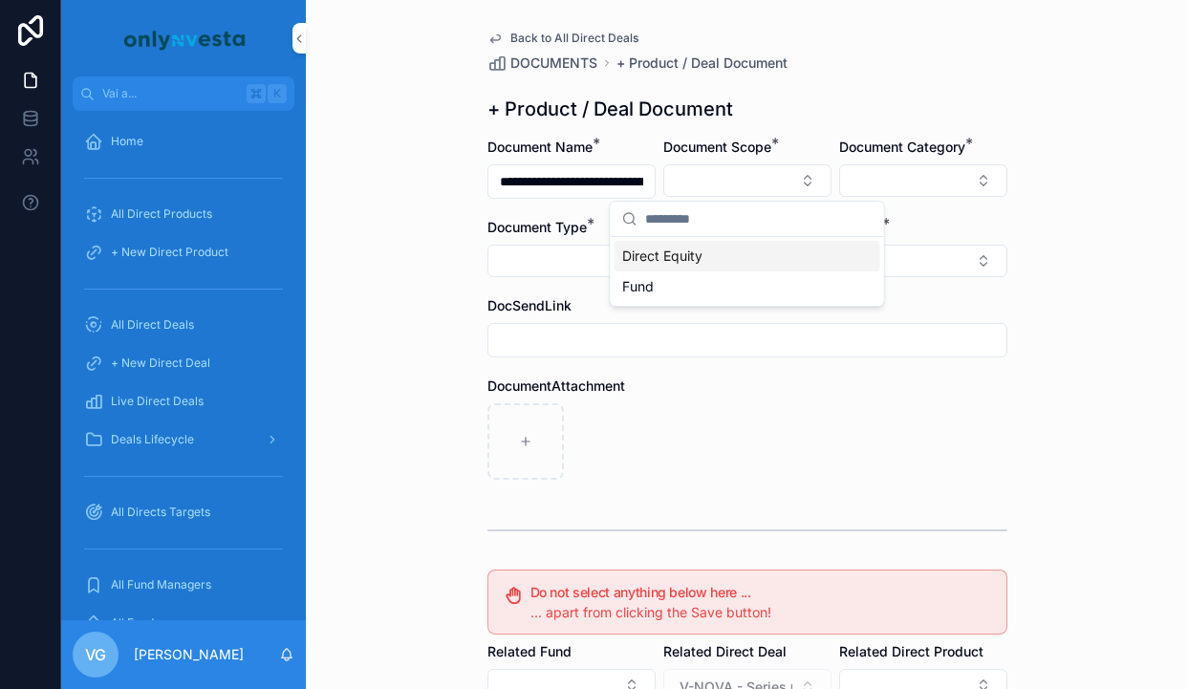
click at [685, 248] on span "Direct Equity" at bounding box center [662, 256] width 80 height 19
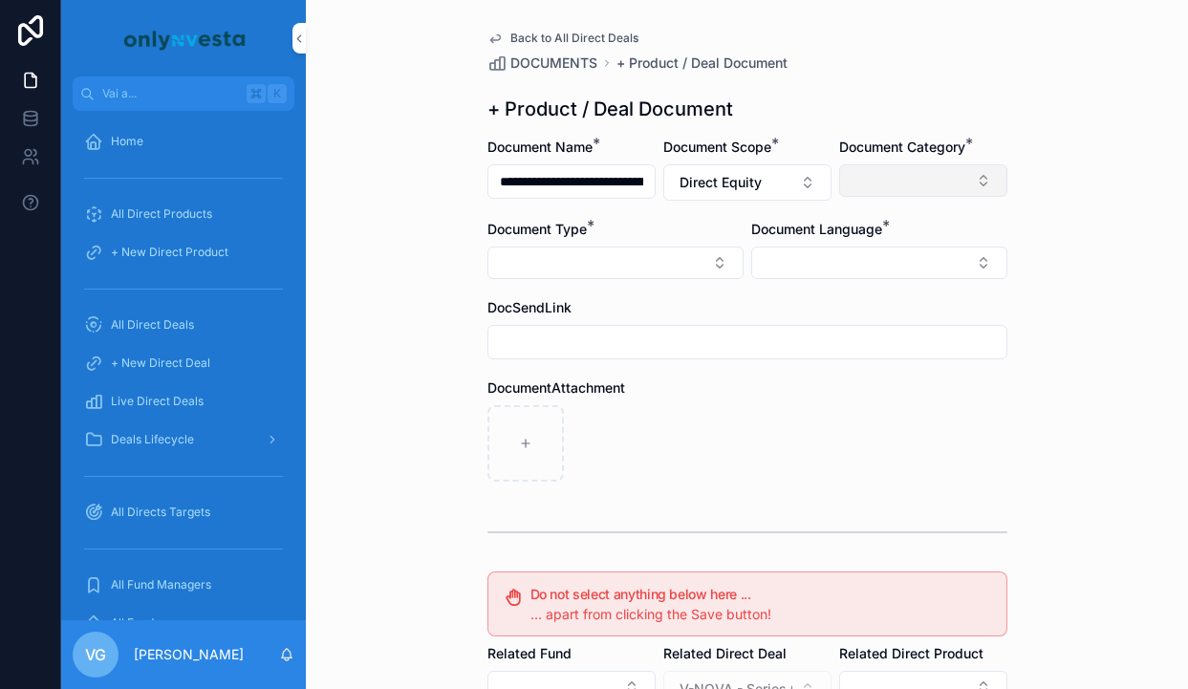
click at [891, 183] on button "Select Button" at bounding box center [923, 180] width 168 height 32
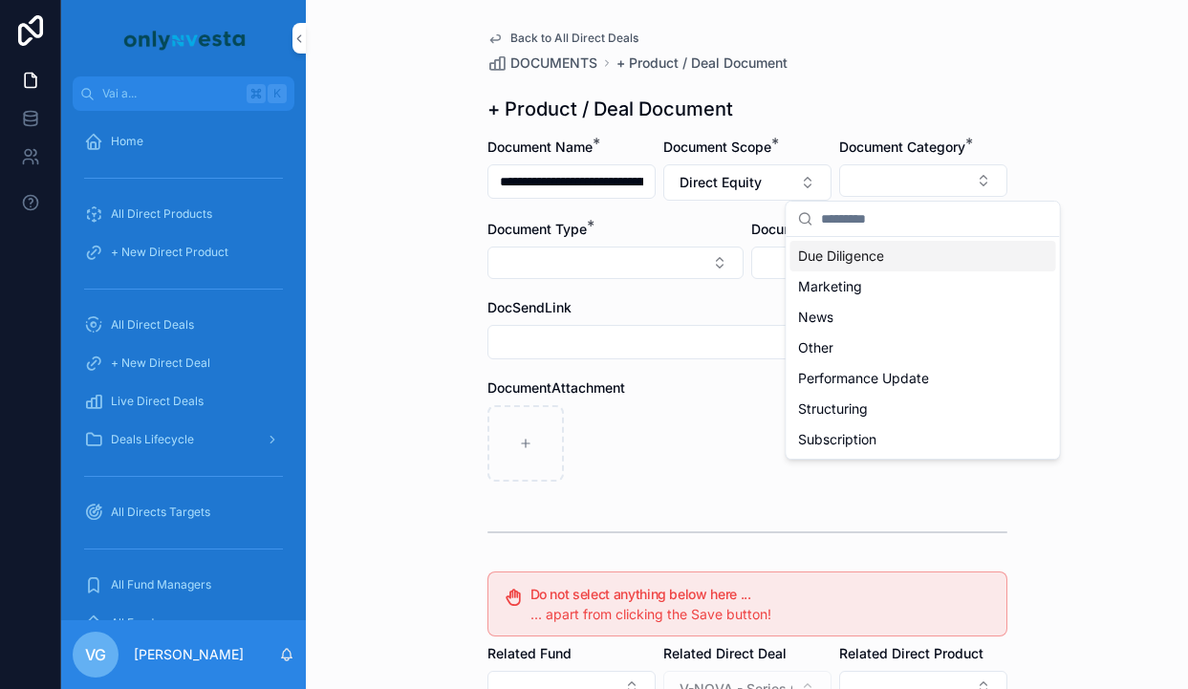
click at [901, 96] on div "+ Product / Deal Document" at bounding box center [747, 109] width 520 height 27
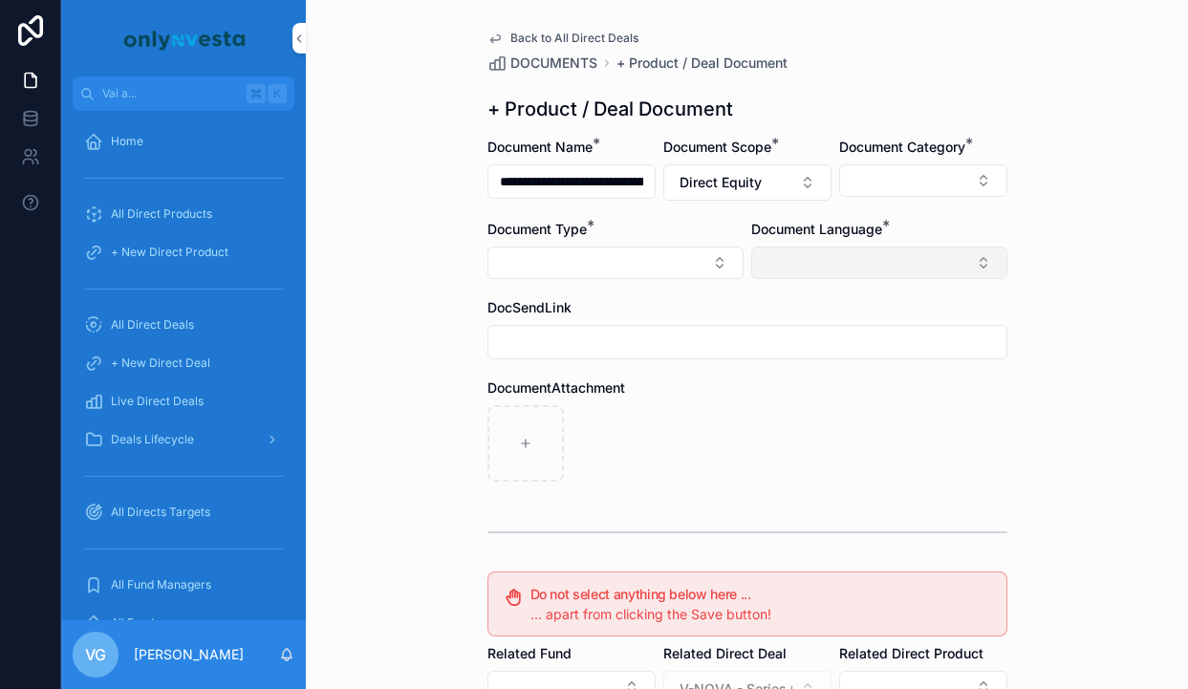
click at [874, 255] on button "Select Button" at bounding box center [879, 263] width 256 height 32
click at [829, 400] on div "English" at bounding box center [879, 399] width 266 height 31
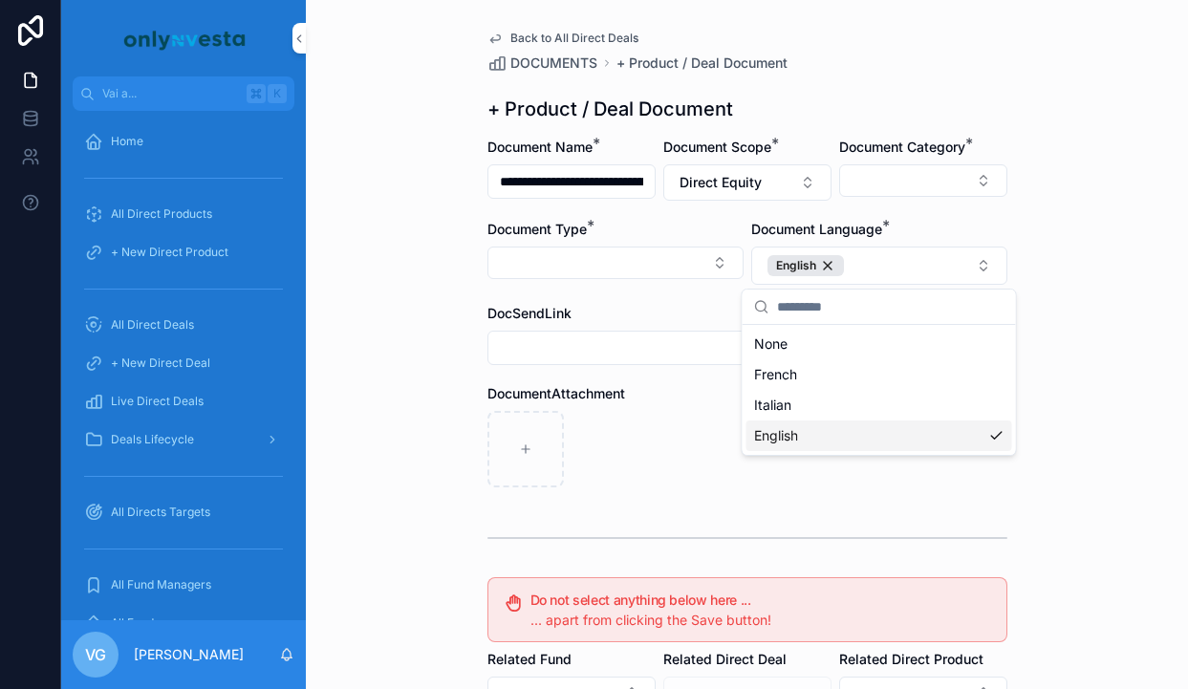
click at [784, 458] on div "contenuto scorrevole" at bounding box center [747, 449] width 520 height 76
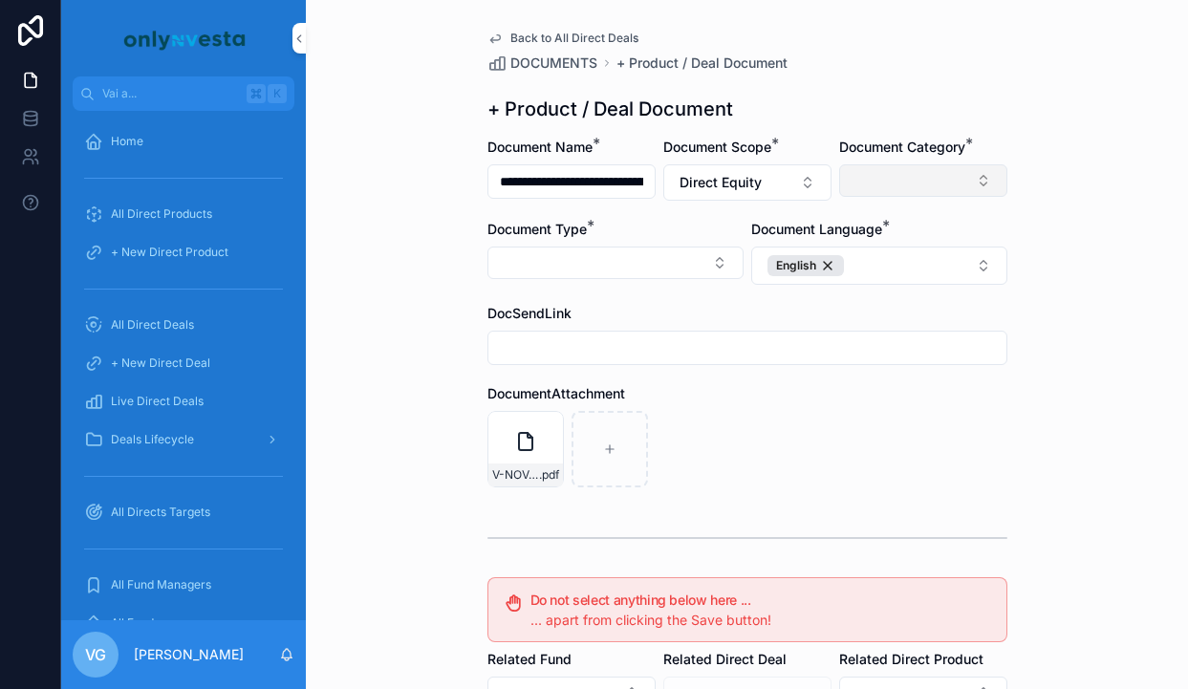
click at [969, 172] on button "Select Button" at bounding box center [923, 180] width 168 height 32
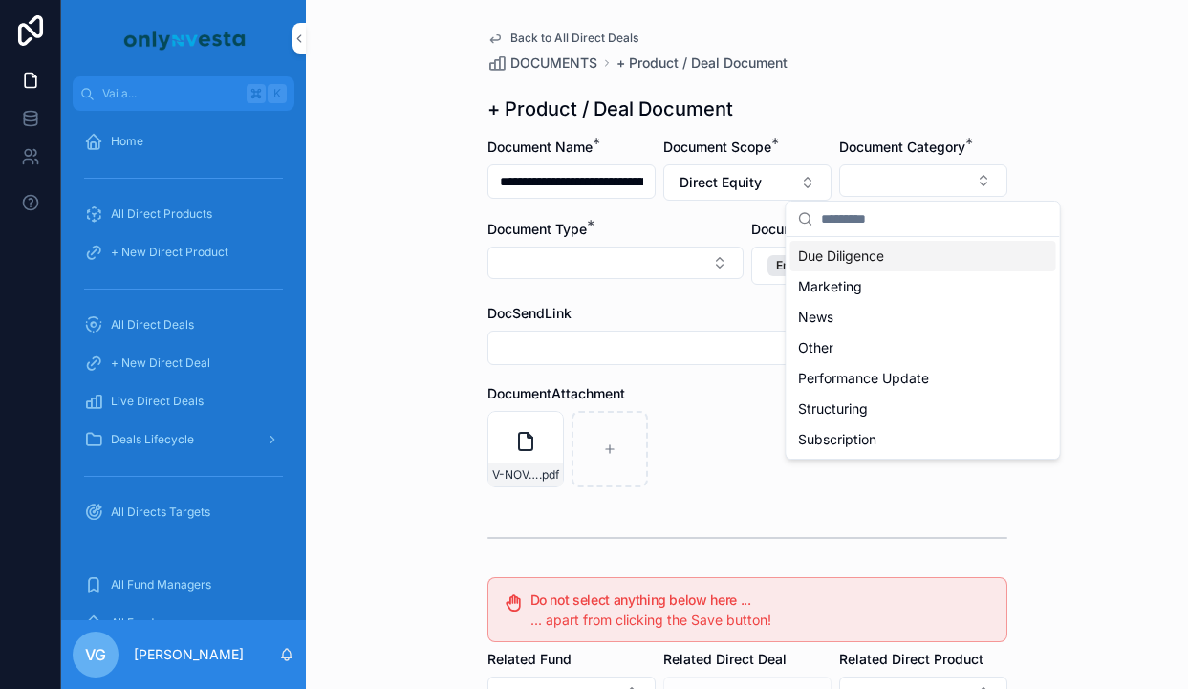
click at [862, 265] on span "Due Diligence" at bounding box center [841, 256] width 86 height 19
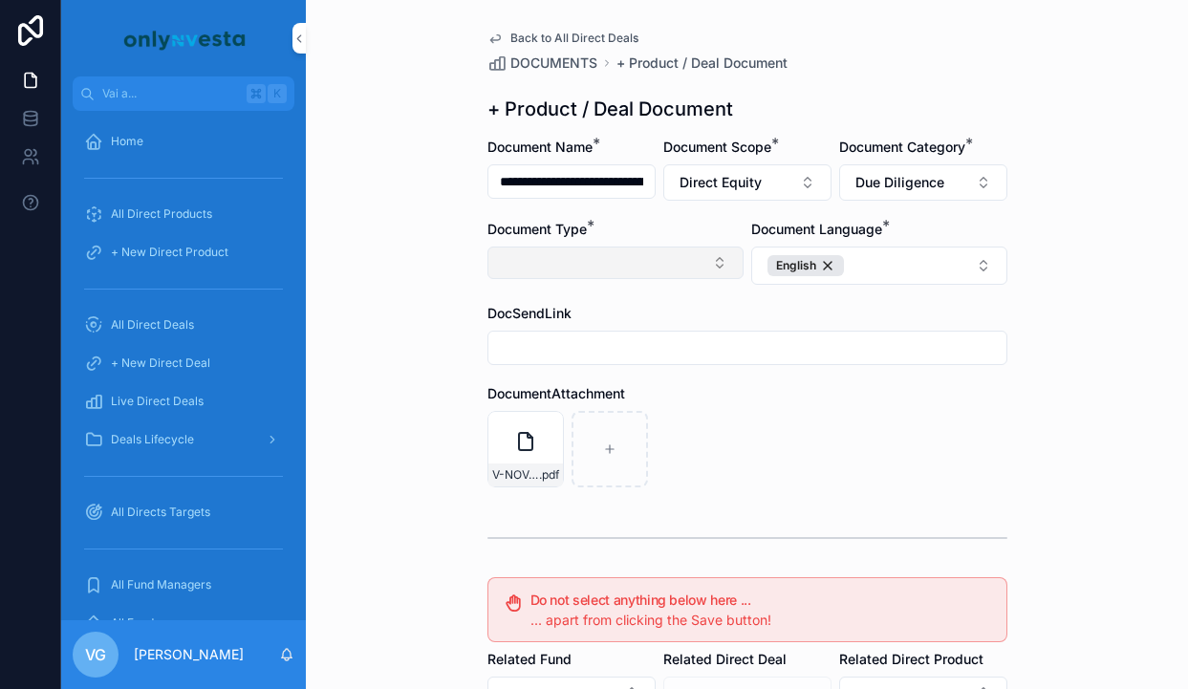
click at [701, 276] on button "Select Button" at bounding box center [615, 263] width 256 height 32
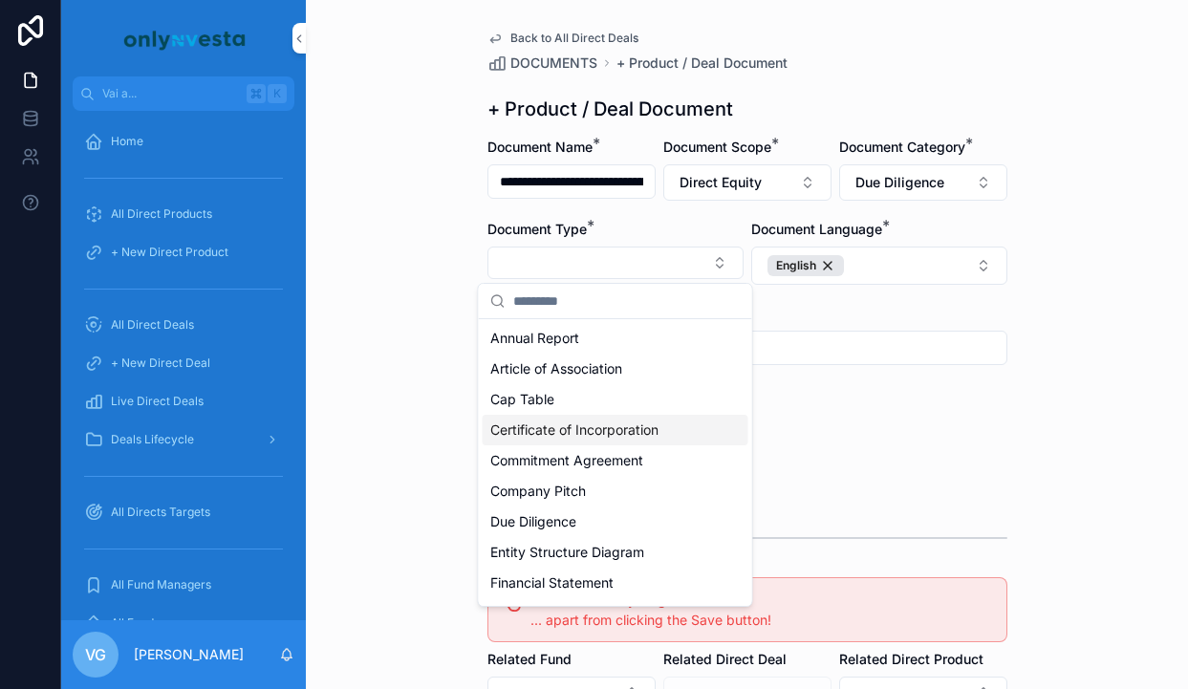
click at [592, 436] on span "Certificate of Incorporation" at bounding box center [574, 430] width 168 height 19
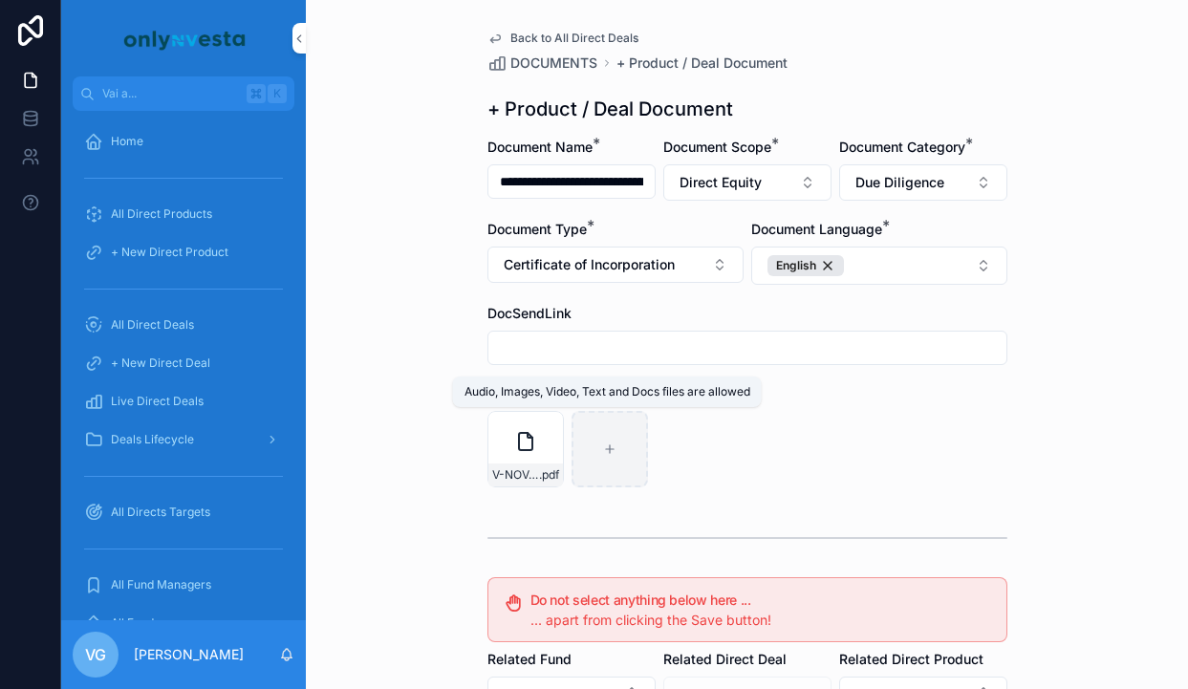
scroll to position [353, 0]
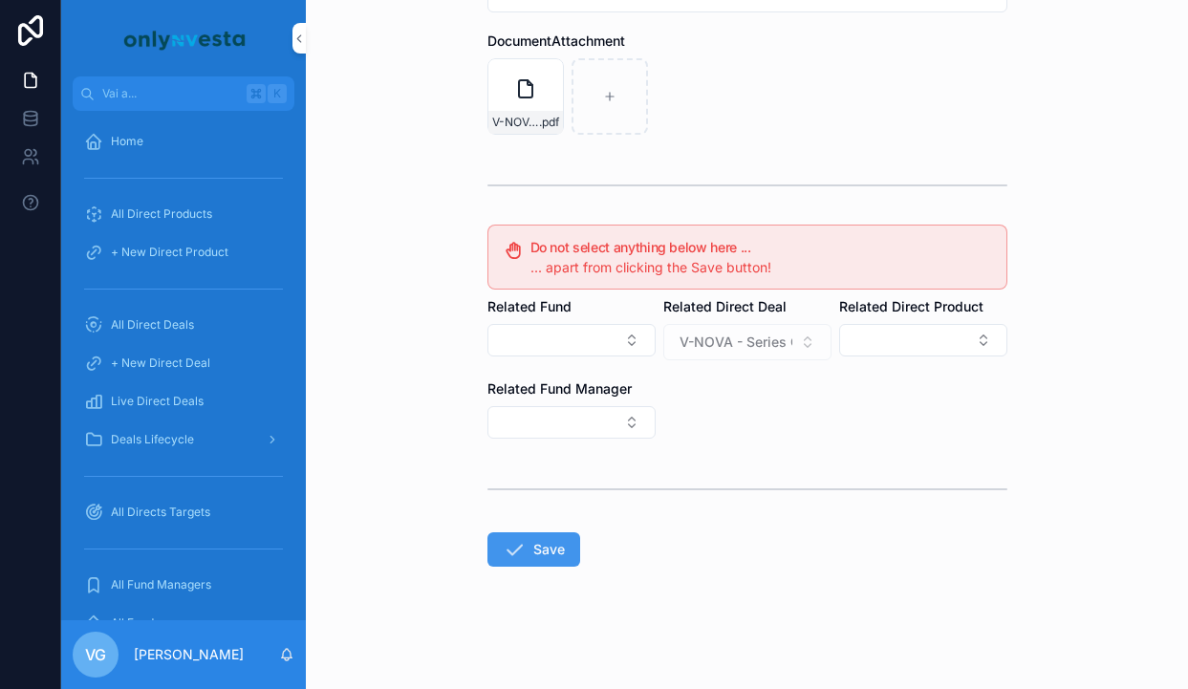
click at [518, 568] on form "**********" at bounding box center [747, 237] width 520 height 904
click at [525, 549] on icon "contenuto scorrevole" at bounding box center [514, 549] width 23 height 23
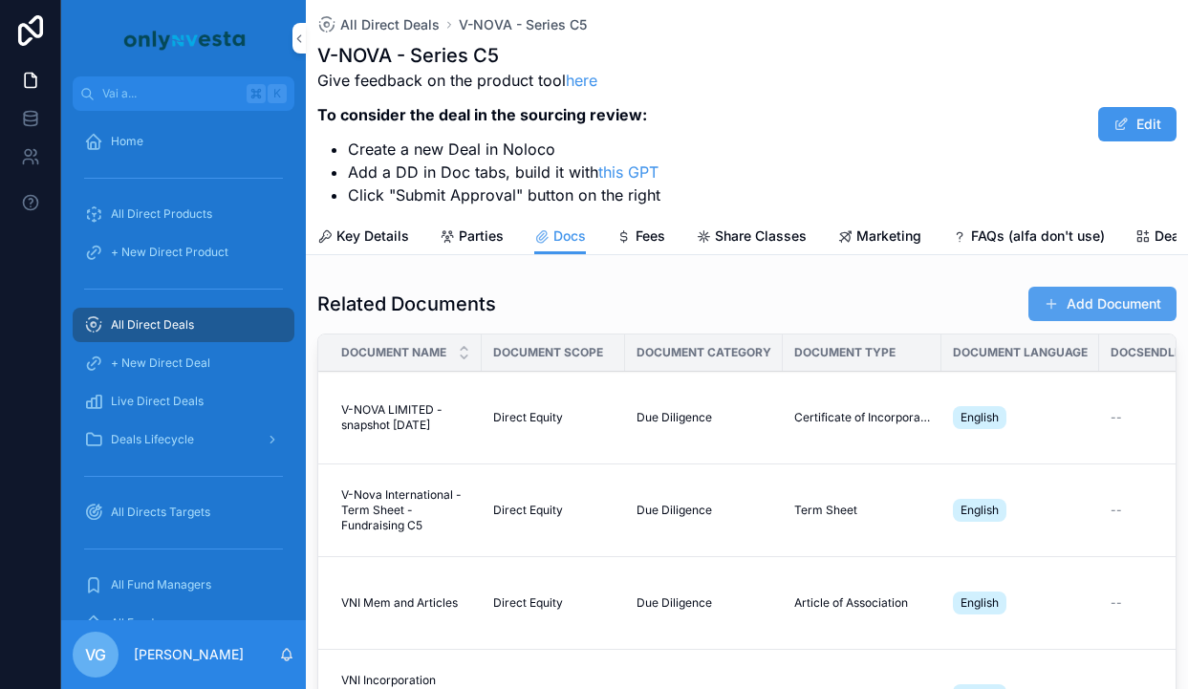
click at [1077, 306] on button "Add Document" at bounding box center [1102, 304] width 148 height 34
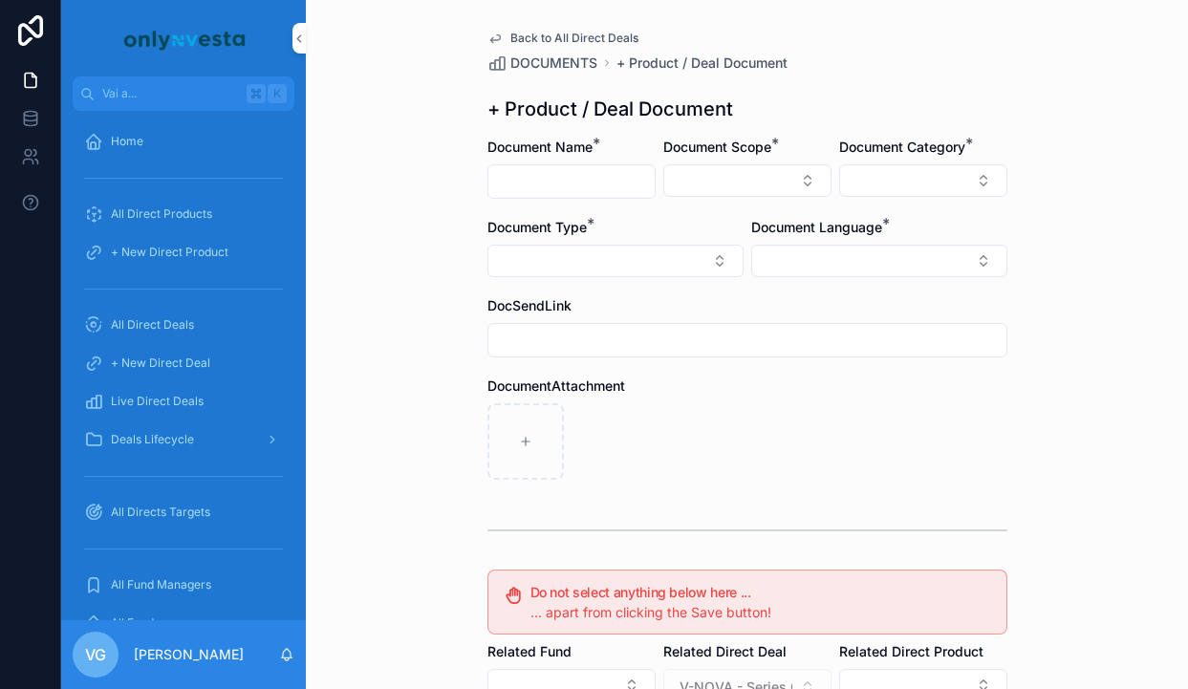
click at [623, 182] on input "contenuto scorrevole" at bounding box center [571, 181] width 166 height 27
paste input "**********"
type input "**********"
click at [730, 173] on button "Select Button" at bounding box center [747, 180] width 168 height 32
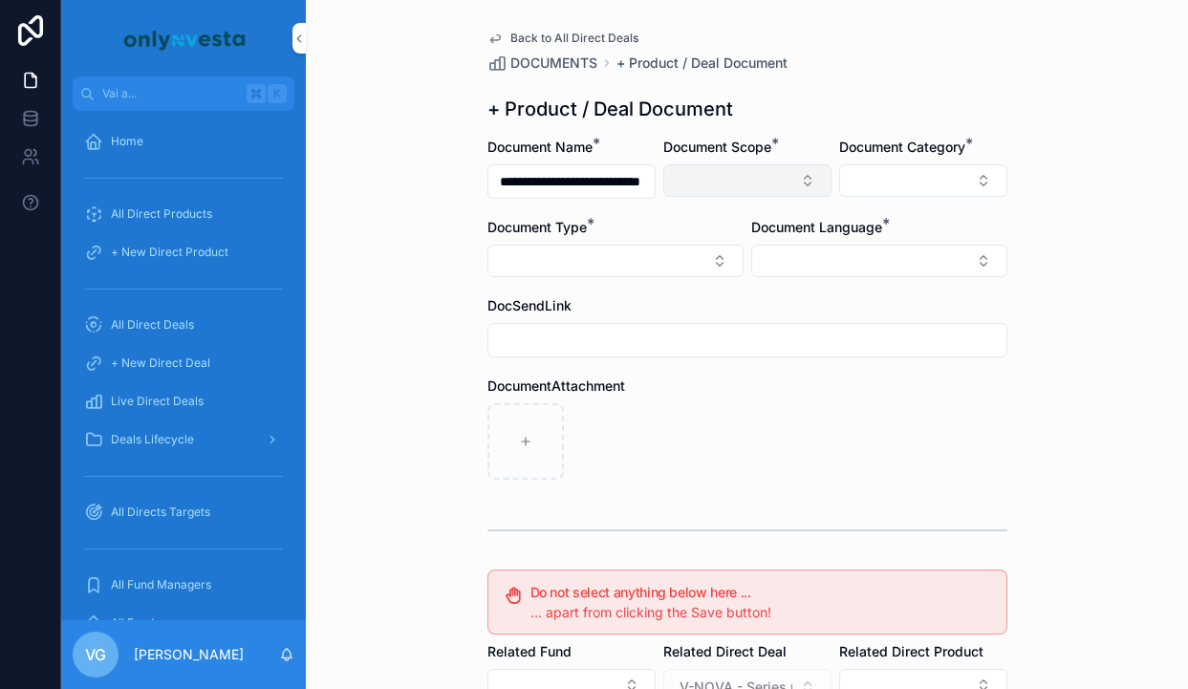
scroll to position [0, 0]
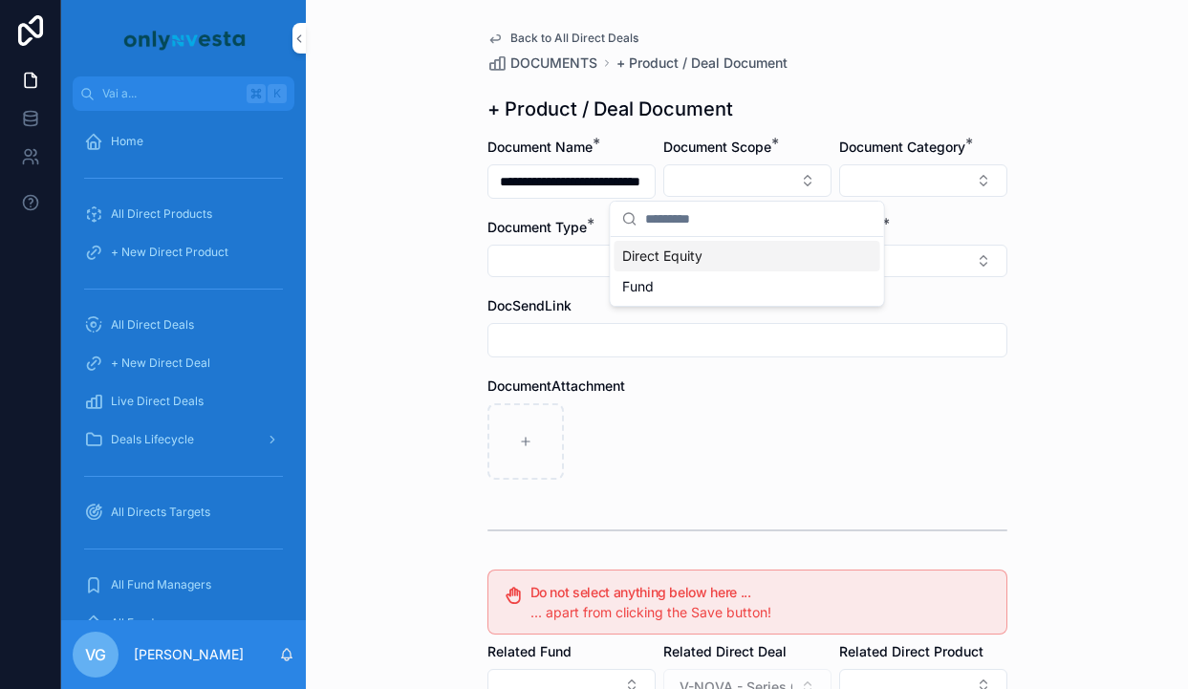
click at [683, 254] on span "Direct Equity" at bounding box center [662, 256] width 80 height 19
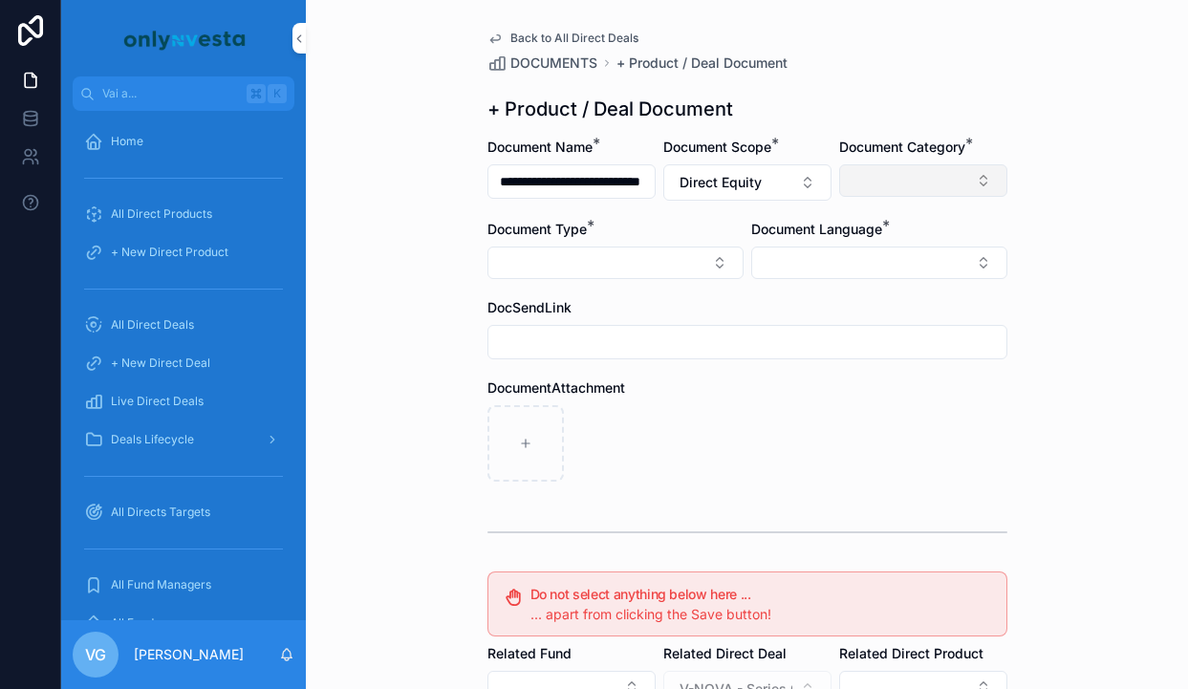
click at [909, 179] on button "Select Button" at bounding box center [923, 180] width 168 height 32
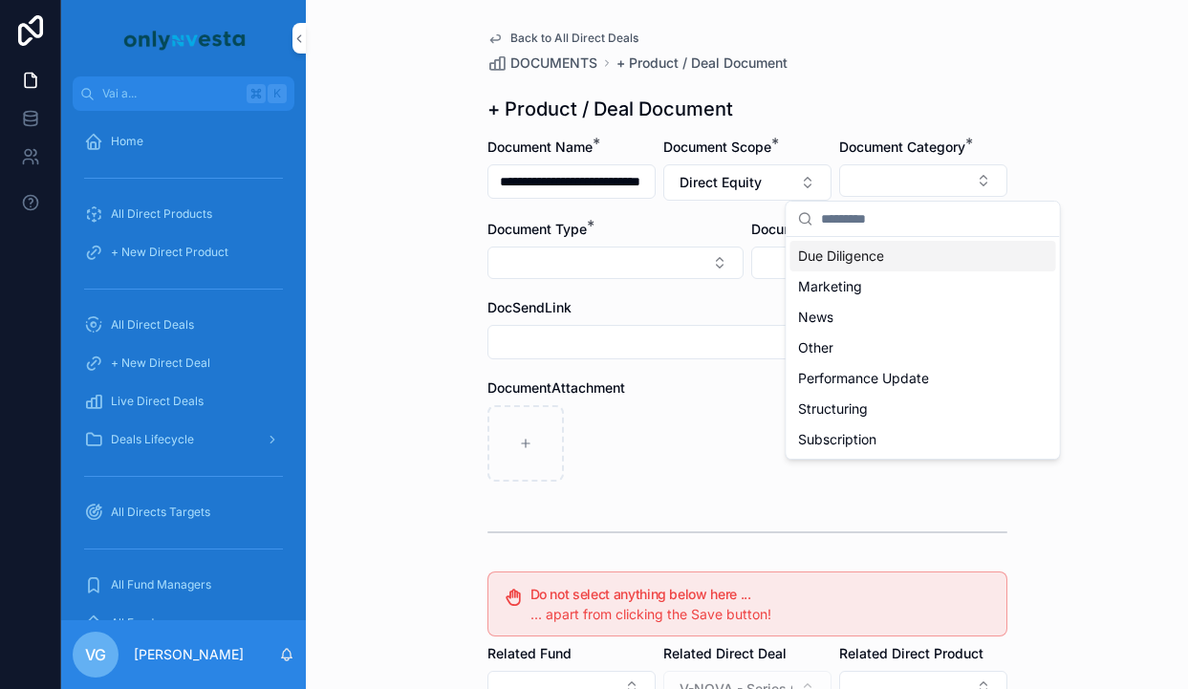
click at [874, 263] on span "Due Diligence" at bounding box center [841, 256] width 86 height 19
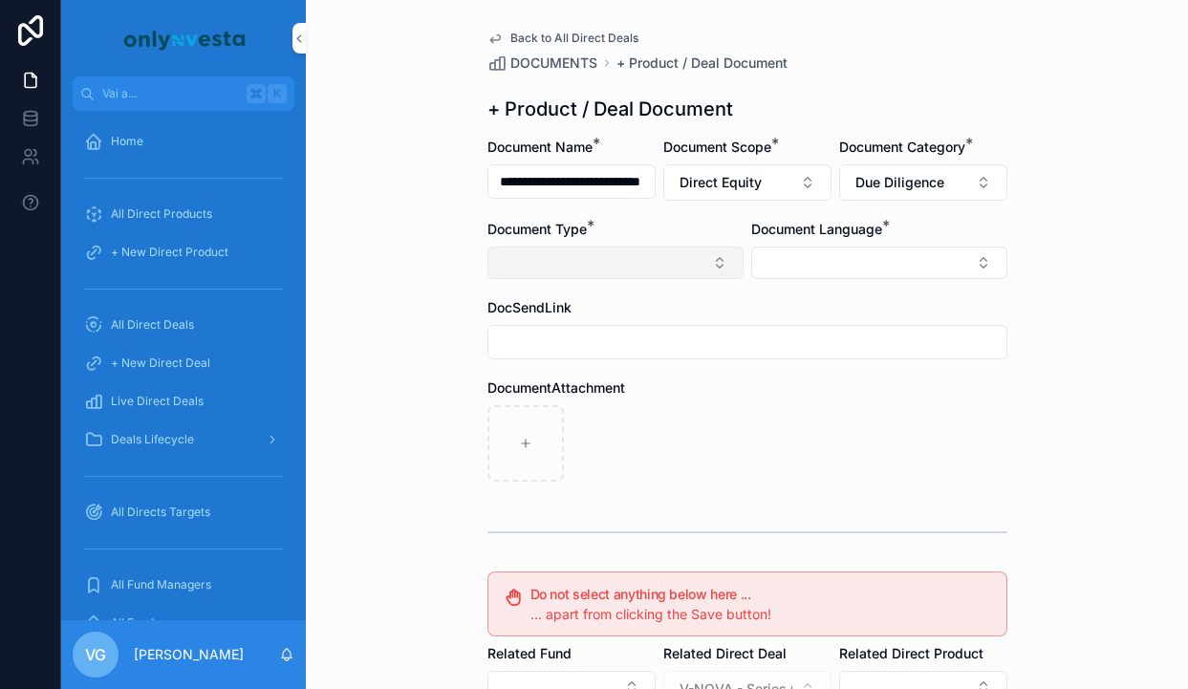
click at [658, 261] on button "Select Button" at bounding box center [615, 263] width 256 height 32
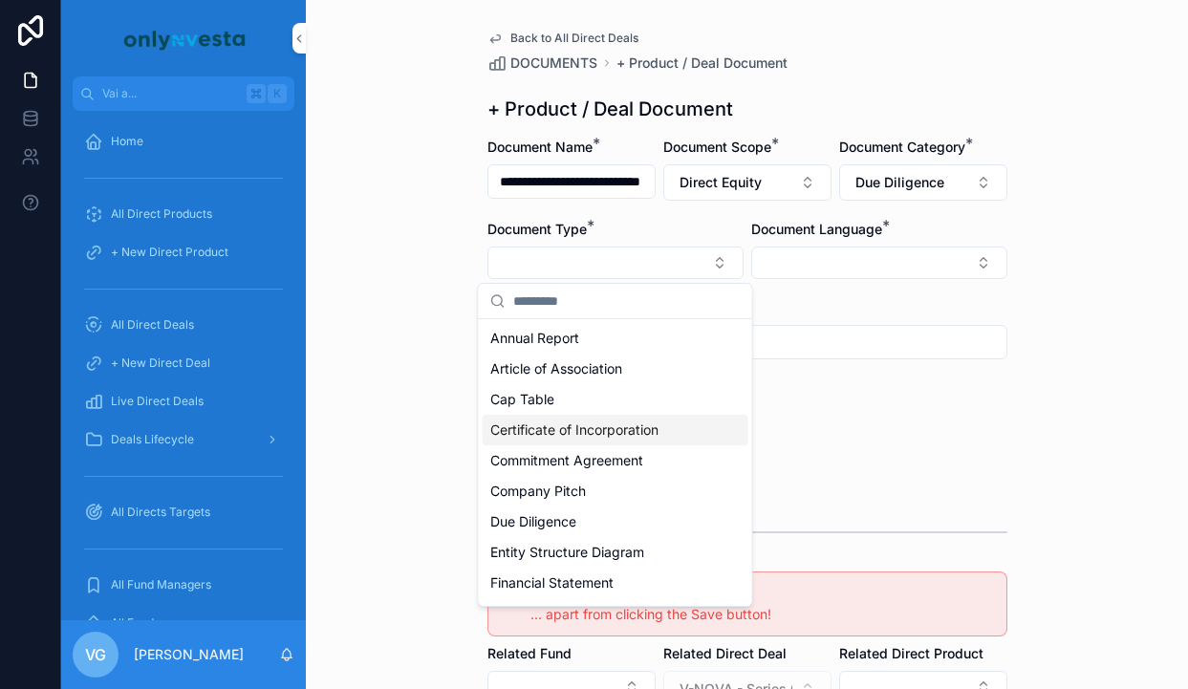
click at [596, 436] on span "Certificate of Incorporation" at bounding box center [574, 430] width 168 height 19
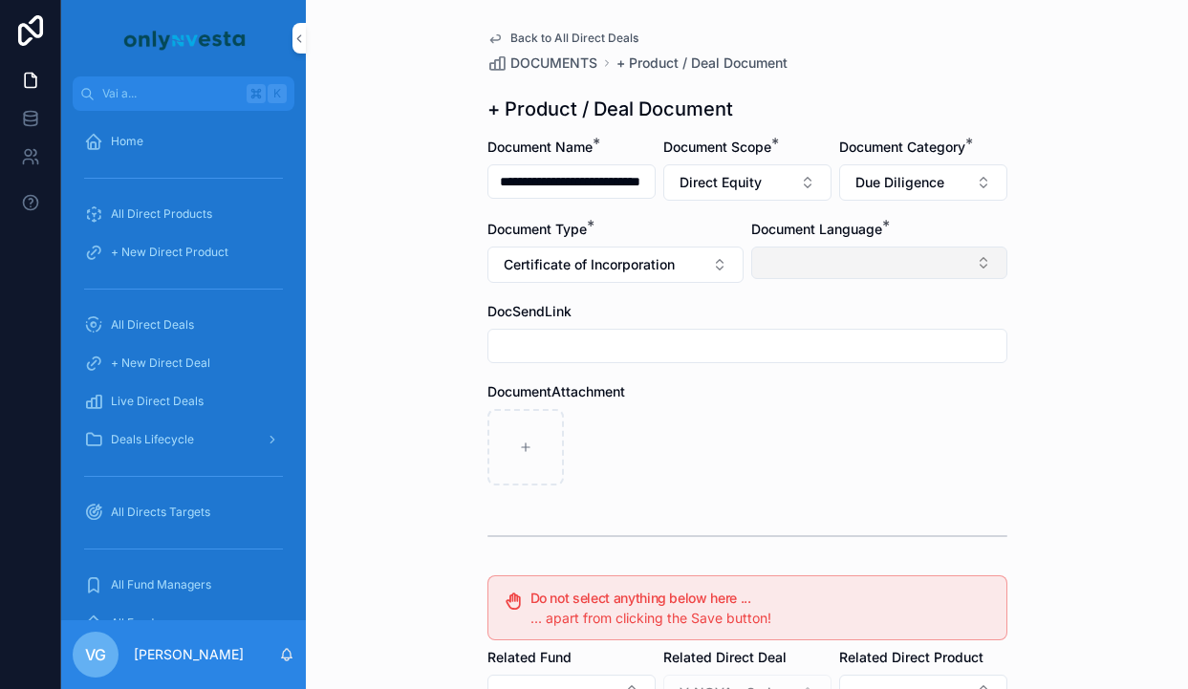
click at [831, 255] on button "Select Button" at bounding box center [879, 263] width 256 height 32
click at [788, 399] on span "English" at bounding box center [776, 399] width 44 height 19
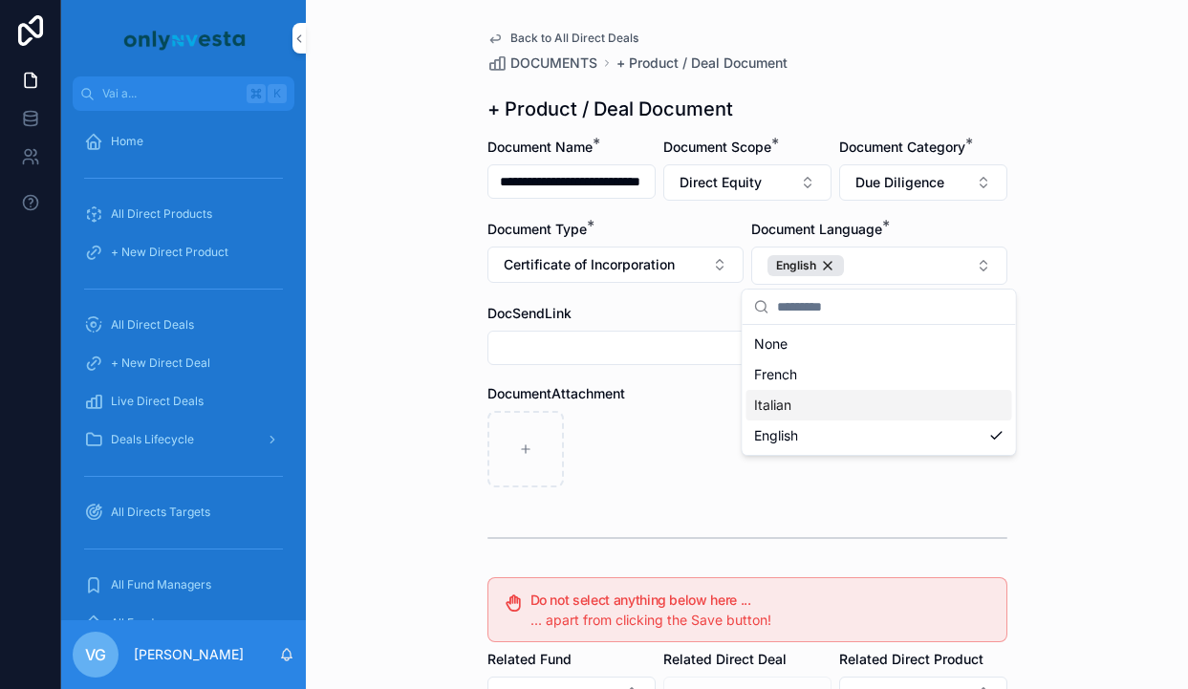
click at [680, 421] on div "contenuto scorrevole" at bounding box center [747, 449] width 520 height 76
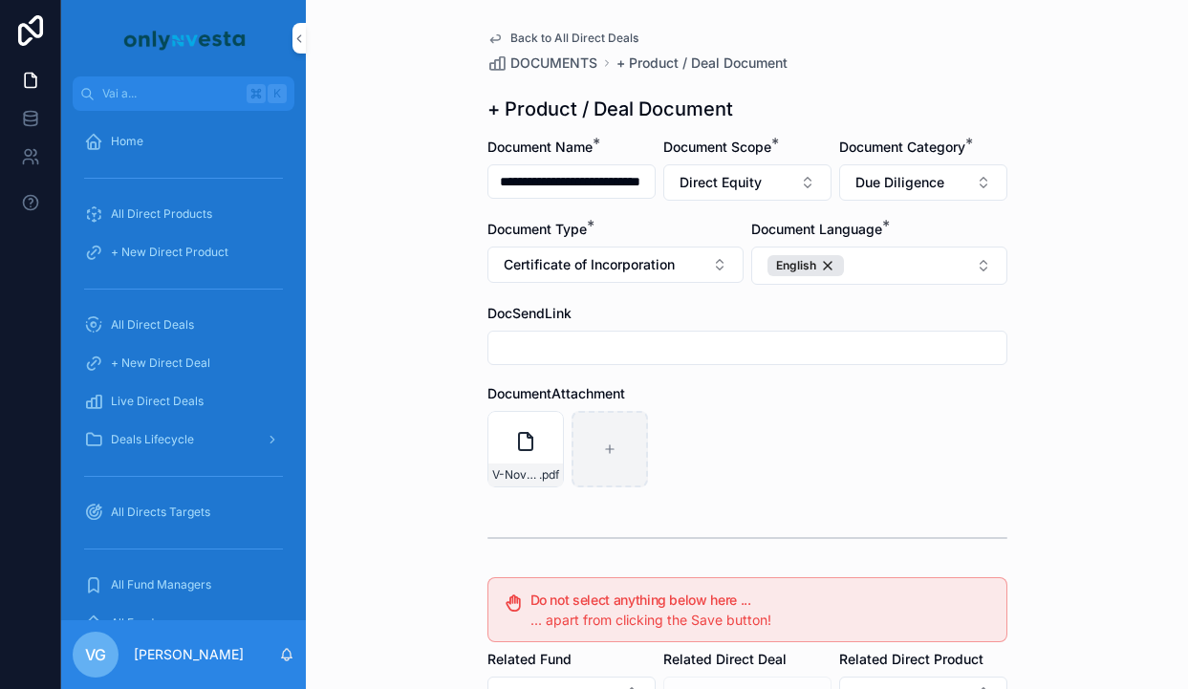
scroll to position [353, 0]
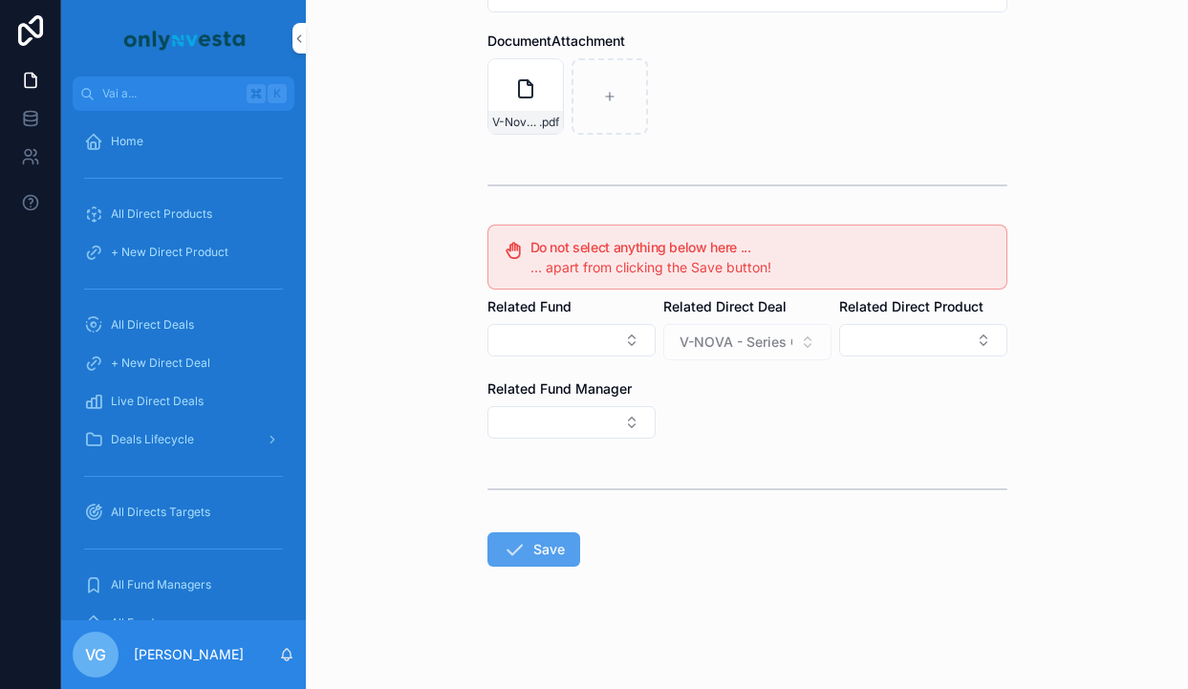
click at [523, 544] on icon "contenuto scorrevole" at bounding box center [514, 549] width 23 height 23
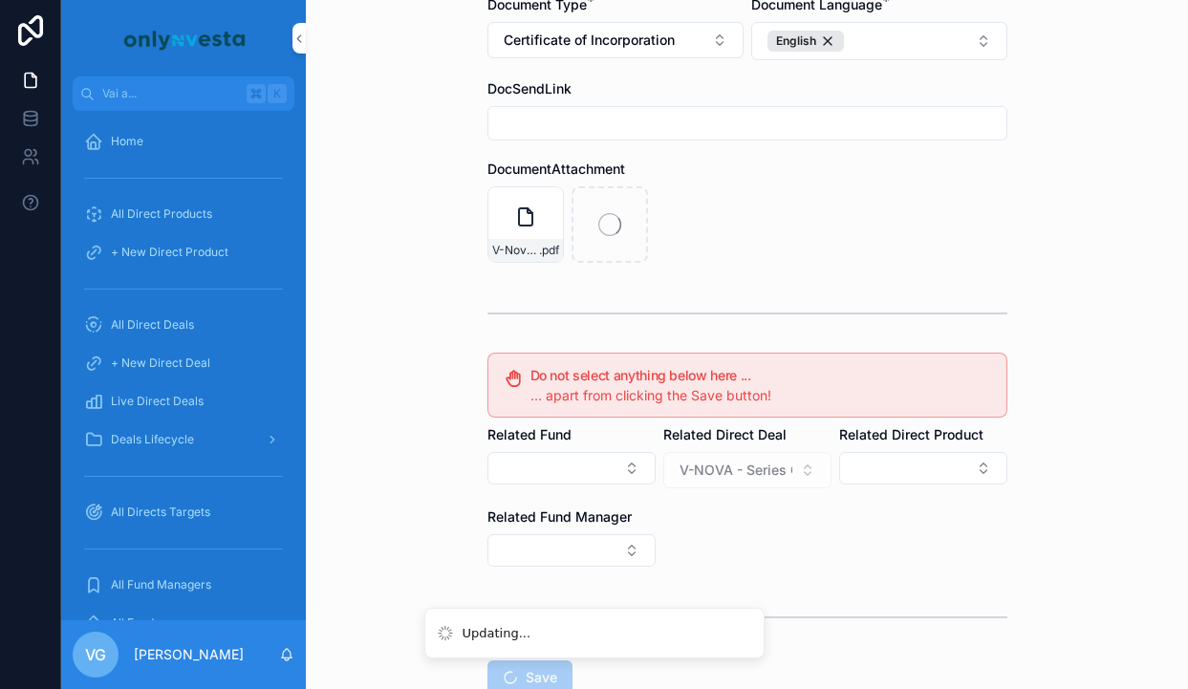
scroll to position [210, 0]
